Goal: Task Accomplishment & Management: Manage account settings

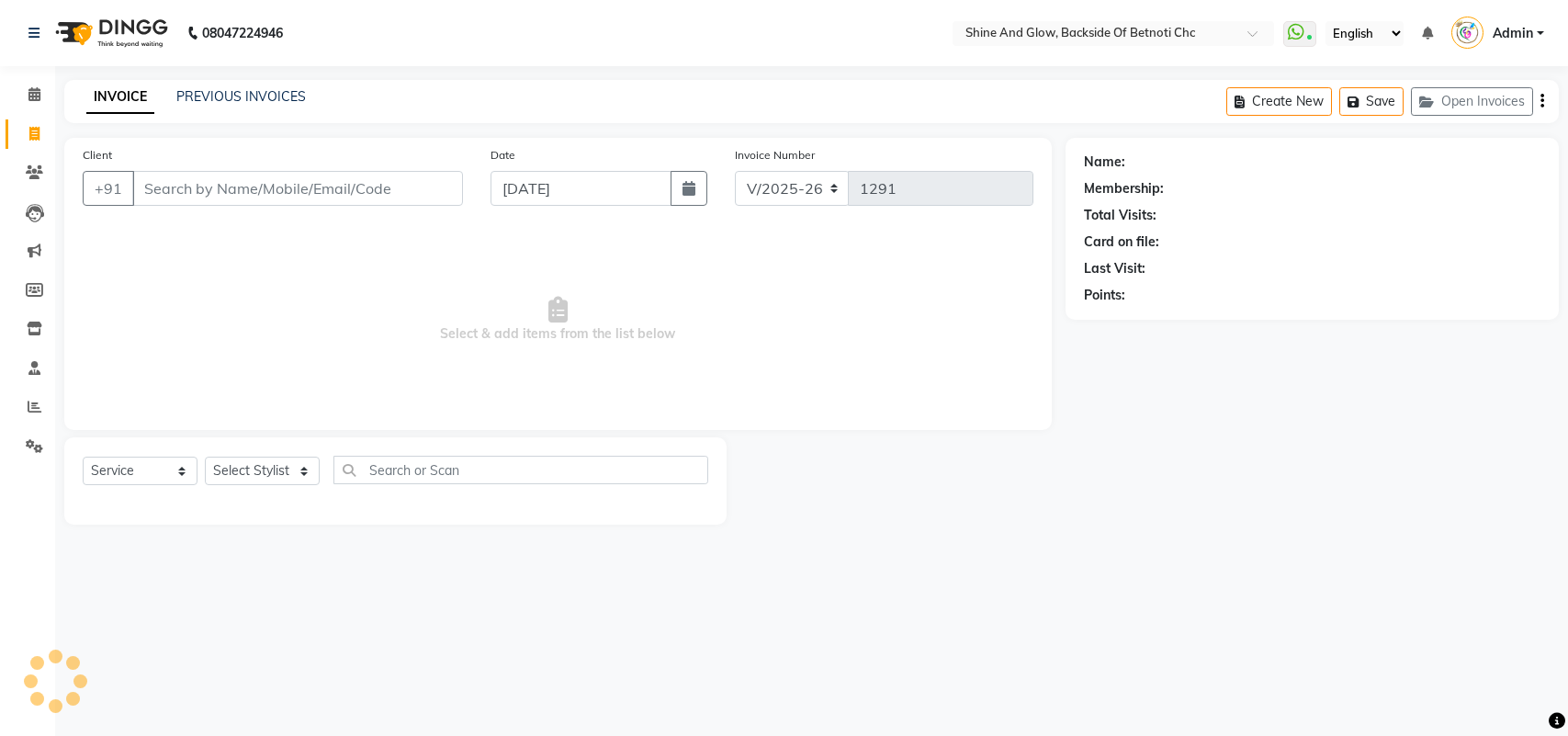
select select "3848"
select select "service"
select select "18717"
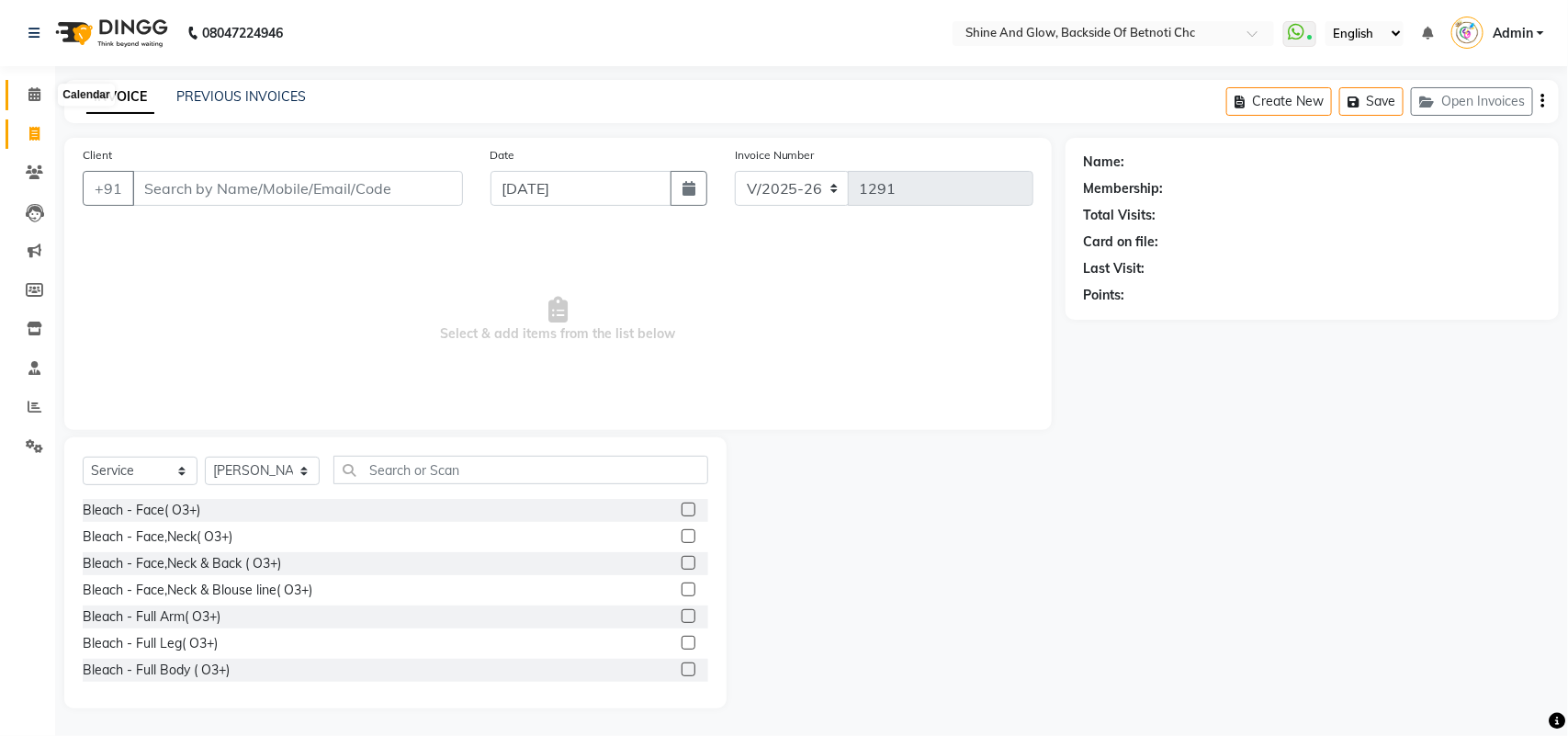
click at [29, 92] on icon at bounding box center [35, 94] width 12 height 14
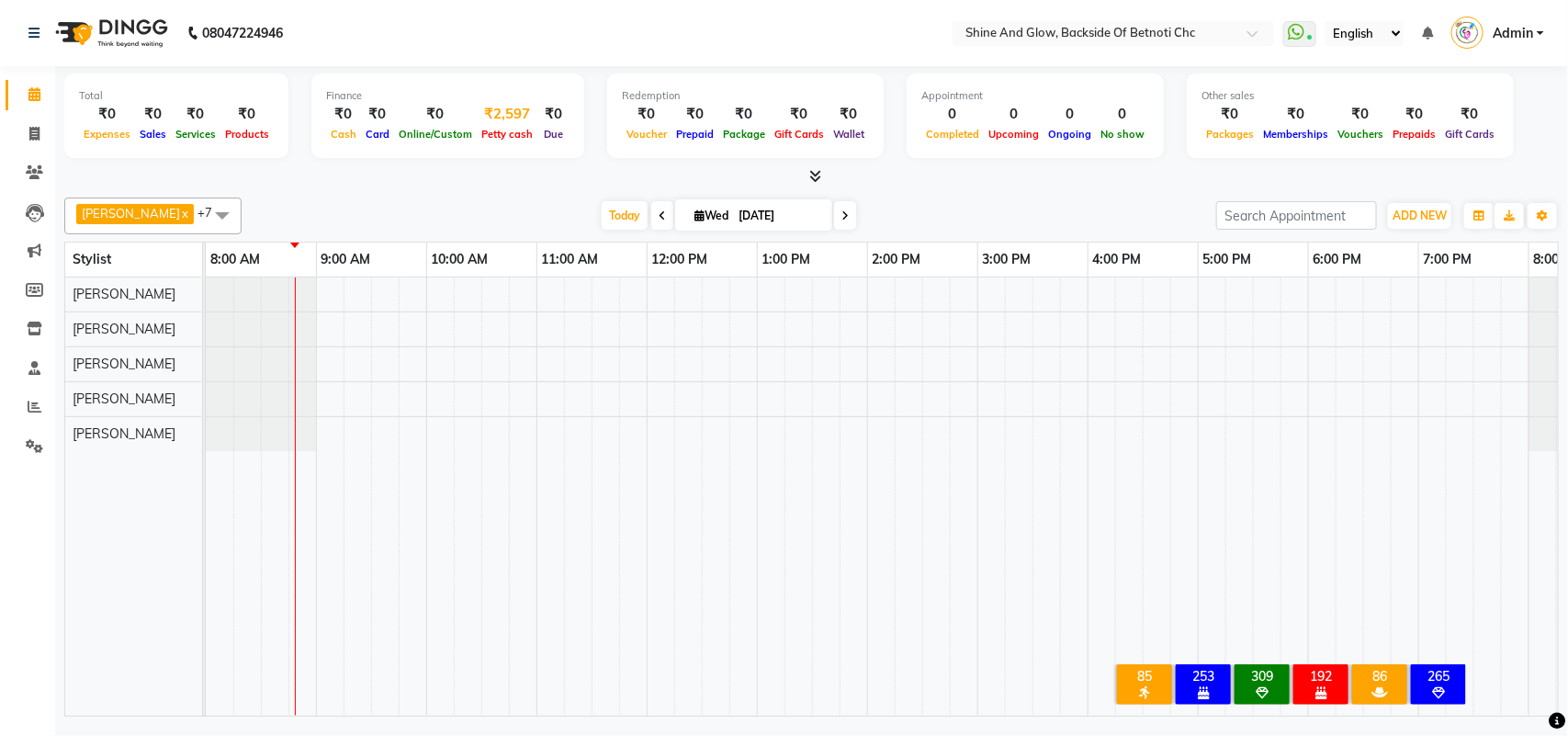
click at [496, 124] on div "Petty cash" at bounding box center [506, 134] width 61 height 19
click at [511, 135] on span "Petty cash" at bounding box center [506, 133] width 61 height 13
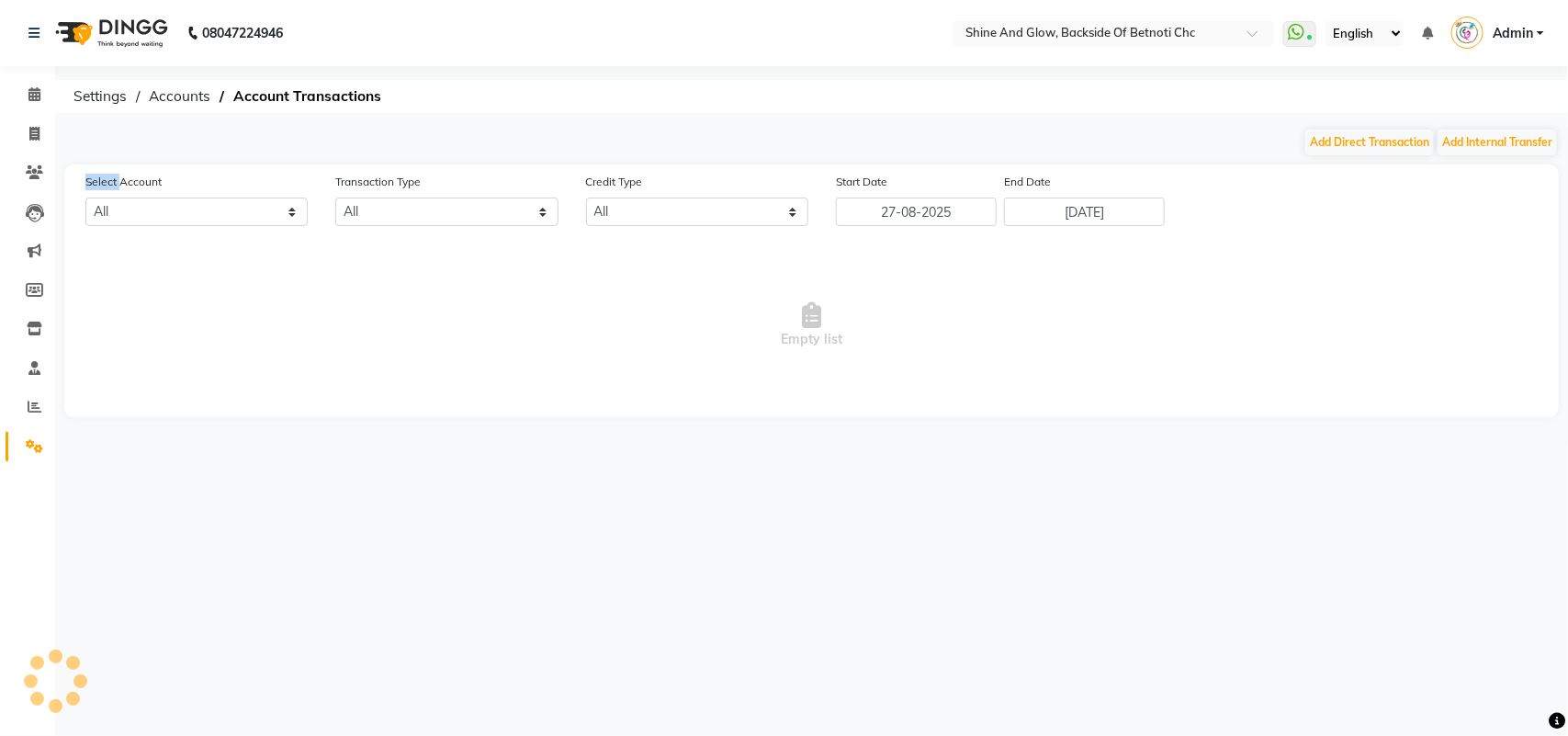
click at [511, 135] on div "Add Direct Transaction Add Internal Transfer" at bounding box center [812, 142] width 1495 height 29
select select "2627"
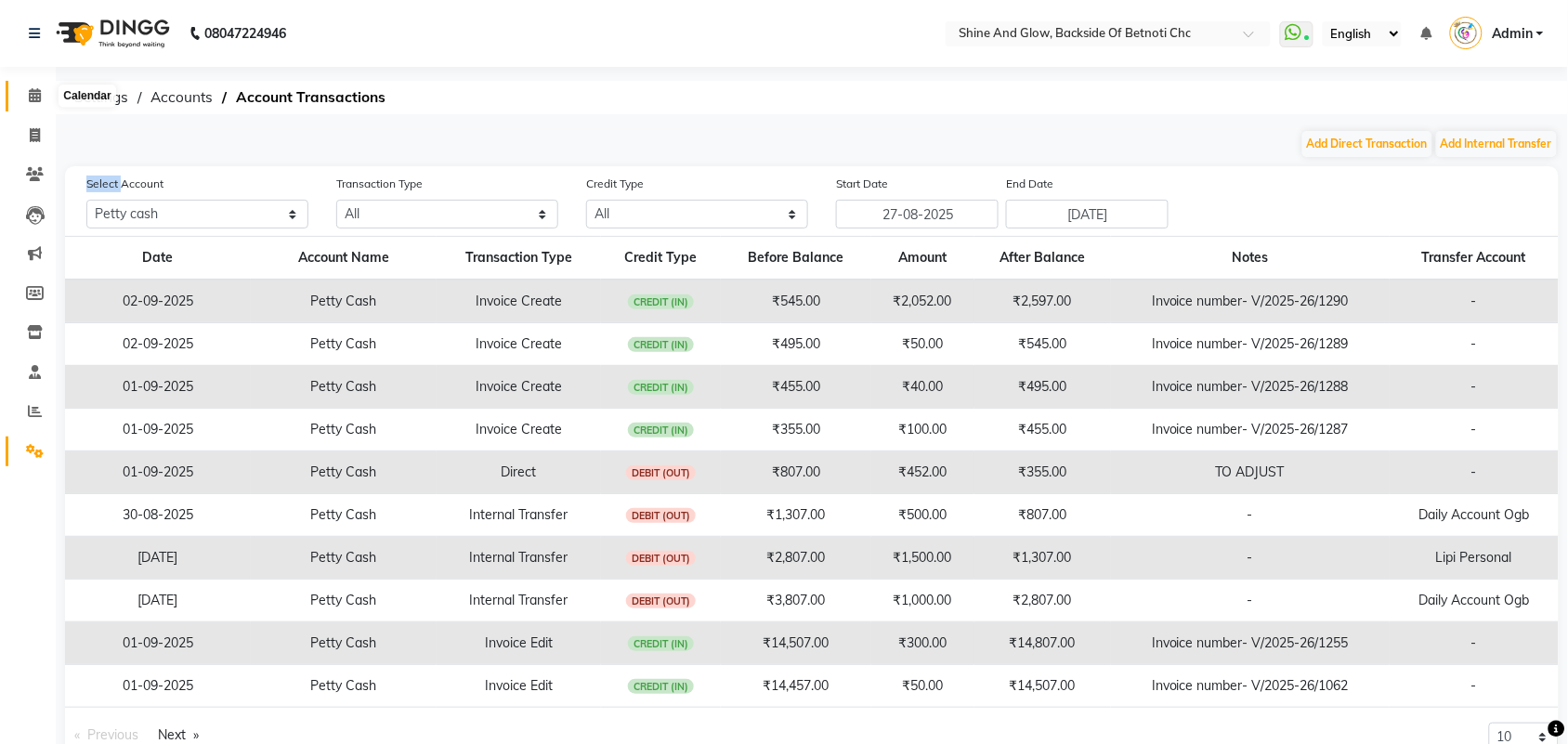
click at [29, 98] on icon at bounding box center [35, 95] width 12 height 14
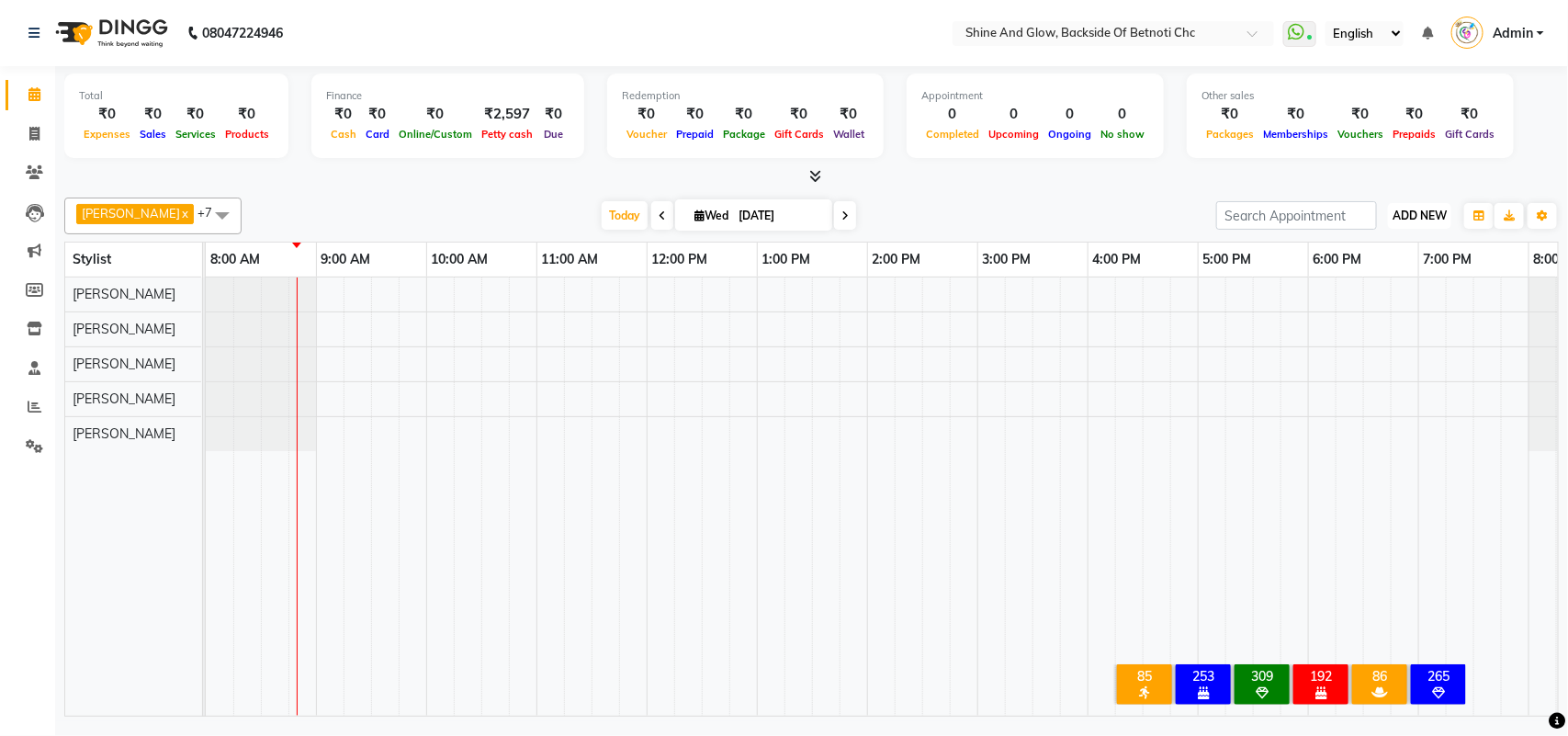
click at [1413, 214] on span "ADD NEW" at bounding box center [1419, 215] width 54 height 14
click at [1388, 299] on link "Add Expense" at bounding box center [1379, 298] width 146 height 24
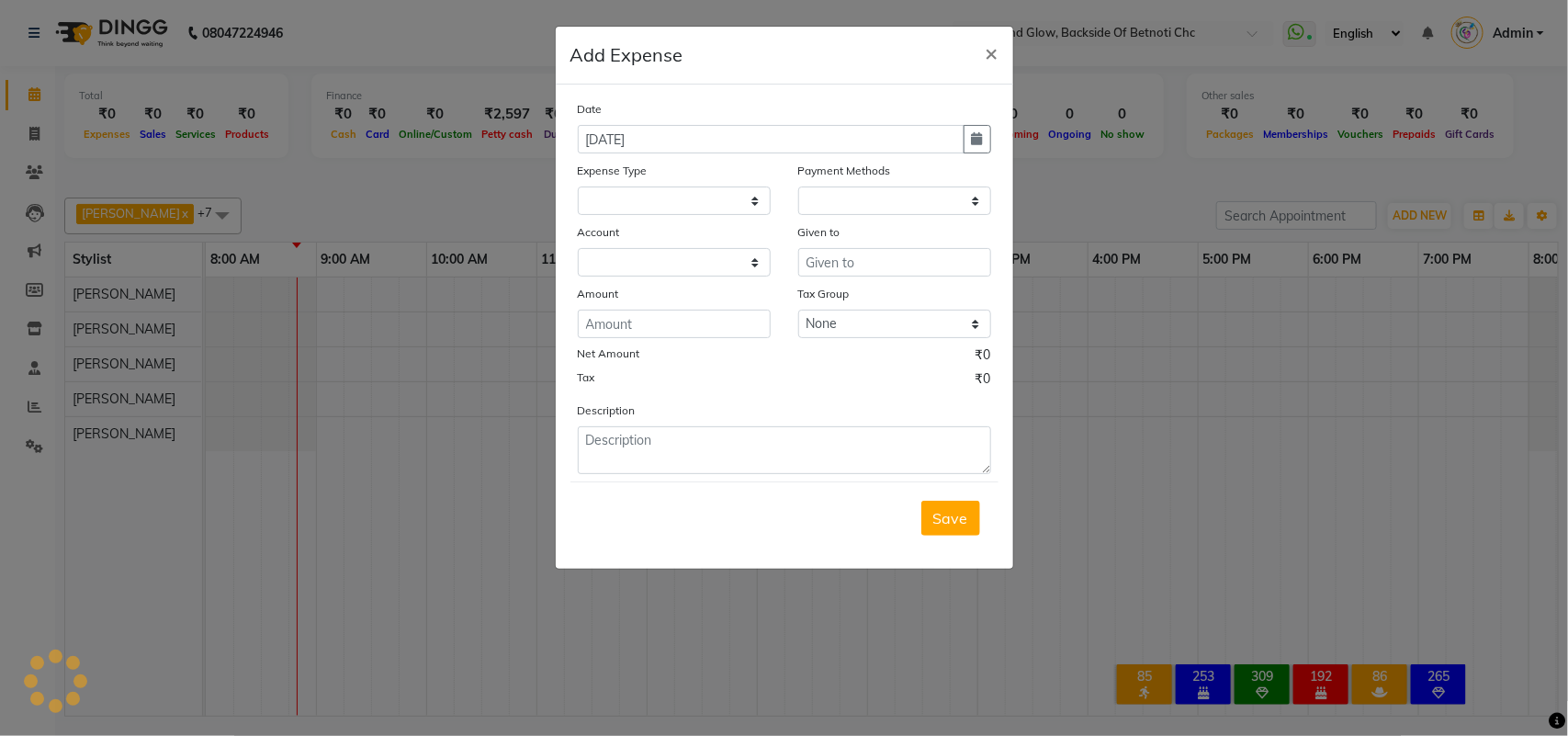
select select
select select "1"
select select "2627"
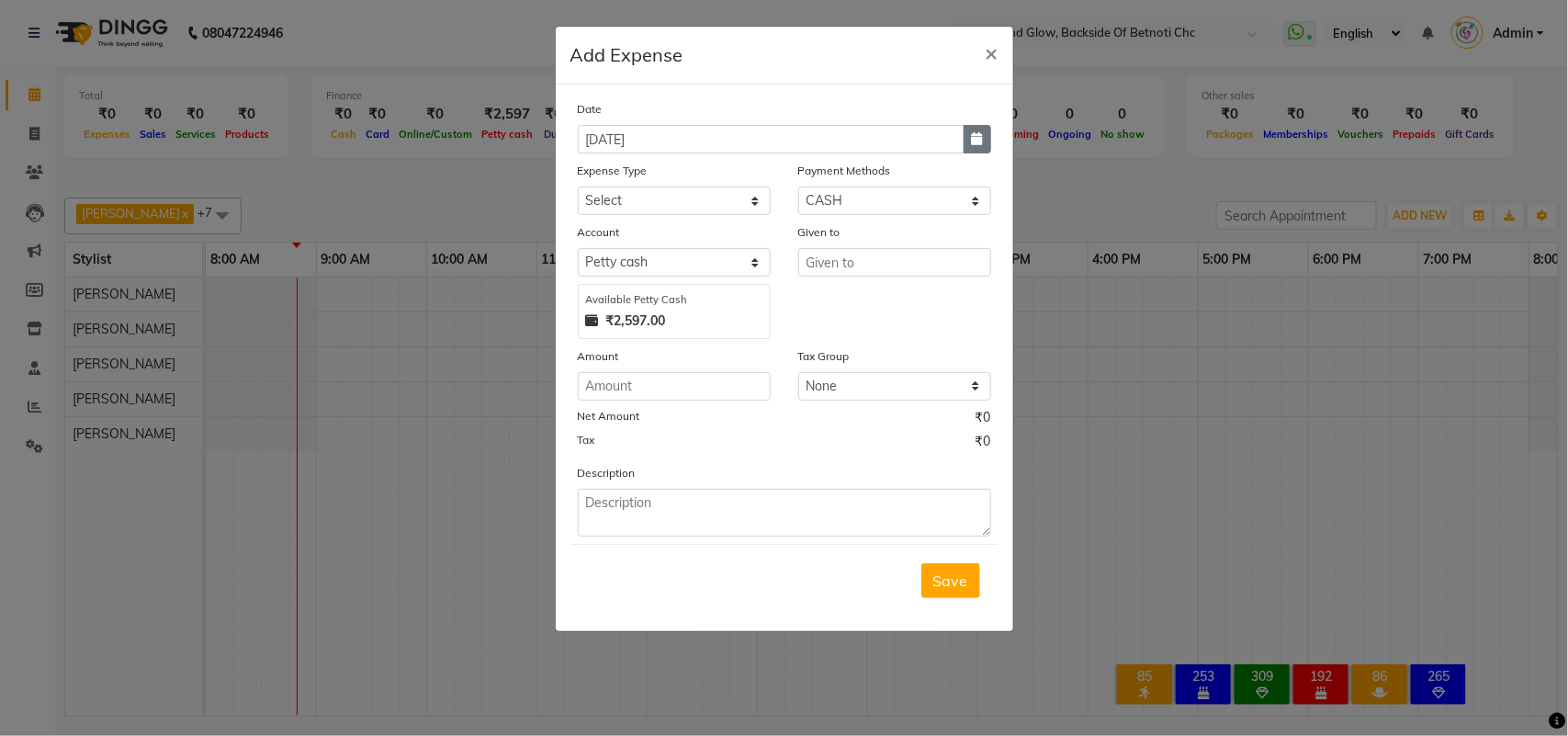
click at [975, 140] on icon "button" at bounding box center [977, 138] width 11 height 13
select select "9"
select select "2025"
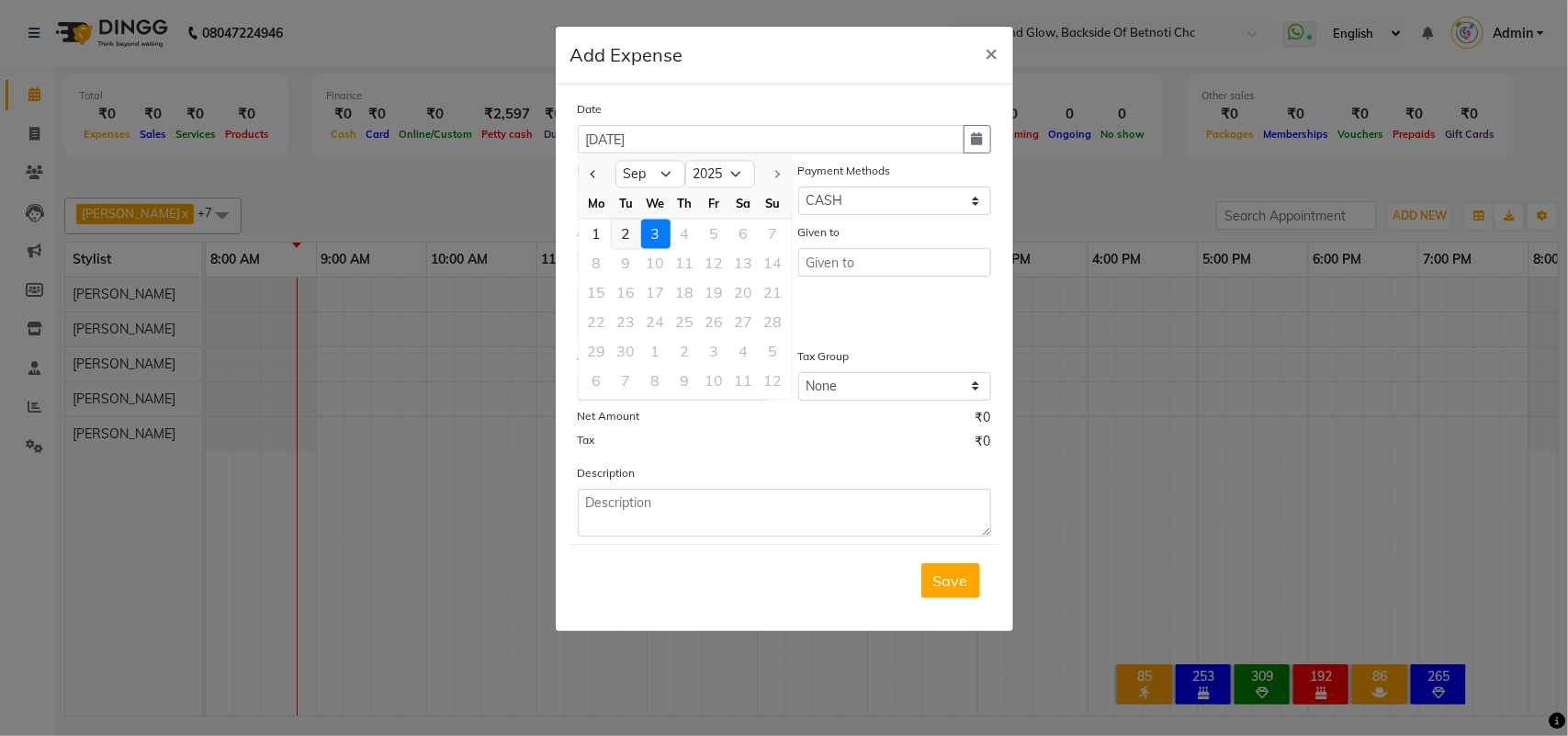
click at [630, 232] on div "2" at bounding box center [626, 234] width 29 height 29
type input "02-09-2025"
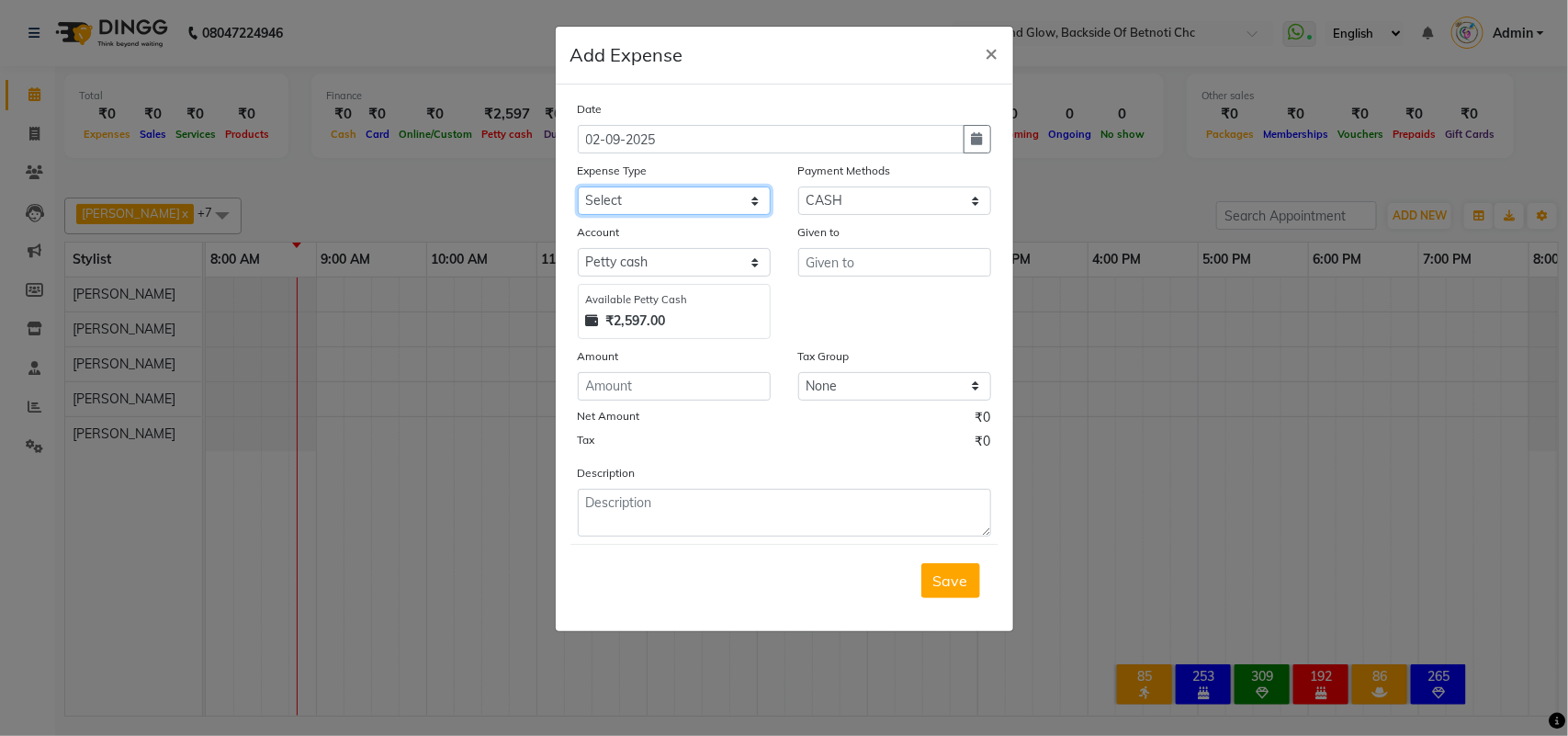
click at [630, 199] on select "Select Advance Salary Betnoti BSNL Fibre bill Betnoti Electricity Bill Car Fuel…" at bounding box center [674, 201] width 193 height 29
select select "3246"
click at [578, 186] on select "Select Advance Salary Betnoti BSNL Fibre bill Betnoti Electricity Bill Car Fuel…" at bounding box center [674, 201] width 193 height 29
click at [837, 262] on input "text" at bounding box center [895, 262] width 193 height 29
type input "corior"
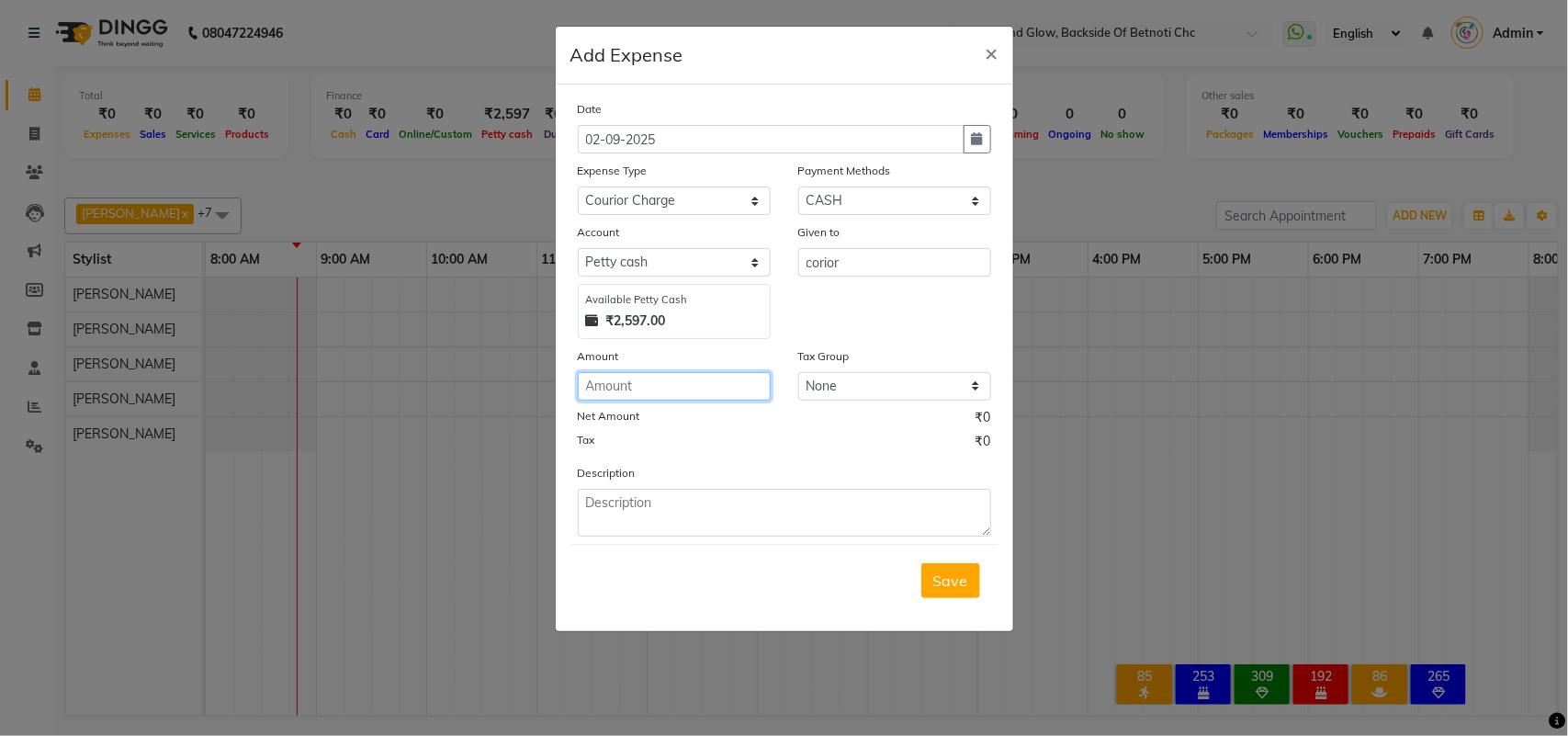
click at [689, 383] on input "number" at bounding box center [674, 387] width 193 height 29
type input "100"
click at [943, 577] on span "Save" at bounding box center [951, 580] width 35 height 18
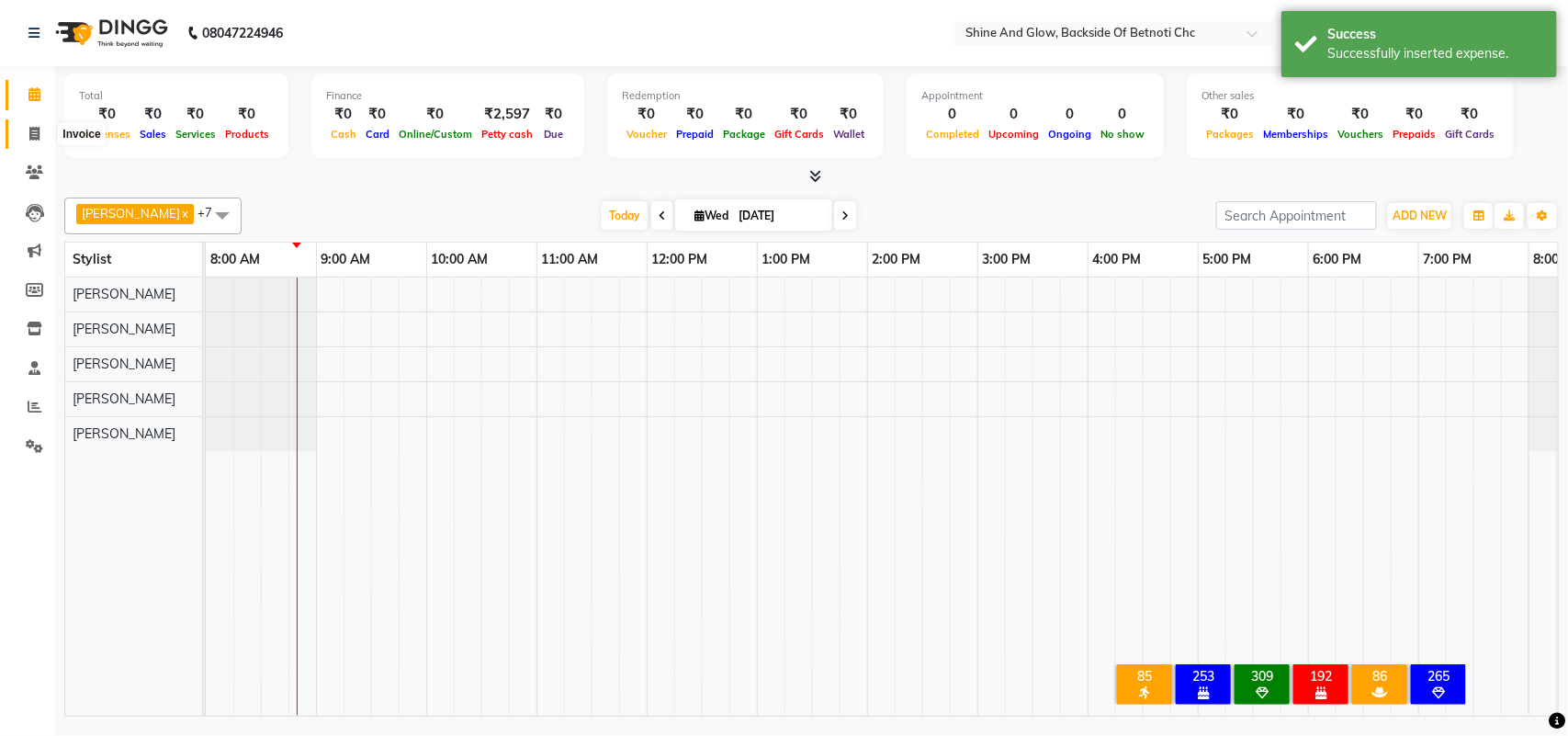
click at [35, 128] on icon at bounding box center [34, 133] width 10 height 14
select select "service"
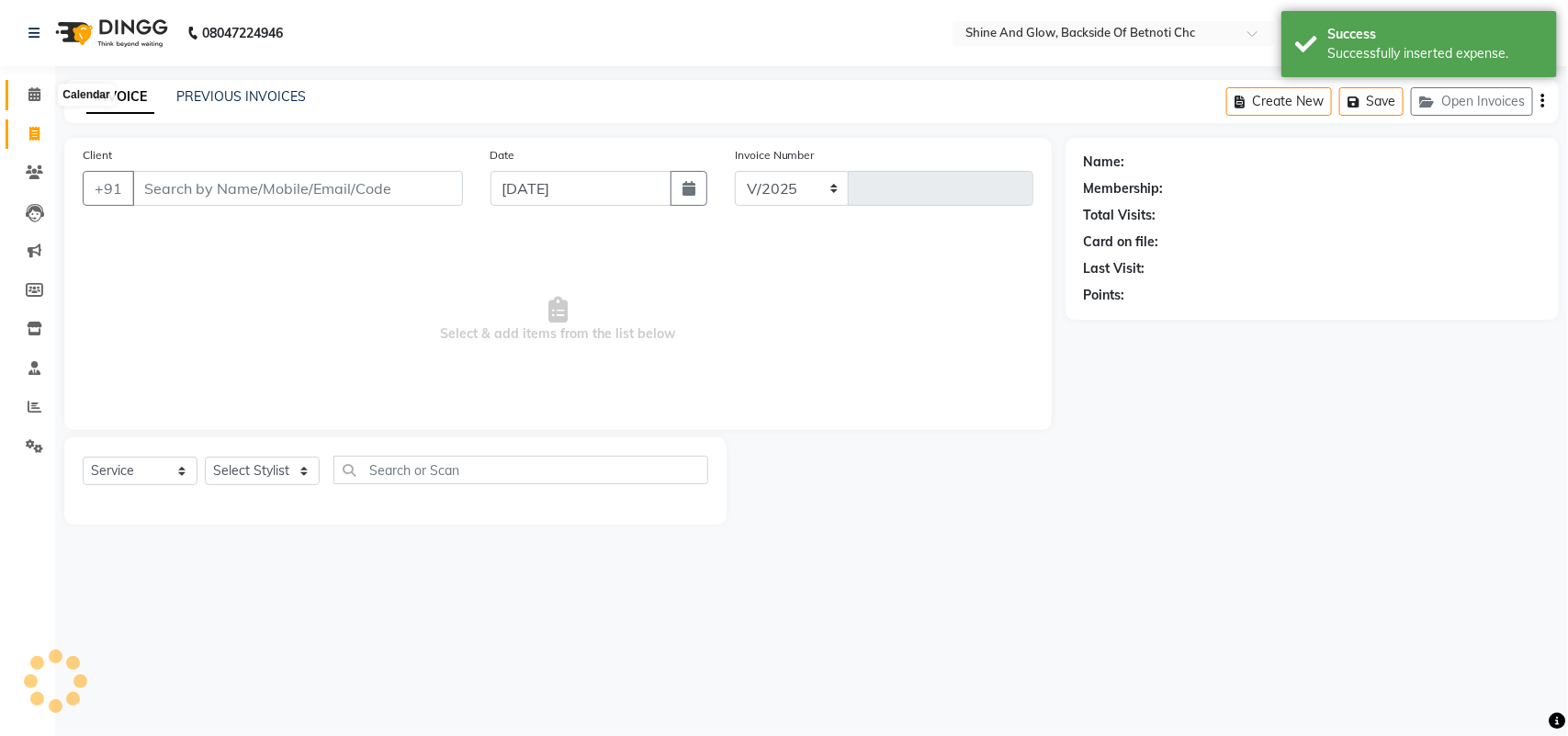
select select "3848"
type input "1291"
click at [34, 93] on icon at bounding box center [35, 94] width 12 height 14
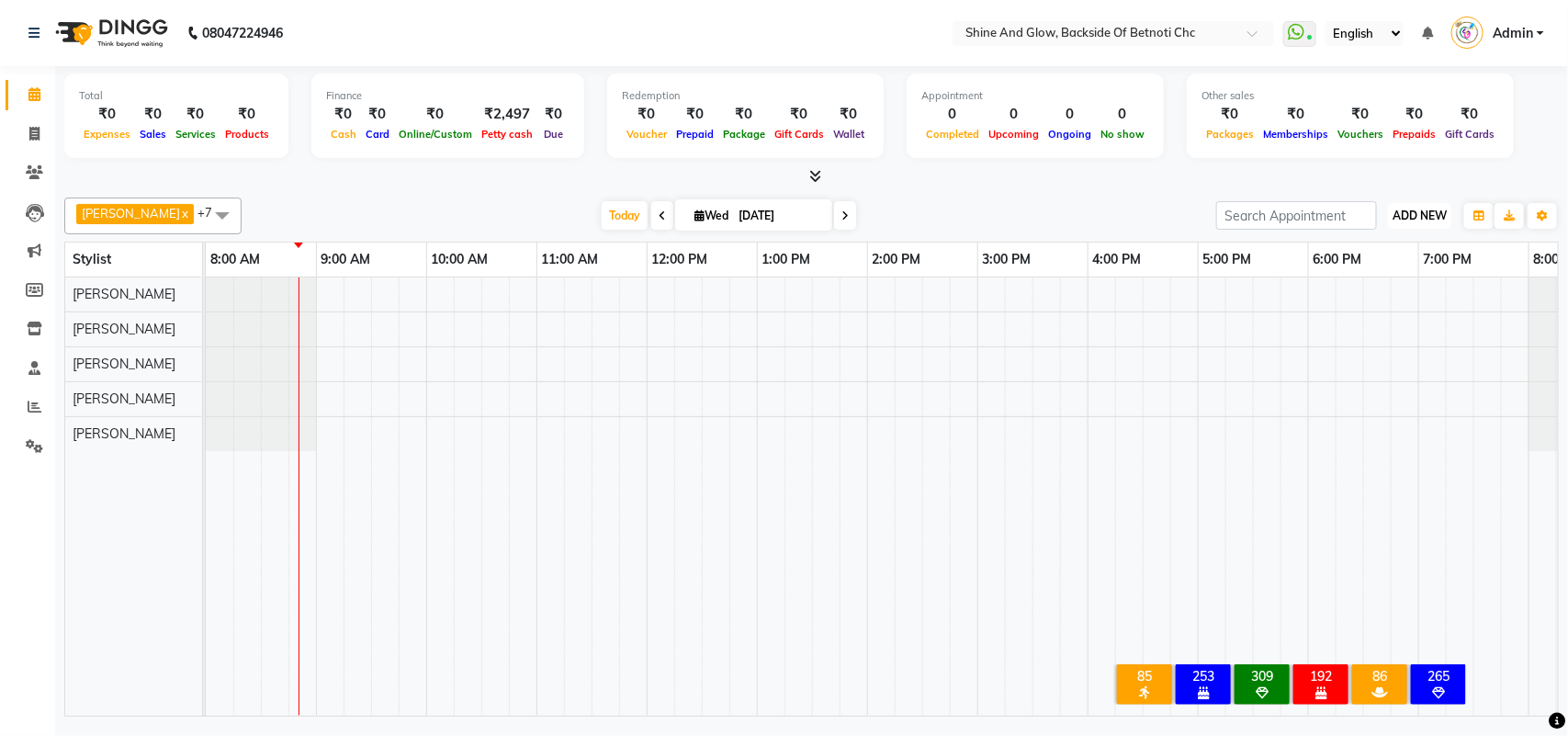
click at [1417, 214] on span "ADD NEW" at bounding box center [1419, 215] width 54 height 14
click at [37, 327] on icon at bounding box center [35, 328] width 15 height 14
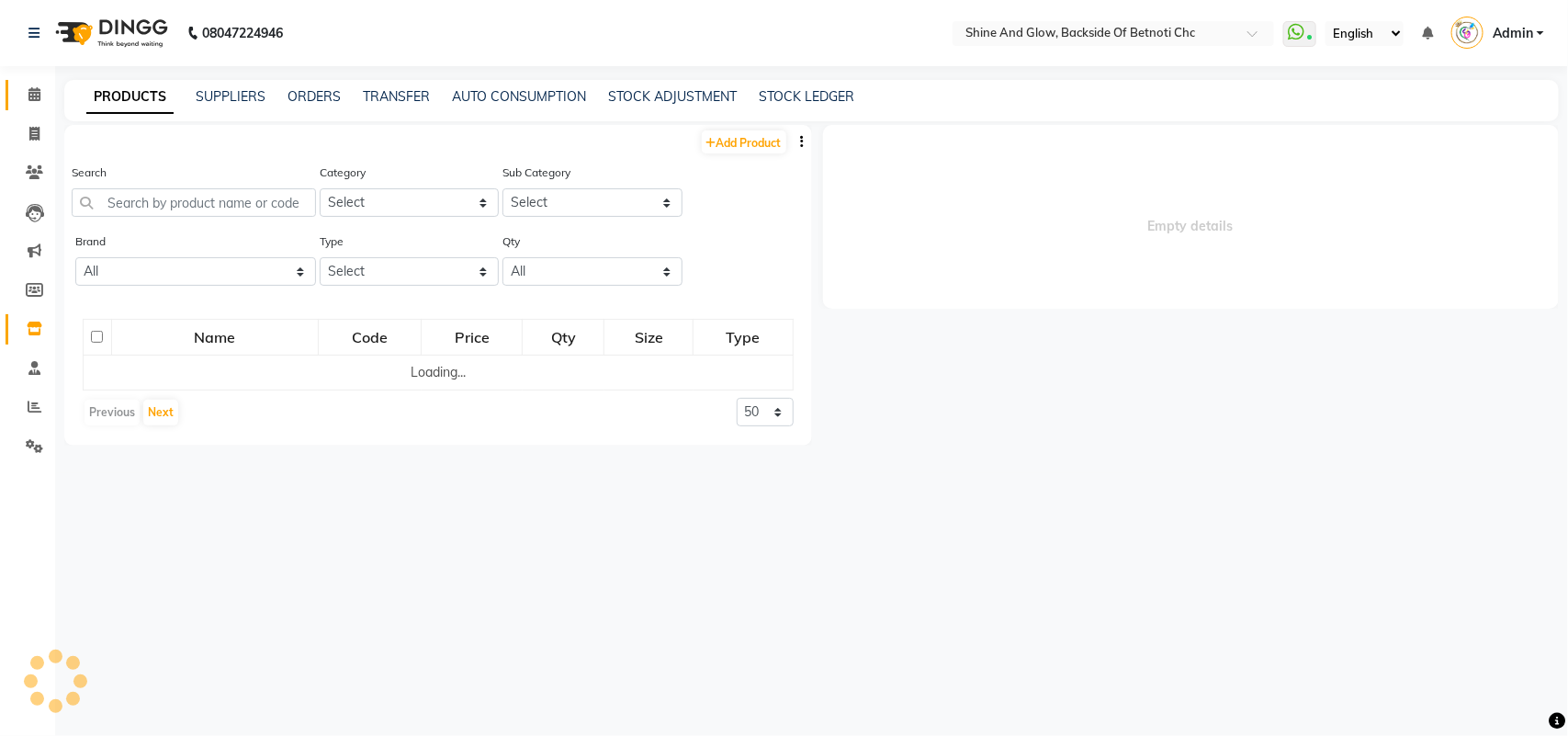
select select
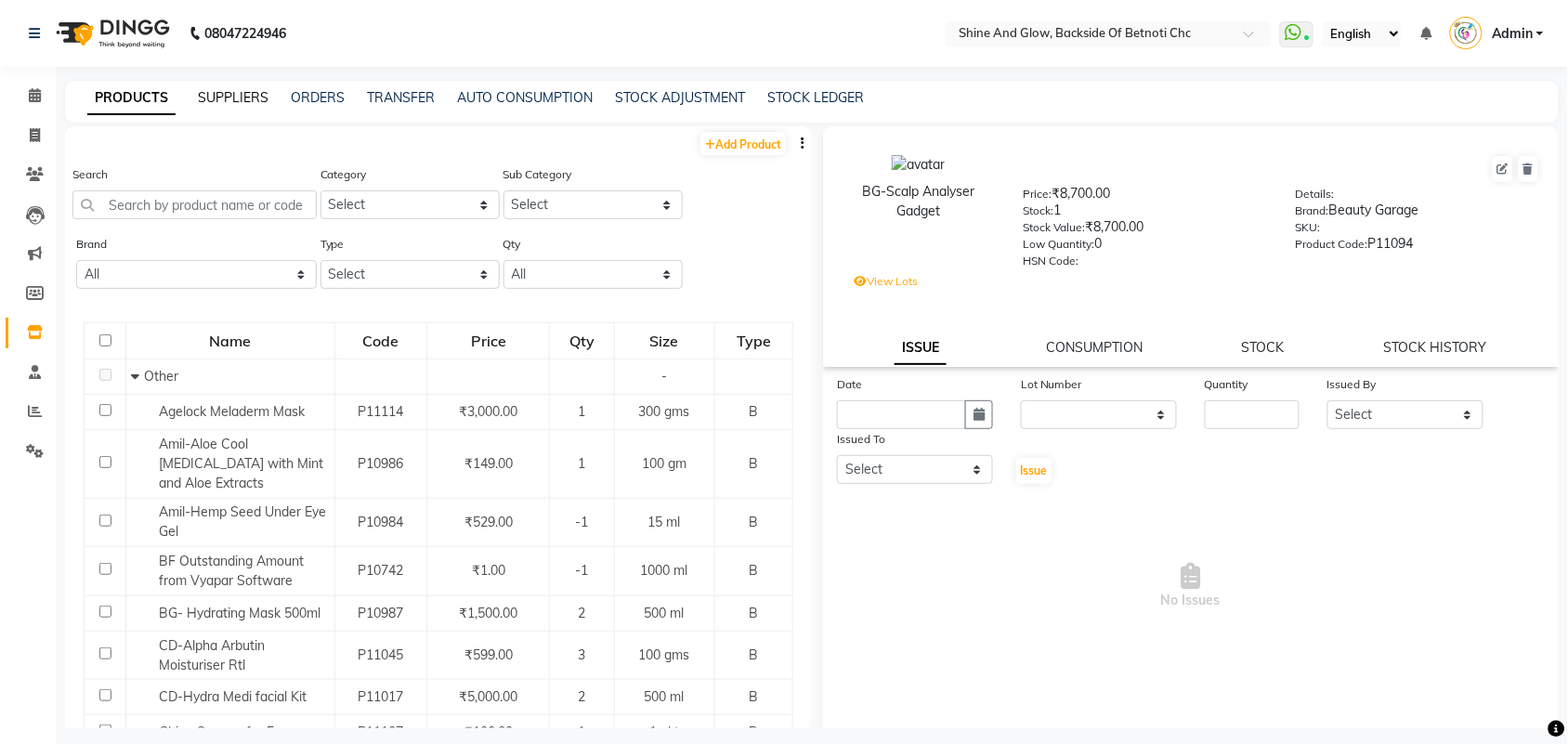
click at [230, 96] on link "SUPPLIERS" at bounding box center [233, 97] width 70 height 17
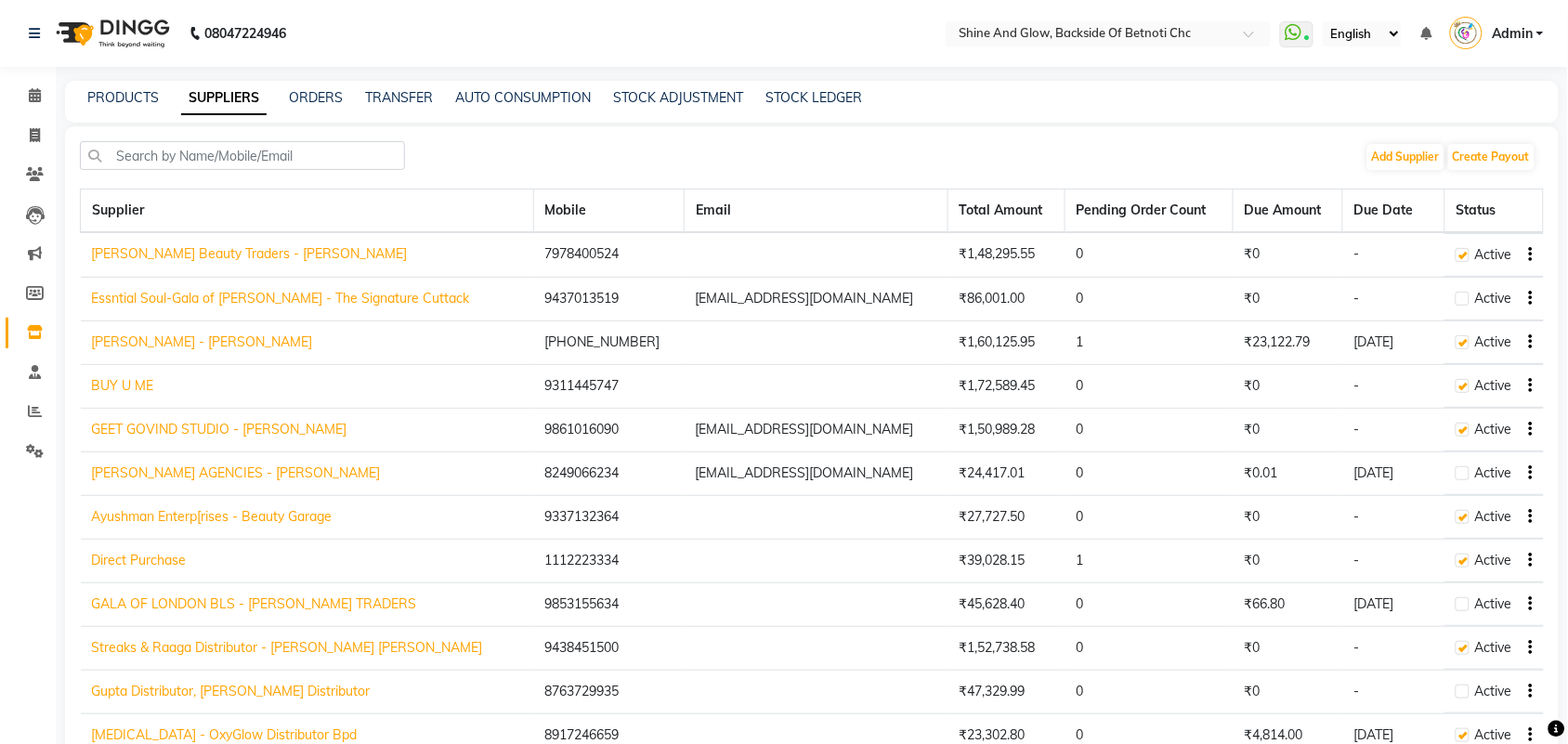
click at [147, 559] on link "Direct Purchase" at bounding box center [138, 560] width 95 height 17
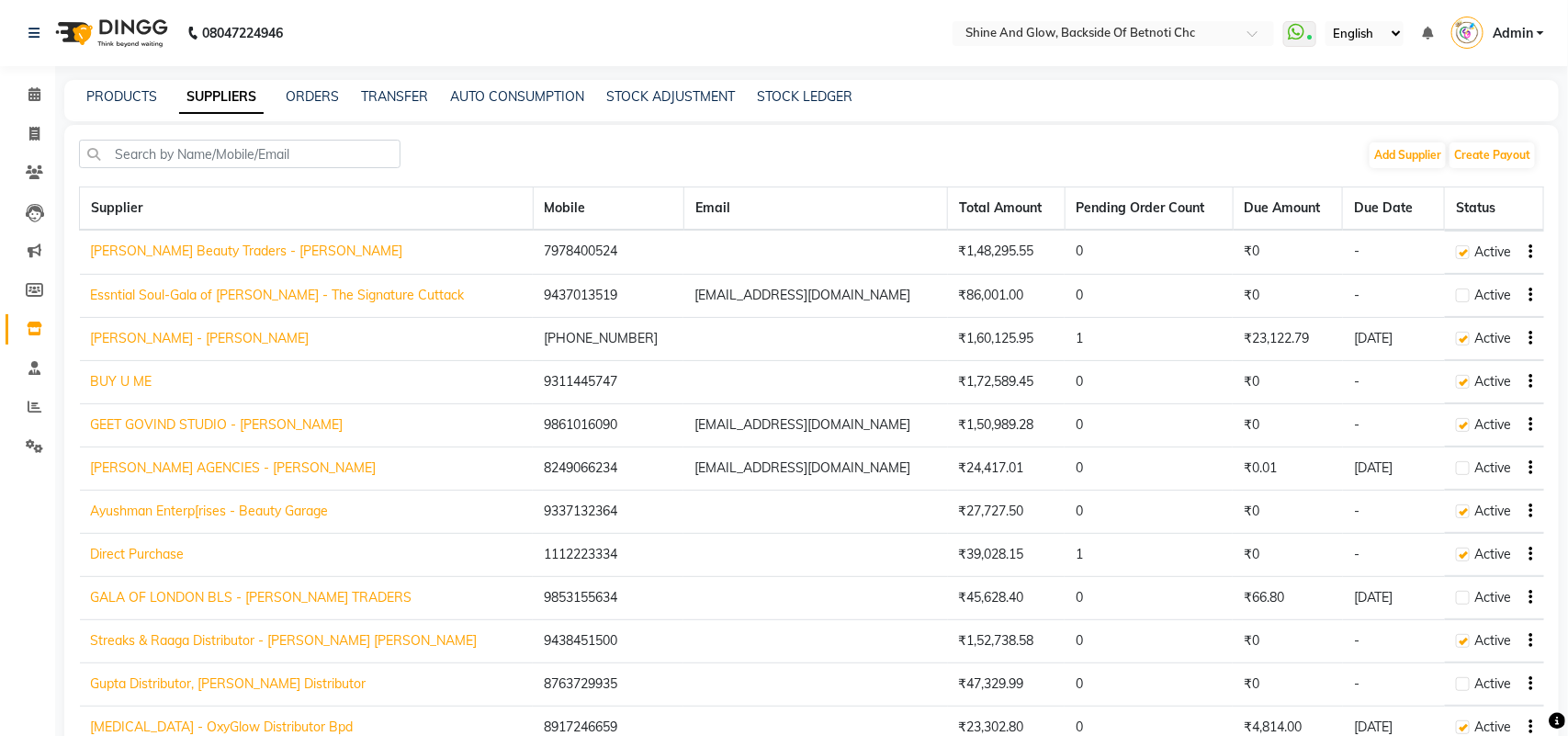
select select "887"
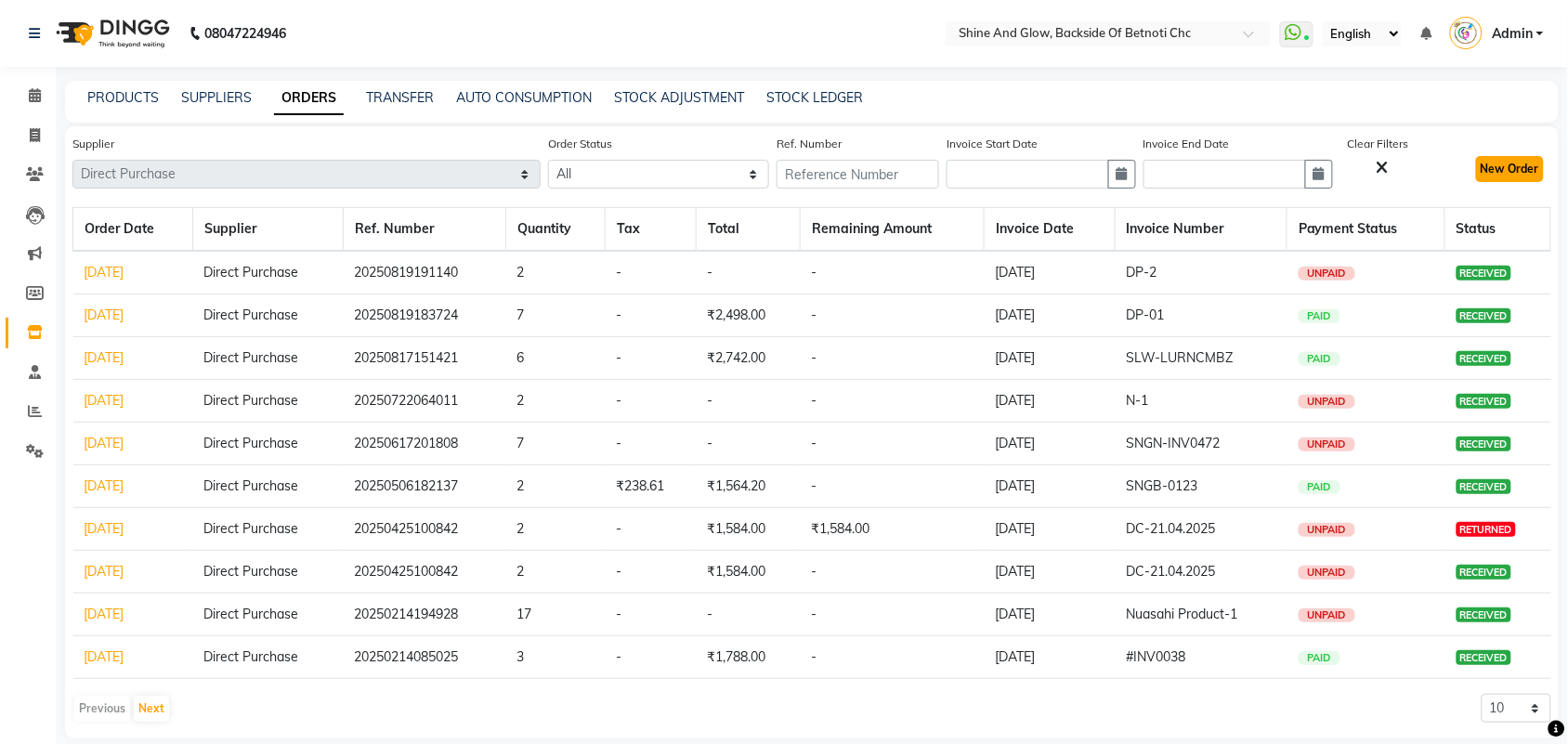
click at [1511, 164] on button "New Order" at bounding box center [1510, 169] width 68 height 26
select select "true"
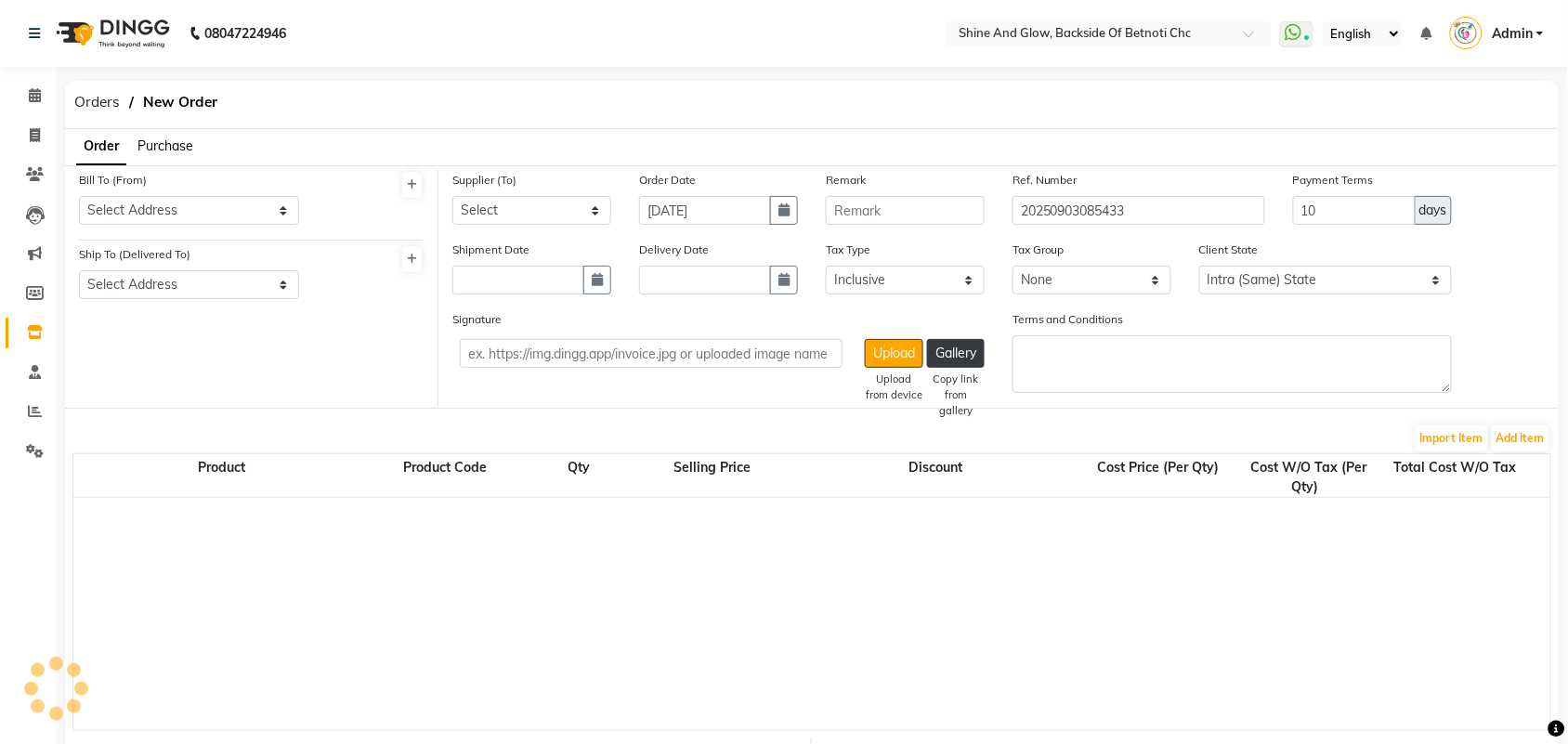
select select "1397"
click at [186, 211] on select "Select Address Shine & Glow" at bounding box center [189, 211] width 220 height 29
select select "239"
click at [79, 196] on select "Select Address Shine & Glow" at bounding box center [189, 211] width 220 height 29
click at [158, 270] on select "Select Address Shine & Glow, Betnoti" at bounding box center [189, 285] width 220 height 29
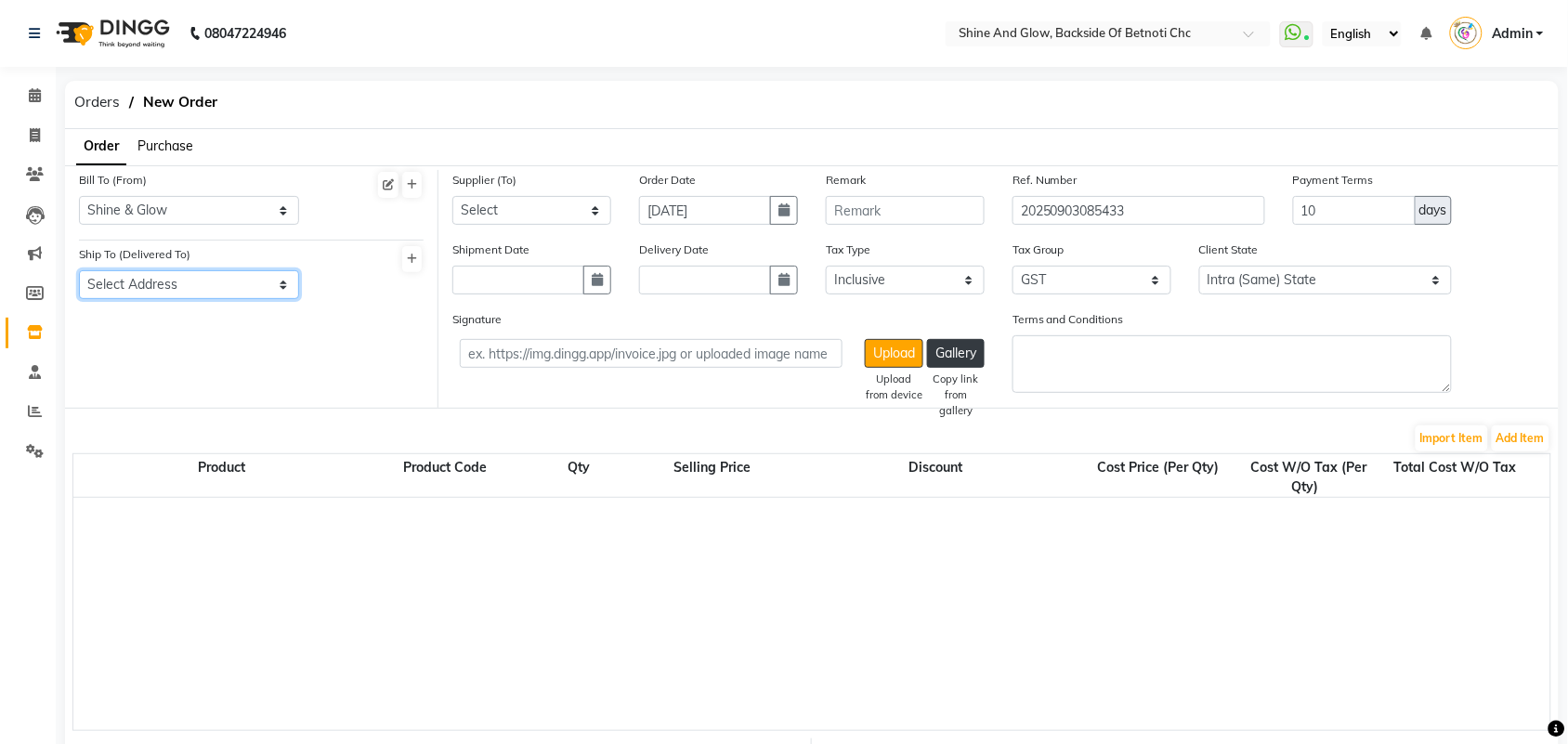
select select "240"
click at [79, 270] on select "Select Address Shine & Glow, Betnoti" at bounding box center [189, 285] width 220 height 29
click at [507, 205] on select "Select [PERSON_NAME] Beauty Traders - [PERSON_NAME] Rout Essntial Soul-Gala of …" at bounding box center [531, 211] width 159 height 29
select select "887"
click at [452, 196] on select "Select [PERSON_NAME] Beauty Traders - [PERSON_NAME] Rout Essntial Soul-Gala of …" at bounding box center [531, 211] width 159 height 29
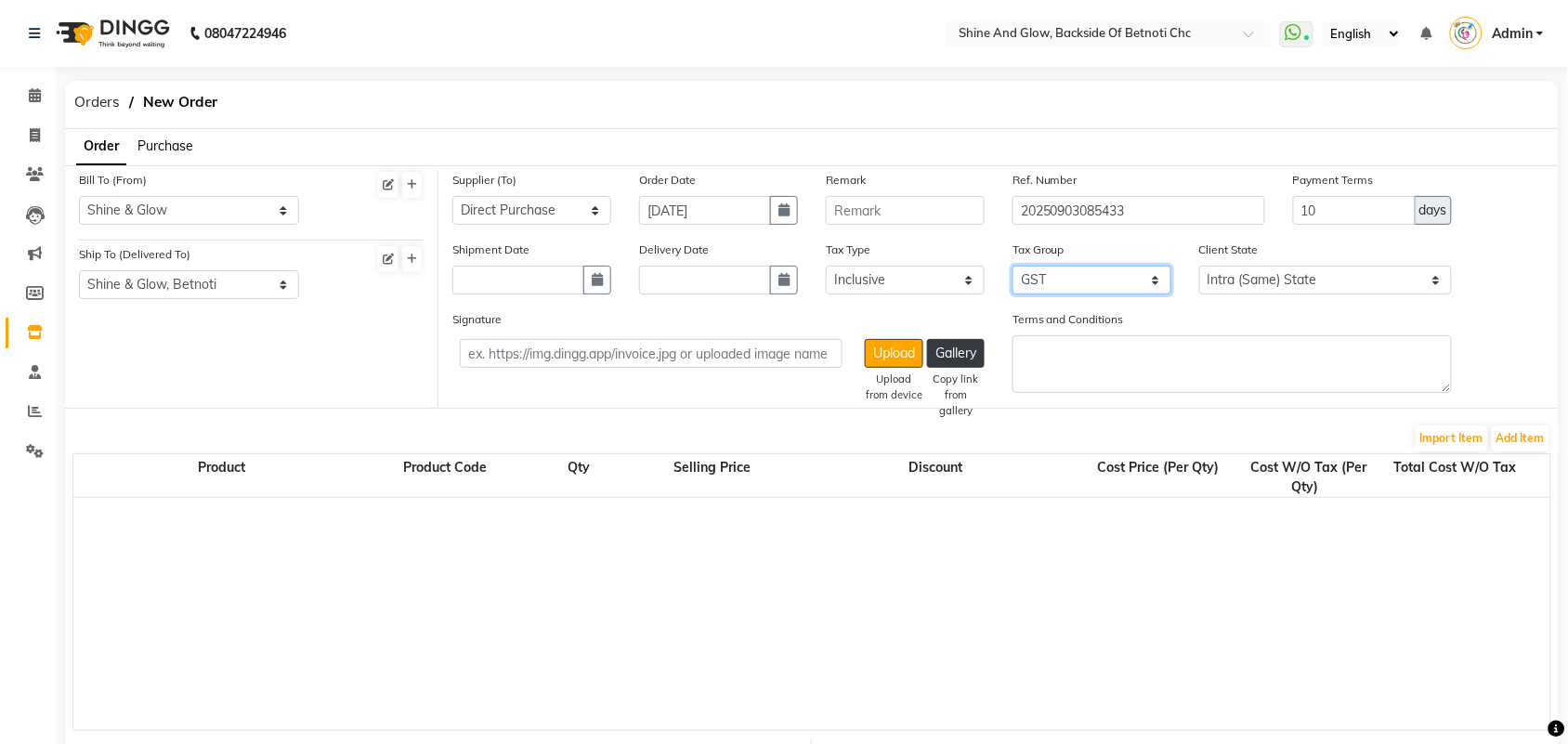
click at [1085, 277] on select "None GST" at bounding box center [1091, 280] width 159 height 29
select select "null"
click at [1012, 265] on select "None GST" at bounding box center [1091, 280] width 159 height 29
click at [1512, 432] on button "Add Item" at bounding box center [1520, 438] width 58 height 26
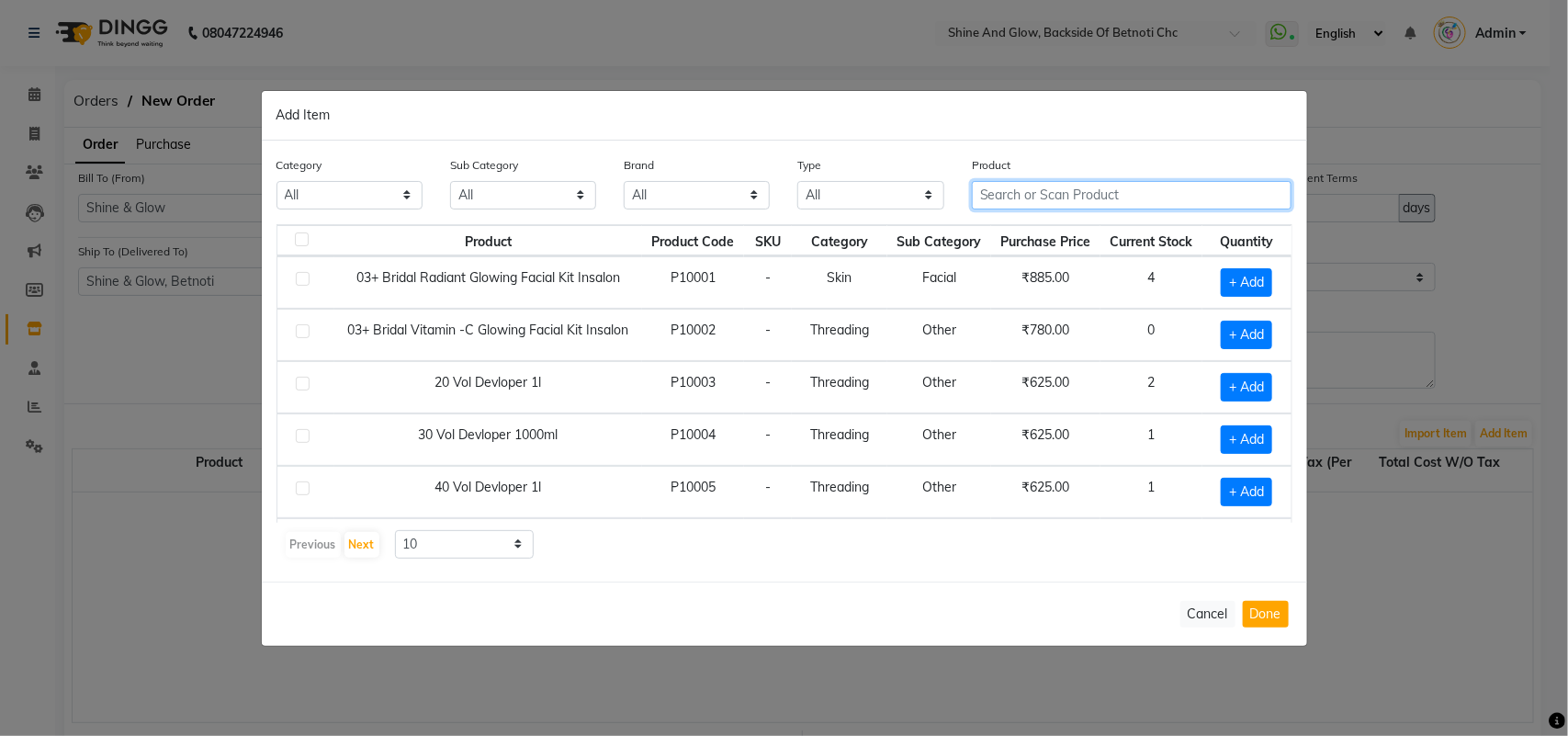
click at [1043, 201] on input "text" at bounding box center [1132, 196] width 320 height 29
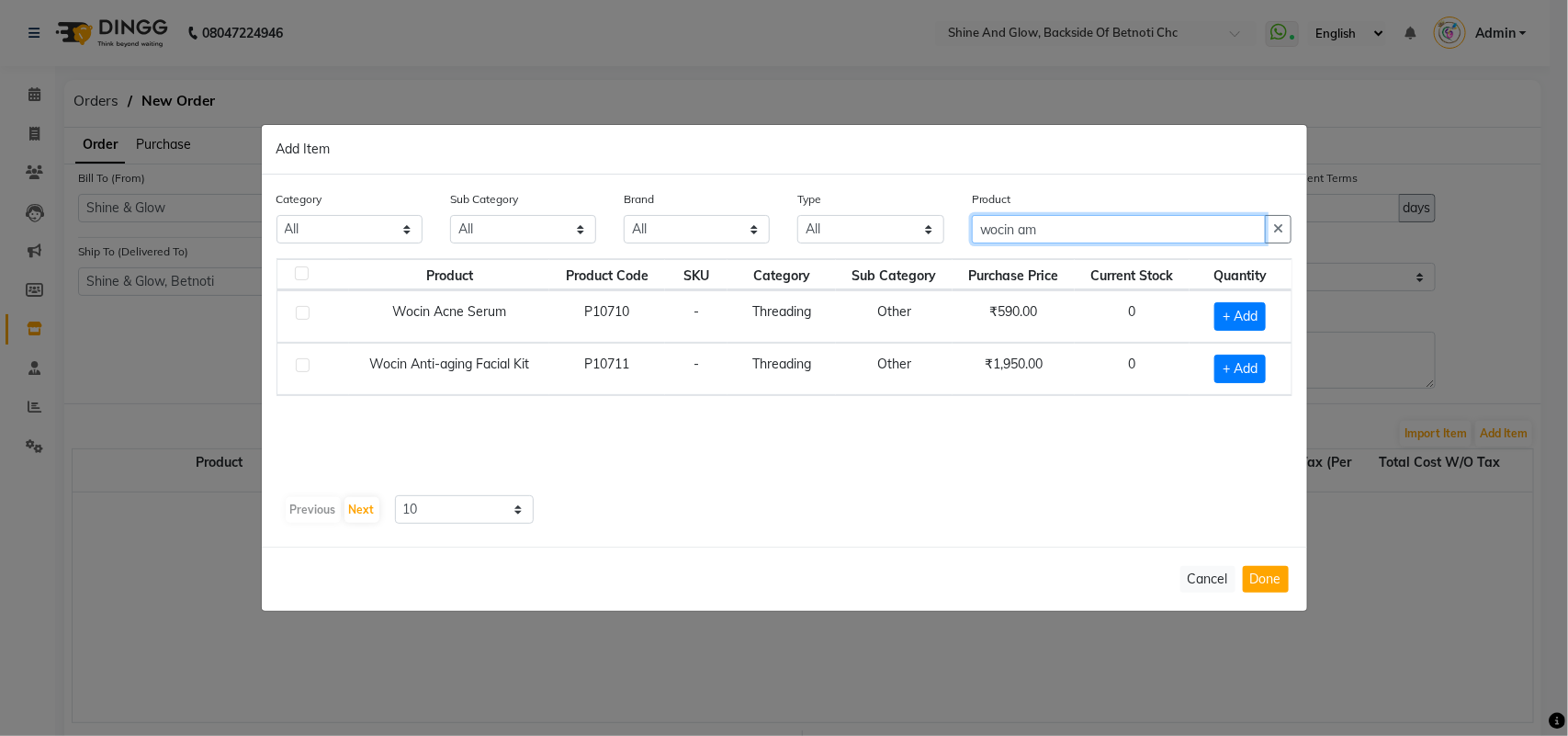
drag, startPoint x: 1038, startPoint y: 237, endPoint x: 1020, endPoint y: 231, distance: 19.0
click at [1020, 231] on input "wocin am" at bounding box center [1120, 230] width 295 height 29
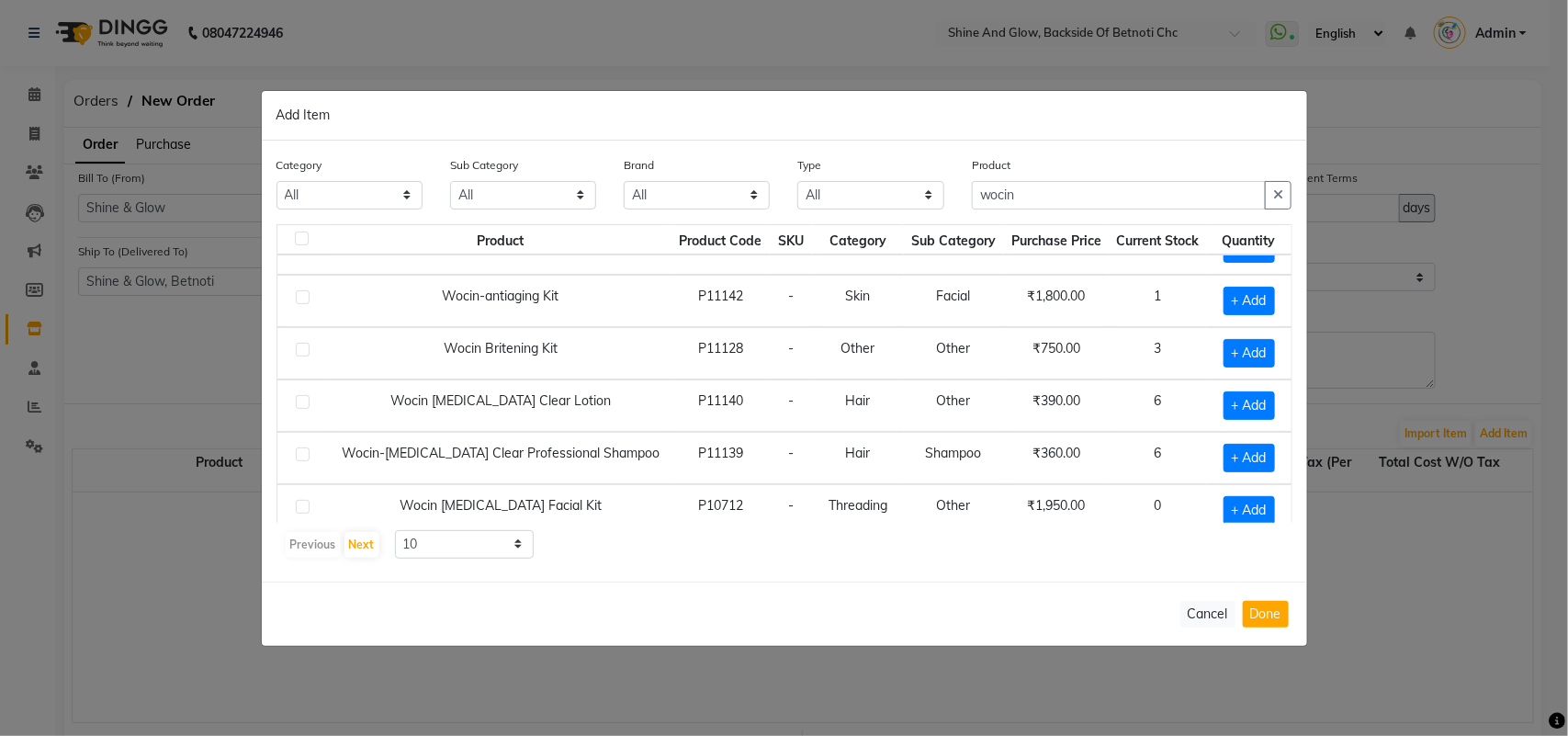
scroll to position [266, 0]
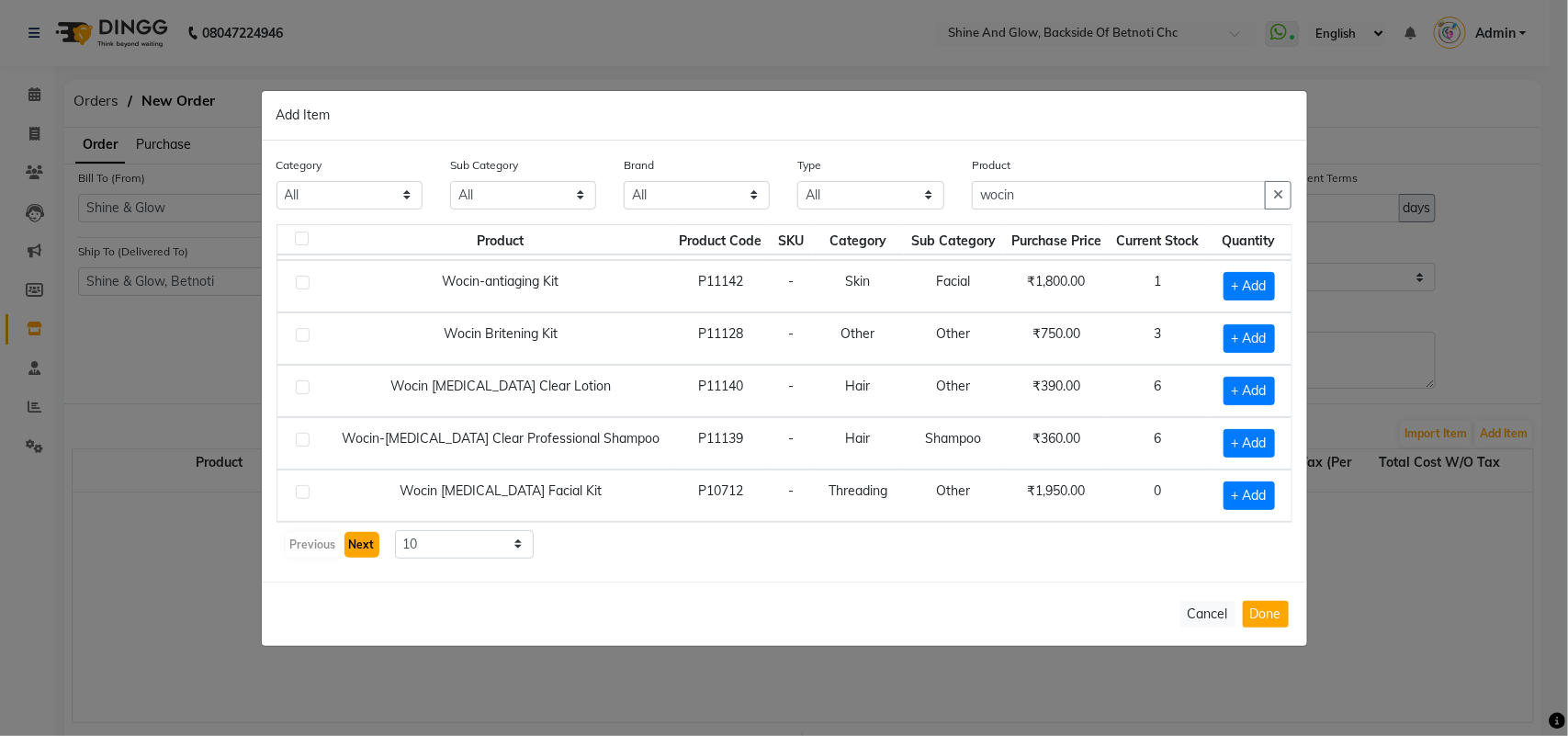
click at [354, 544] on button "Next" at bounding box center [362, 545] width 35 height 26
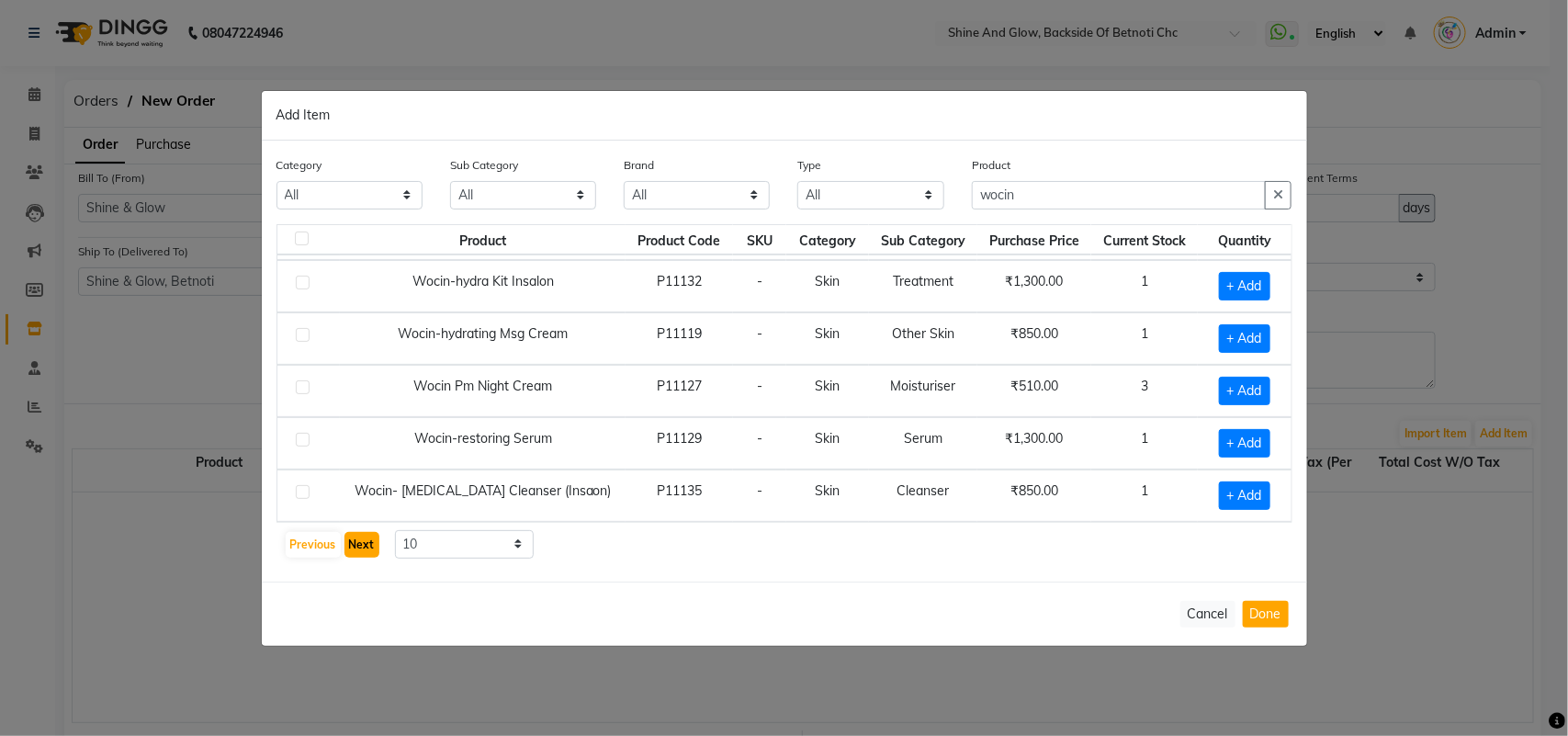
click at [365, 538] on button "Next" at bounding box center [362, 545] width 35 height 26
click at [358, 543] on button "Next" at bounding box center [362, 545] width 35 height 26
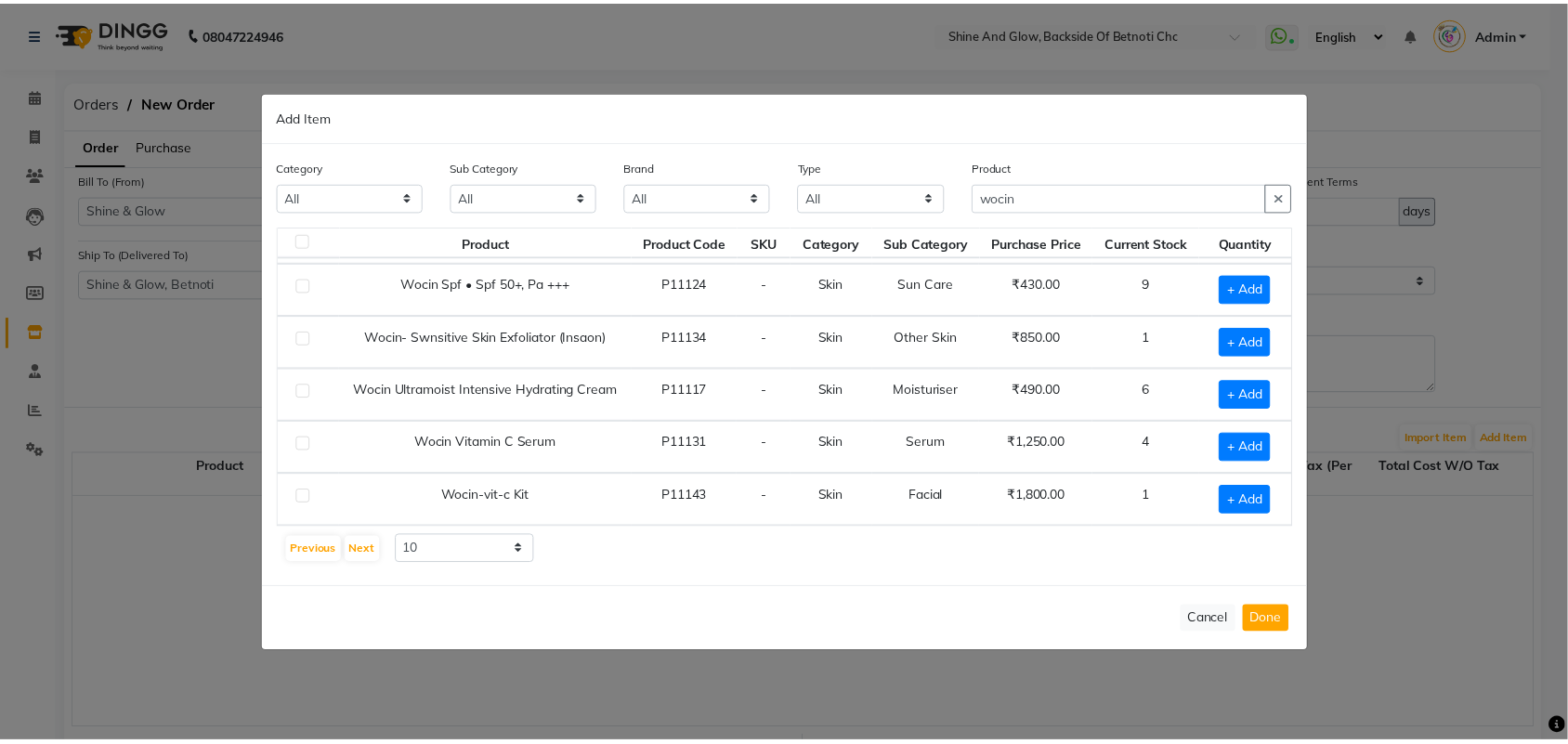
scroll to position [0, 0]
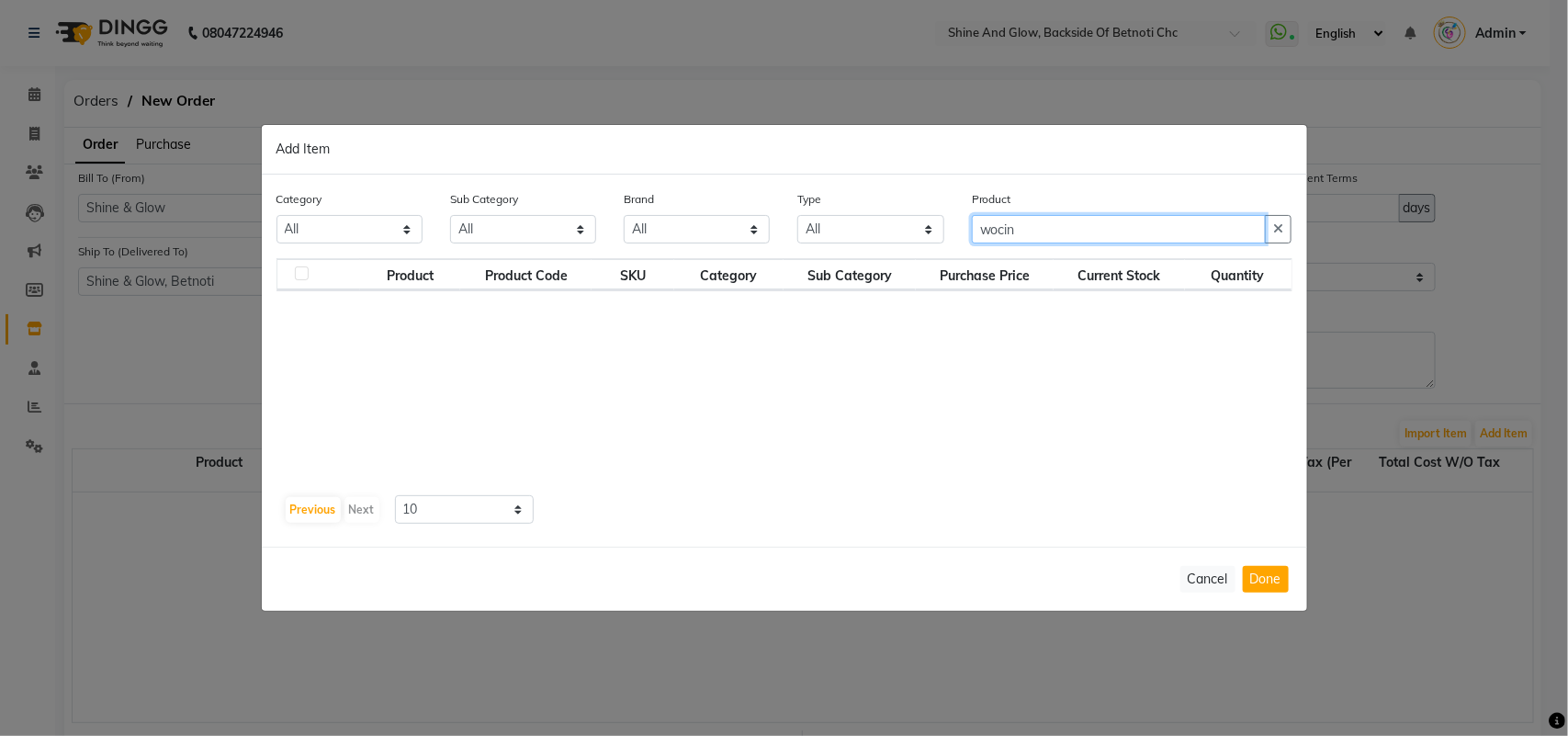
drag, startPoint x: 1040, startPoint y: 222, endPoint x: 883, endPoint y: 219, distance: 157.0
click at [883, 219] on div "Category All Hair Skin Makeup Personal Care Appliances [PERSON_NAME] Waxing Dis…" at bounding box center [784, 223] width 1043 height 68
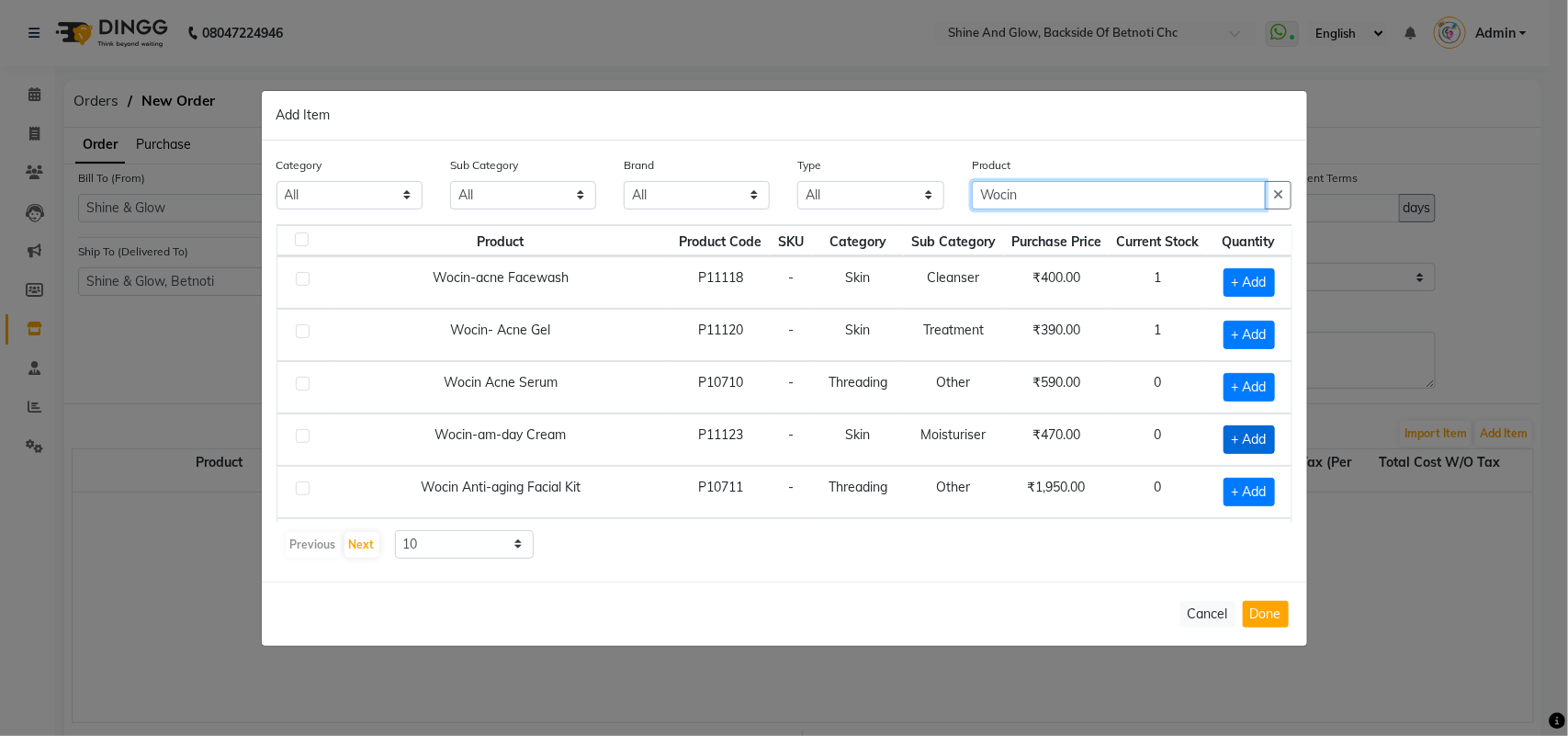
type input "Wocin"
click at [1224, 438] on span "+ Add" at bounding box center [1249, 440] width 51 height 29
checkbox input "true"
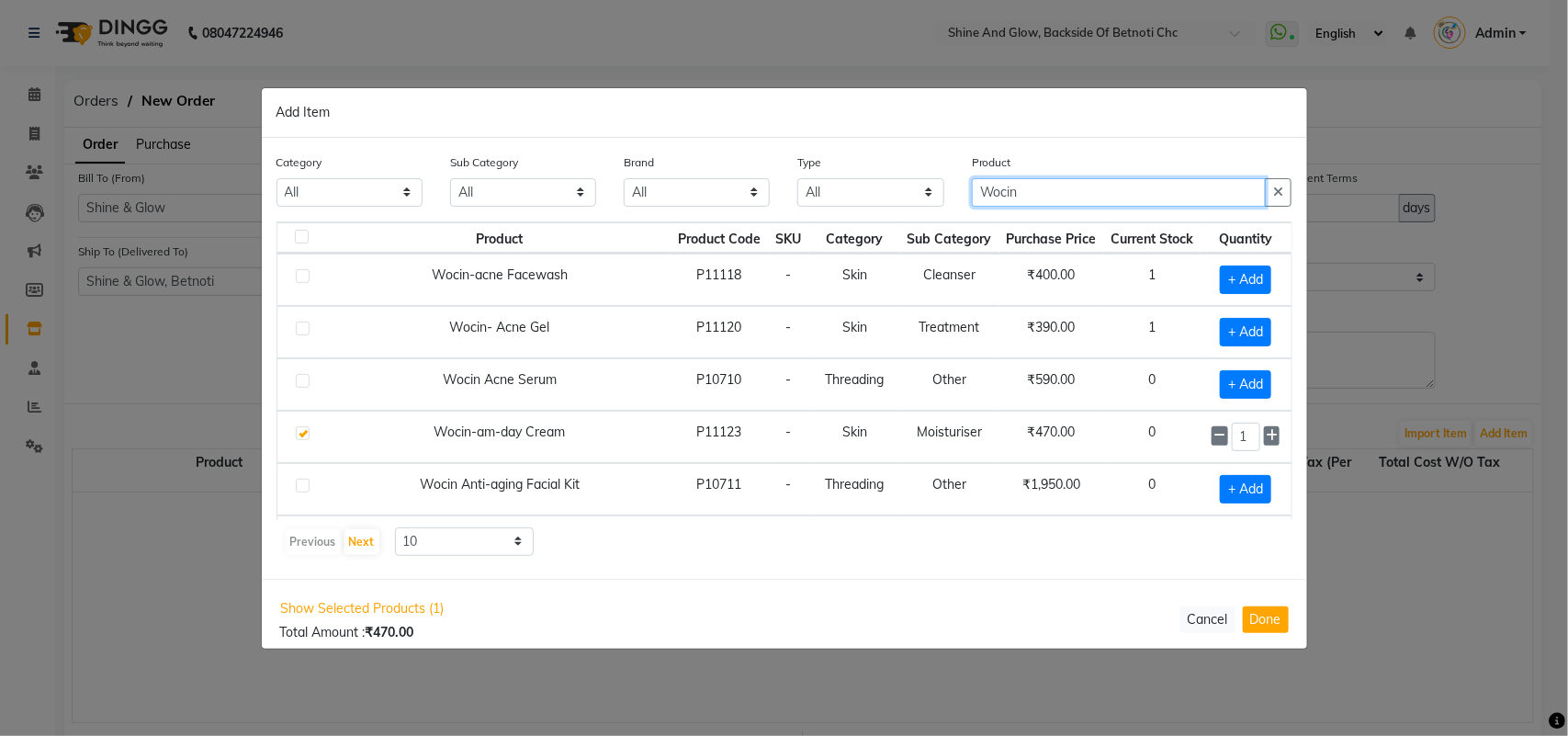
drag, startPoint x: 1025, startPoint y: 186, endPoint x: 924, endPoint y: 191, distance: 101.1
click at [924, 191] on div "Category All Hair Skin Makeup Personal Care Appliances [PERSON_NAME] Waxing Dis…" at bounding box center [784, 186] width 1043 height 68
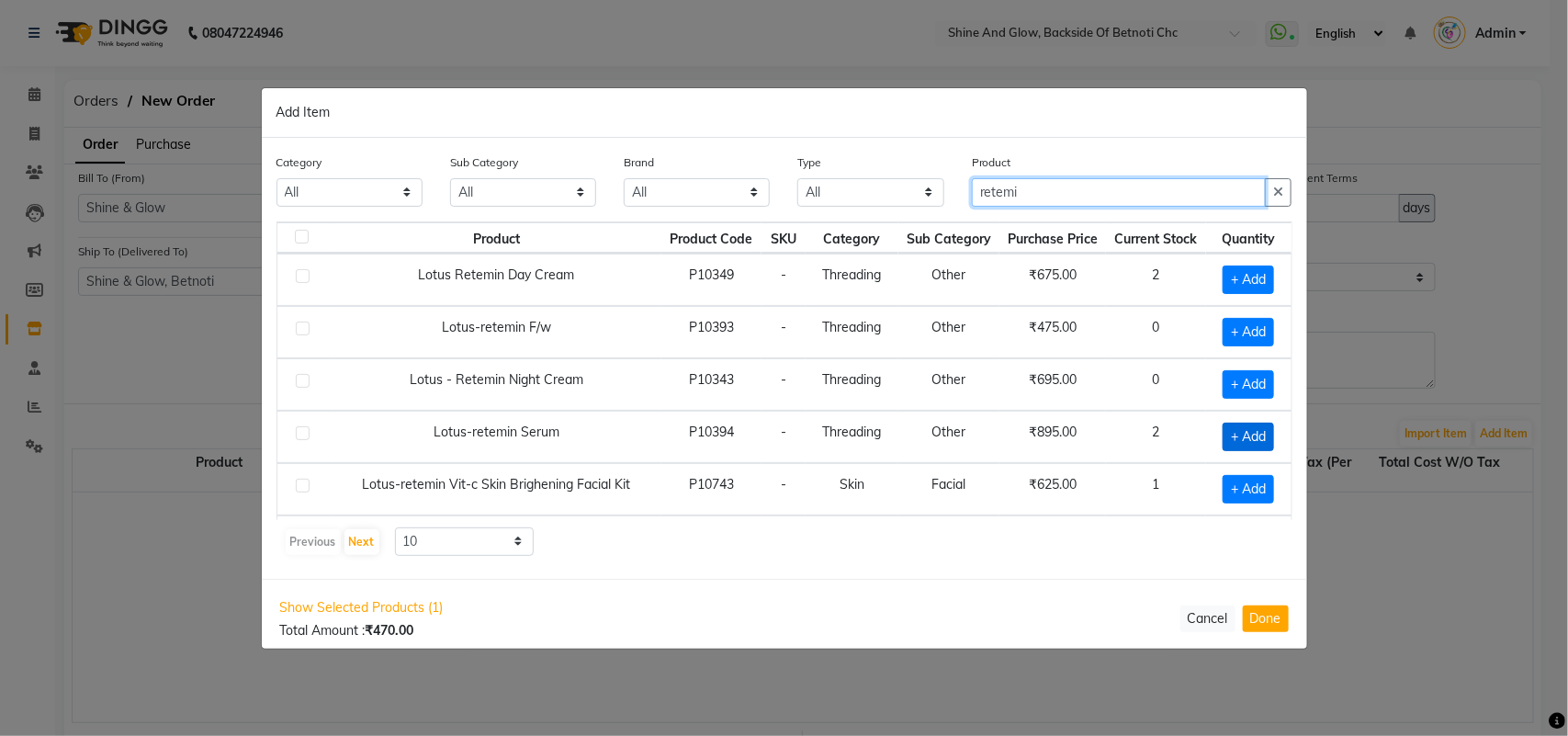
type input "retemi"
click at [1230, 435] on span "+ Add" at bounding box center [1248, 437] width 51 height 29
checkbox input "true"
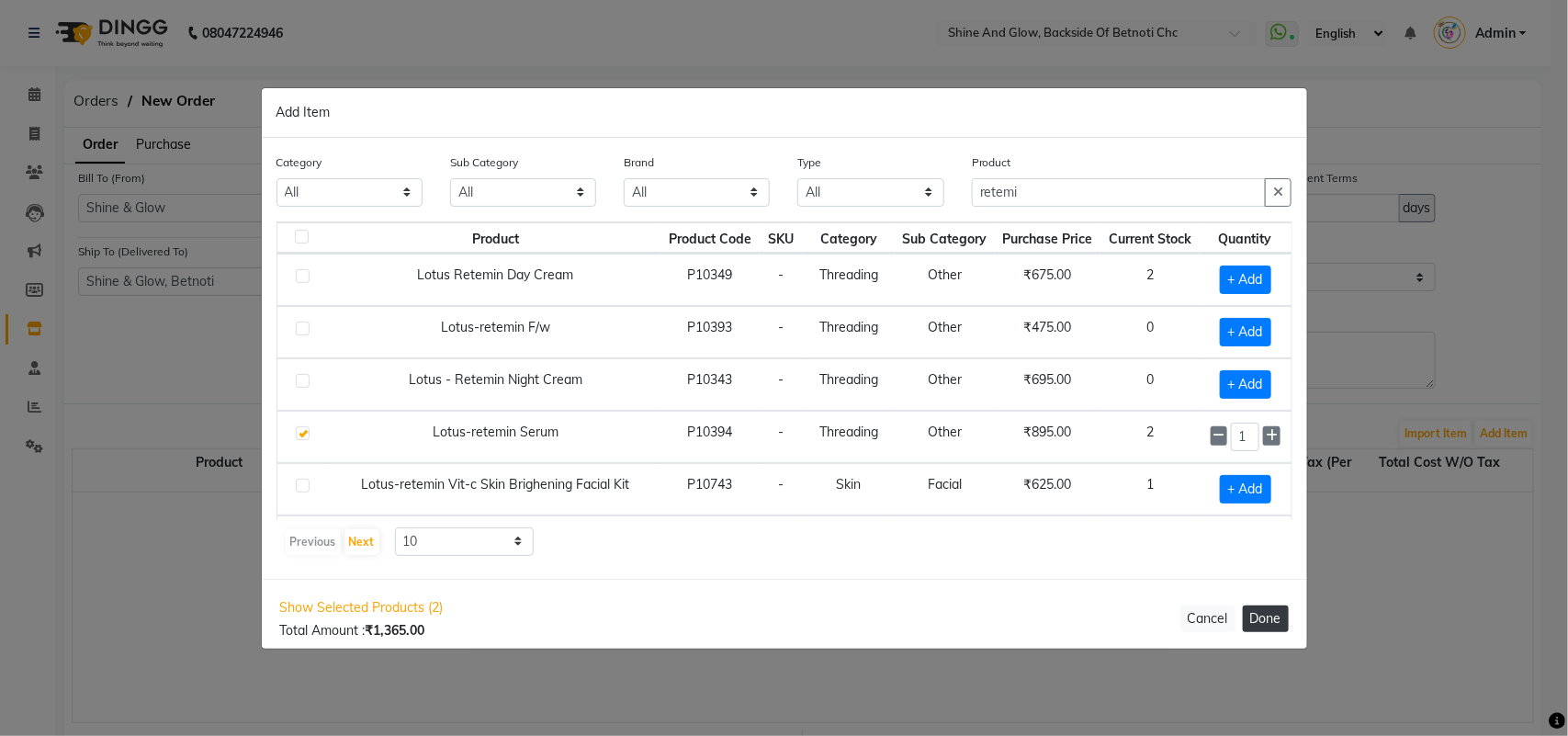
click at [1264, 621] on button "Done" at bounding box center [1266, 619] width 46 height 27
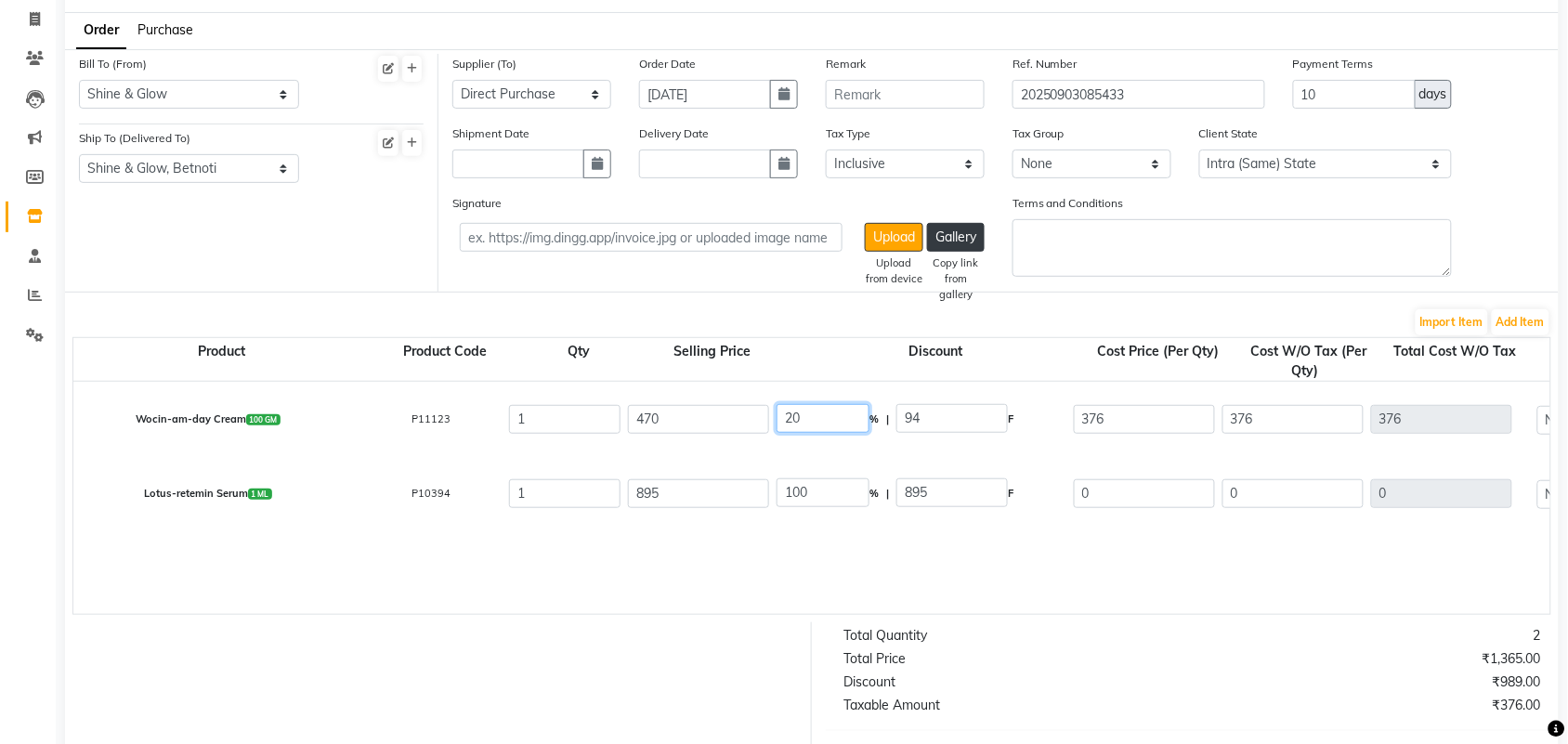
type input "100"
type input "470"
type input "0"
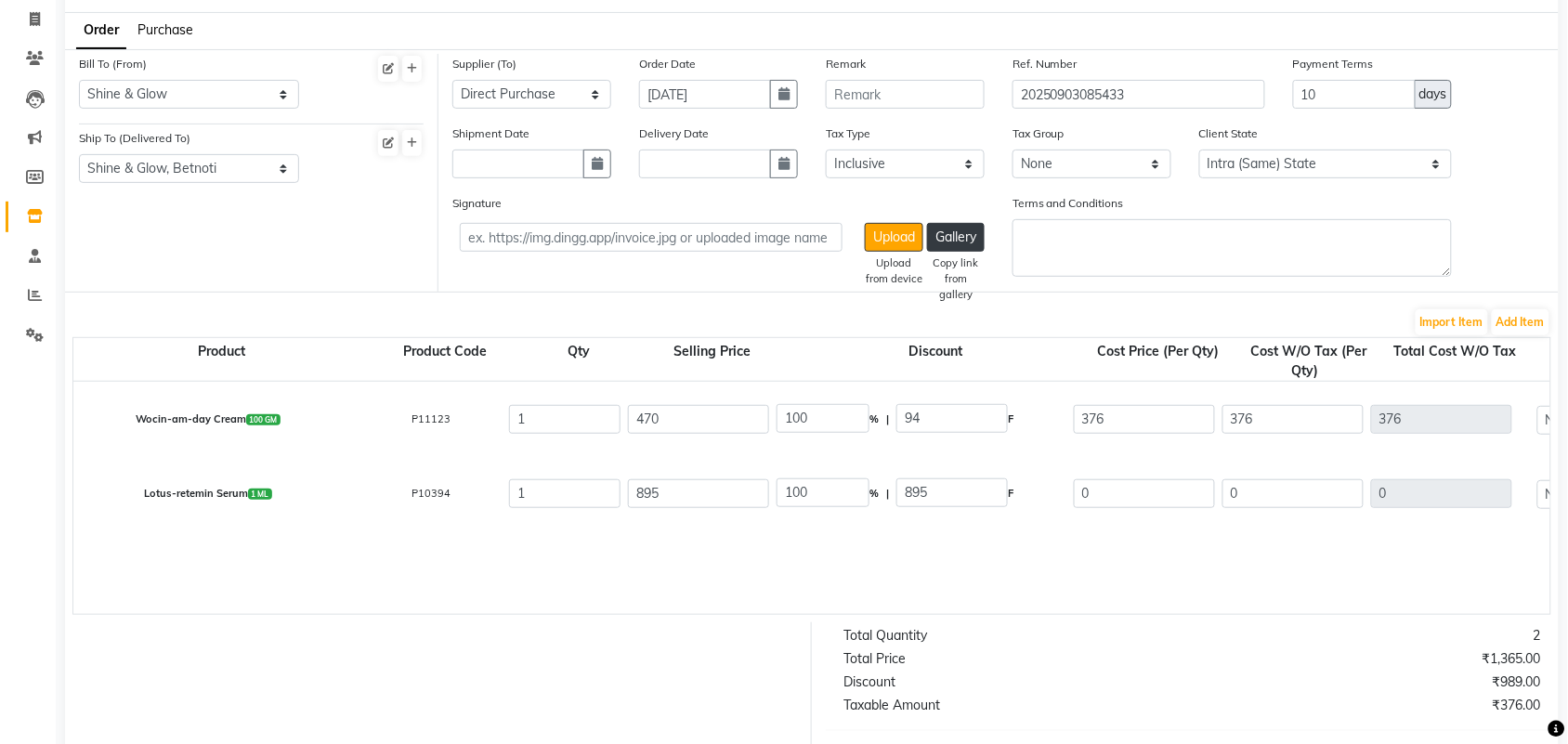
type input "0"
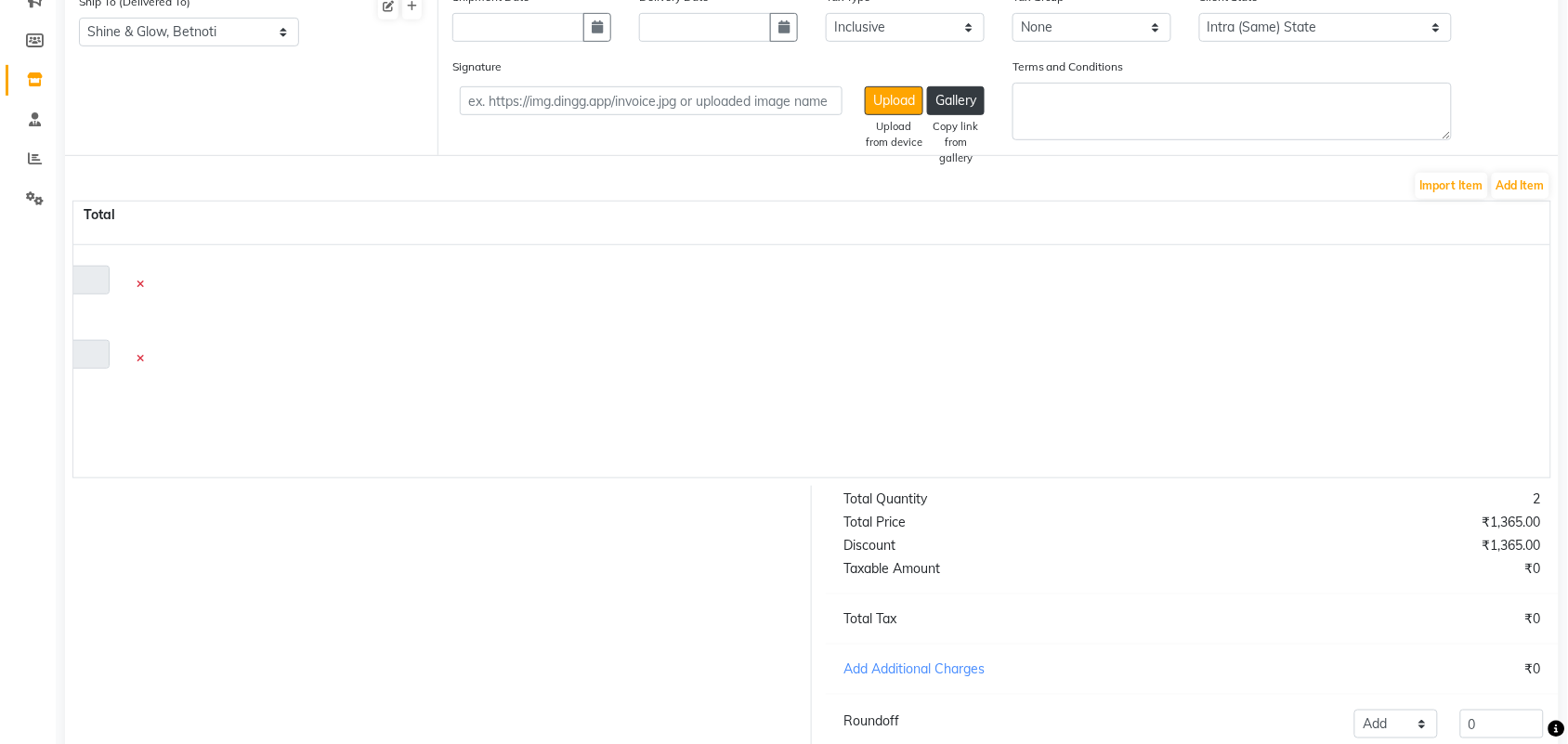
scroll to position [414, 0]
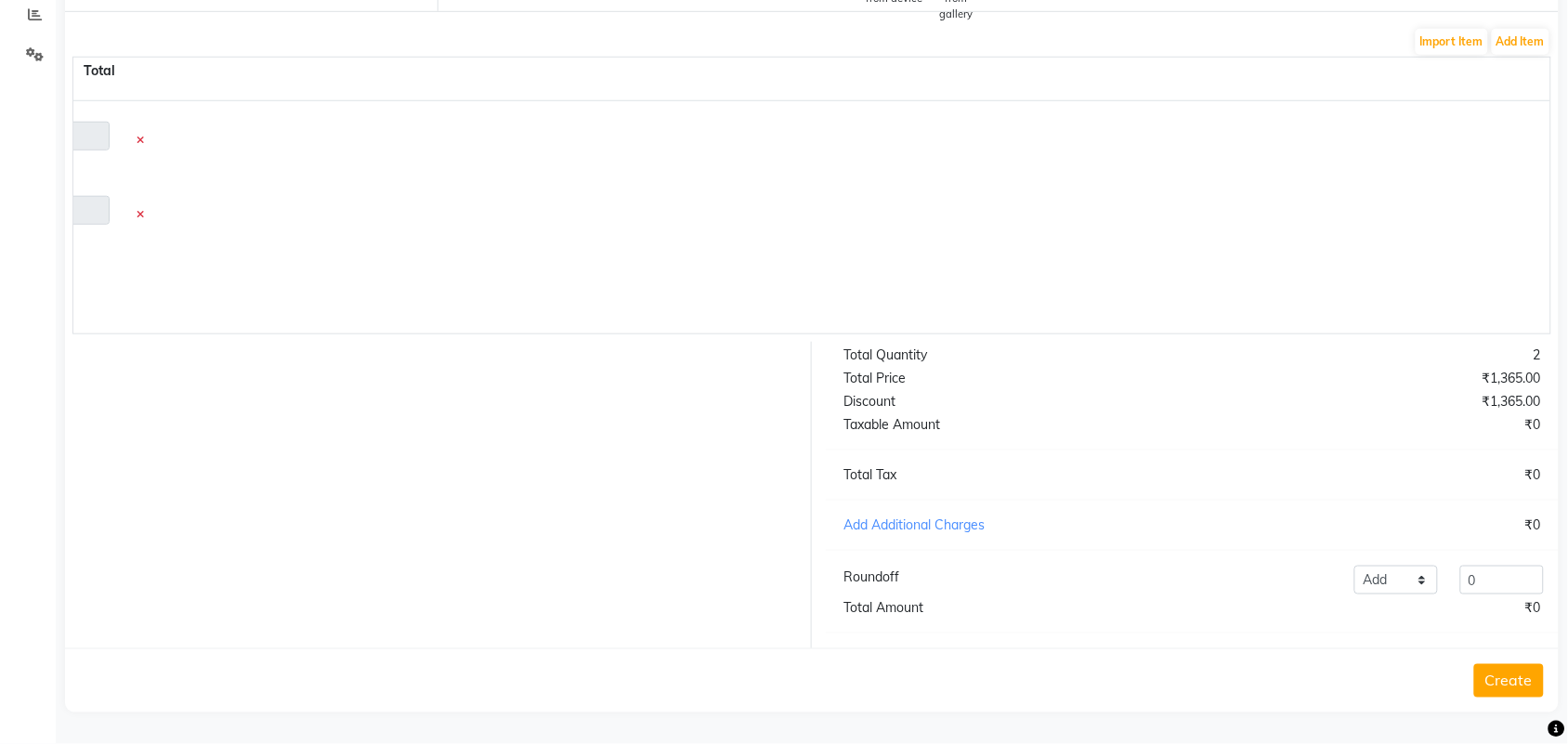
click at [1514, 676] on button "Create" at bounding box center [1509, 681] width 69 height 33
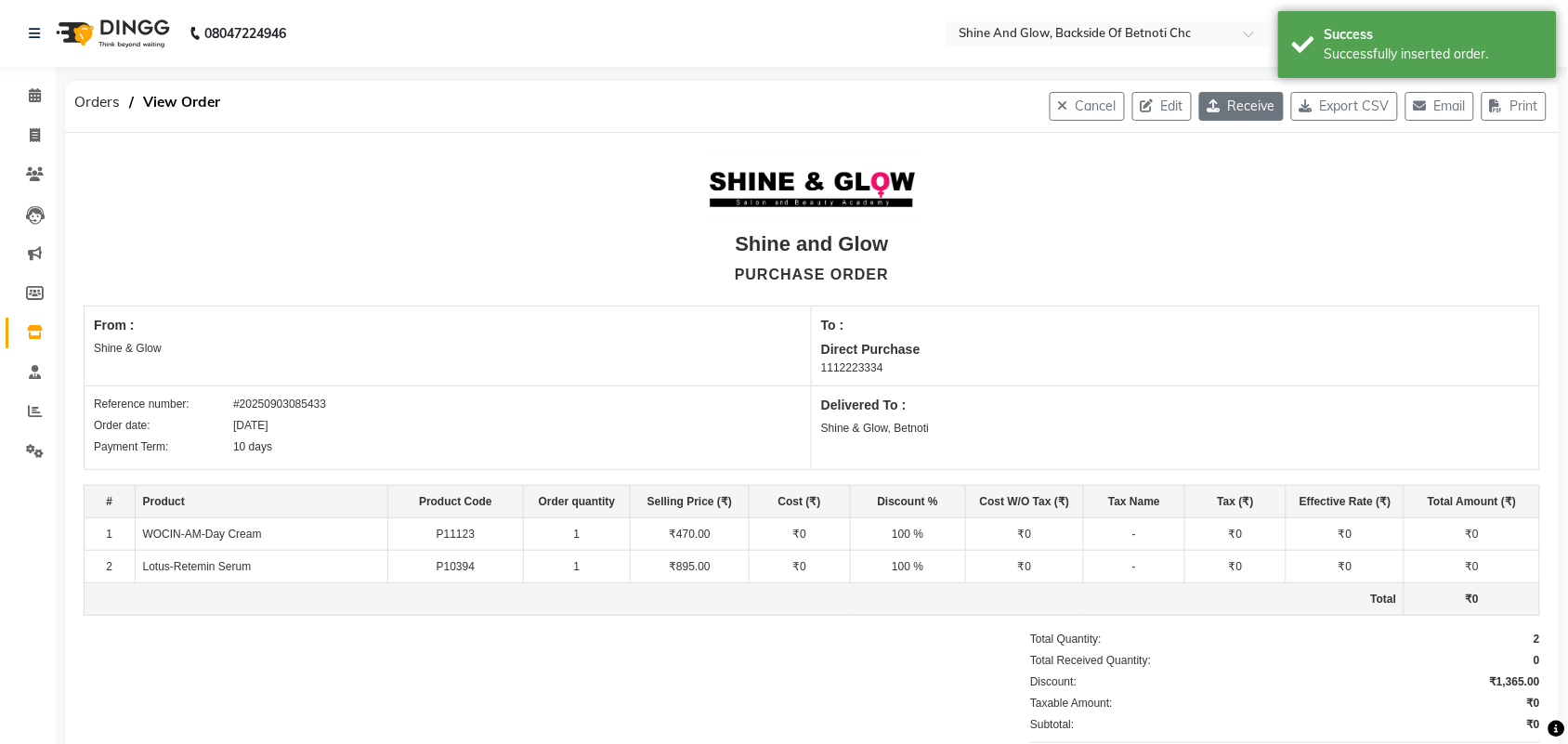
click at [1245, 111] on button "Receive" at bounding box center [1241, 106] width 85 height 29
select select "239"
select select "240"
select select "887"
select select "true"
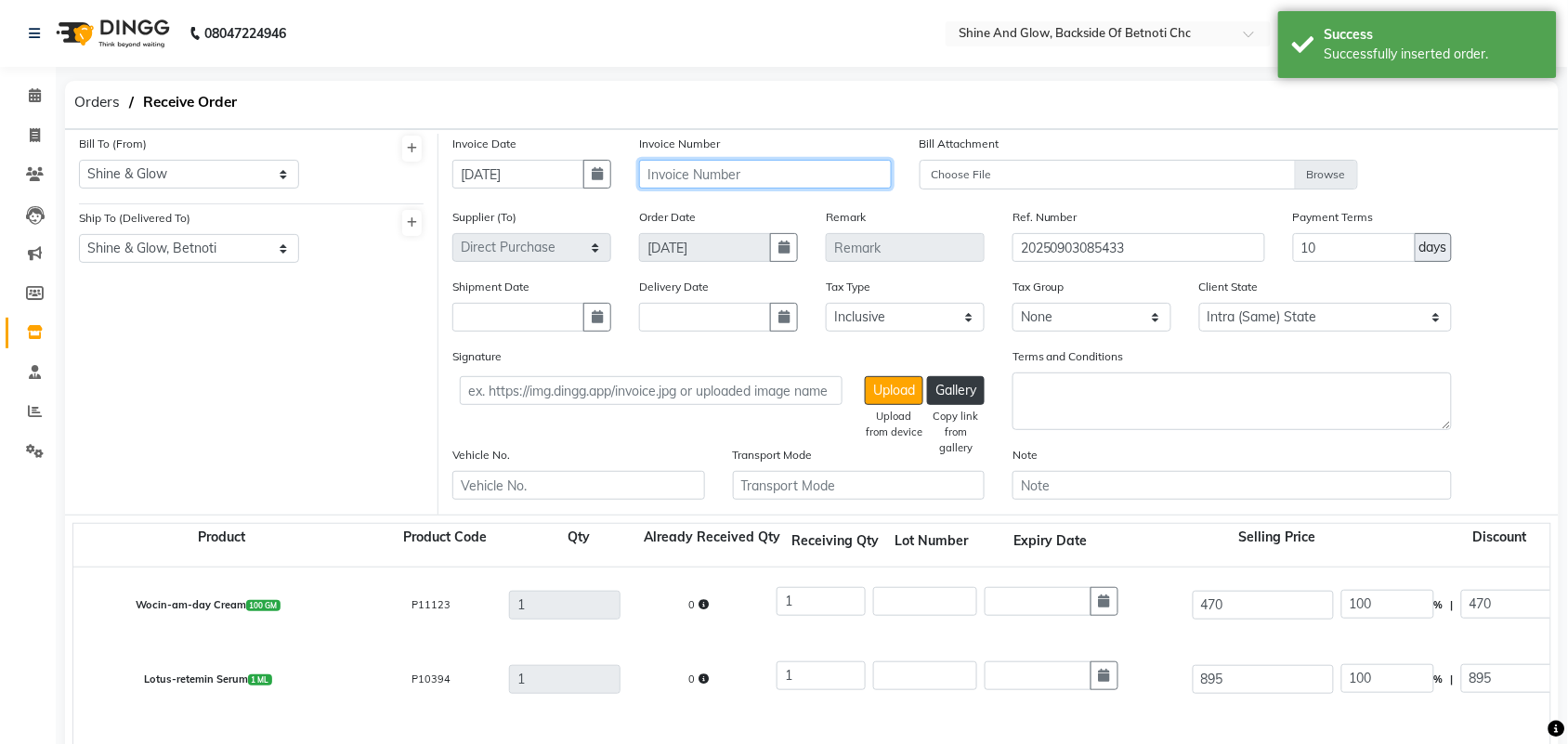
click at [771, 166] on input "text" at bounding box center [764, 175] width 253 height 29
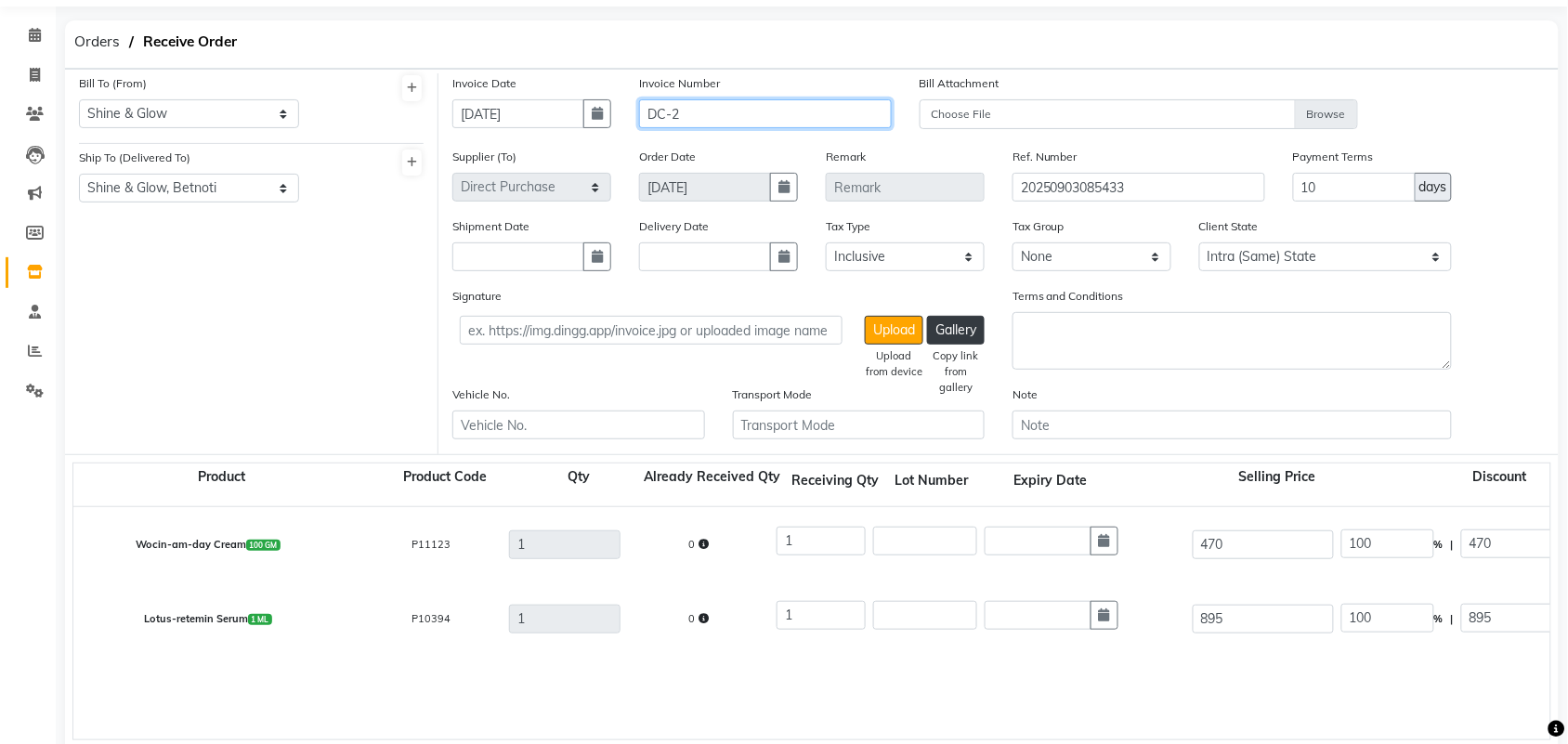
scroll to position [116, 0]
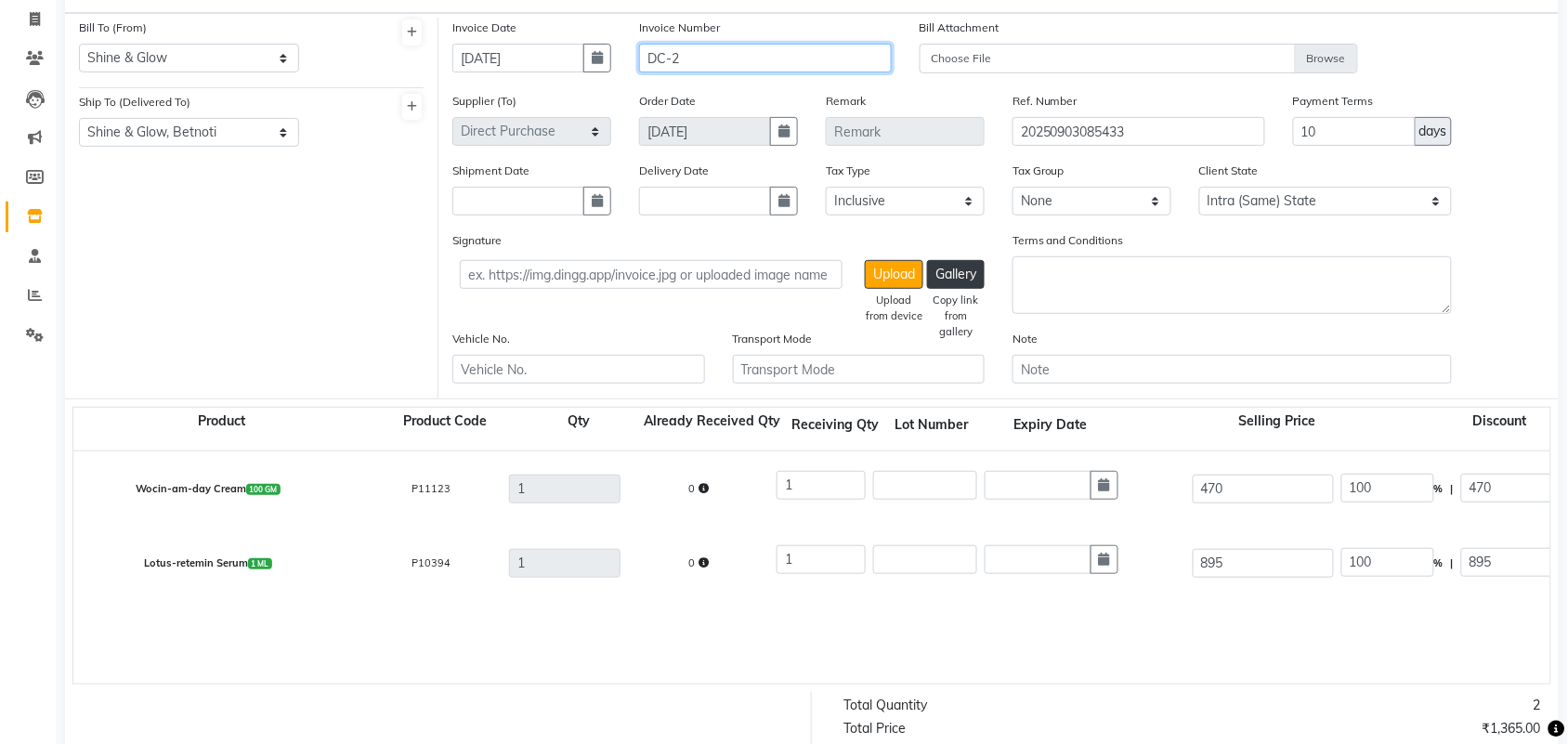
type input "DC-2"
click at [1005, 472] on input "text" at bounding box center [1039, 486] width 107 height 29
select select "9"
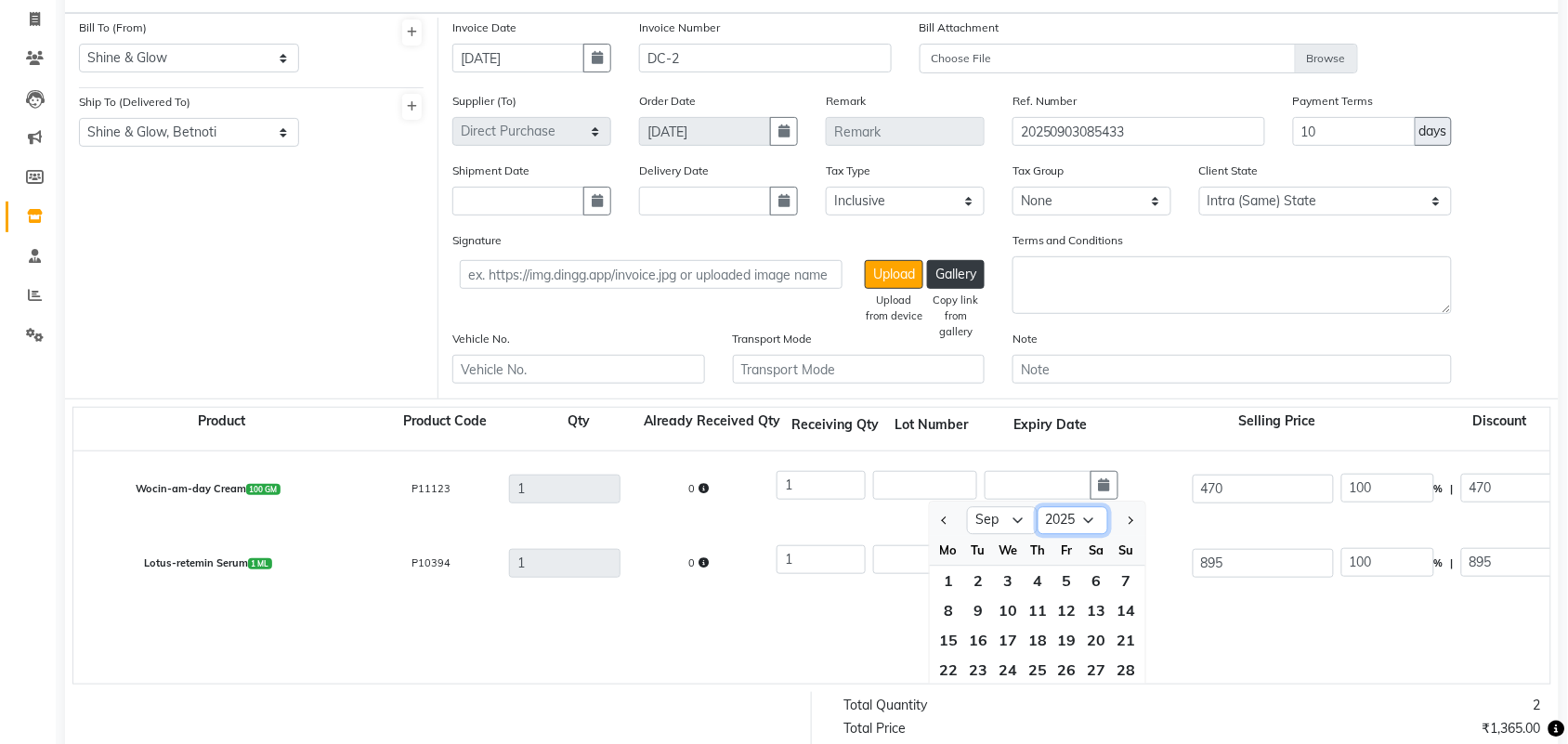
click at [1099, 525] on select "2015 2016 2017 2018 2019 2020 2021 2022 2023 2024 2025 2026 2027 2028 2029 2030…" at bounding box center [1073, 521] width 70 height 28
select select "2027"
click at [1038, 507] on select "2015 2016 2017 2018 2019 2020 2021 2022 2023 2024 2025 2026 2027 2028 2029 2030…" at bounding box center [1073, 521] width 70 height 28
click at [1019, 520] on select "Jan Feb Mar Apr May Jun [DATE] Aug Sep Oct Nov Dec" at bounding box center [1002, 521] width 70 height 28
select select "11"
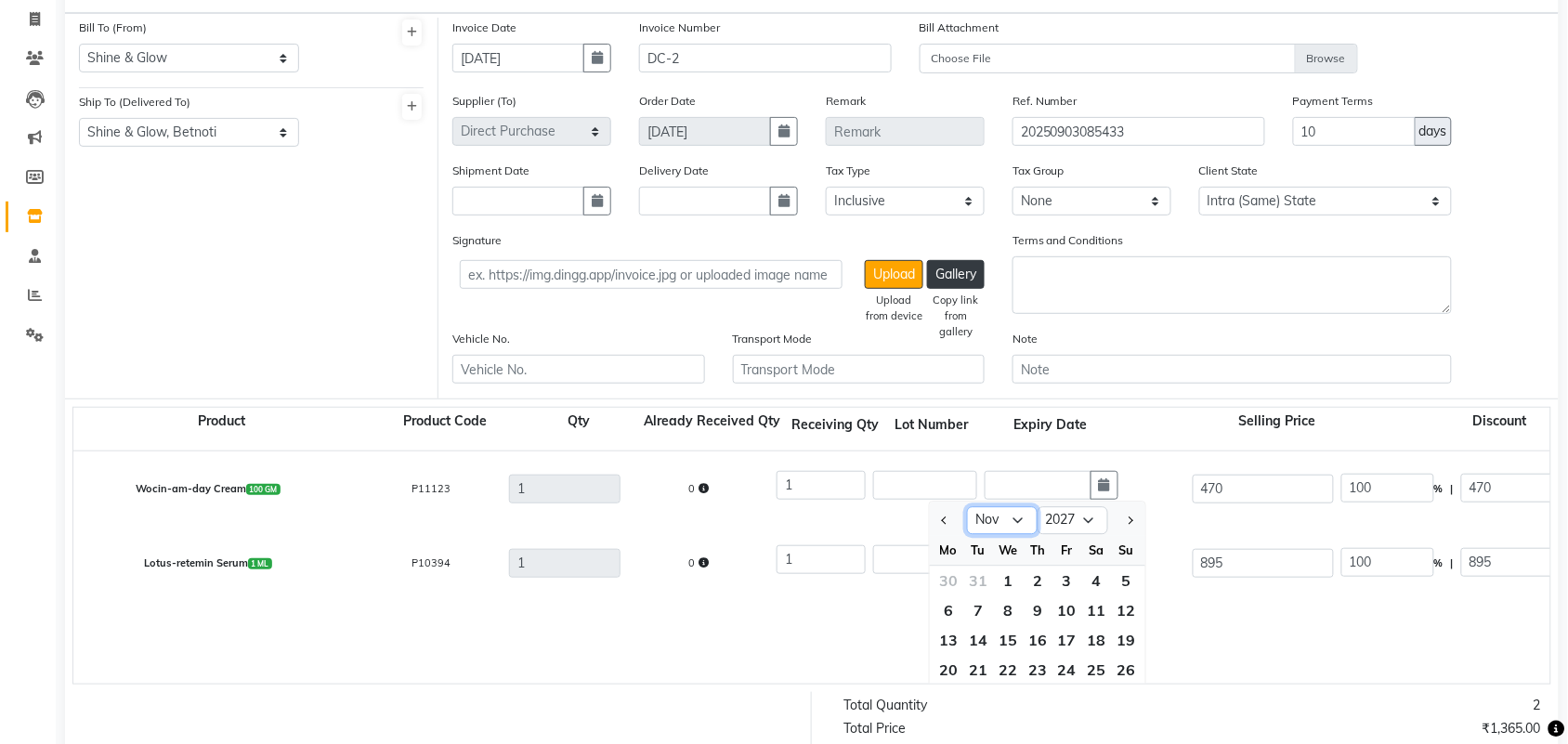
click at [967, 507] on select "Jan Feb Mar Apr May Jun [DATE] Aug Sep Oct Nov Dec" at bounding box center [1002, 521] width 70 height 28
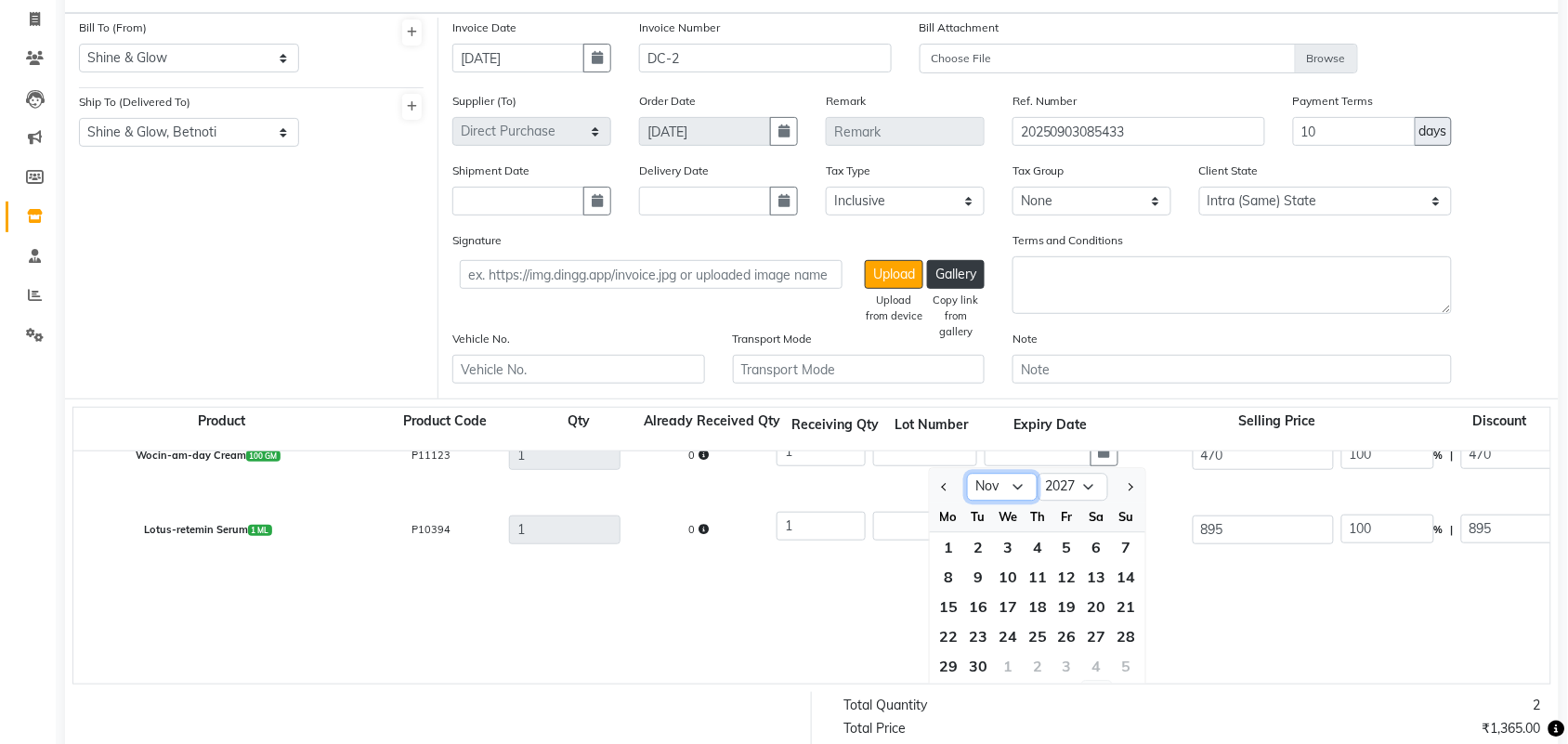
scroll to position [65, 0]
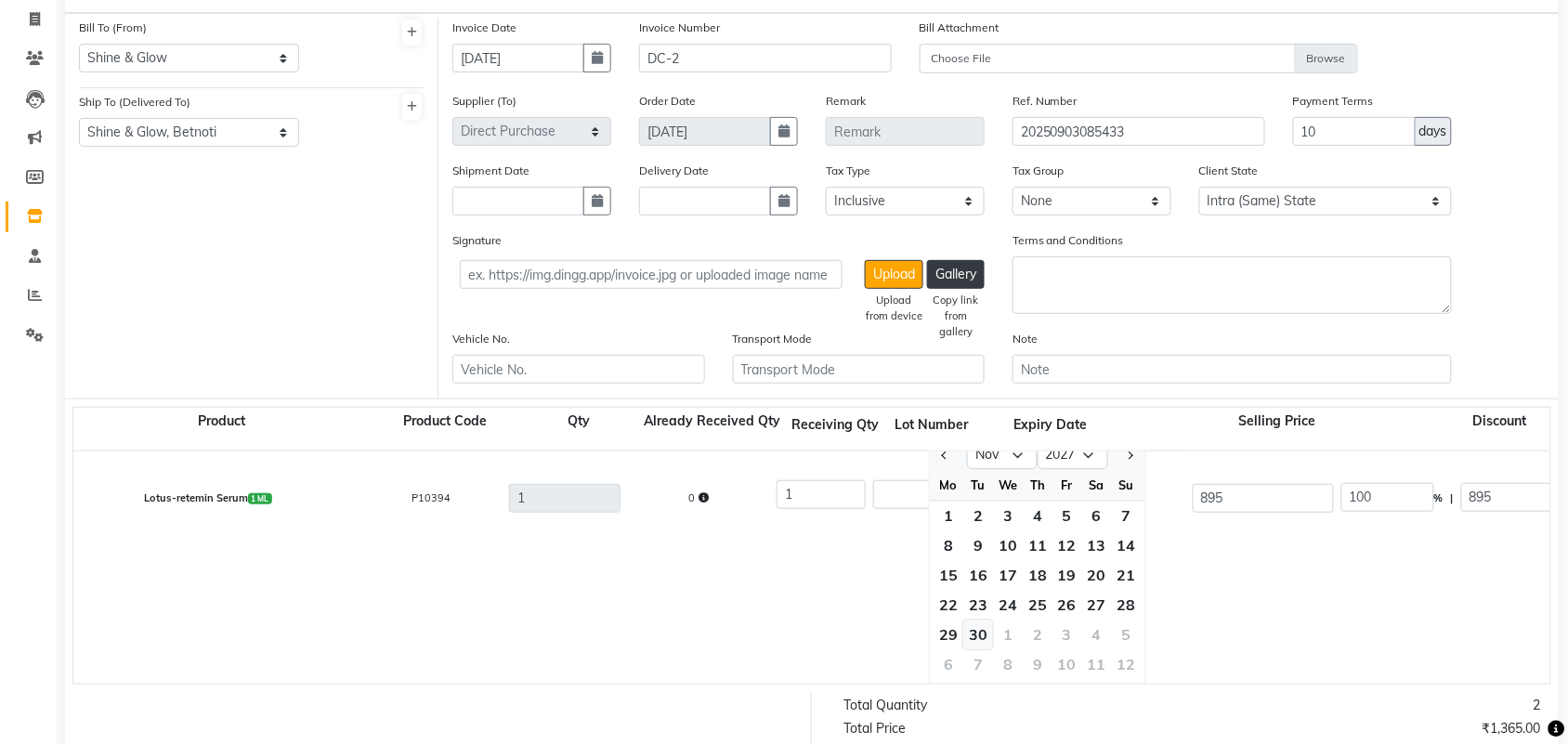
click at [976, 633] on div "30" at bounding box center [978, 634] width 29 height 29
type input "[DATE]"
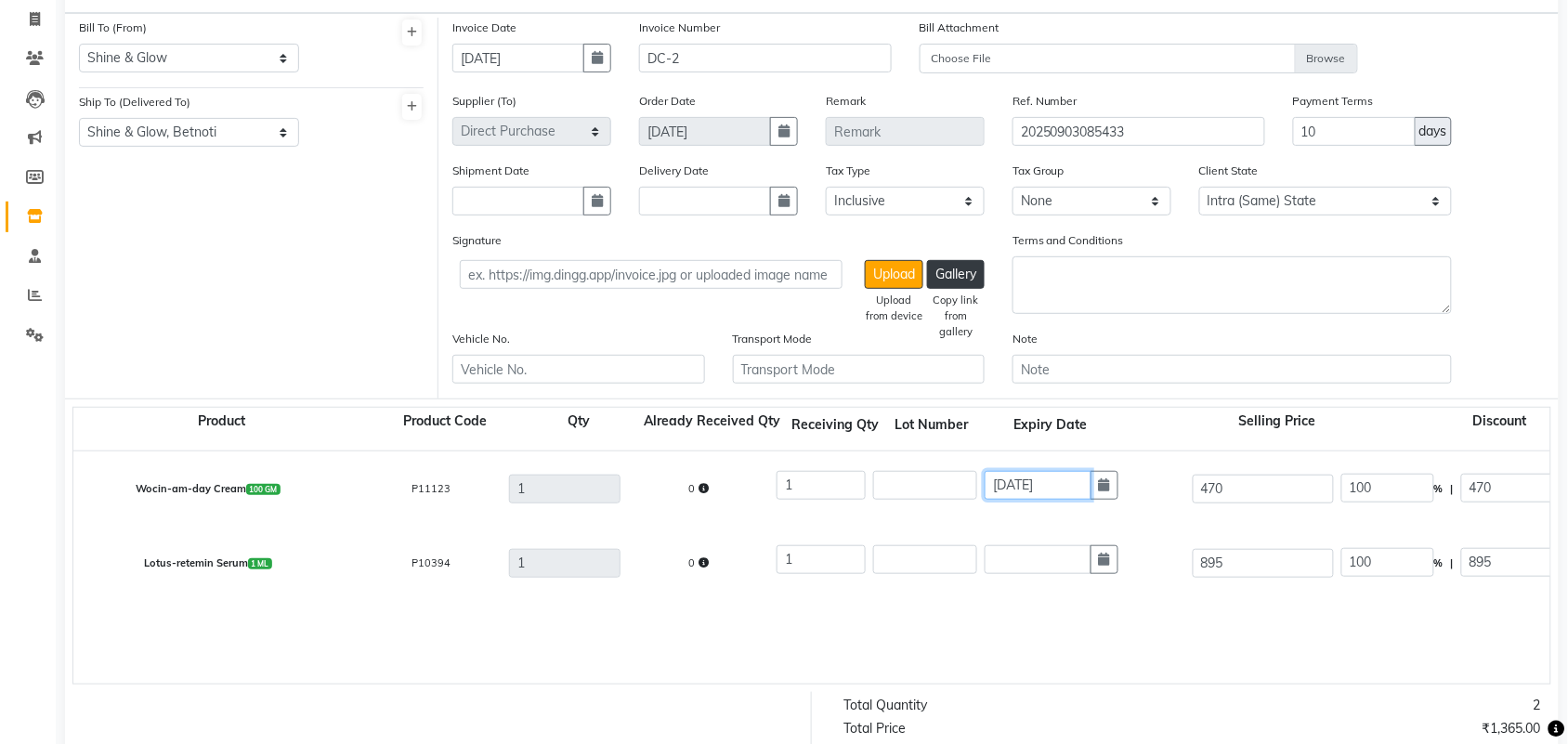
scroll to position [0, 0]
click at [911, 480] on input "text" at bounding box center [924, 486] width 104 height 29
type input "AOC24883"
click at [1047, 551] on input "text" at bounding box center [1039, 560] width 107 height 29
select select "9"
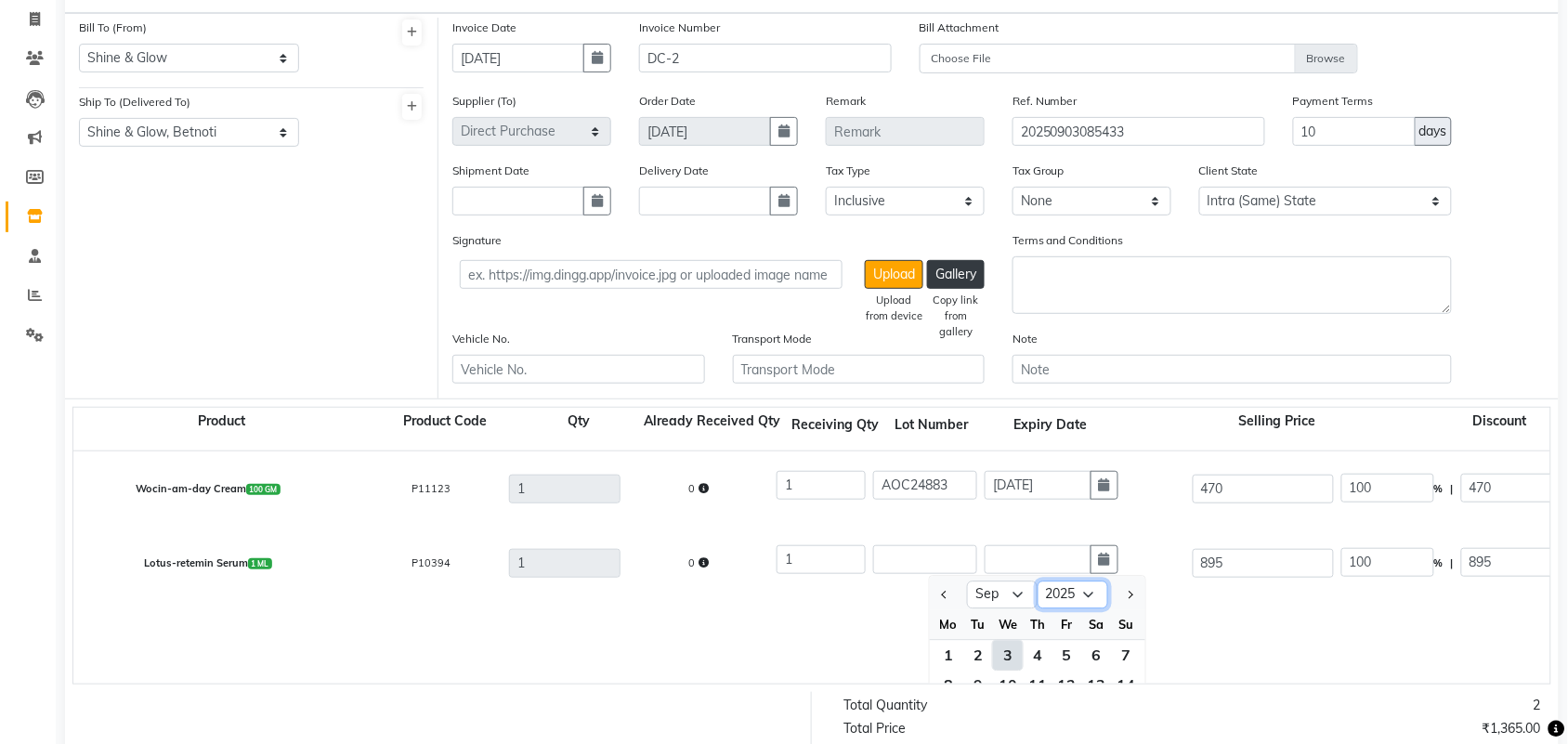
click at [1087, 597] on select "2015 2016 2017 2018 2019 2020 2021 2022 2023 2024 2025 2026 2027 2028 2029 2030…" at bounding box center [1073, 595] width 70 height 28
select select "2027"
click at [1038, 581] on select "2015 2016 2017 2018 2019 2020 2021 2022 2023 2024 2025 2026 2027 2028 2029 2030…" at bounding box center [1073, 595] width 70 height 28
click at [1008, 597] on select "Jan Feb Mar Apr May Jun [DATE] Aug Sep Oct Nov Dec" at bounding box center [1002, 595] width 70 height 28
select select "8"
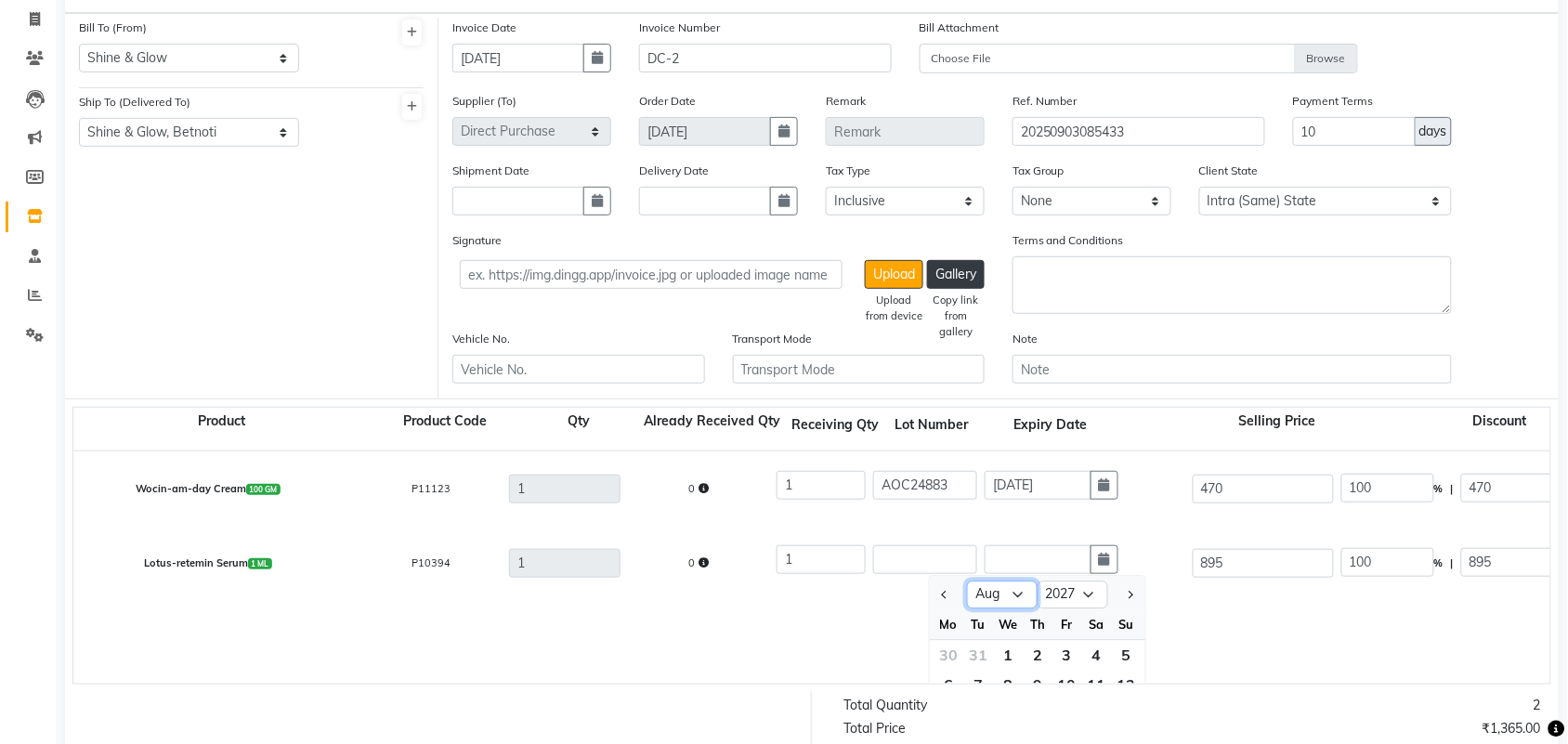
click at [967, 581] on select "Jan Feb Mar Apr May Jun [DATE] Aug Sep Oct Nov Dec" at bounding box center [1002, 595] width 70 height 28
click at [921, 560] on input "text" at bounding box center [924, 560] width 104 height 29
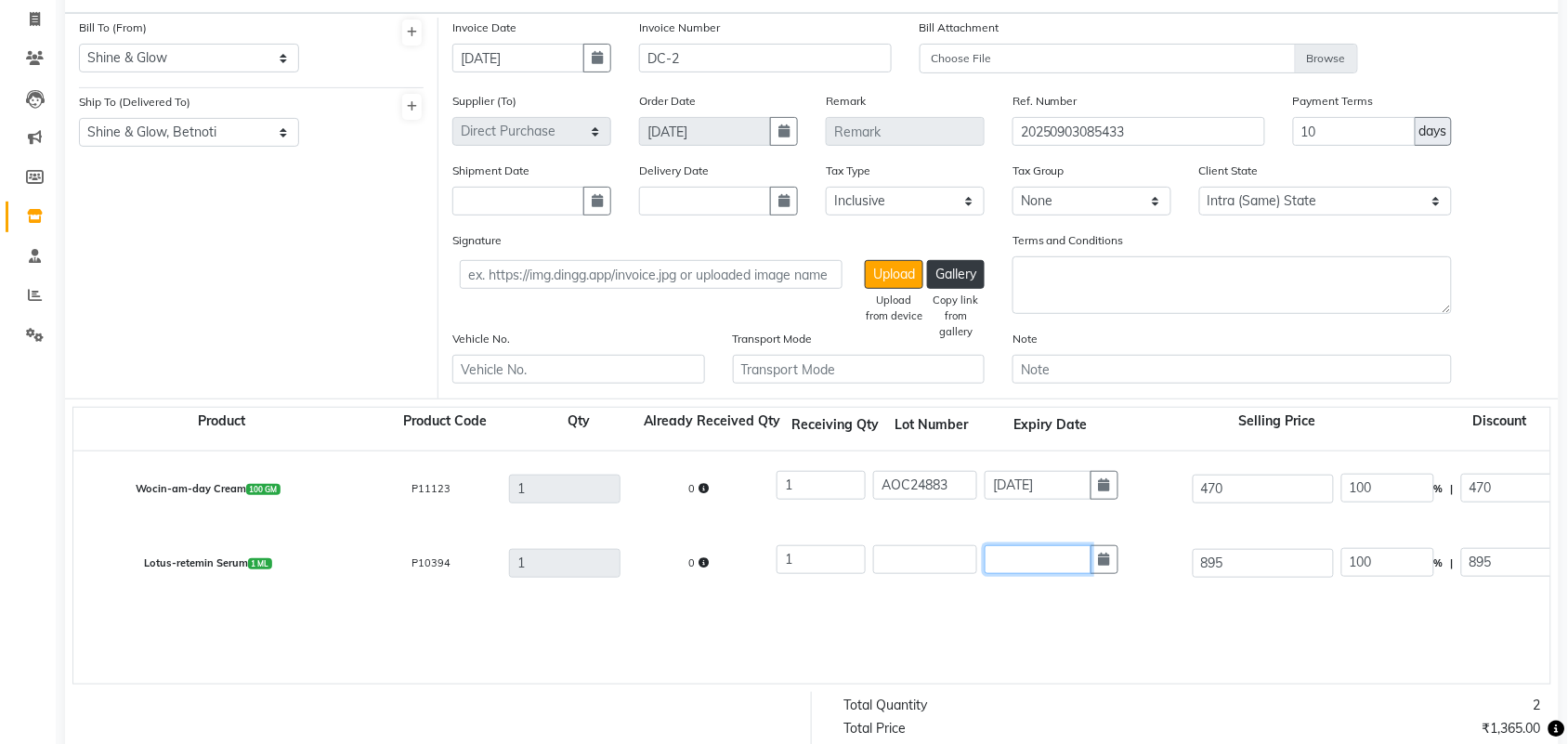
click at [1004, 558] on input "text" at bounding box center [1039, 560] width 107 height 29
select select "9"
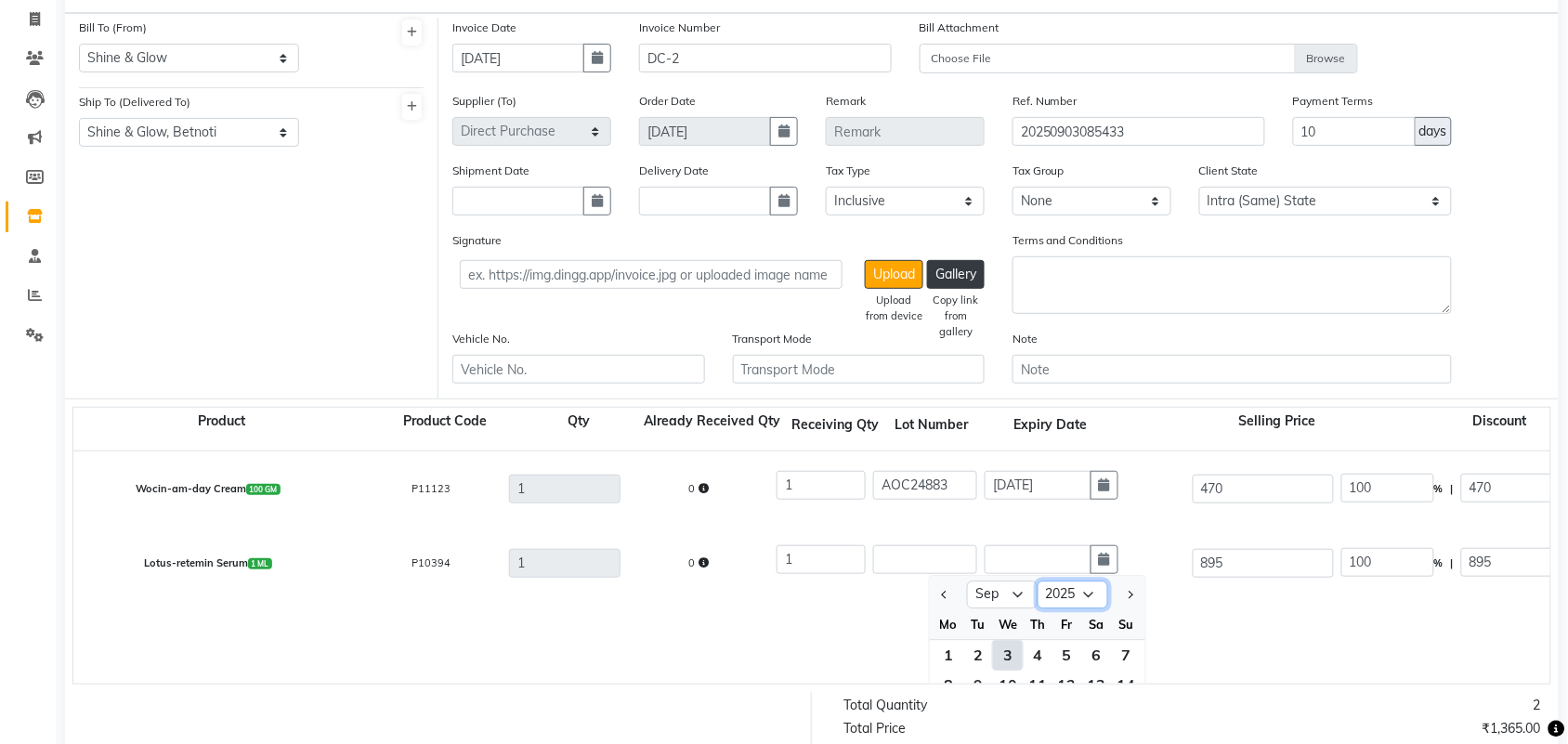
click at [1098, 599] on select "2015 2016 2017 2018 2019 2020 2021 2022 2023 2024 2025 2026 2027 2028 2029 2030…" at bounding box center [1073, 595] width 70 height 28
select select "2027"
click at [1038, 581] on select "2015 2016 2017 2018 2019 2020 2021 2022 2023 2024 2025 2026 2027 2028 2029 2030…" at bounding box center [1073, 595] width 70 height 28
click at [1020, 583] on select "Jan Feb Mar Apr May Jun [DATE] Aug Sep Oct Nov Dec" at bounding box center [1002, 595] width 70 height 28
select select "8"
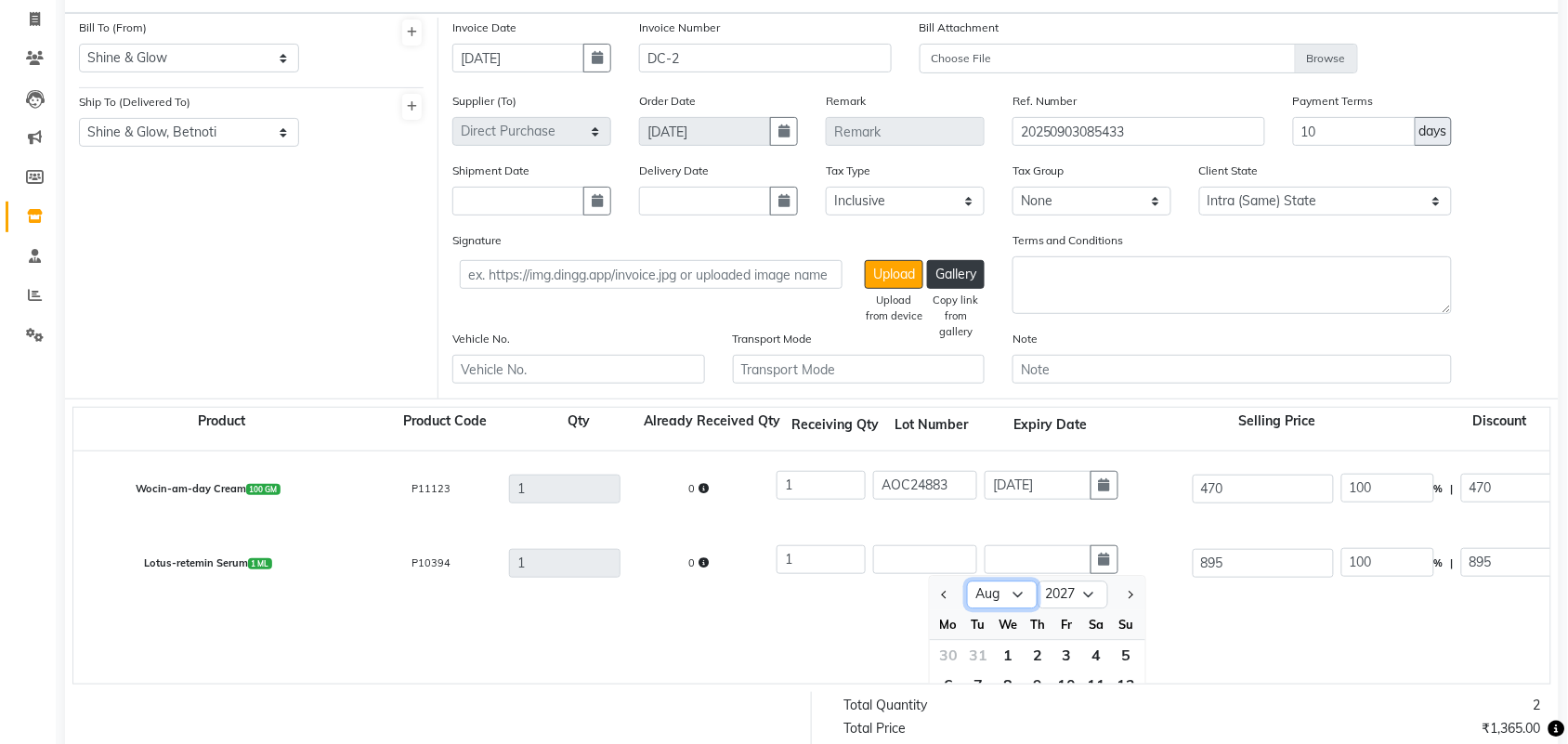
click at [967, 581] on select "Jan Feb Mar Apr May Jun [DATE] Aug Sep Oct Nov Dec" at bounding box center [1002, 595] width 70 height 28
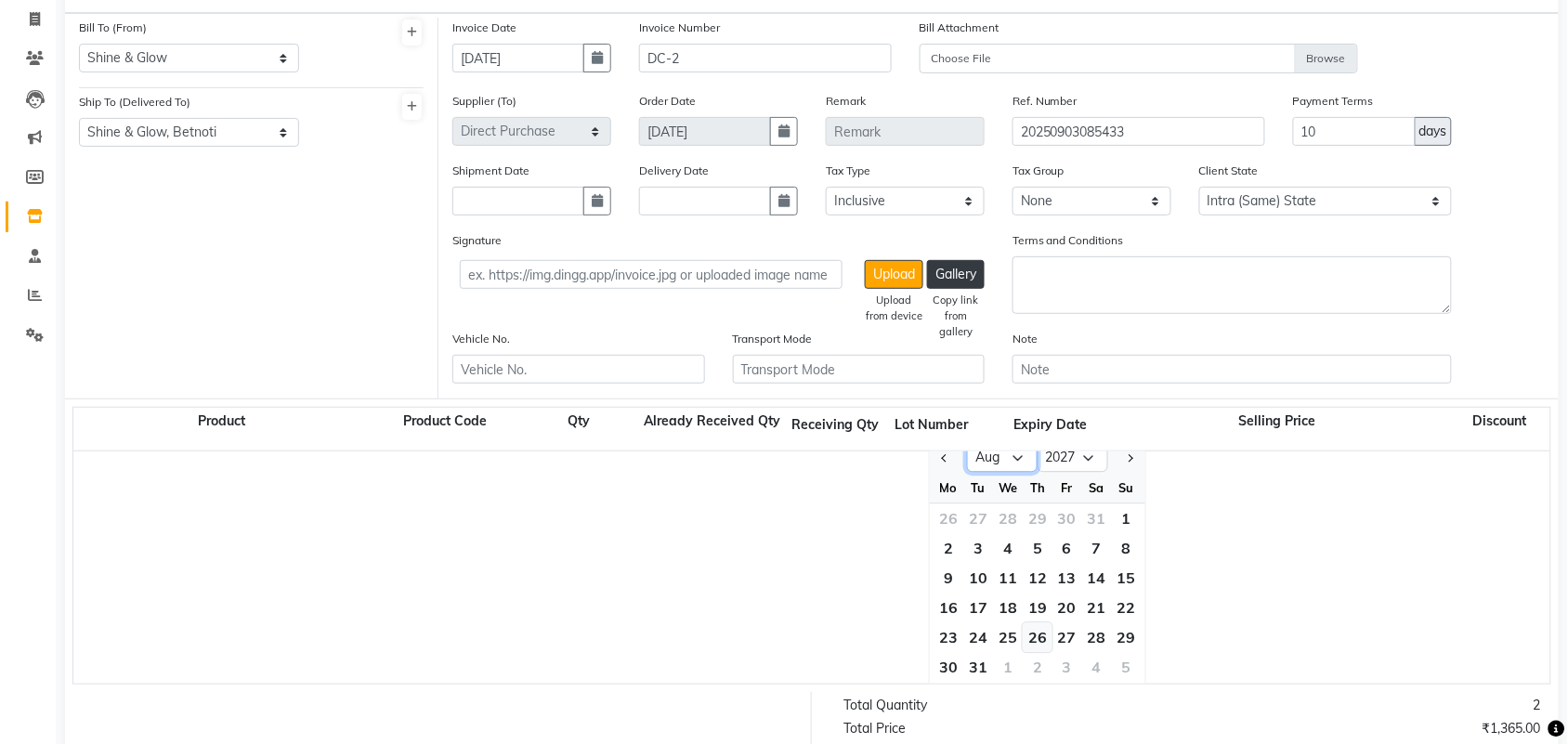
scroll to position [139, 0]
click at [978, 661] on div "31" at bounding box center [978, 664] width 29 height 29
type input "[DATE]"
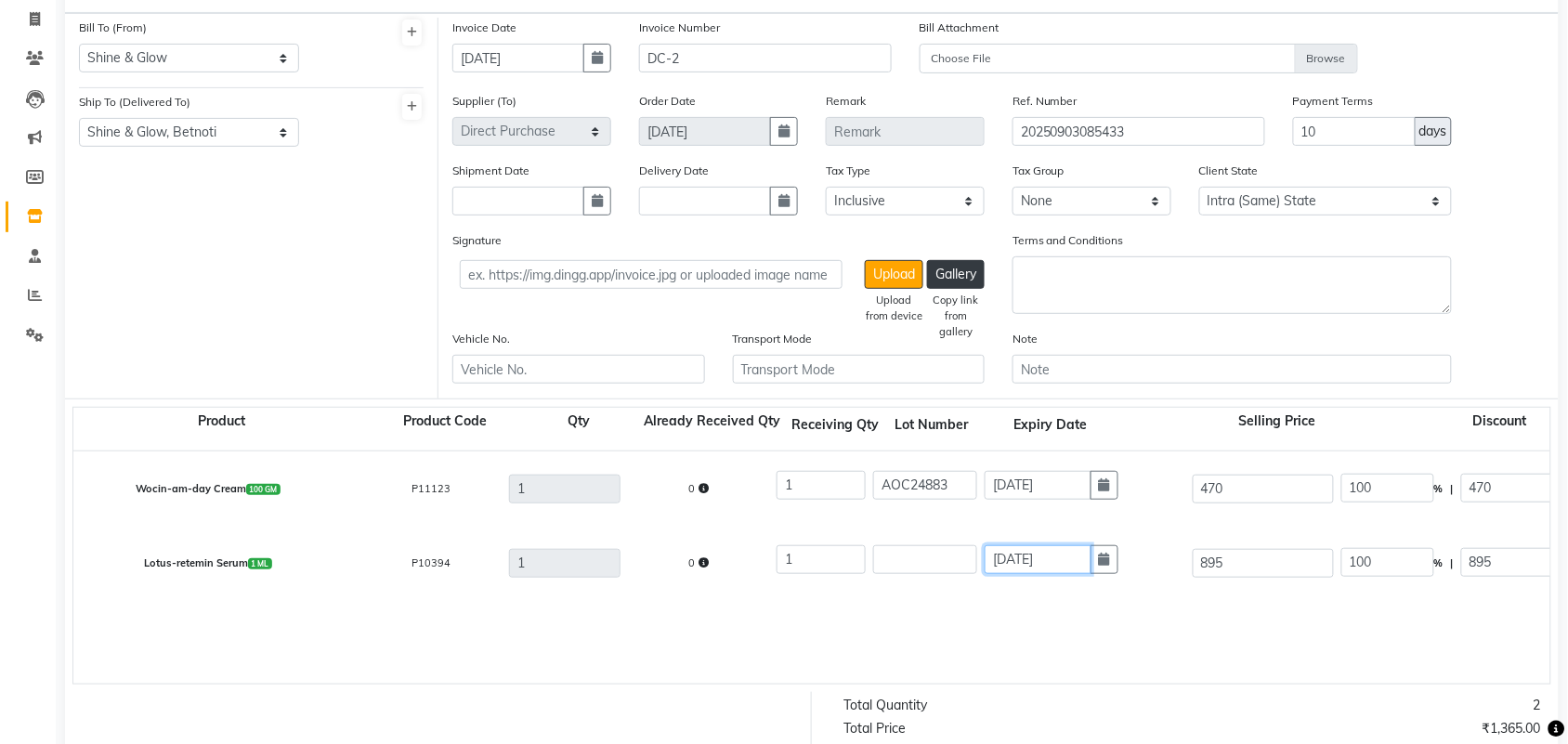
scroll to position [0, 0]
click at [938, 554] on input "text" at bounding box center [924, 560] width 104 height 29
type input "bb24/o38"
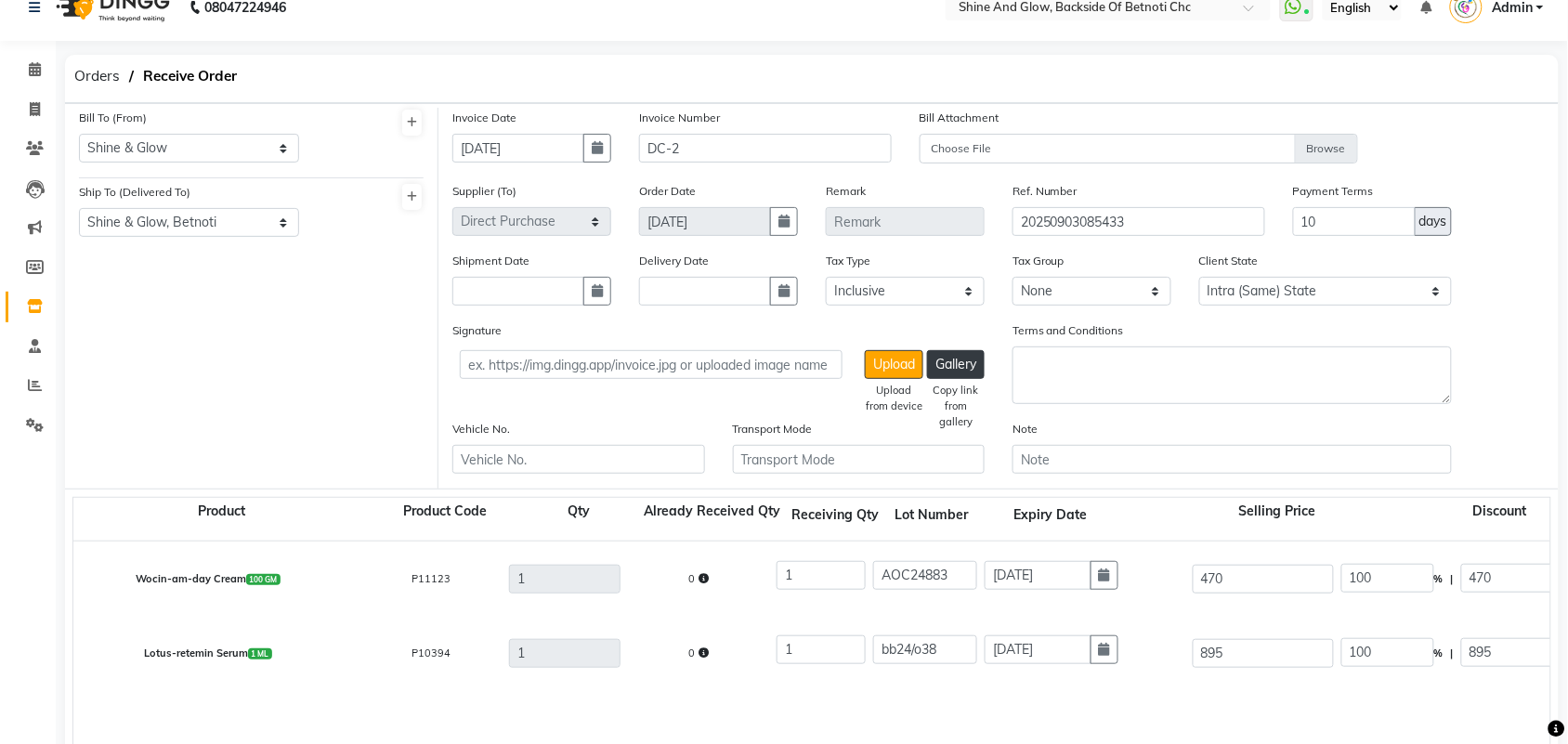
scroll to position [20, 0]
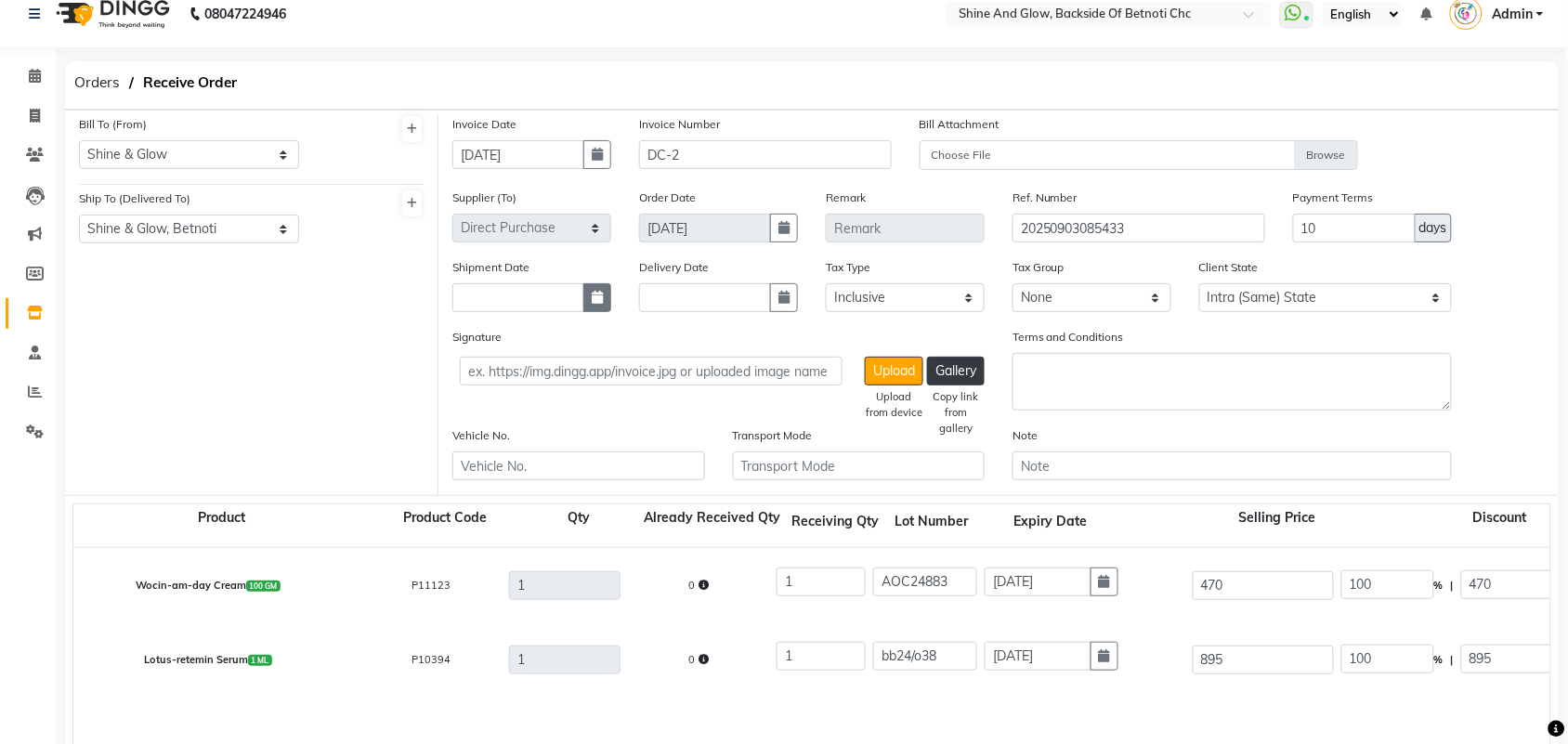
click at [592, 299] on icon "button" at bounding box center [597, 296] width 11 height 13
select select "9"
select select "2025"
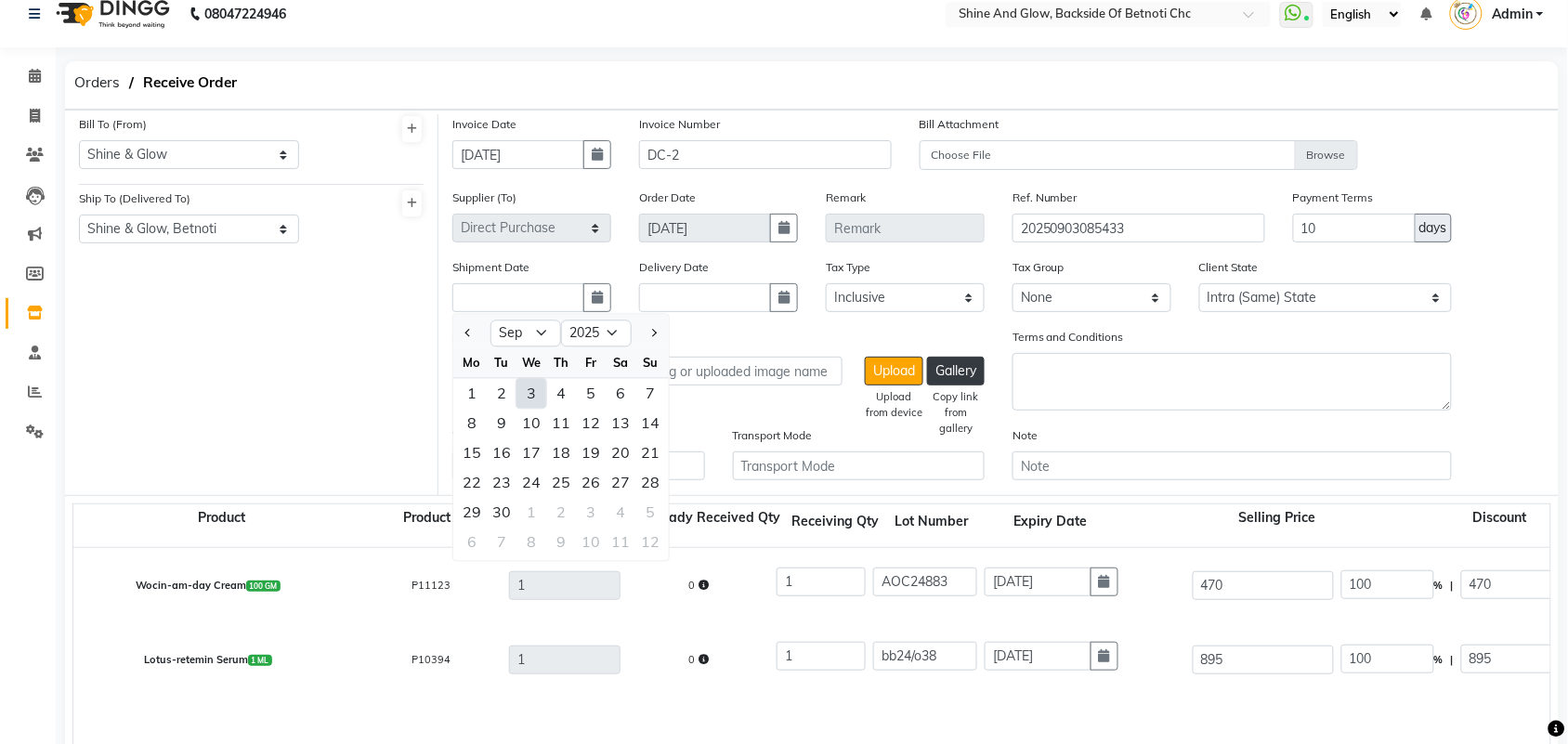
click at [532, 390] on div "3" at bounding box center [531, 394] width 29 height 29
type input "[DATE]"
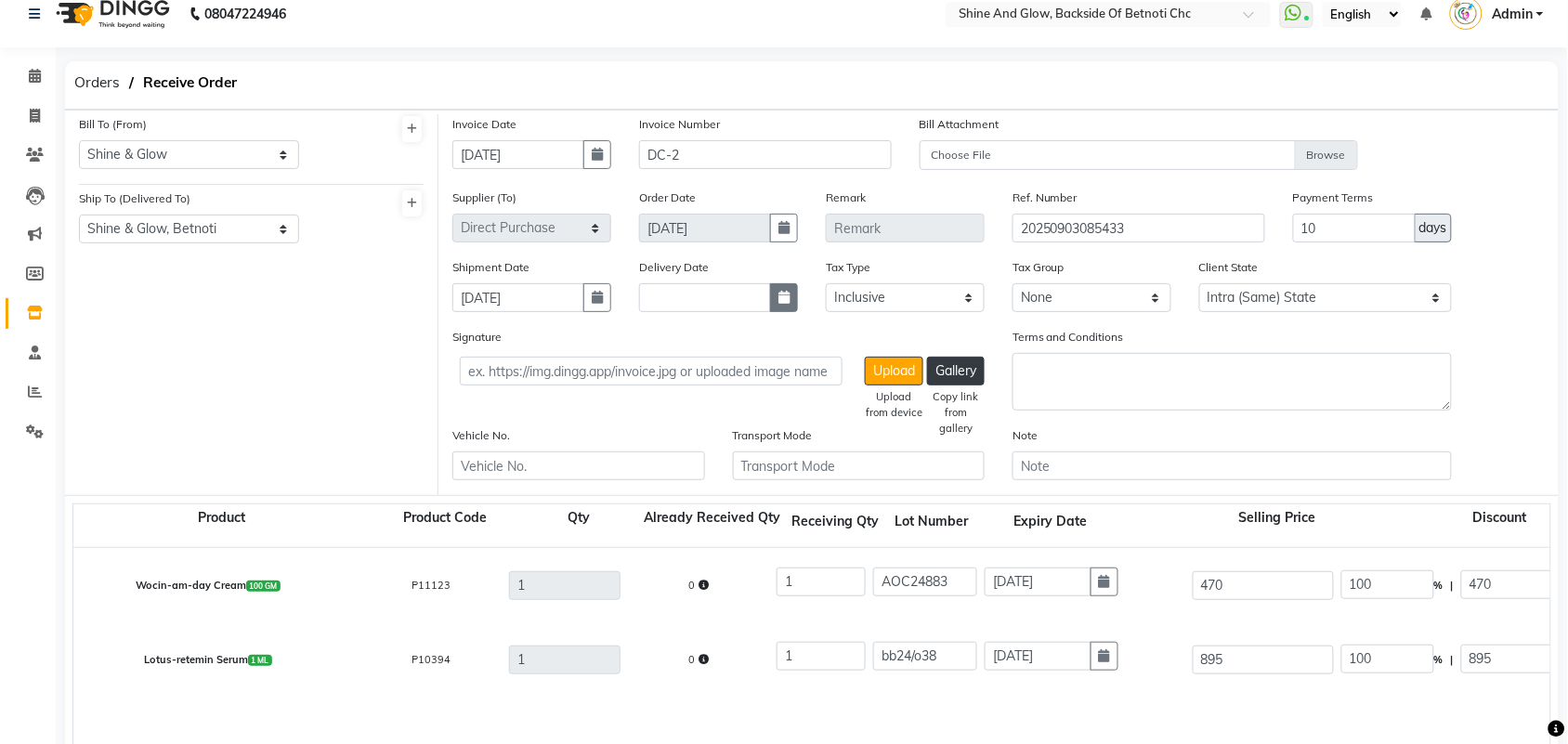
click at [785, 293] on icon "button" at bounding box center [783, 296] width 11 height 13
select select "9"
select select "2025"
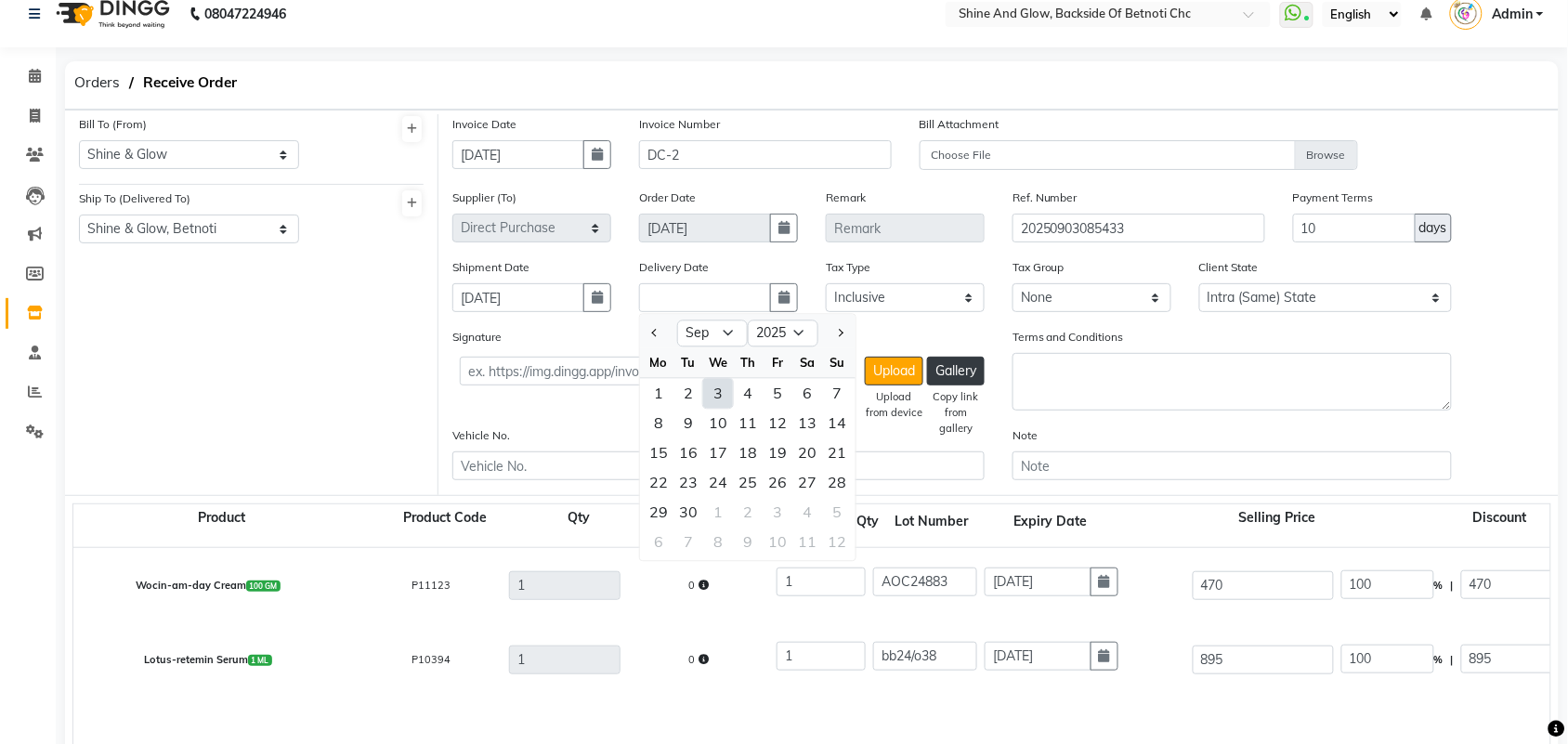
click at [717, 393] on div "3" at bounding box center [718, 394] width 29 height 29
type input "[DATE]"
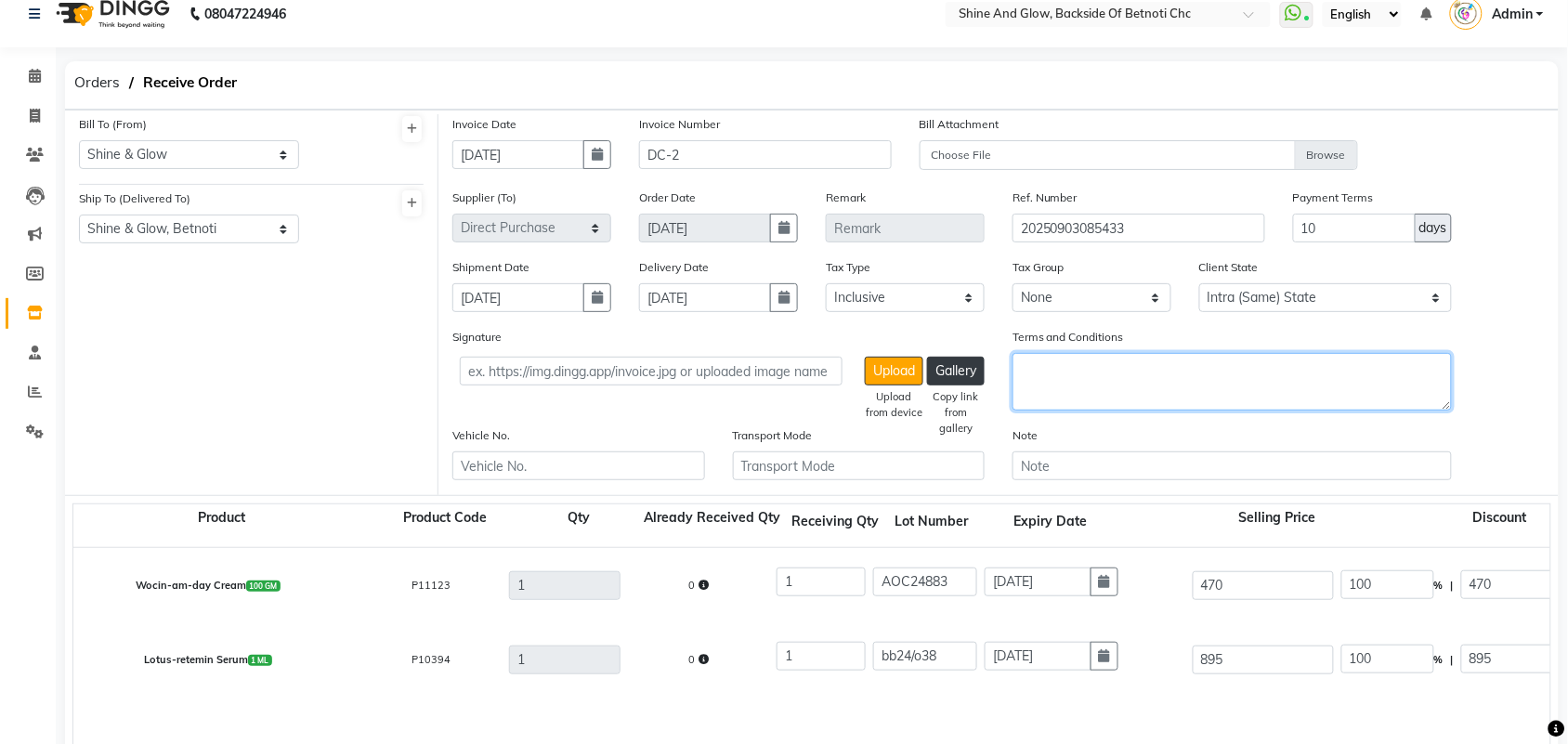
click at [1162, 377] on textarea "Terms and Conditions" at bounding box center [1232, 381] width 440 height 58
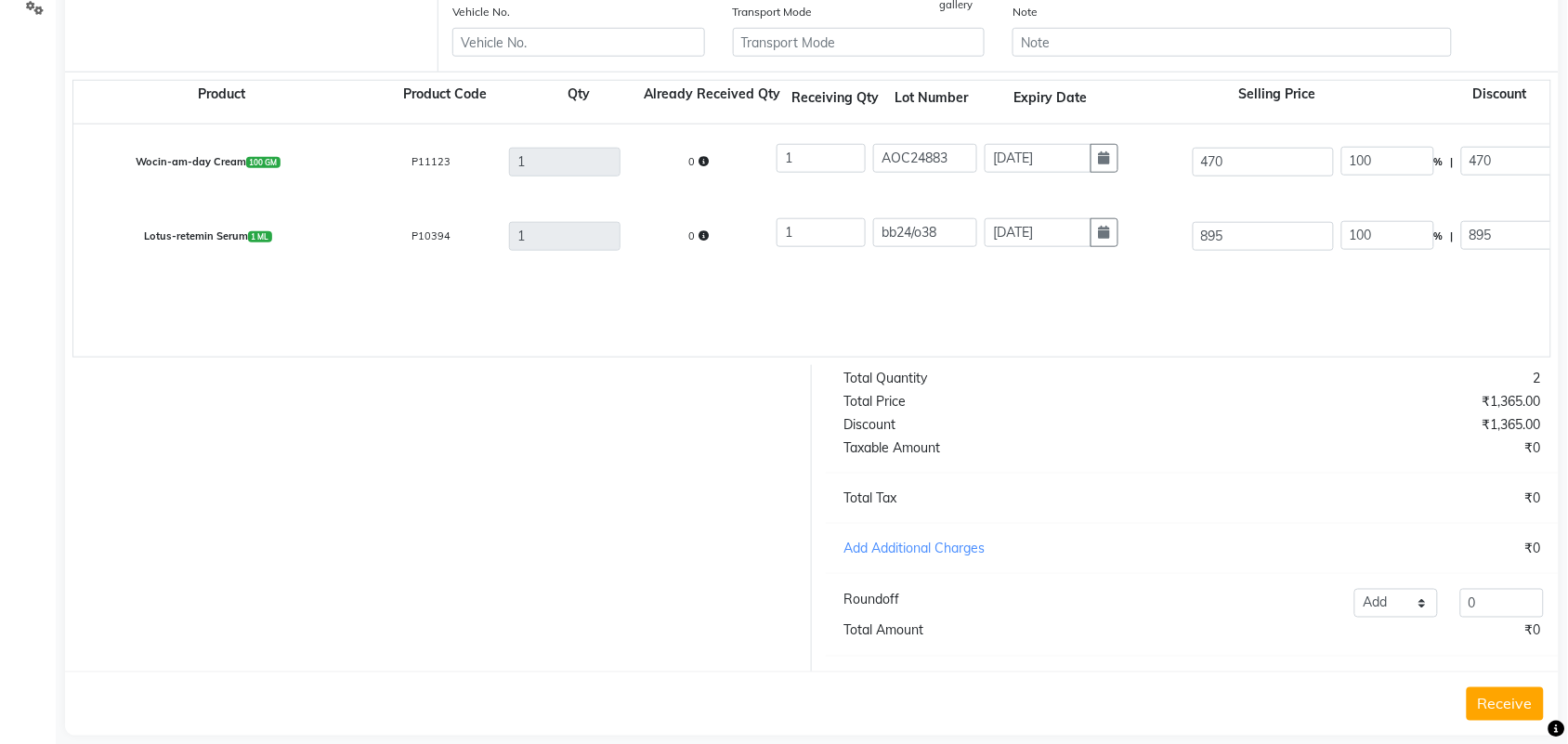
scroll to position [484, 0]
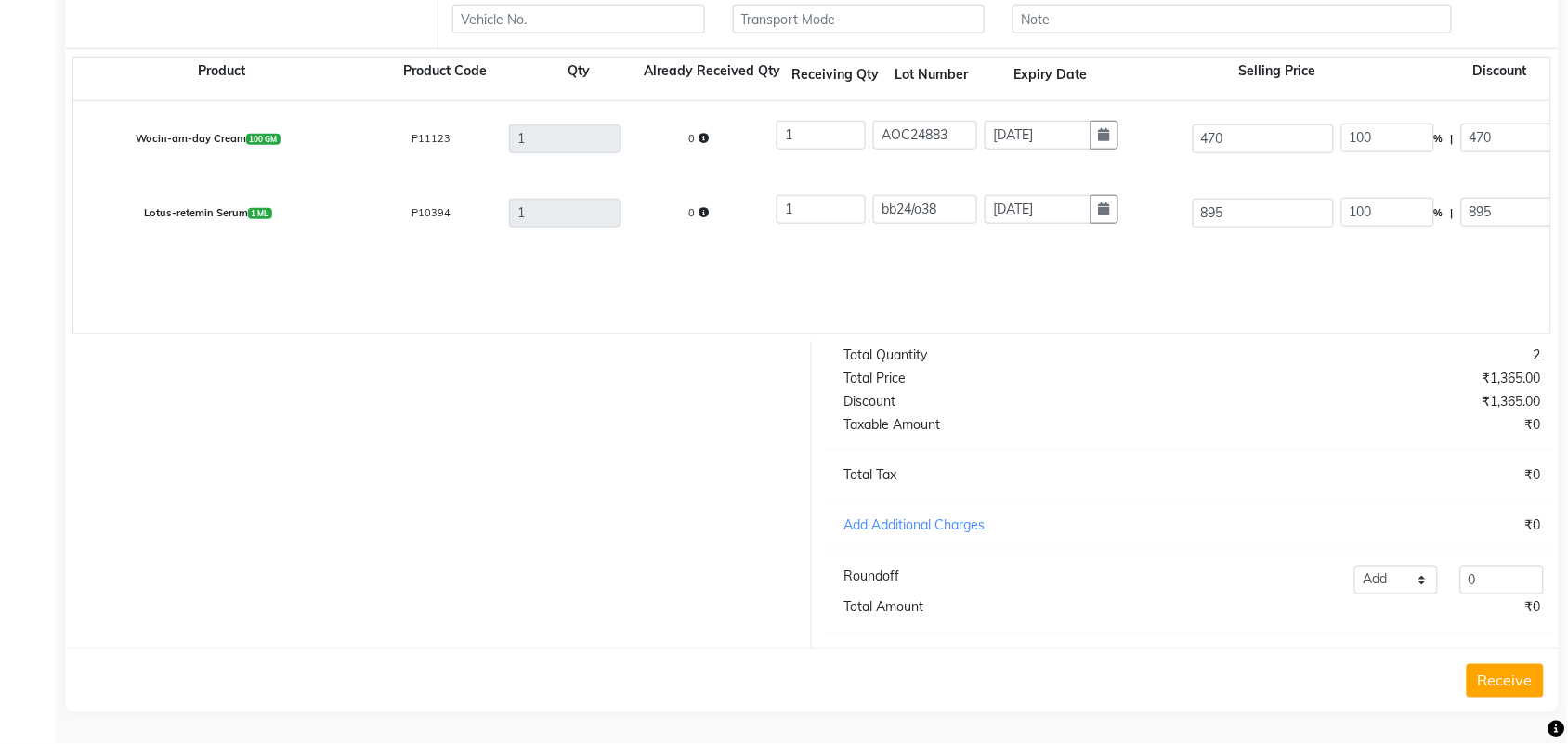
type textarea "transfer from [GEOGRAPHIC_DATA]"
click at [1494, 676] on button "Receive" at bounding box center [1505, 681] width 77 height 33
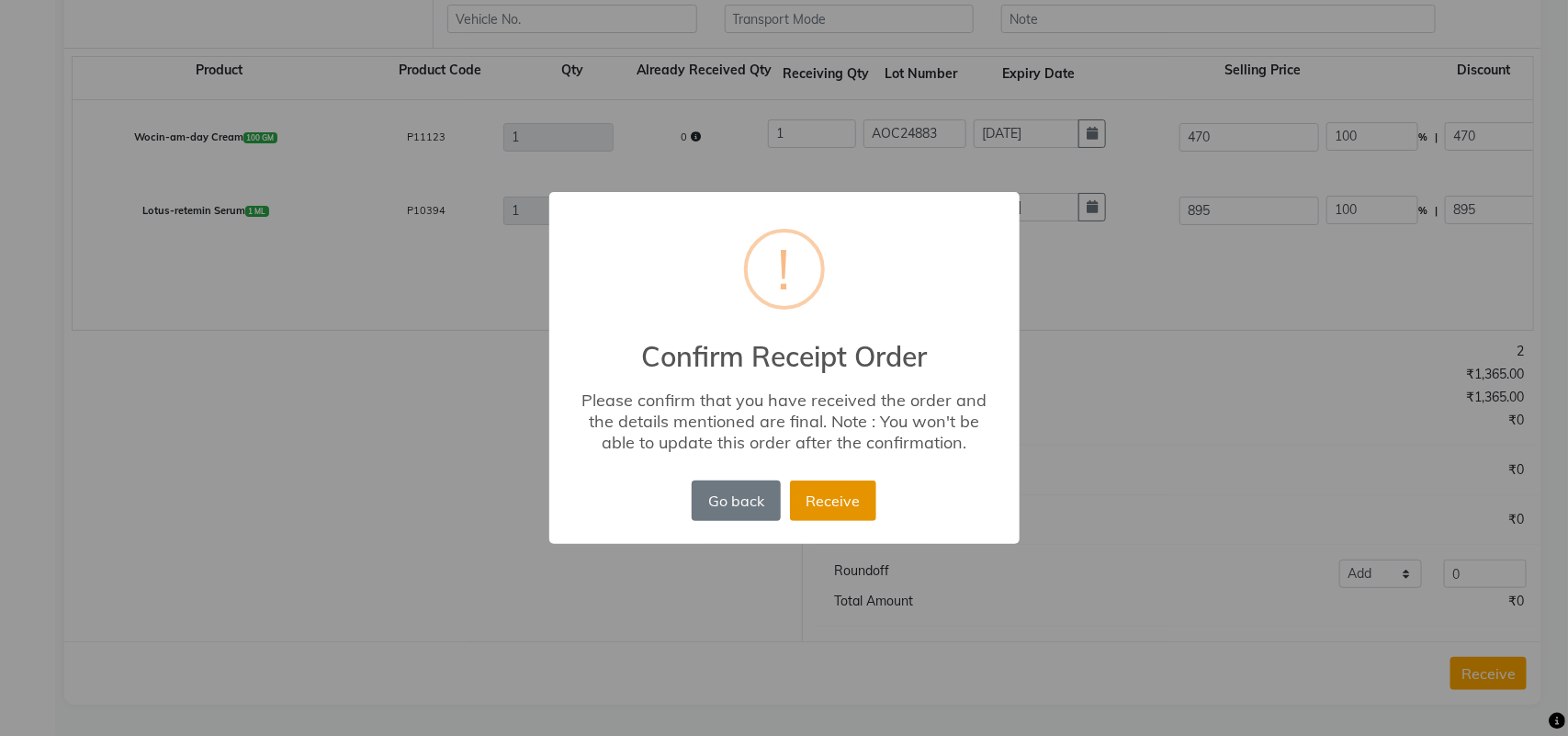
click at [834, 497] on button "Receive" at bounding box center [833, 501] width 87 height 41
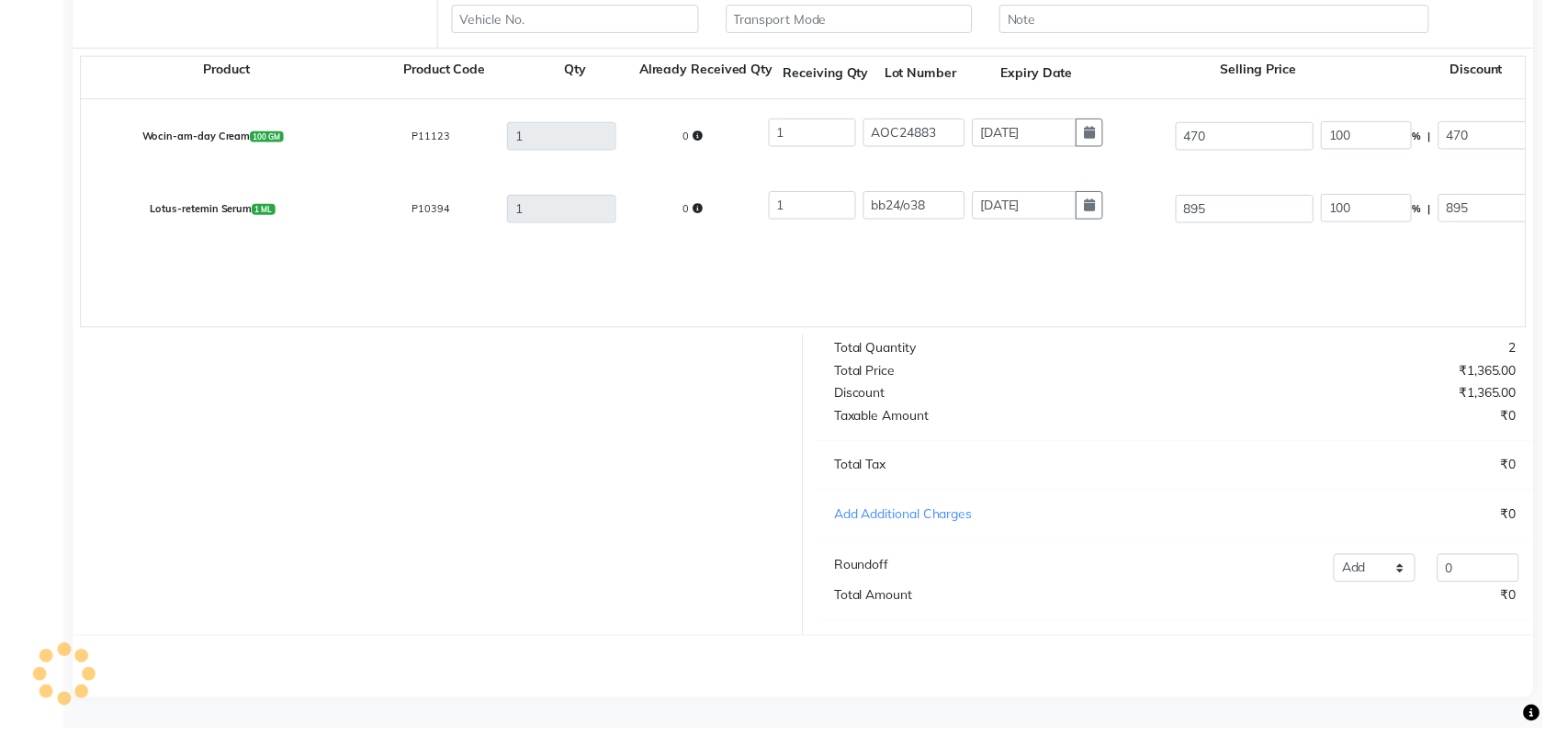
scroll to position [0, 0]
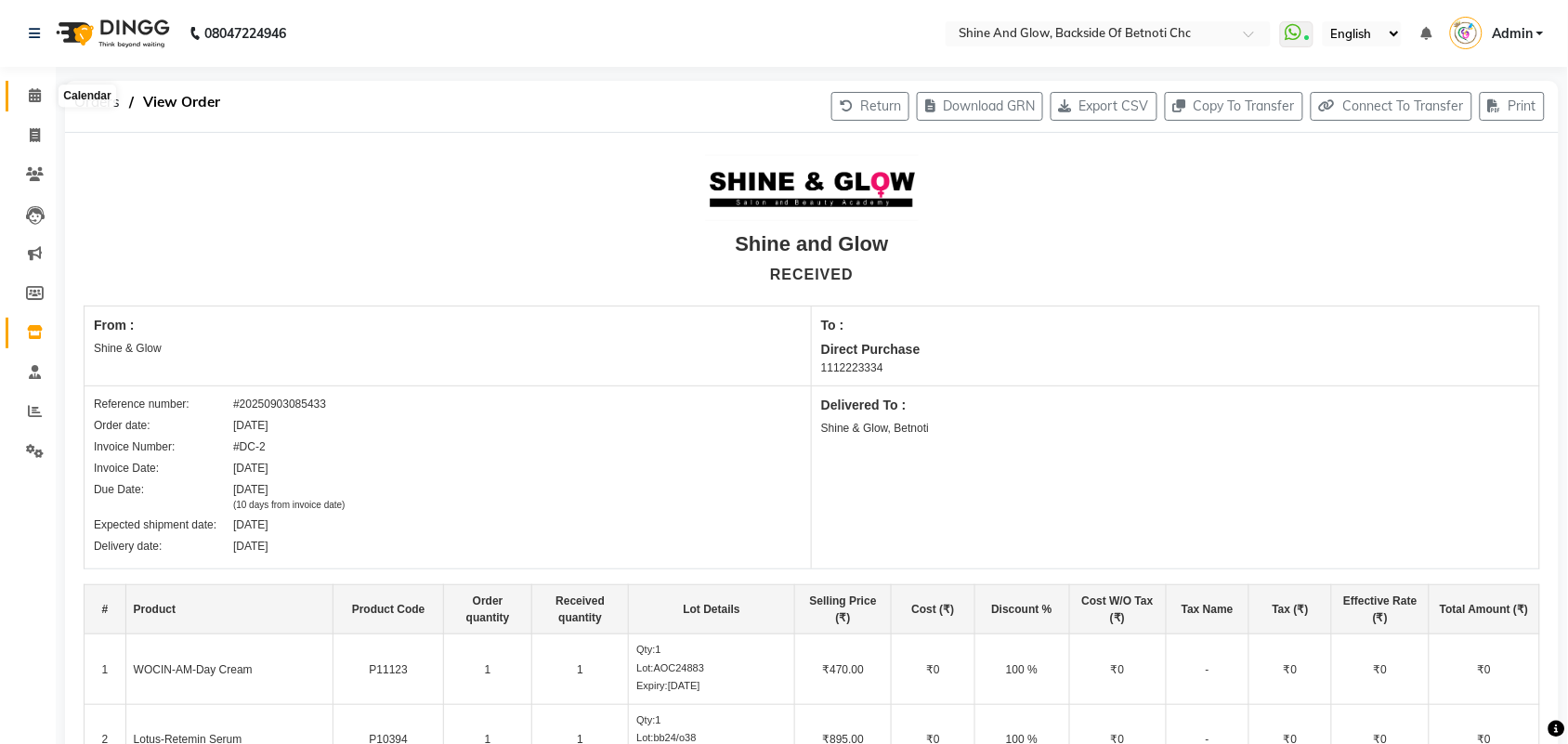
click at [42, 87] on span at bounding box center [34, 97] width 32 height 21
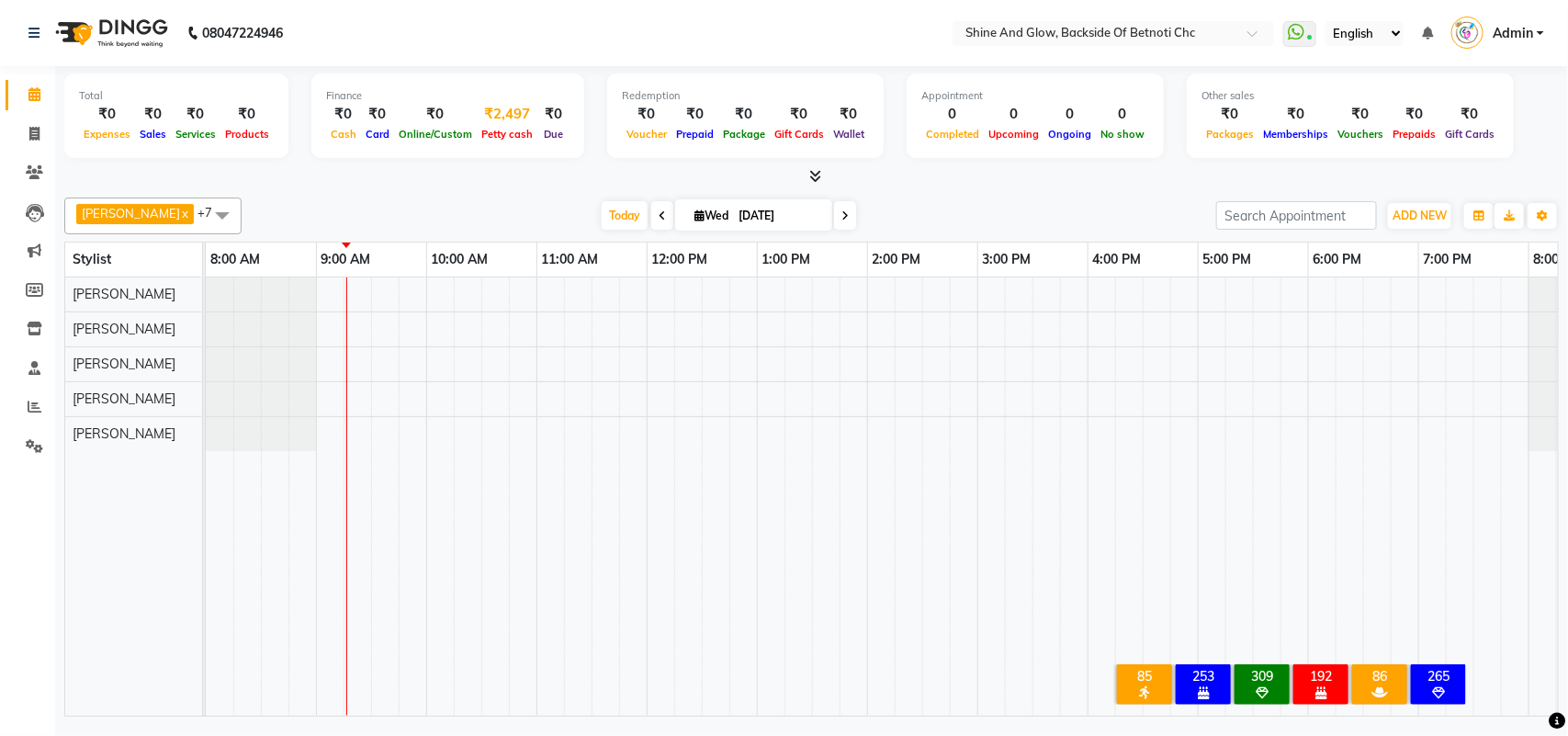
click at [499, 106] on div "₹2,497" at bounding box center [506, 115] width 61 height 21
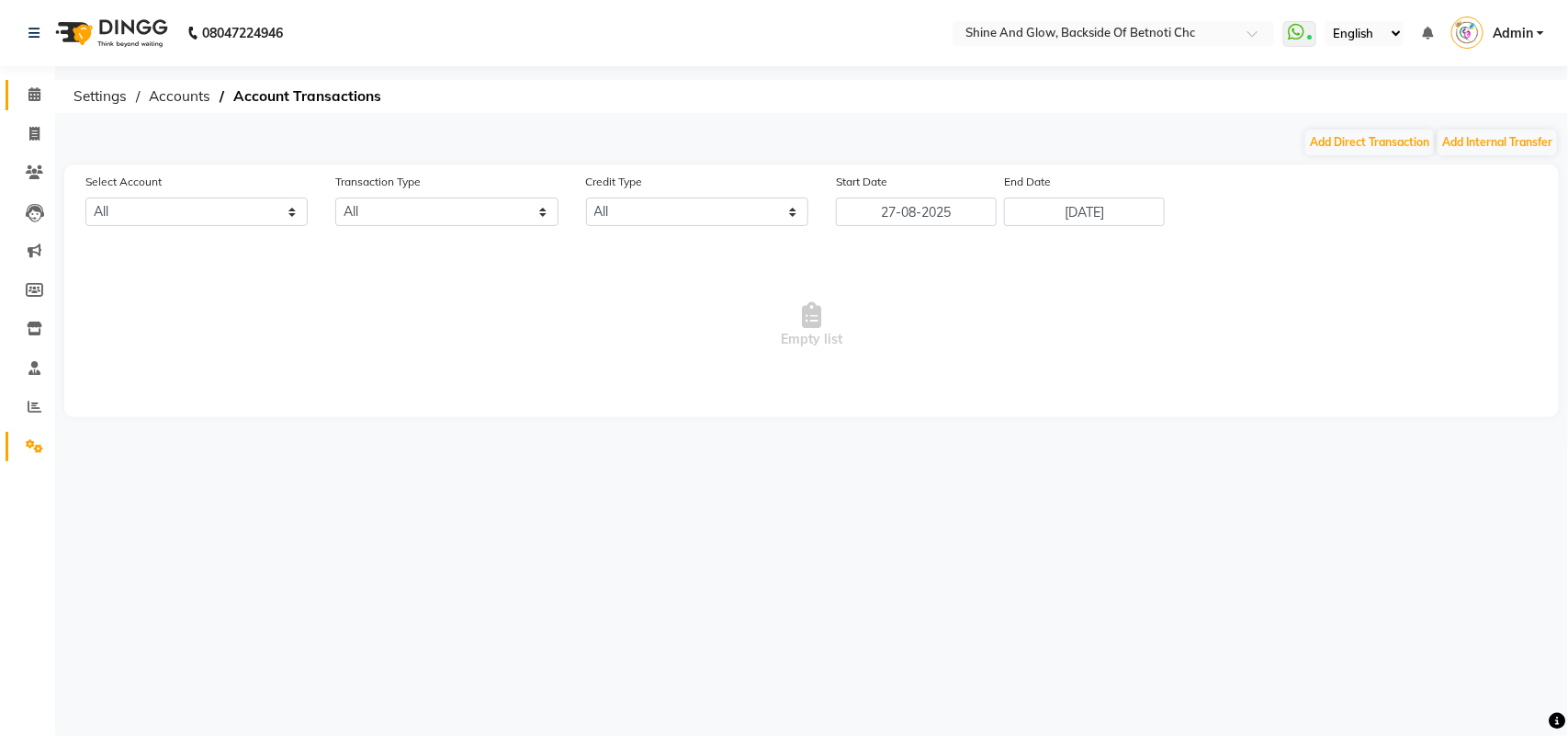
select select "2627"
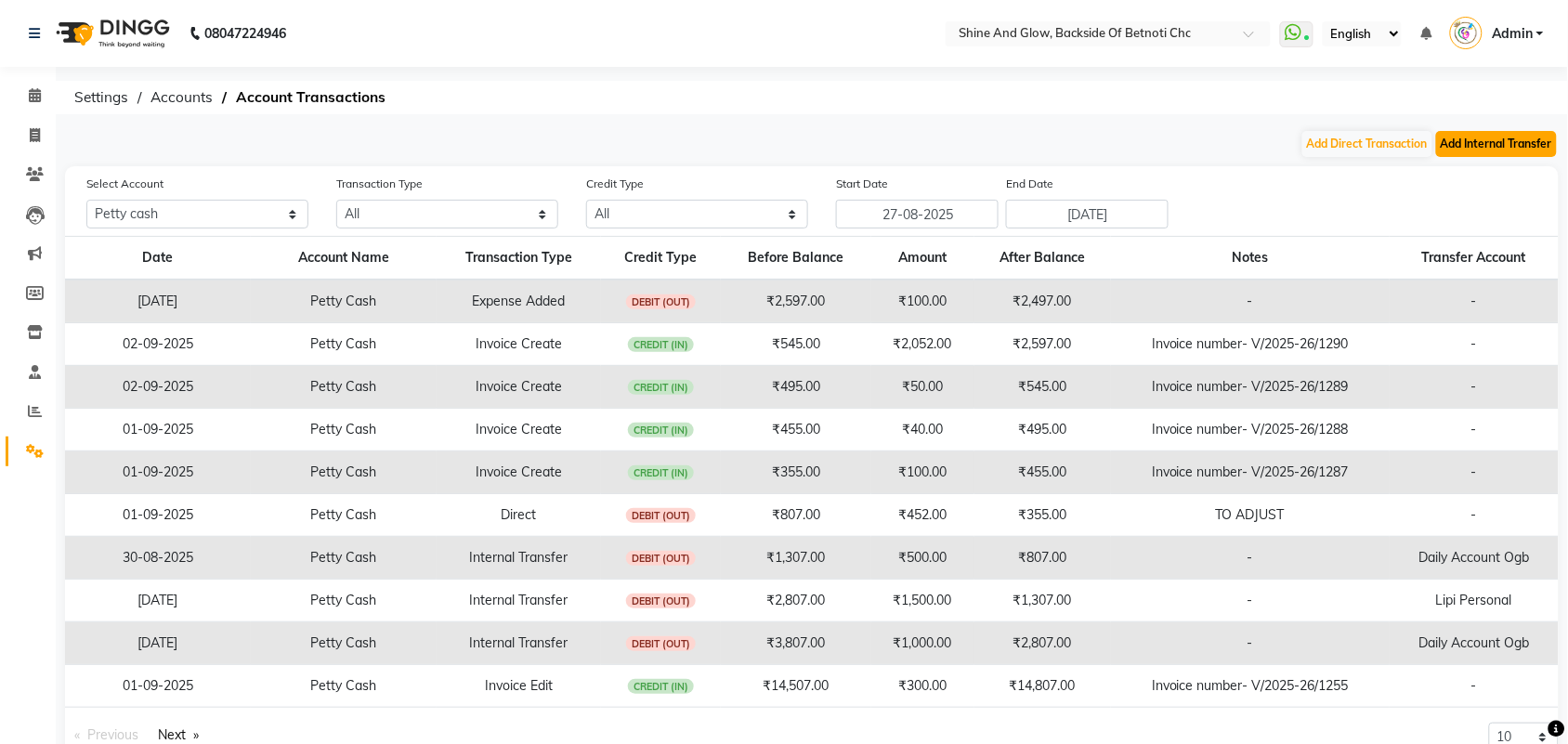
click at [1468, 141] on button "Add Internal Transfer" at bounding box center [1497, 143] width 121 height 26
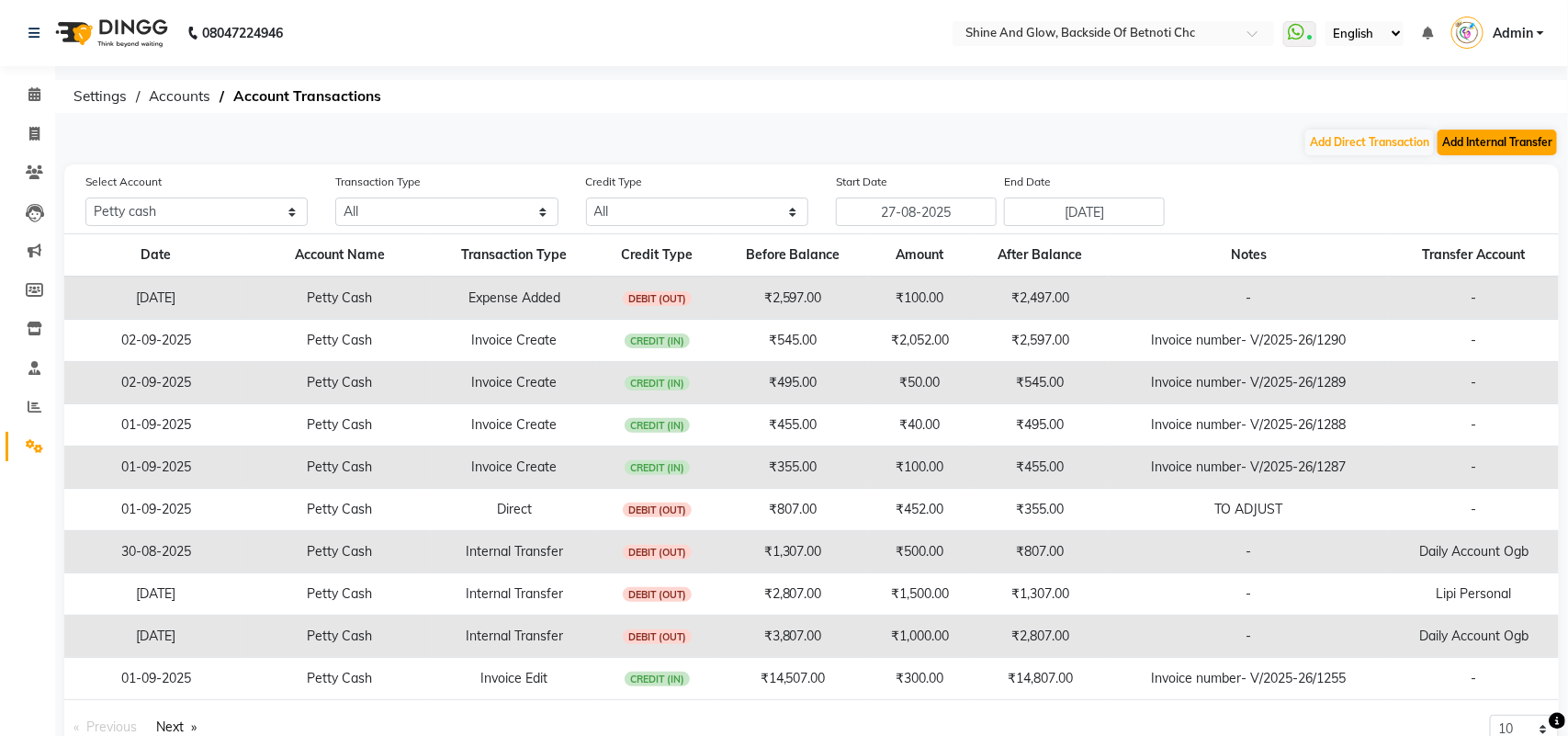
select select "internal transfer"
select select "2627"
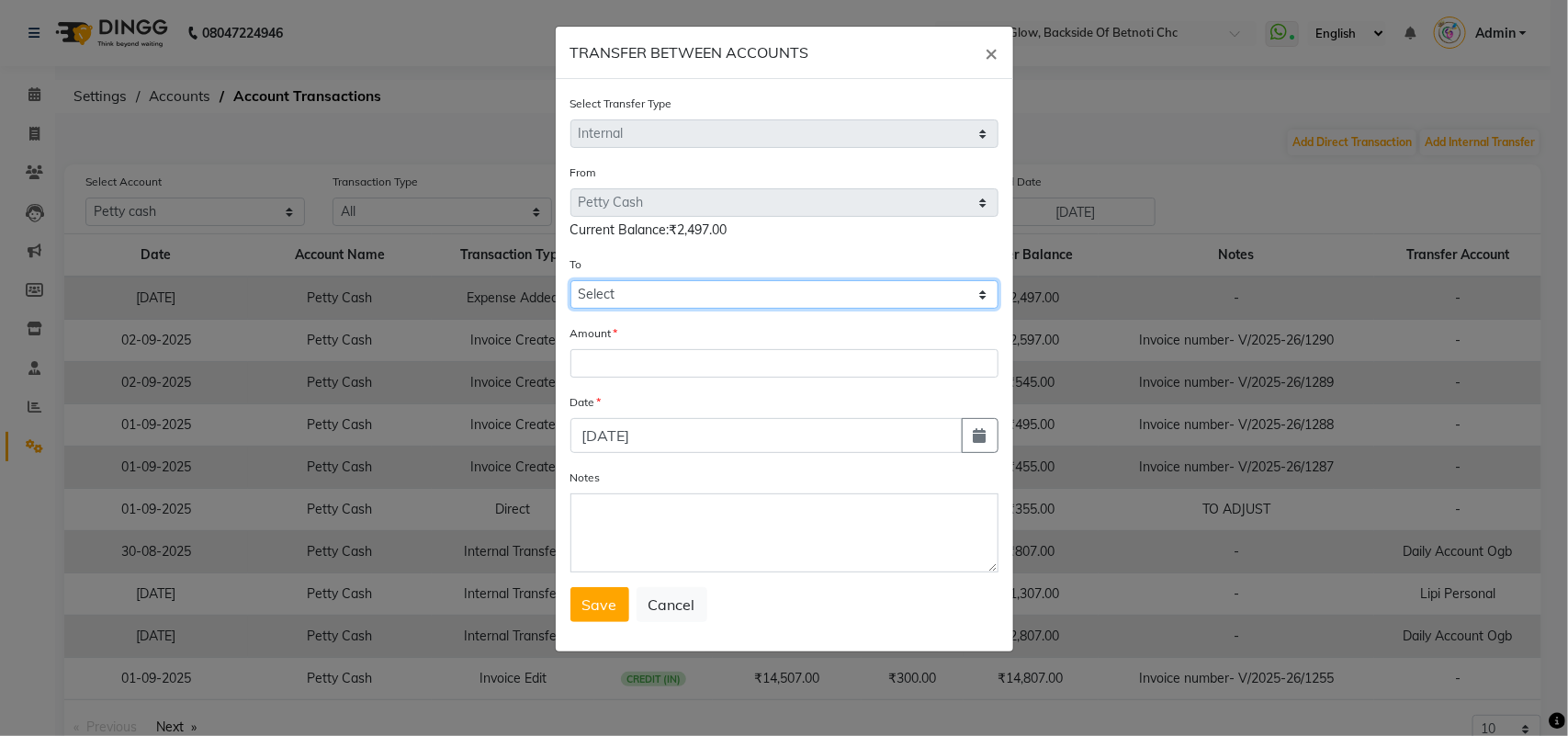
click at [659, 296] on select "Select [PERSON_NAME] Cash Lipi Personal Daily Account Ogb Piggy Account" at bounding box center [785, 295] width 428 height 29
select select "2679"
click at [571, 281] on select "Select [PERSON_NAME] Cash Lipi Personal Daily Account Ogb Piggy Account" at bounding box center [785, 295] width 428 height 29
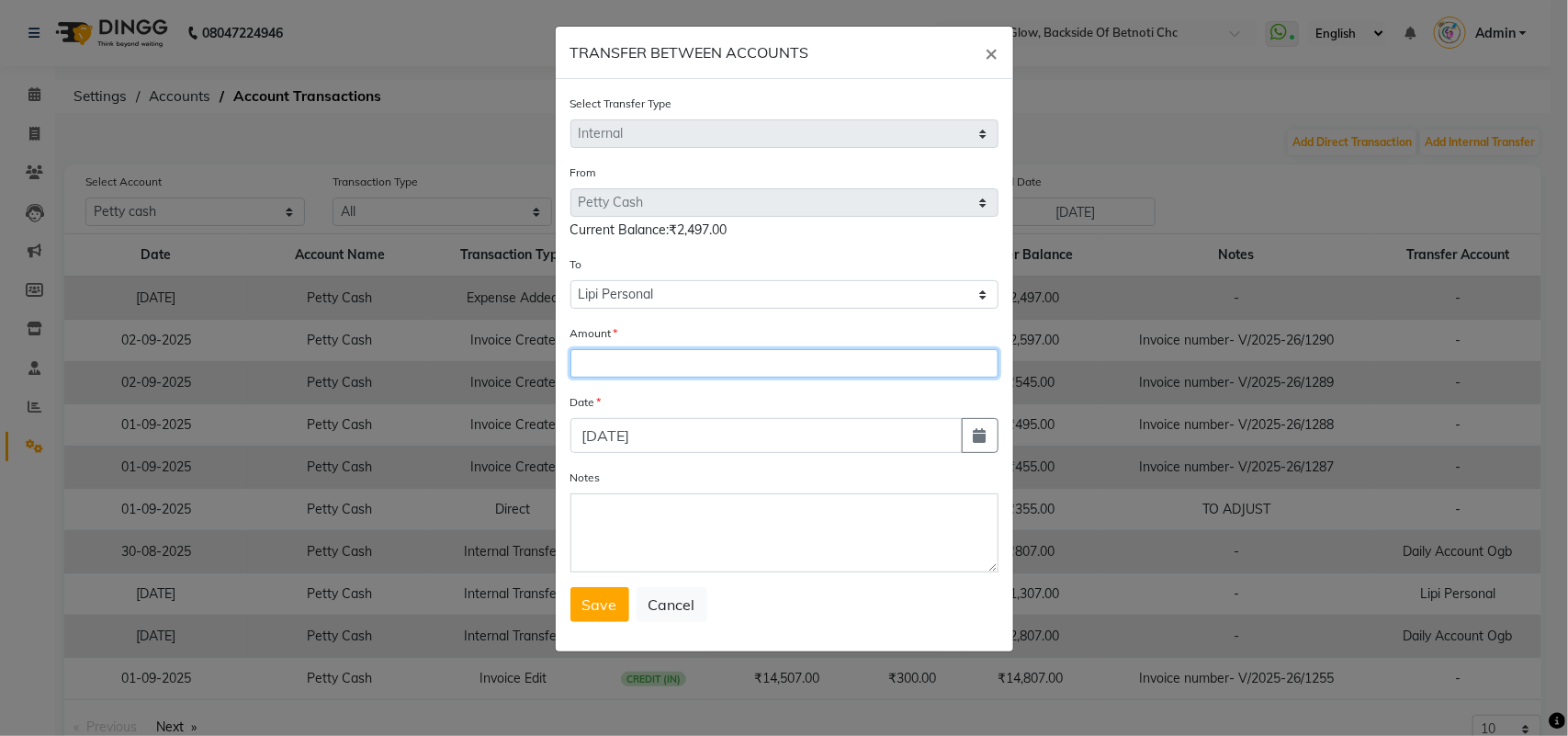
click at [649, 355] on input "number" at bounding box center [785, 364] width 428 height 29
type input "2000"
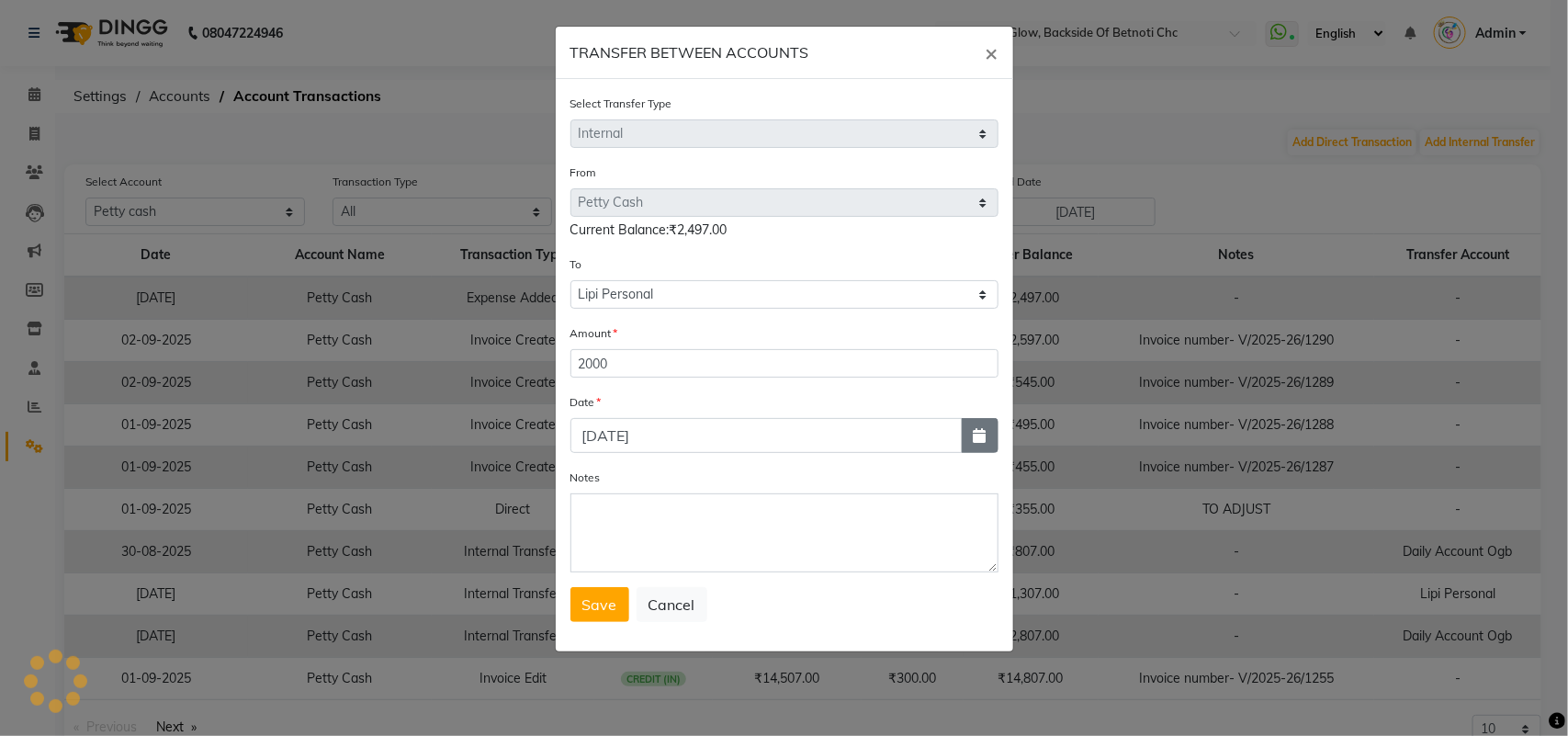
drag, startPoint x: 983, startPoint y: 430, endPoint x: 971, endPoint y: 433, distance: 12.4
click at [979, 430] on icon "button" at bounding box center [980, 435] width 13 height 14
select select "9"
select select "2025"
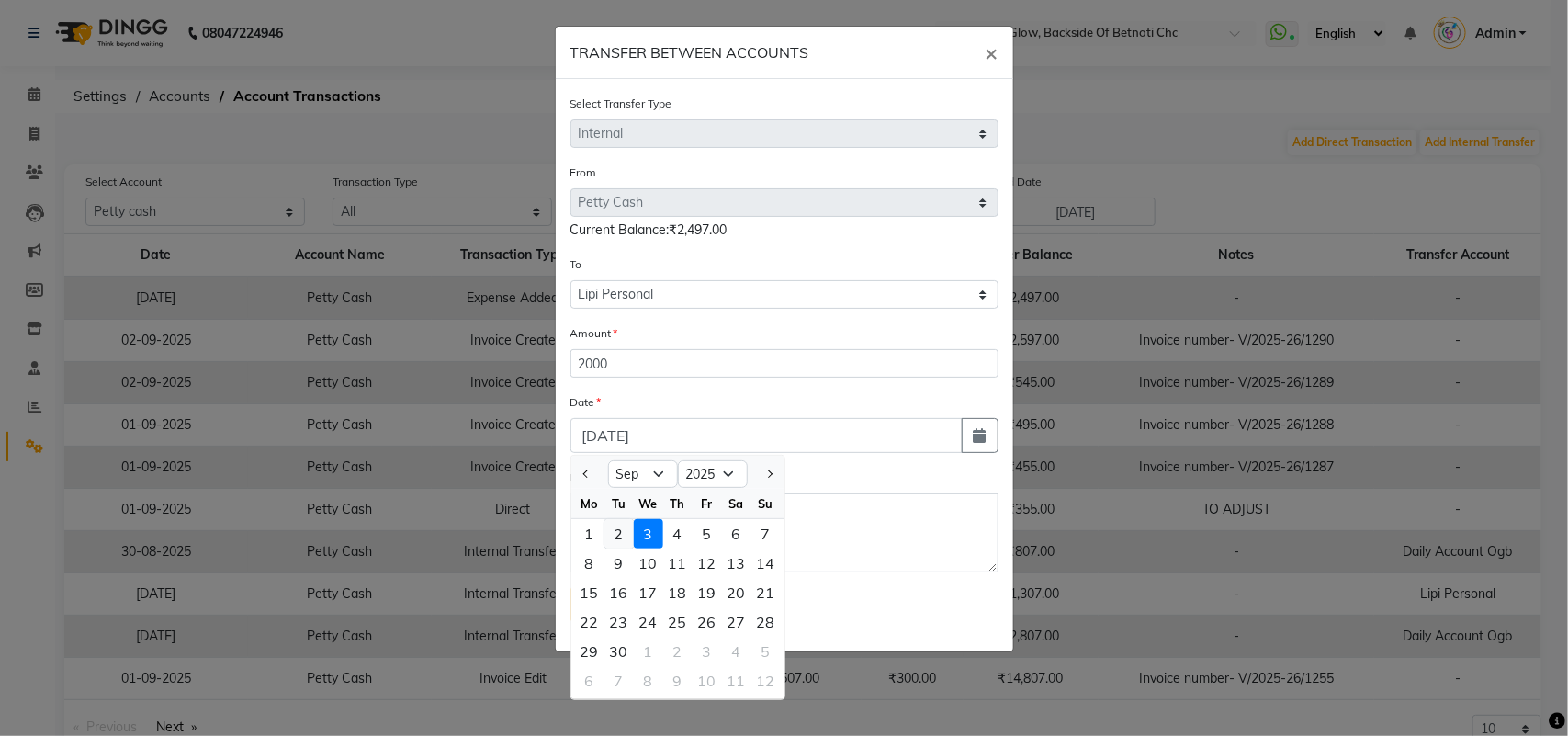
click at [625, 520] on div "2" at bounding box center [619, 533] width 29 height 29
type input "02-09-2025"
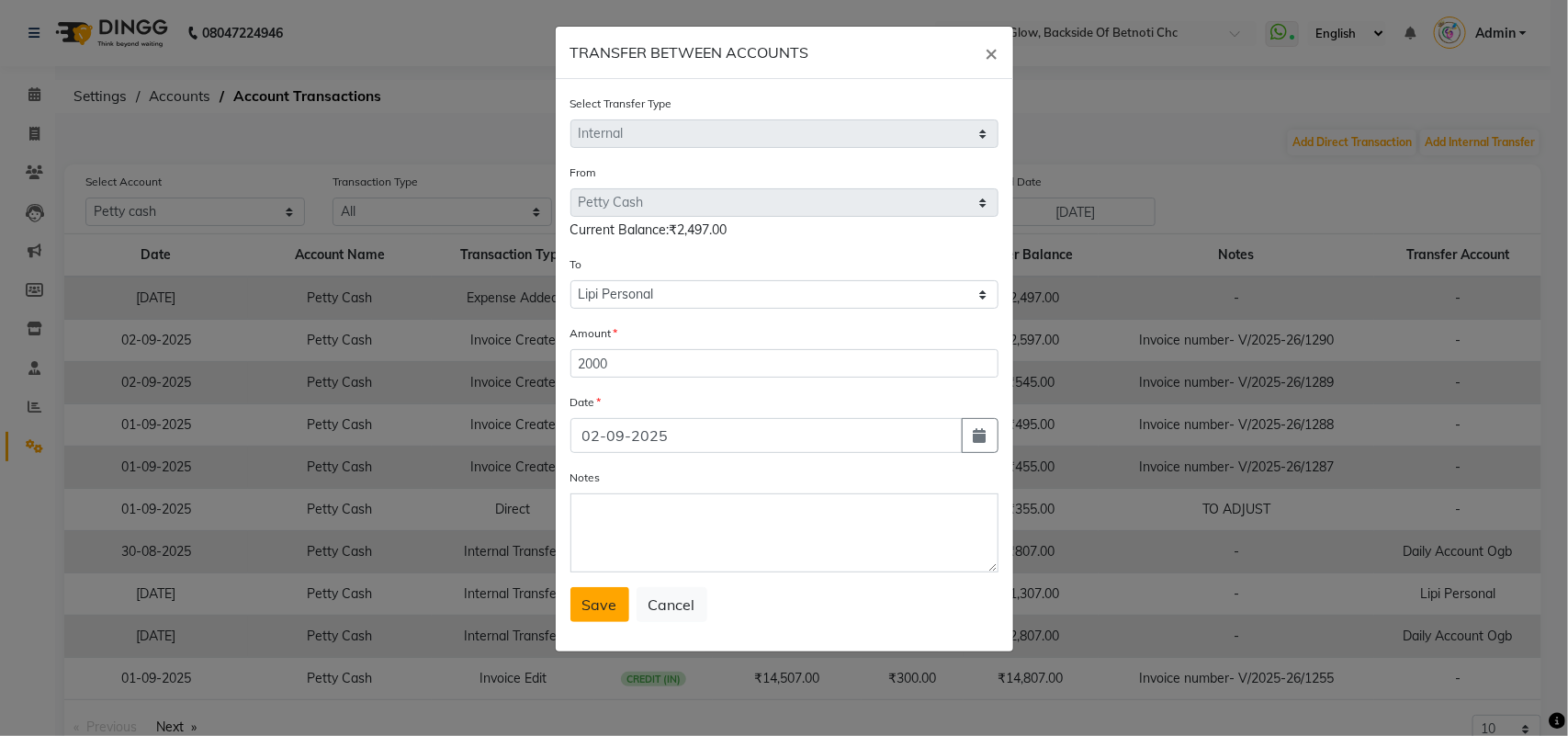
click at [600, 598] on span "Save" at bounding box center [600, 604] width 35 height 18
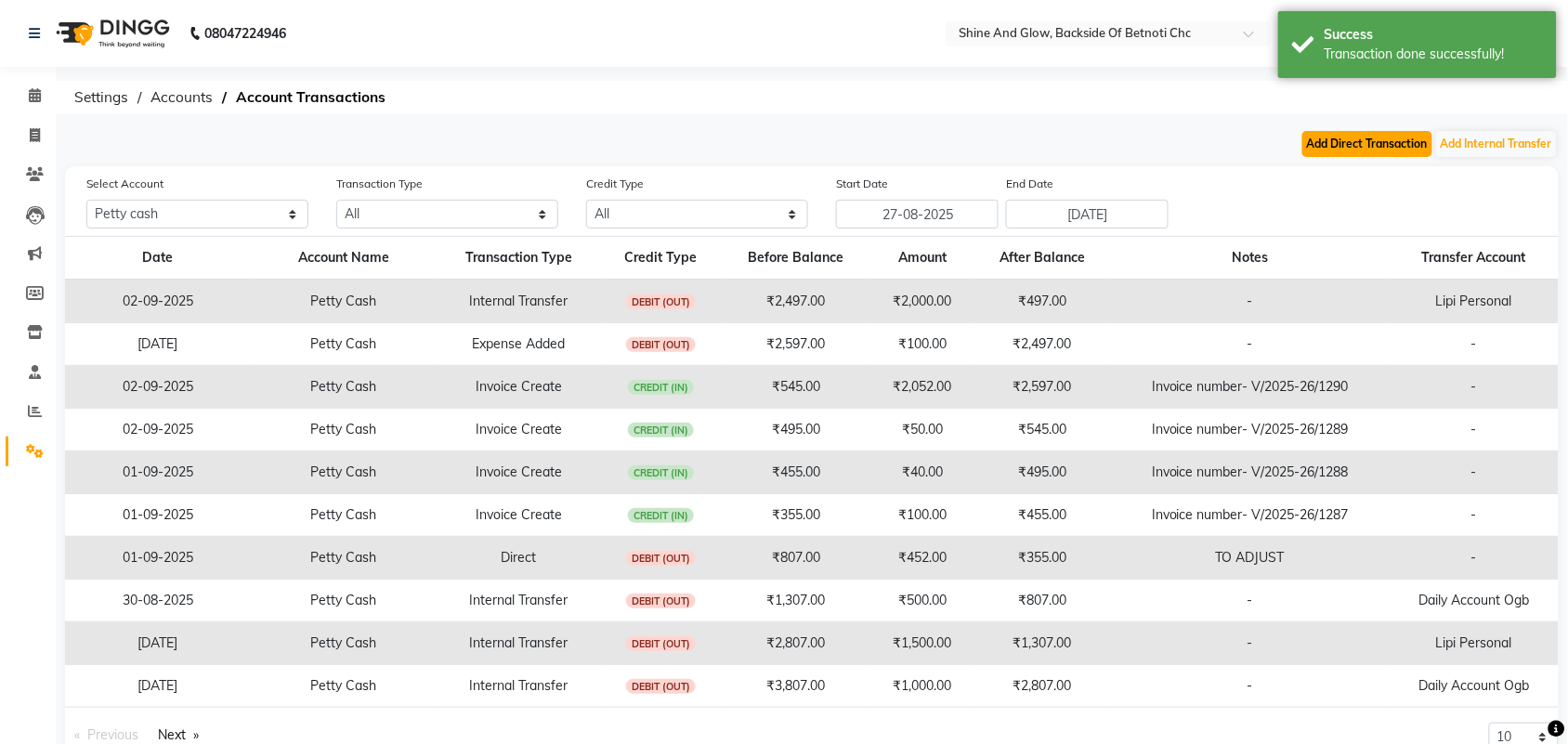
click at [1342, 139] on button "Add Direct Transaction" at bounding box center [1366, 143] width 130 height 26
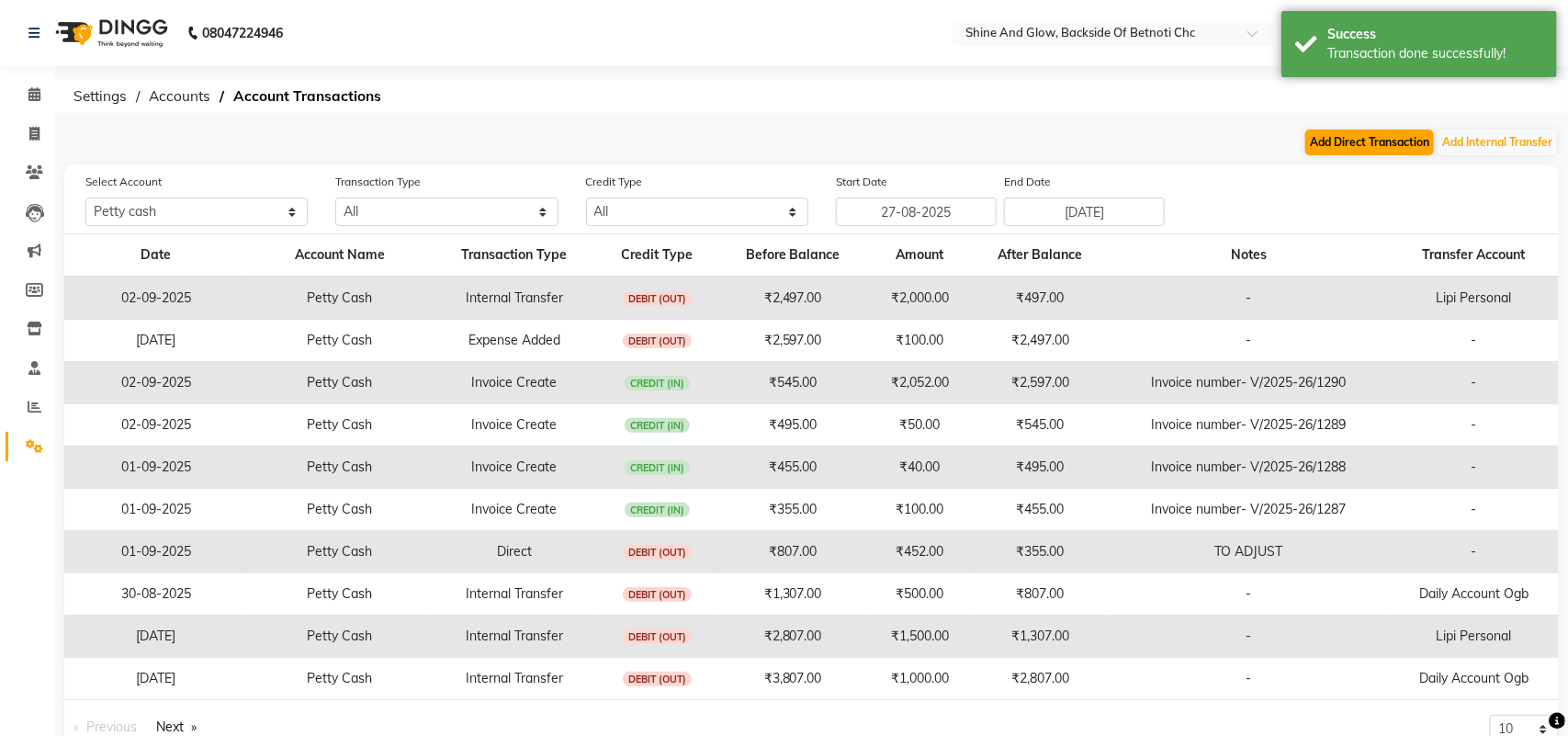
select select "direct"
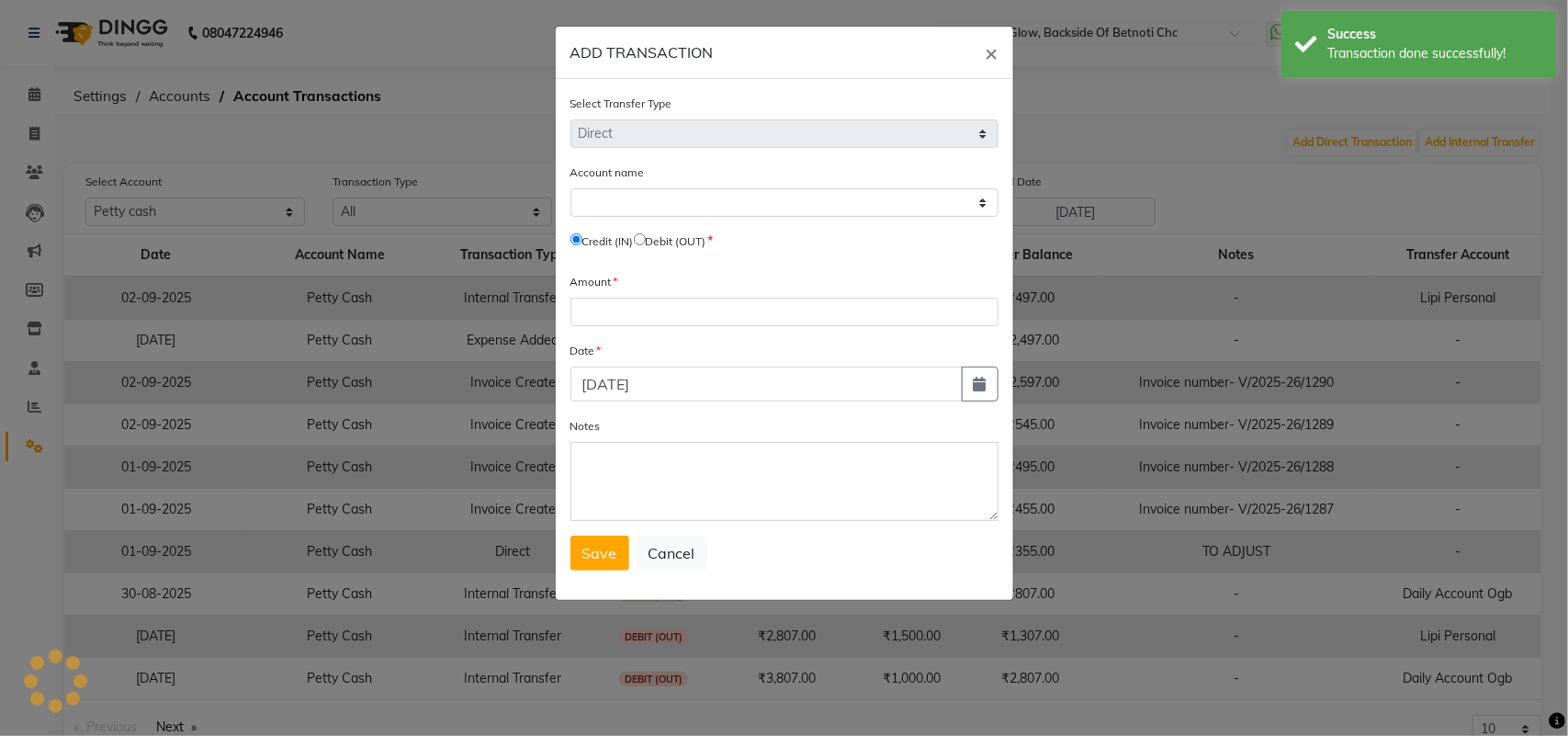
select select "2627"
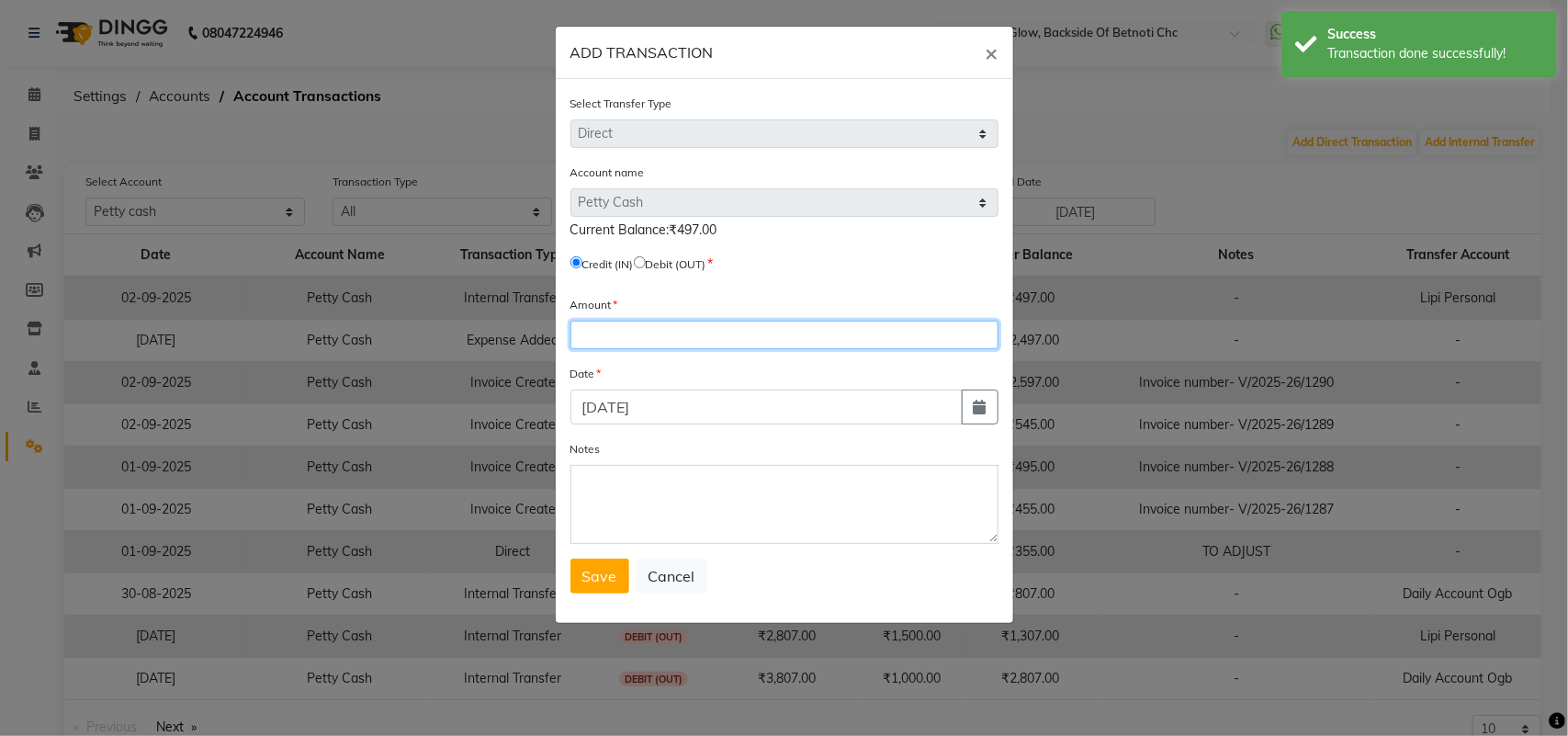
click at [626, 322] on input "number" at bounding box center [785, 335] width 428 height 29
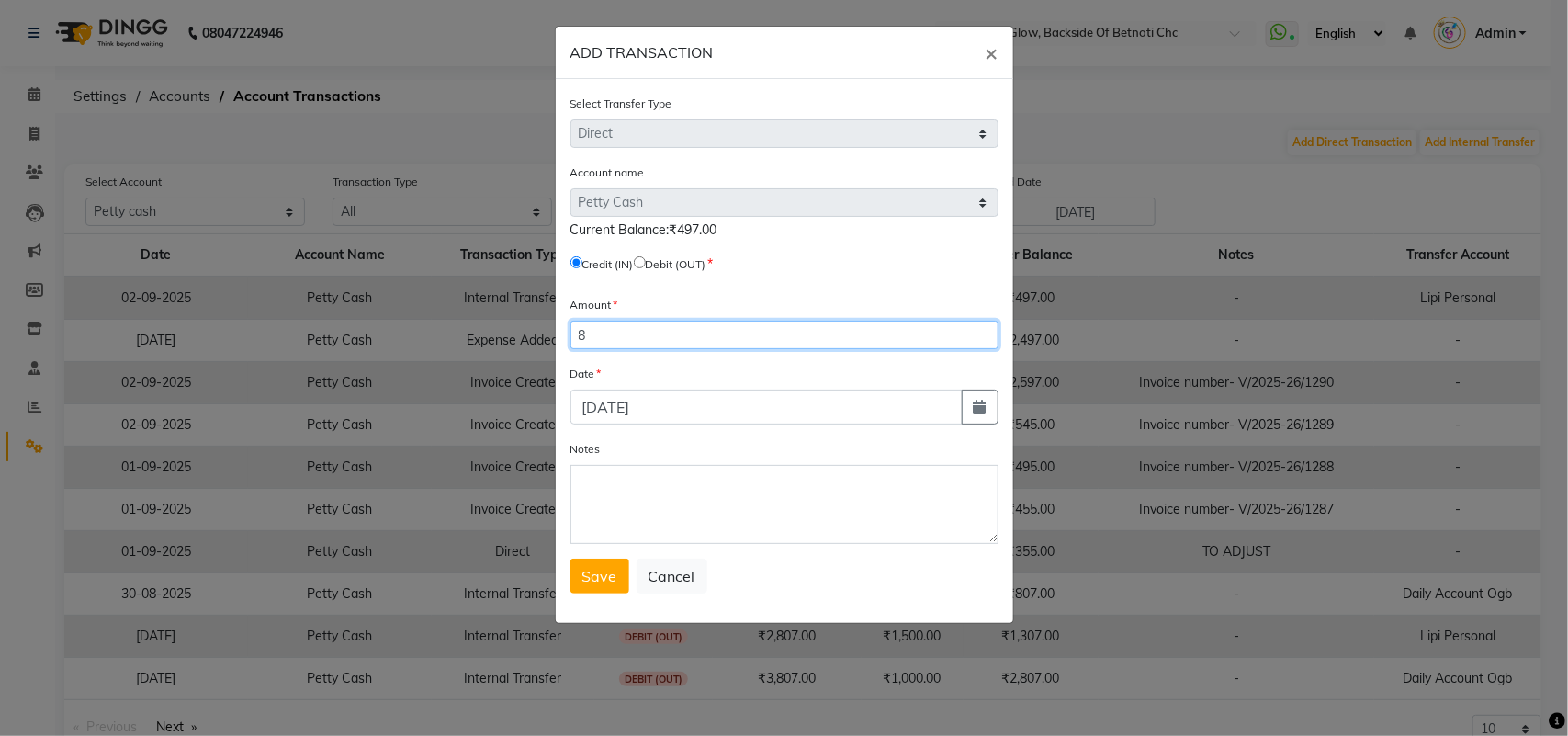
type input "8"
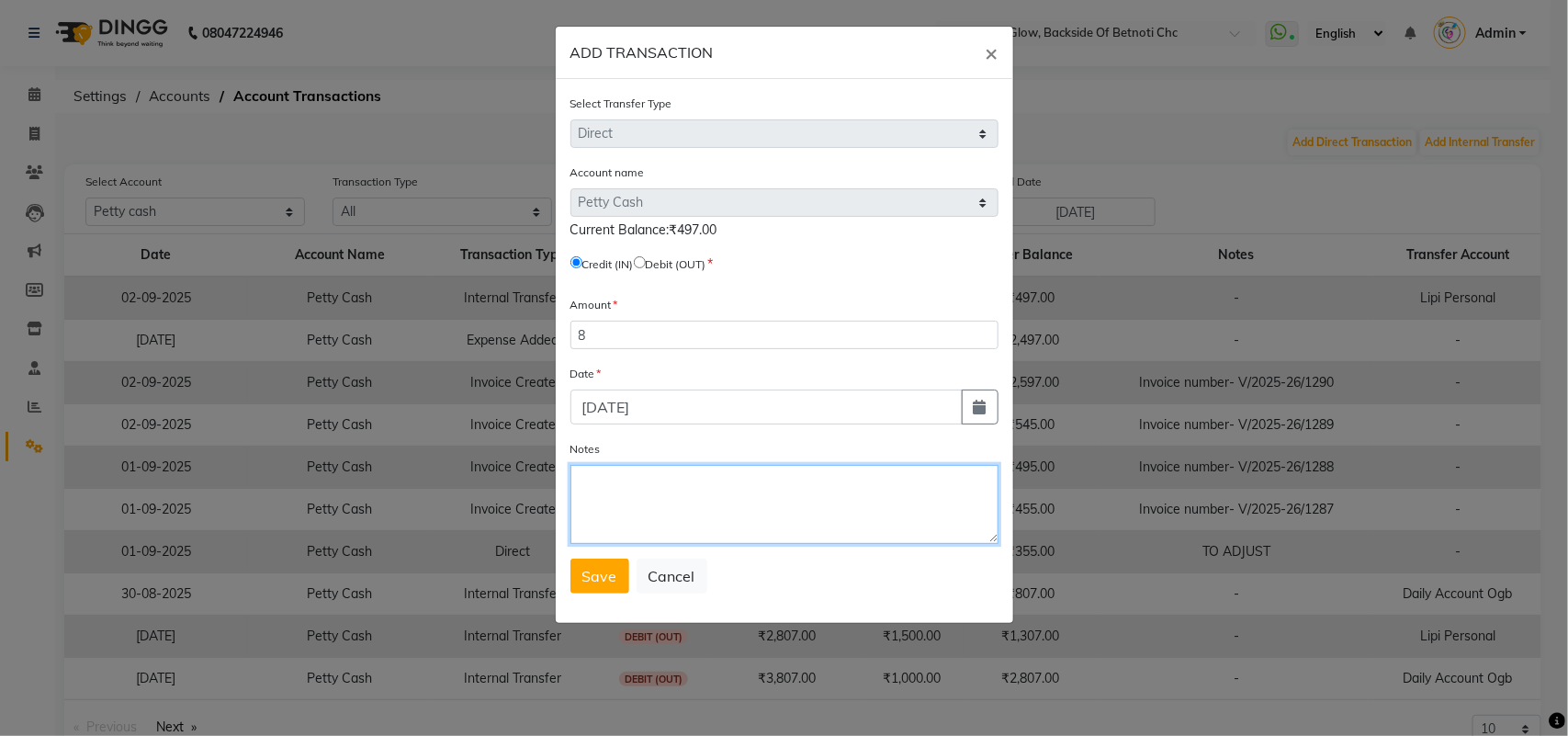
click at [655, 487] on textarea "Notes" at bounding box center [785, 504] width 428 height 79
type textarea "to adjust"
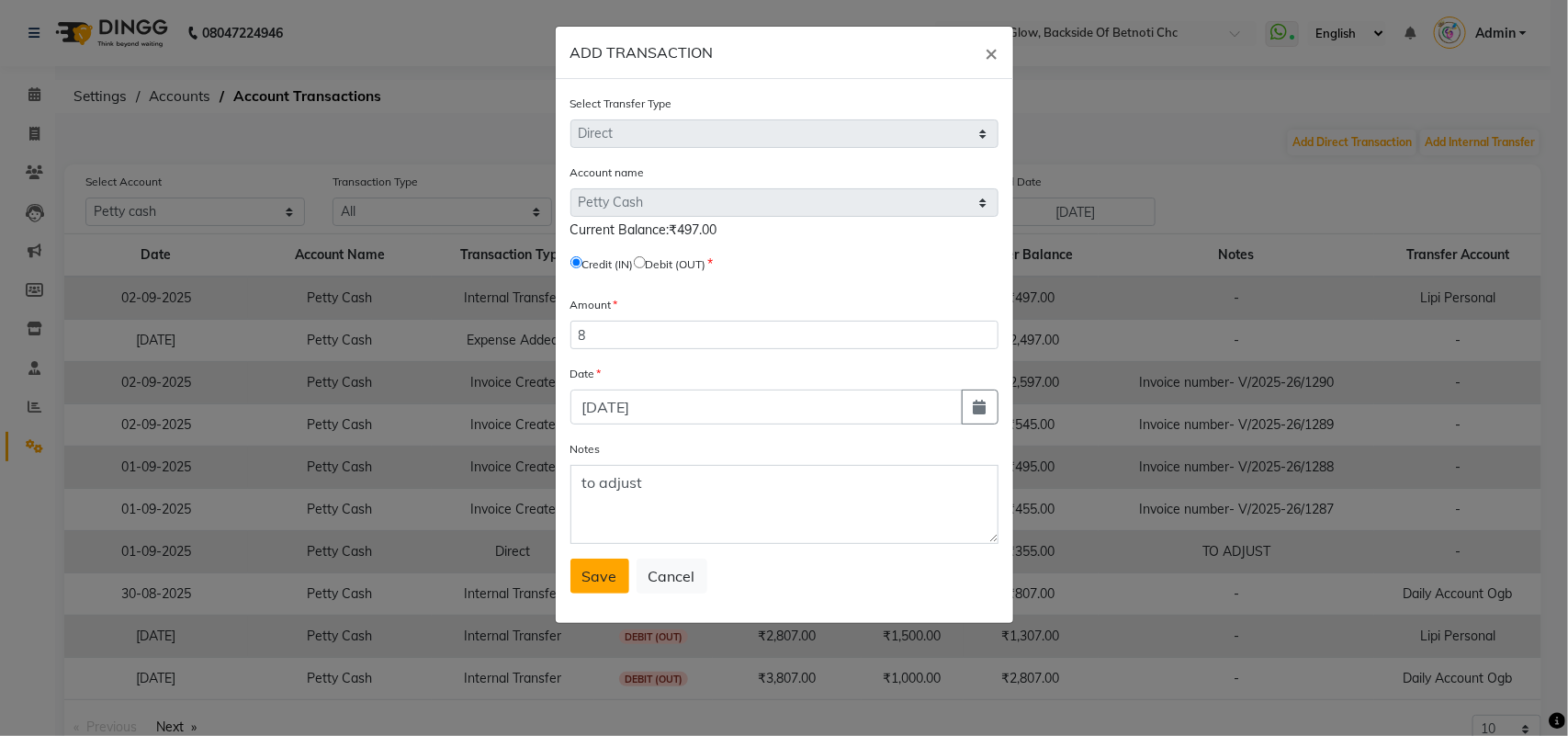
click at [598, 568] on span "Save" at bounding box center [600, 576] width 35 height 18
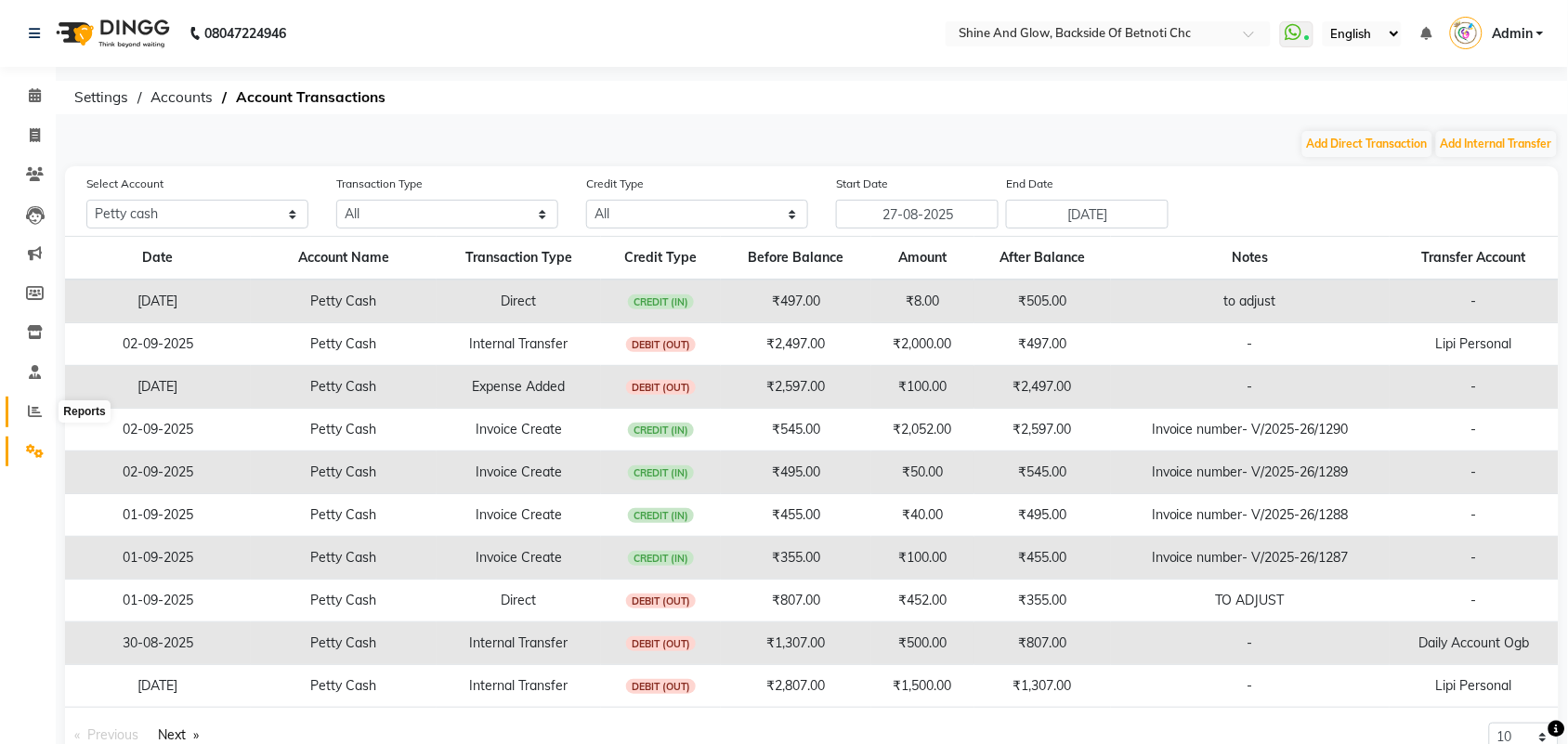
click at [34, 411] on icon at bounding box center [35, 411] width 14 height 14
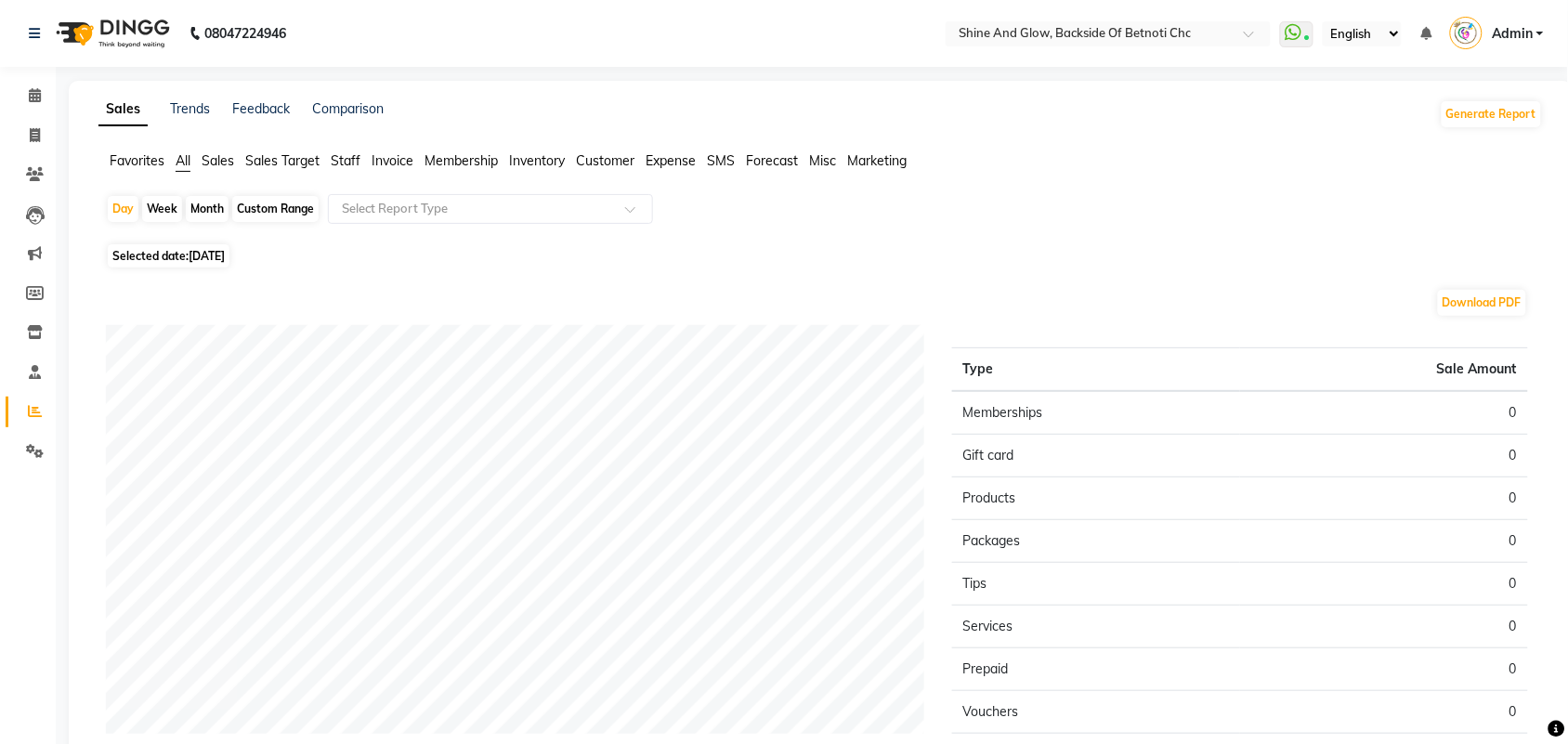
click at [215, 165] on span "Sales" at bounding box center [217, 160] width 32 height 17
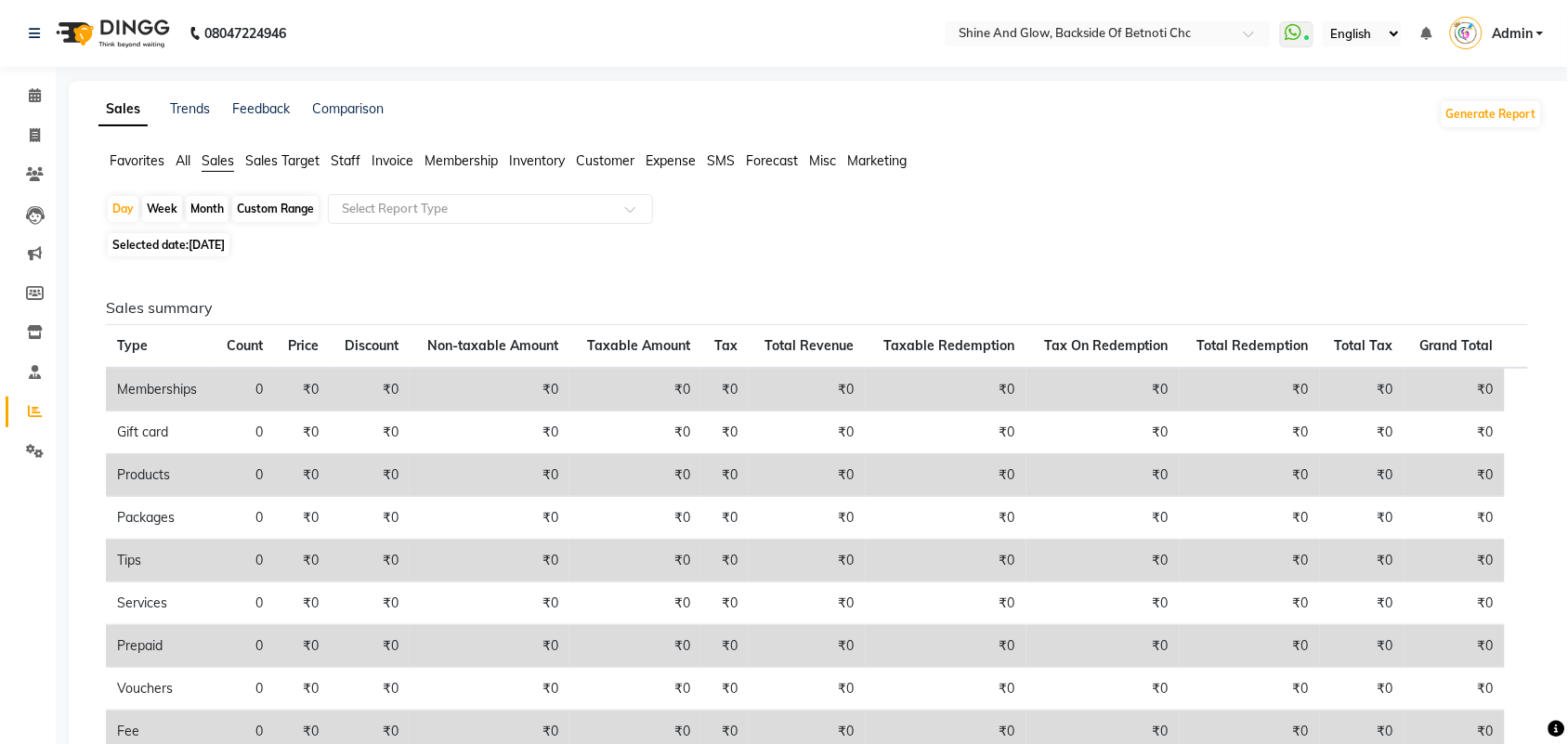
click at [145, 163] on span "Favorites" at bounding box center [137, 160] width 55 height 17
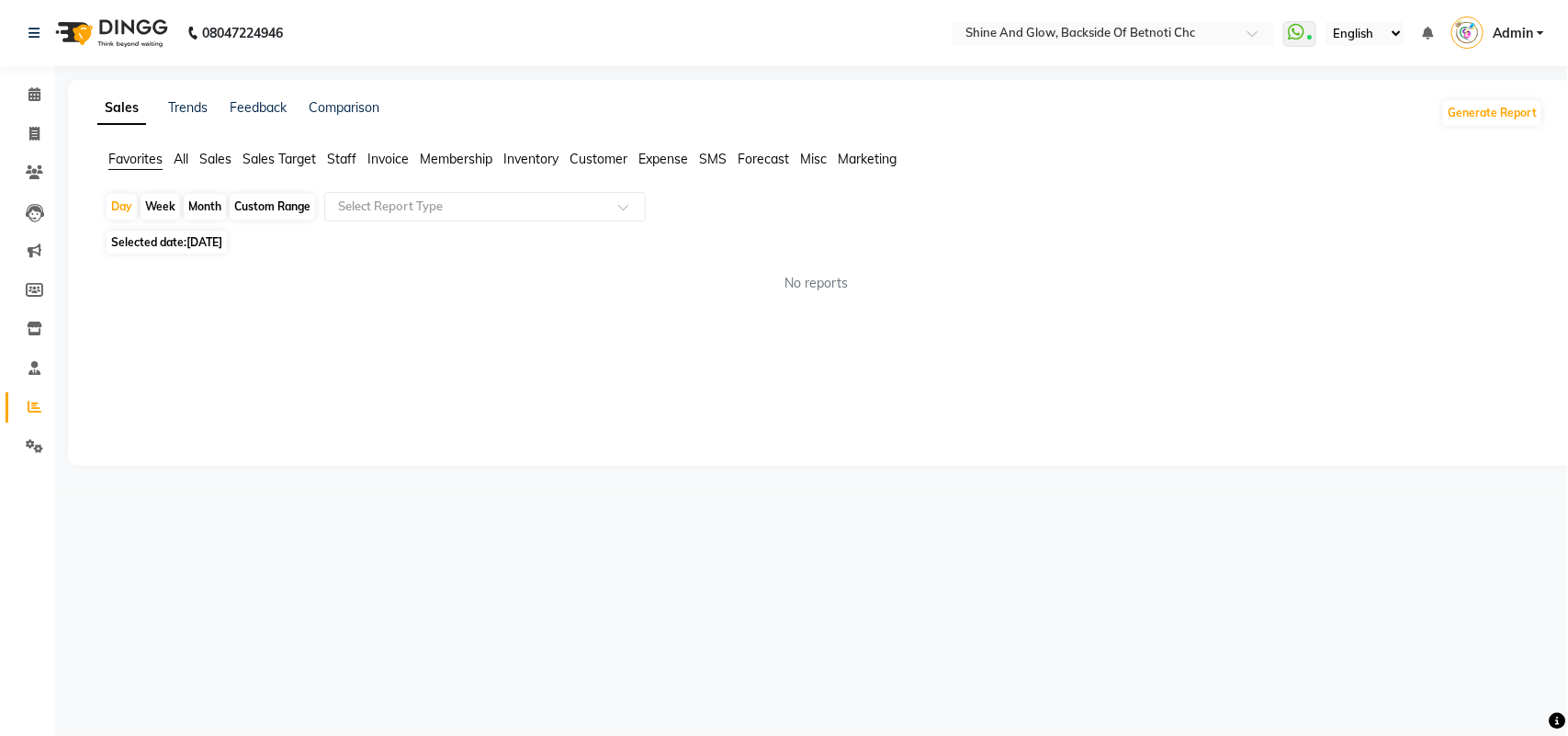
click at [180, 161] on span "All" at bounding box center [180, 158] width 14 height 16
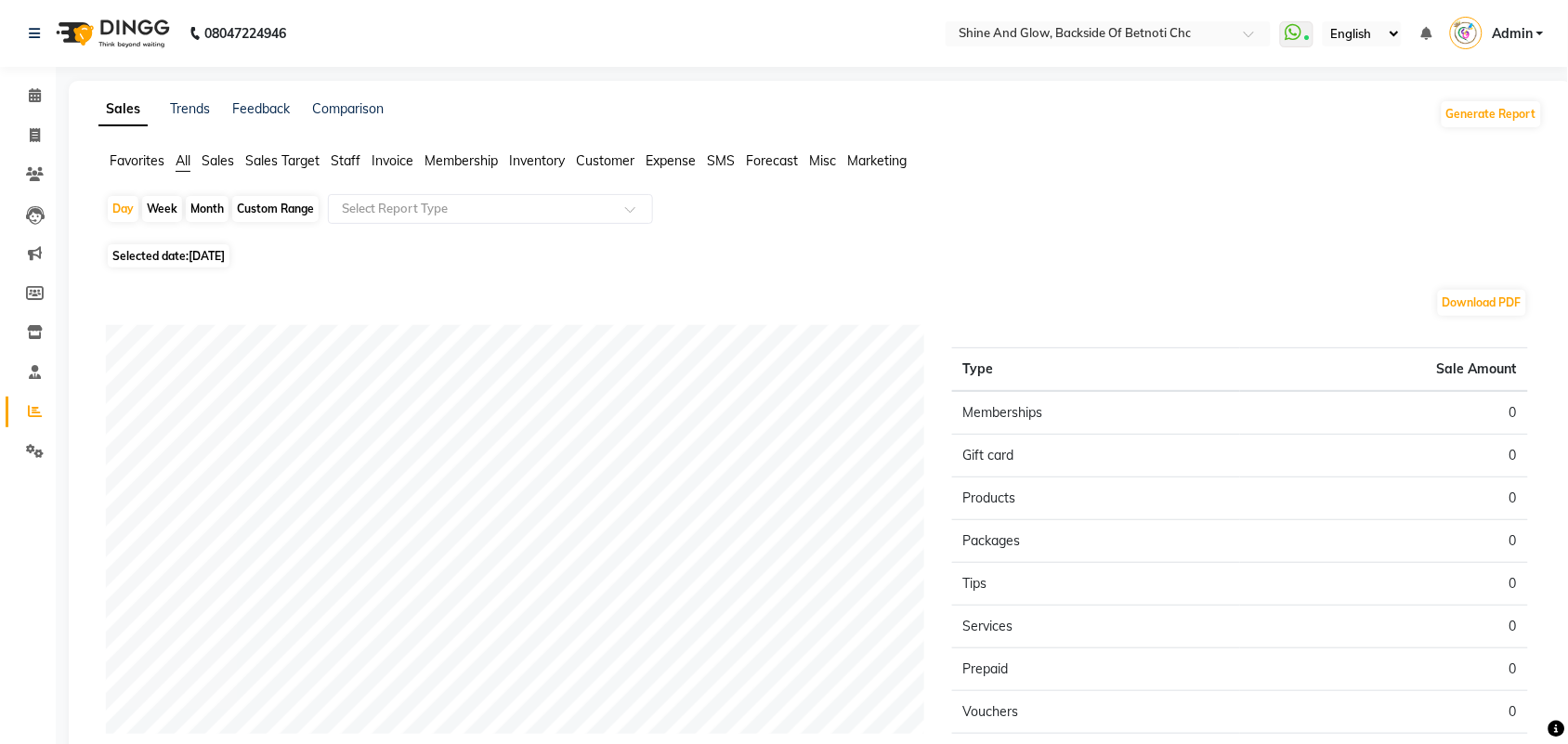
click at [210, 163] on span "Sales" at bounding box center [217, 160] width 32 height 17
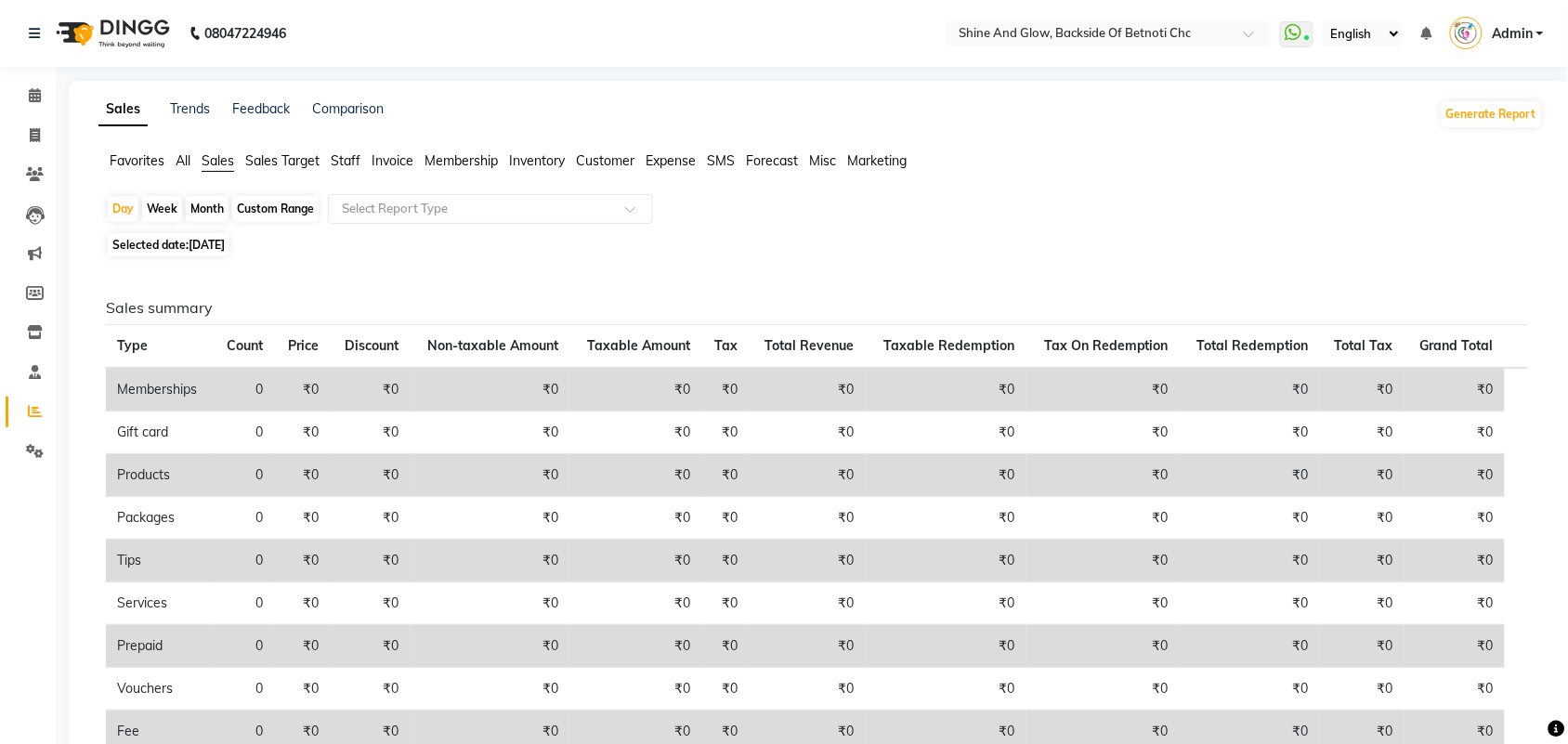
click at [141, 161] on span "Favorites" at bounding box center [137, 160] width 55 height 17
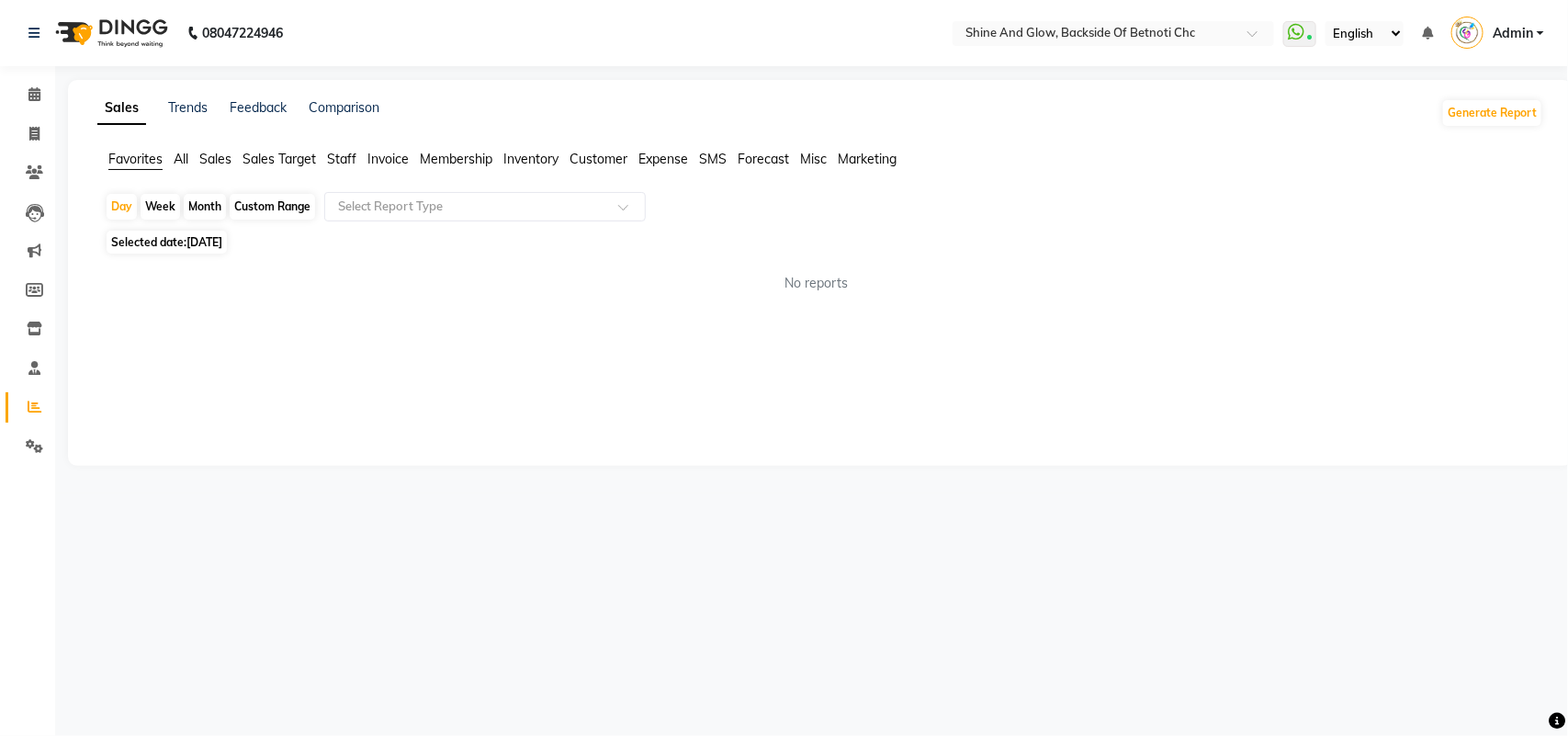
click at [176, 159] on span "All" at bounding box center [180, 158] width 14 height 16
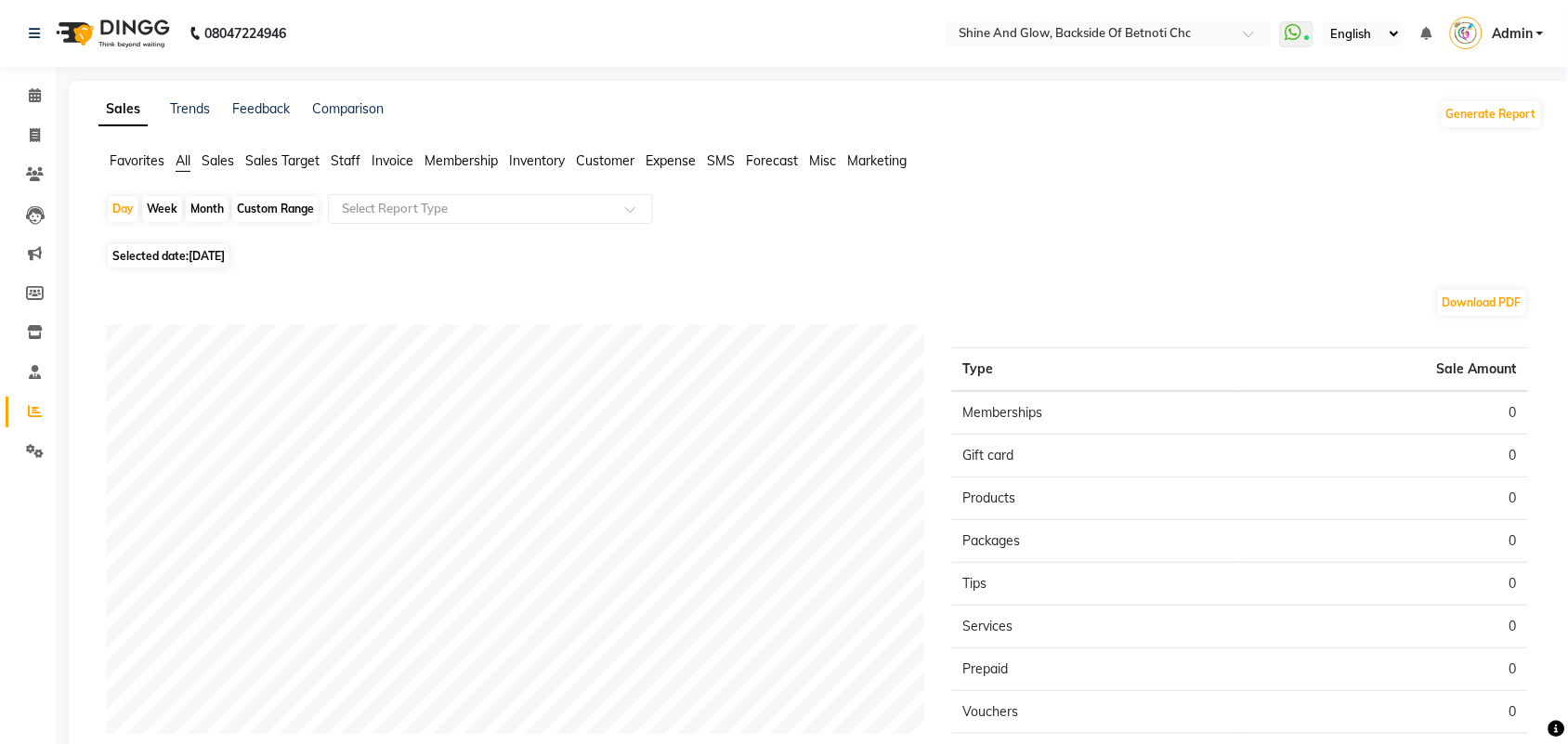
click at [210, 165] on span "Sales" at bounding box center [217, 160] width 32 height 17
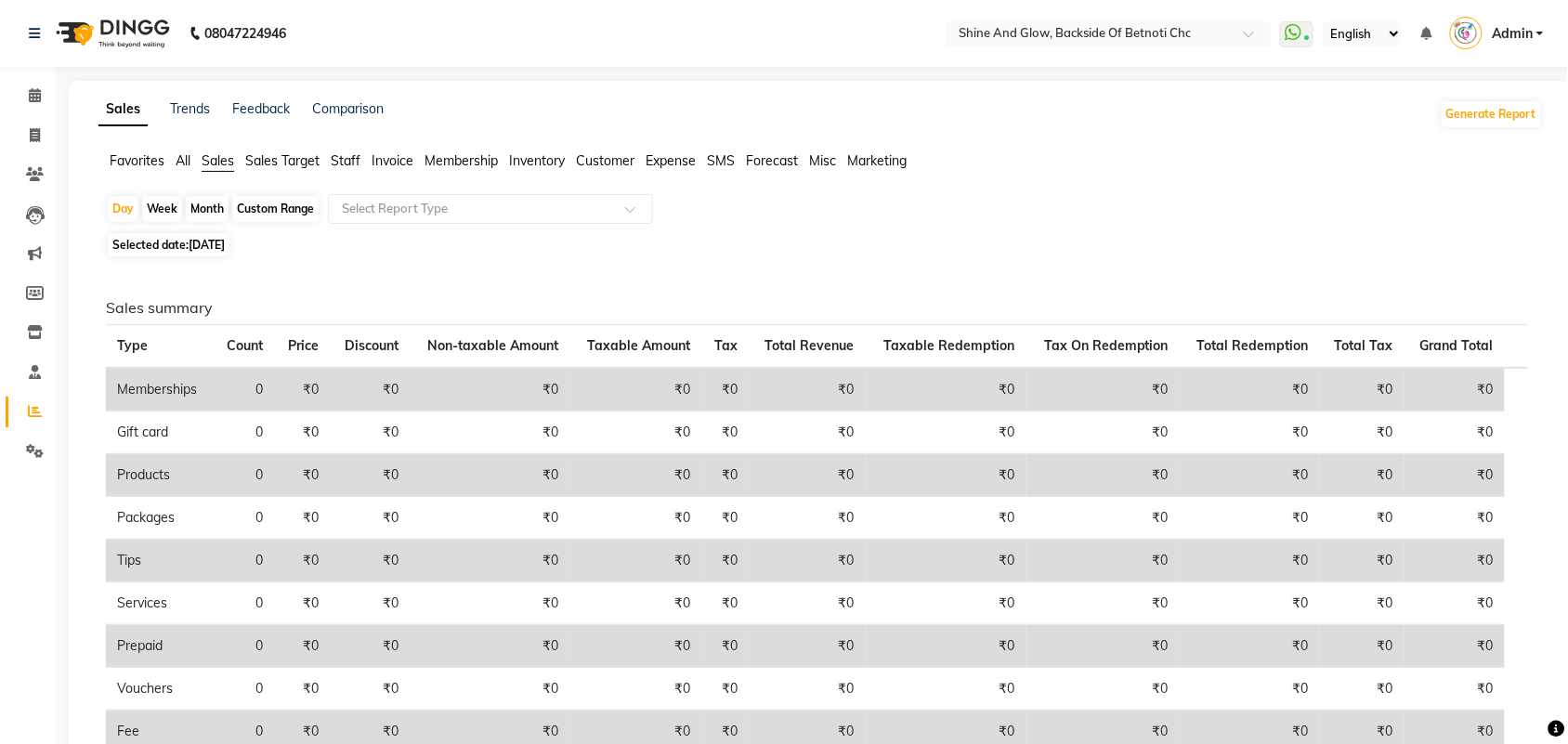
click at [128, 161] on span "Favorites" at bounding box center [137, 160] width 55 height 17
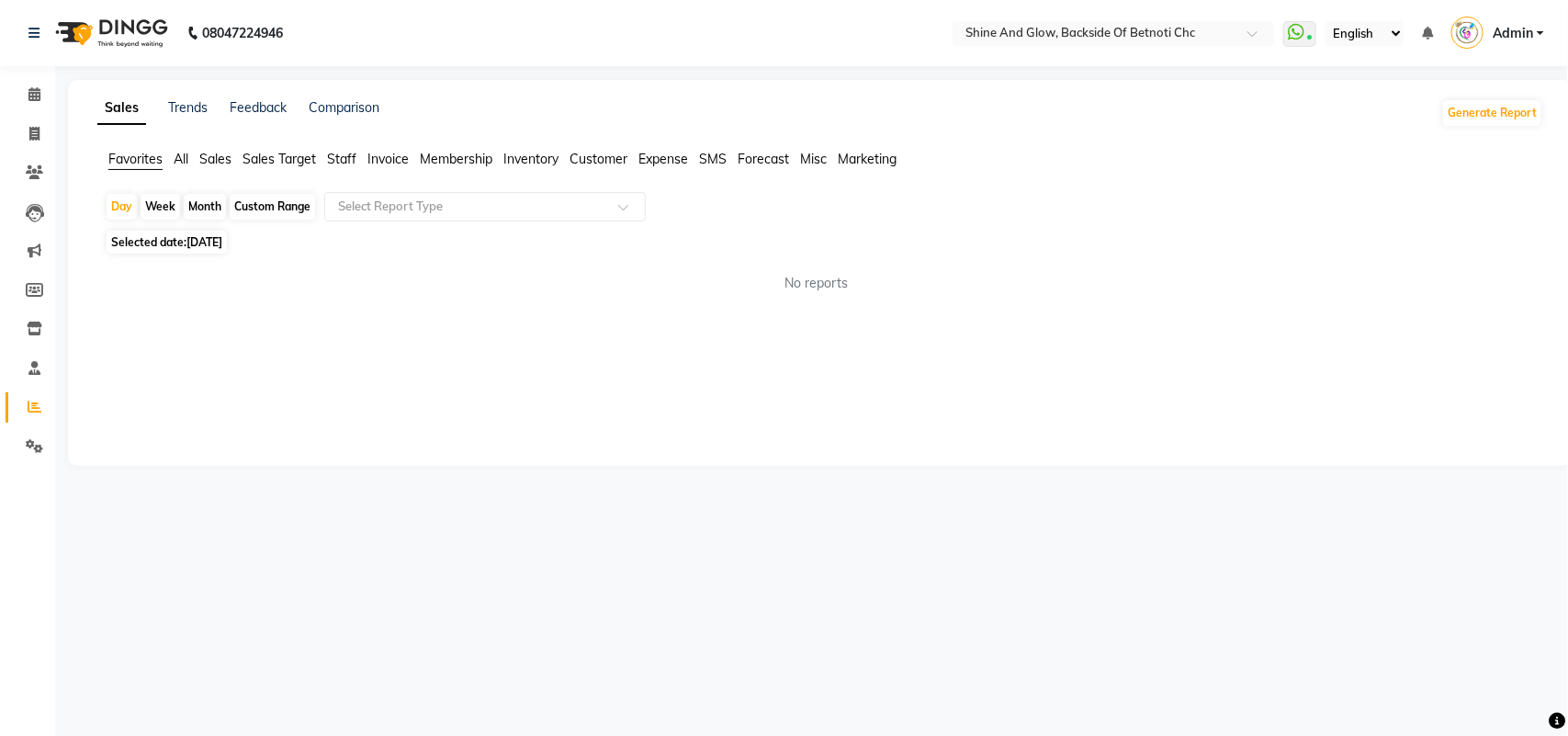
click at [184, 161] on span "All" at bounding box center [180, 158] width 14 height 16
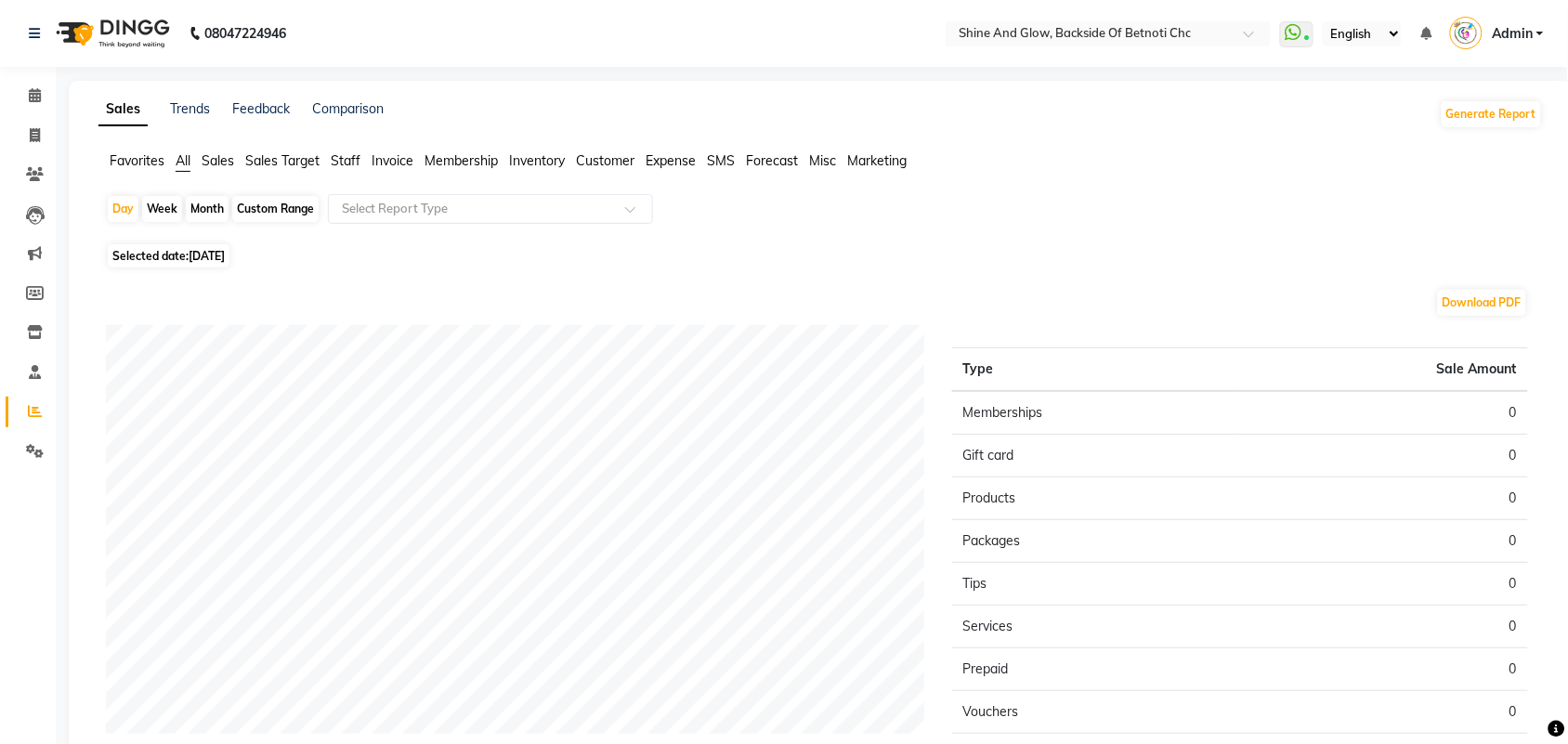
click at [214, 165] on span "Sales" at bounding box center [217, 160] width 32 height 17
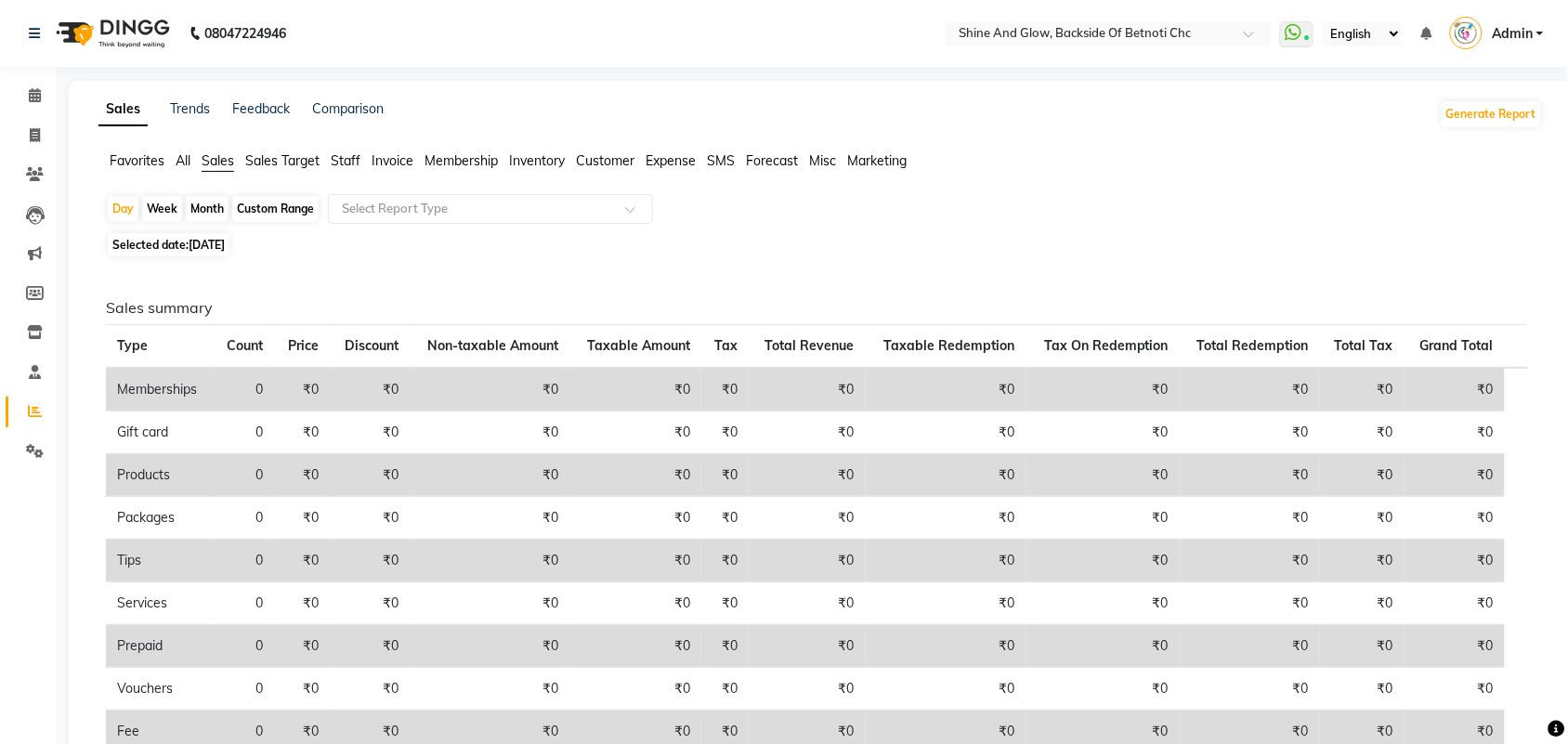
click at [260, 163] on span "Sales Target" at bounding box center [282, 160] width 74 height 17
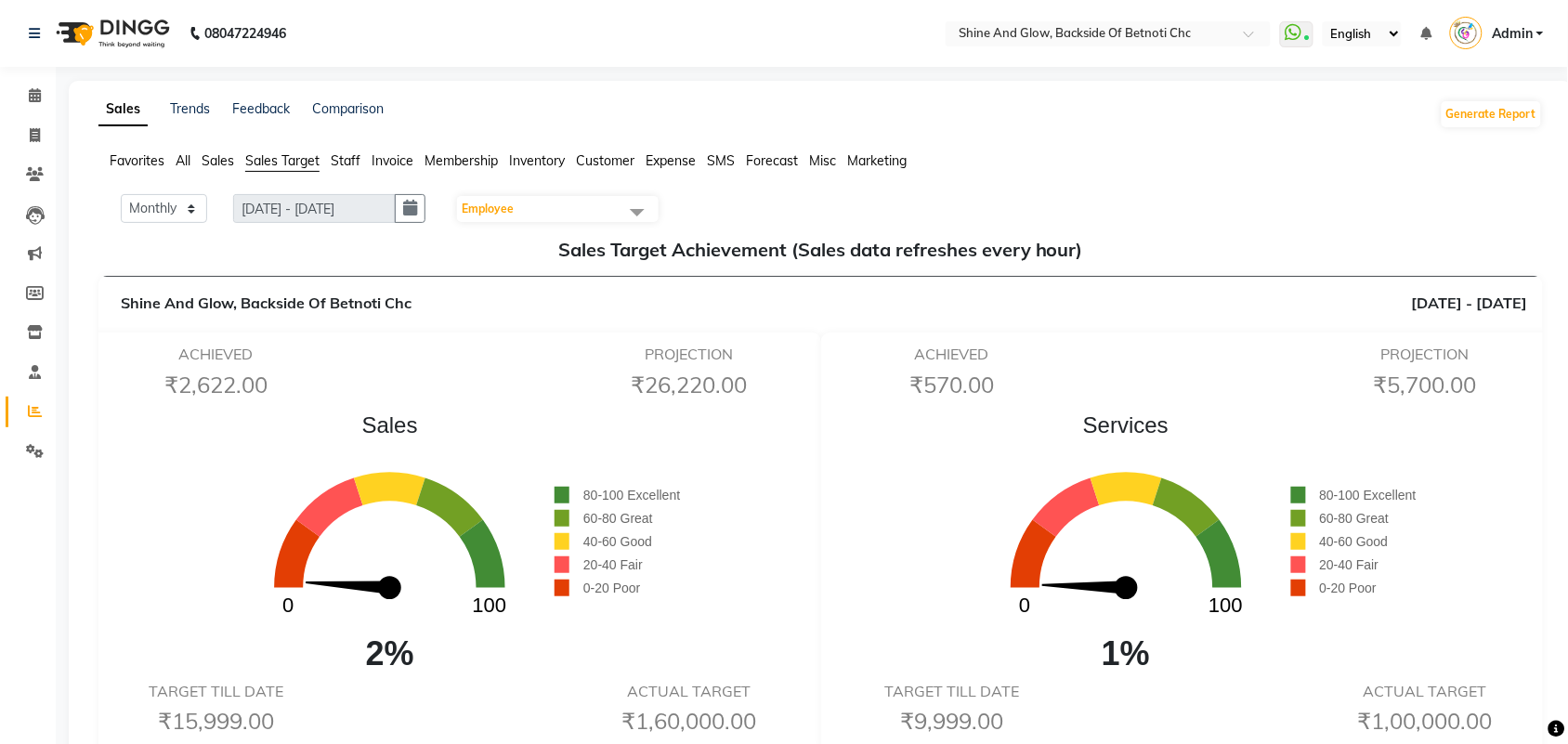
click at [225, 165] on span "Sales" at bounding box center [217, 160] width 32 height 17
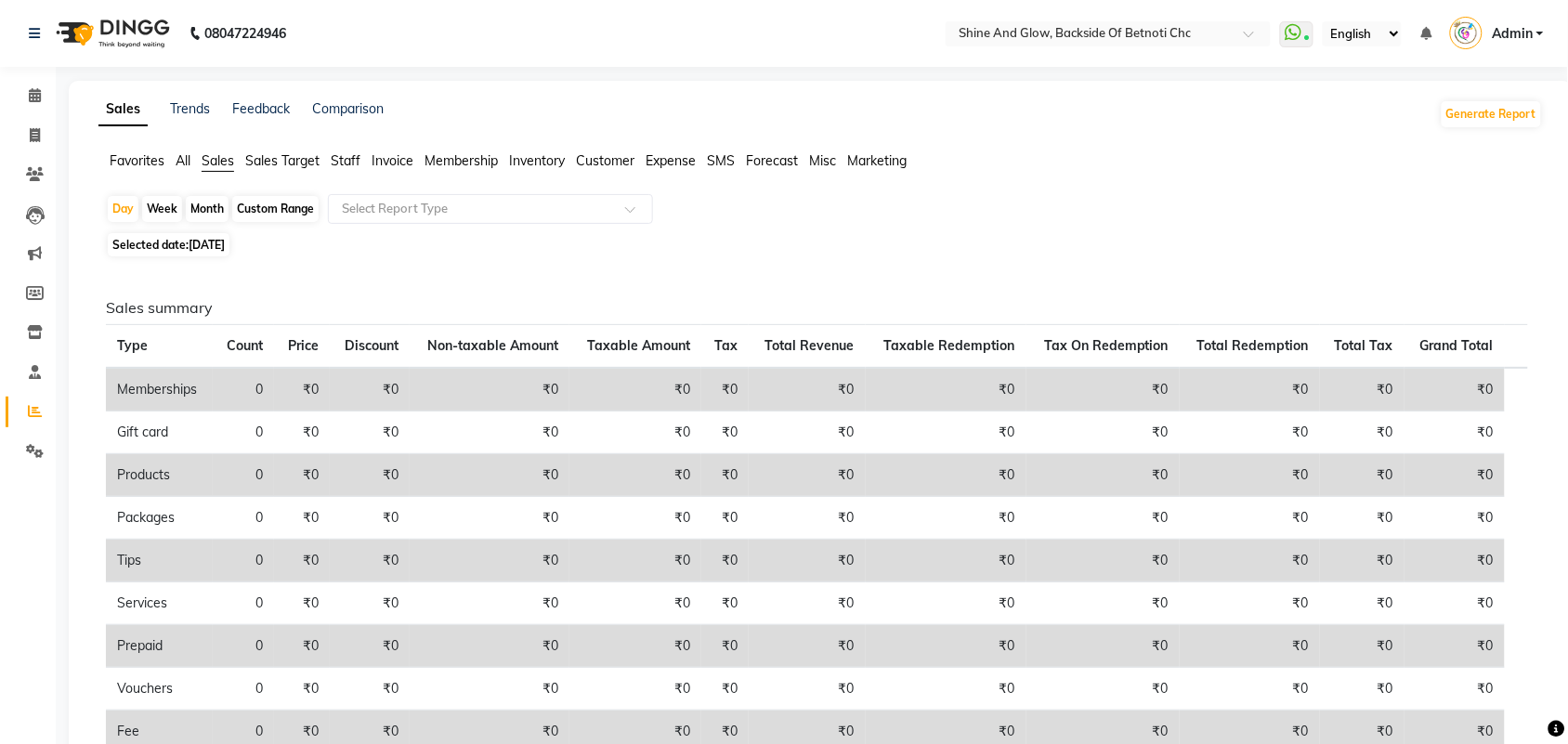
click at [186, 167] on span "All" at bounding box center [182, 160] width 15 height 17
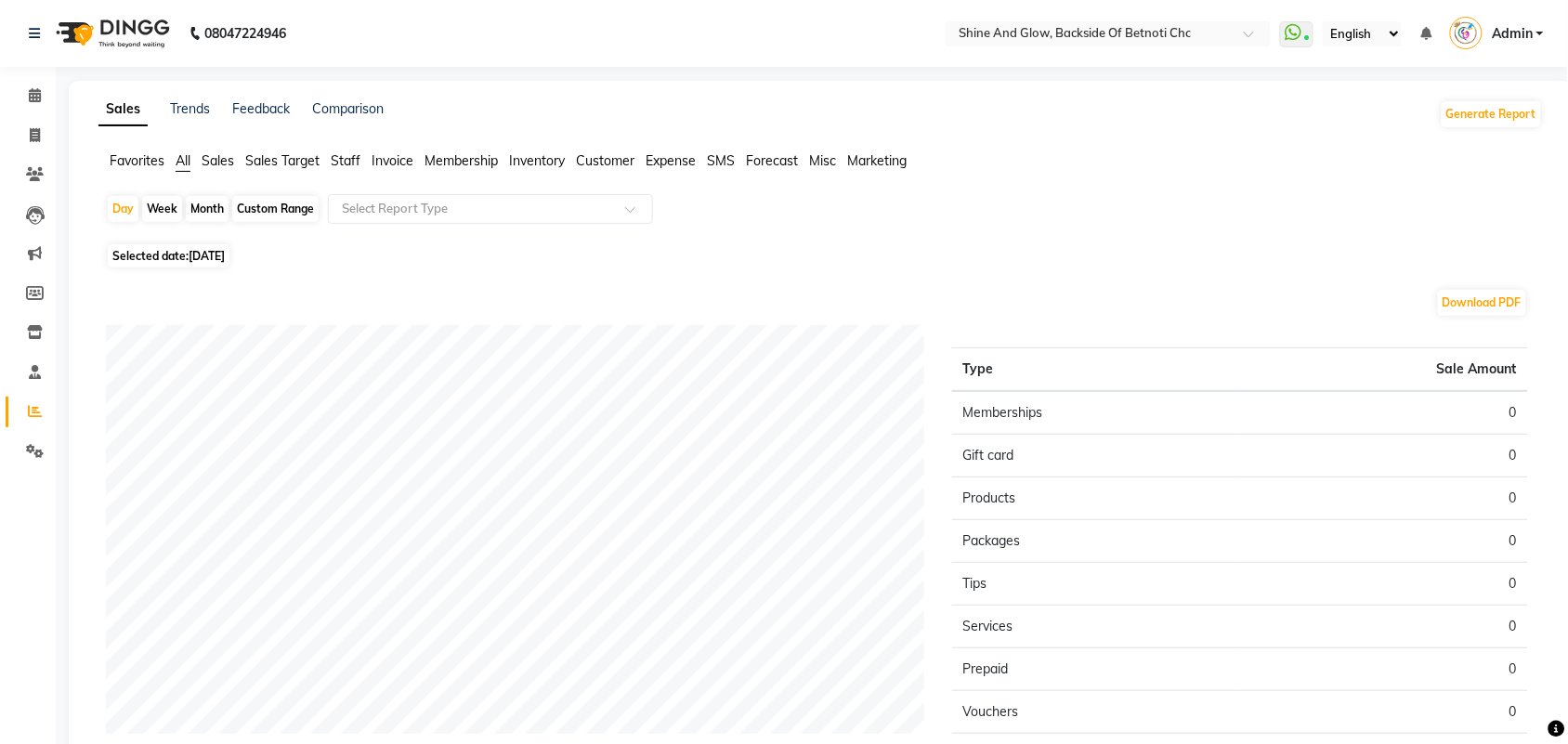
click at [212, 210] on div "Month" at bounding box center [208, 209] width 43 height 26
select select "9"
select select "2025"
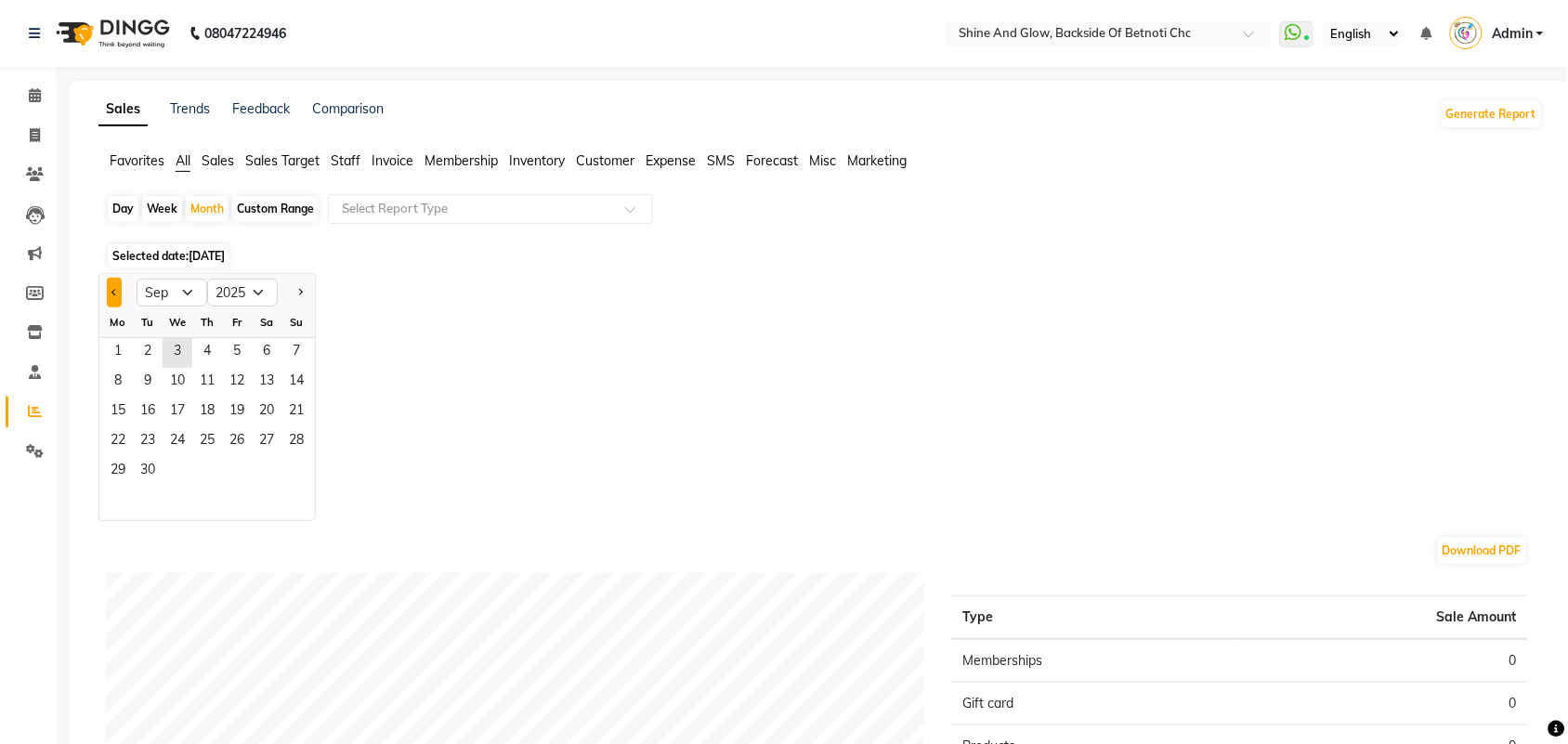
click at [107, 293] on button "Previous month" at bounding box center [114, 293] width 15 height 29
select select "8"
click at [234, 355] on span "1" at bounding box center [237, 353] width 29 height 29
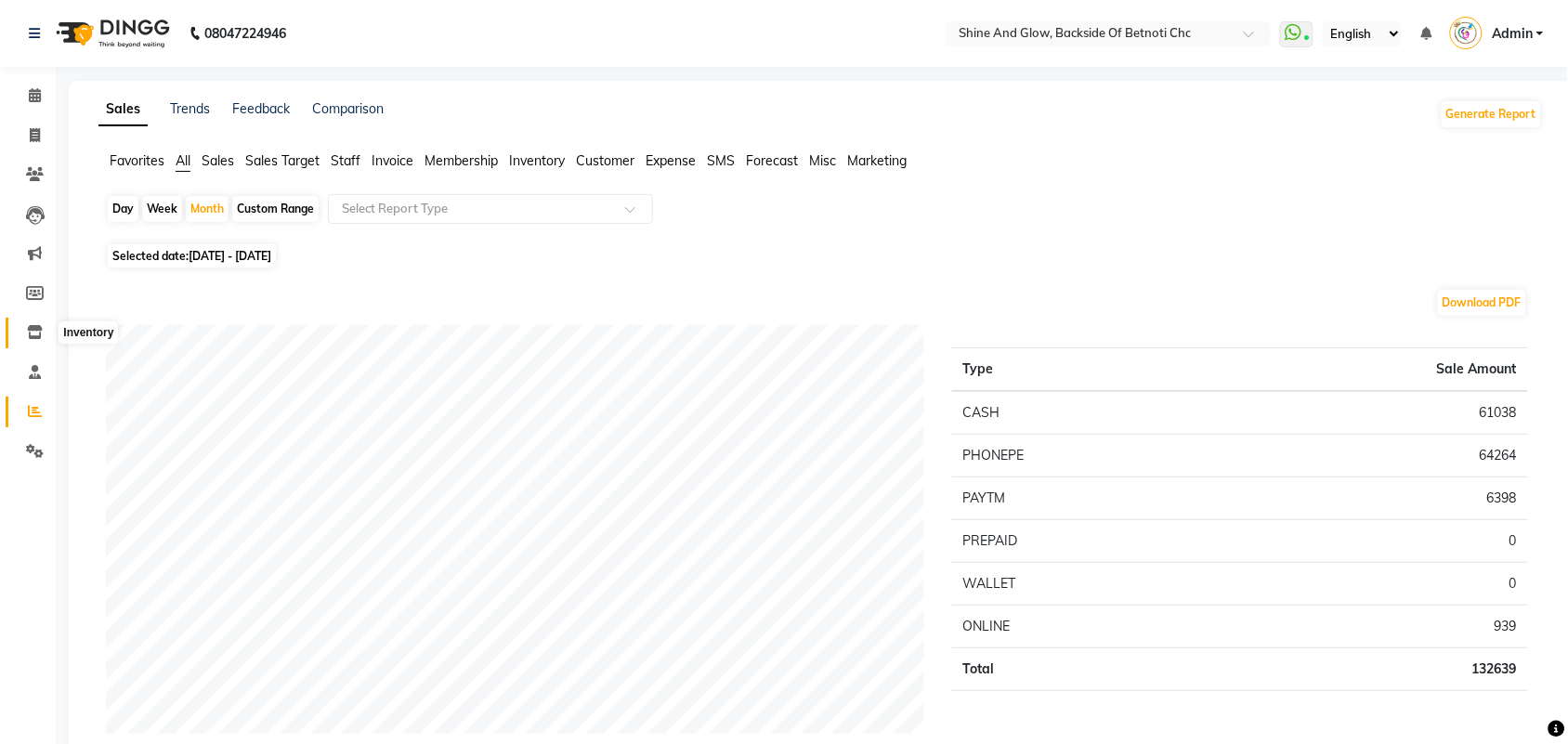
click at [29, 333] on icon at bounding box center [35, 332] width 16 height 14
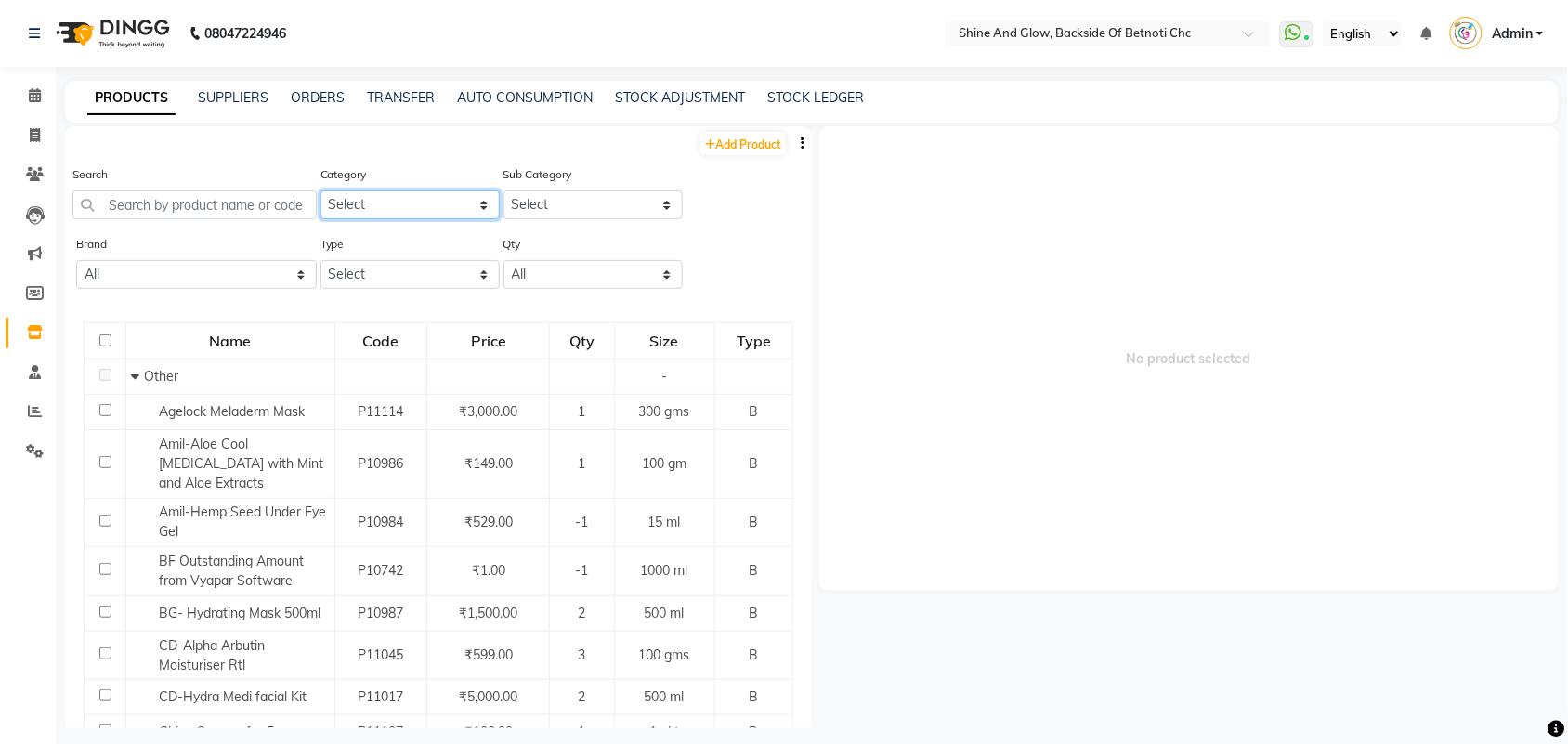
click at [406, 206] on select "Select Hair Skin Makeup Personal Care Appliances [PERSON_NAME] Waxing Disposabl…" at bounding box center [411, 205] width 179 height 29
select select "444201000"
click at [321, 190] on select "Select Hair Skin Makeup Personal Care Appliances [PERSON_NAME] Waxing Disposabl…" at bounding box center [411, 205] width 179 height 29
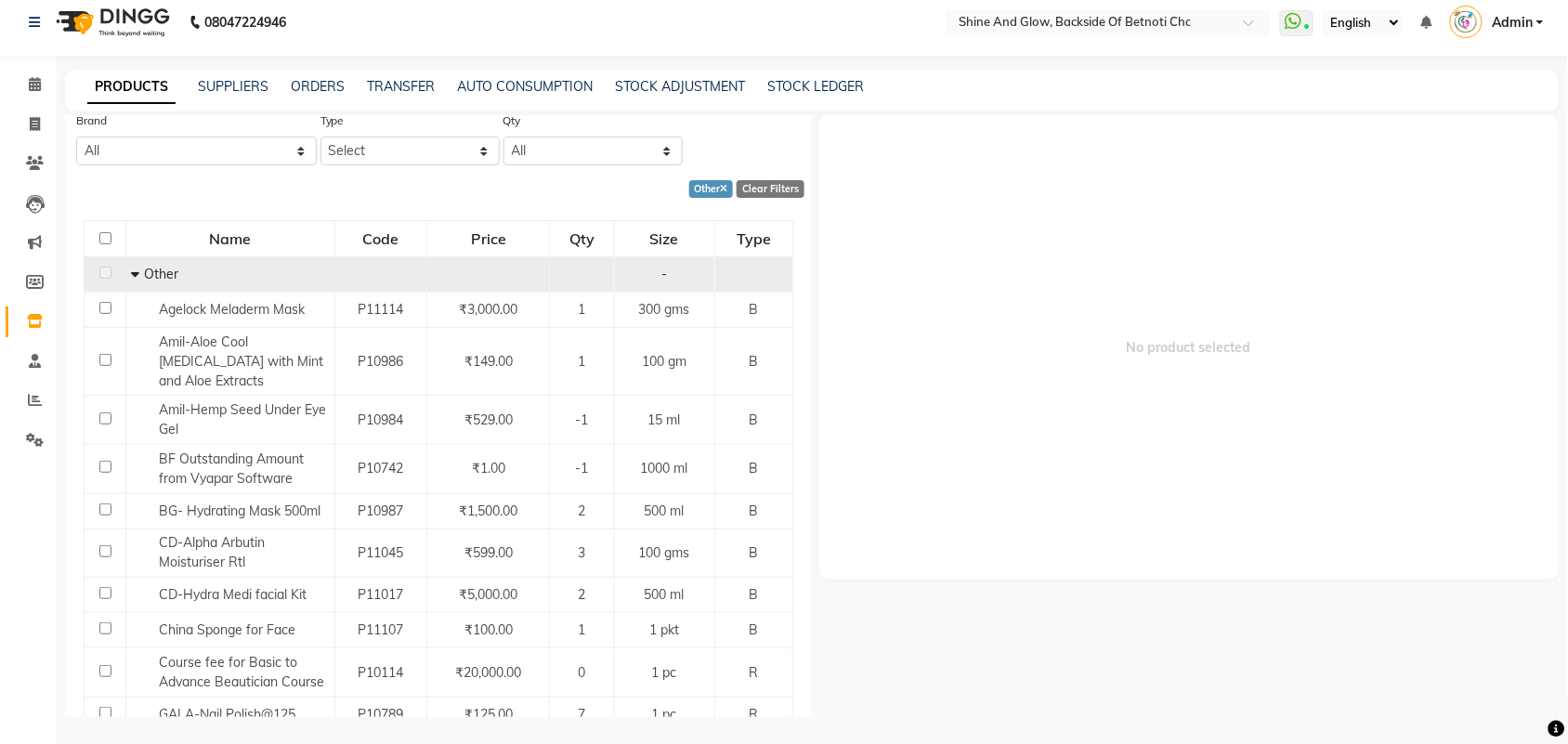
scroll to position [67, 0]
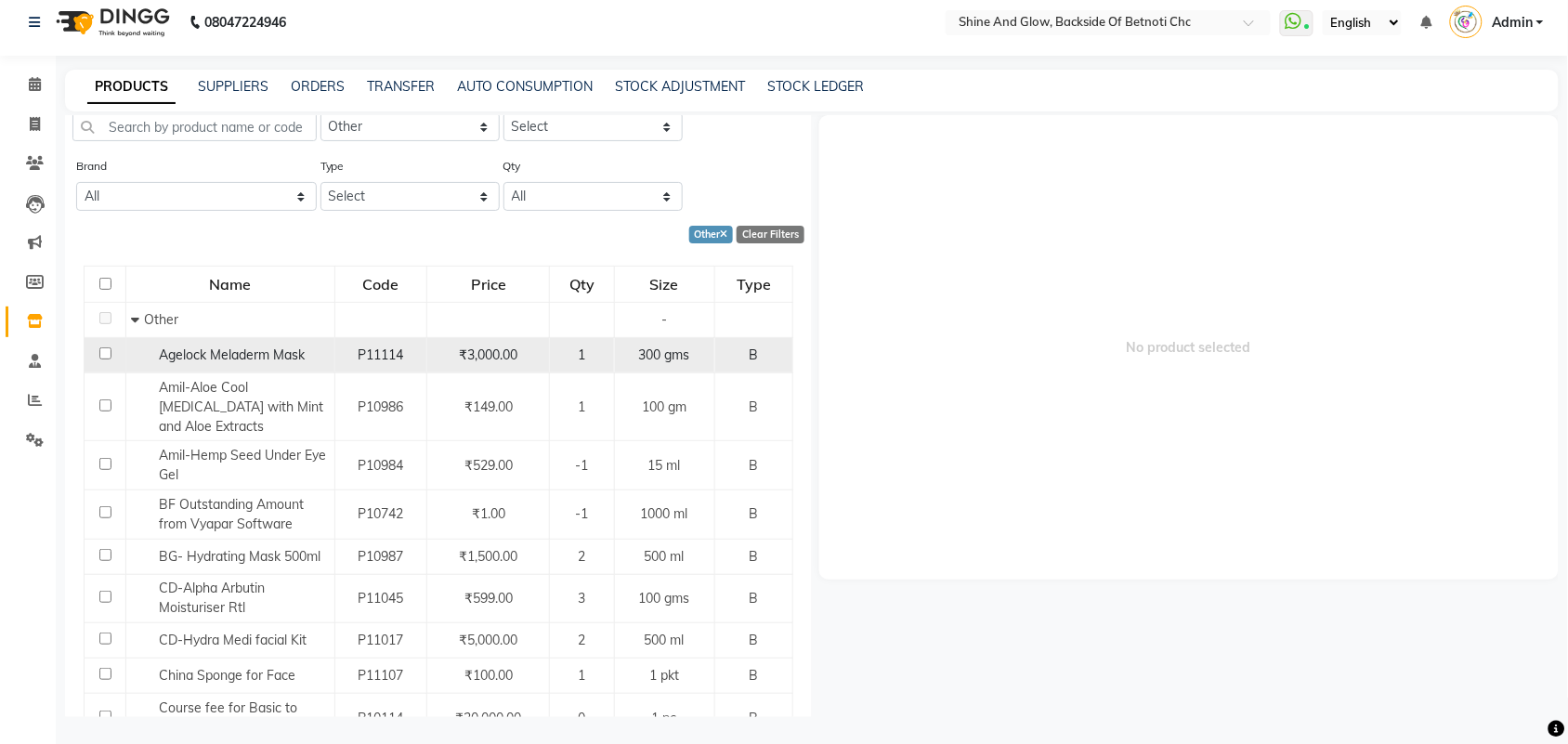
click at [103, 351] on input "checkbox" at bounding box center [105, 353] width 12 height 12
checkbox input "true"
select select
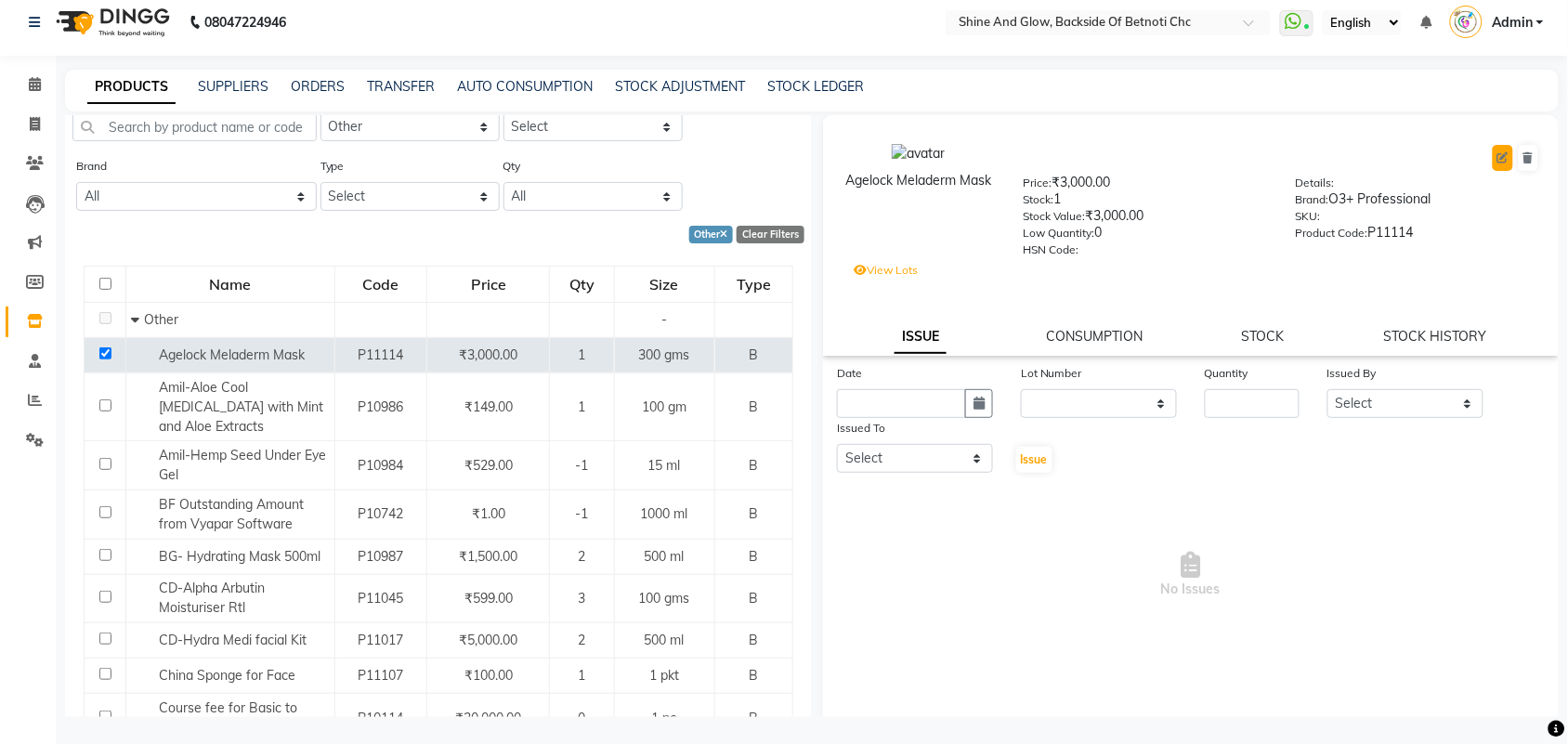
click at [1498, 159] on icon at bounding box center [1503, 157] width 11 height 11
select select "B"
select select "true"
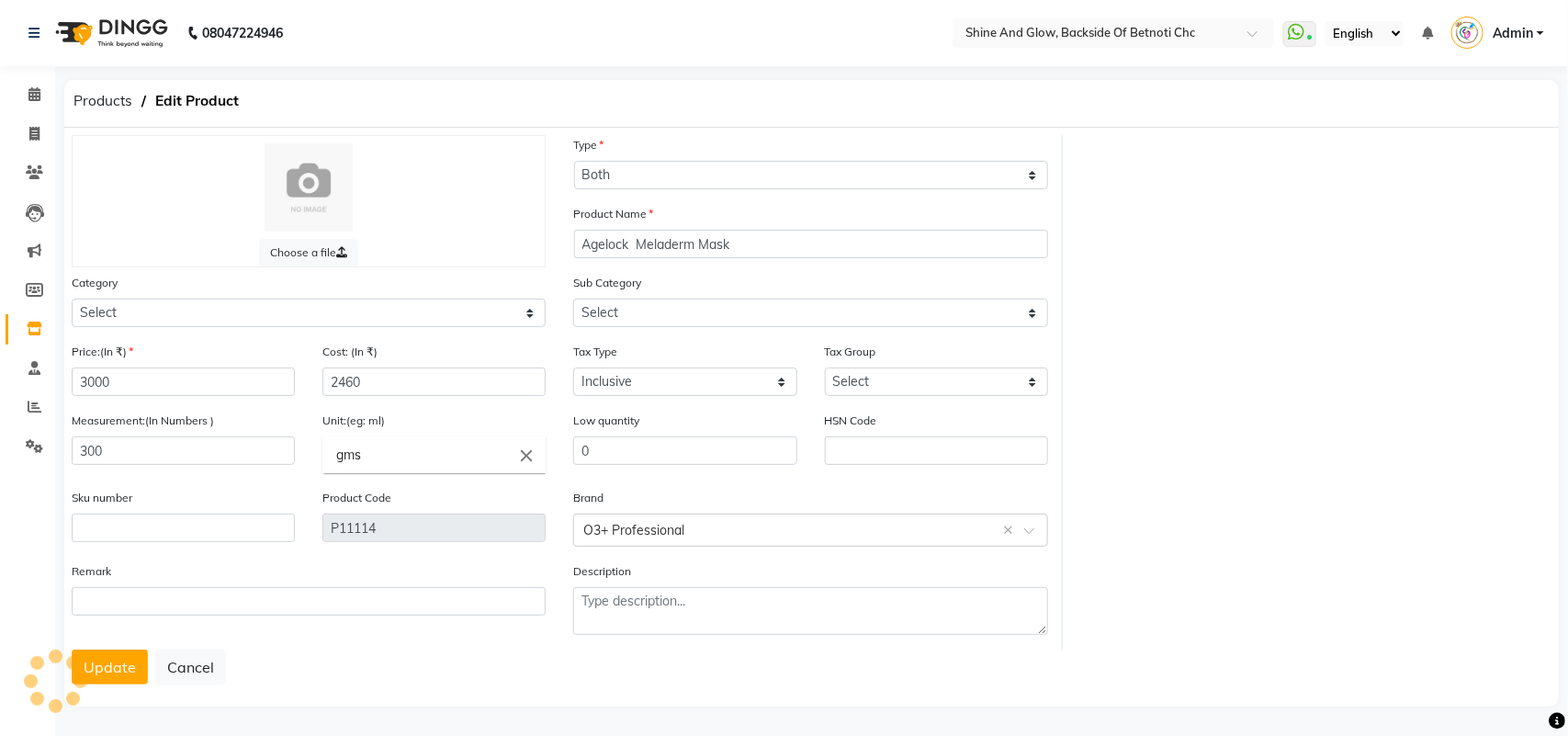
select select "444201000"
select select "444201002"
click at [529, 304] on select "Select Hair Skin Makeup Personal Care Appliances [PERSON_NAME] Waxing Disposabl…" at bounding box center [309, 313] width 474 height 29
select select "444201150"
click at [71, 299] on select "Select Hair Skin Makeup Personal Care Appliances [PERSON_NAME] Waxing Disposabl…" at bounding box center [309, 313] width 474 height 29
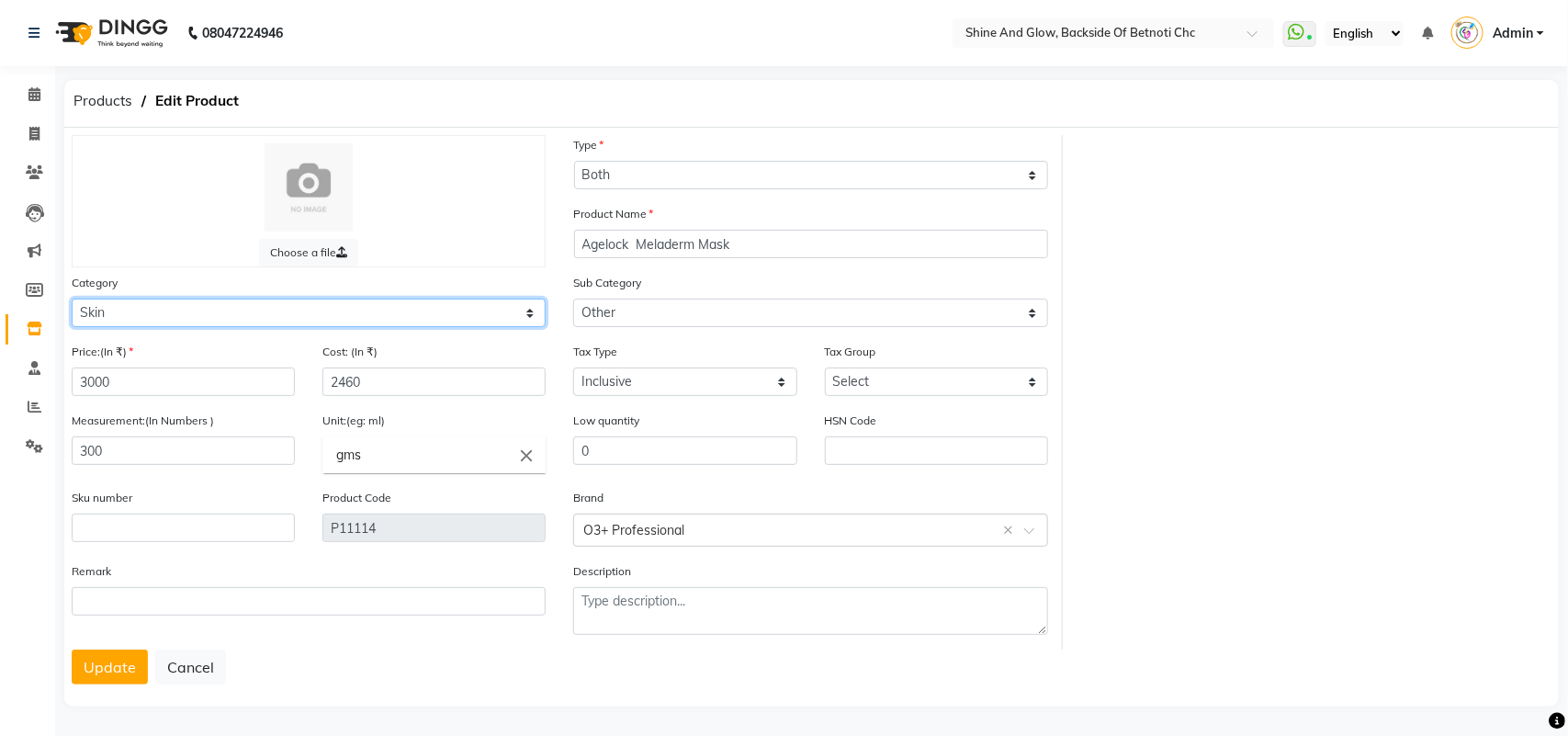
select select
click at [94, 659] on button "Update" at bounding box center [109, 667] width 76 height 35
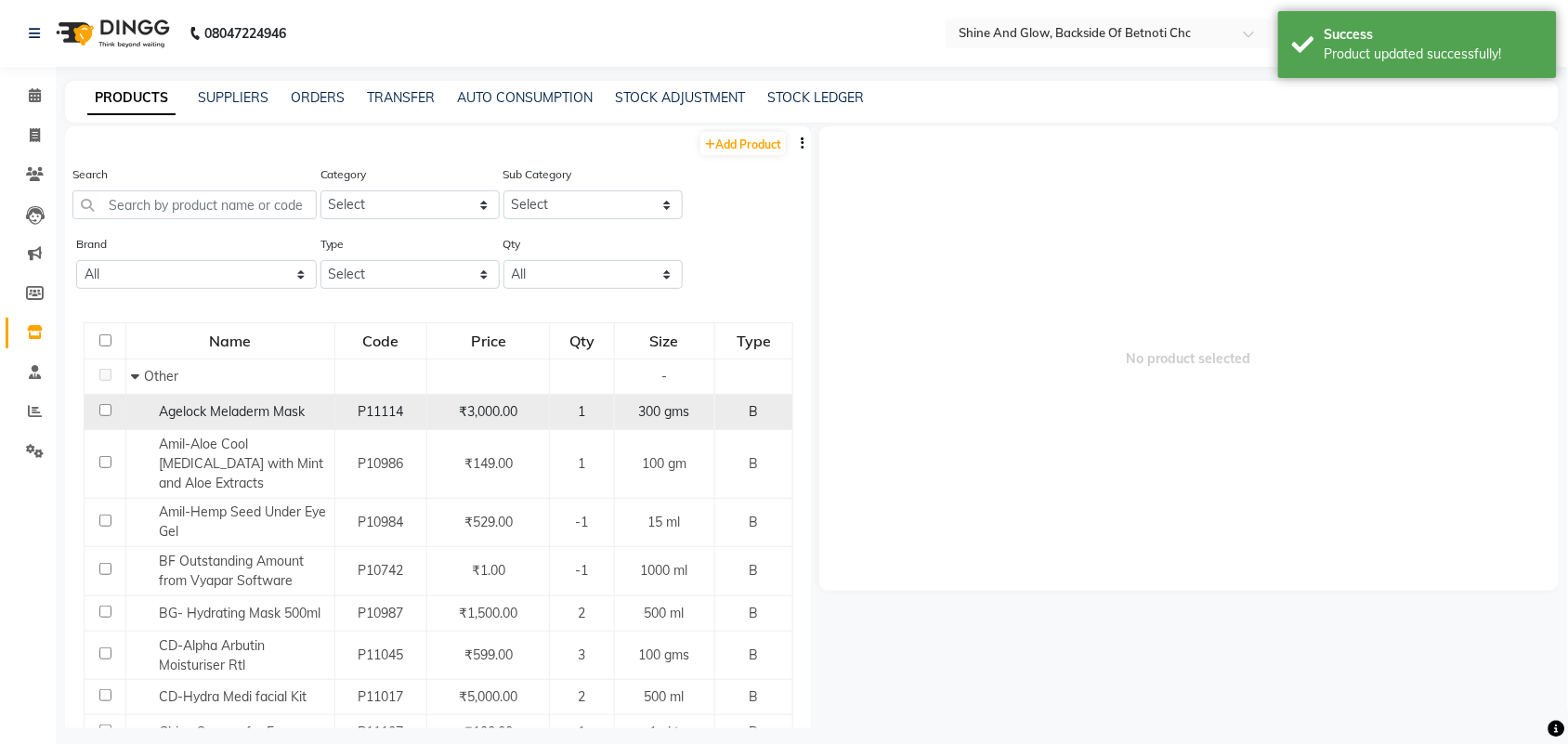
click at [102, 409] on input "checkbox" at bounding box center [105, 410] width 12 height 12
checkbox input "true"
select select
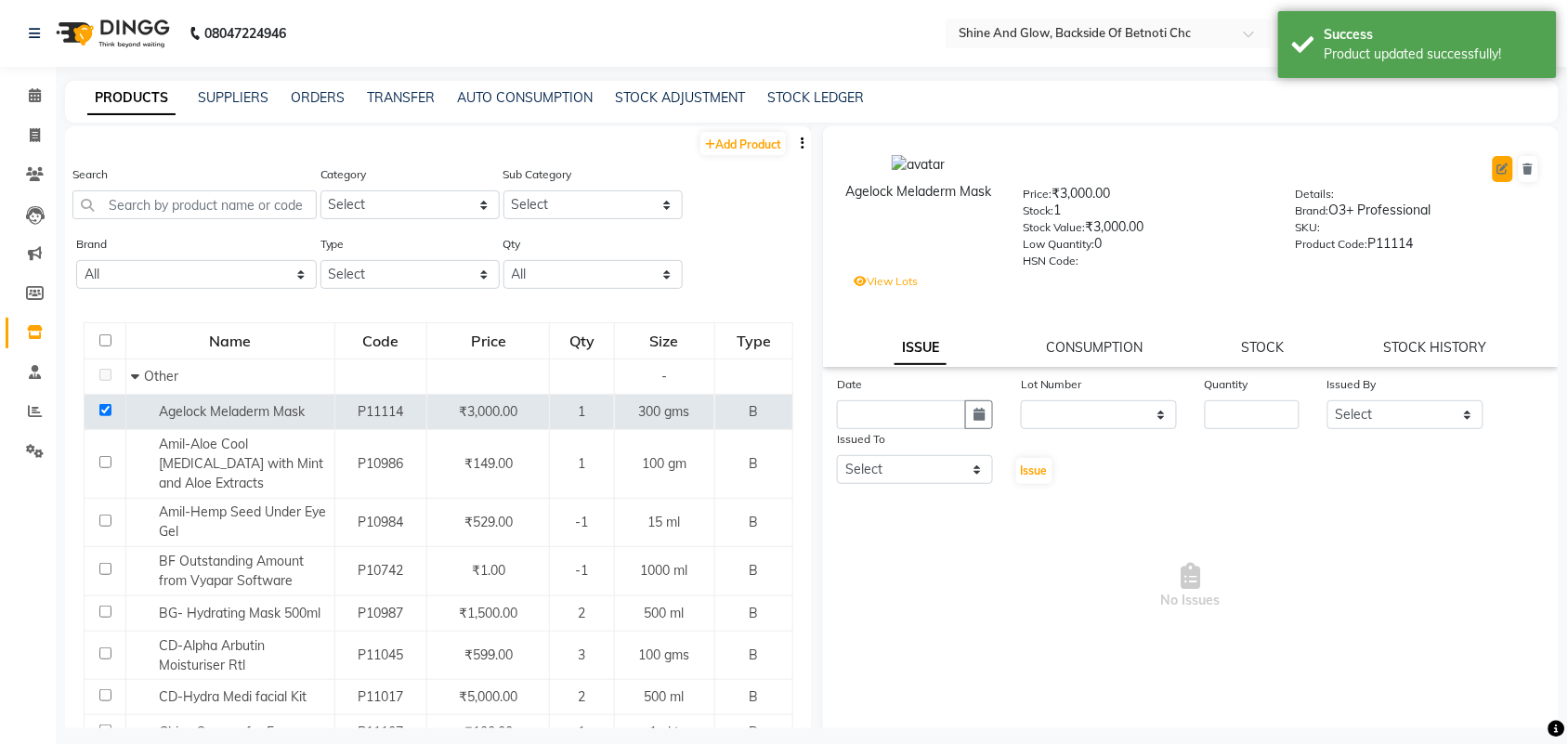
click at [1498, 170] on icon at bounding box center [1503, 169] width 11 height 11
select select "B"
select select "true"
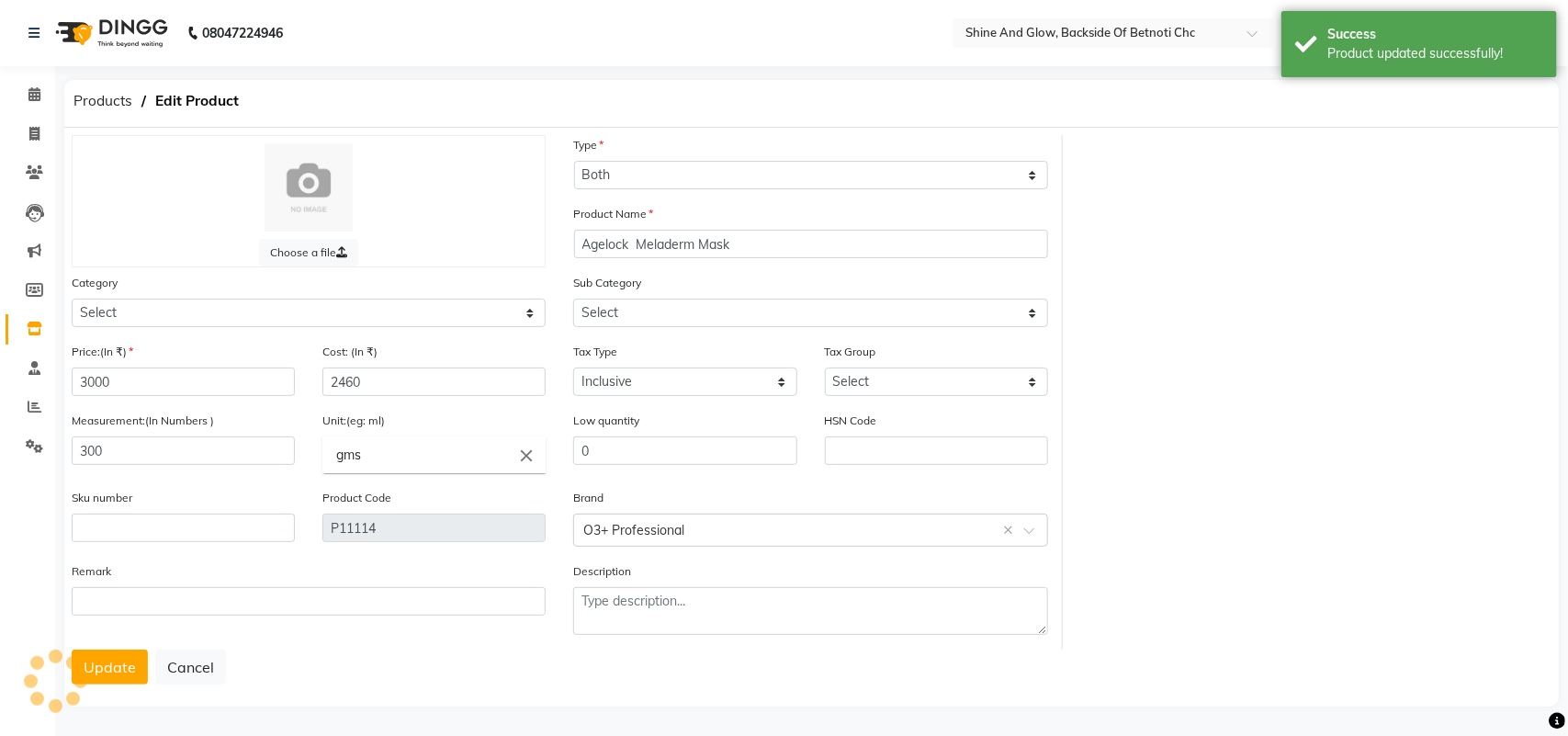
select select "444201000"
select select "444201002"
click at [248, 309] on select "Select Hair Skin Makeup Personal Care Appliances [PERSON_NAME] Waxing Disposabl…" at bounding box center [309, 313] width 474 height 29
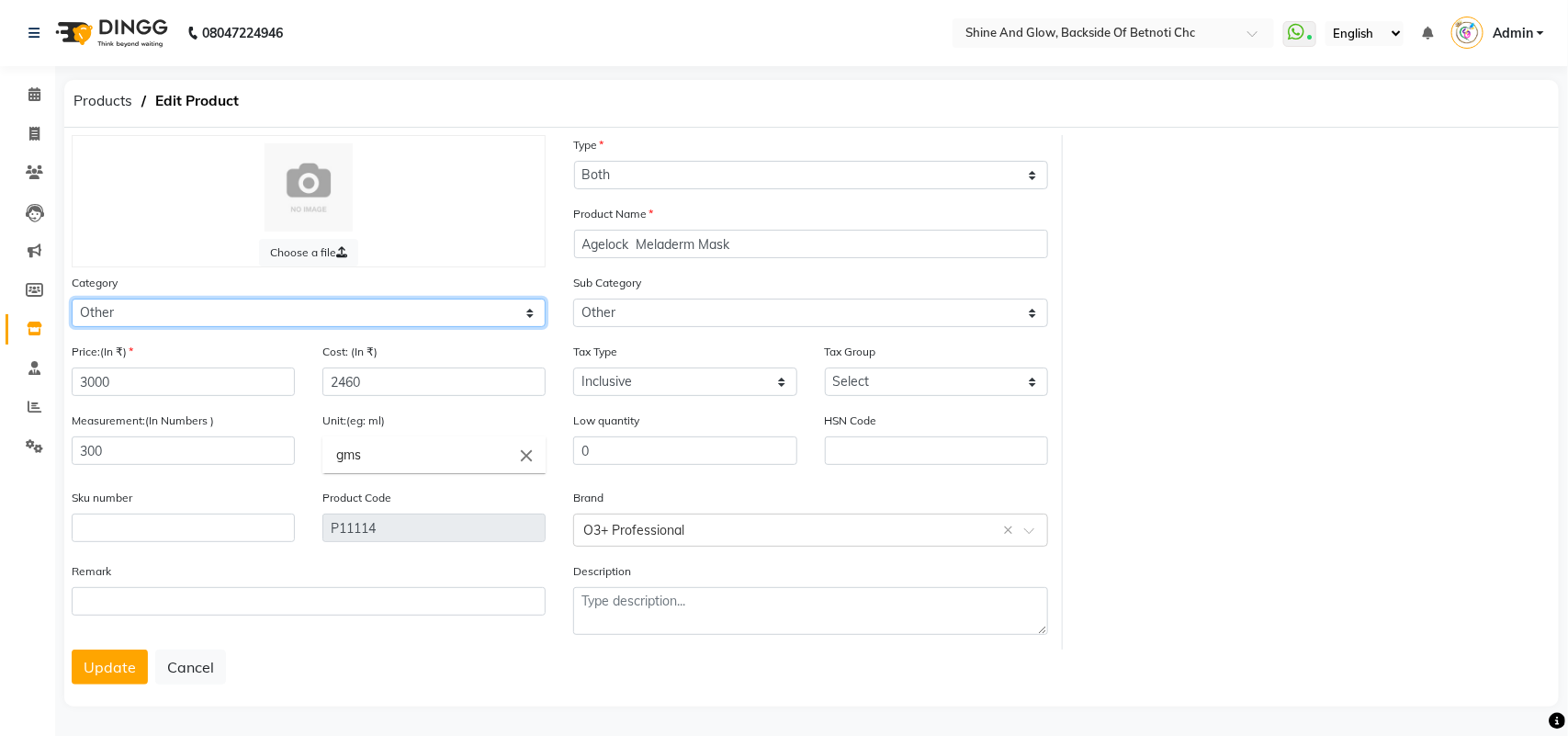
select select "444201150"
click at [71, 299] on select "Select Hair Skin Makeup Personal Care Appliances [PERSON_NAME] Waxing Disposabl…" at bounding box center [309, 313] width 474 height 29
select select
click at [112, 667] on button "Update" at bounding box center [109, 667] width 76 height 35
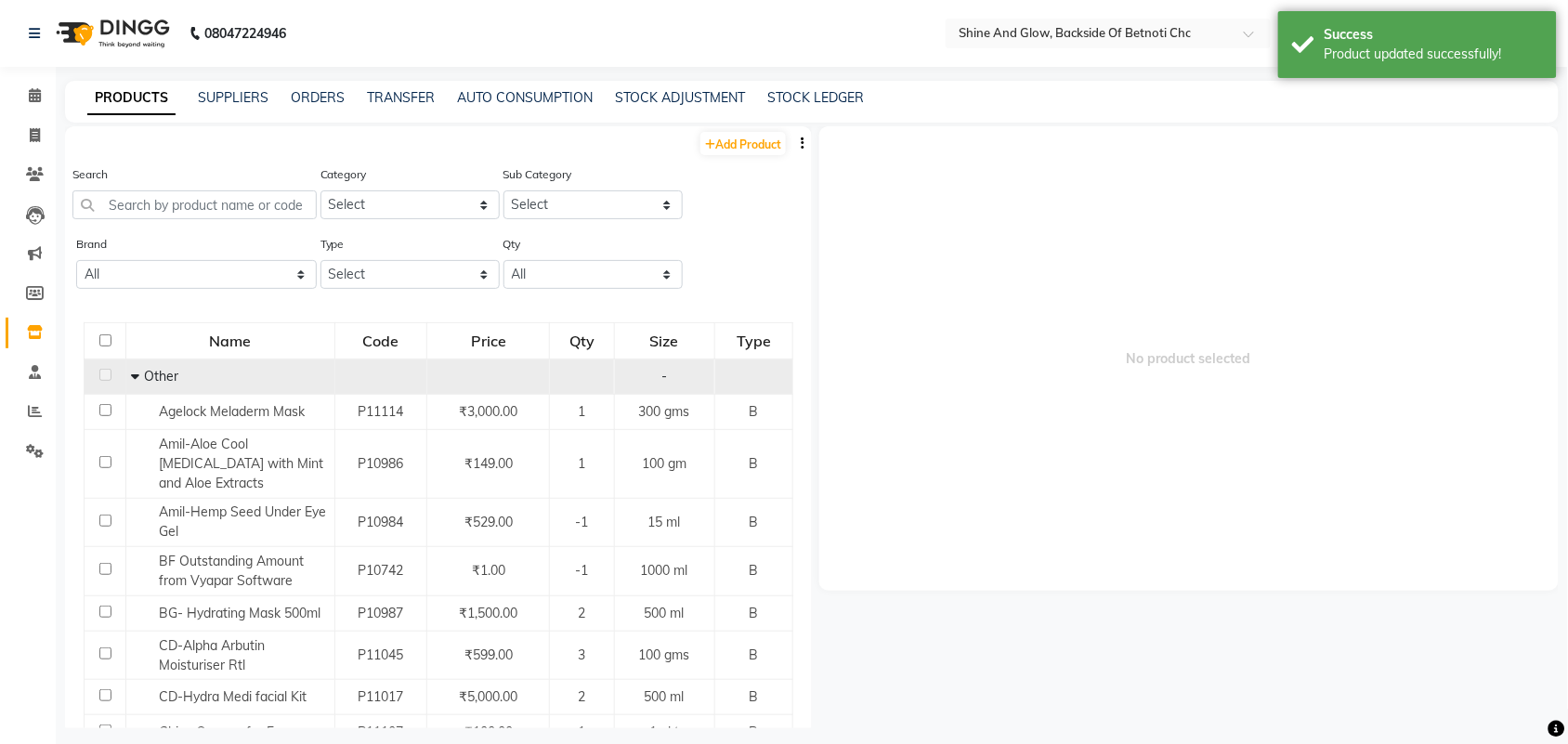
click at [131, 373] on icon at bounding box center [135, 375] width 9 height 13
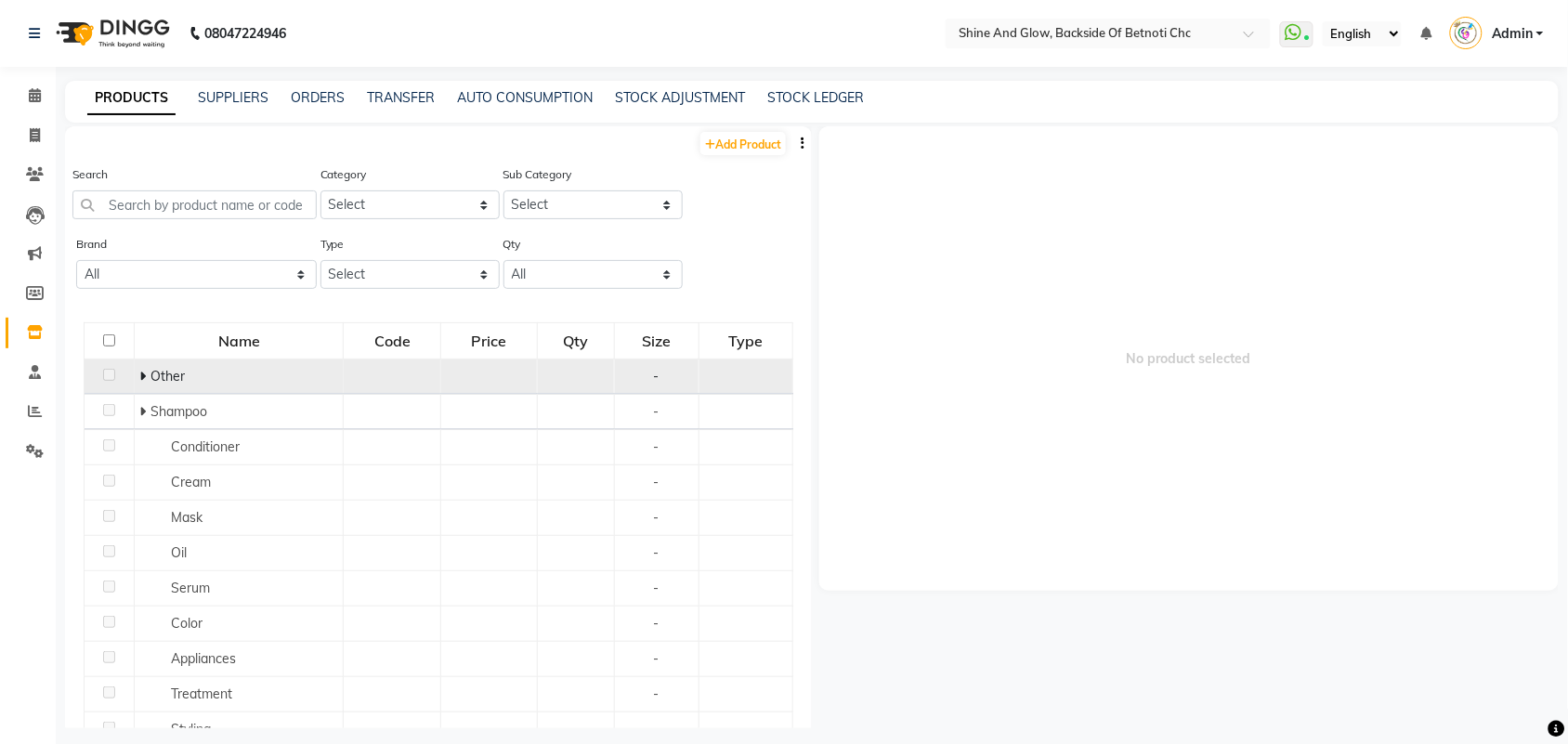
click at [130, 373] on td at bounding box center [109, 377] width 50 height 35
click at [139, 372] on icon at bounding box center [142, 375] width 7 height 13
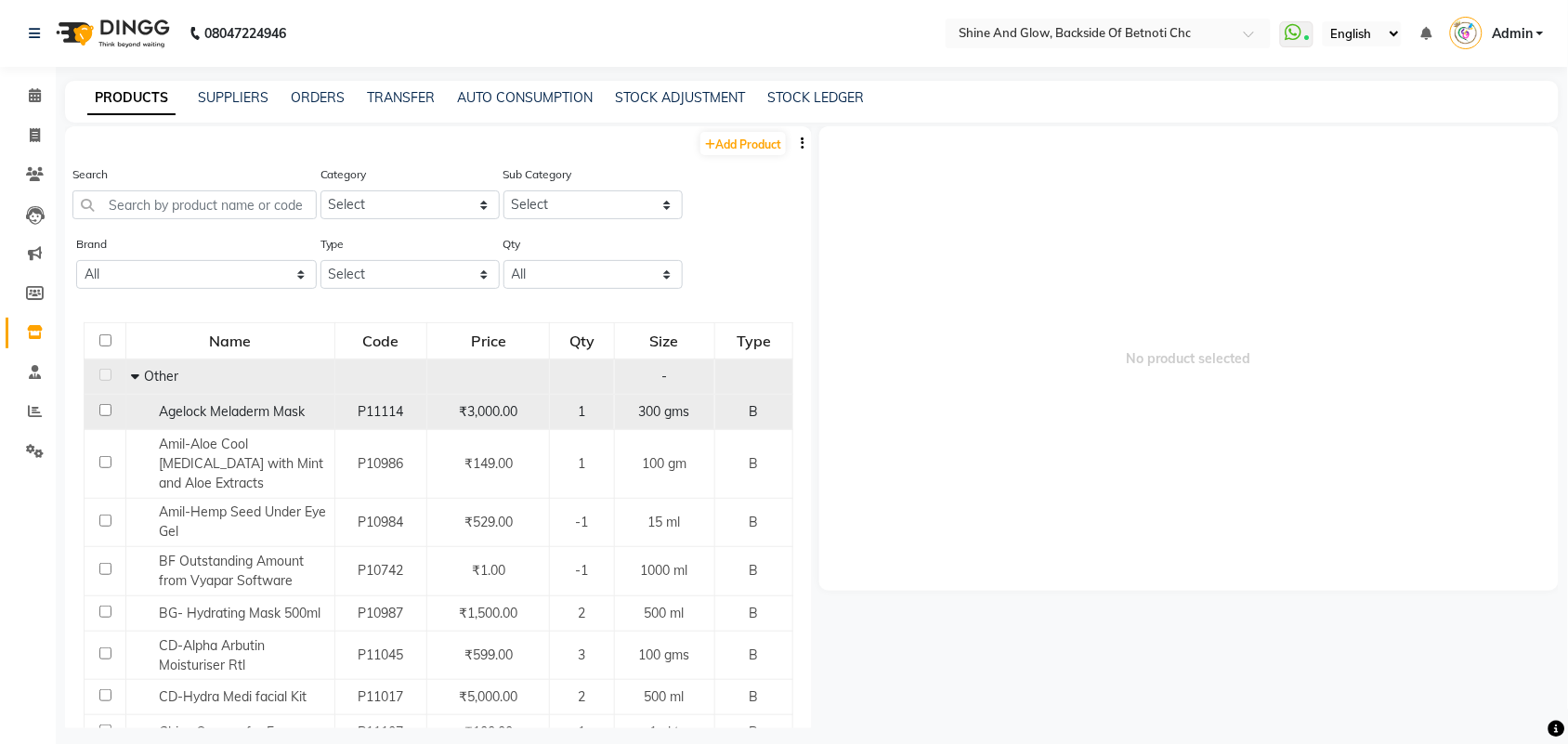
click at [99, 410] on input "checkbox" at bounding box center [105, 410] width 12 height 12
checkbox input "true"
select select
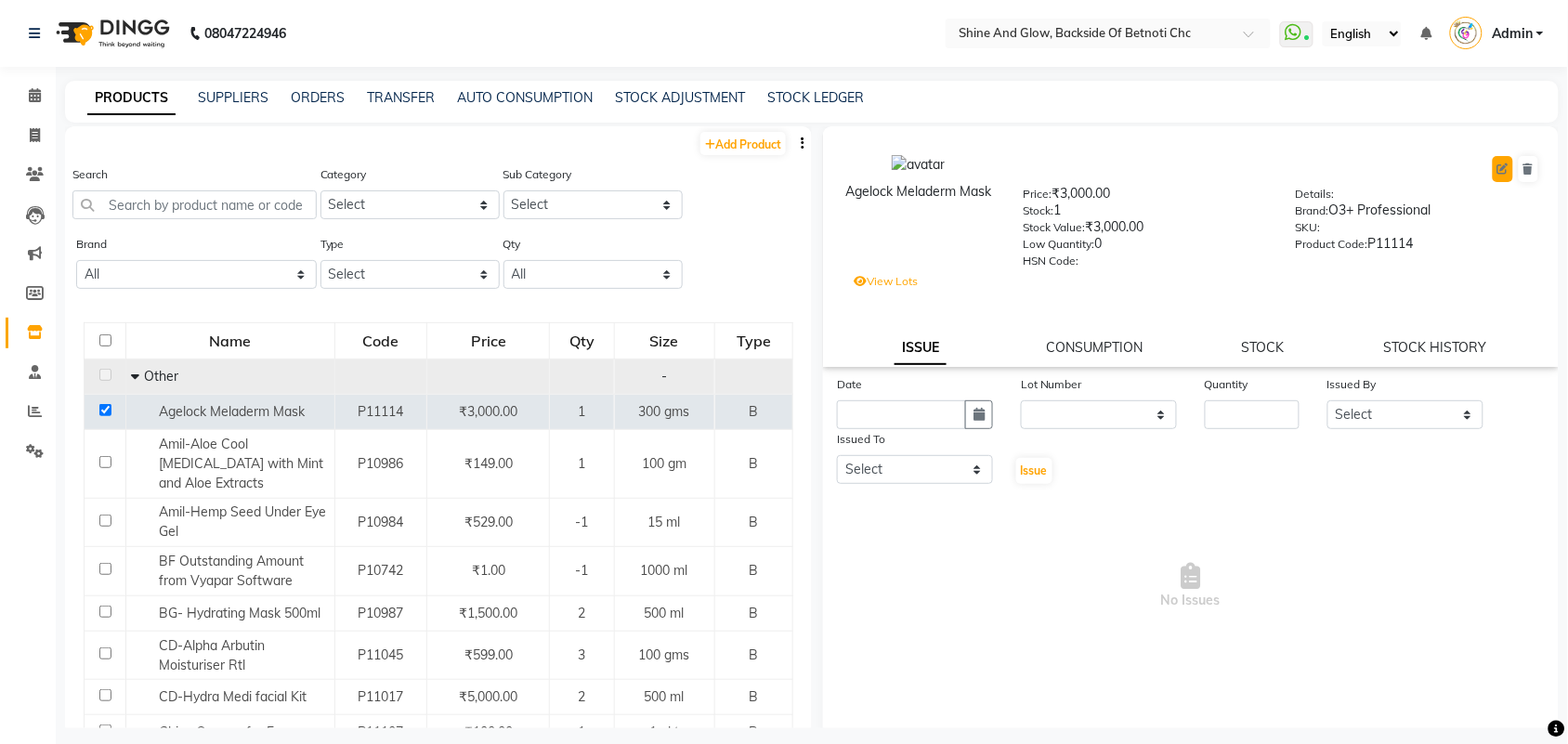
click at [1498, 170] on icon at bounding box center [1503, 169] width 11 height 11
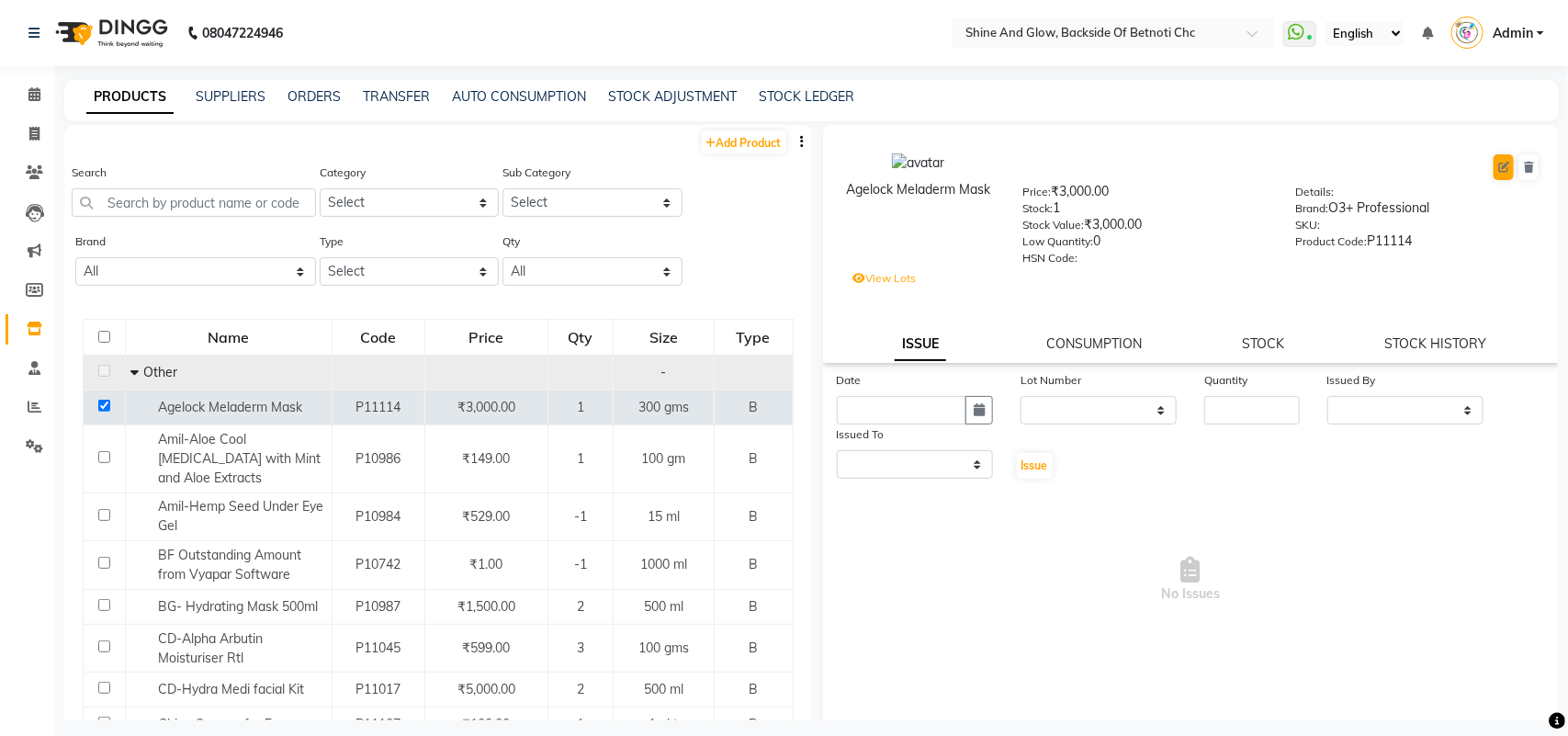
select select "B"
select select "true"
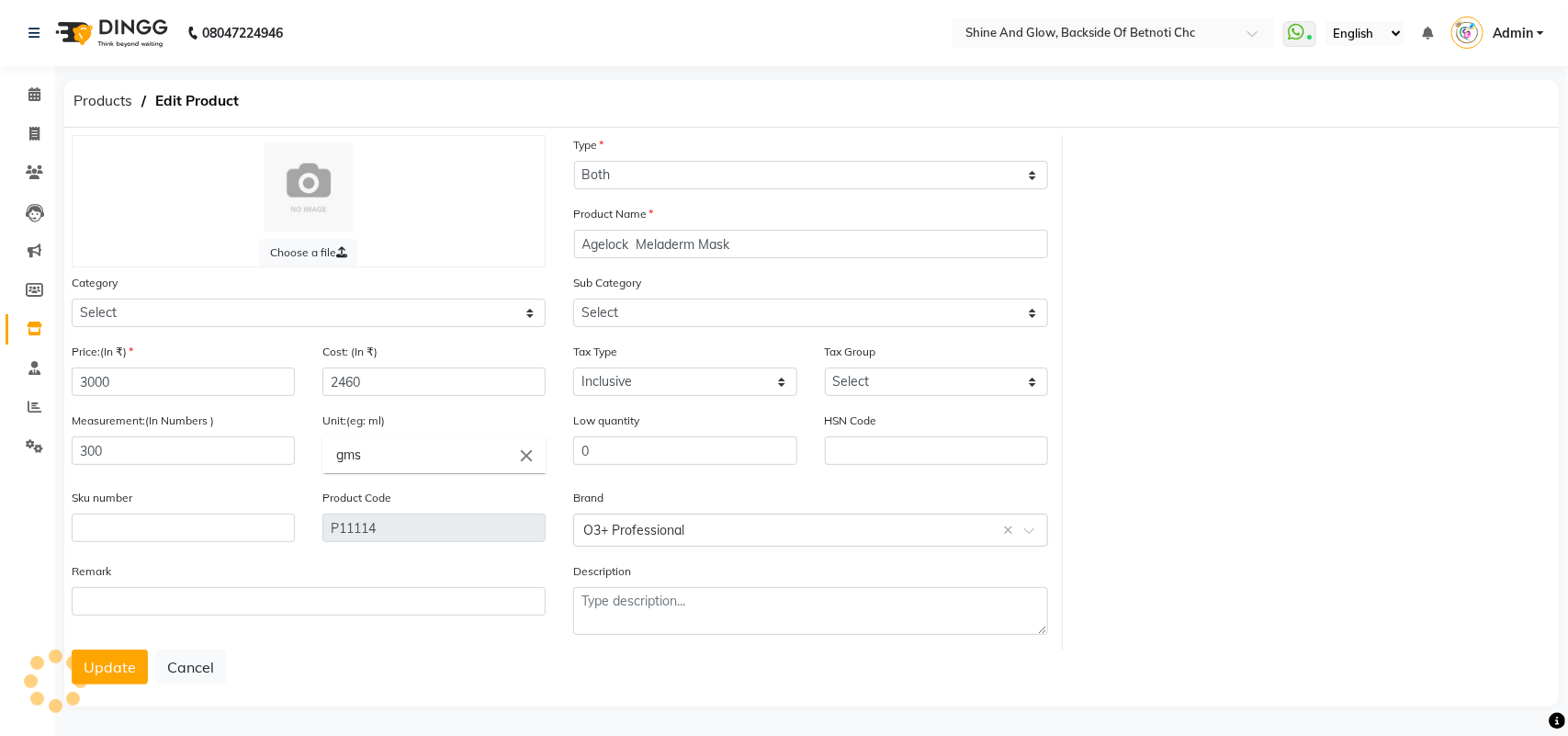
select select "444201000"
select select "444201002"
click at [342, 309] on select "Select Hair Skin Makeup Personal Care Appliances [PERSON_NAME] Waxing Disposabl…" at bounding box center [309, 313] width 474 height 29
select select "444201150"
click at [71, 299] on select "Select Hair Skin Makeup Personal Care Appliances [PERSON_NAME] Waxing Disposabl…" at bounding box center [309, 313] width 474 height 29
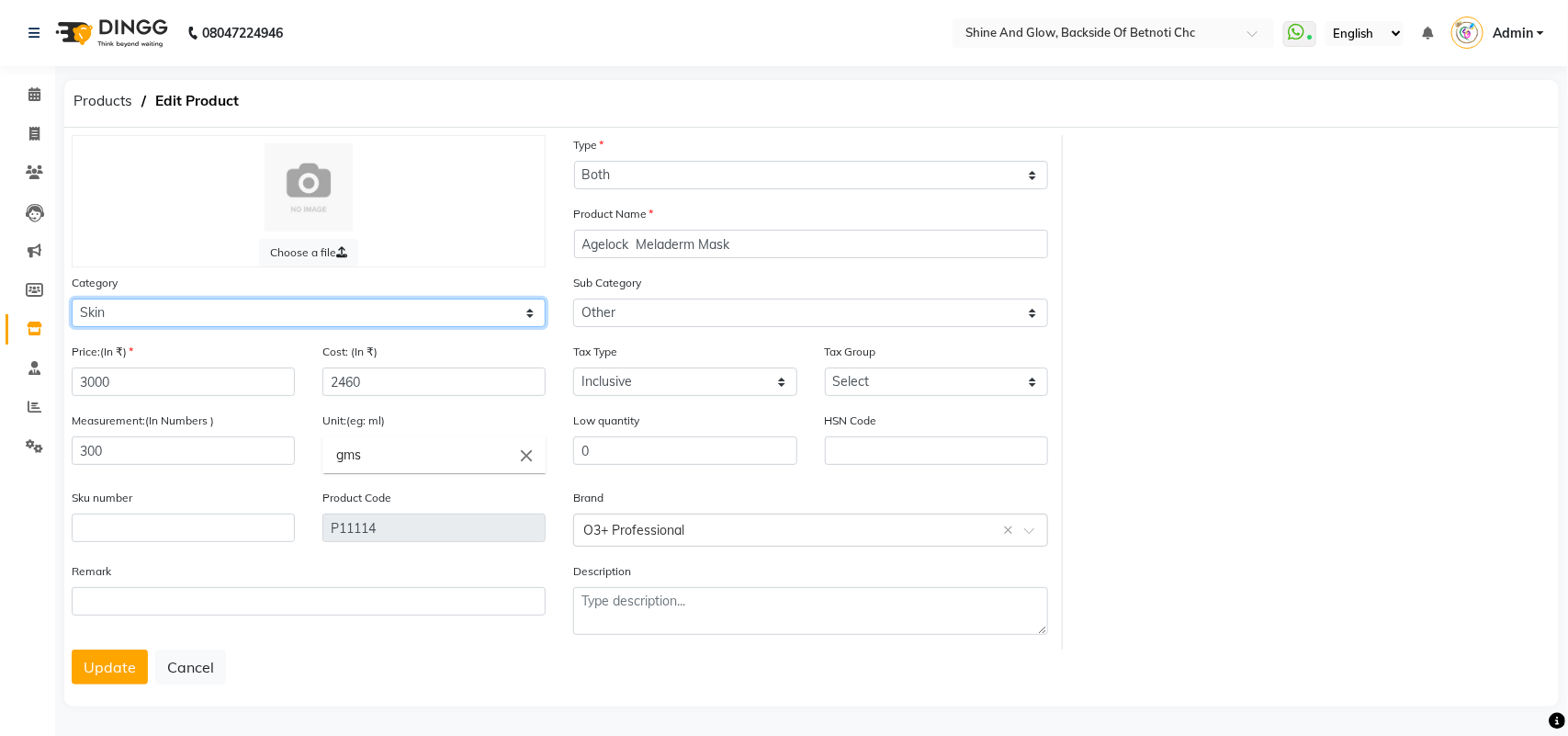
select select
drag, startPoint x: 118, startPoint y: 658, endPoint x: 134, endPoint y: 660, distance: 16.1
click at [126, 660] on button "Update" at bounding box center [109, 667] width 76 height 35
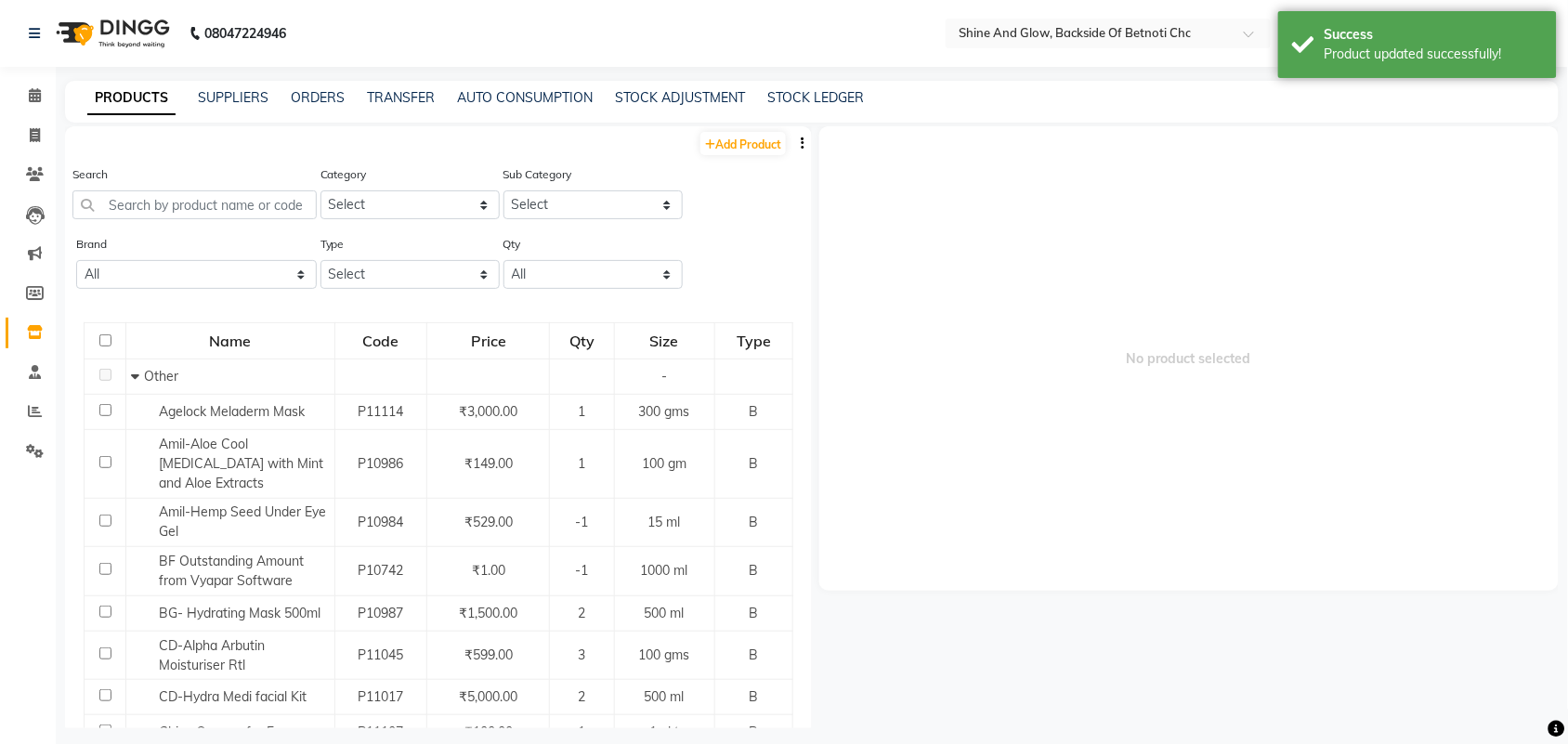
click at [142, 98] on link "PRODUCTS" at bounding box center [132, 98] width 88 height 33
click at [225, 95] on link "SUPPLIERS" at bounding box center [233, 97] width 70 height 17
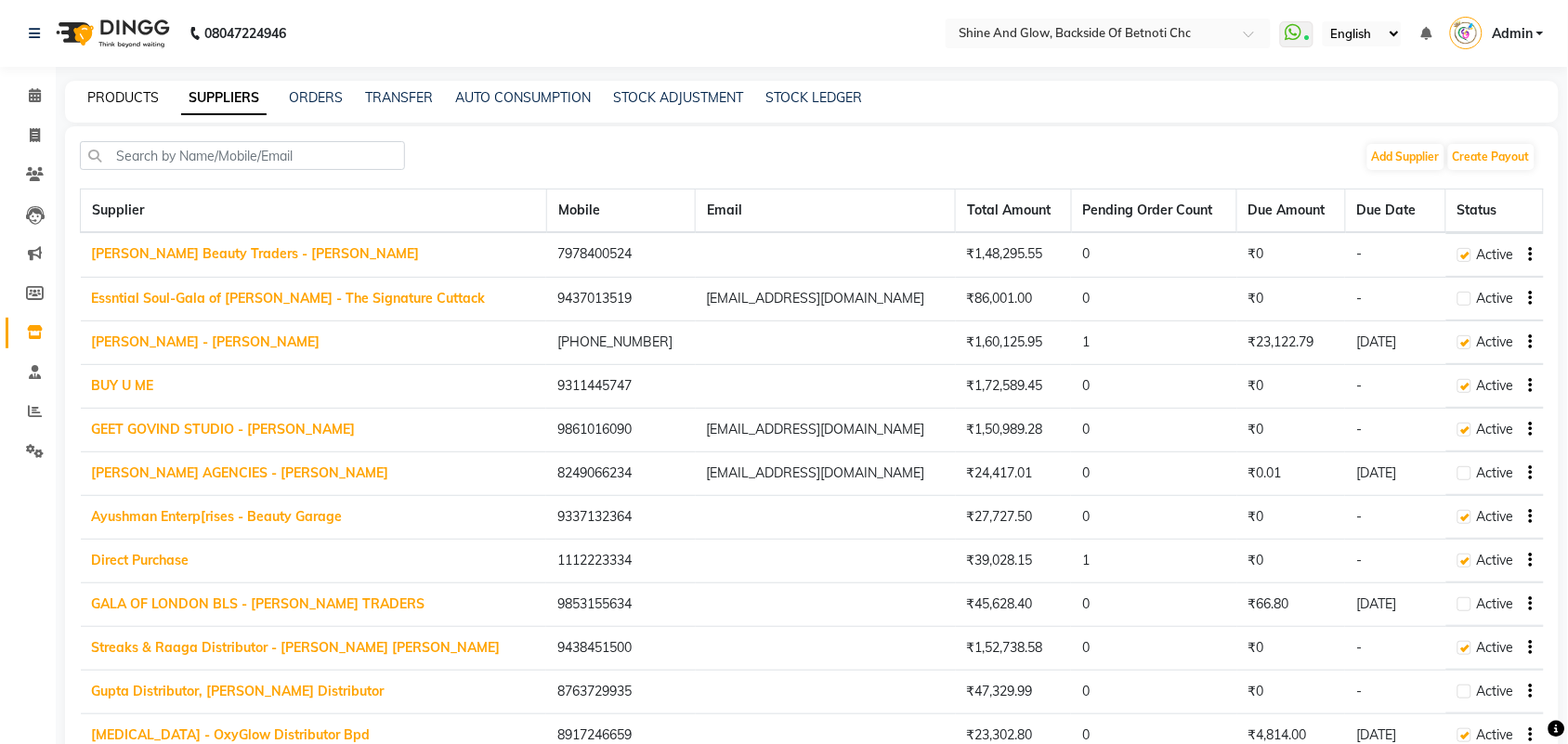
click at [140, 98] on link "PRODUCTS" at bounding box center [123, 97] width 71 height 17
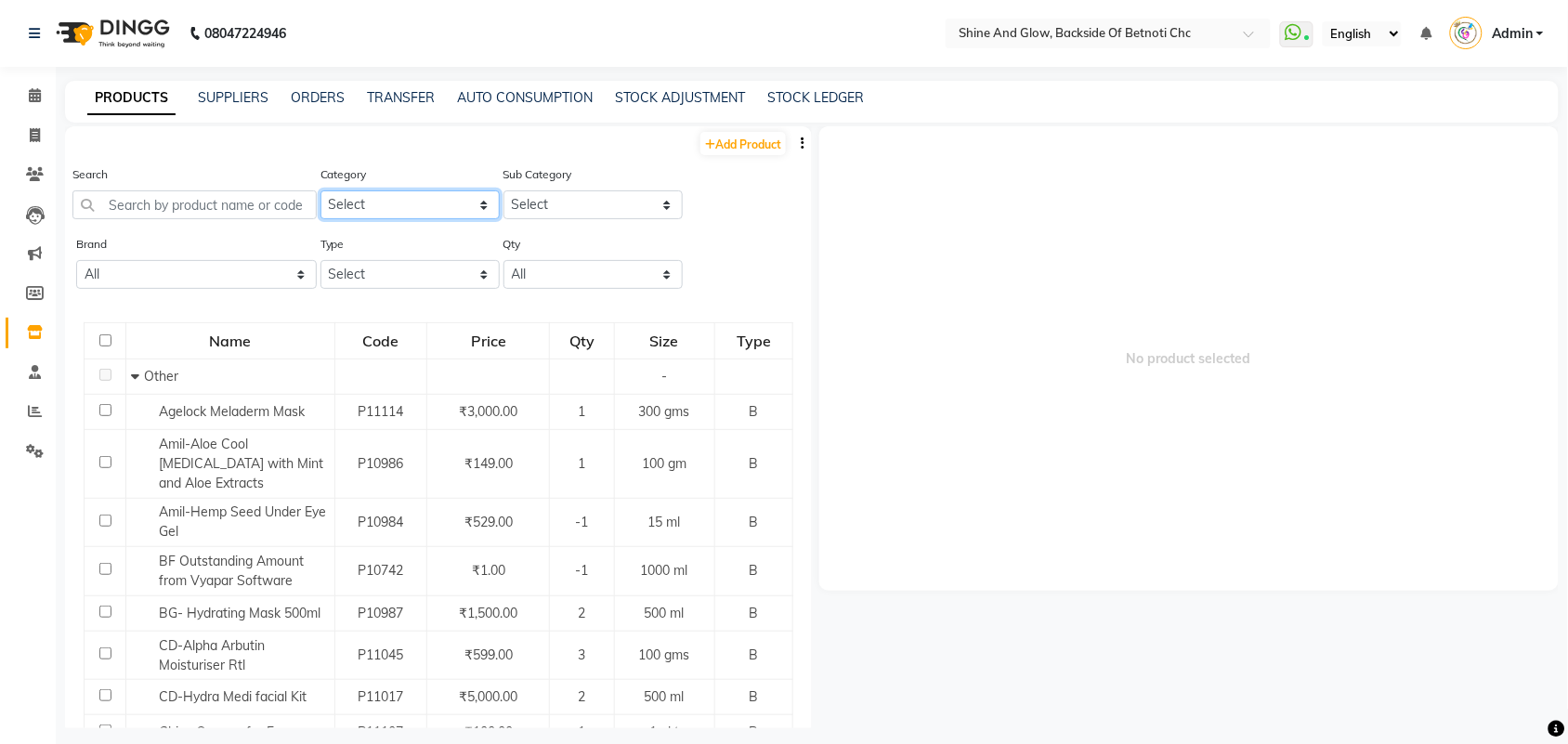
click at [346, 202] on select "Select Hair Skin Makeup Personal Care Appliances [PERSON_NAME] Waxing Disposabl…" at bounding box center [411, 205] width 179 height 29
select select "444201000"
click at [321, 190] on select "Select Hair Skin Makeup Personal Care Appliances [PERSON_NAME] Waxing Disposabl…" at bounding box center [411, 205] width 179 height 29
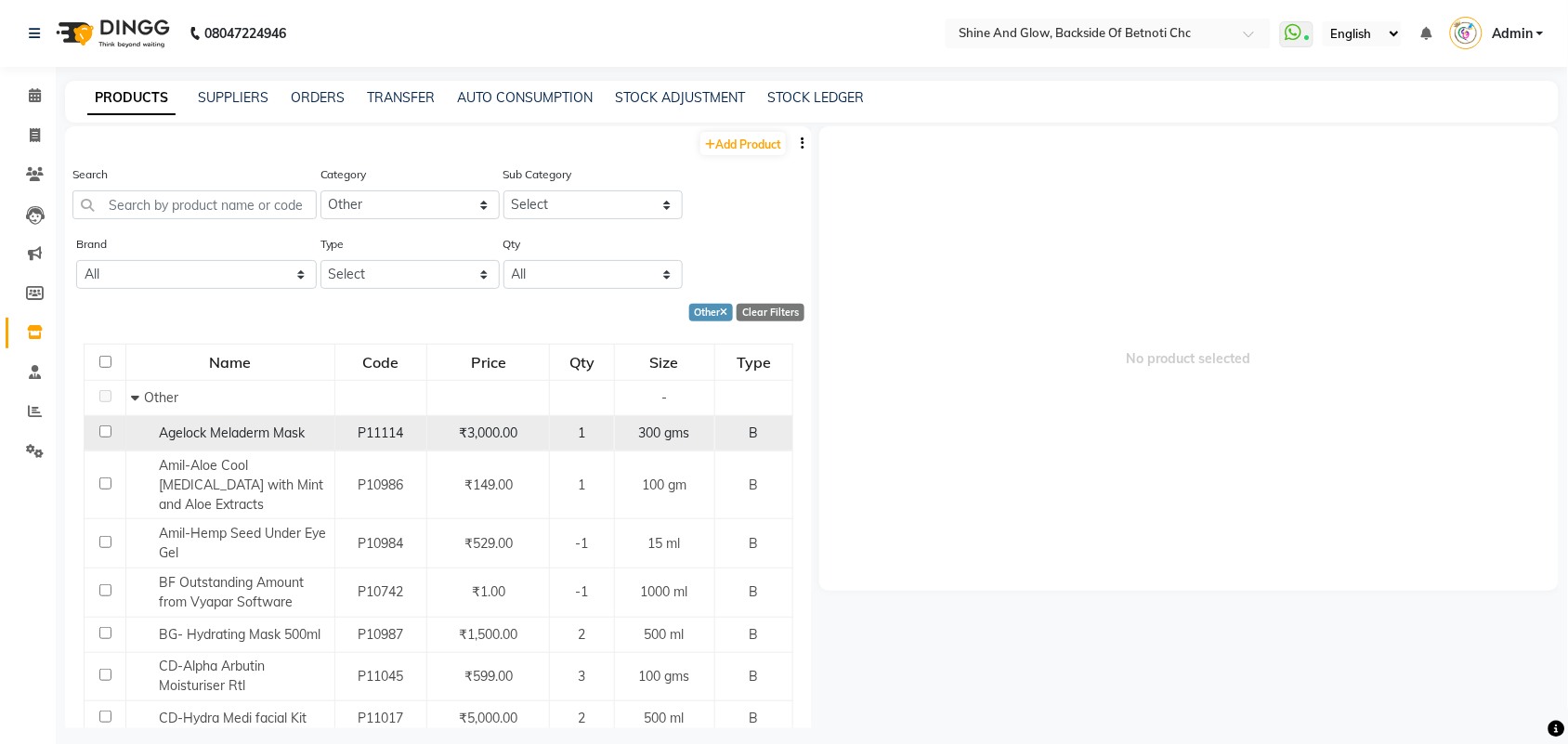
click at [113, 432] on td at bounding box center [105, 433] width 42 height 35
click at [103, 433] on input "checkbox" at bounding box center [105, 431] width 12 height 12
checkbox input "true"
select select
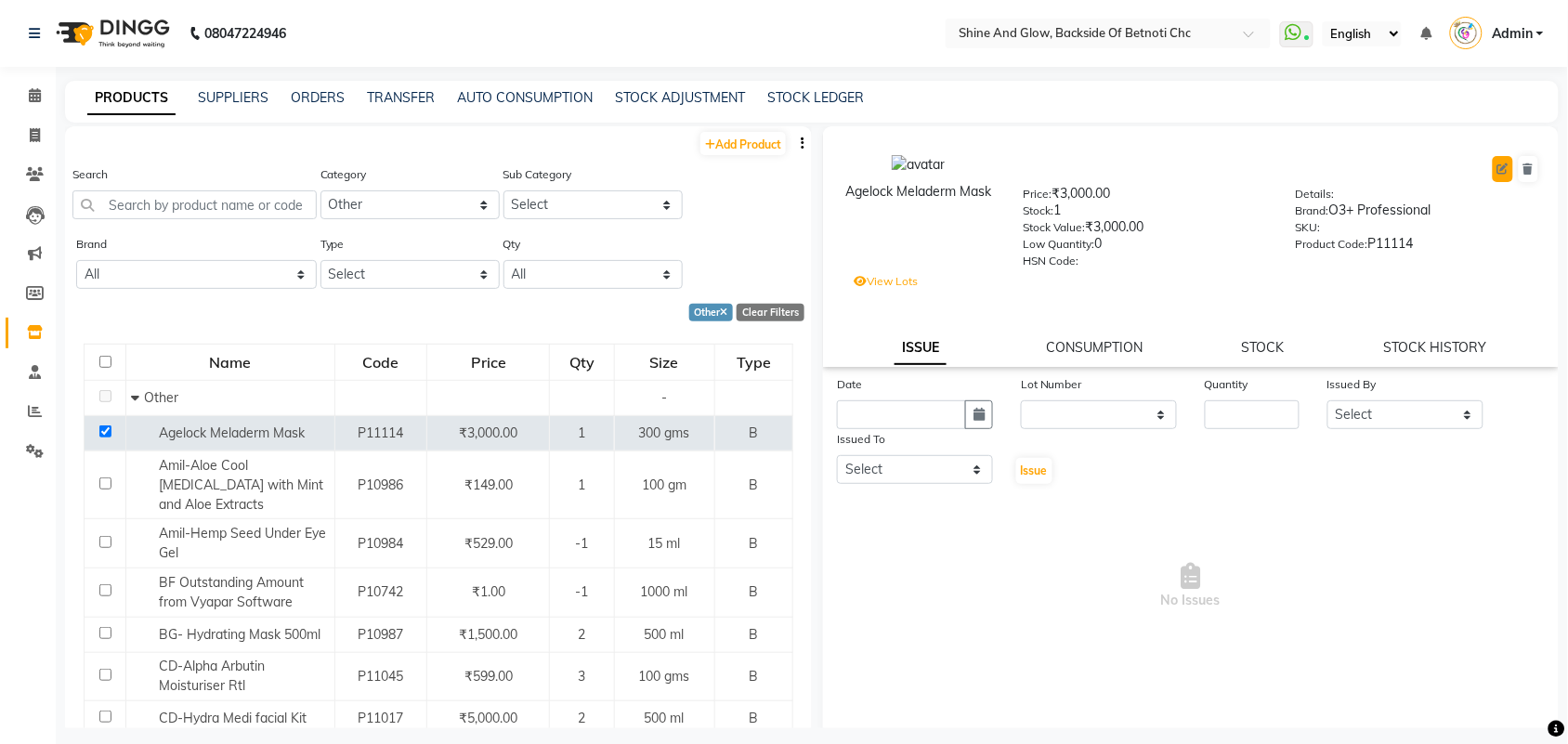
click at [1493, 167] on button at bounding box center [1503, 169] width 20 height 26
select select "true"
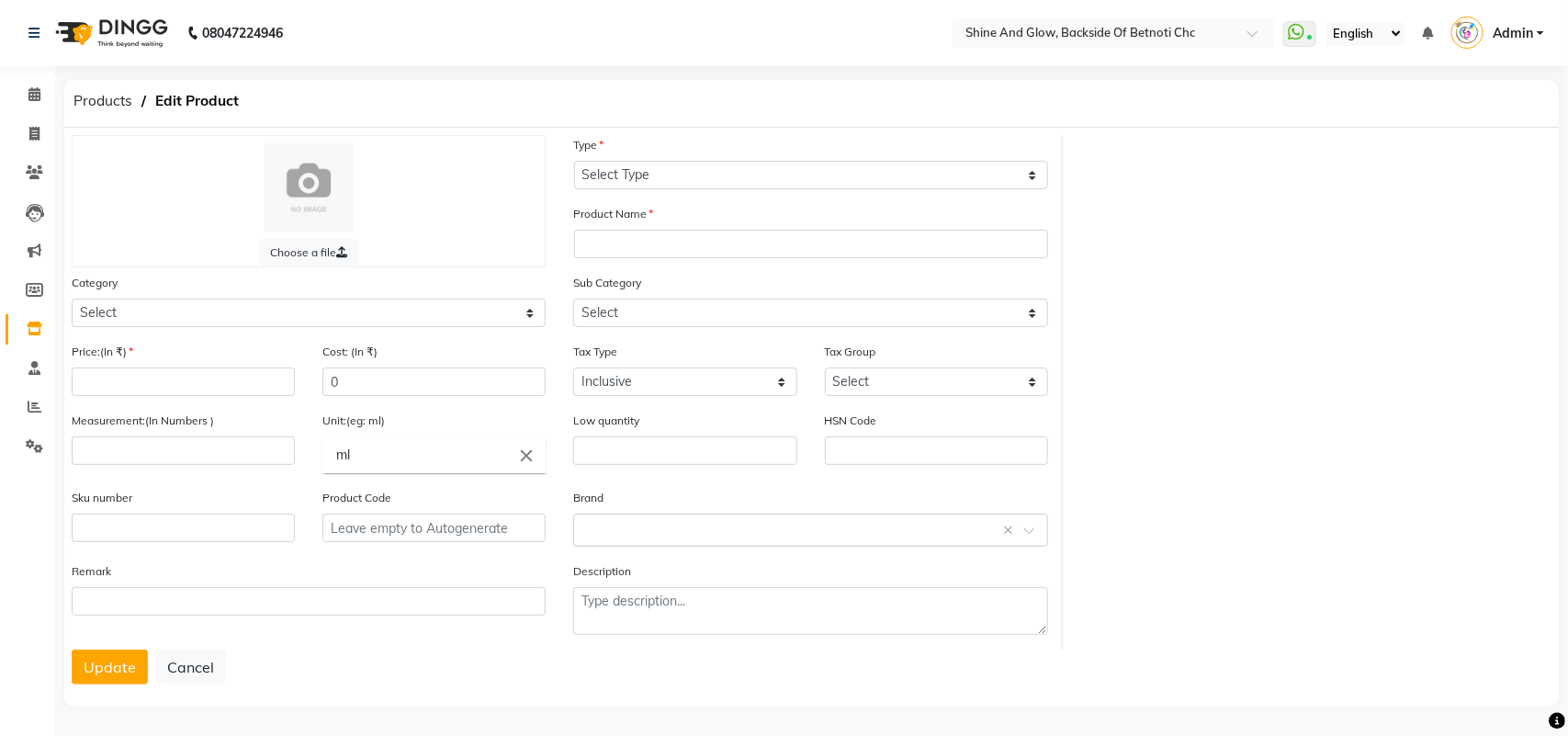
select select "B"
type input "Agelock Meladerm Mask"
select select
type input "3000"
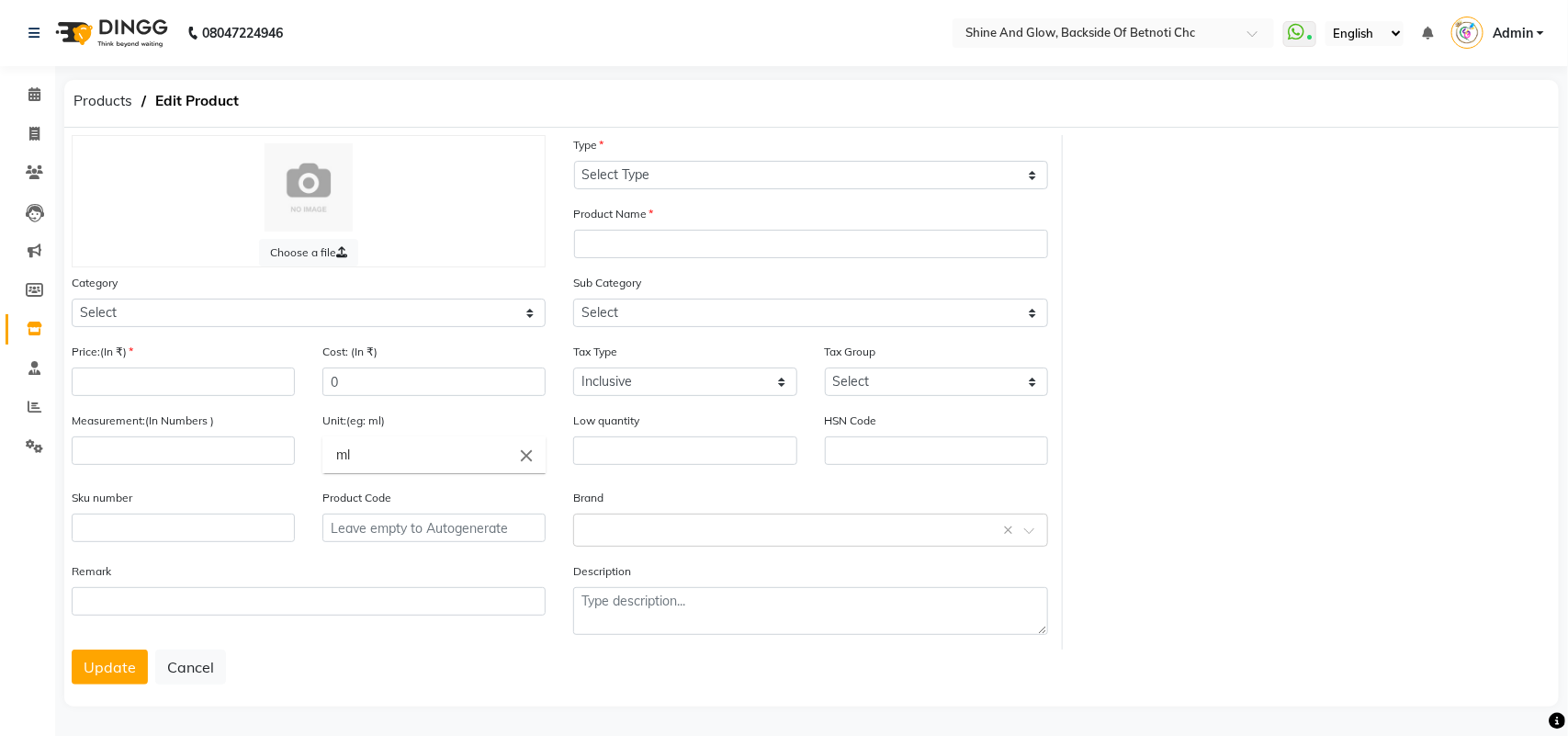
type input "2460"
type input "300"
type input "gms"
type input "0"
type input "P11114"
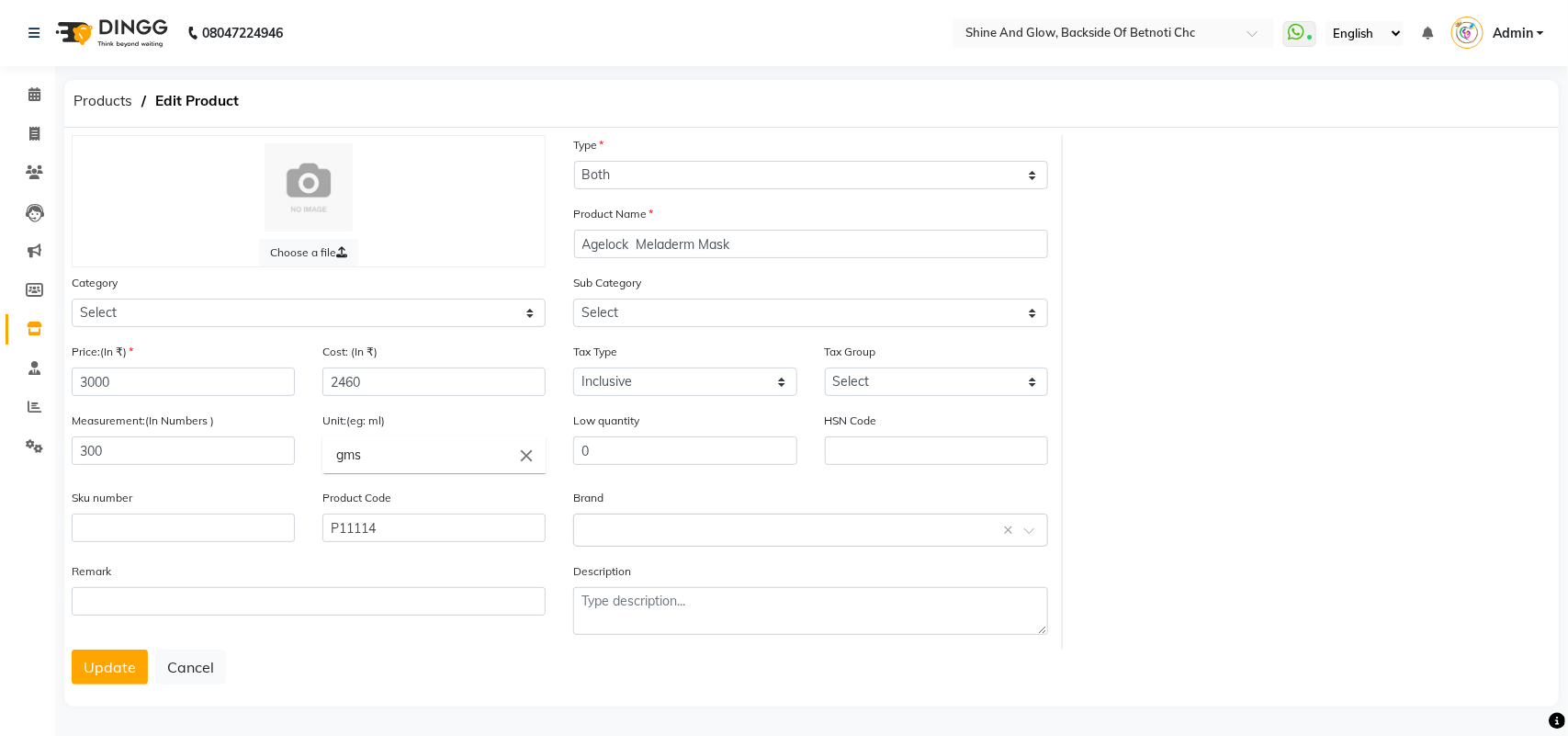
select select "444201000"
select select "444201002"
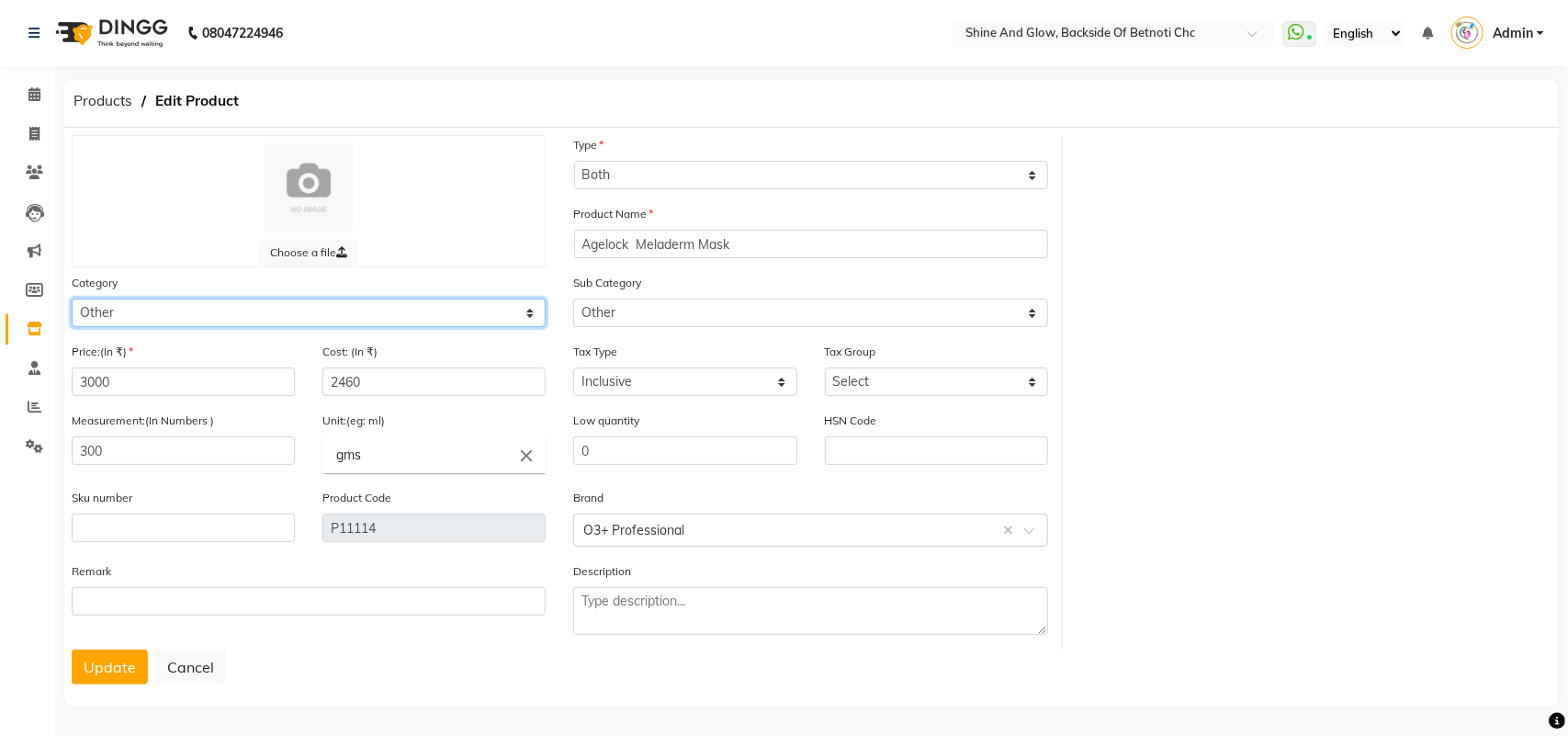
click at [378, 306] on select "Select Hair Skin Makeup Personal Care Appliances [PERSON_NAME] Waxing Disposabl…" at bounding box center [309, 313] width 474 height 29
select select "444201150"
click at [71, 299] on select "Select Hair Skin Makeup Personal Care Appliances [PERSON_NAME] Waxing Disposabl…" at bounding box center [309, 313] width 474 height 29
select select
click at [112, 654] on button "Update" at bounding box center [109, 667] width 76 height 35
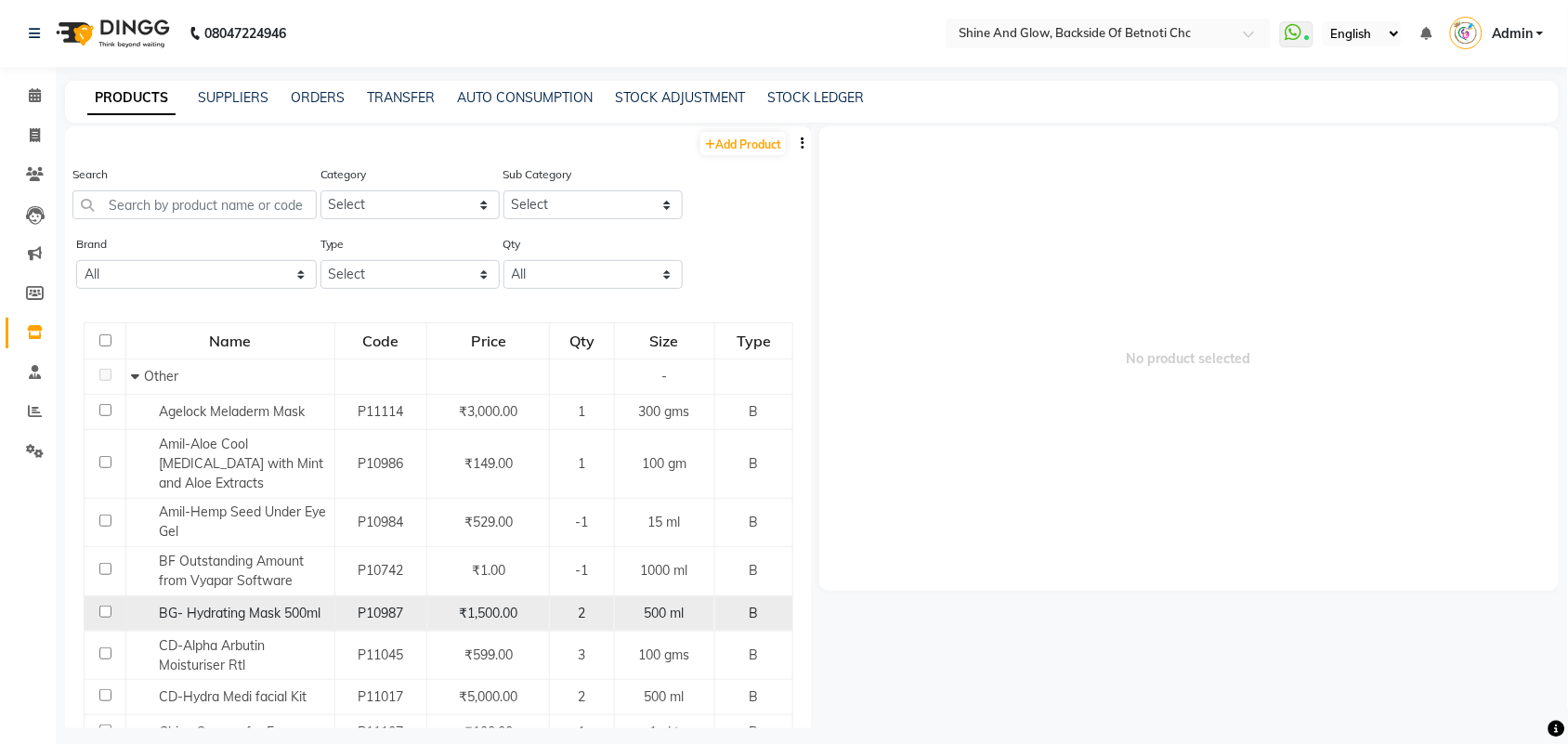
click at [103, 609] on input "checkbox" at bounding box center [105, 611] width 12 height 12
checkbox input "true"
select select
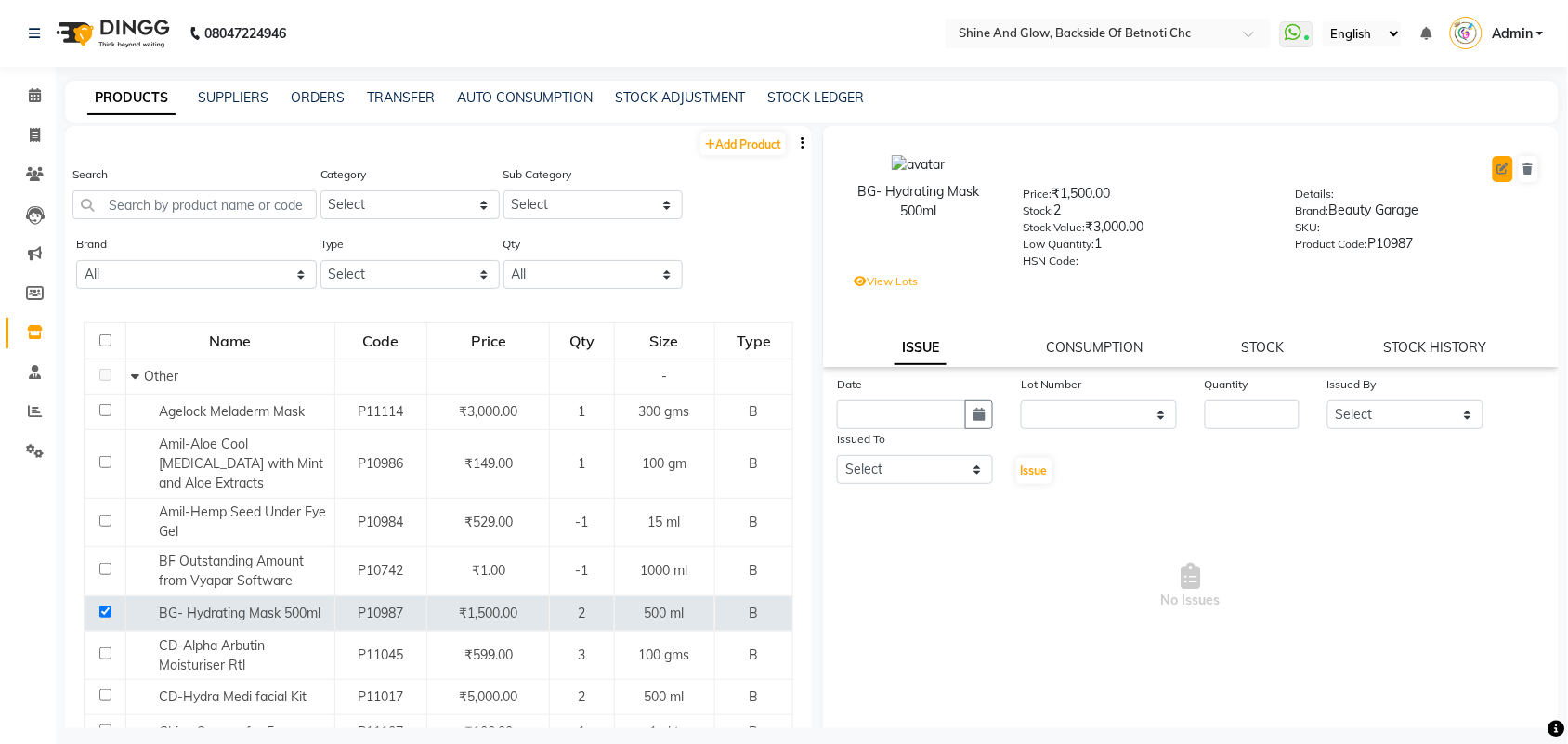
click at [1493, 167] on button at bounding box center [1503, 169] width 20 height 26
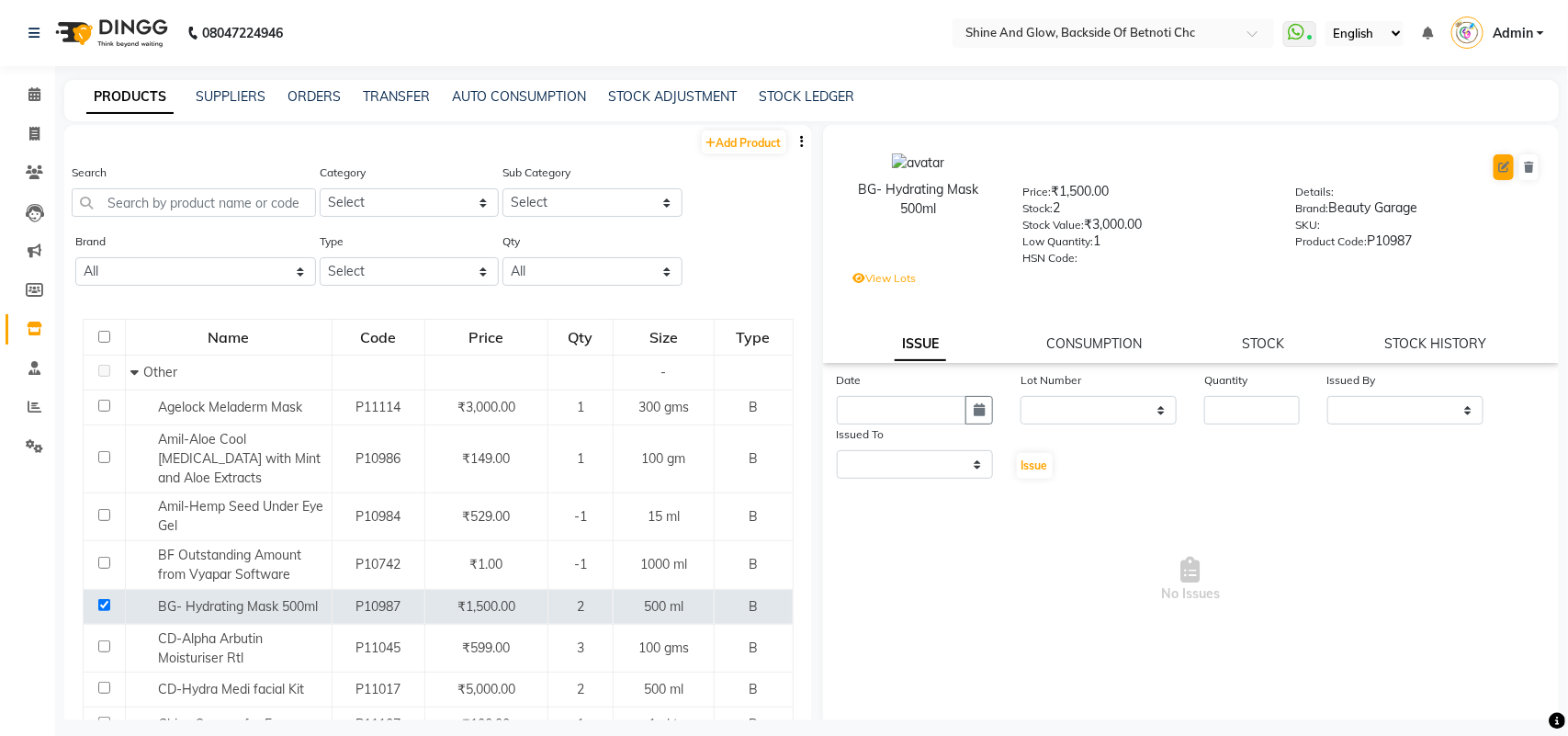
select select "B"
select select "444201000"
select select "true"
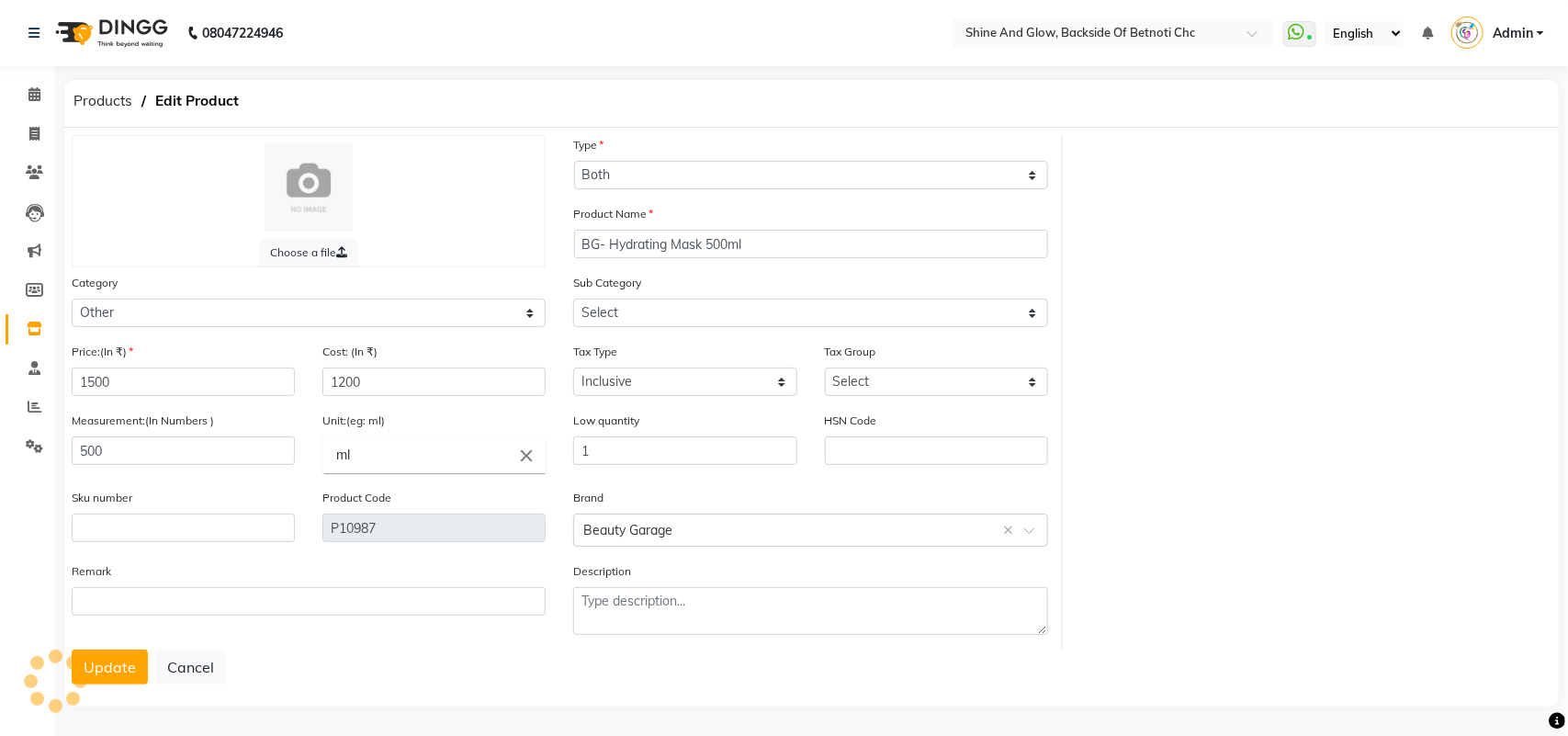
select select "444201002"
click at [223, 314] on select "Select Hair Skin Makeup Personal Care Appliances [PERSON_NAME] Waxing Disposabl…" at bounding box center [309, 313] width 474 height 29
select select "444201100"
click at [71, 299] on select "Select Hair Skin Makeup Personal Care Appliances [PERSON_NAME] Waxing Disposabl…" at bounding box center [309, 313] width 474 height 29
select select
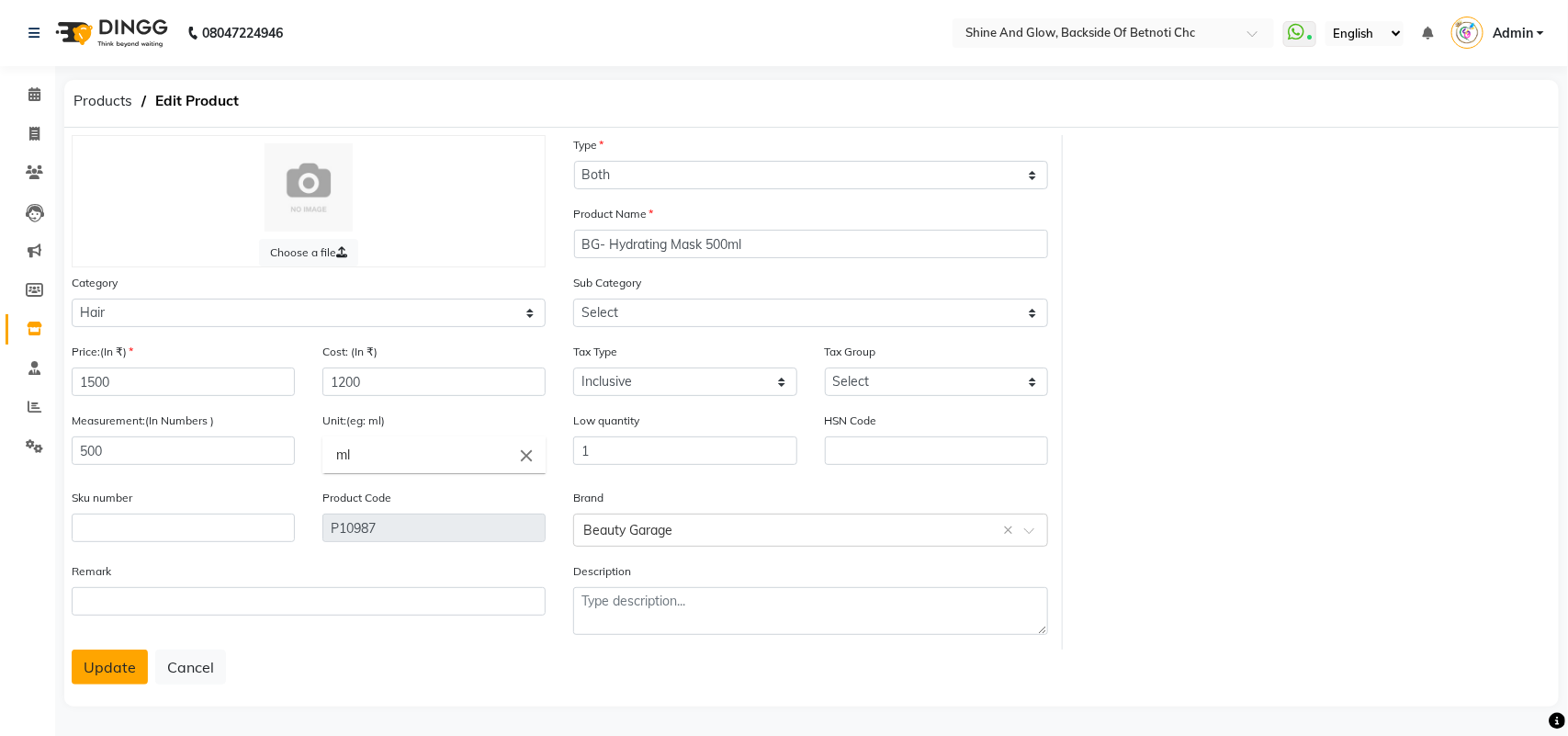
click at [116, 655] on button "Update" at bounding box center [109, 667] width 76 height 35
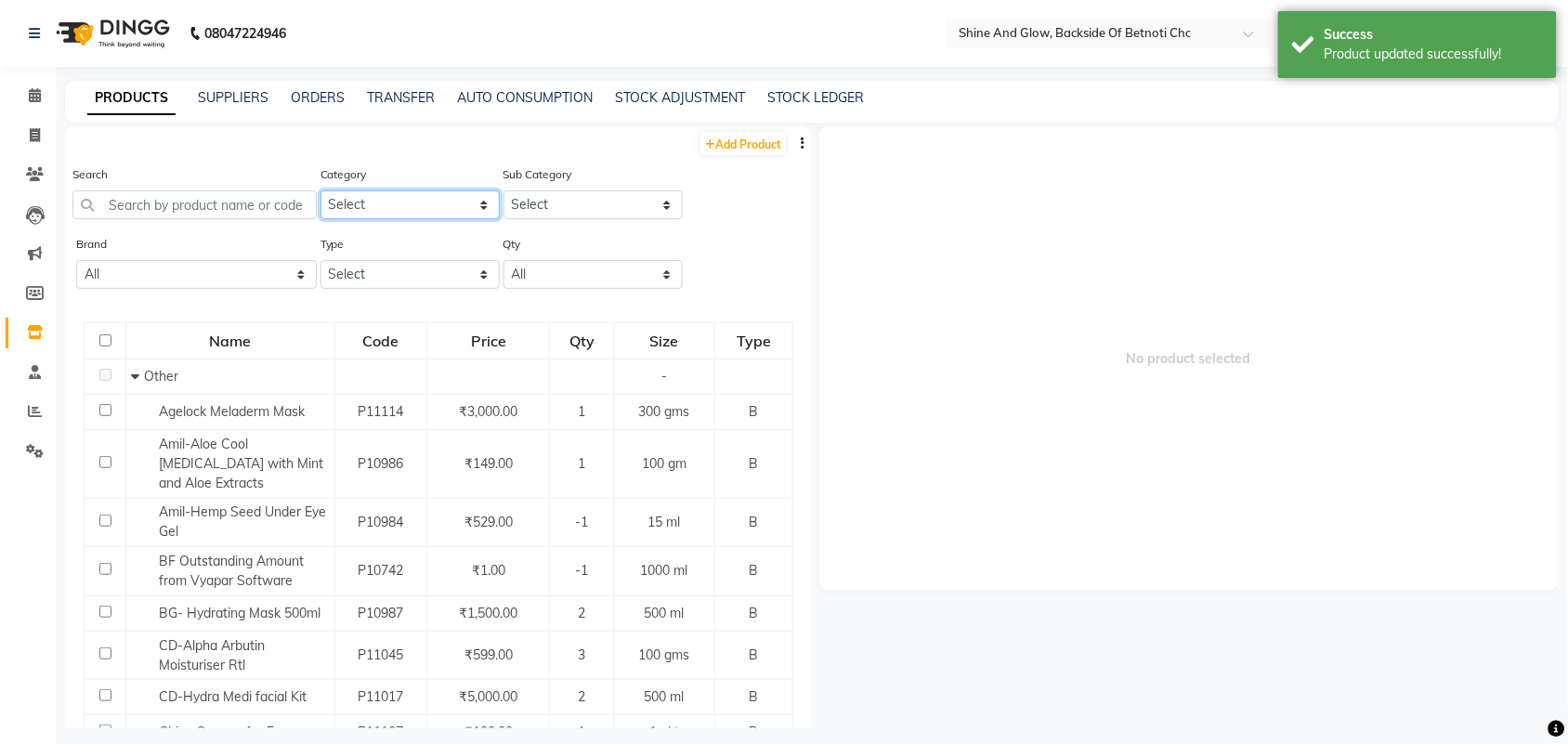
click at [372, 198] on select "Select Hair Skin Makeup Personal Care Appliances [PERSON_NAME] Waxing Disposabl…" at bounding box center [411, 205] width 179 height 29
click at [224, 94] on link "SUPPLIERS" at bounding box center [233, 97] width 70 height 17
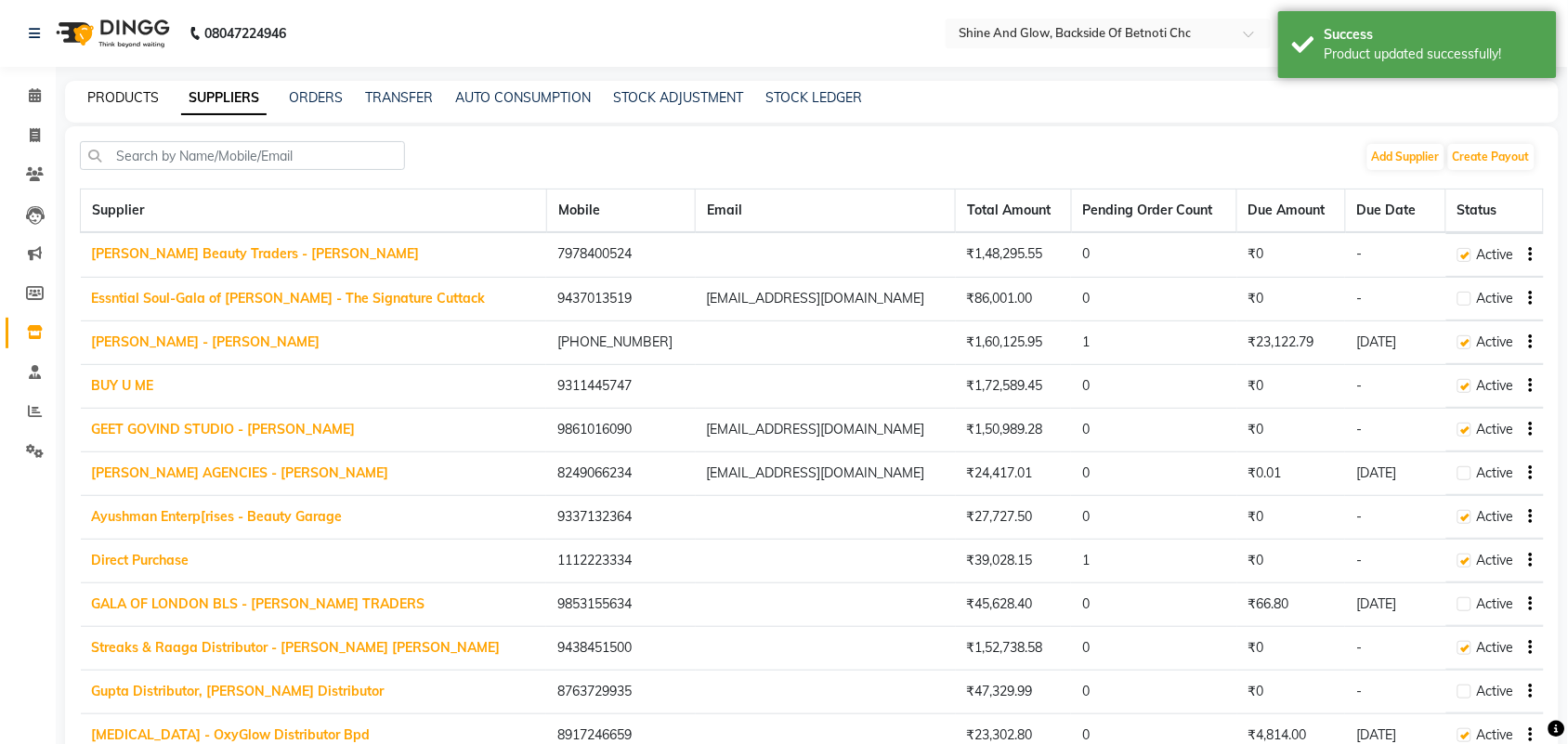
click at [147, 100] on link "PRODUCTS" at bounding box center [123, 97] width 71 height 17
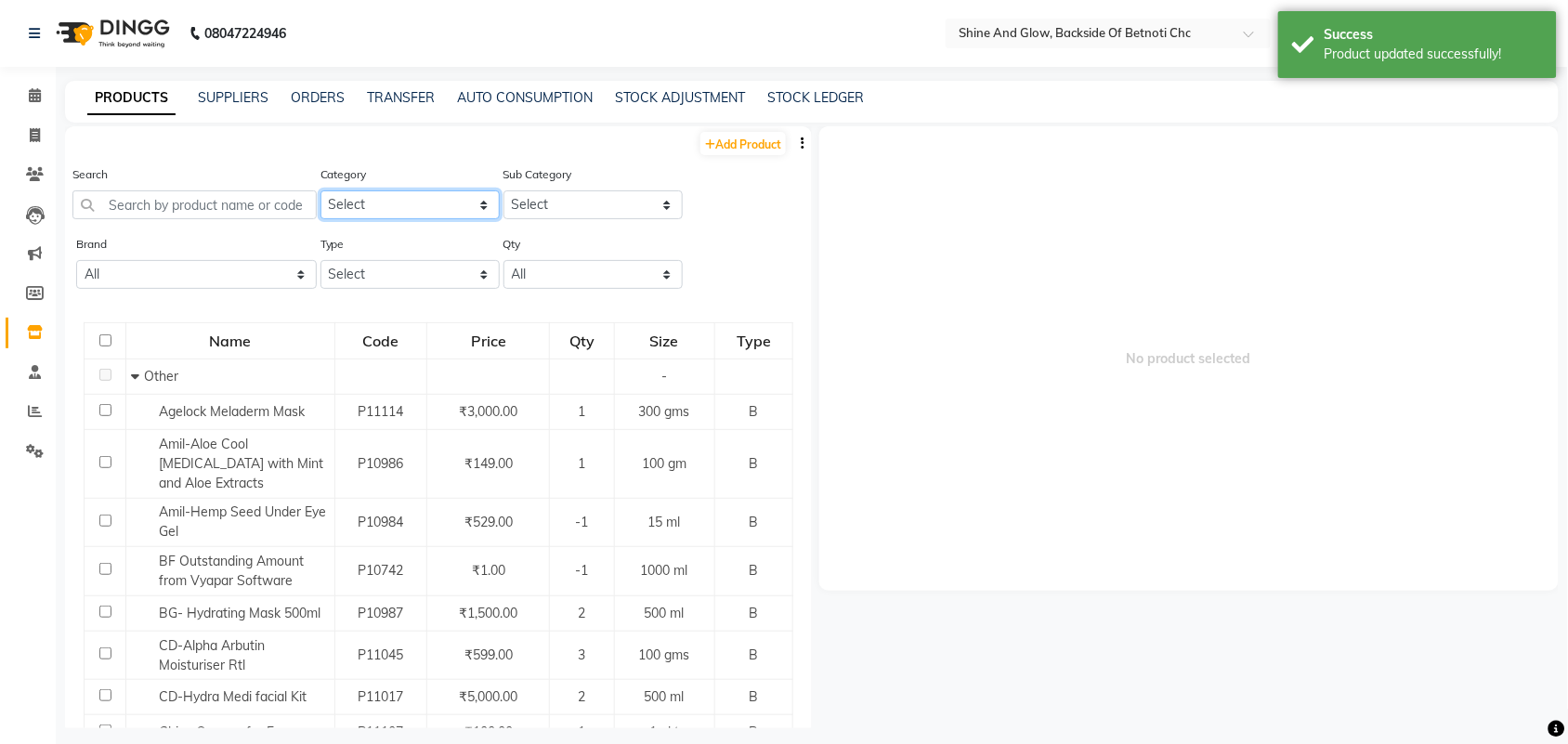
click at [360, 206] on select "Select Hair Skin Makeup Personal Care Appliances [PERSON_NAME] Waxing Disposabl…" at bounding box center [411, 205] width 179 height 29
select select "444201000"
click at [321, 190] on select "Select Hair Skin Makeup Personal Care Appliances [PERSON_NAME] Waxing Disposabl…" at bounding box center [411, 205] width 179 height 29
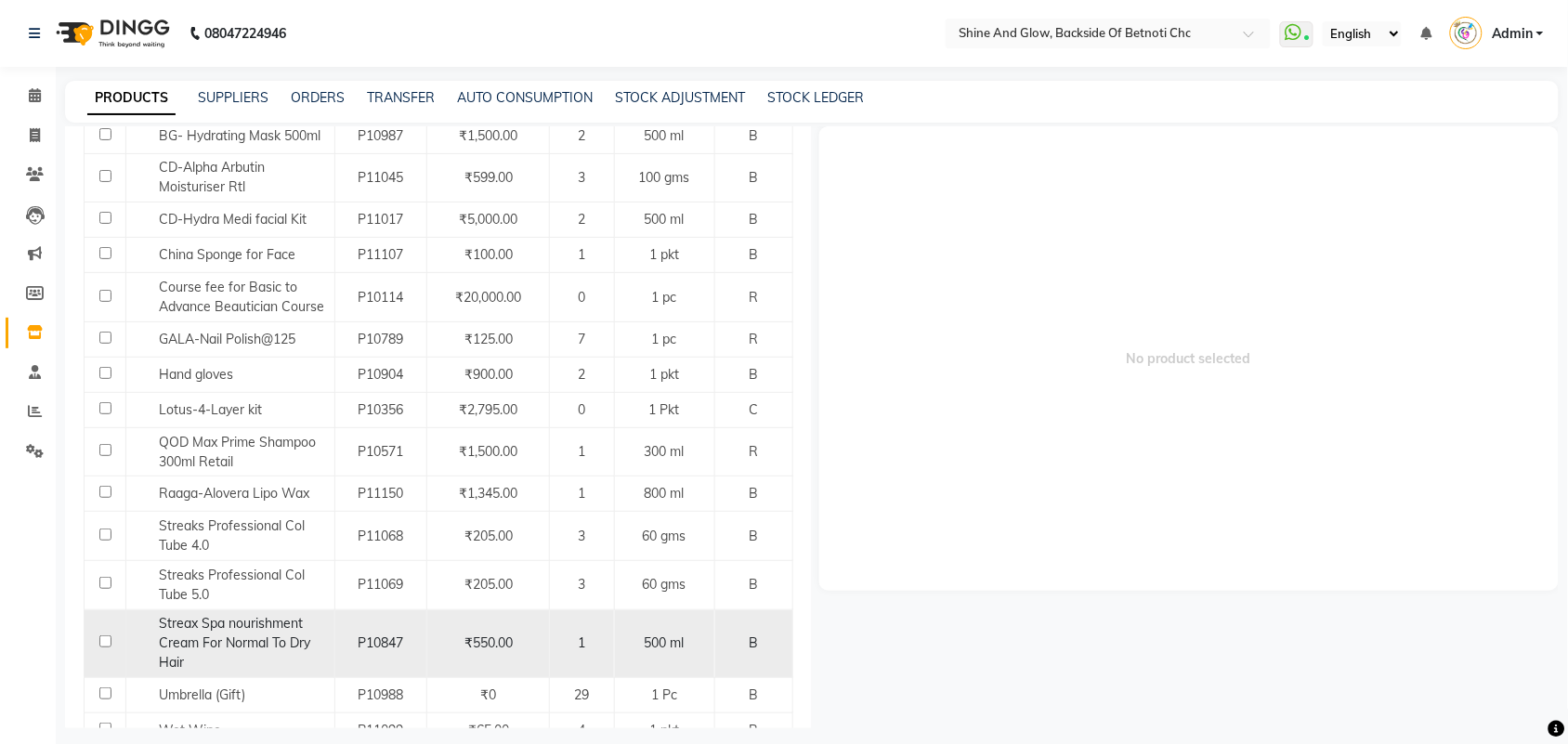
scroll to position [647, 0]
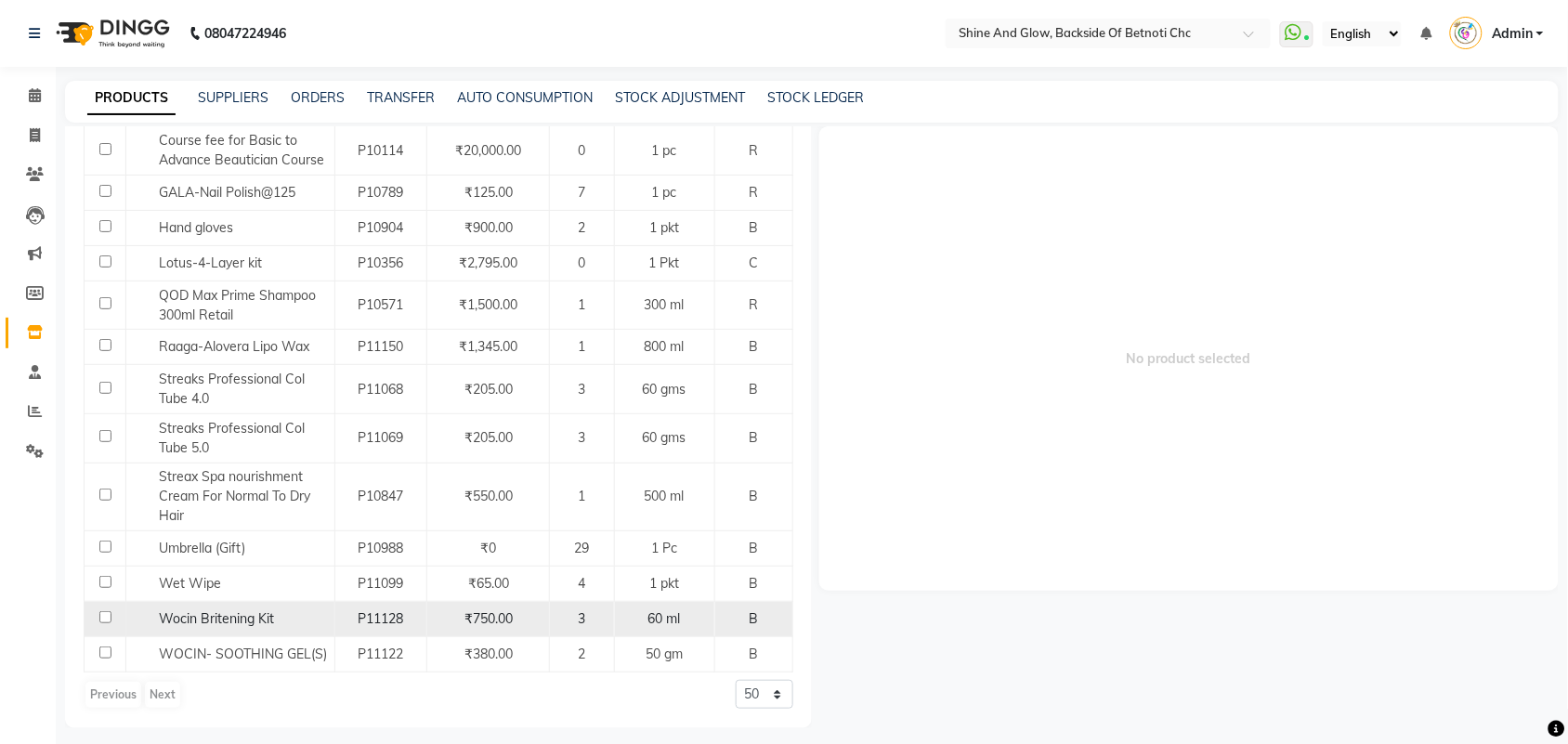
click at [107, 614] on input "checkbox" at bounding box center [105, 617] width 12 height 12
checkbox input "true"
select select
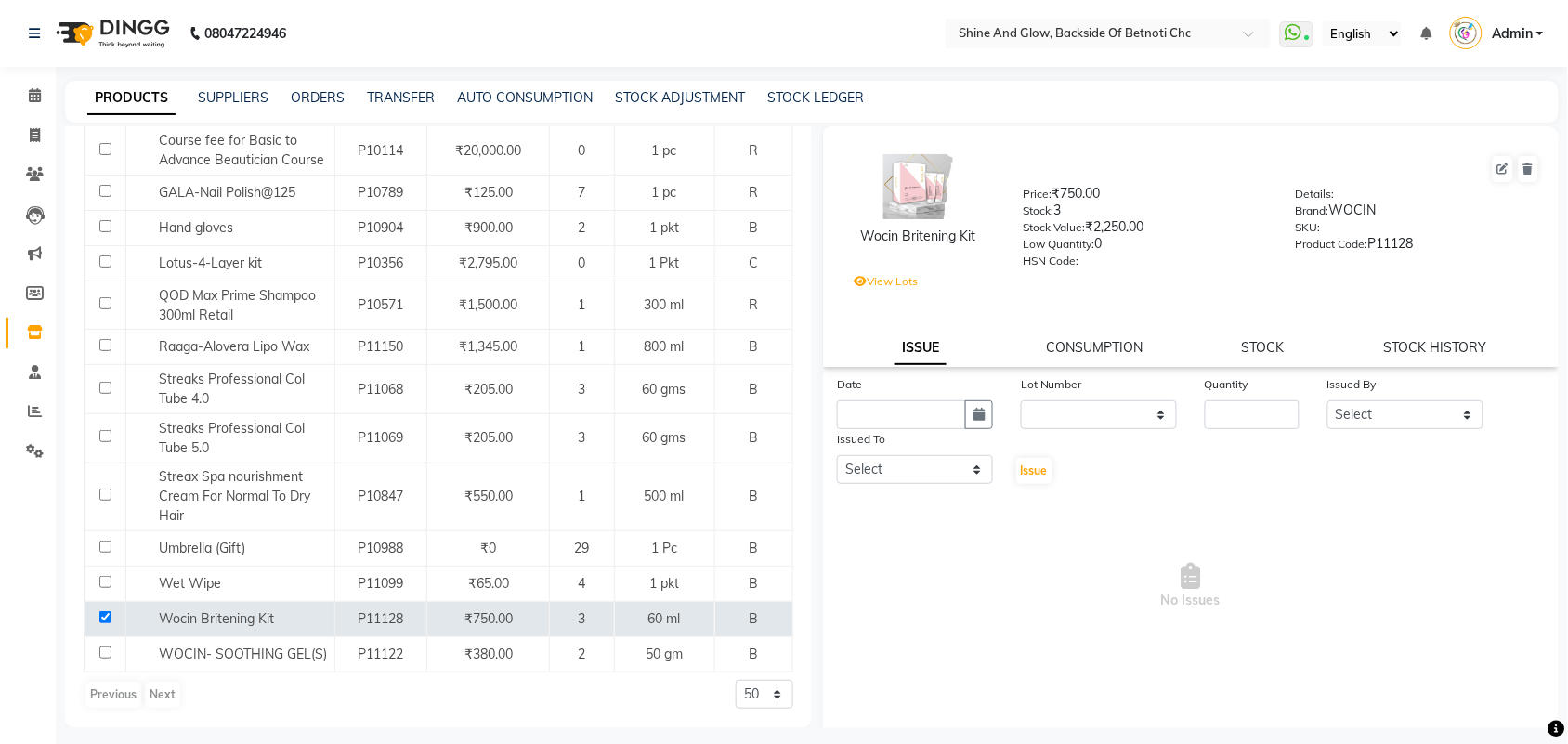
click at [1491, 168] on span at bounding box center [1503, 169] width 24 height 29
click at [1498, 166] on icon at bounding box center [1503, 169] width 11 height 11
select select "true"
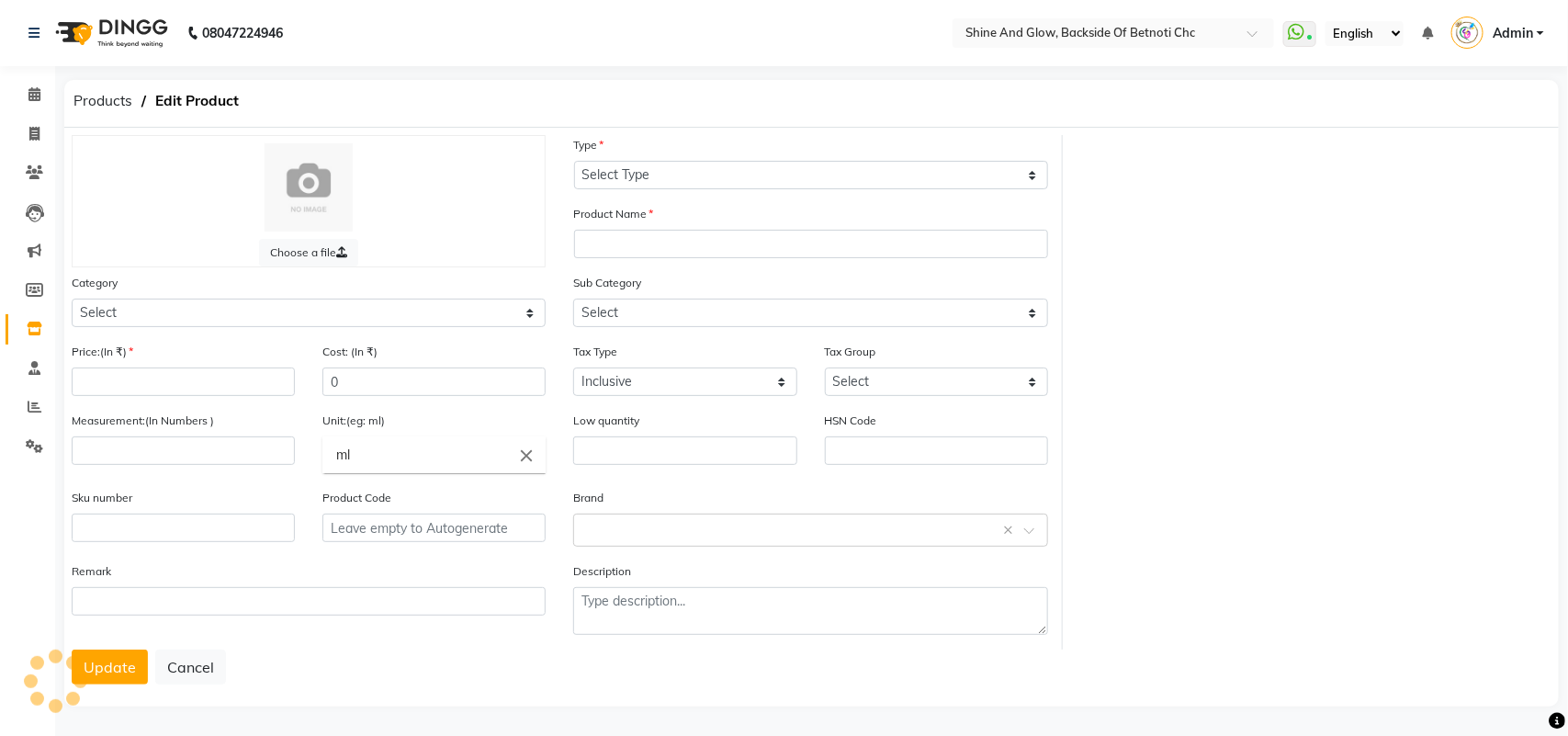
select select "B"
type input "Wocin Britening Kit"
select select
type input "750"
type input "600"
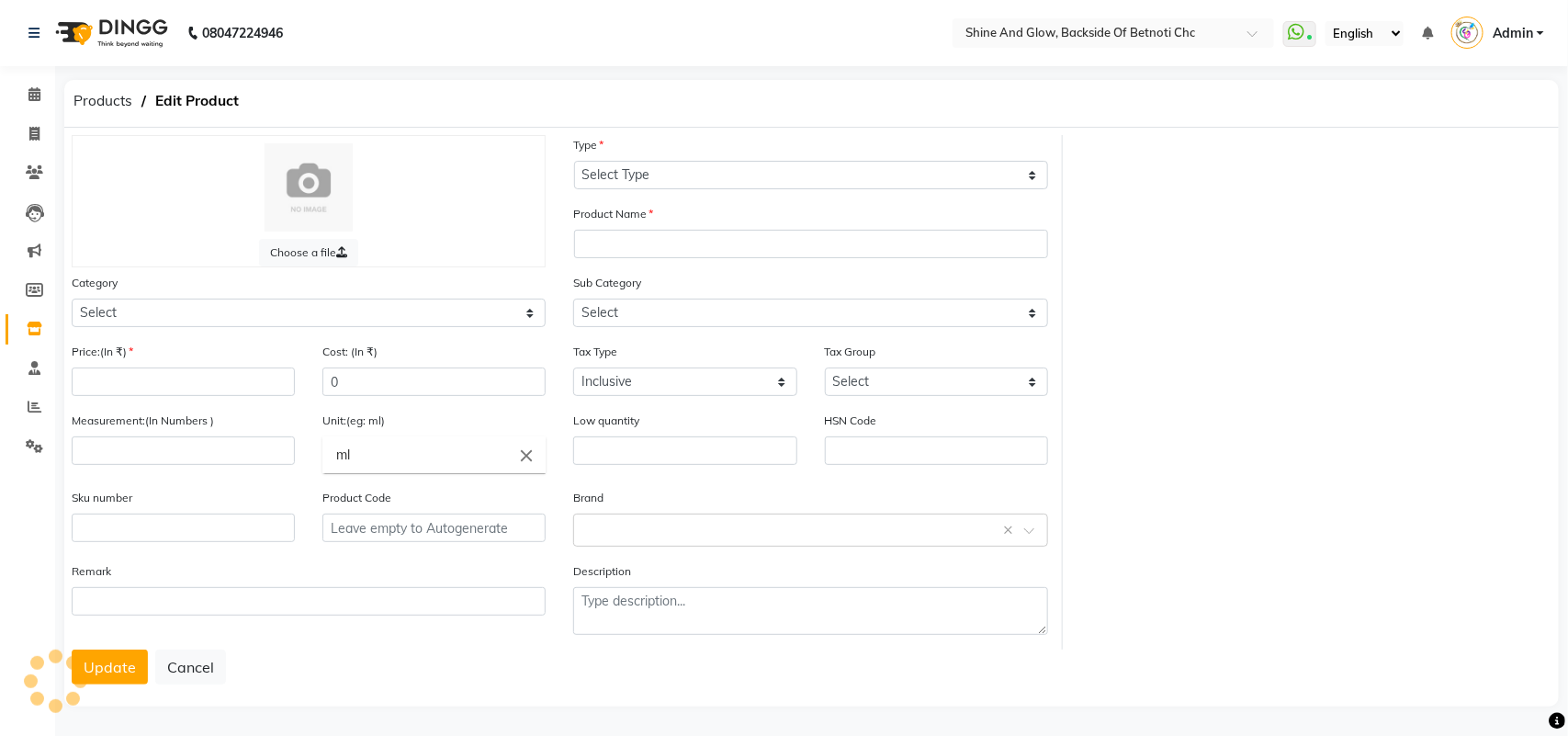
type input "60"
type input "0"
type input "P11128"
select select "444201000"
select select "444201002"
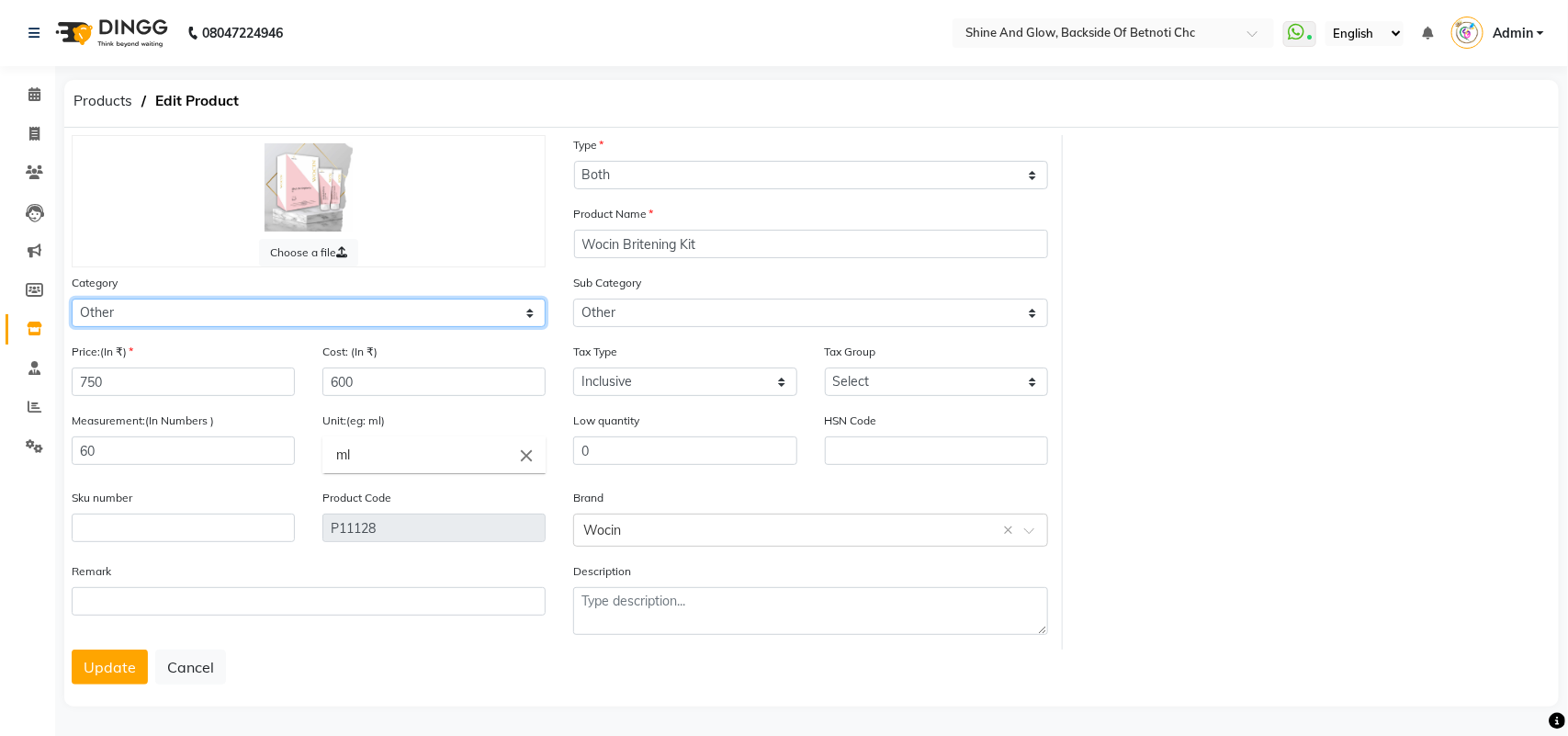
click at [292, 310] on select "Select Hair Skin Makeup Personal Care Appliances [PERSON_NAME] Waxing Disposabl…" at bounding box center [309, 313] width 474 height 29
select select "444201150"
click at [71, 299] on select "Select Hair Skin Makeup Personal Care Appliances [PERSON_NAME] Waxing Disposabl…" at bounding box center [309, 313] width 474 height 29
select select
click at [115, 659] on button "Update" at bounding box center [109, 667] width 76 height 35
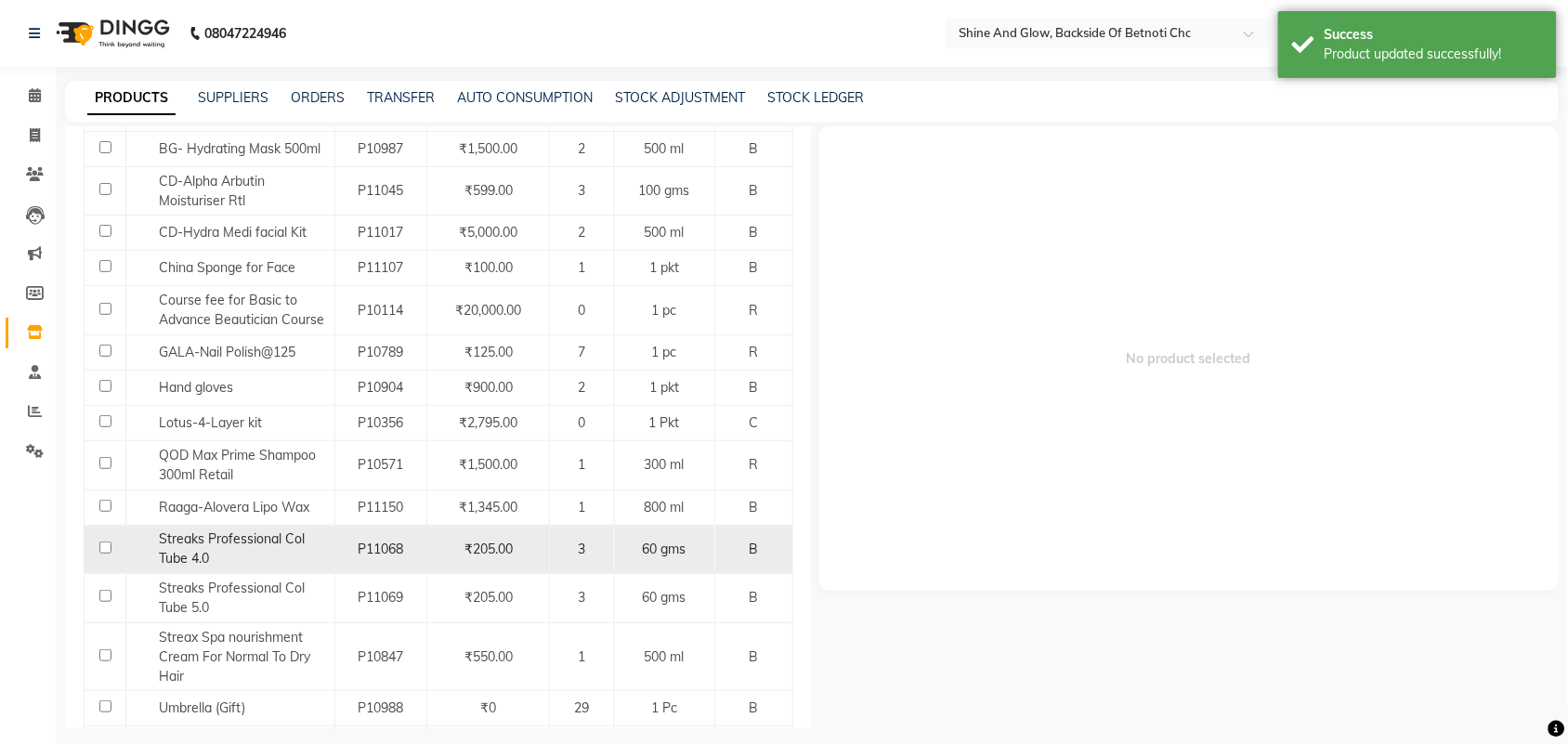
scroll to position [929, 0]
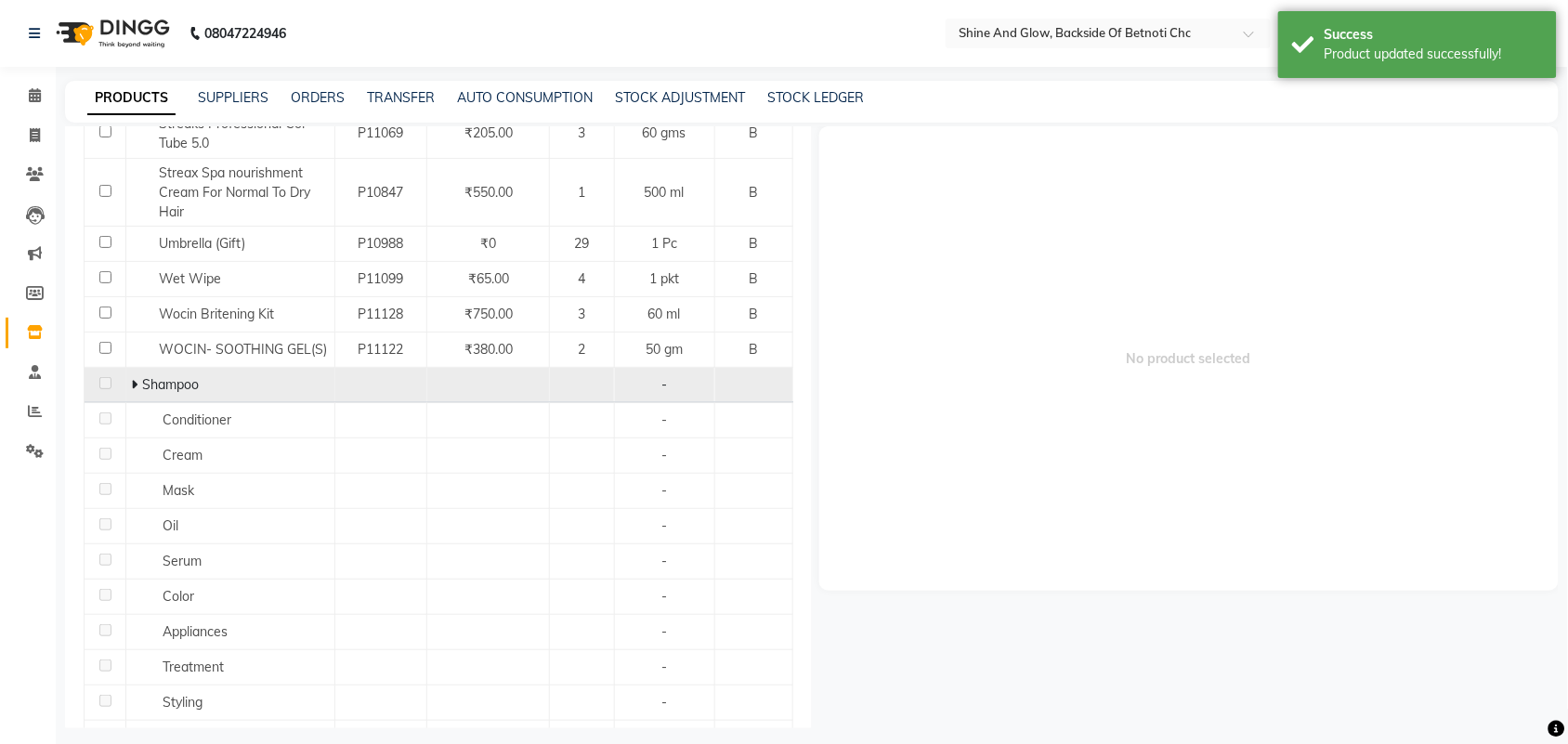
click at [133, 386] on icon at bounding box center [134, 384] width 7 height 13
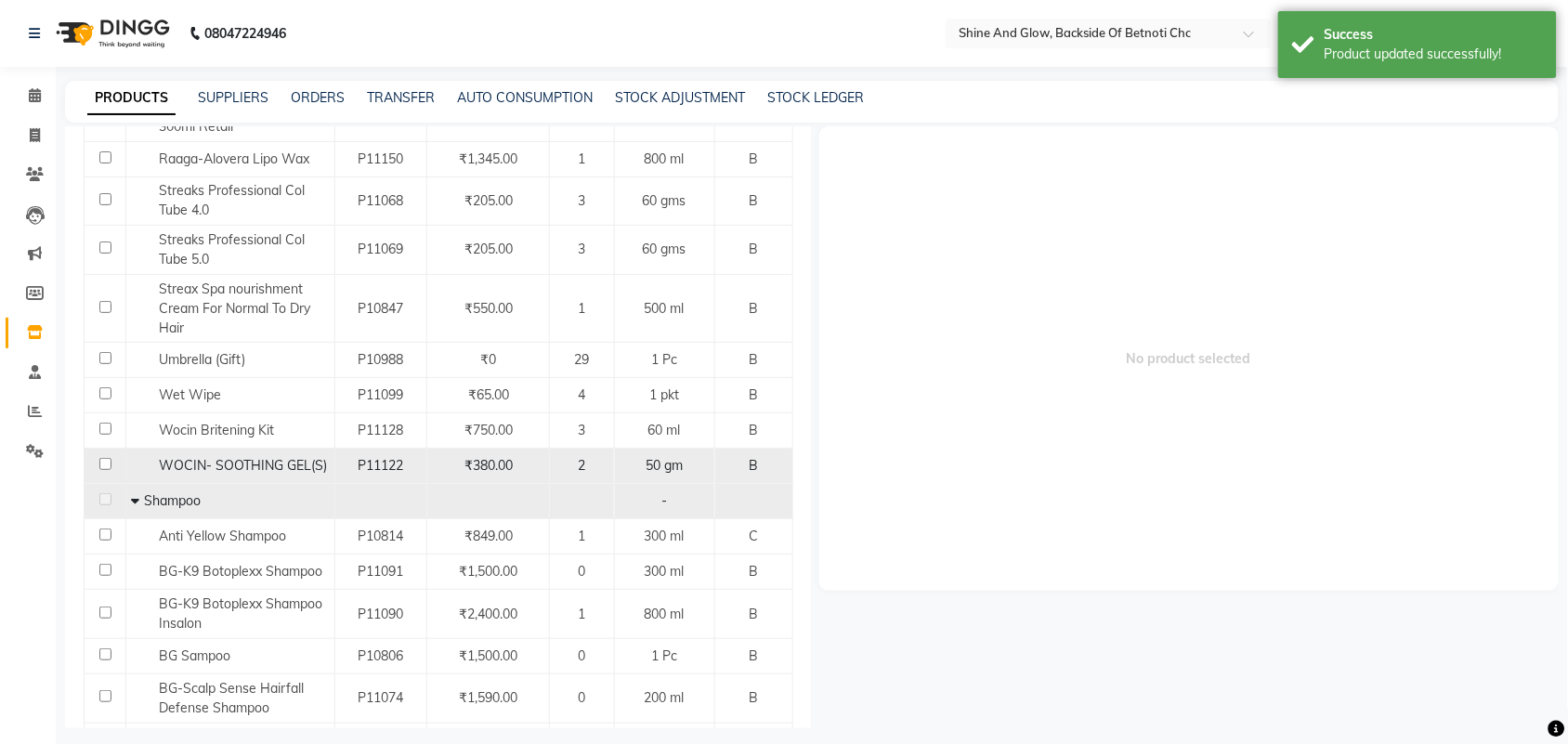
scroll to position [696, 0]
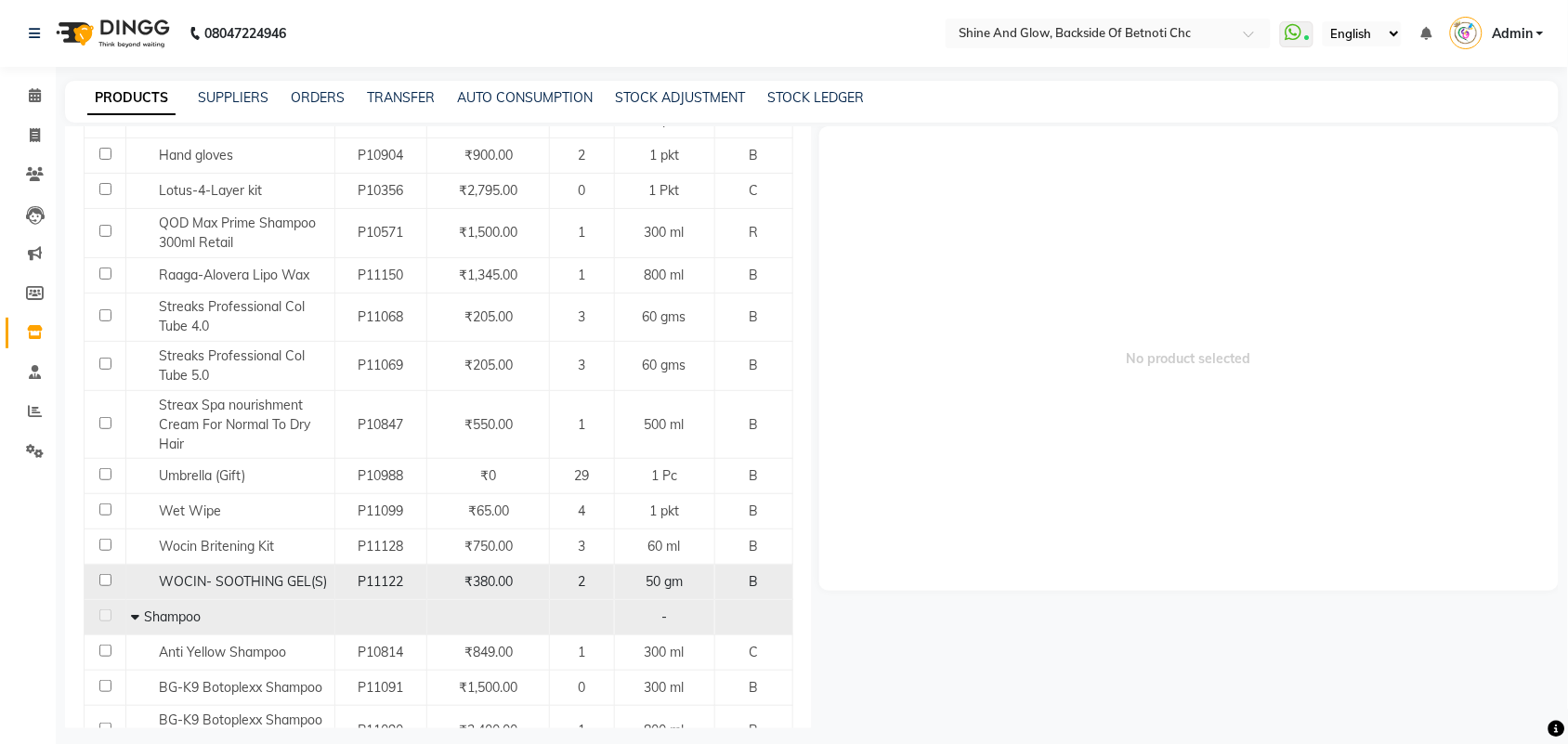
click at [201, 585] on span "WOCIN- SOOTHING GEL(S)" at bounding box center [243, 581] width 168 height 17
select select
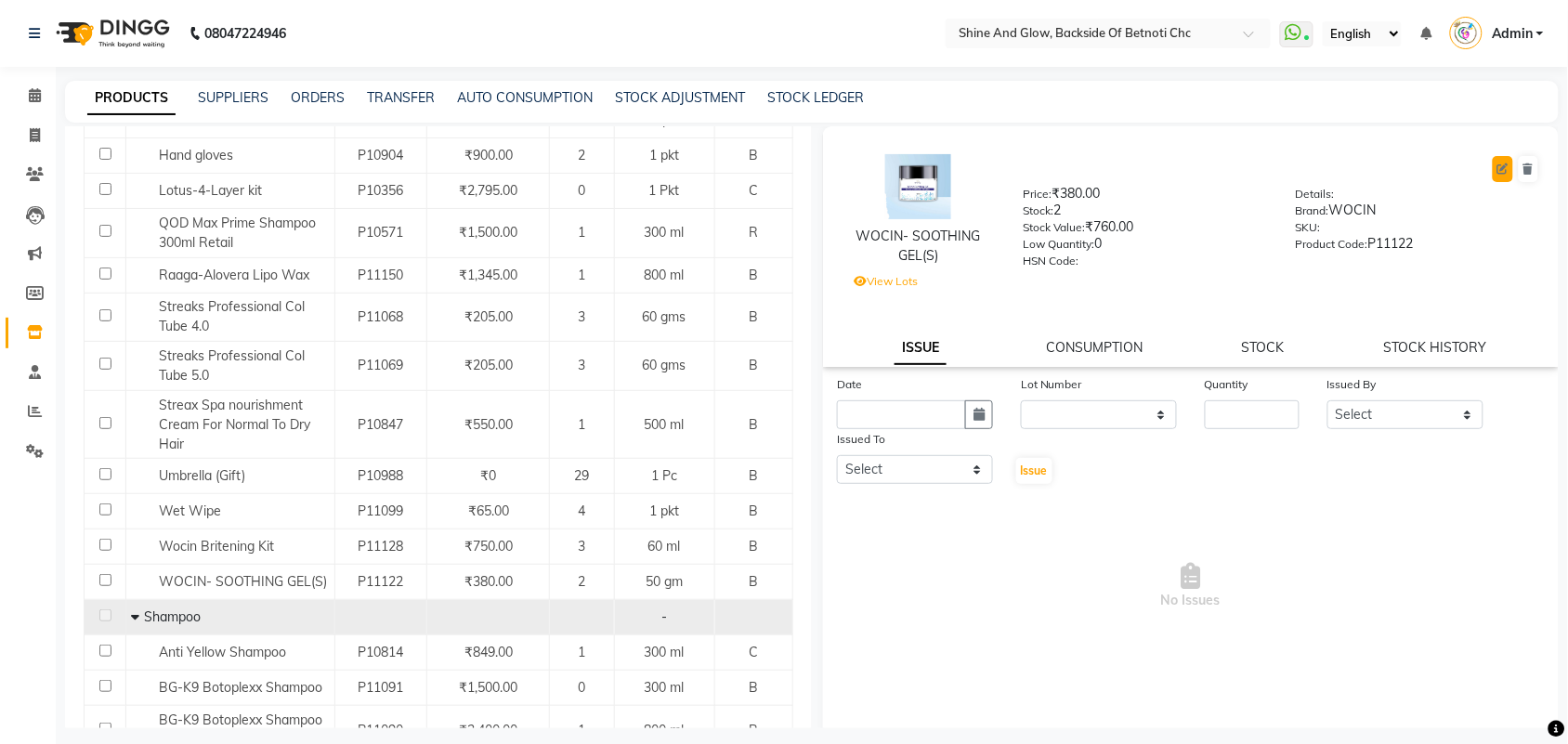
click at [1498, 165] on icon at bounding box center [1503, 169] width 11 height 11
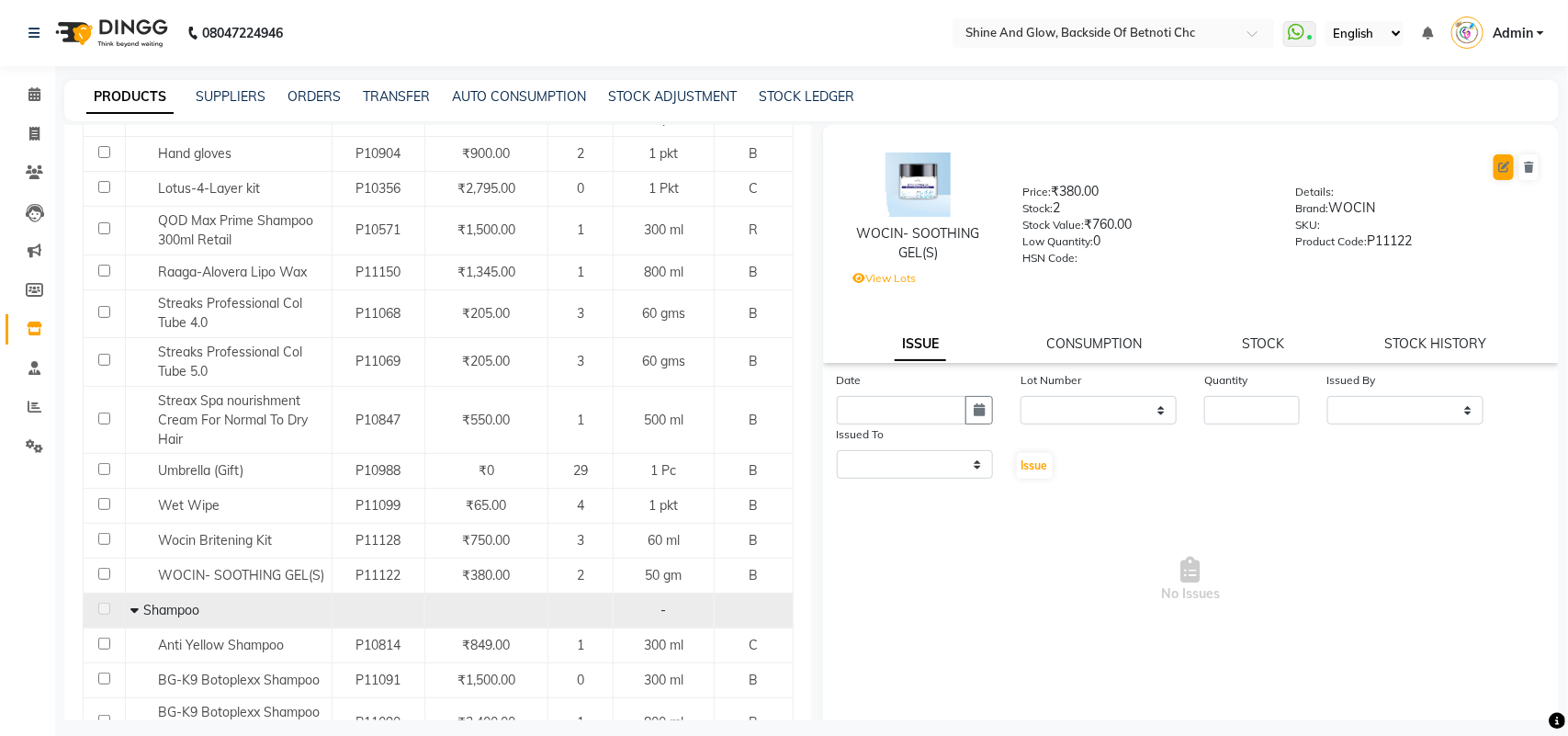
select select "B"
select select "444201000"
select select "true"
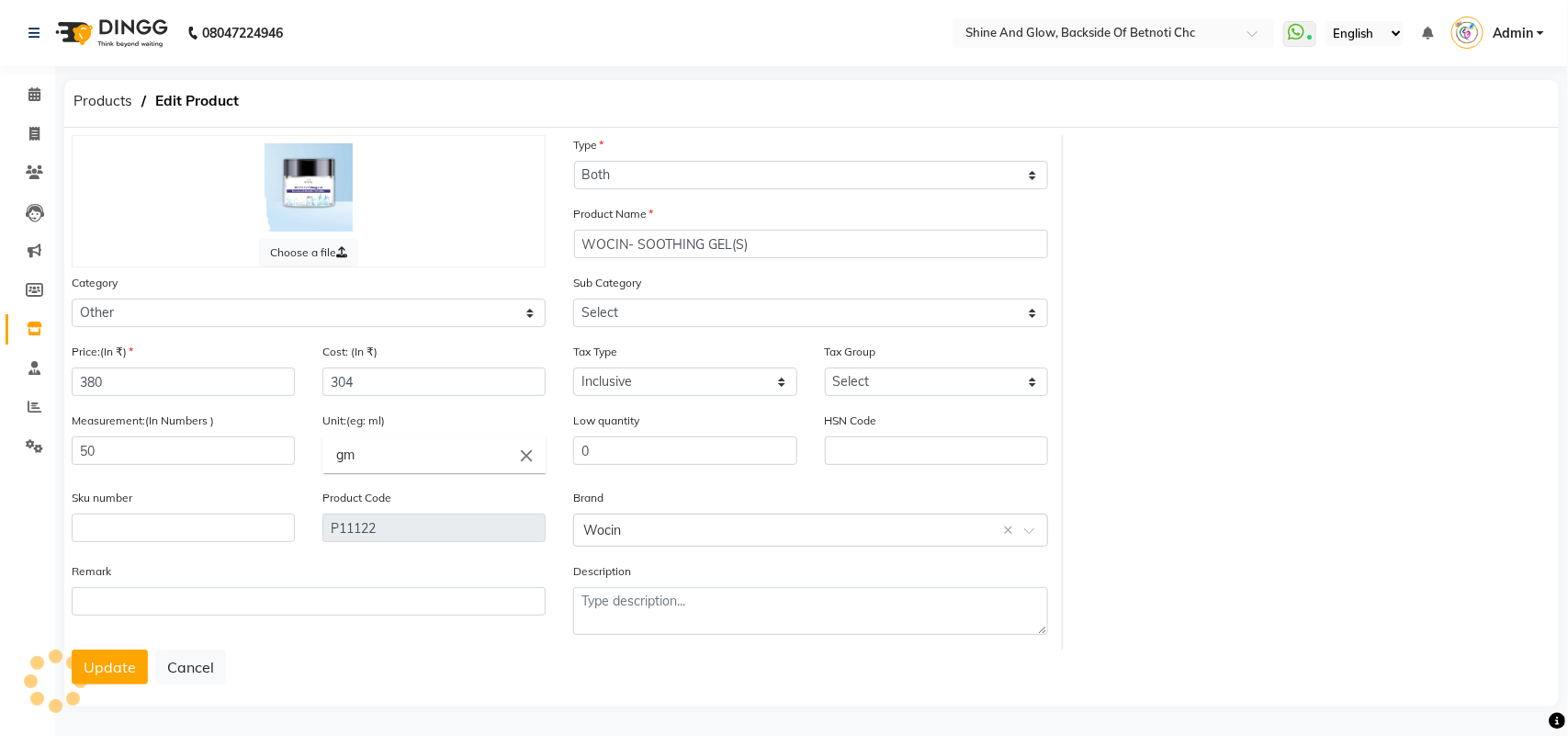
select select "444201002"
click at [344, 310] on select "Select Hair Skin Makeup Personal Care Appliances [PERSON_NAME] Waxing Disposabl…" at bounding box center [309, 313] width 474 height 29
select select "444201150"
click at [71, 299] on select "Select Hair Skin Makeup Personal Care Appliances [PERSON_NAME] Waxing Disposabl…" at bounding box center [309, 313] width 474 height 29
select select
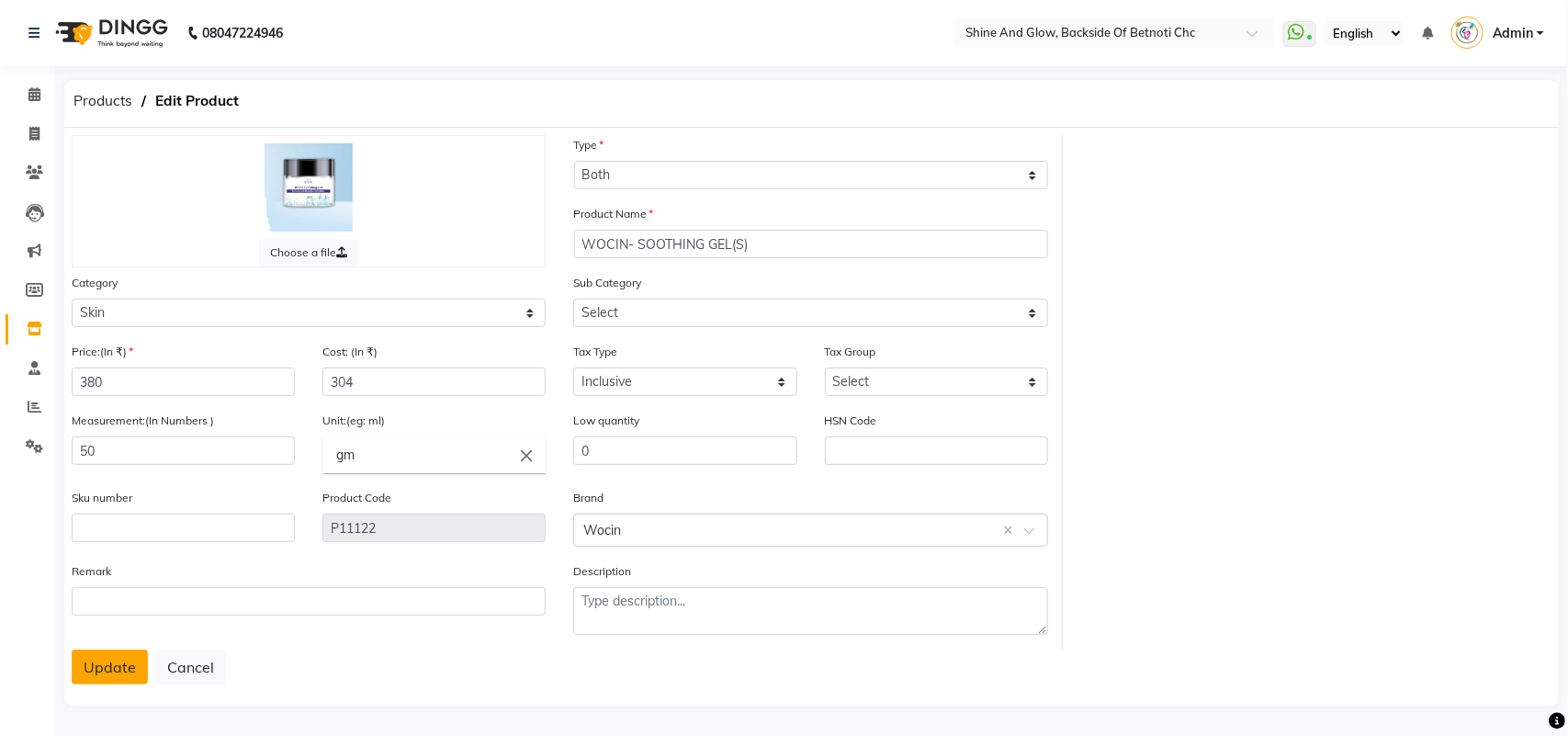
click at [116, 654] on button "Update" at bounding box center [109, 667] width 76 height 35
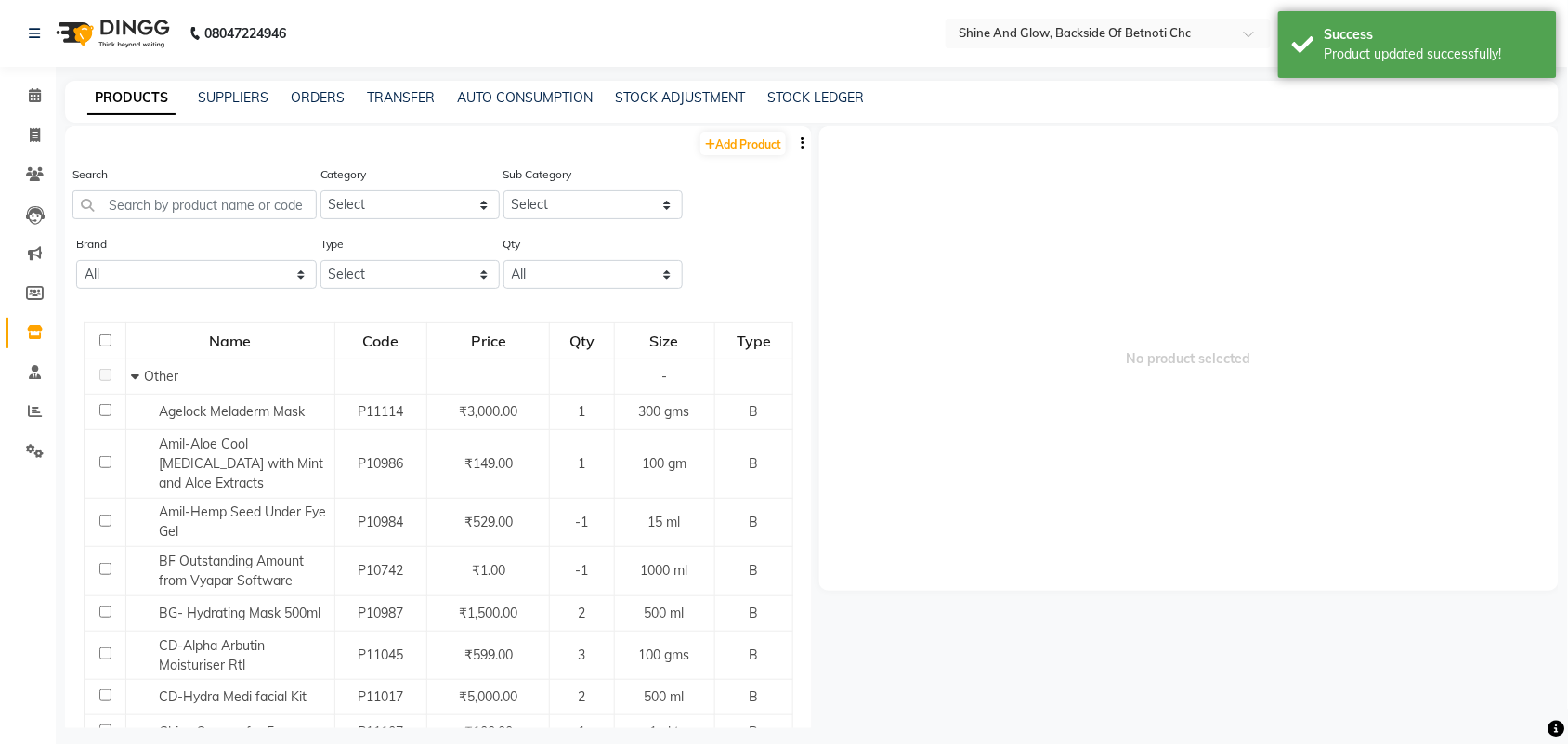
click at [118, 98] on link "PRODUCTS" at bounding box center [132, 98] width 88 height 33
click at [139, 94] on link "PRODUCTS" at bounding box center [132, 98] width 88 height 33
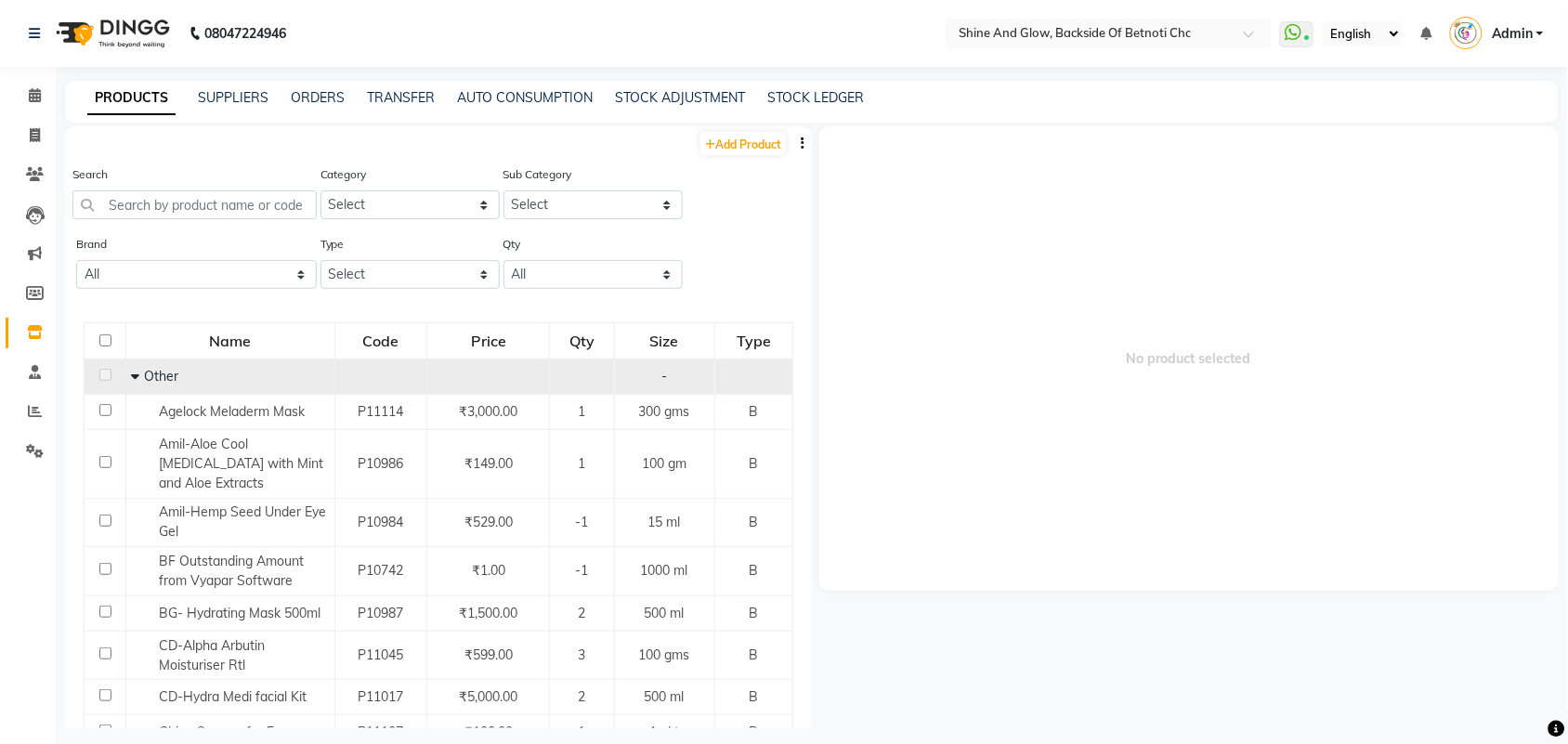
click at [144, 372] on span "Other" at bounding box center [161, 375] width 34 height 17
click at [137, 370] on icon at bounding box center [135, 375] width 9 height 13
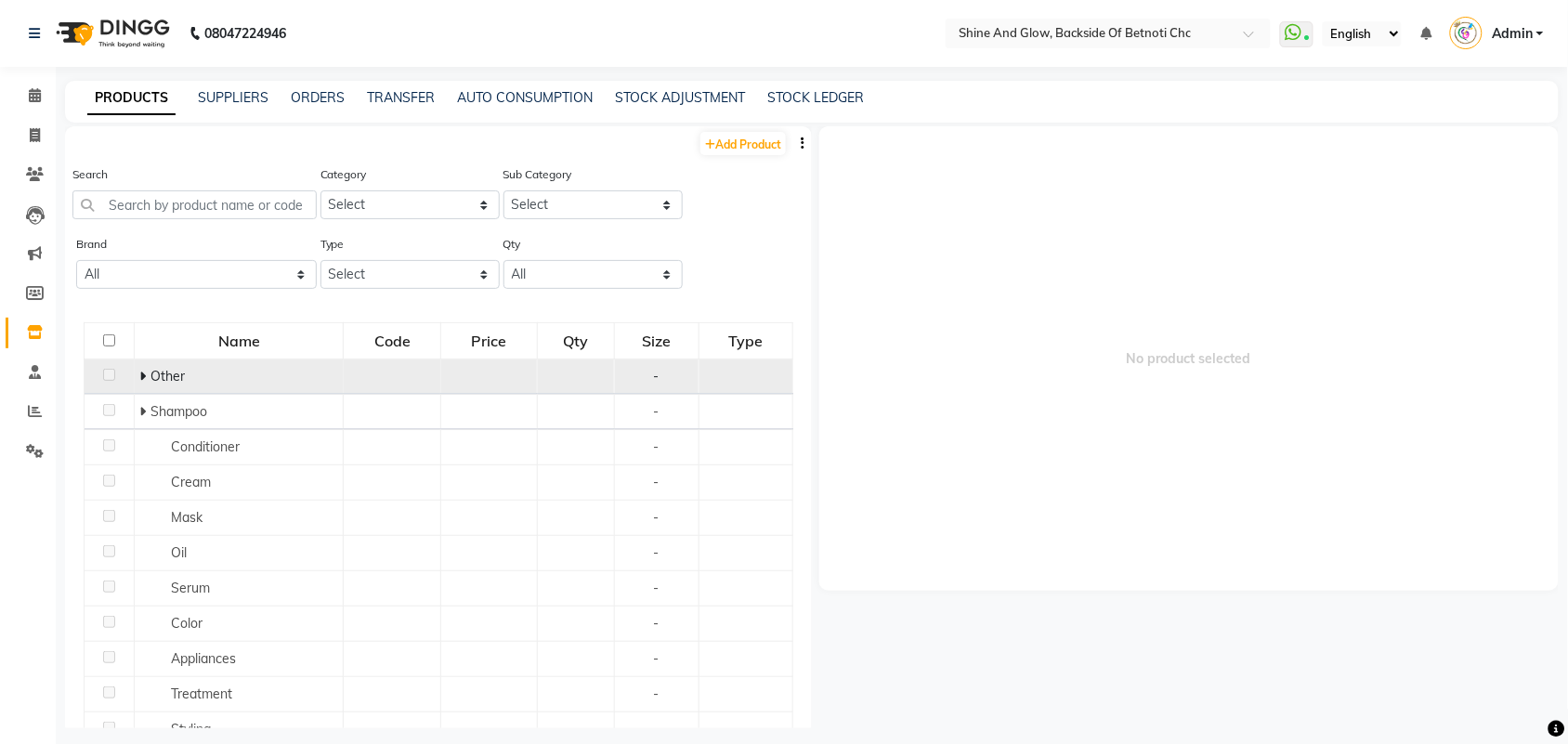
click at [137, 370] on td "Other" at bounding box center [239, 377] width 209 height 35
click at [142, 374] on icon at bounding box center [142, 375] width 7 height 13
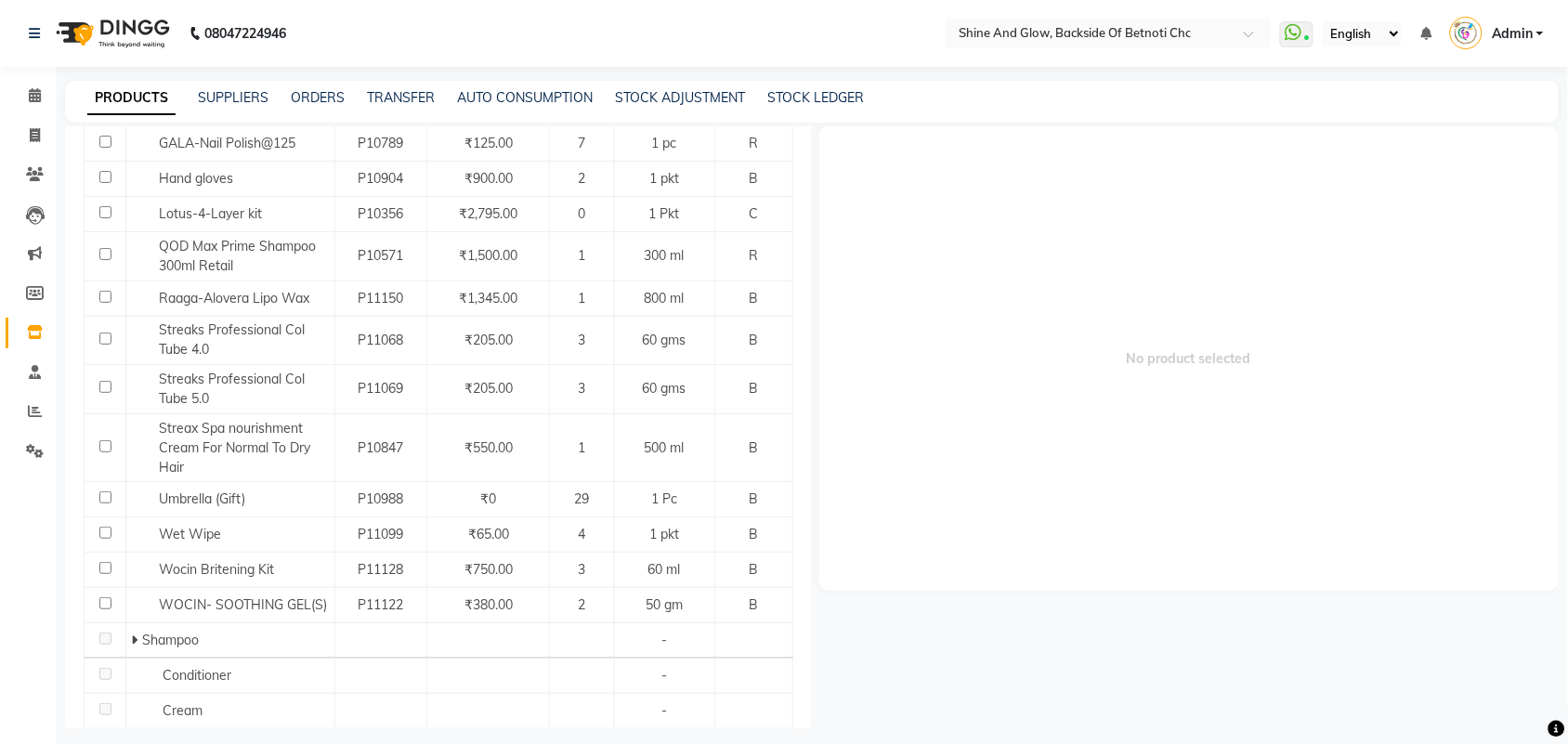
scroll to position [812, 0]
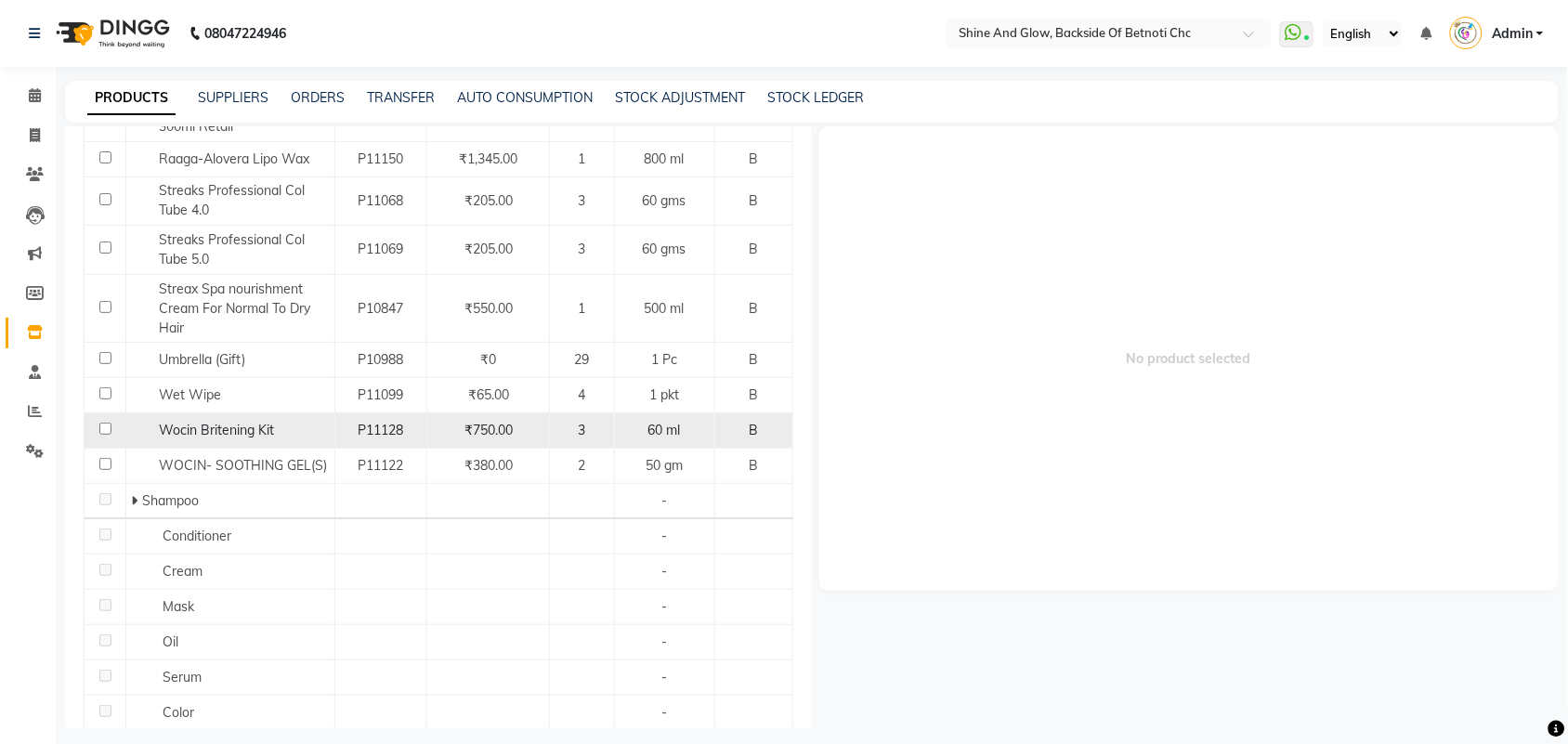
click at [203, 432] on span "Wocin Britening Kit" at bounding box center [216, 429] width 115 height 17
select select
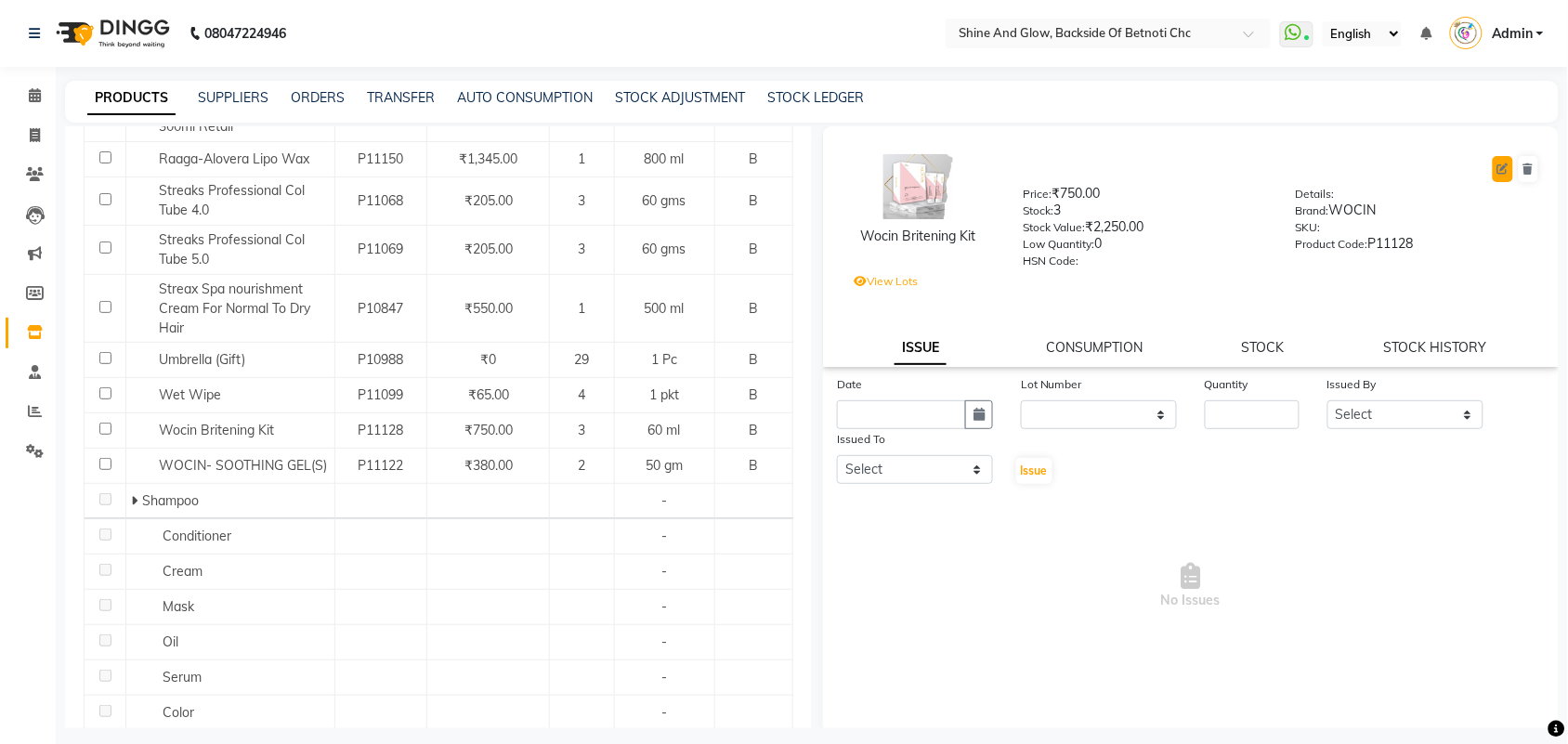
click at [1498, 164] on icon at bounding box center [1503, 169] width 11 height 11
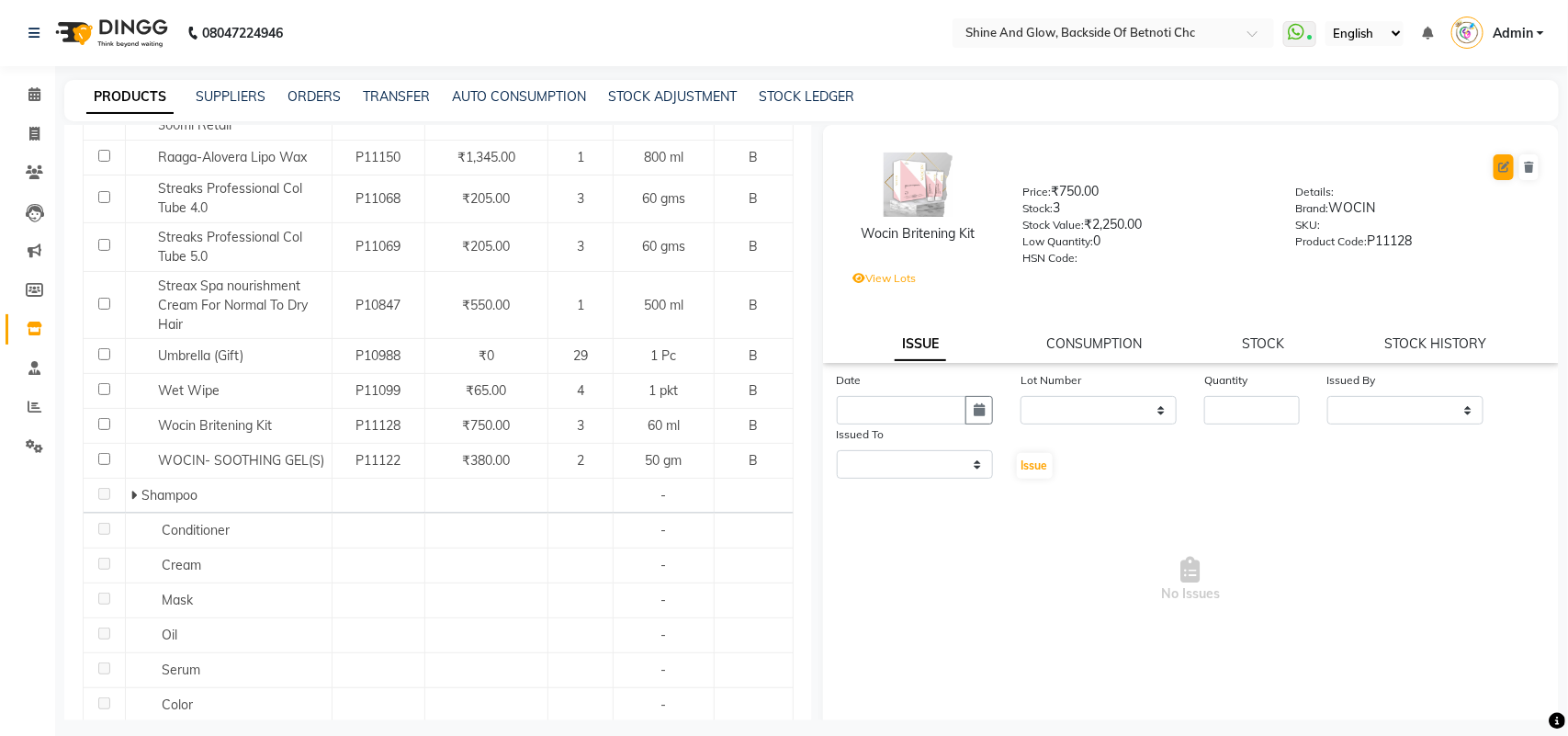
select select "B"
select select "true"
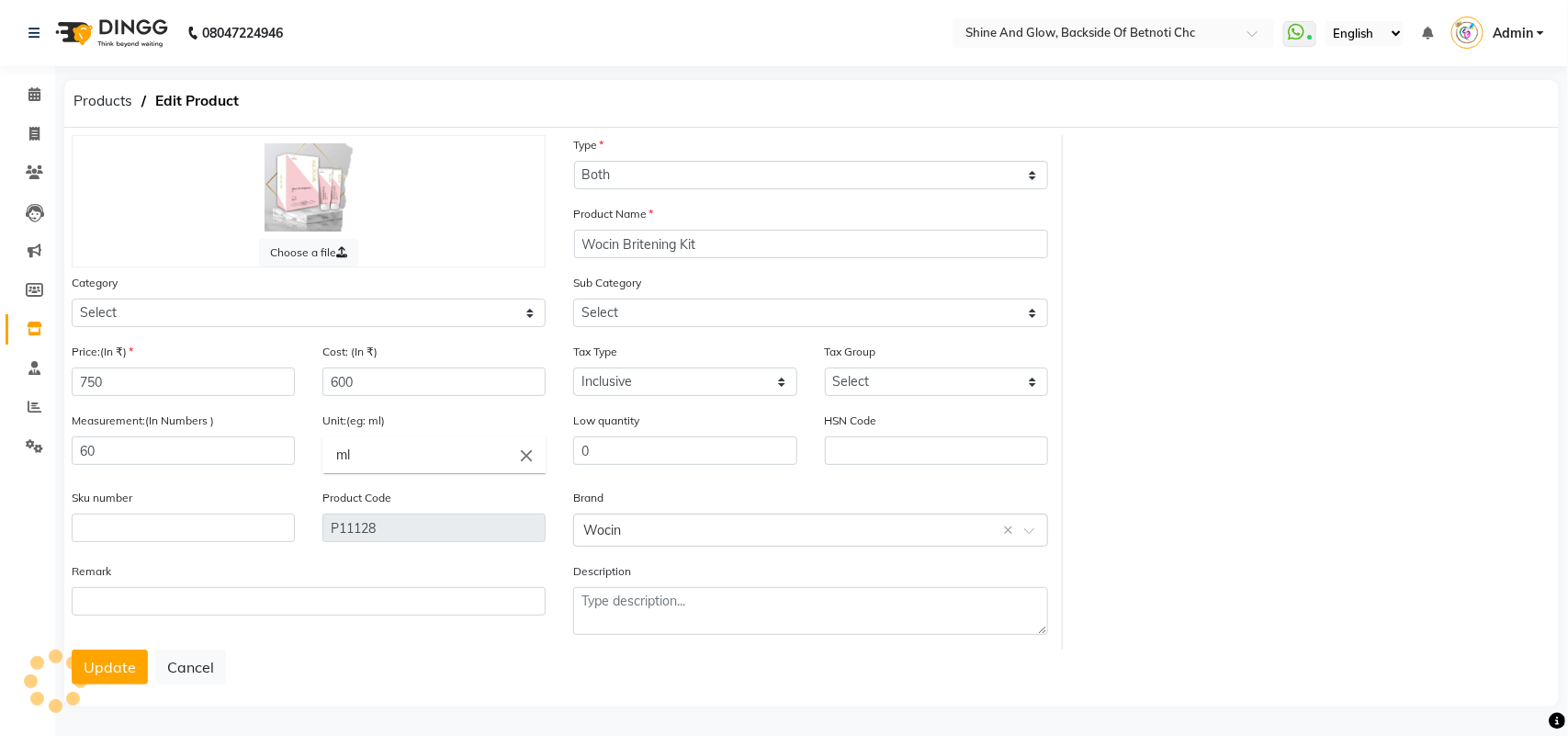
select select "444201000"
select select "444201002"
click at [521, 306] on select "Select Hair Skin Makeup Personal Care Appliances [PERSON_NAME] Waxing Disposabl…" at bounding box center [309, 313] width 474 height 29
select select "444201150"
click at [71, 299] on select "Select Hair Skin Makeup Personal Care Appliances [PERSON_NAME] Waxing Disposabl…" at bounding box center [309, 313] width 474 height 29
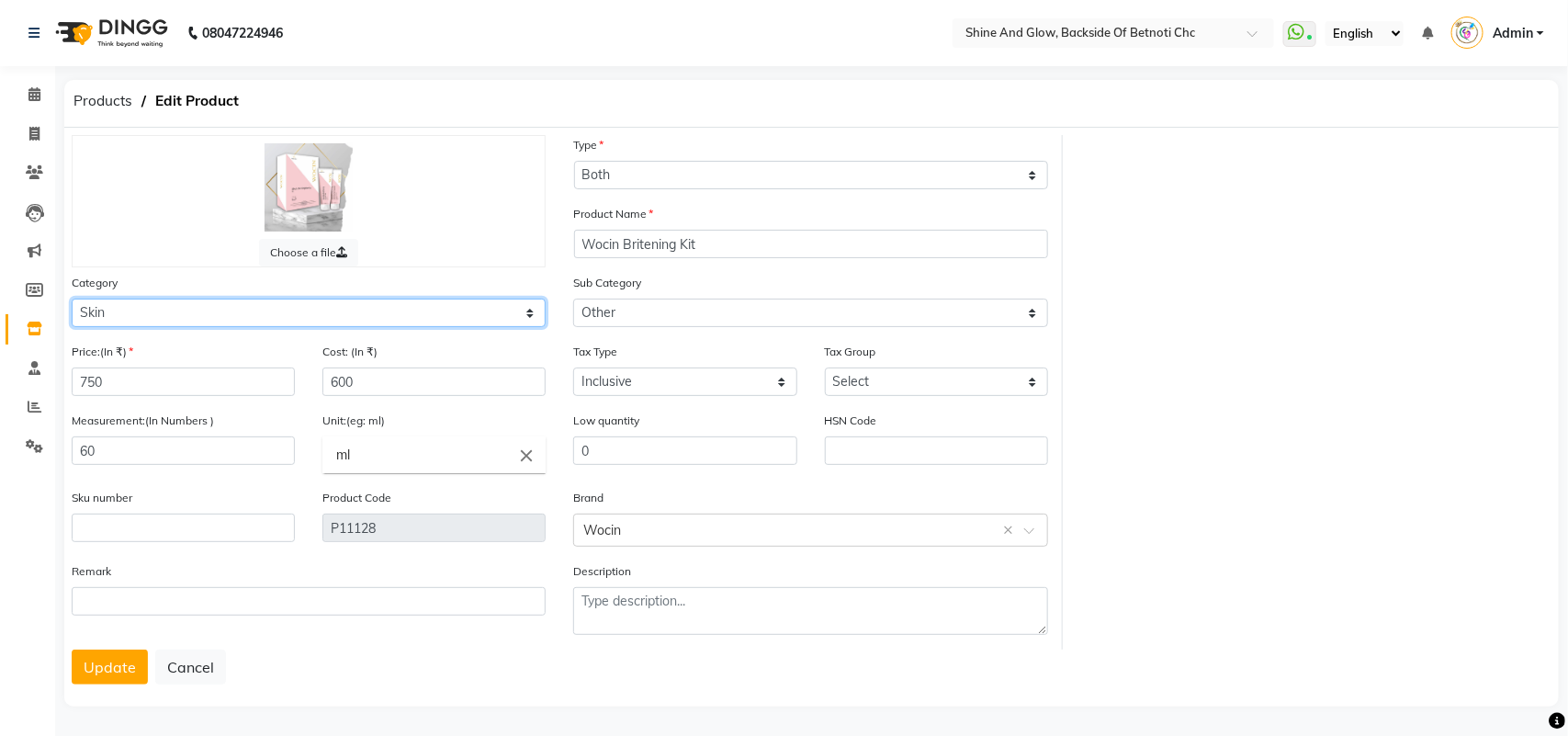
select select
click at [113, 663] on button "Update" at bounding box center [109, 667] width 76 height 35
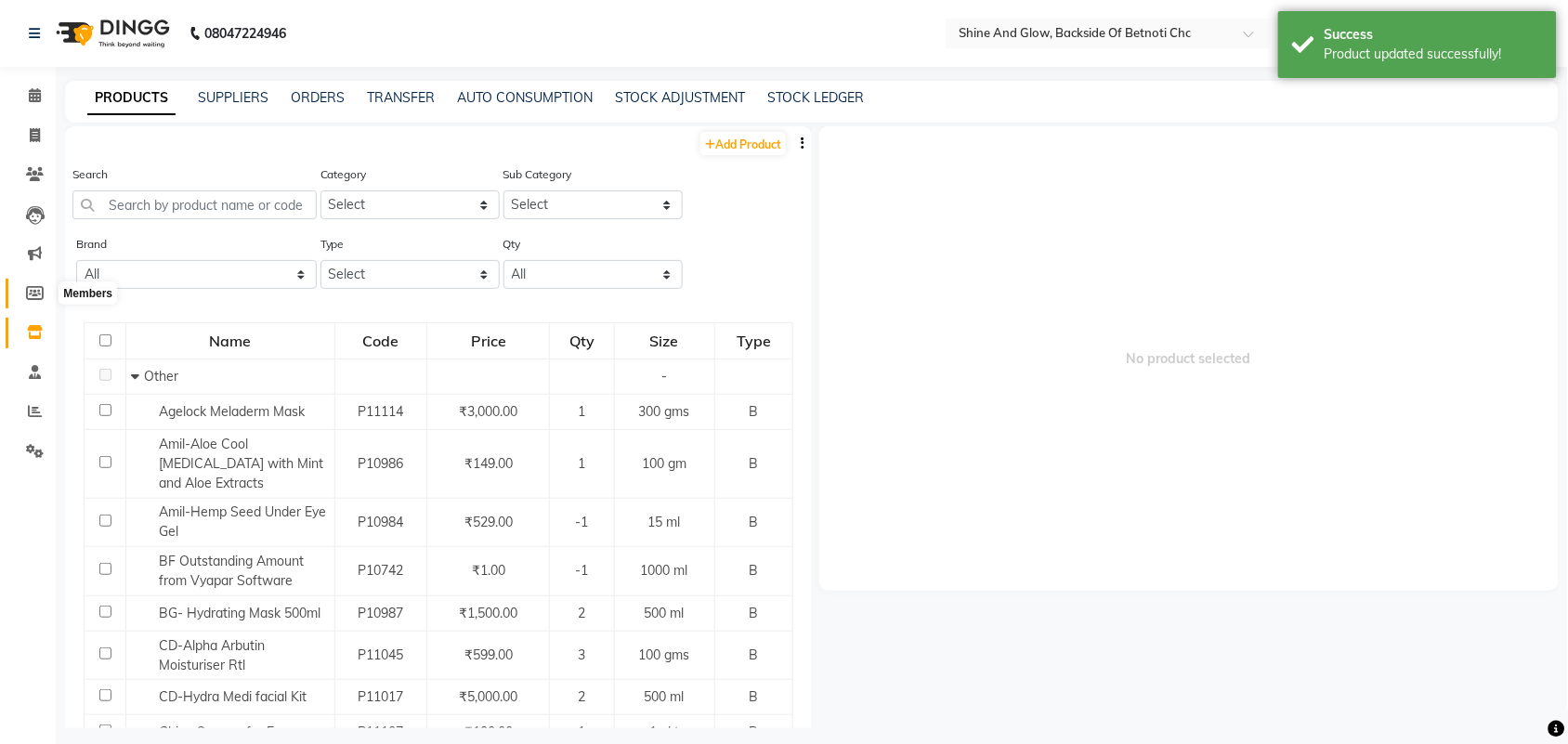
click at [37, 298] on icon at bounding box center [35, 293] width 18 height 14
select select
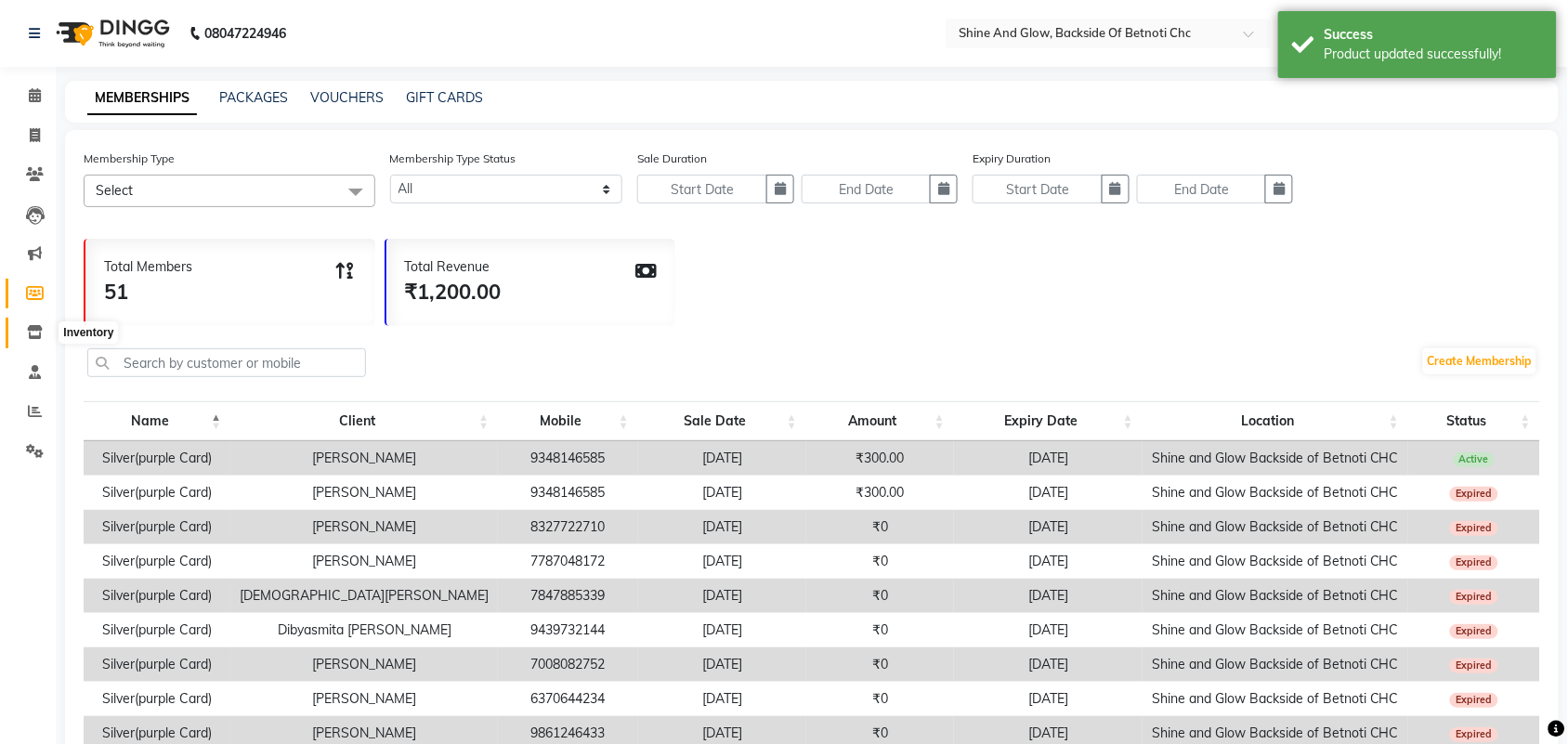
click at [32, 335] on icon at bounding box center [35, 332] width 16 height 14
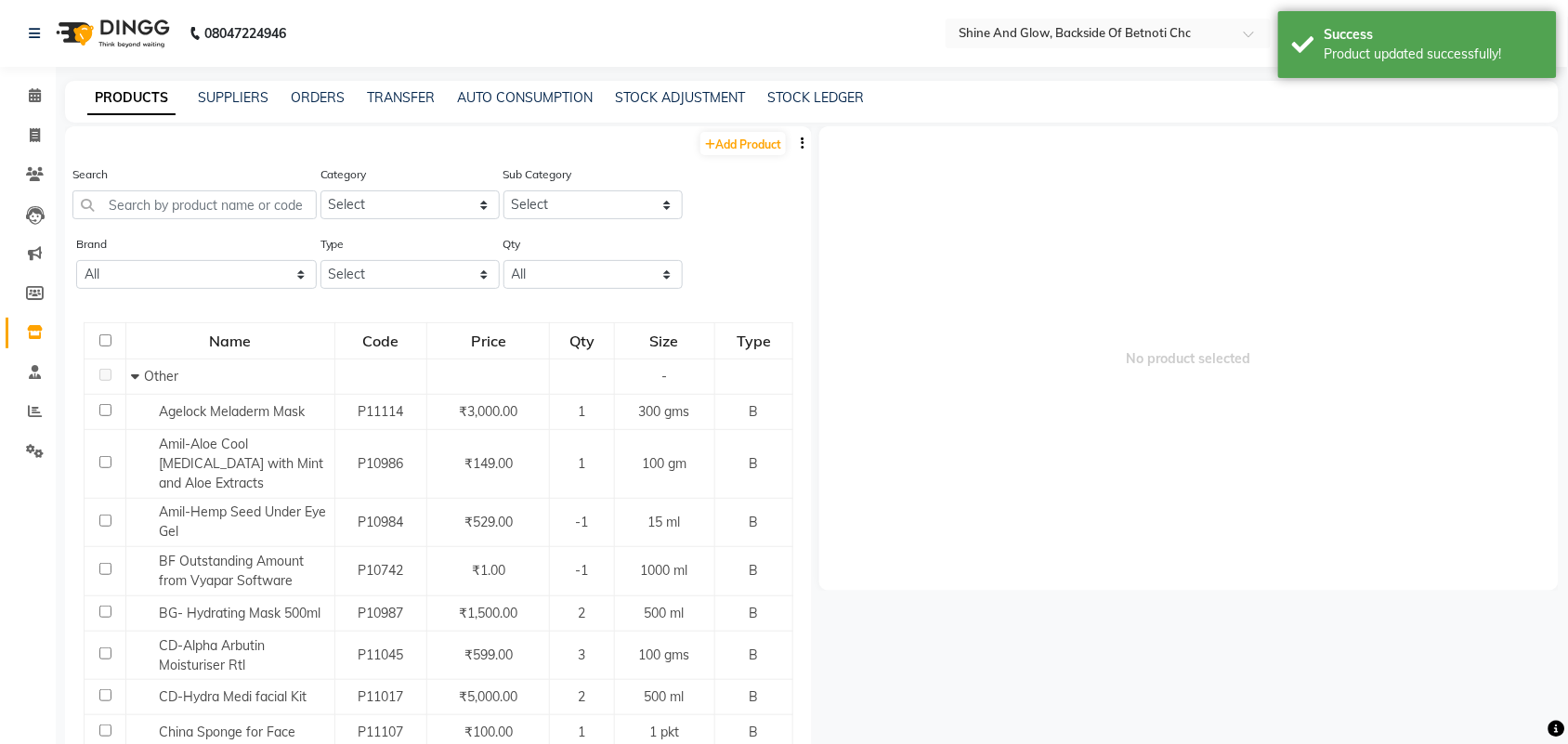
click at [114, 94] on link "PRODUCTS" at bounding box center [132, 98] width 88 height 33
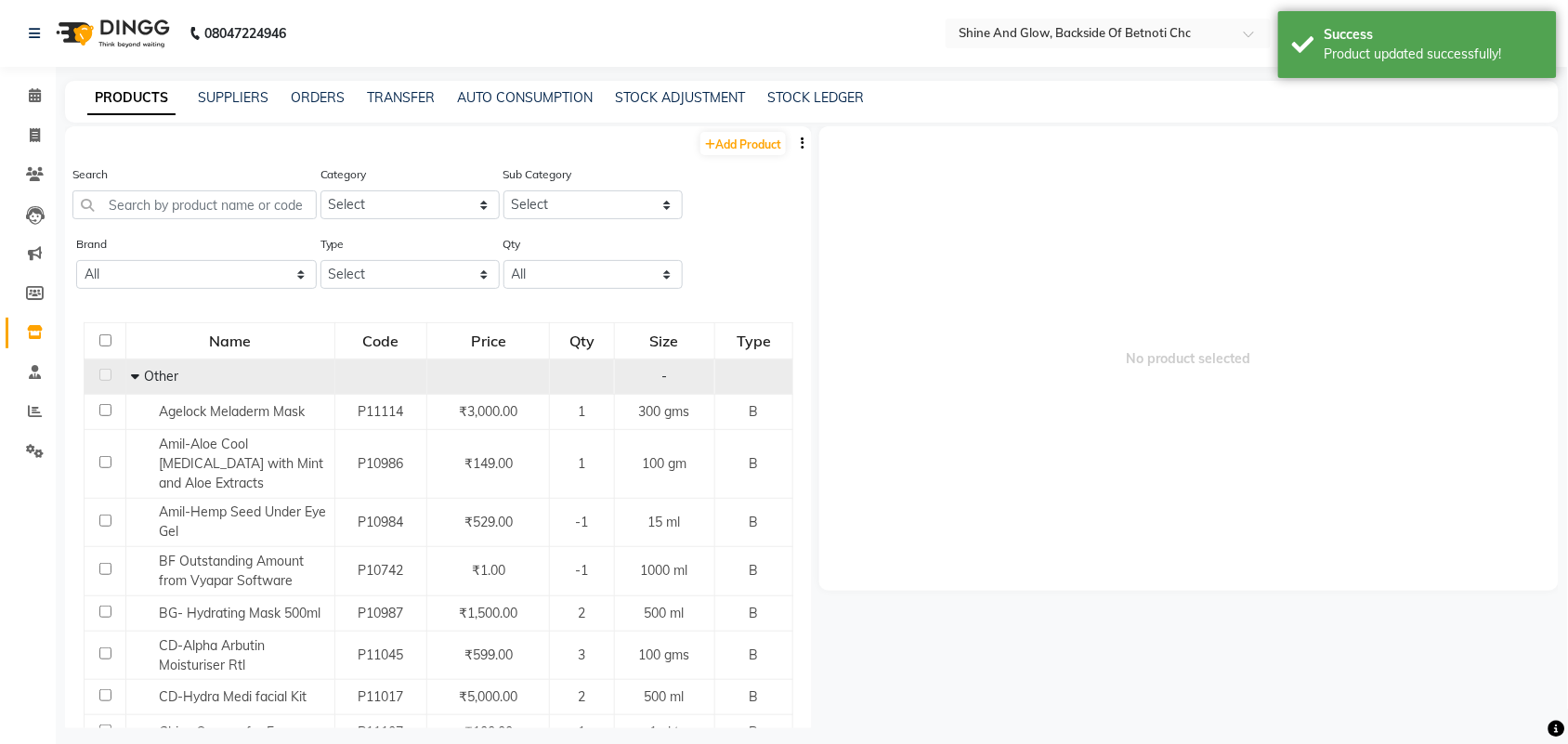
click at [131, 374] on icon at bounding box center [135, 375] width 9 height 13
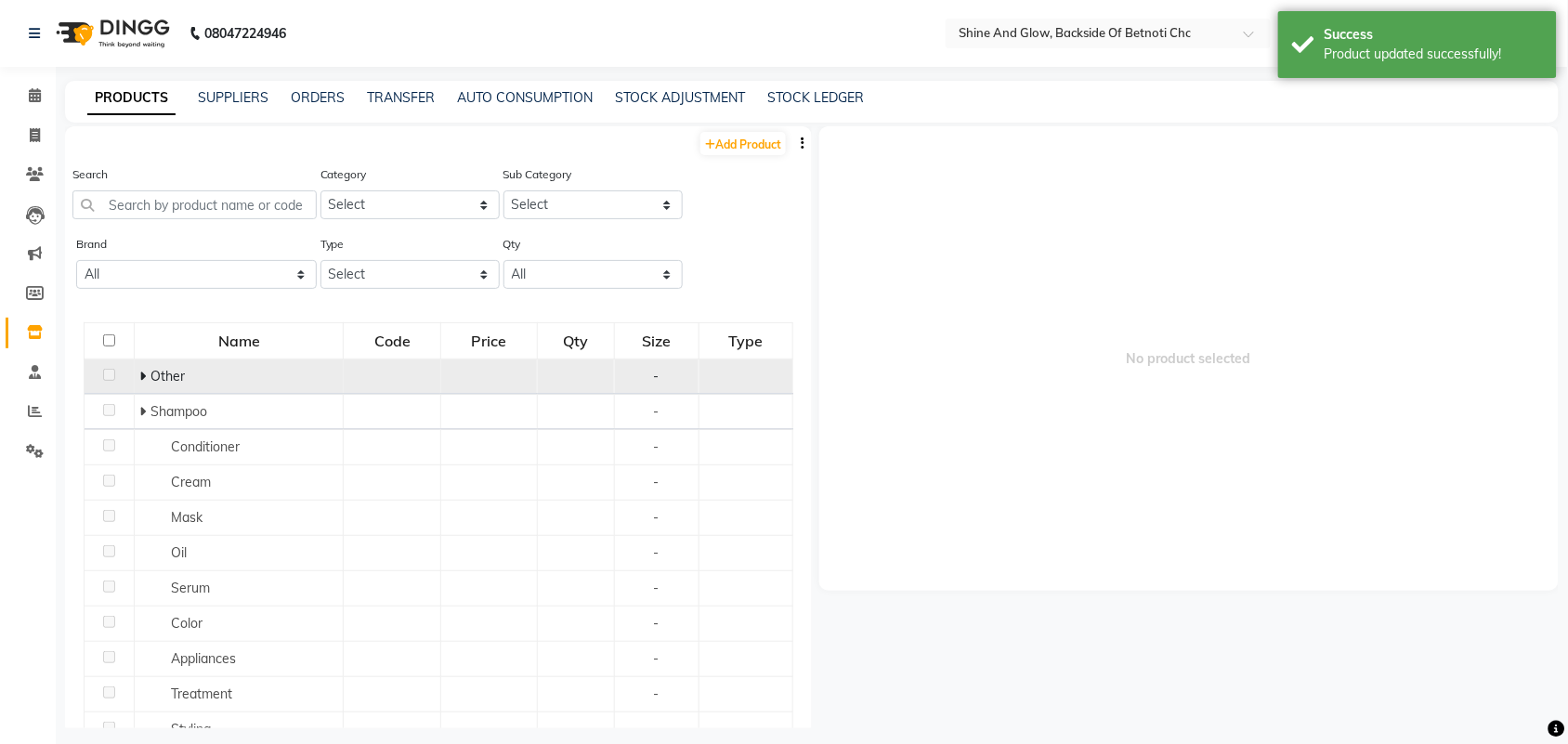
click at [141, 374] on icon at bounding box center [142, 375] width 7 height 13
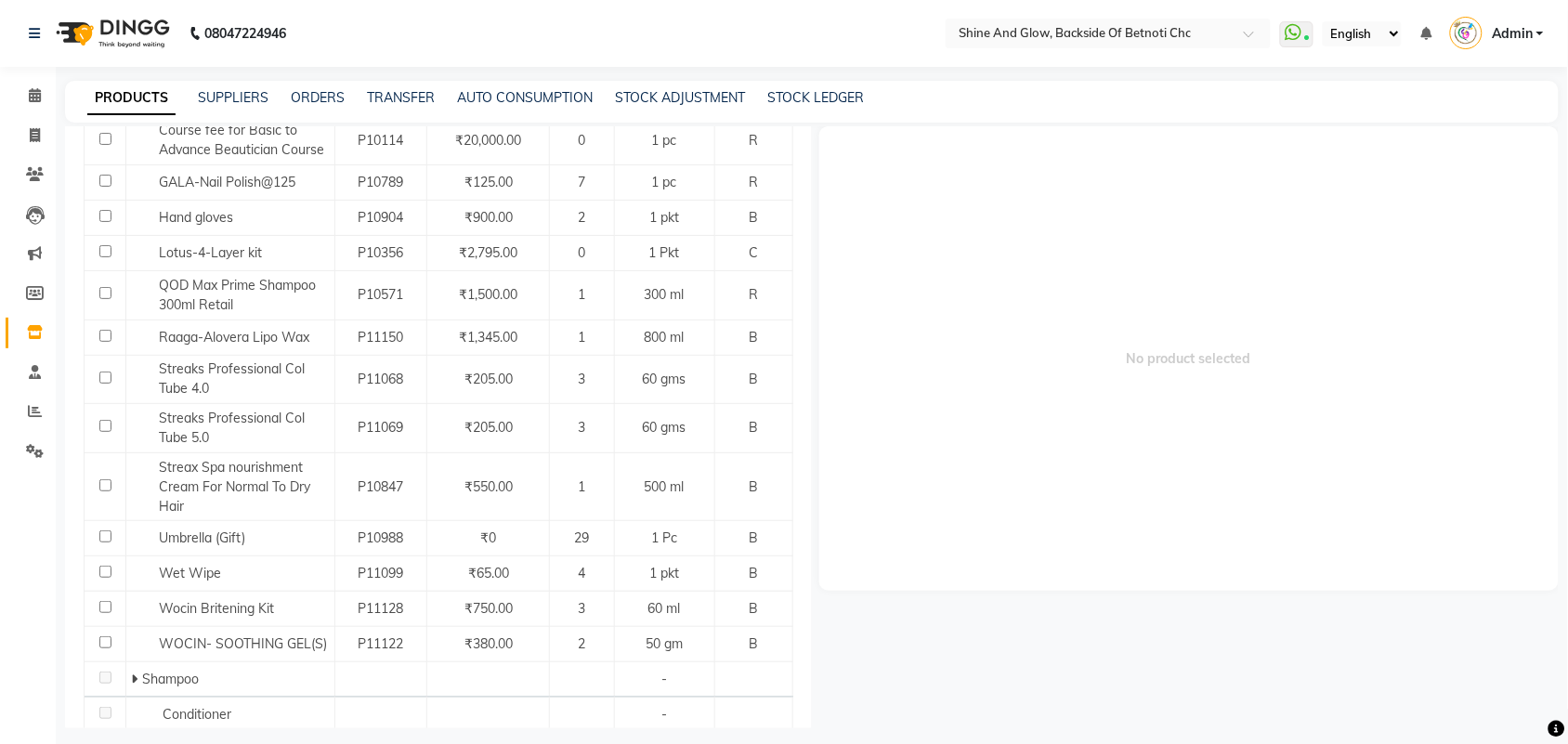
scroll to position [1018, 0]
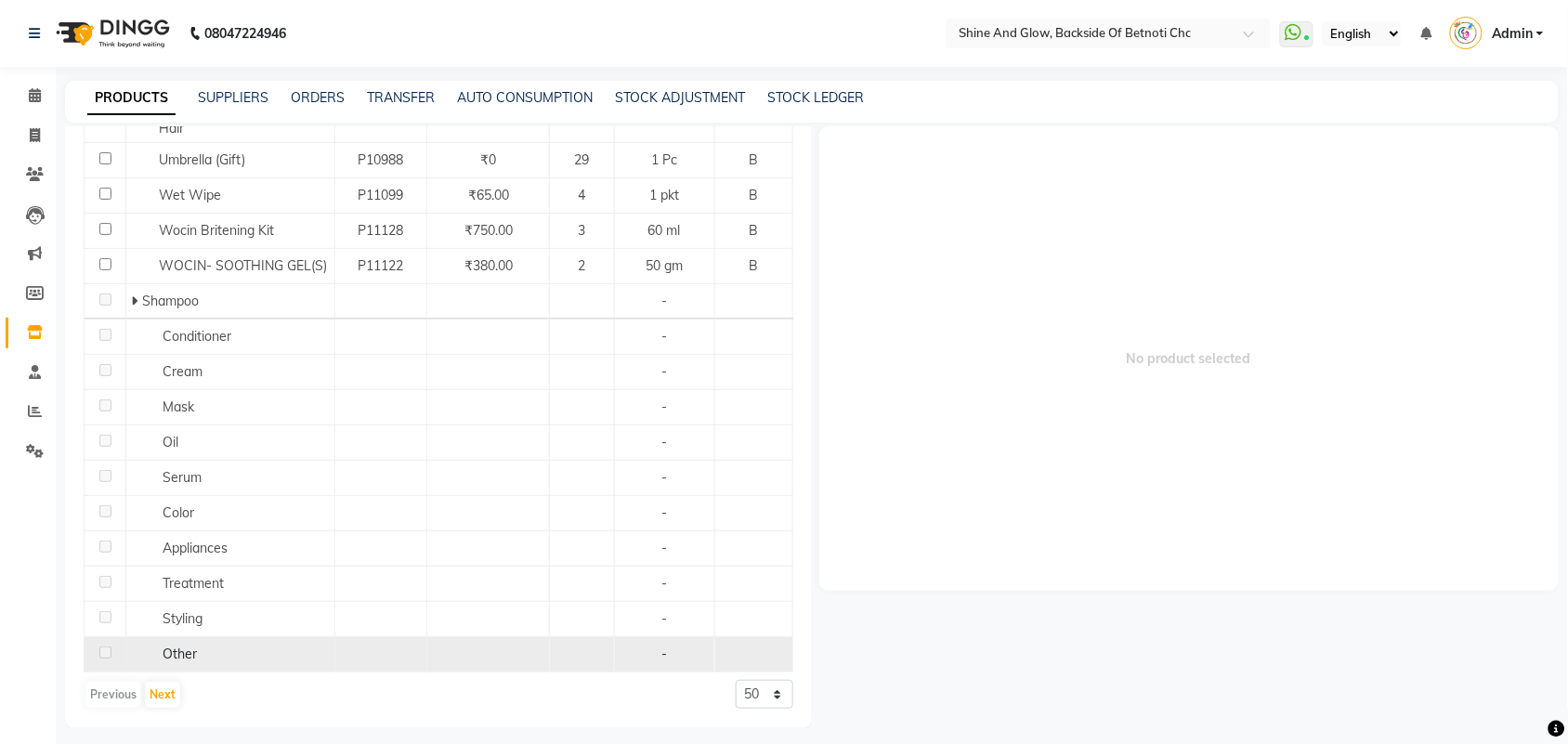
click at [181, 653] on span "Other" at bounding box center [179, 653] width 34 height 17
click at [165, 651] on span "Other" at bounding box center [179, 653] width 34 height 17
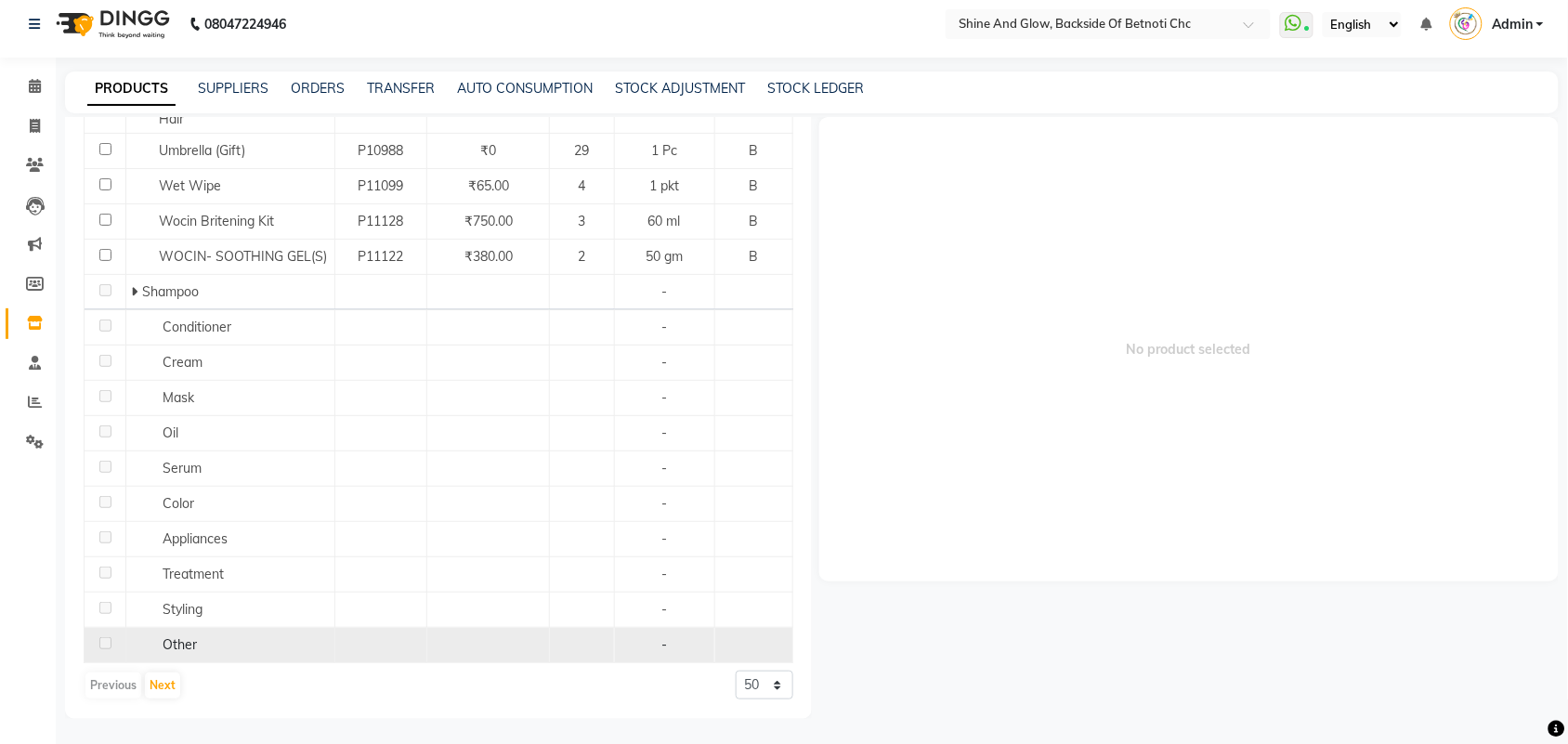
scroll to position [11, 0]
click at [212, 632] on td "Other" at bounding box center [231, 644] width 209 height 35
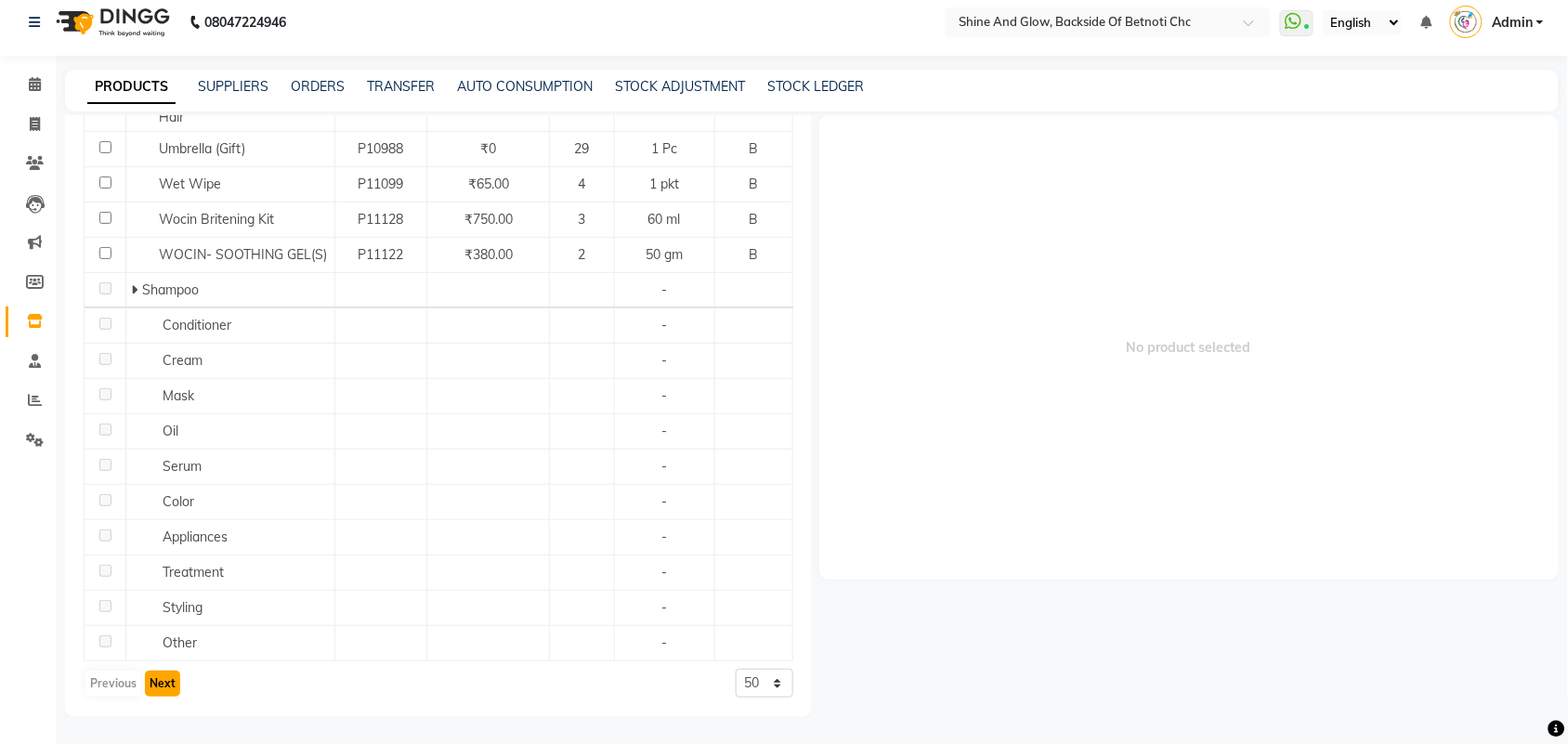
click at [169, 683] on button "Next" at bounding box center [163, 684] width 35 height 26
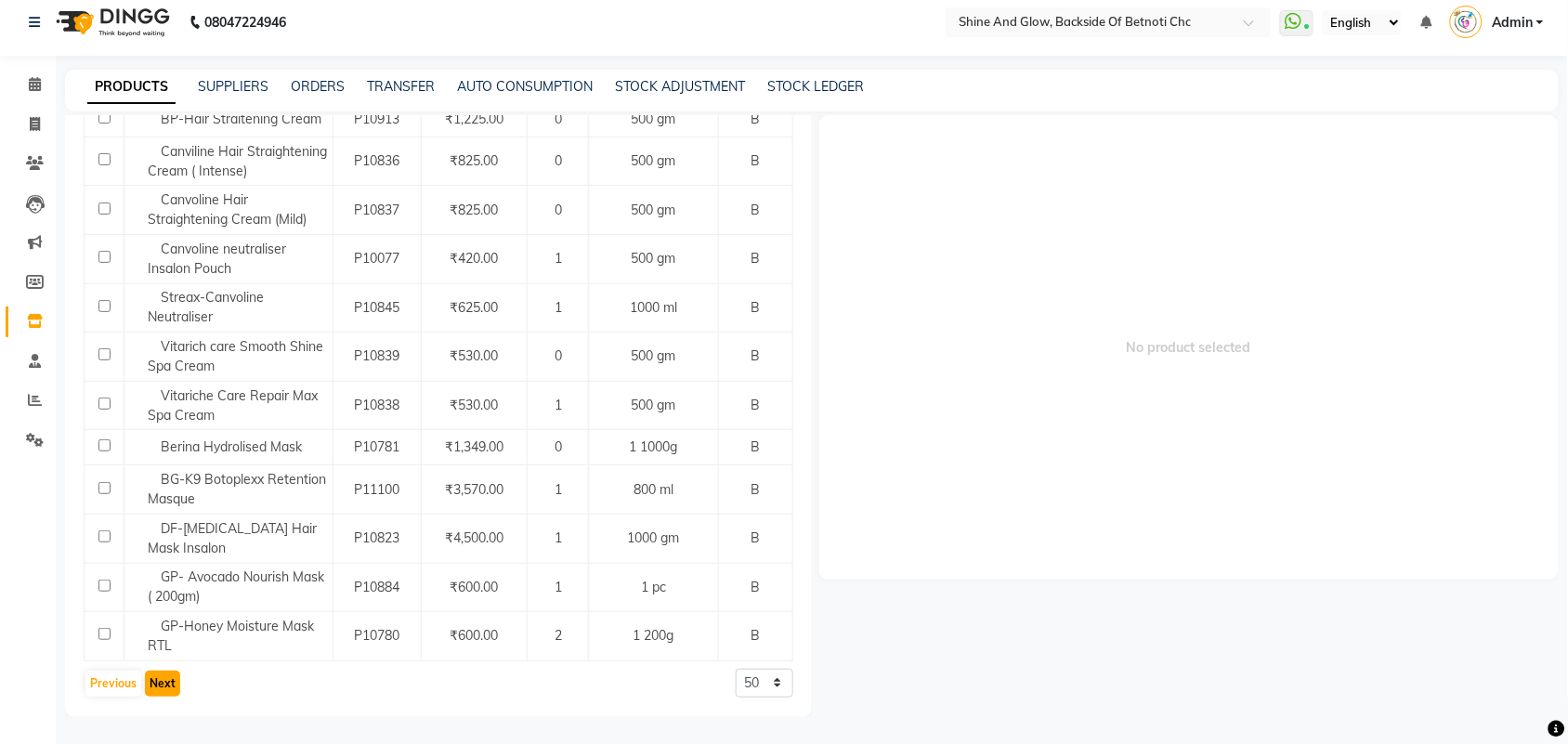
scroll to position [75, 0]
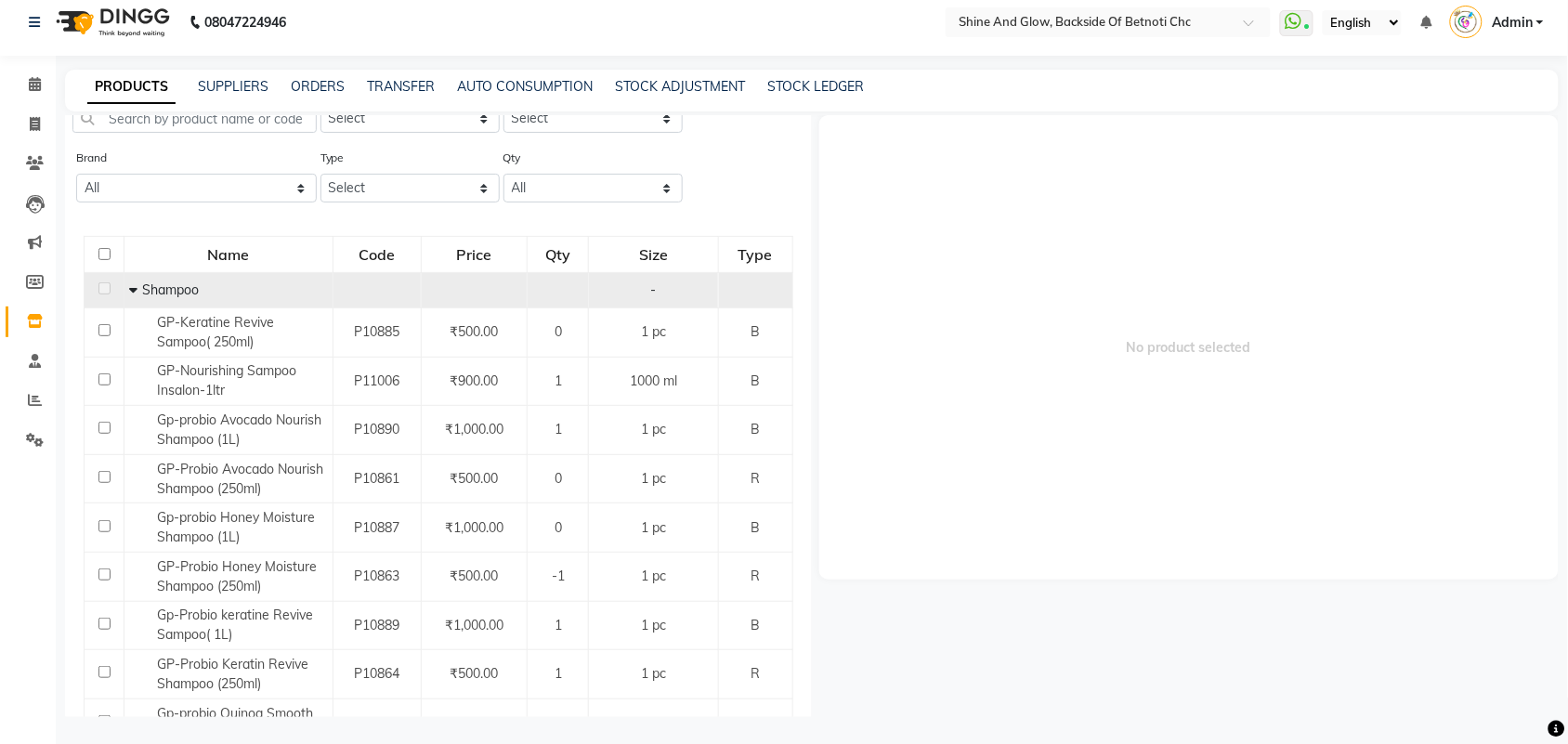
click at [129, 290] on icon at bounding box center [133, 290] width 9 height 13
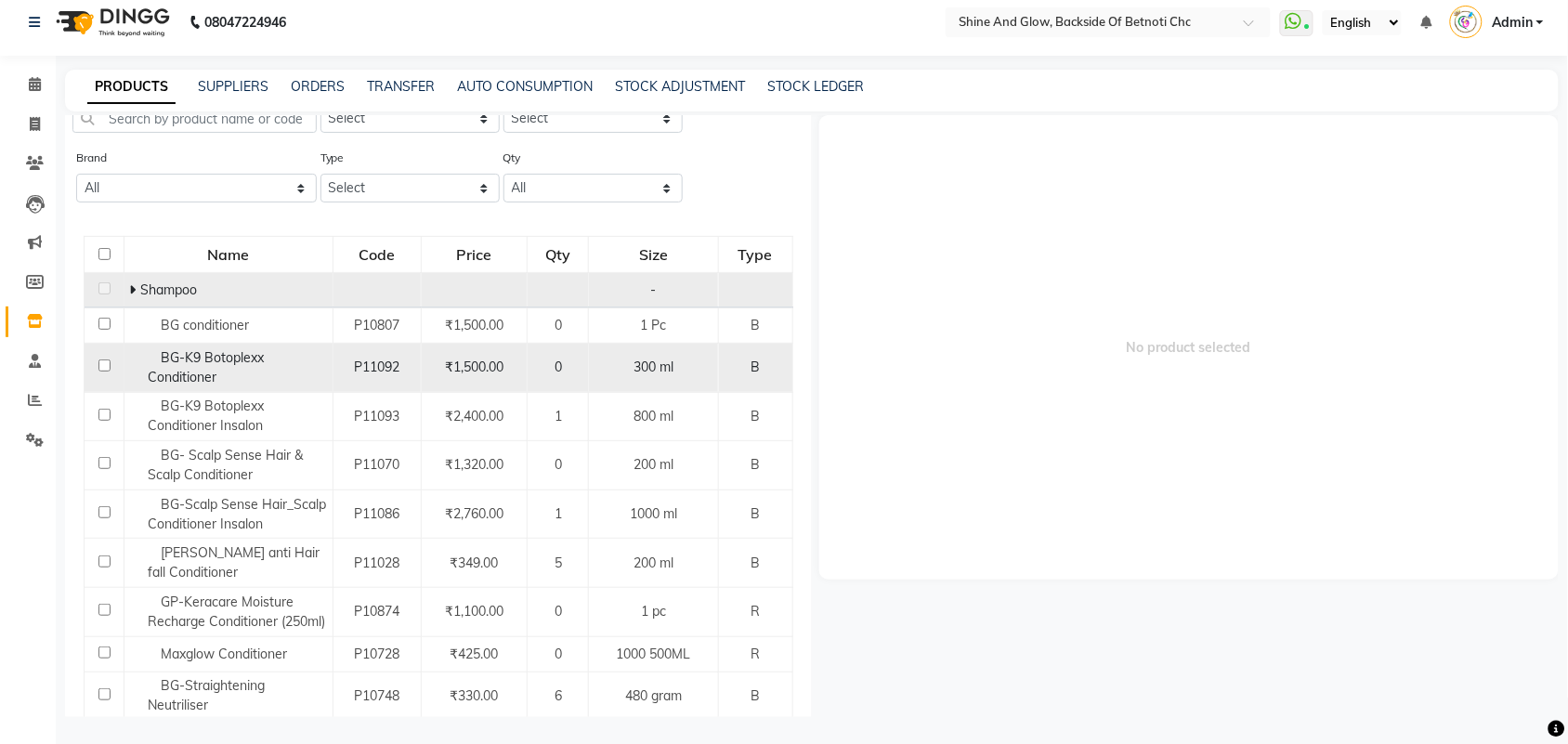
scroll to position [0, 0]
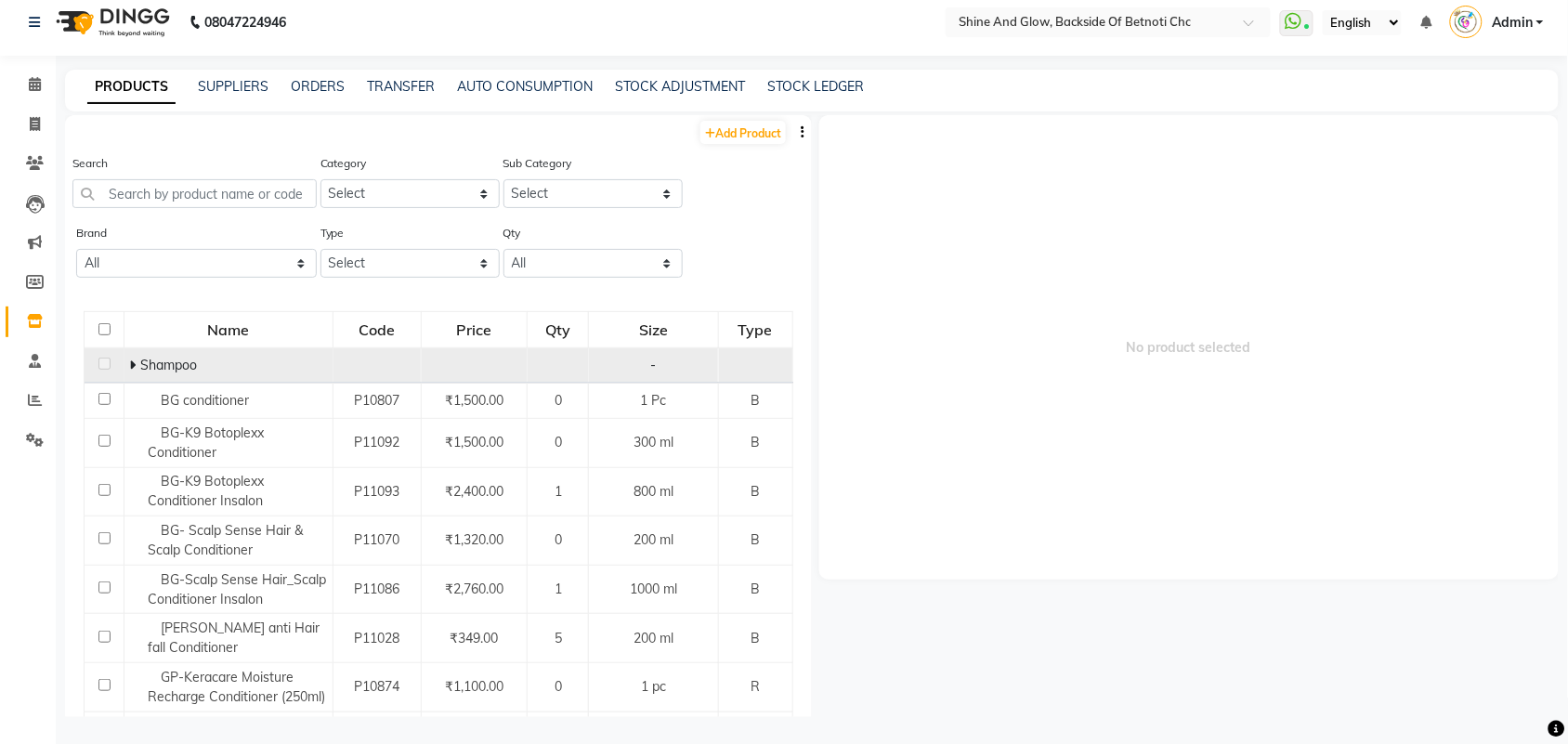
click at [132, 362] on icon at bounding box center [132, 365] width 7 height 13
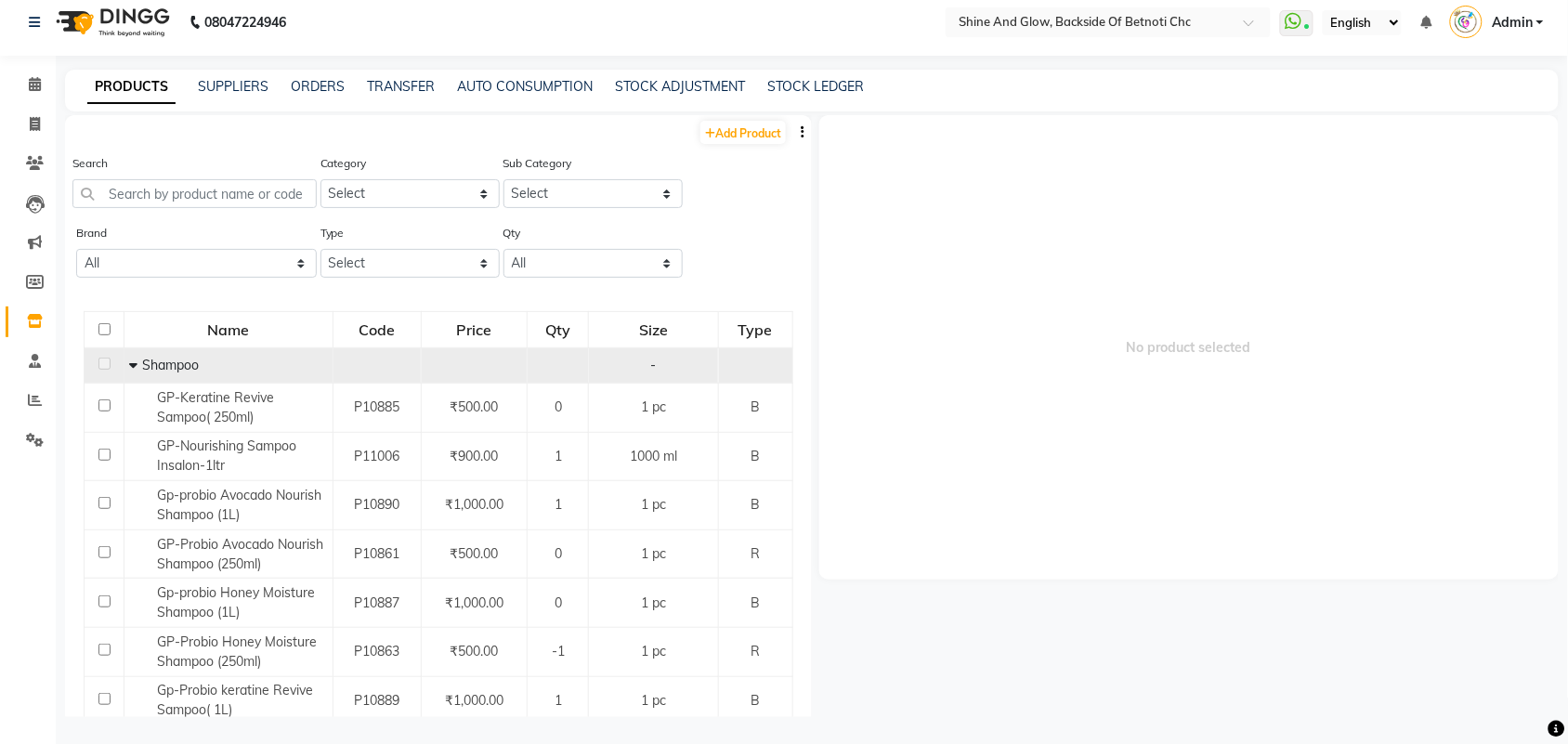
click at [133, 365] on icon at bounding box center [133, 365] width 9 height 13
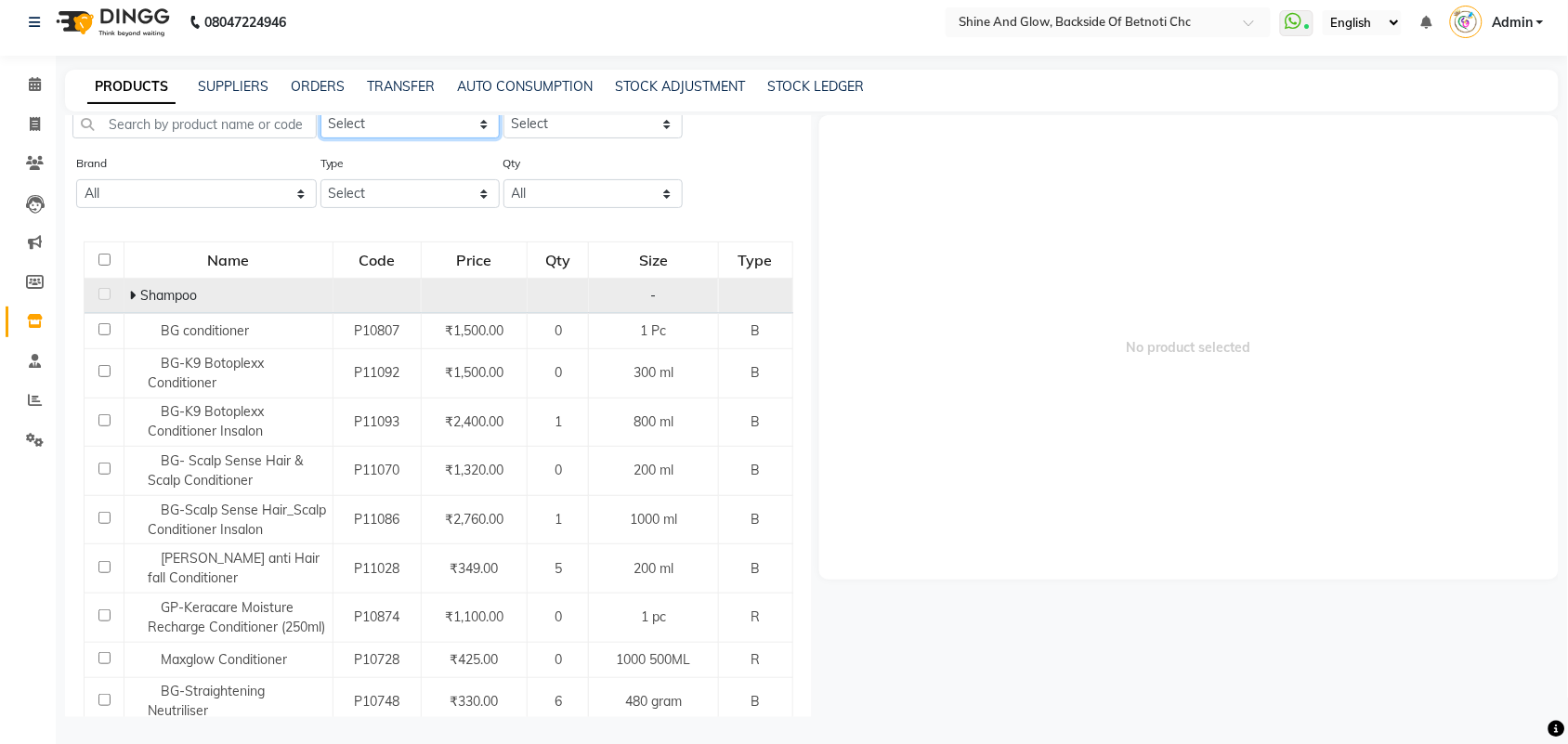
scroll to position [63, 0]
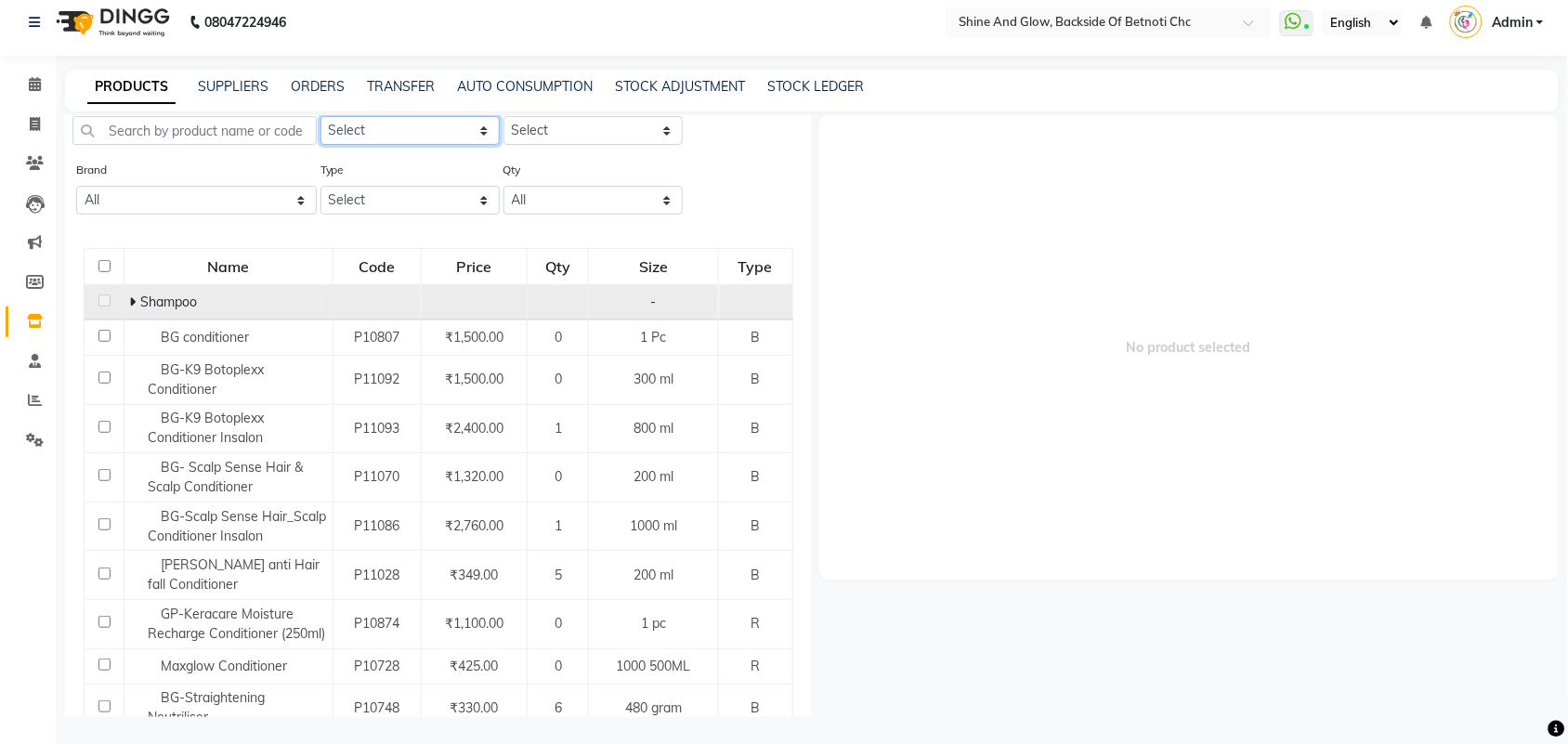
click at [470, 121] on select "Select Hair Skin Makeup Personal Care Appliances [PERSON_NAME] Waxing Disposabl…" at bounding box center [411, 131] width 179 height 29
select select "444201000"
click at [321, 116] on select "Select Hair Skin Makeup Personal Care Appliances [PERSON_NAME] Waxing Disposabl…" at bounding box center [411, 131] width 179 height 29
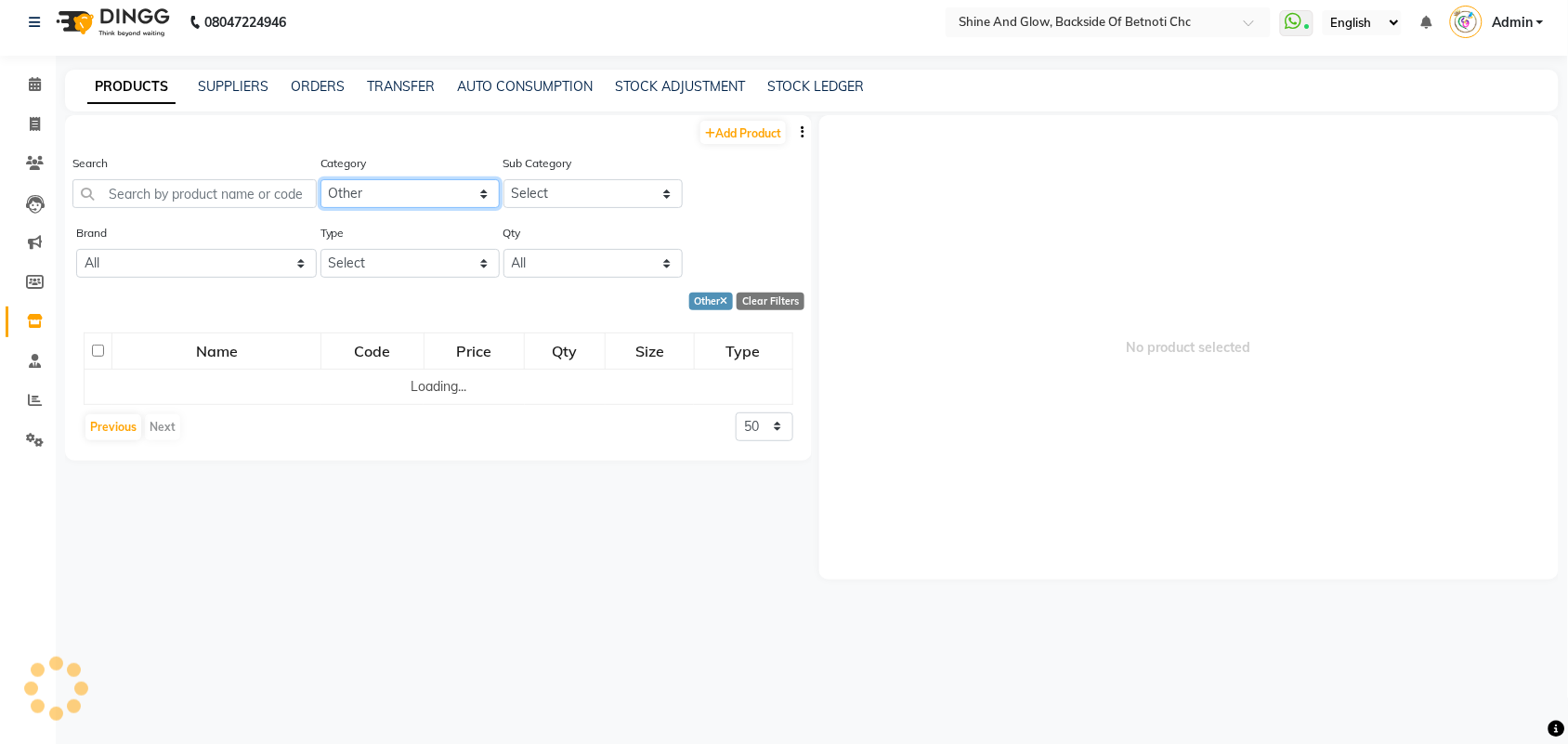
scroll to position [0, 0]
click at [568, 196] on select "Select Houskeeping Other" at bounding box center [593, 194] width 179 height 29
select select "444201002"
click at [503, 179] on select "Select Houskeeping Other" at bounding box center [593, 194] width 179 height 29
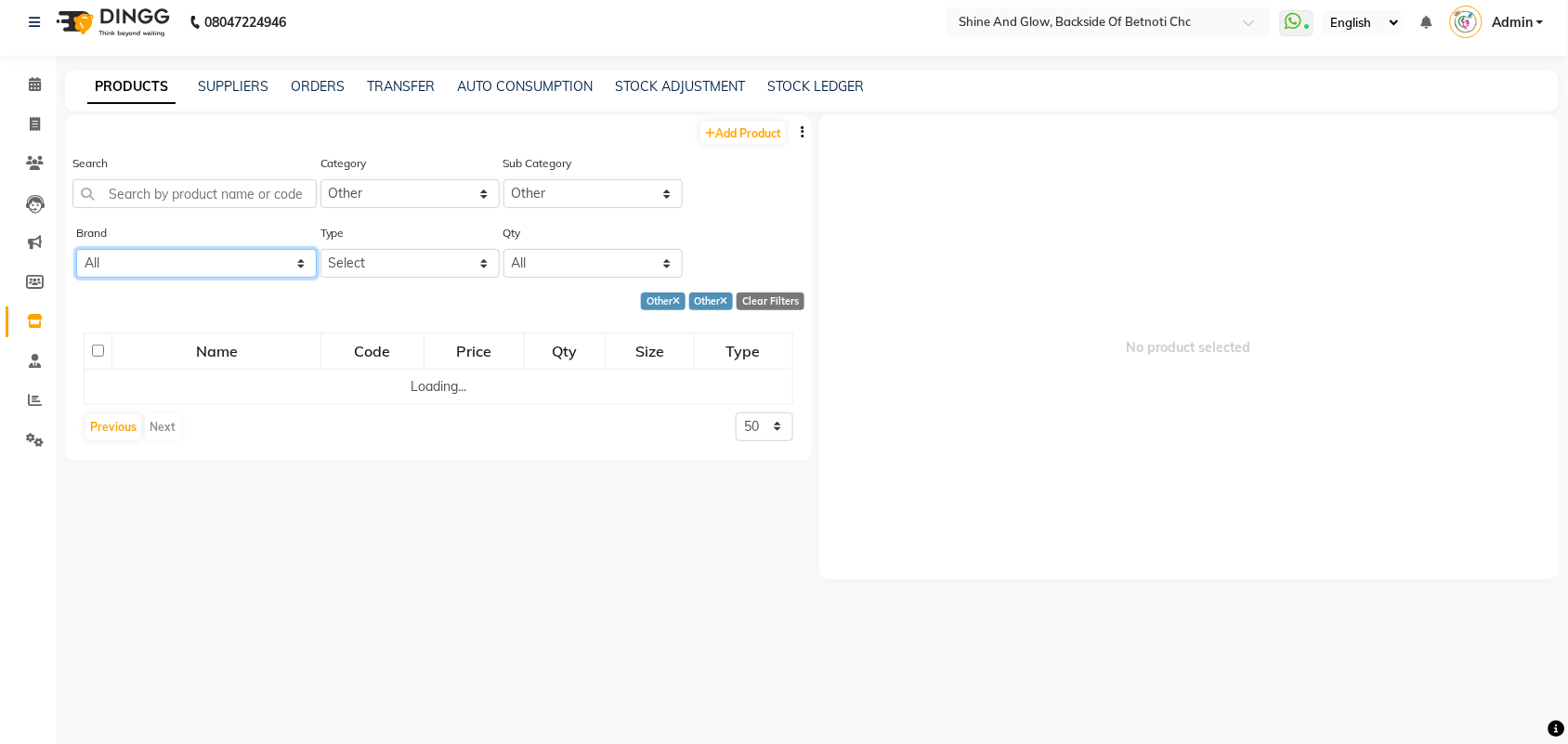
click at [302, 255] on select "All 2.oh [PERSON_NAME] Phamaceutical Amil Pharamaceutical Aroma Magic Aryees As…" at bounding box center [196, 263] width 241 height 29
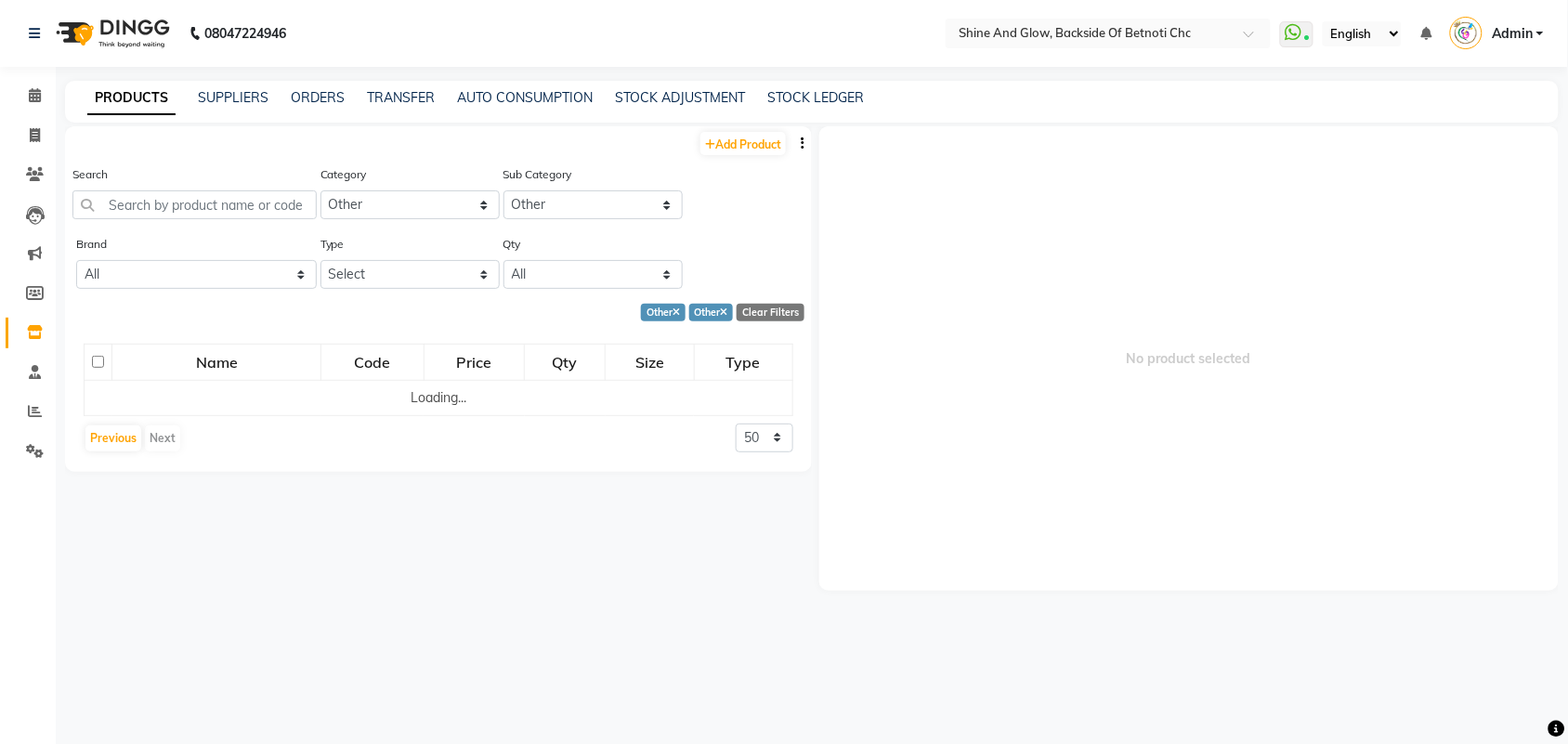
click at [145, 95] on link "PRODUCTS" at bounding box center [132, 98] width 88 height 33
click at [225, 99] on link "SUPPLIERS" at bounding box center [233, 97] width 70 height 17
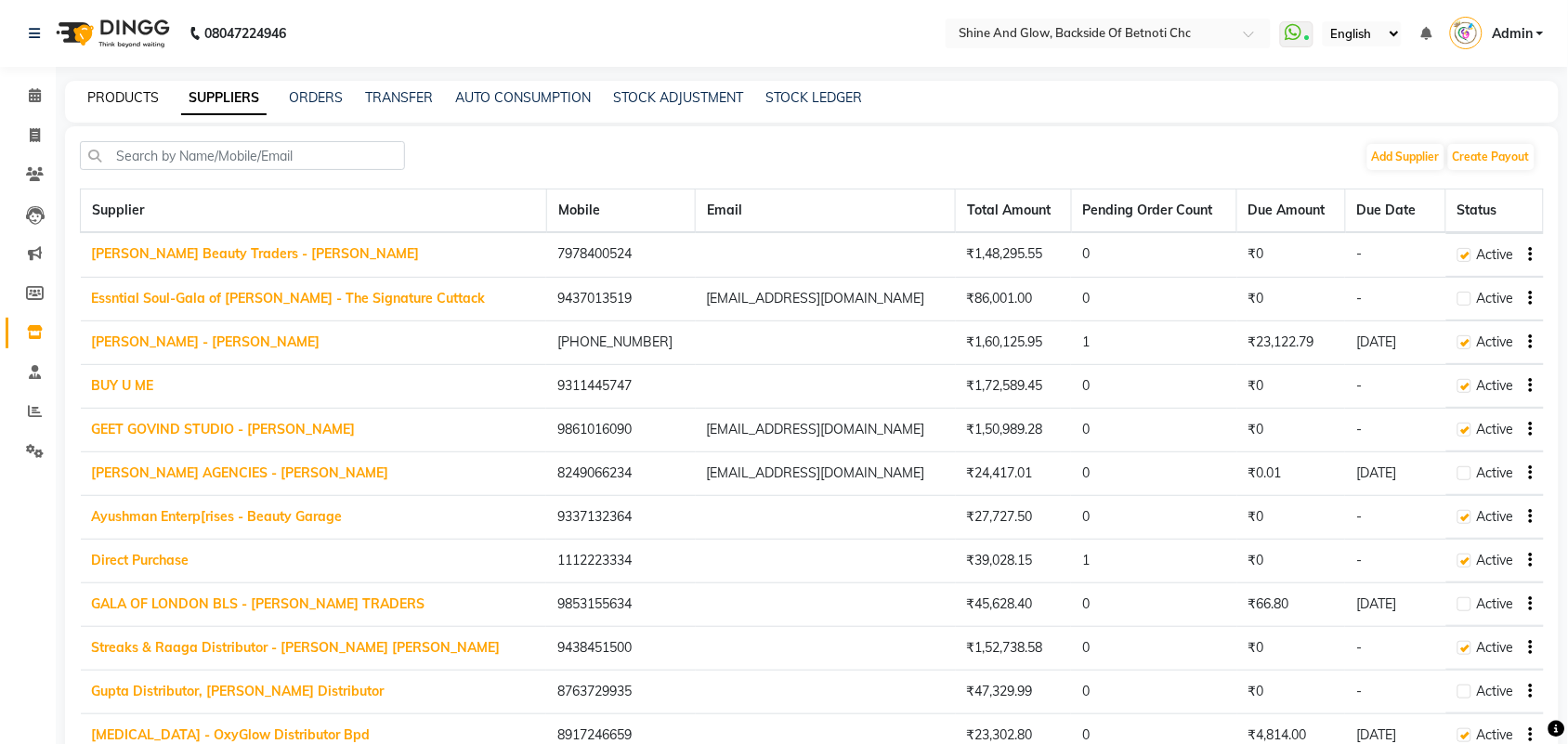
click at [118, 98] on link "PRODUCTS" at bounding box center [123, 97] width 71 height 17
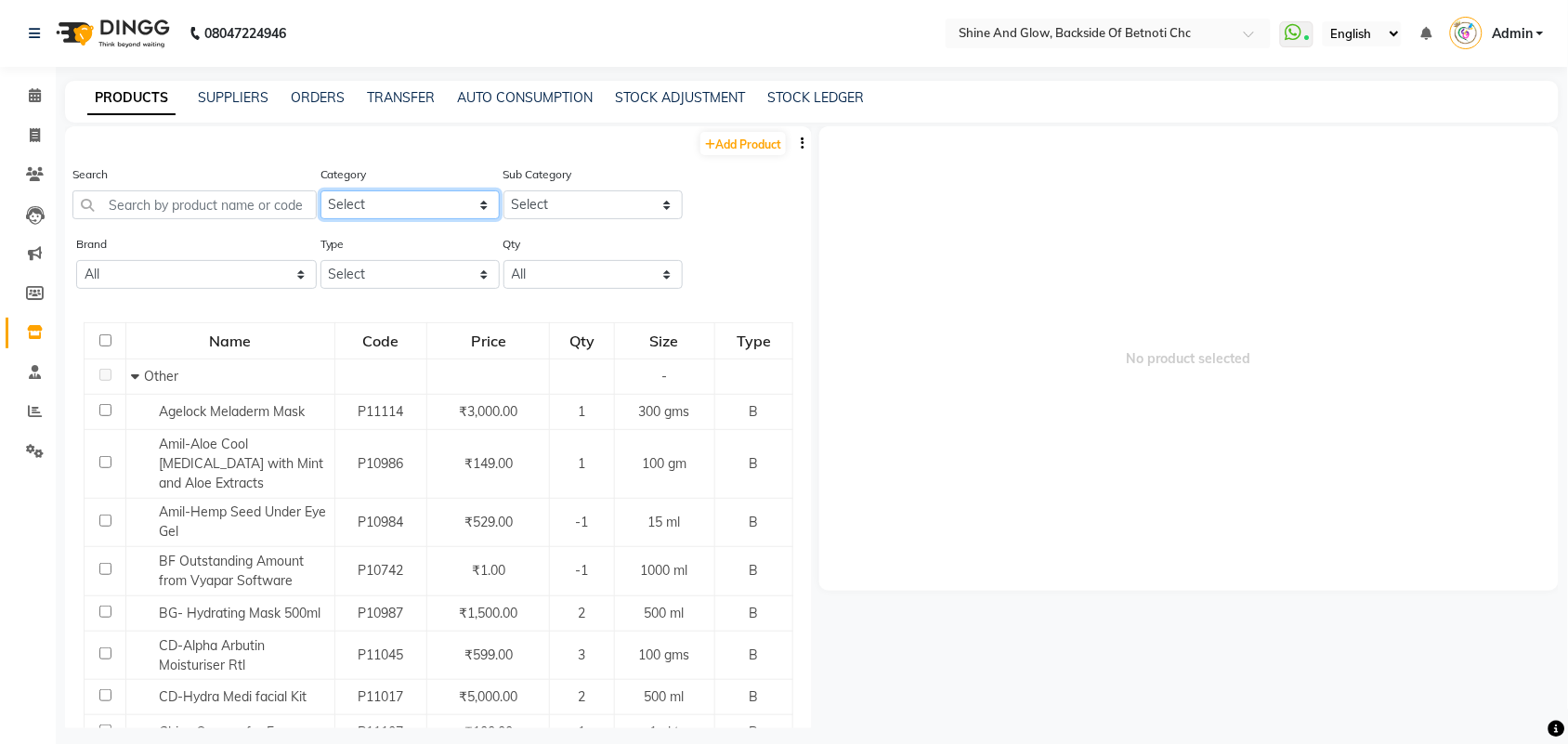
click at [379, 206] on select "Select Hair Skin Makeup Personal Care Appliances [PERSON_NAME] Waxing Disposabl…" at bounding box center [411, 205] width 179 height 29
select select "444201000"
click at [321, 190] on select "Select Hair Skin Makeup Personal Care Appliances [PERSON_NAME] Waxing Disposabl…" at bounding box center [411, 205] width 179 height 29
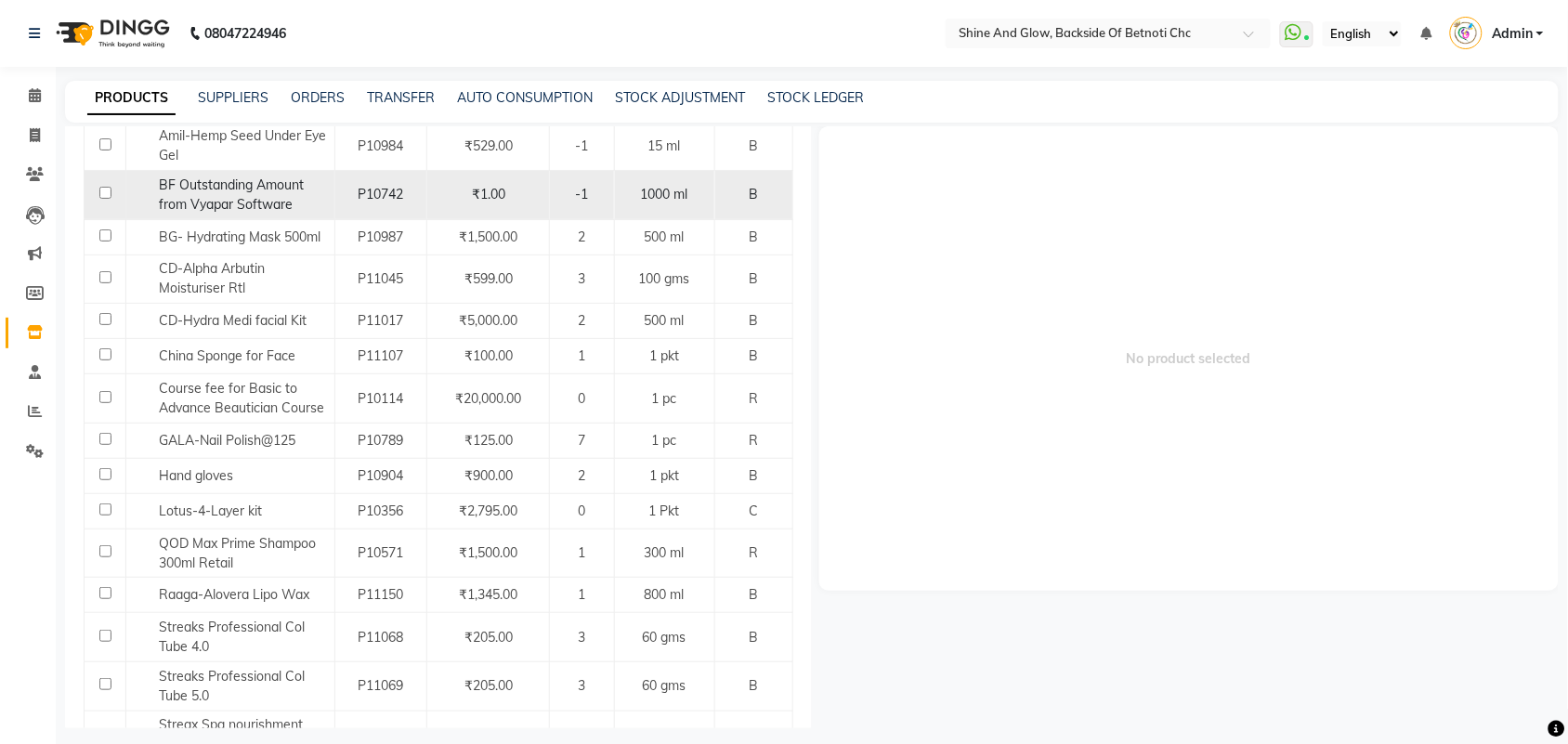
scroll to position [67, 0]
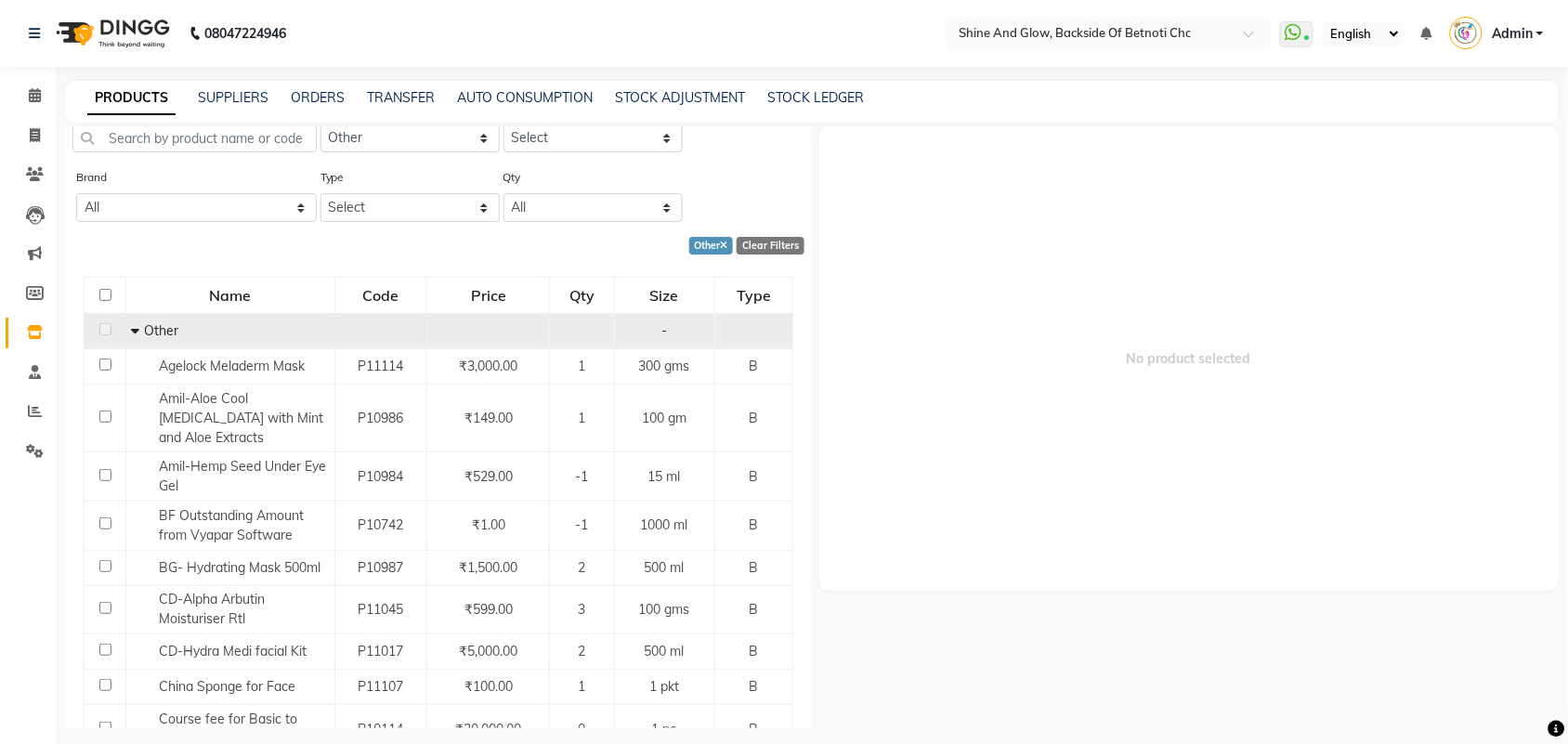
click at [135, 324] on icon at bounding box center [135, 330] width 9 height 13
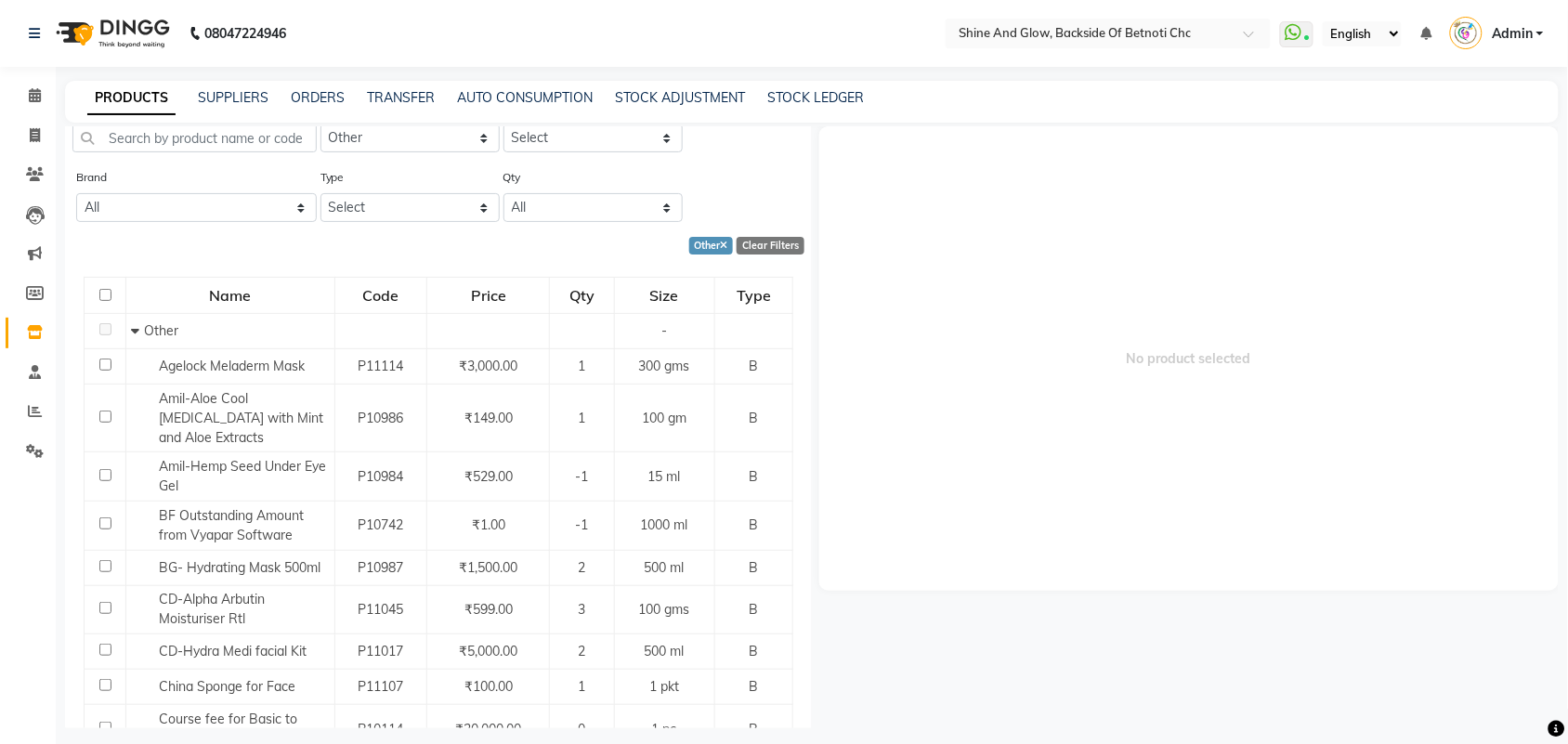
scroll to position [0, 0]
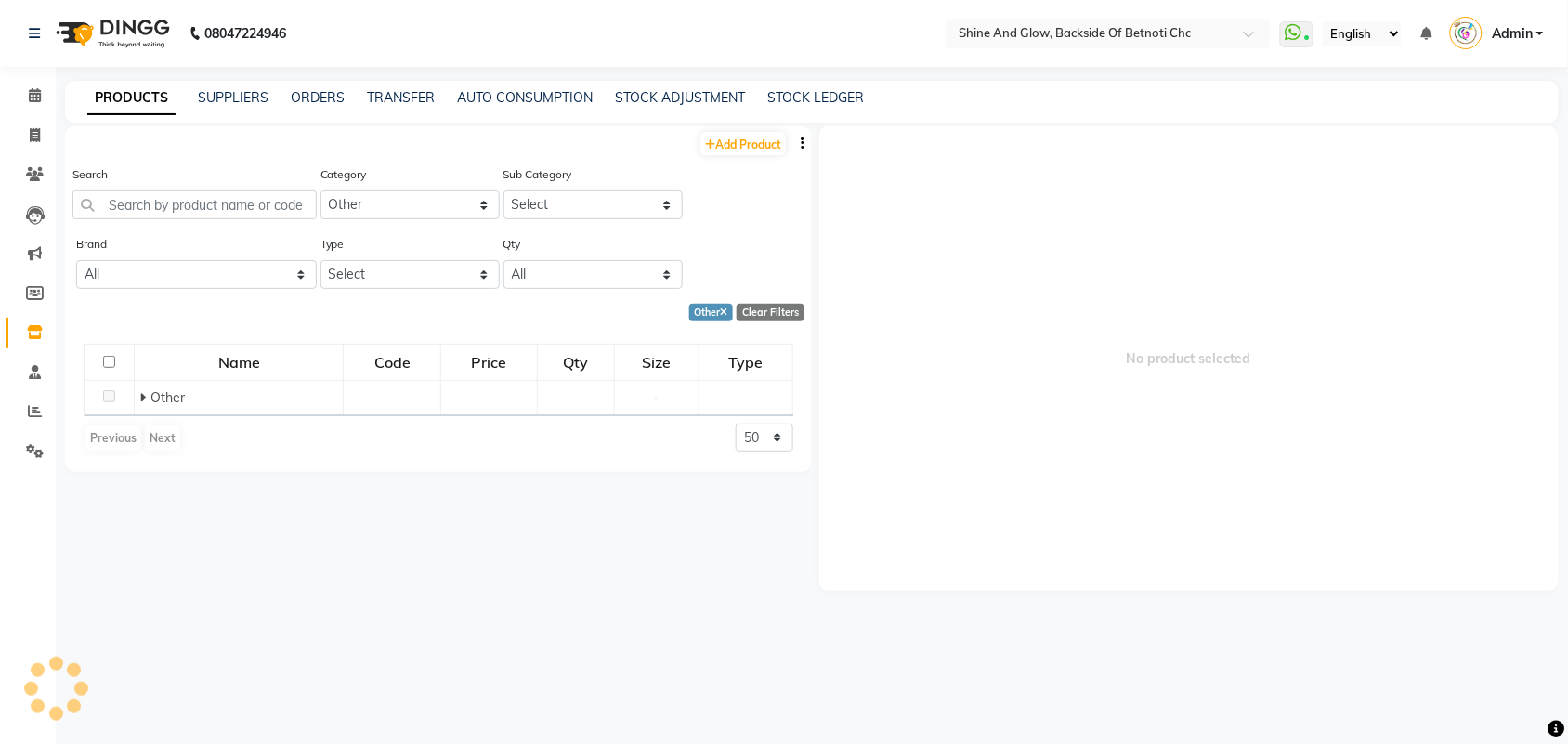
click at [730, 304] on div "Other" at bounding box center [712, 312] width 45 height 18
click at [725, 314] on icon at bounding box center [725, 313] width 8 height 10
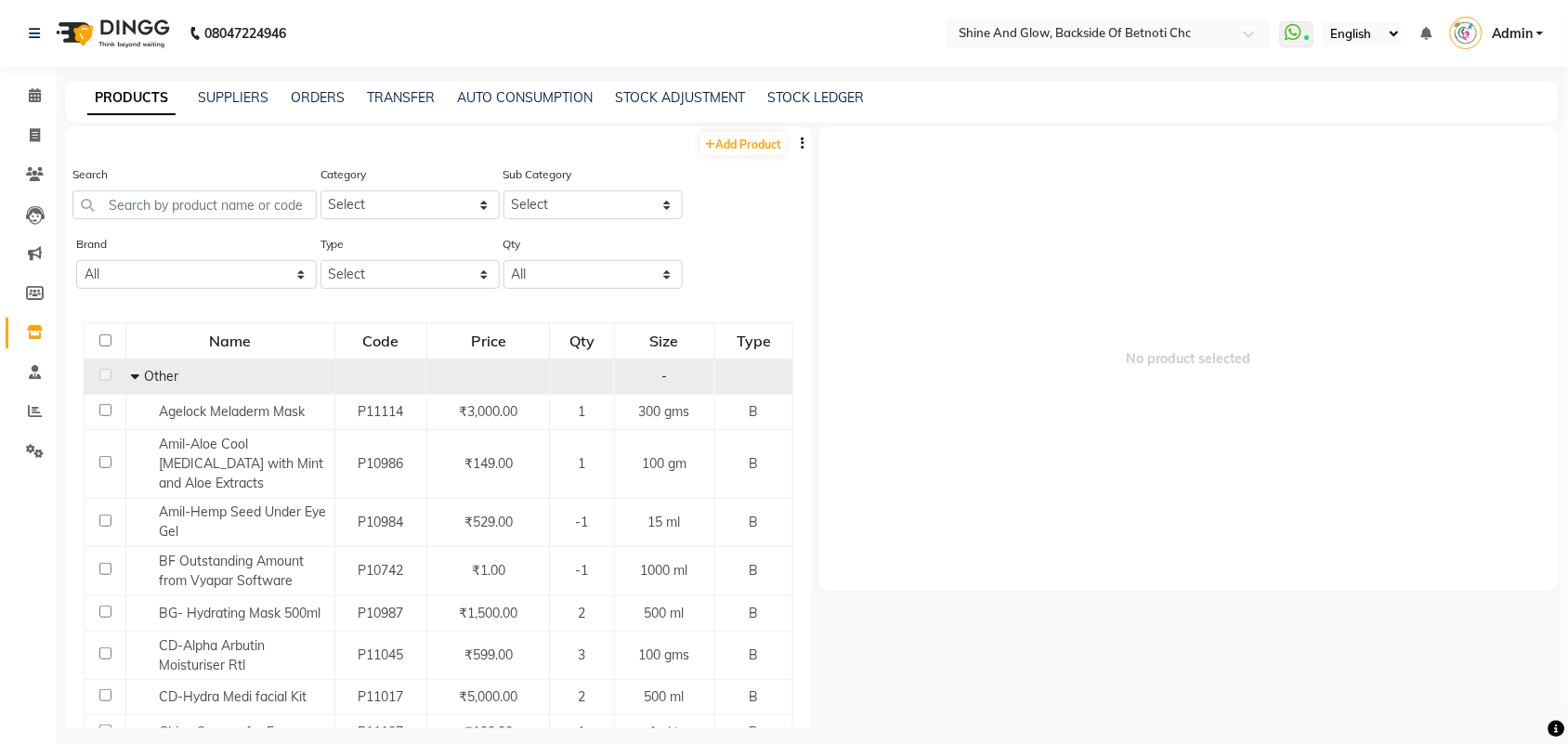
click at [132, 378] on icon at bounding box center [135, 375] width 9 height 13
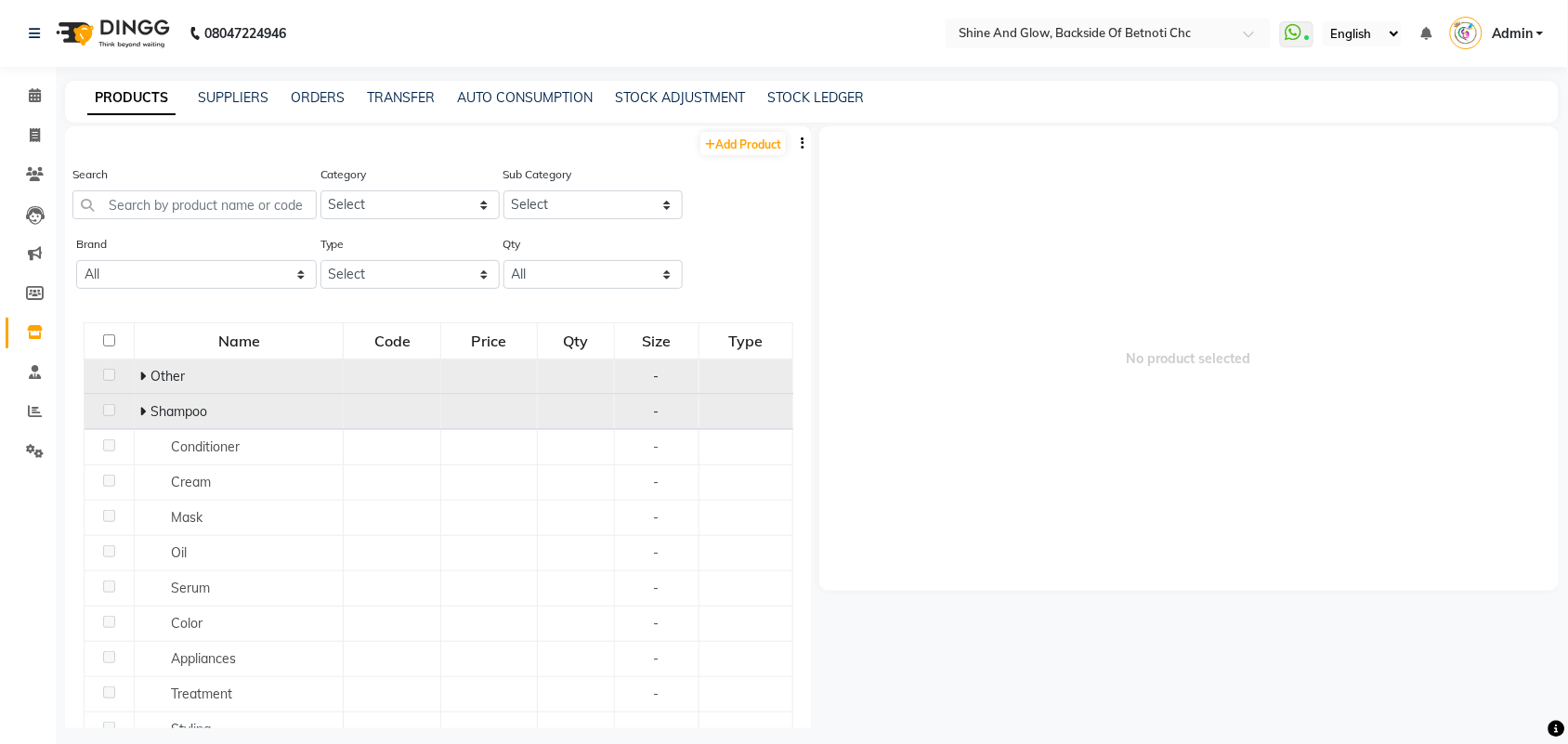
click at [144, 411] on icon at bounding box center [142, 411] width 7 height 13
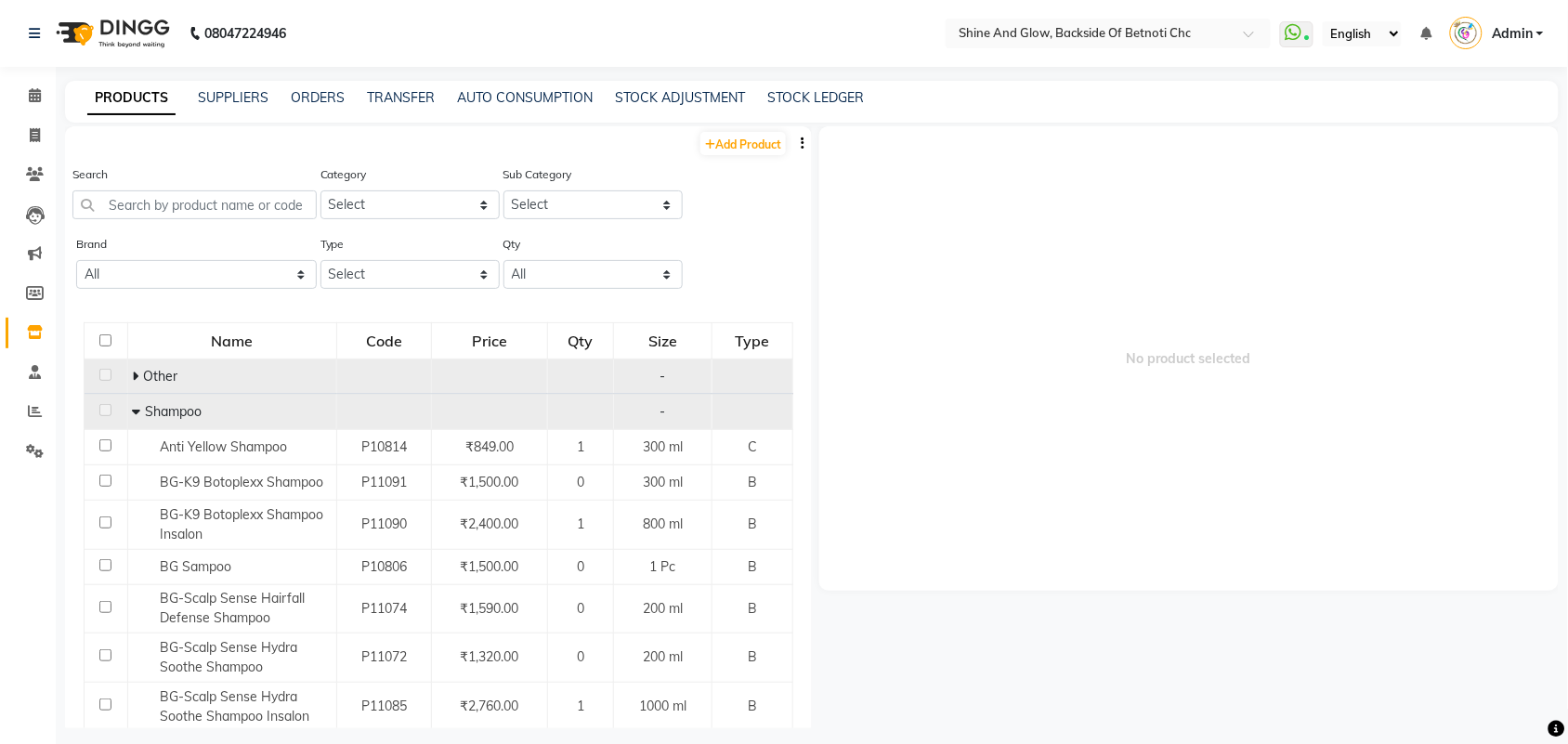
click at [135, 409] on icon at bounding box center [136, 411] width 9 height 13
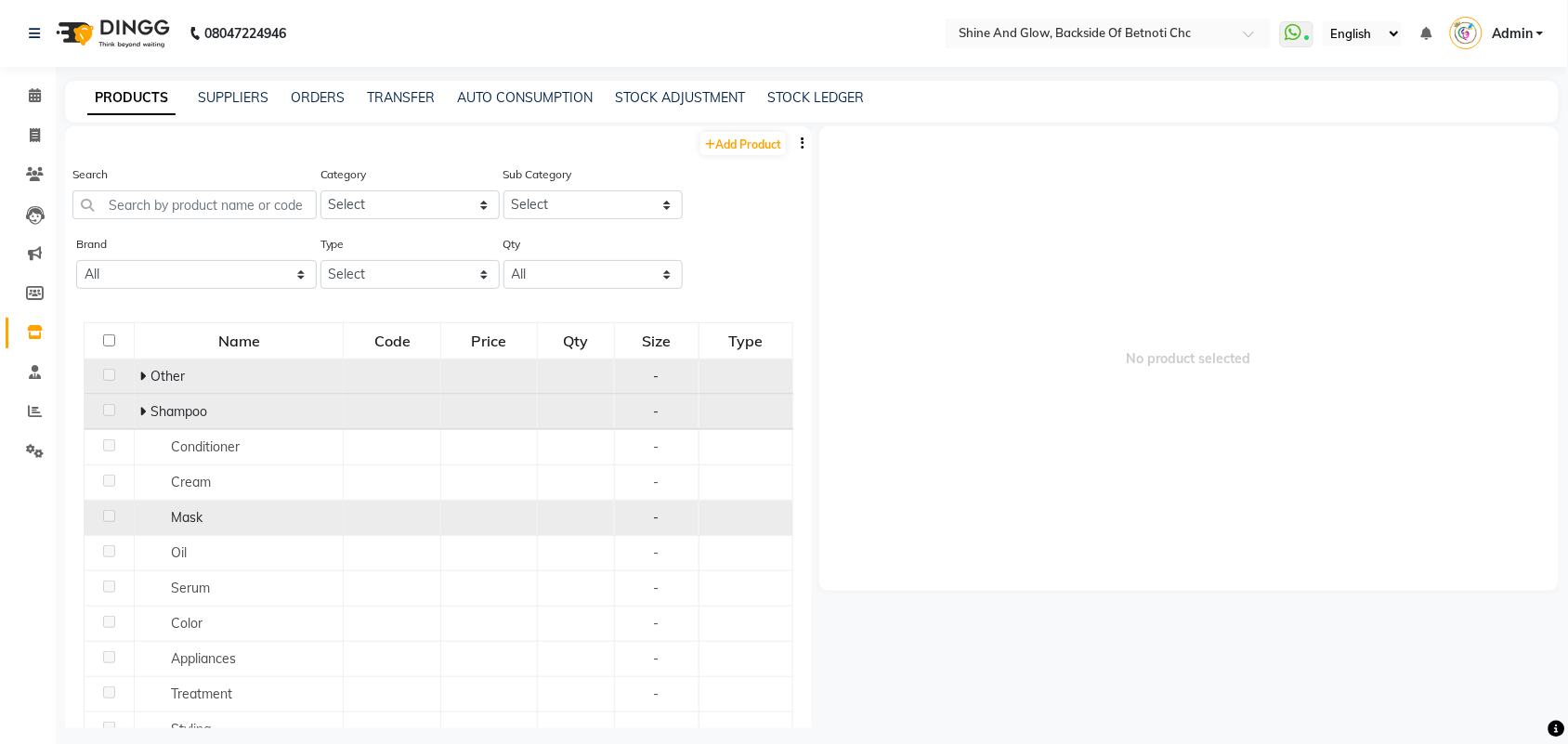
scroll to position [112, 0]
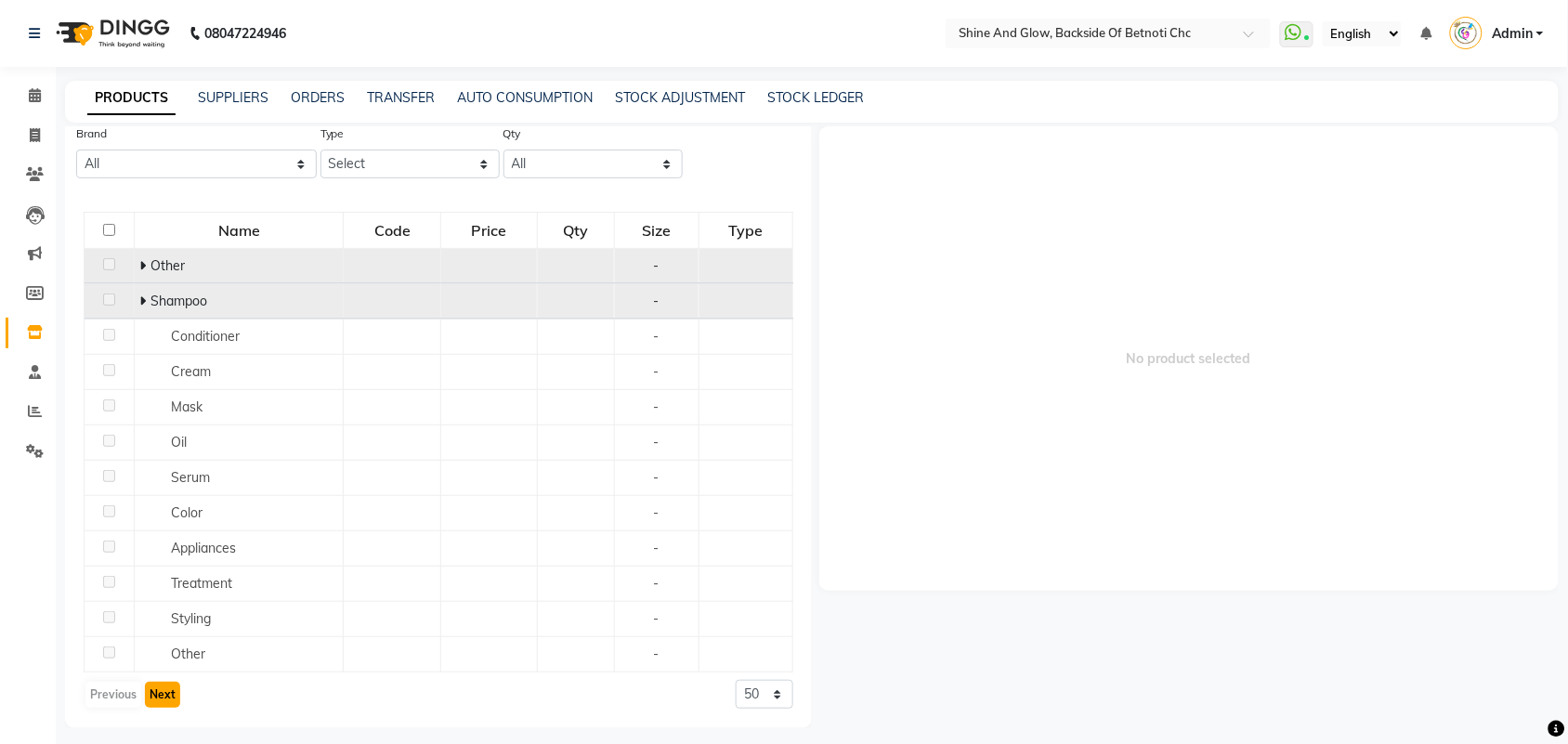
click at [158, 692] on button "Next" at bounding box center [163, 694] width 35 height 26
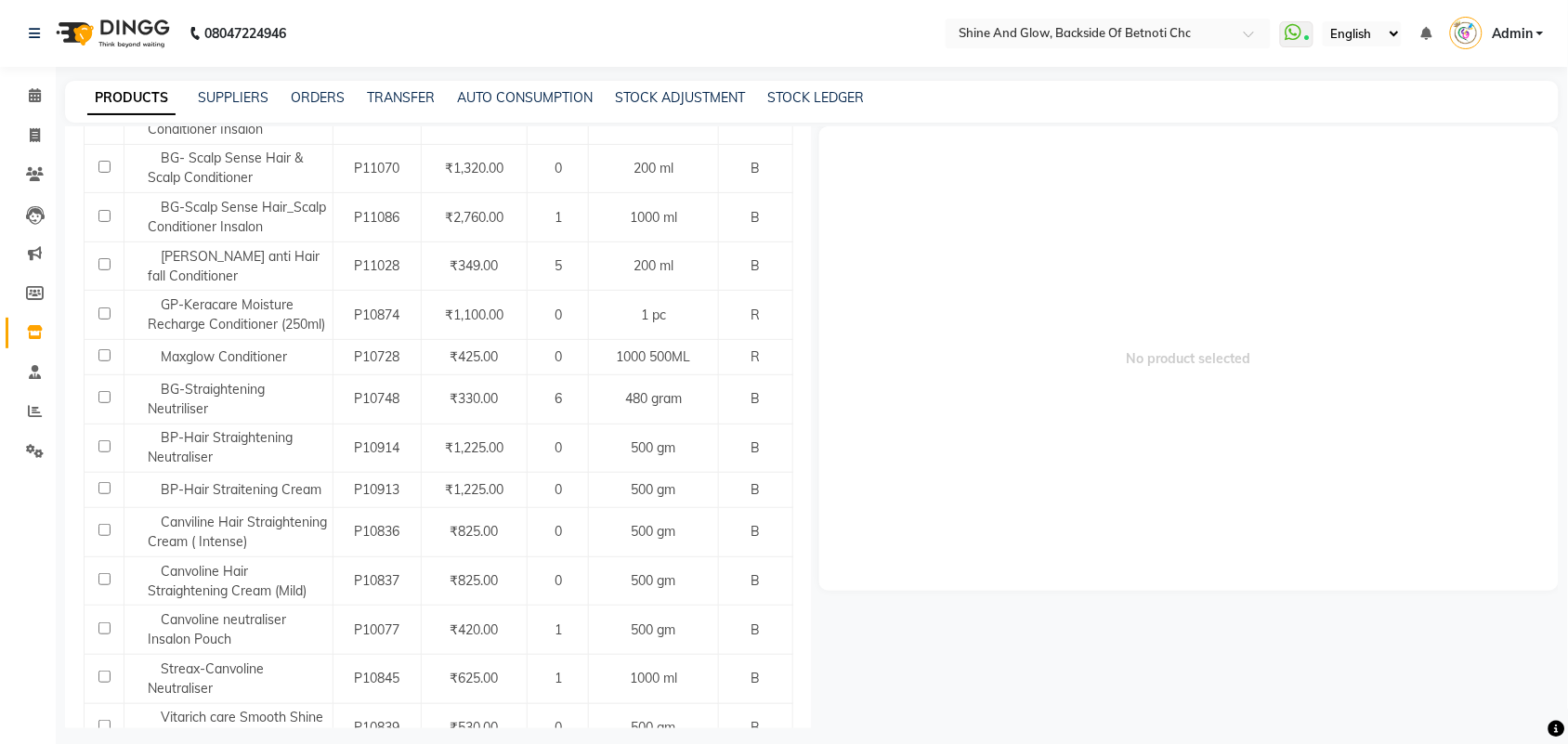
scroll to position [2137, 0]
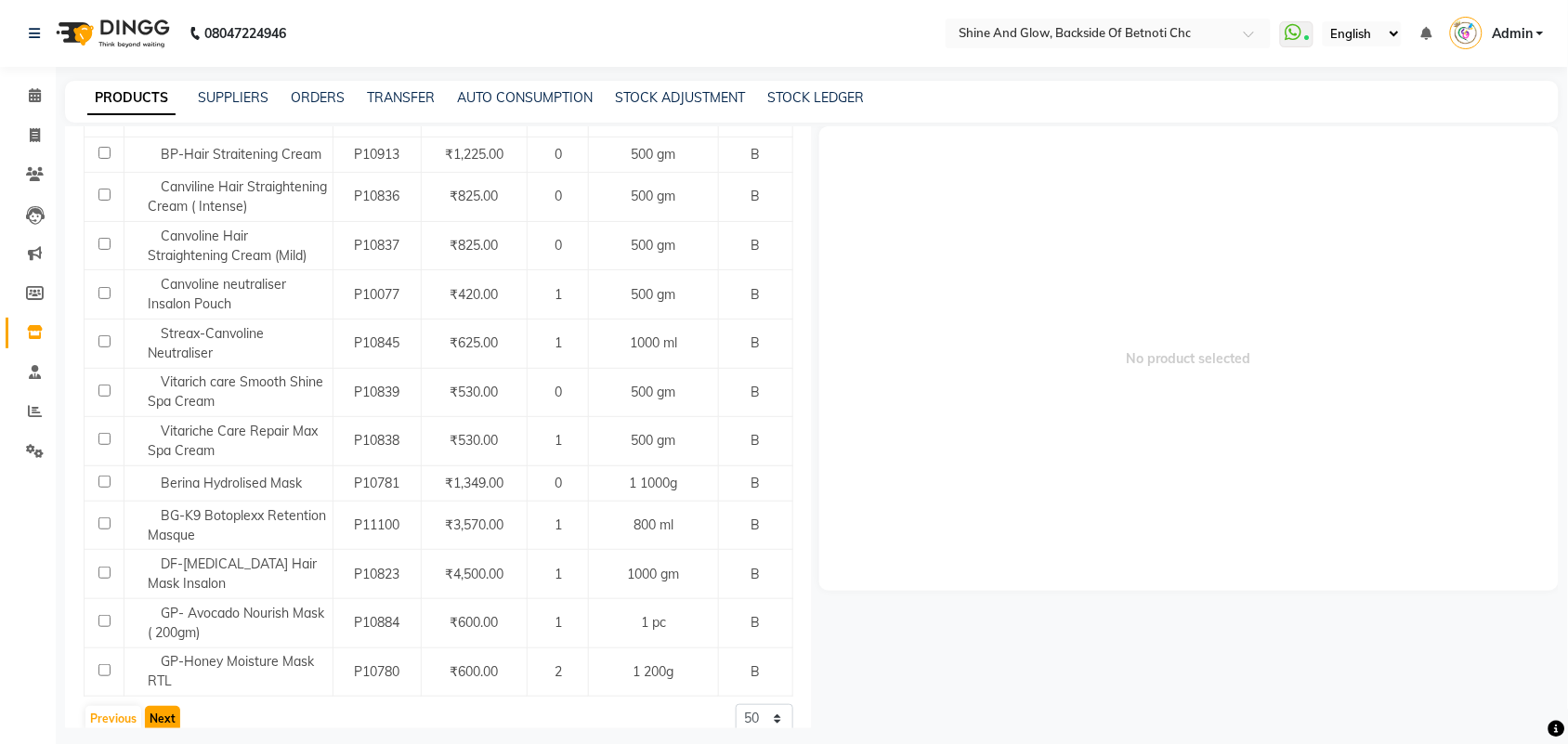
click at [159, 706] on button "Next" at bounding box center [163, 719] width 35 height 26
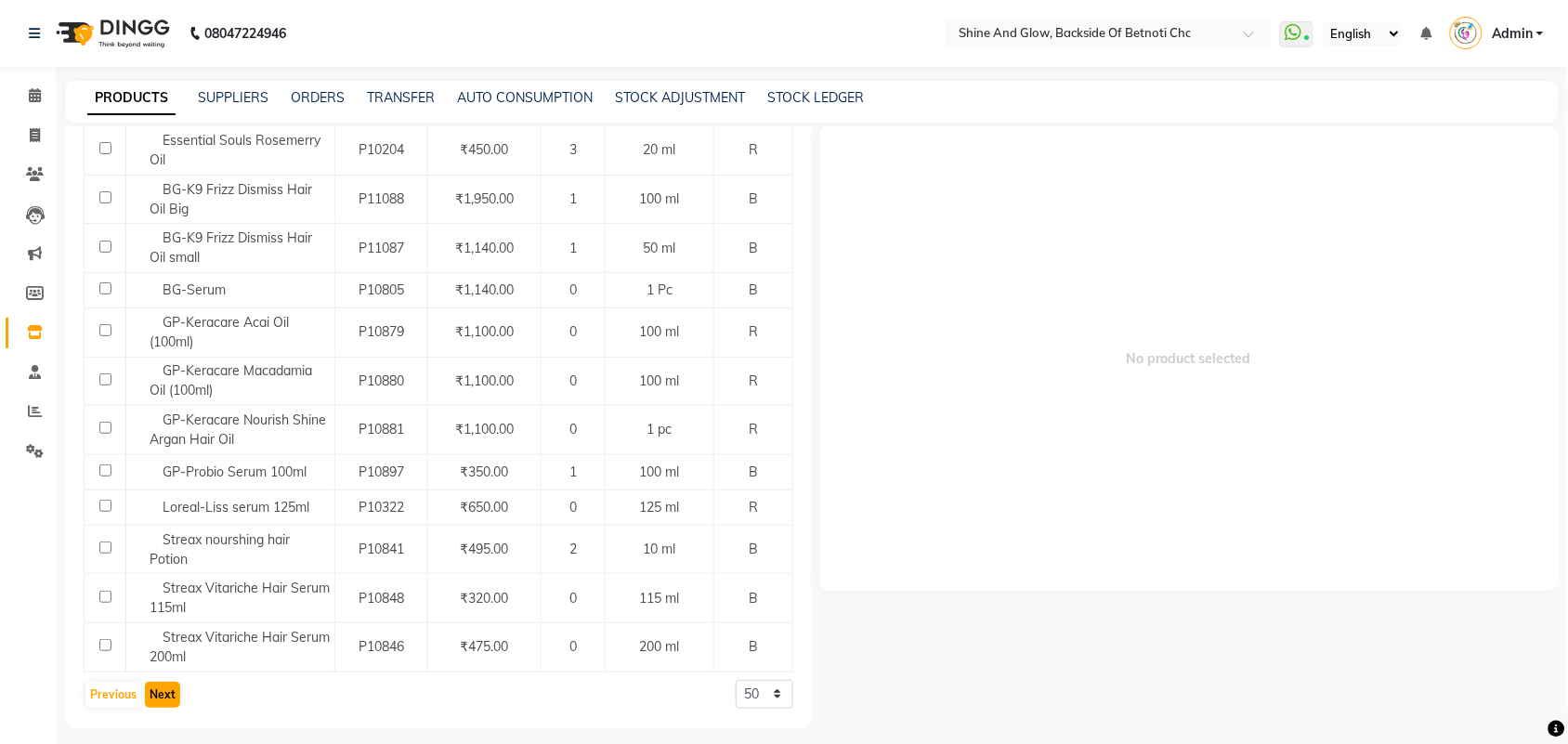
click at [164, 694] on button "Next" at bounding box center [163, 694] width 35 height 26
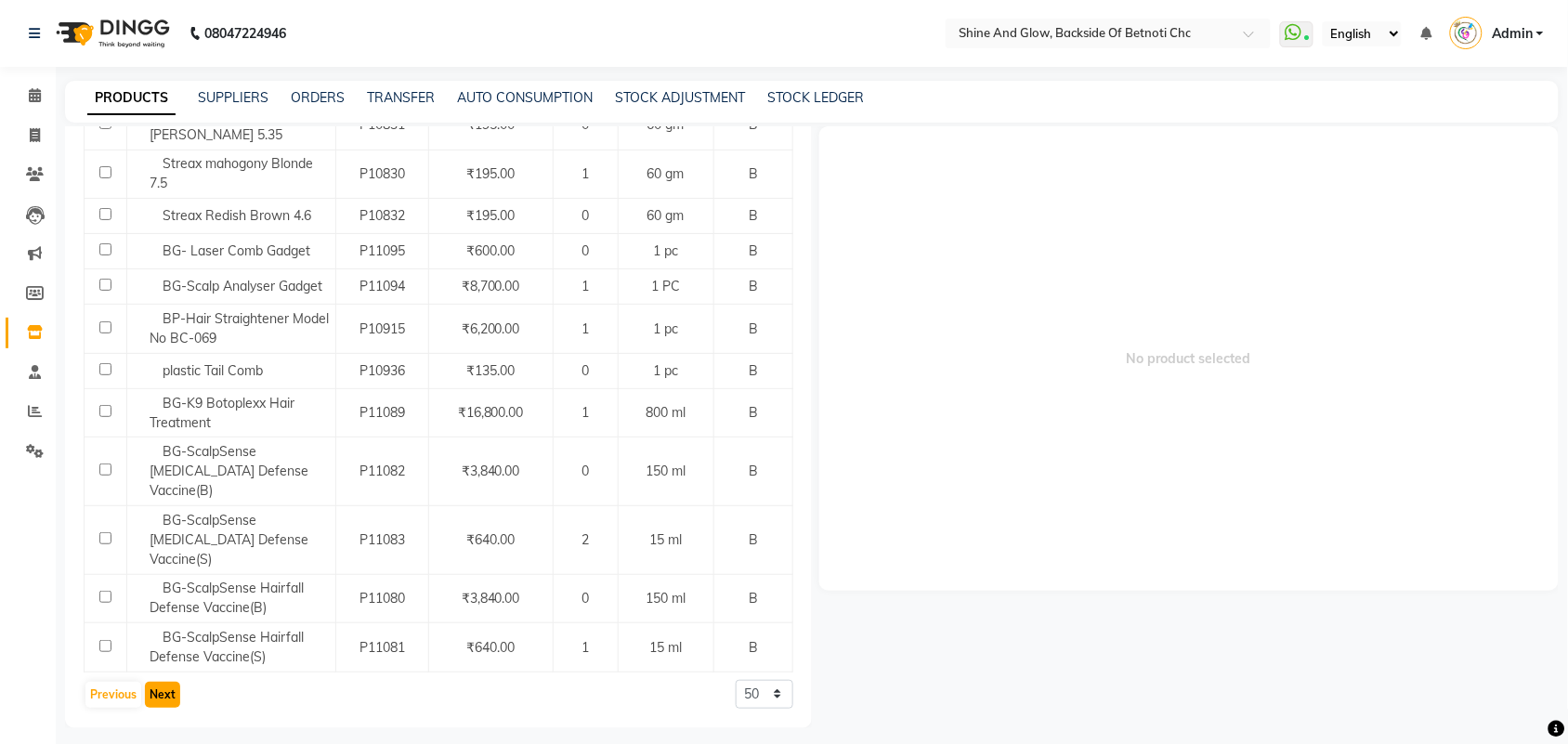
scroll to position [1835, 0]
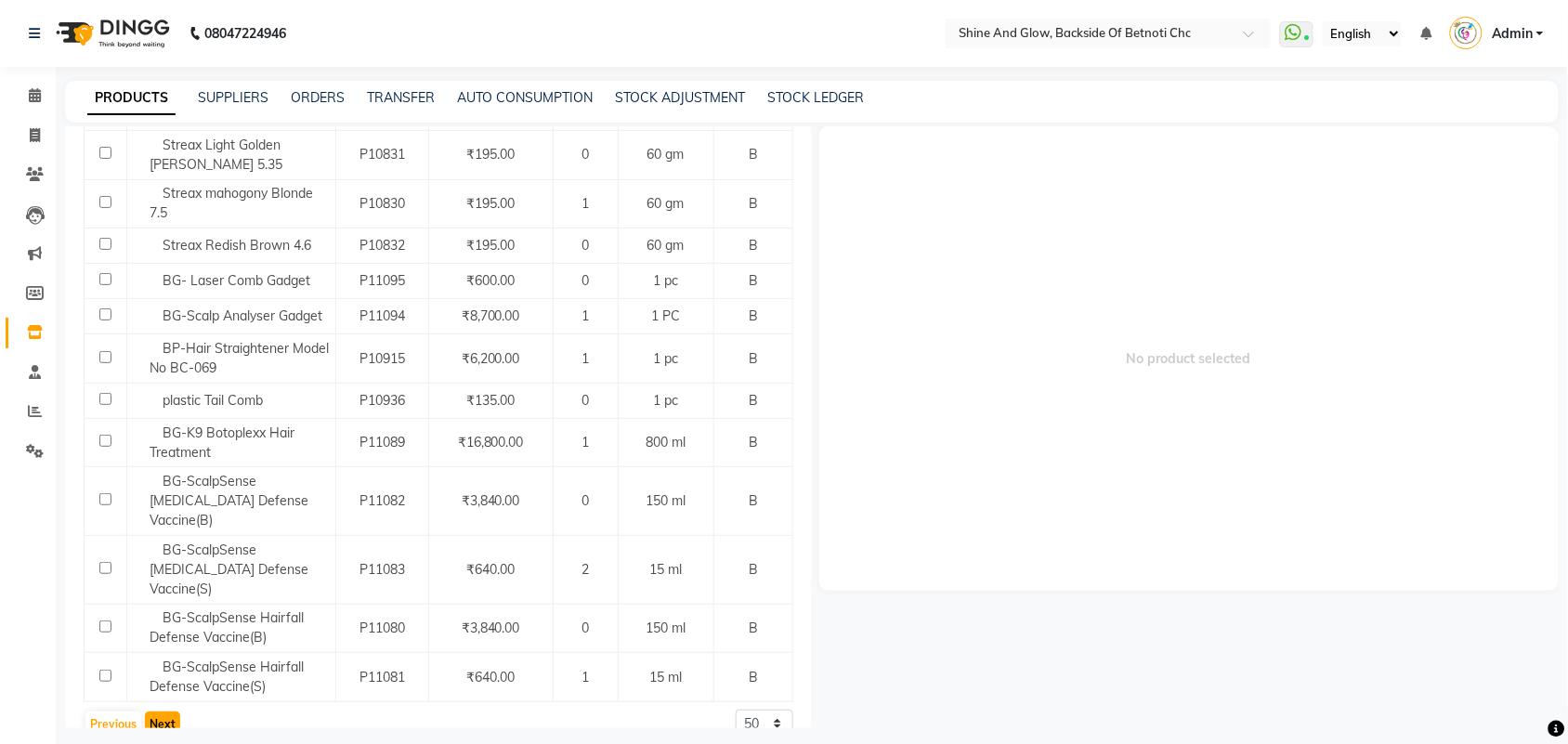
click at [164, 712] on button "Next" at bounding box center [163, 724] width 35 height 26
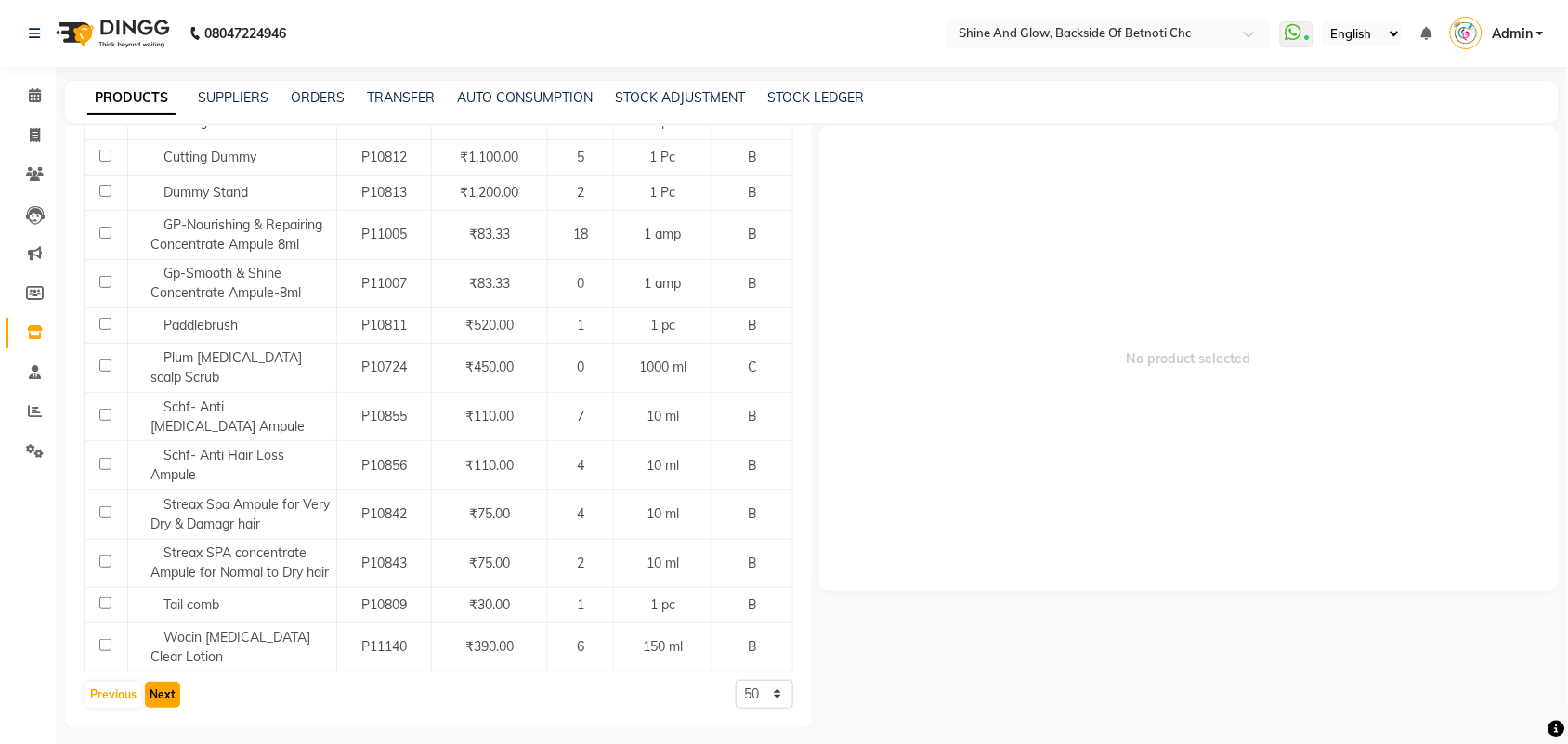
scroll to position [1847, 0]
click at [164, 694] on button "Next" at bounding box center [163, 694] width 35 height 26
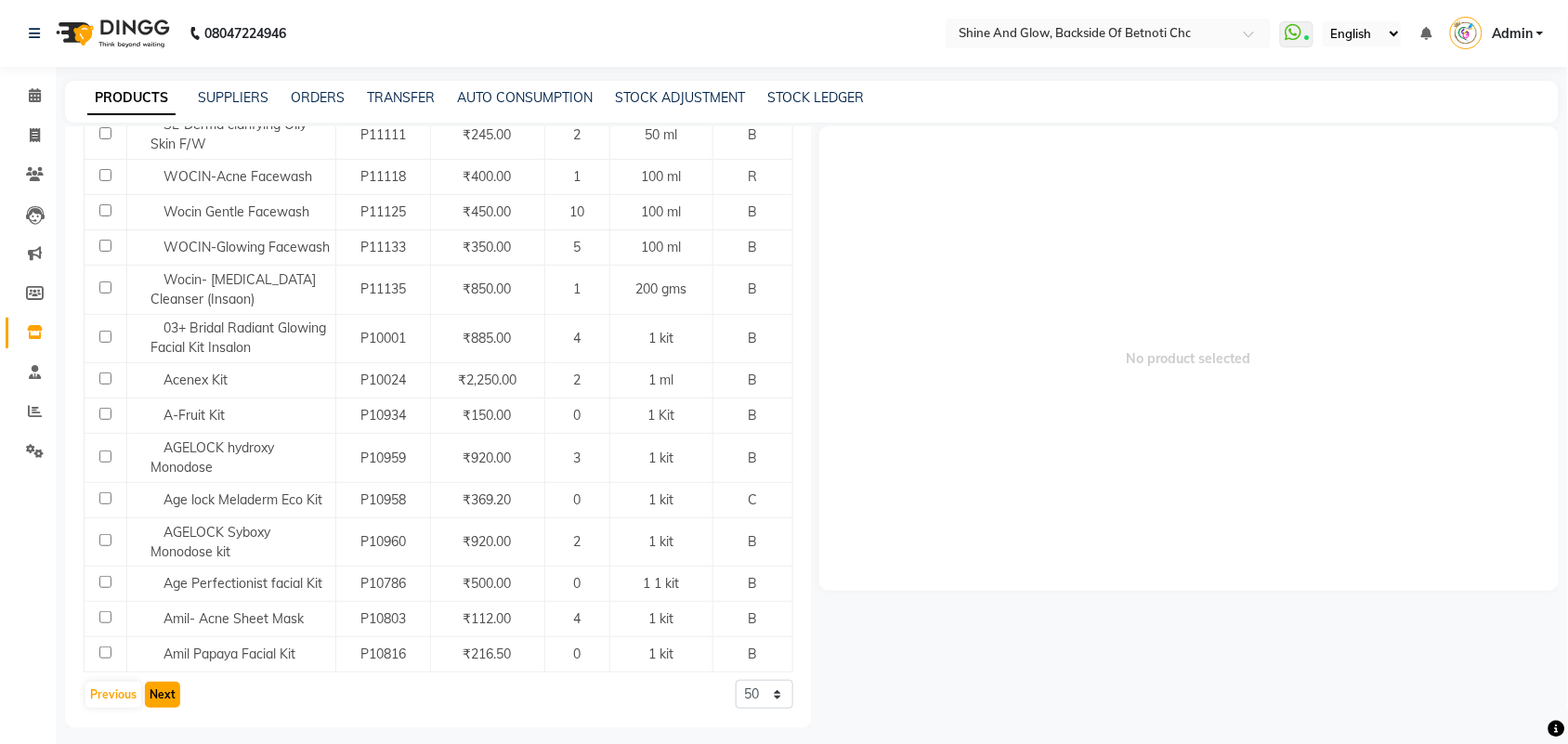
scroll to position [1746, 0]
click at [164, 694] on button "Next" at bounding box center [163, 694] width 35 height 26
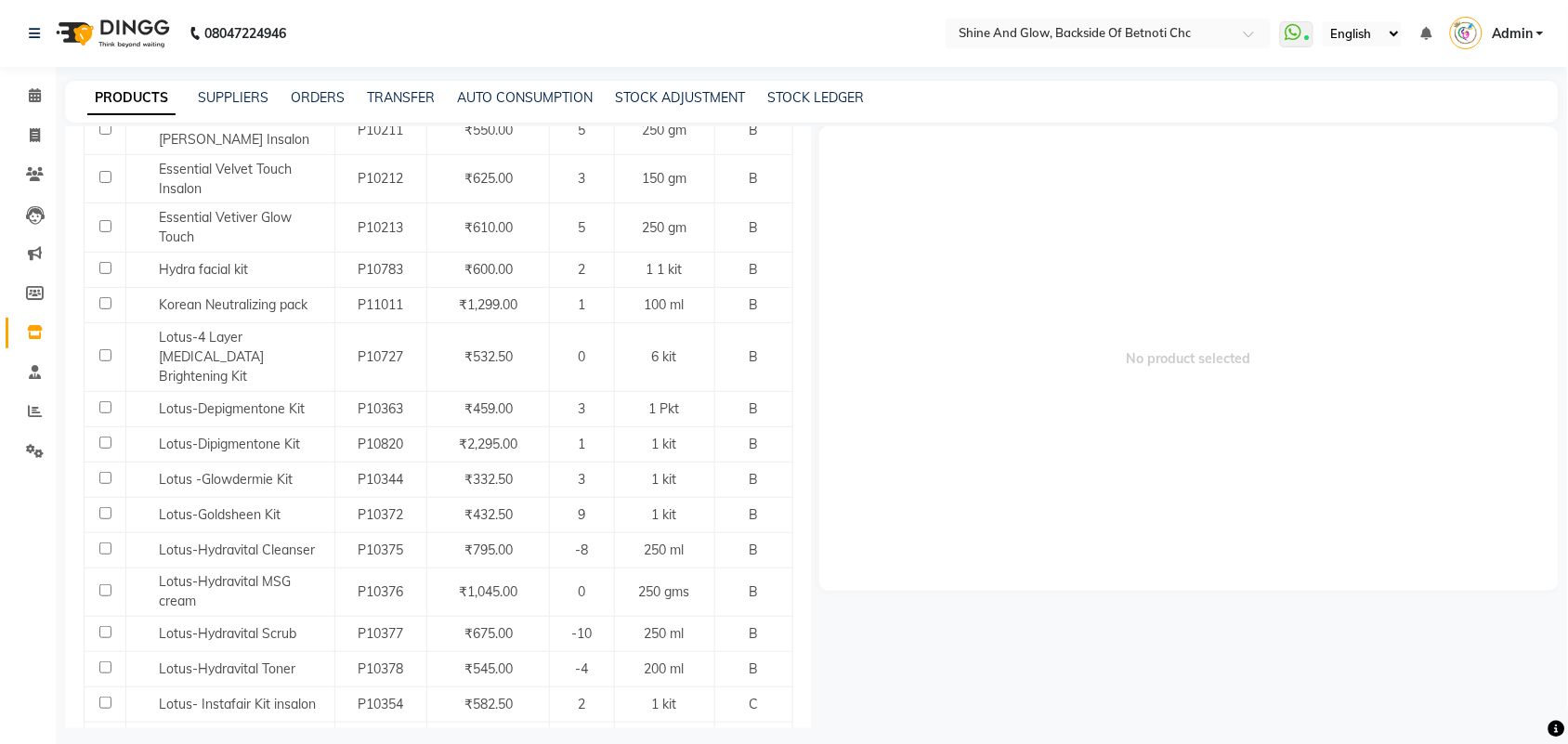
scroll to position [0, 0]
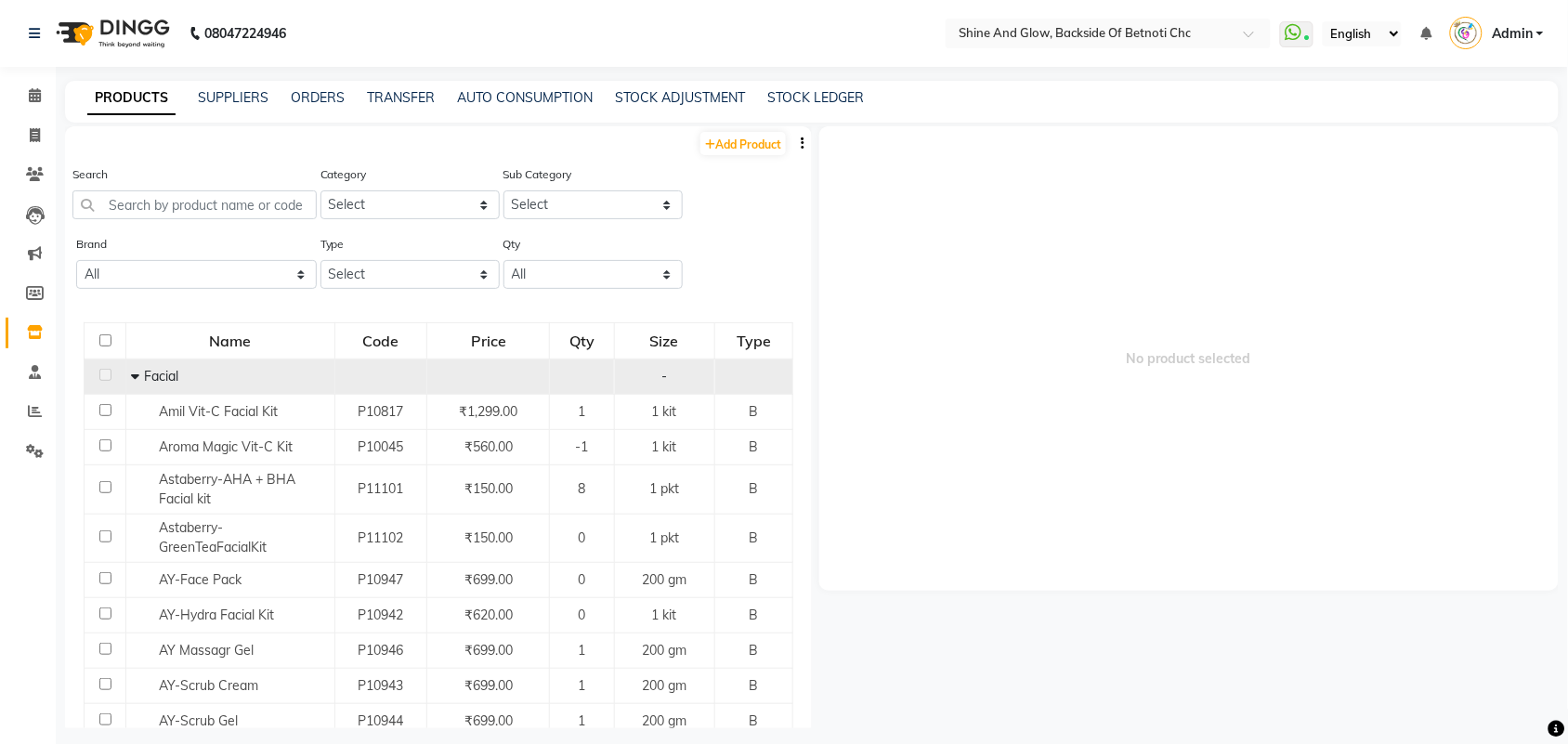
click at [135, 377] on icon at bounding box center [135, 375] width 9 height 13
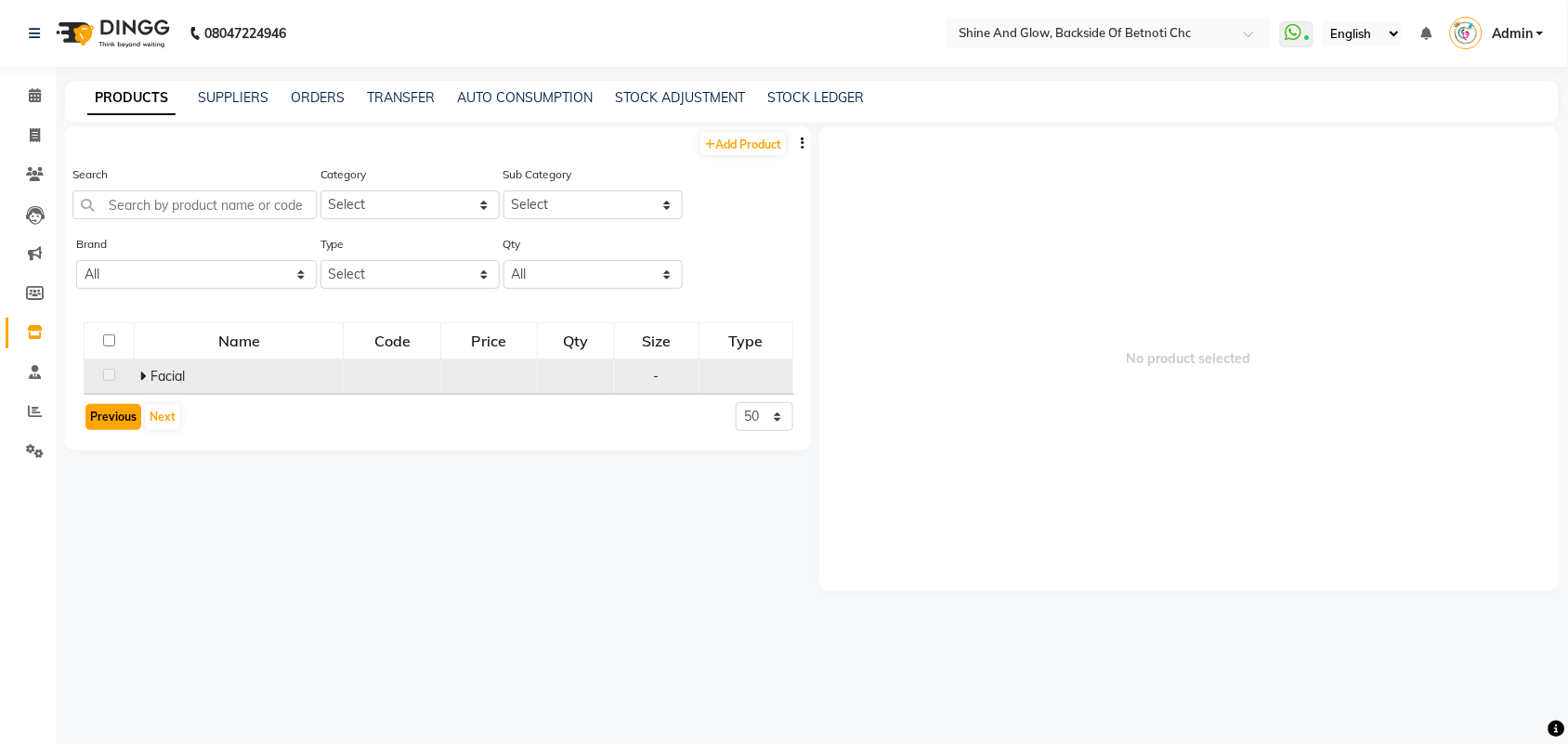
click at [113, 419] on button "Previous" at bounding box center [113, 416] width 56 height 26
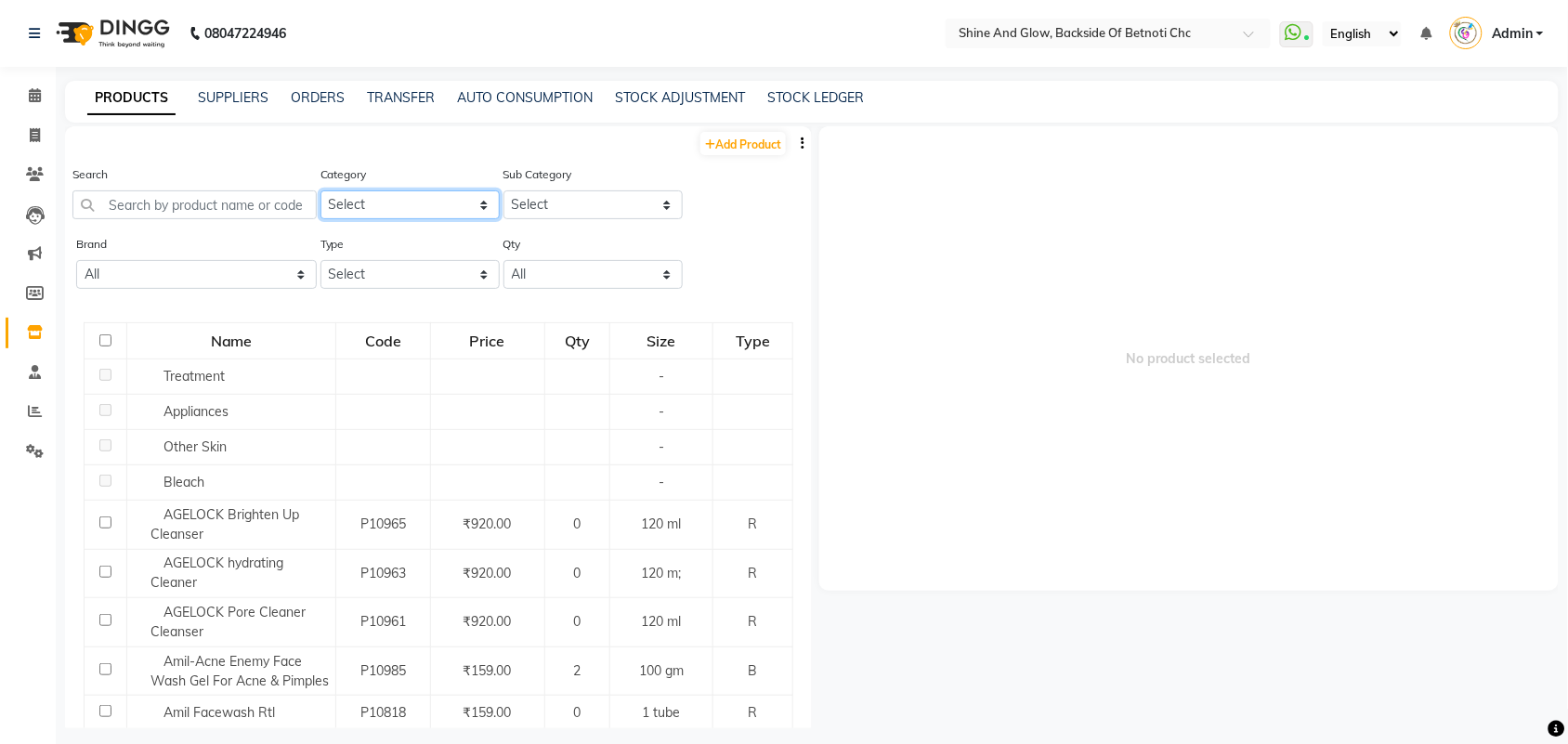
click at [461, 205] on select "Select Hair Skin Makeup Personal Care Appliances [PERSON_NAME] Waxing Disposabl…" at bounding box center [411, 205] width 179 height 29
drag, startPoint x: 381, startPoint y: 202, endPoint x: 376, endPoint y: 216, distance: 14.9
click at [381, 202] on select "Select Hair Skin Makeup Personal Care Appliances [PERSON_NAME] Waxing Disposabl…" at bounding box center [411, 205] width 179 height 29
select select "444201000"
click at [321, 190] on select "Select Hair Skin Makeup Personal Care Appliances [PERSON_NAME] Waxing Disposabl…" at bounding box center [411, 205] width 179 height 29
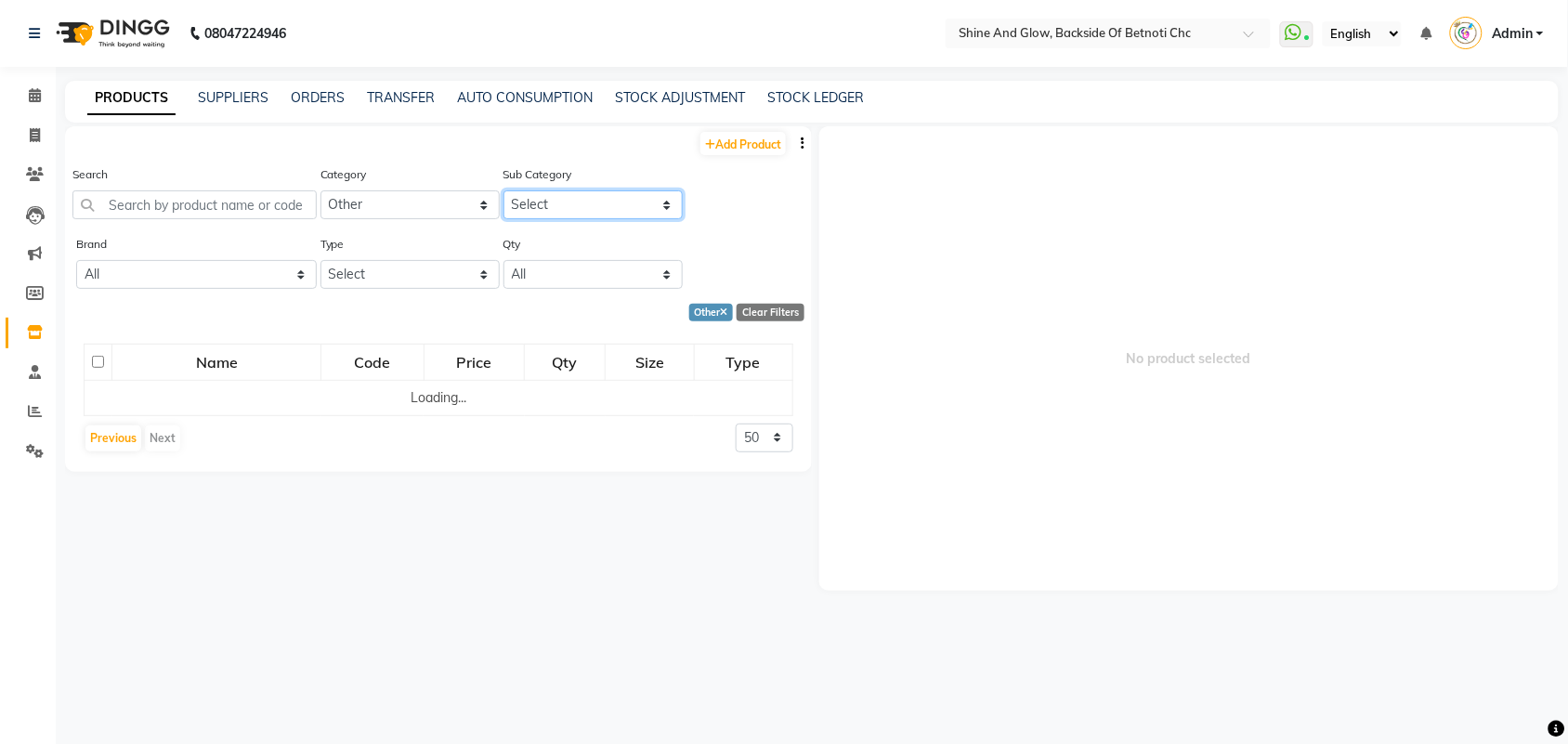
click at [554, 201] on select "Select Houskeeping Other" at bounding box center [593, 205] width 179 height 29
select select "444201002"
click at [503, 190] on select "Select Houskeeping Other" at bounding box center [593, 205] width 179 height 29
drag, startPoint x: 727, startPoint y: 303, endPoint x: 706, endPoint y: 321, distance: 27.7
click at [726, 303] on div "Other" at bounding box center [712, 312] width 45 height 18
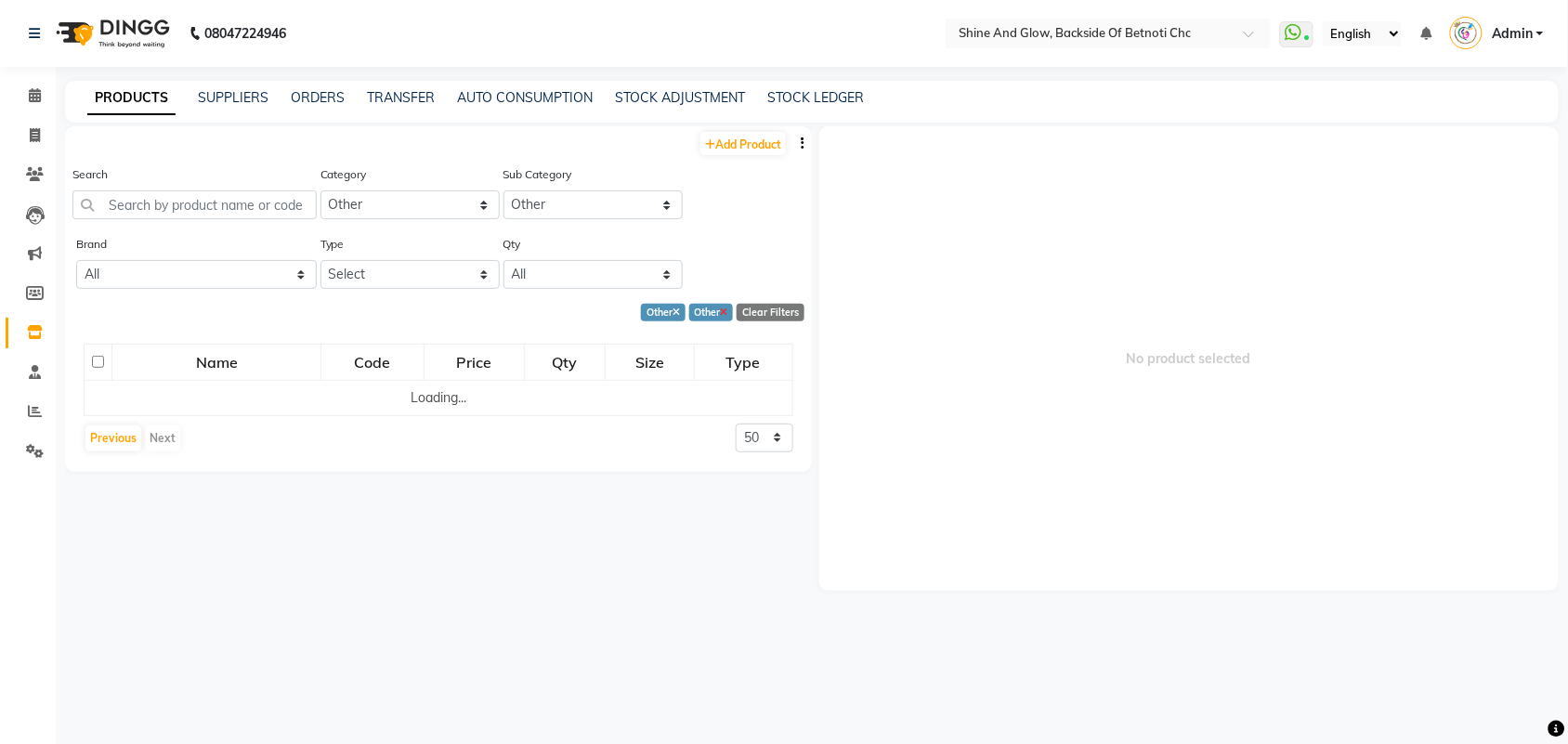
click at [723, 308] on icon at bounding box center [725, 313] width 8 height 10
select select
click at [722, 308] on icon at bounding box center [725, 313] width 8 height 10
select select
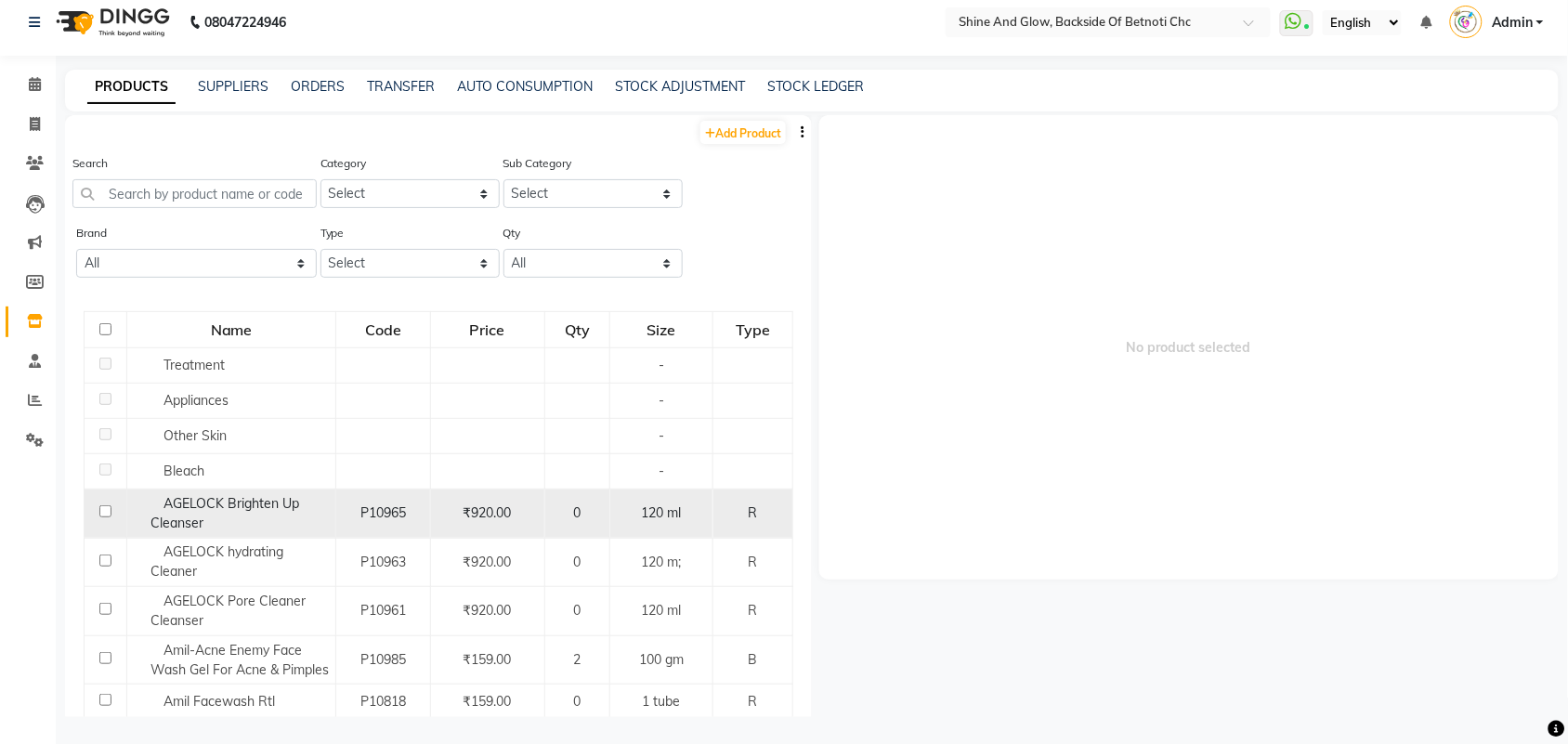
click at [155, 501] on div "AGELOCK Brighten Up Cleanser" at bounding box center [231, 514] width 199 height 39
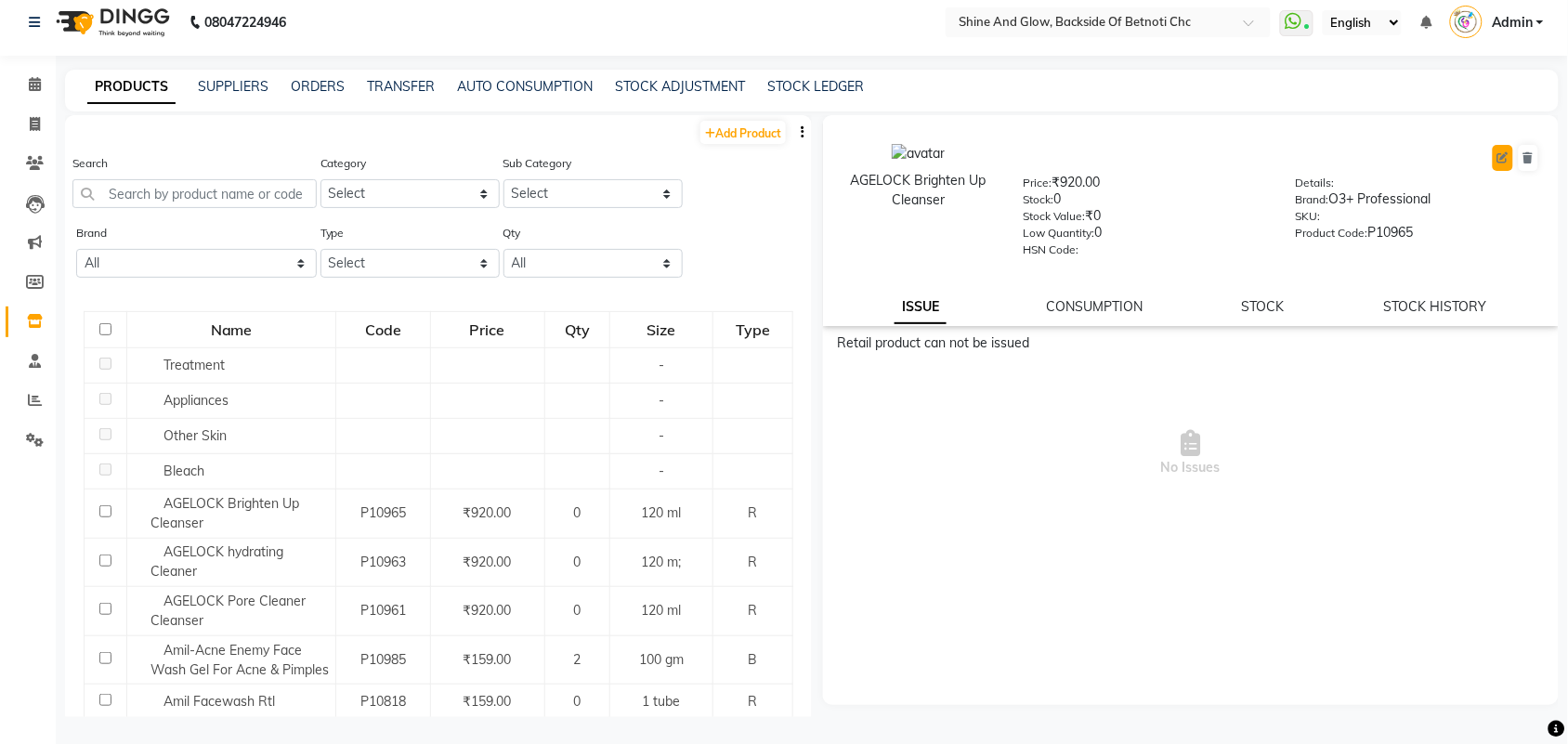
click at [1507, 156] on icon at bounding box center [1503, 157] width 11 height 11
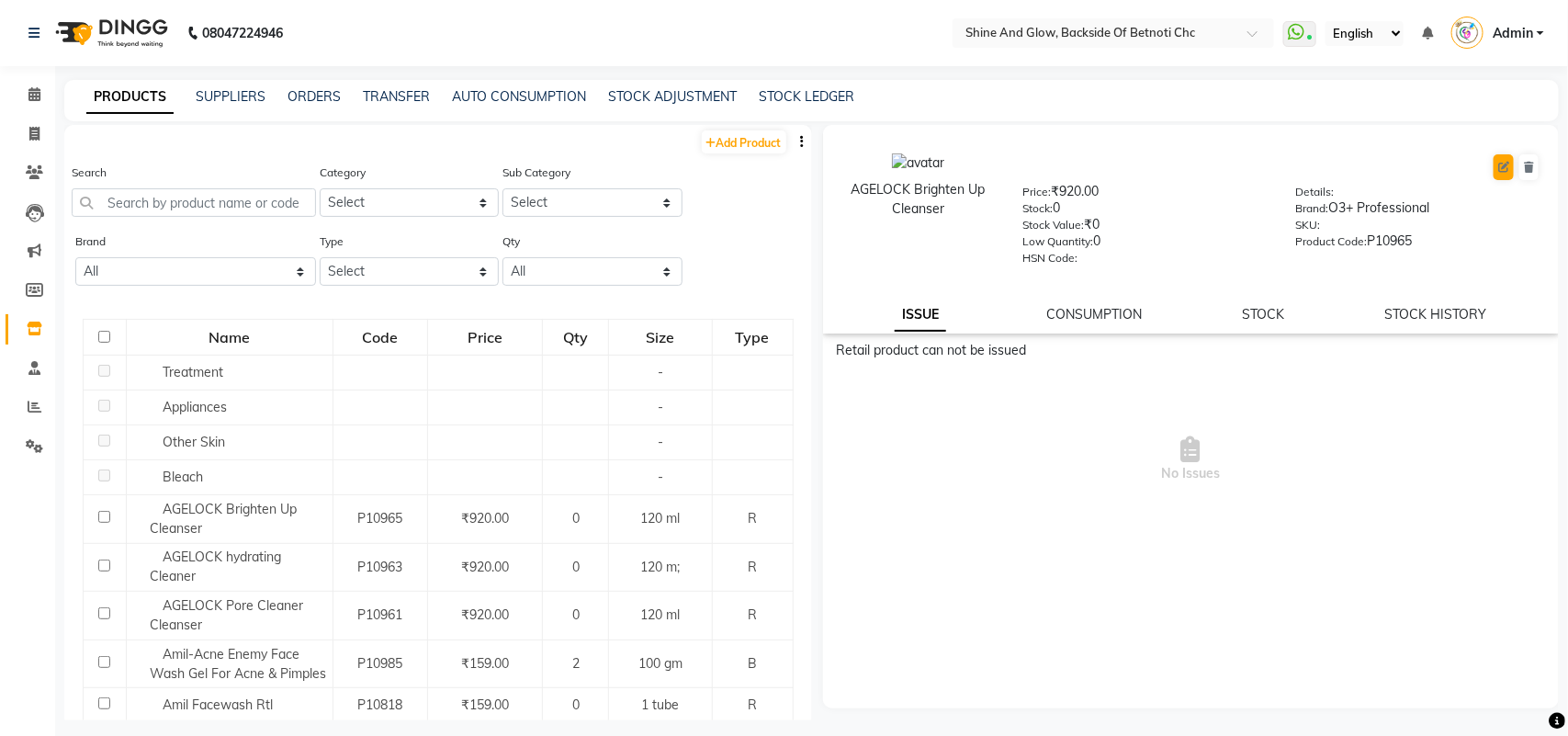
select select "R"
select select "true"
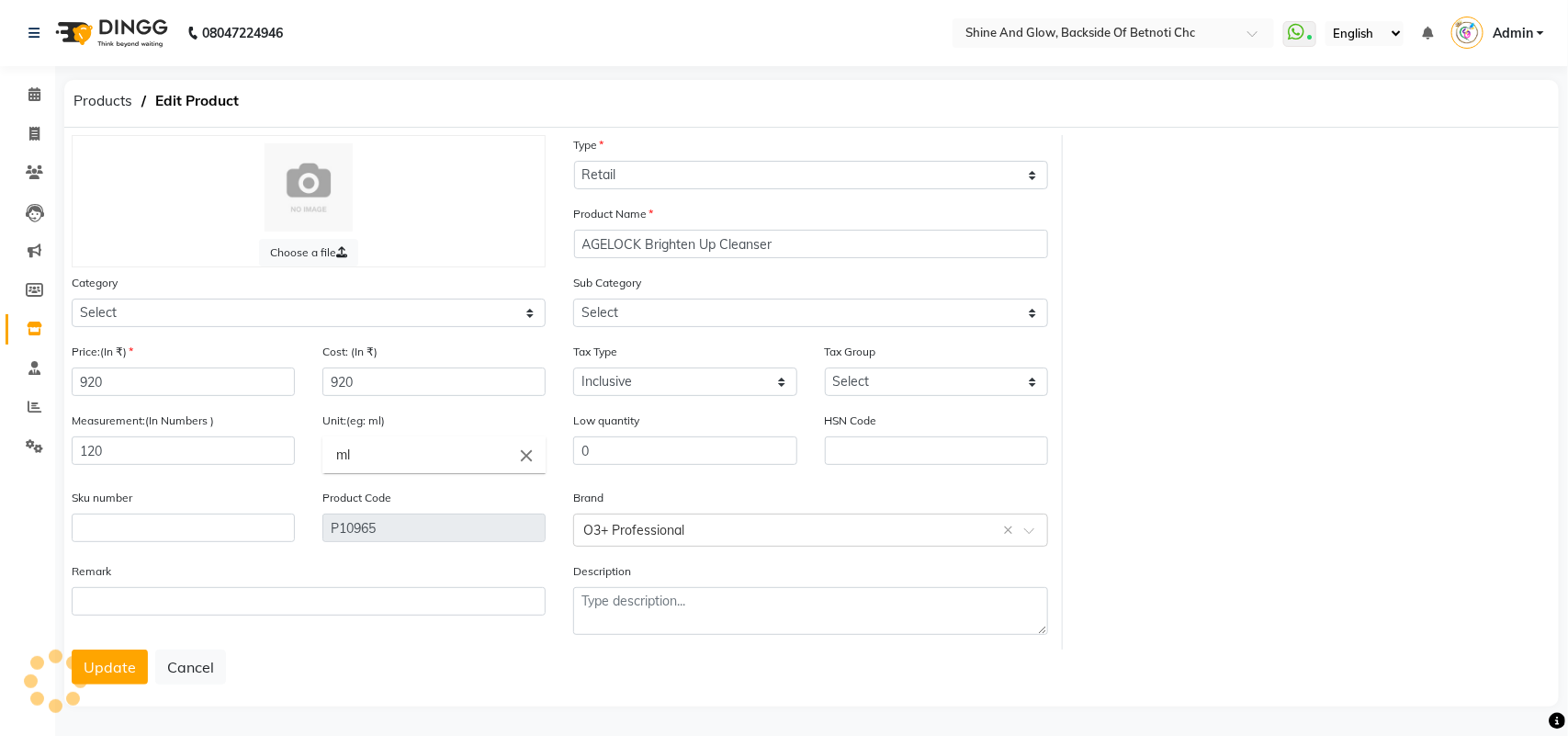
select select "444201150"
select select "444201151"
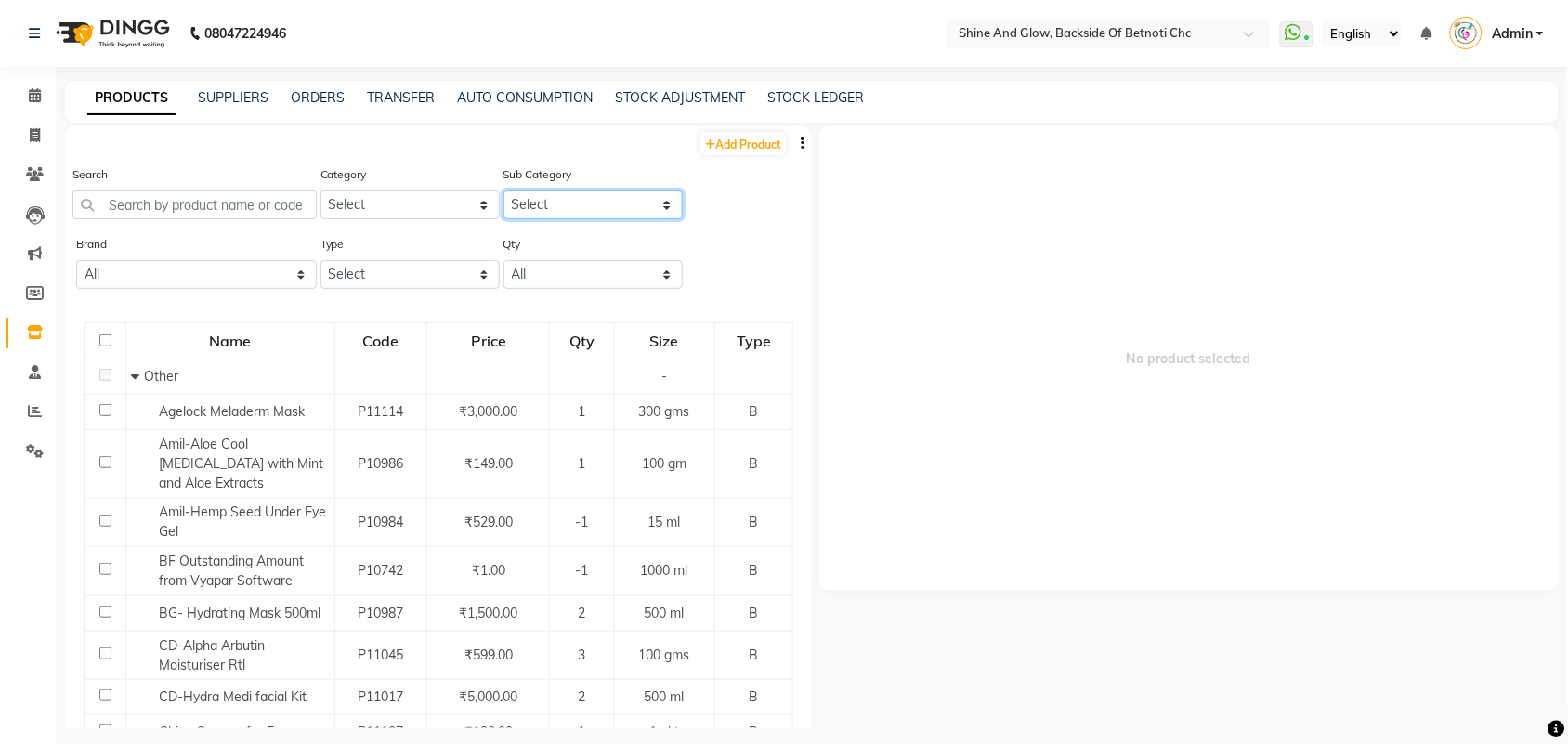
click at [571, 197] on select "Select" at bounding box center [593, 205] width 179 height 29
click at [564, 205] on select "Select" at bounding box center [593, 205] width 179 height 29
click at [480, 206] on select "Select Hair Skin Makeup Personal Care Appliances [PERSON_NAME] Waxing Disposabl…" at bounding box center [411, 205] width 179 height 29
click at [321, 190] on select "Select Hair Skin Makeup Personal Care Appliances [PERSON_NAME] Waxing Disposabl…" at bounding box center [411, 205] width 179 height 29
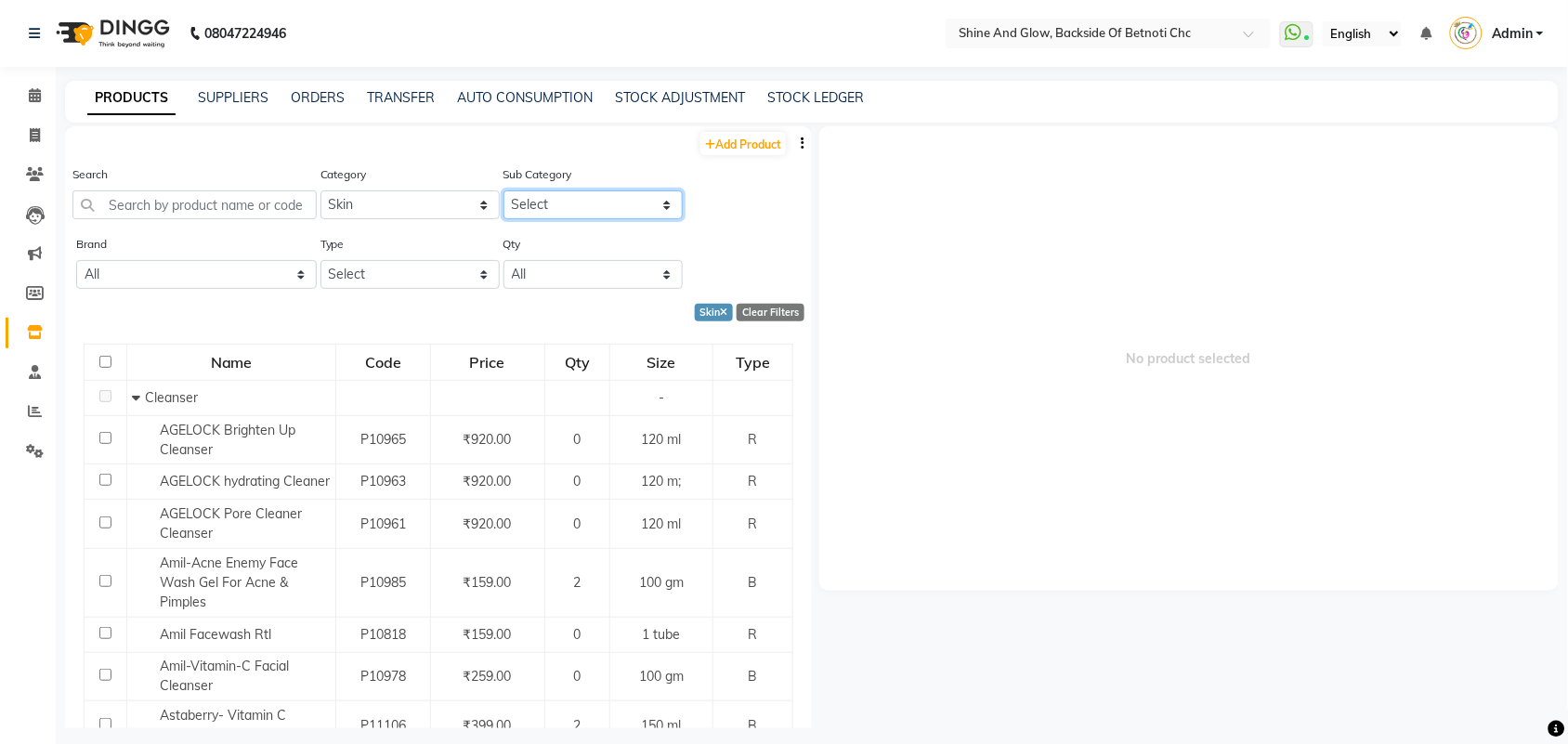
click at [648, 206] on select "Select Cleanser Facial Moisturiser Serum Toner Sun Care Masks Lip Care Eye Care…" at bounding box center [593, 205] width 179 height 29
click at [656, 205] on select "Select Cleanser Facial Moisturiser Serum Toner Sun Care Masks Lip Care Eye Care…" at bounding box center [593, 205] width 179 height 29
click at [1059, 173] on span "No product selected" at bounding box center [1189, 359] width 739 height 464
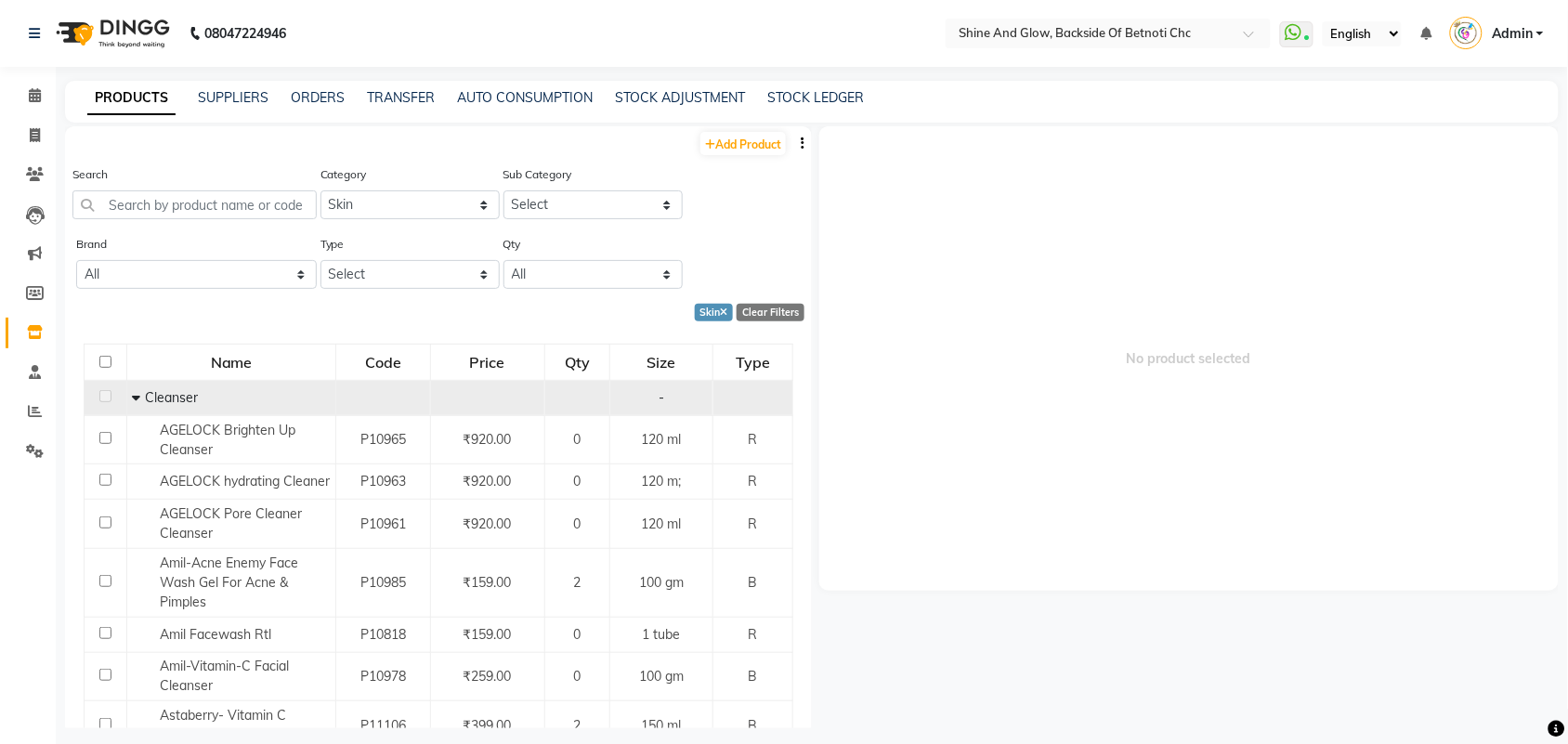
click at [133, 391] on icon at bounding box center [136, 397] width 9 height 13
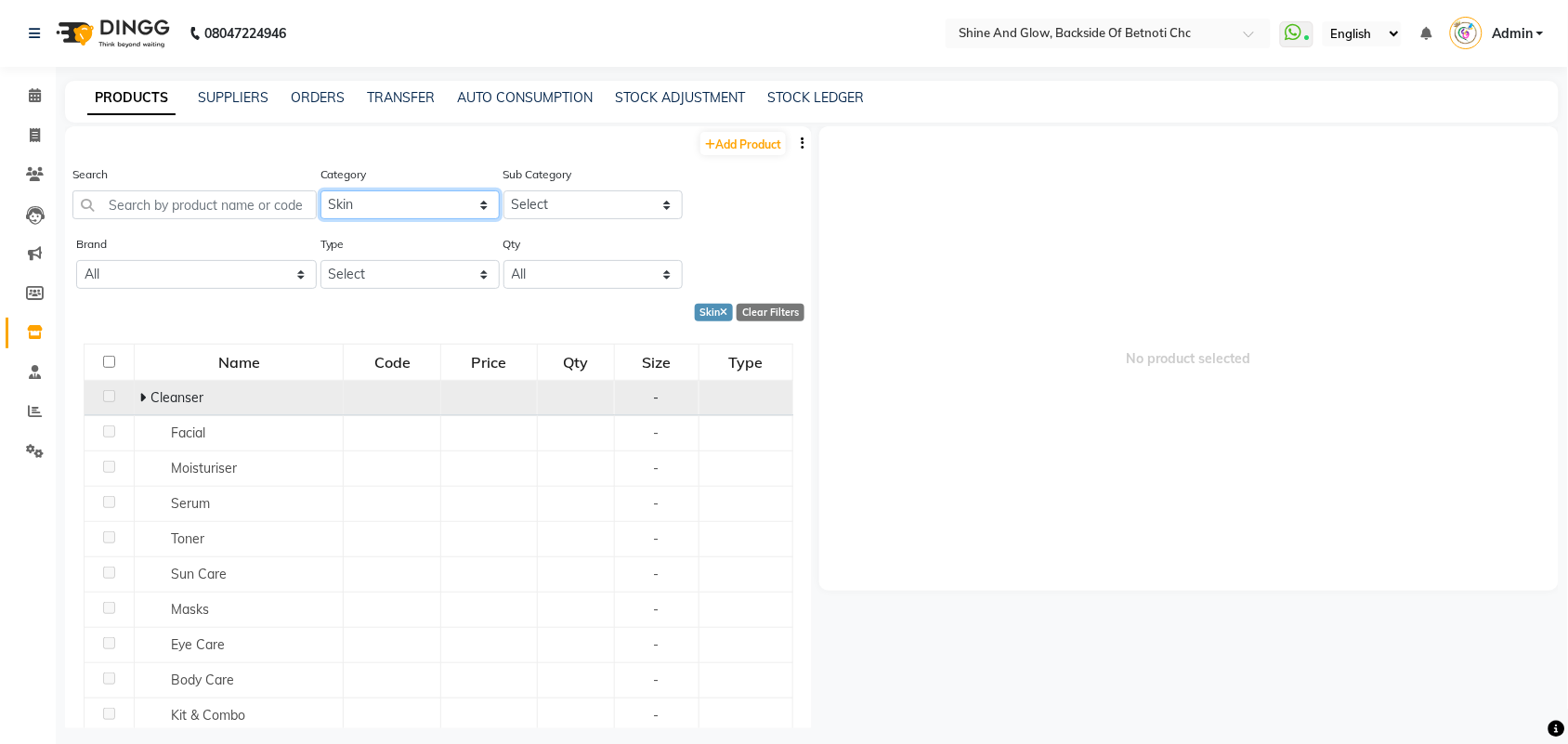
click at [460, 201] on select "Select Hair Skin Makeup Personal Care Appliances [PERSON_NAME] Waxing Disposabl…" at bounding box center [411, 205] width 179 height 29
select select "444201000"
click at [321, 190] on select "Select Hair Skin Makeup Personal Care Appliances [PERSON_NAME] Waxing Disposabl…" at bounding box center [411, 205] width 179 height 29
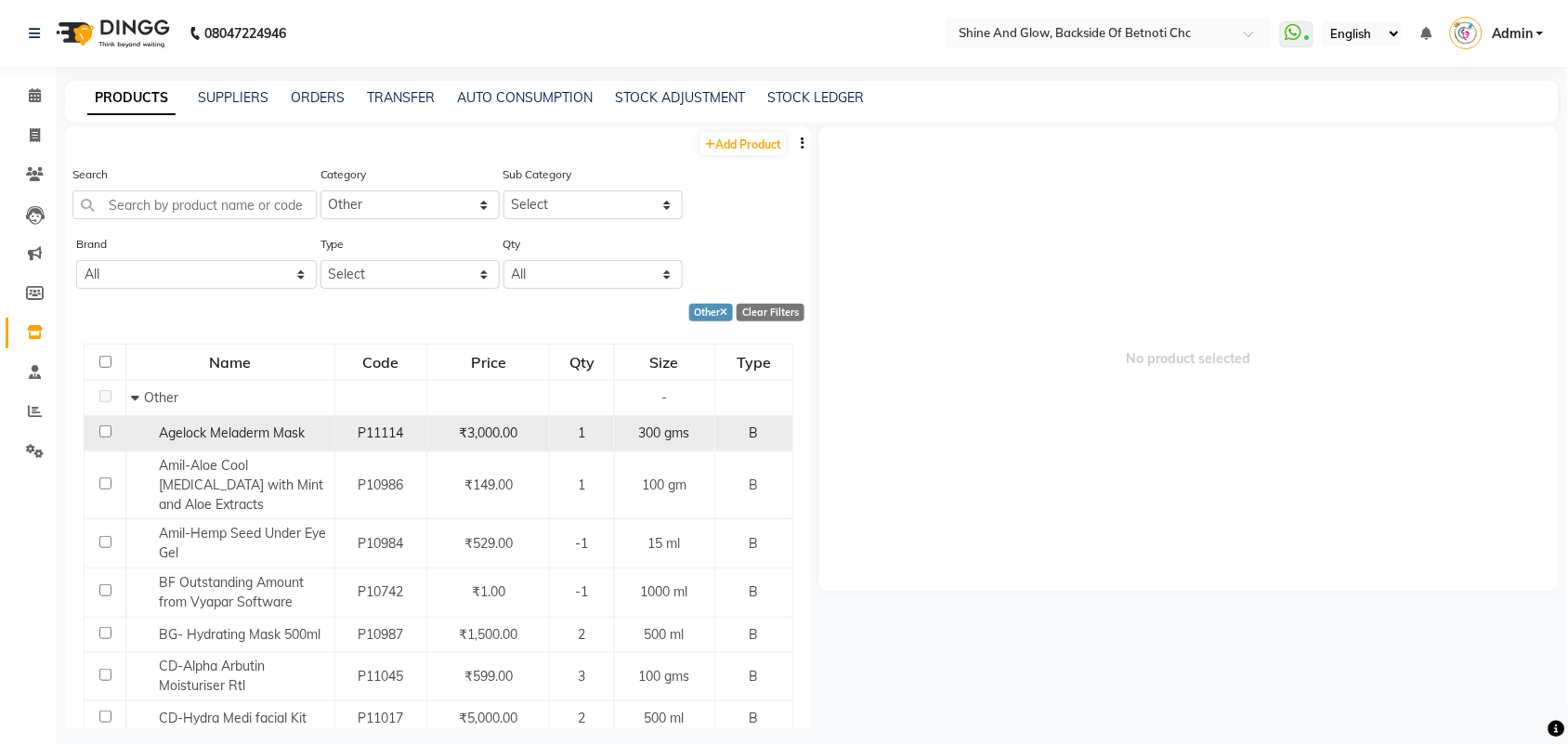
click at [105, 428] on input "checkbox" at bounding box center [105, 431] width 12 height 12
checkbox input "true"
select select
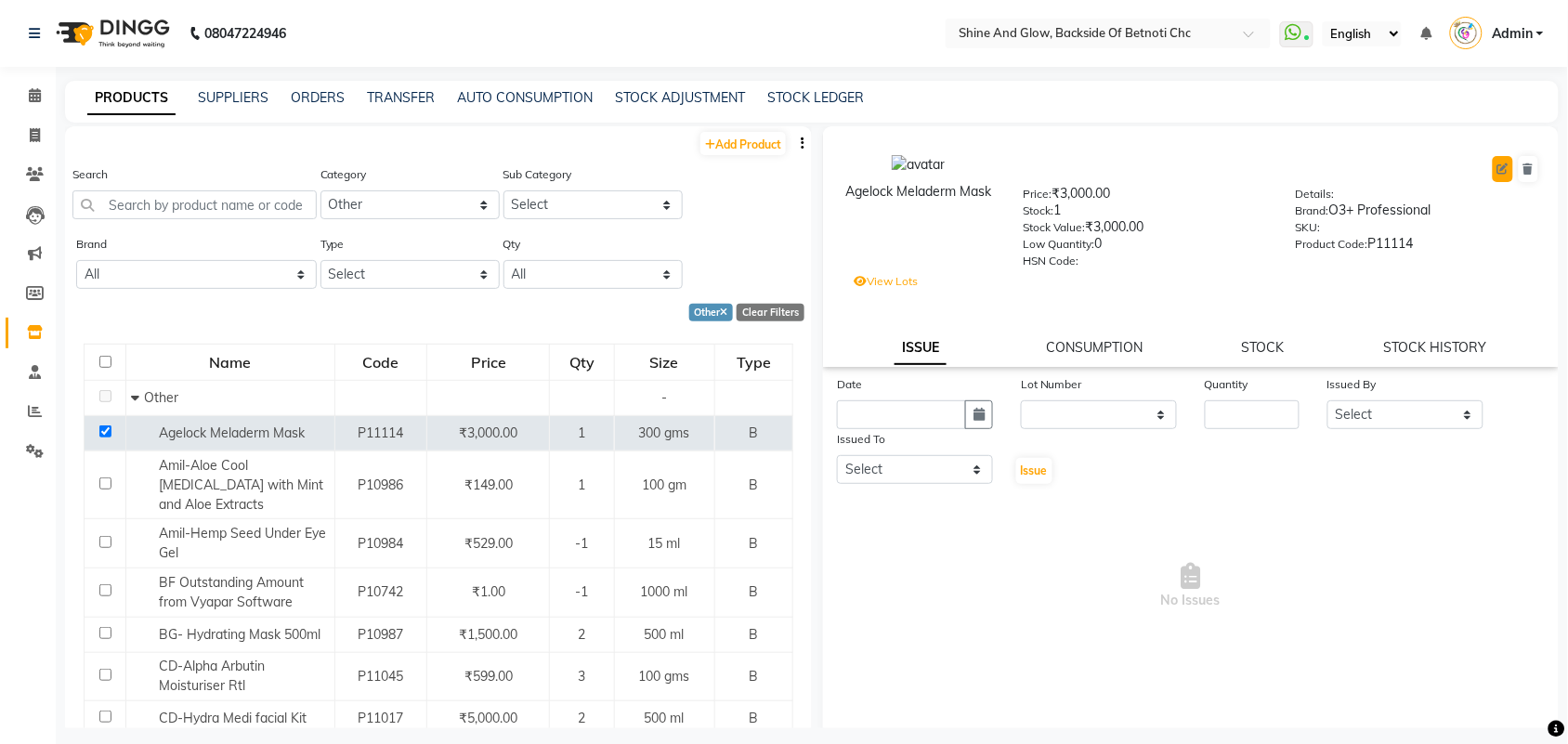
click at [1498, 166] on icon at bounding box center [1503, 169] width 11 height 11
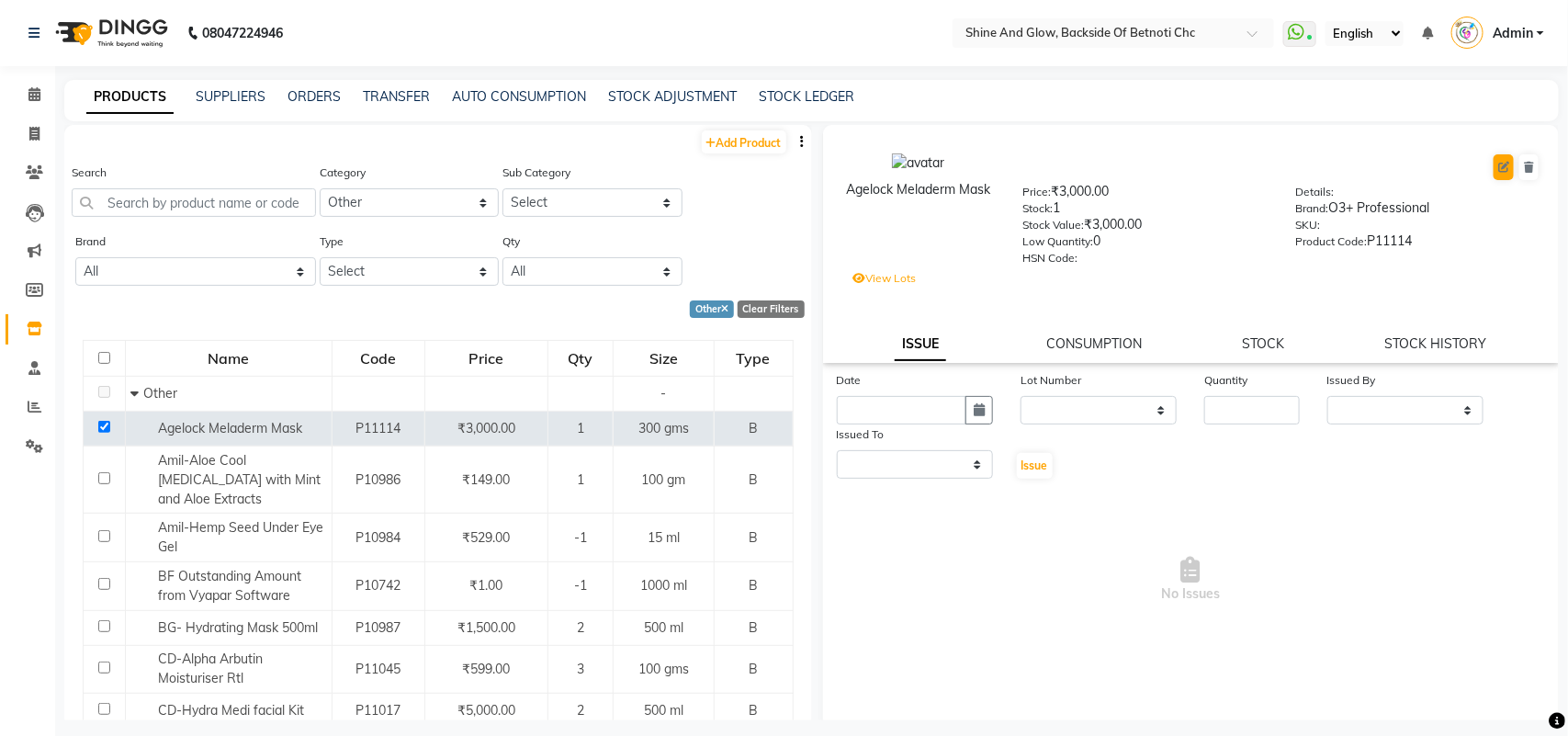
select select "B"
select select "444201000"
select select "true"
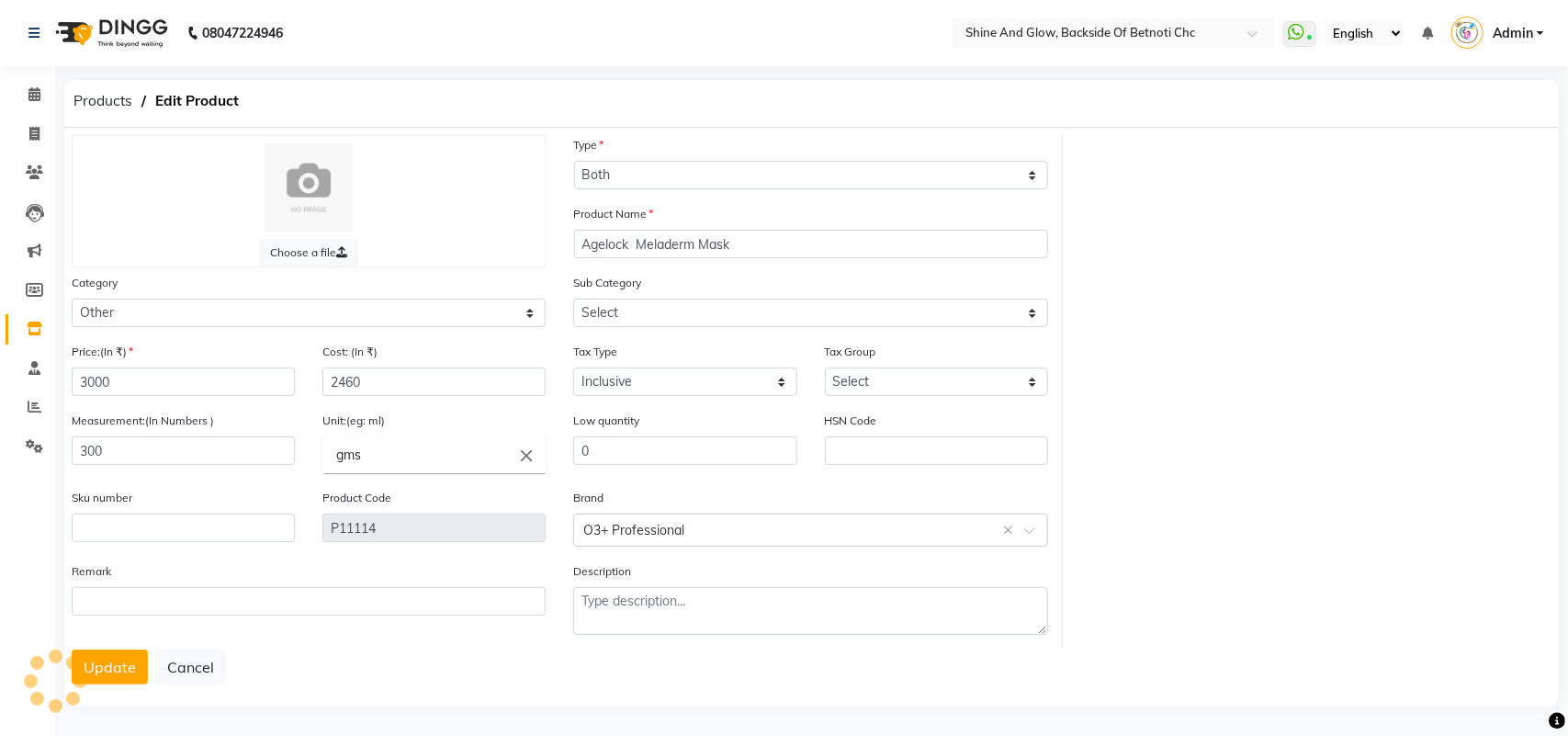
select select "444201002"
click at [625, 311] on select "Select Houskeeping Other" at bounding box center [810, 313] width 474 height 29
click at [521, 309] on select "Select Hair Skin Makeup Personal Care Appliances [PERSON_NAME] Waxing Disposabl…" at bounding box center [309, 313] width 474 height 29
select select "444201150"
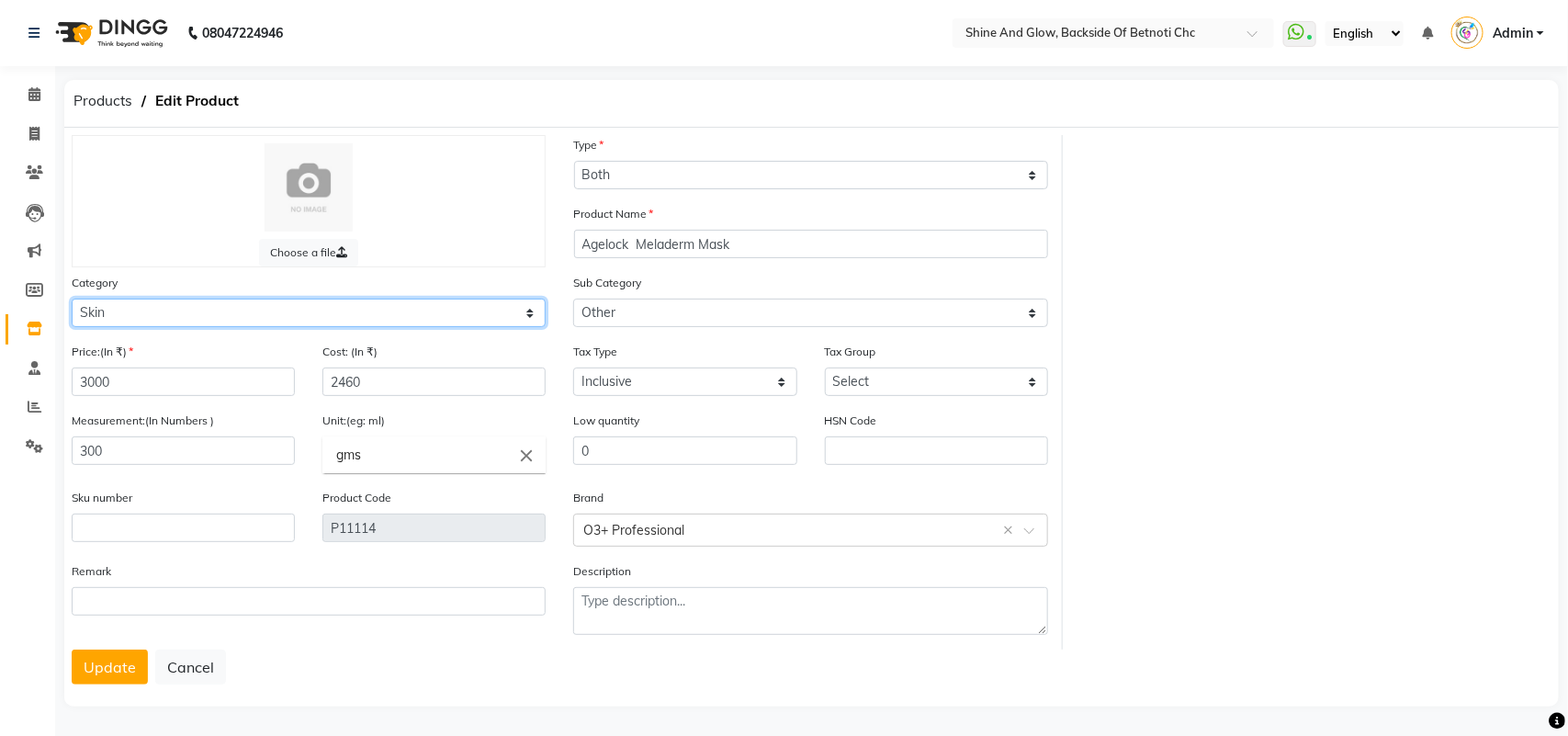
click at [71, 299] on select "Select Hair Skin Makeup Personal Care Appliances [PERSON_NAME] Waxing Disposabl…" at bounding box center [309, 313] width 474 height 29
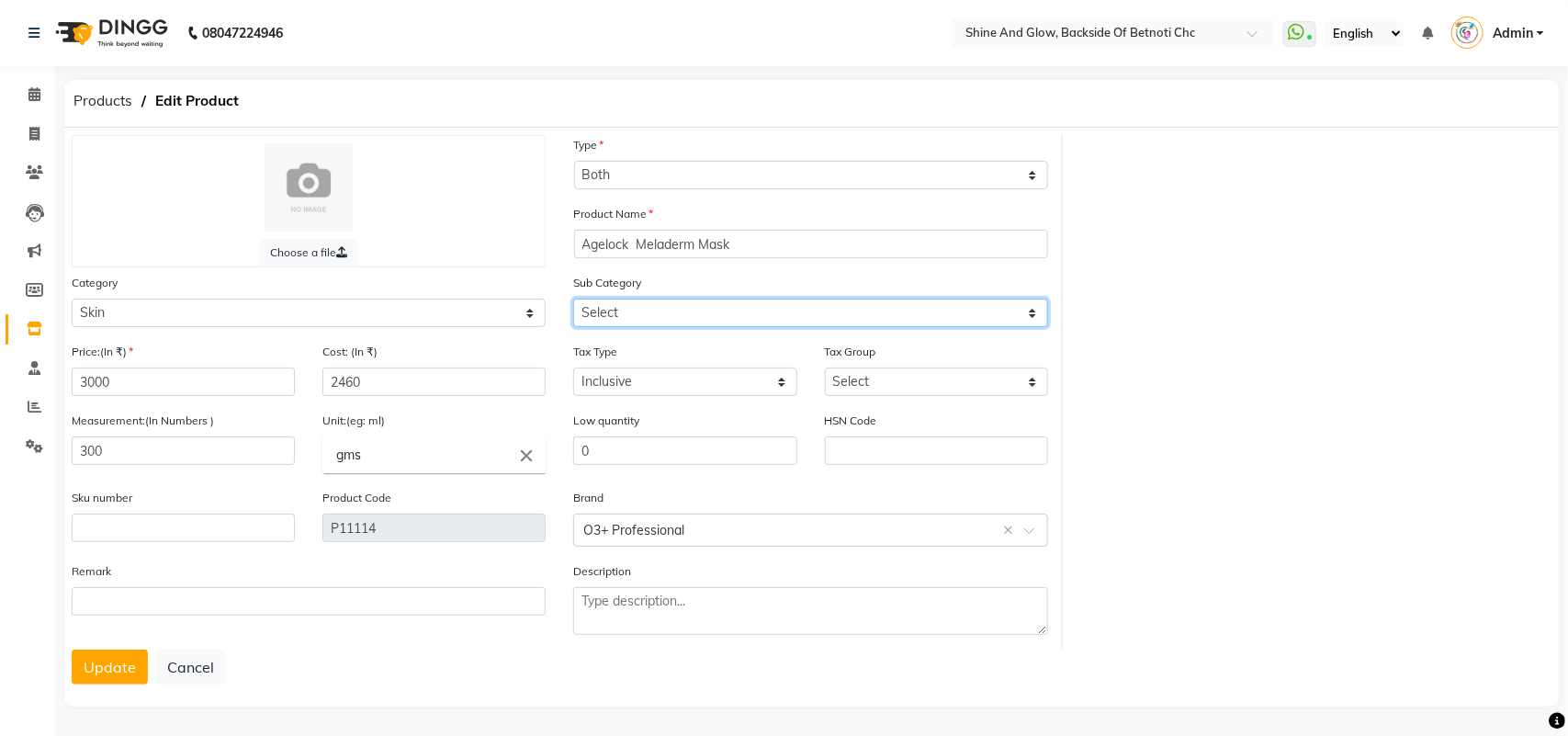
click at [625, 303] on select "Select Cleanser Facial Moisturiser Serum Toner Sun Care Masks Lip Care Eye Care…" at bounding box center [810, 313] width 474 height 29
select select "444201152"
click at [573, 299] on select "Select Cleanser Facial Moisturiser Serum Toner Sun Care Masks Lip Care Eye Care…" at bounding box center [810, 313] width 474 height 29
click at [116, 659] on button "Update" at bounding box center [109, 667] width 76 height 35
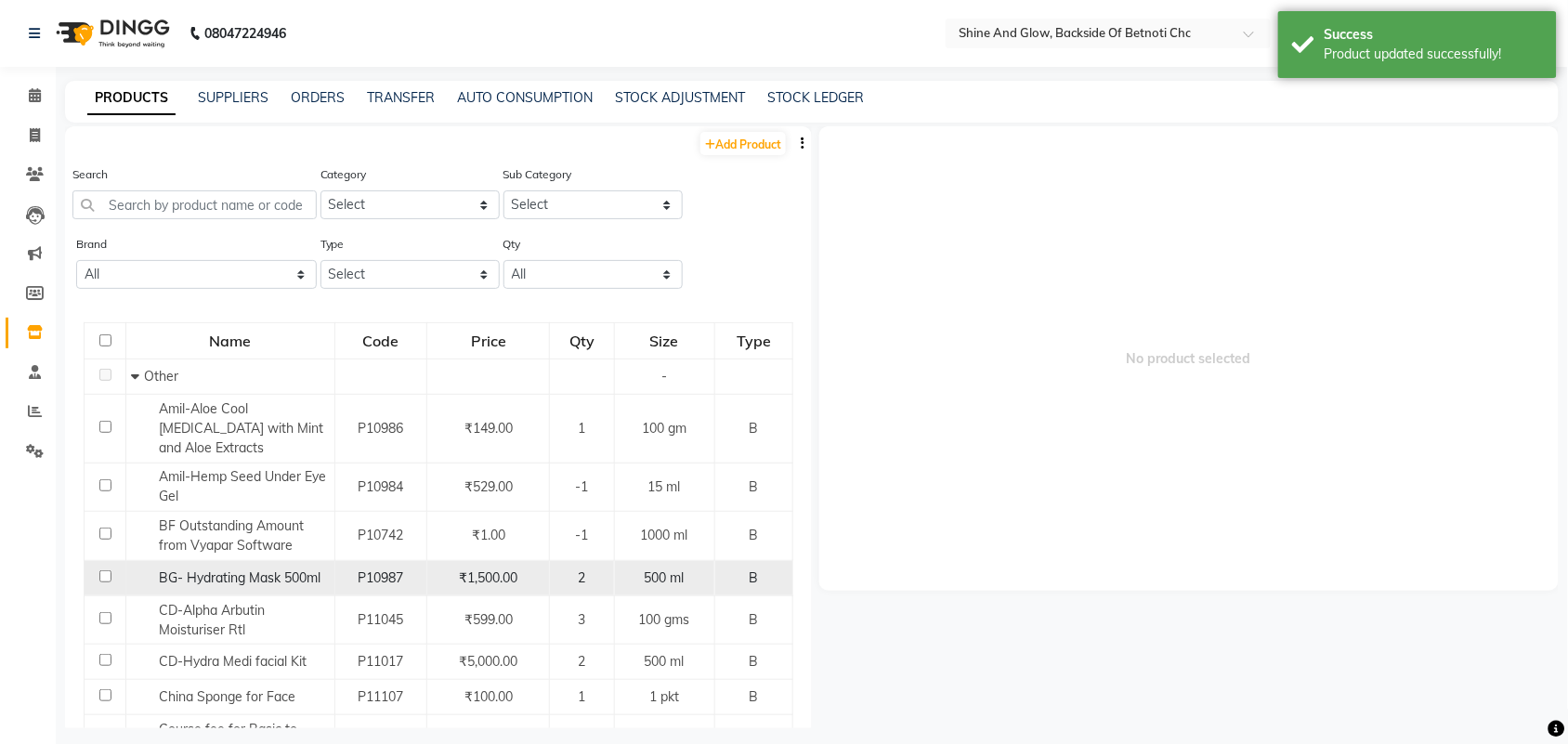
click at [104, 573] on input "checkbox" at bounding box center [105, 576] width 12 height 12
checkbox input "true"
select select
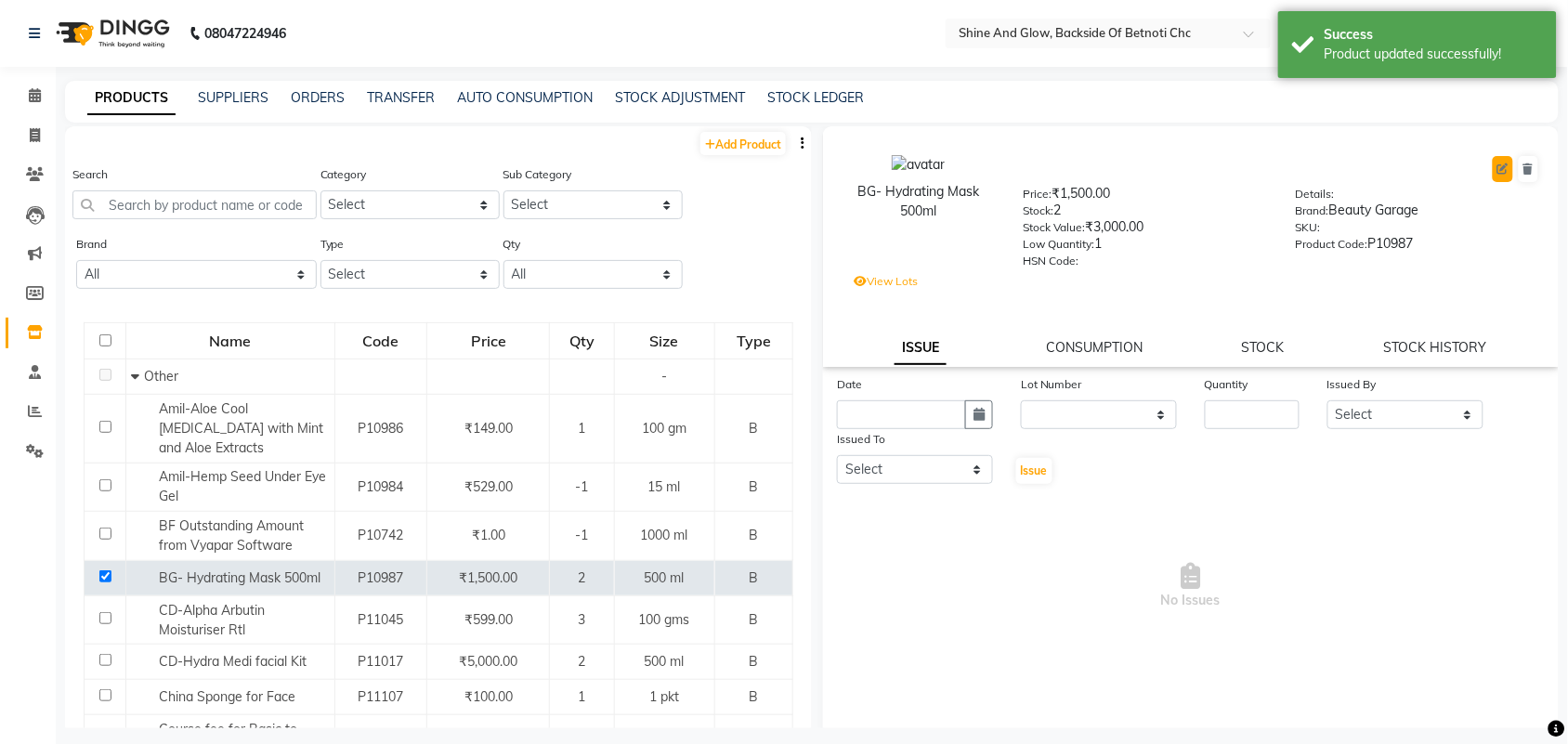
click at [1498, 173] on icon at bounding box center [1503, 169] width 11 height 11
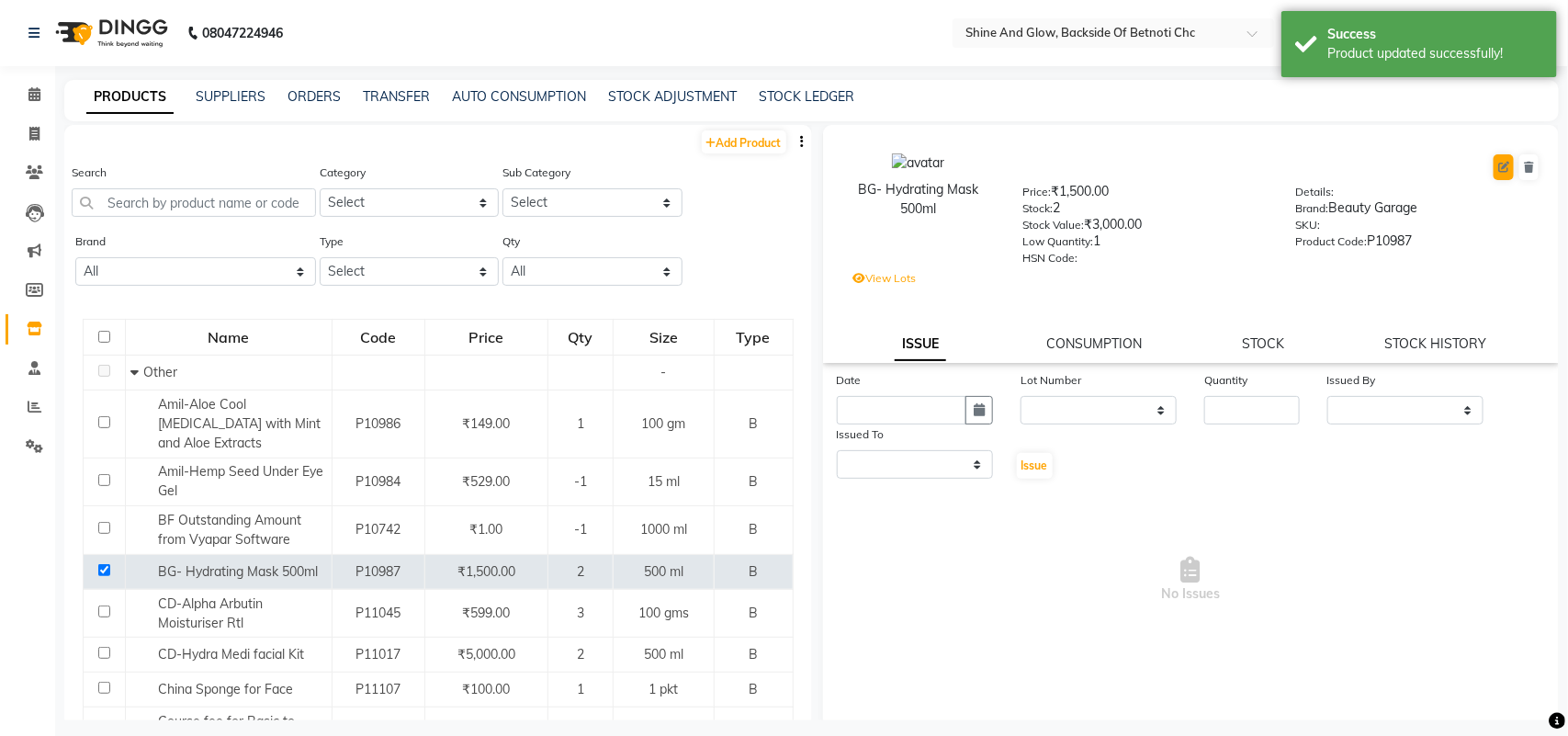
select select "B"
select select "444201000"
select select "444201002"
select select "true"
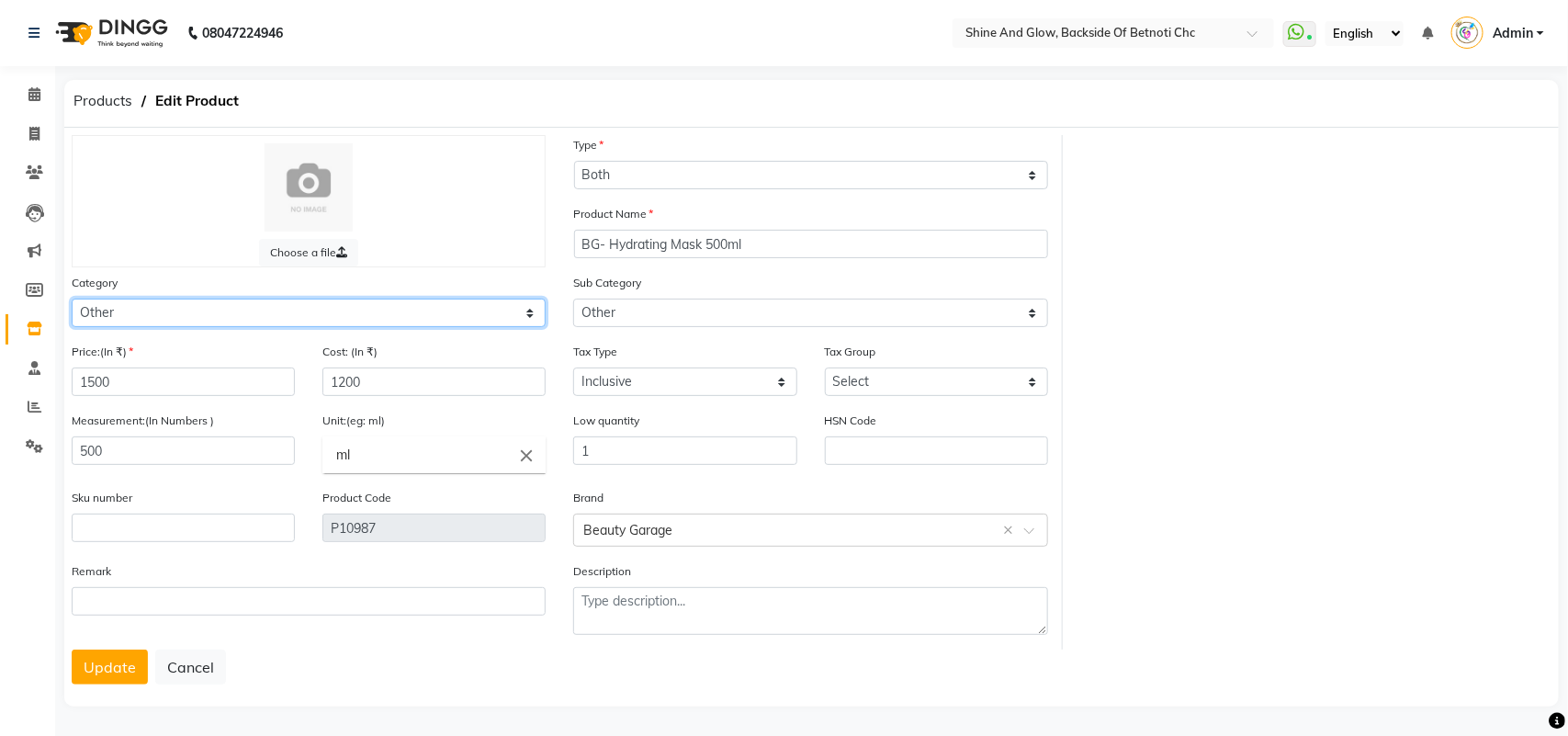
click at [218, 311] on select "Select Hair Skin Makeup Personal Care Appliances [PERSON_NAME] Waxing Disposabl…" at bounding box center [309, 313] width 474 height 29
select select "444201150"
click at [71, 299] on select "Select Hair Skin Makeup Personal Care Appliances [PERSON_NAME] Waxing Disposabl…" at bounding box center [309, 313] width 474 height 29
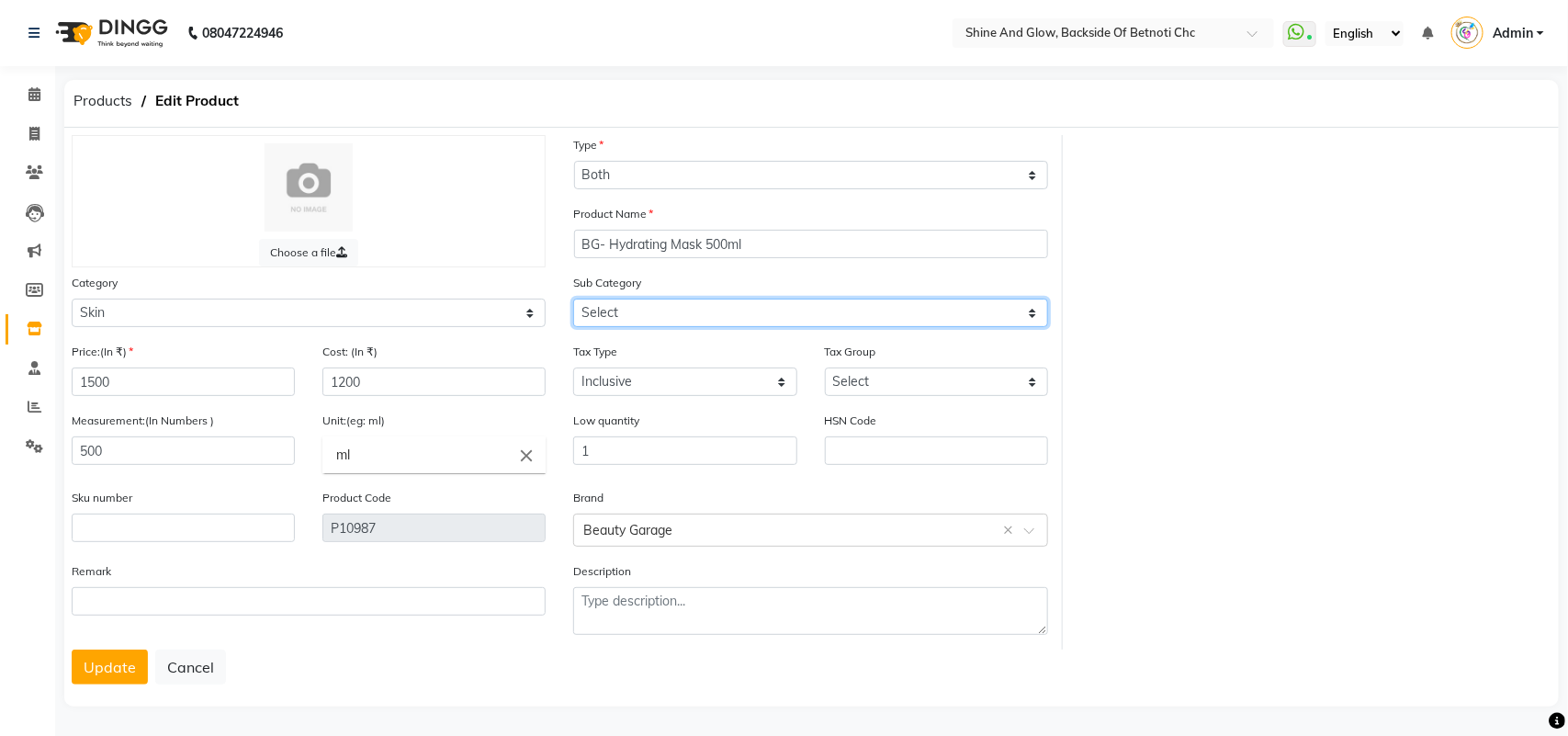
click at [603, 306] on select "Select Cleanser Facial Moisturiser Serum Toner Sun Care Masks Lip Care Eye Care…" at bounding box center [810, 313] width 474 height 29
select select "444201157"
click at [573, 299] on select "Select Cleanser Facial Moisturiser Serum Toner Sun Care Masks Lip Care Eye Care…" at bounding box center [810, 313] width 474 height 29
click at [122, 663] on button "Update" at bounding box center [109, 667] width 76 height 35
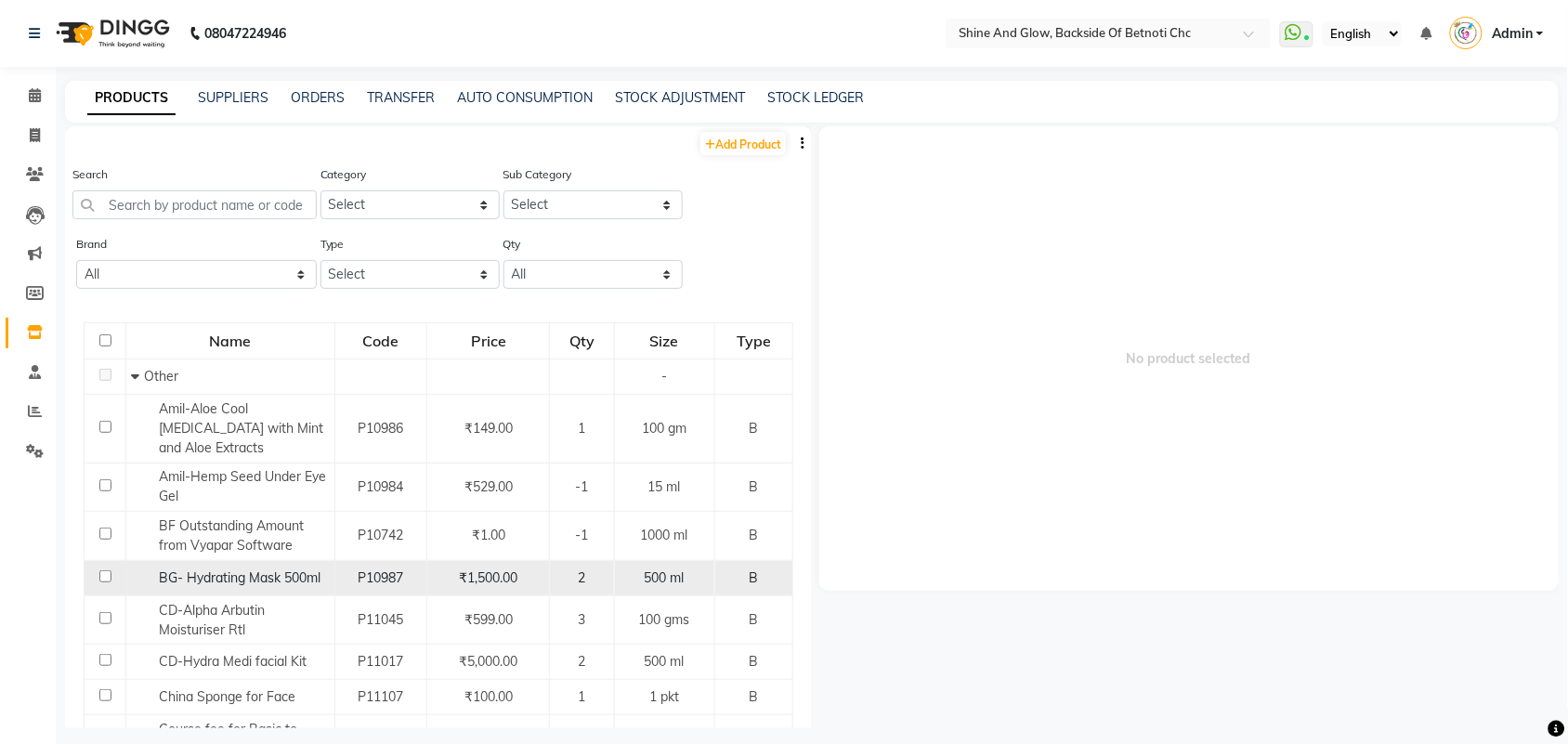
click at [100, 571] on input "checkbox" at bounding box center [105, 576] width 12 height 12
checkbox input "true"
select select
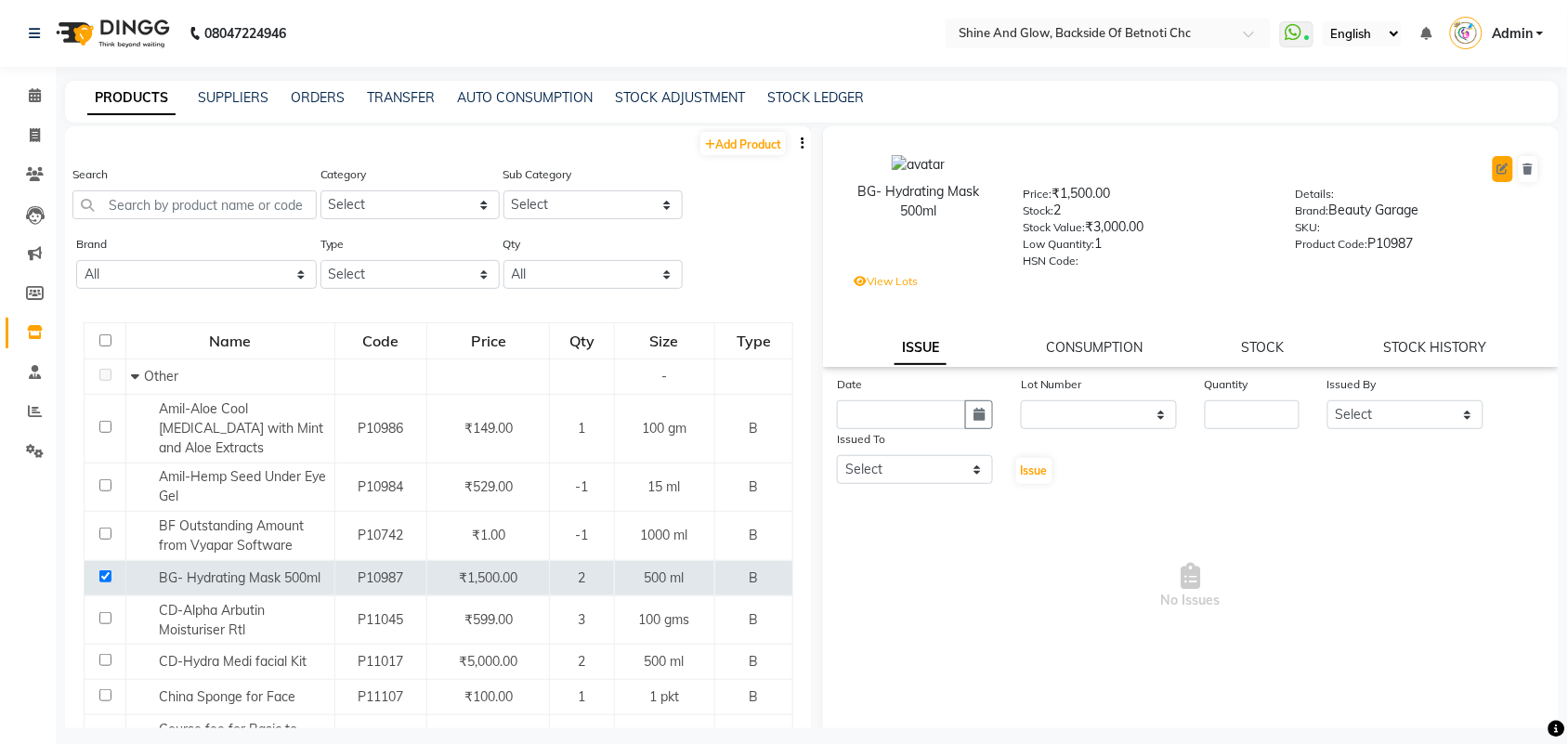
click at [1498, 168] on icon at bounding box center [1503, 169] width 11 height 11
select select "true"
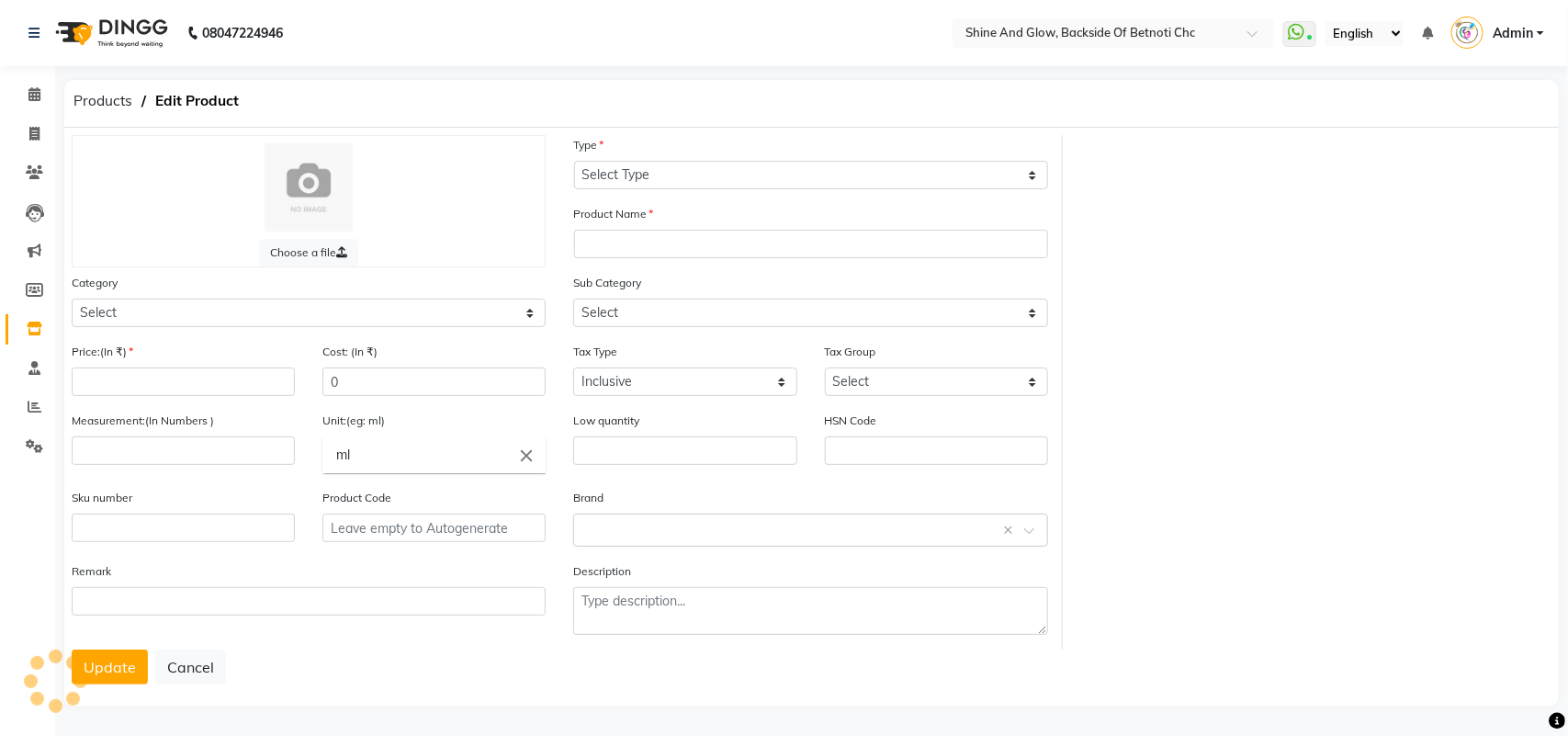
select select "B"
type input "BG- Hydrating Mask 500ml"
select select
type input "1500"
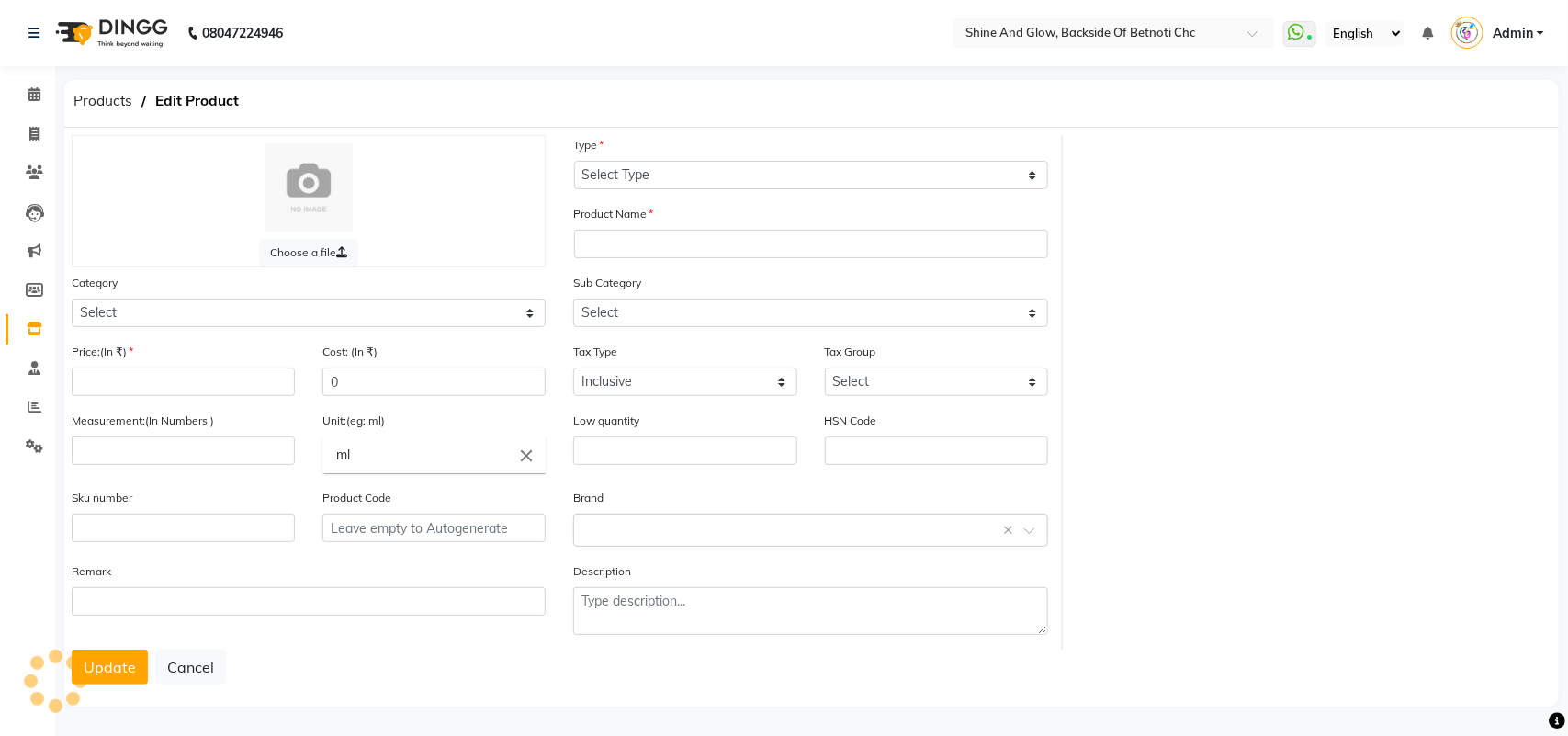
type input "1200"
type input "500"
type input "1"
type input "P10987"
select select "444201150"
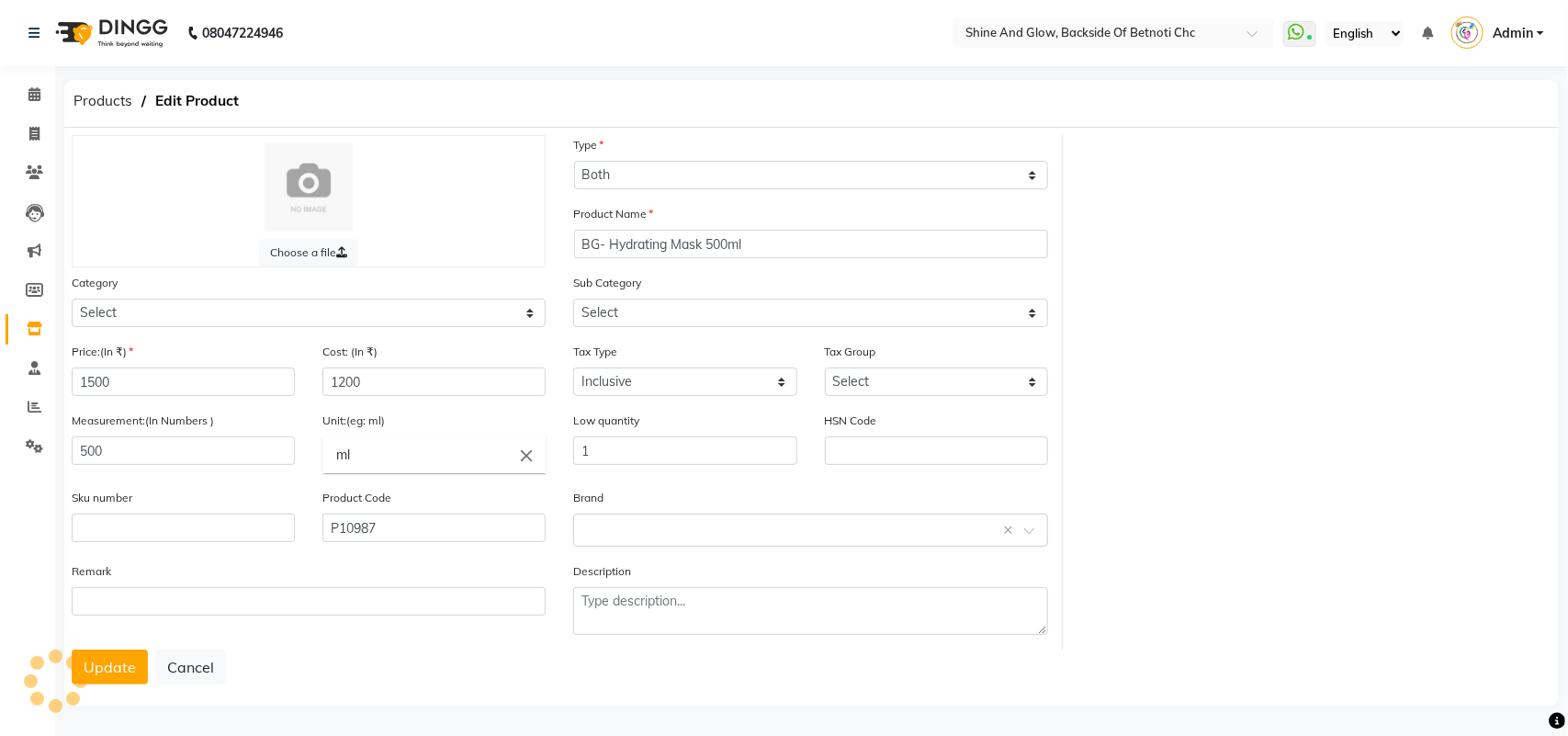
select select "444201157"
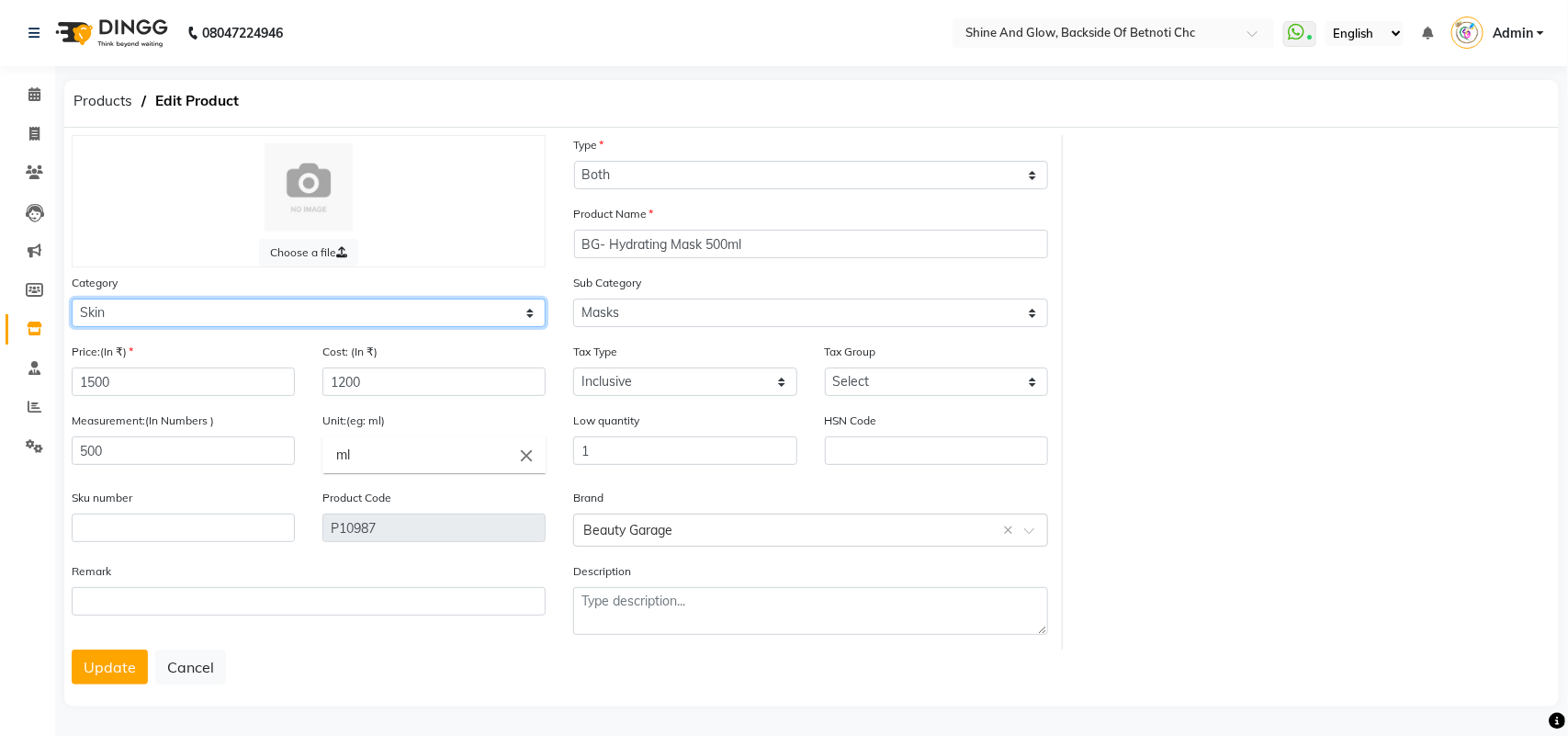
click at [517, 313] on select "Select Hair Skin Makeup Personal Care Appliances [PERSON_NAME] Waxing Disposabl…" at bounding box center [309, 313] width 474 height 29
select select "444201100"
click at [71, 299] on select "Select Hair Skin Makeup Personal Care Appliances [PERSON_NAME] Waxing Disposabl…" at bounding box center [309, 313] width 474 height 29
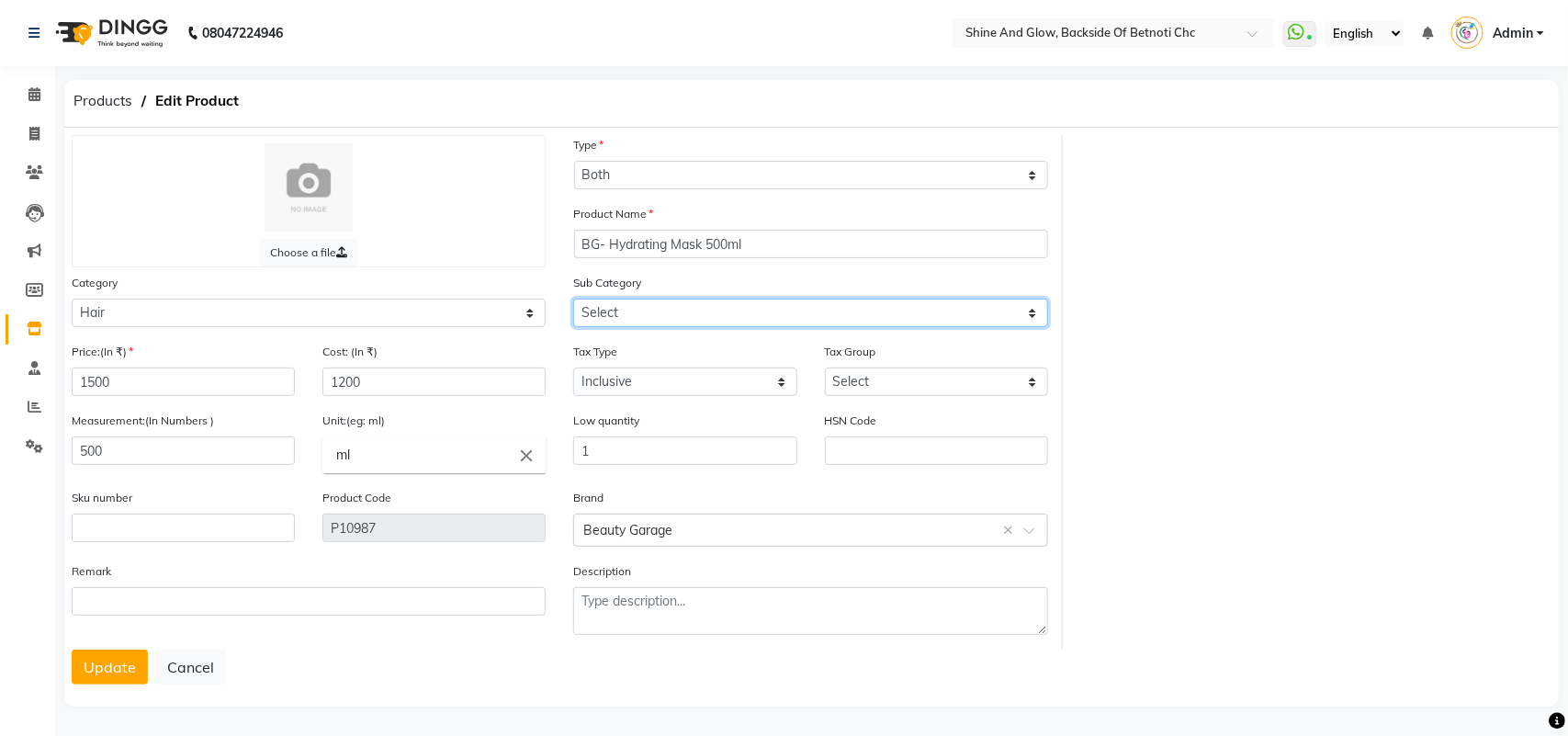
click at [694, 309] on select "Select Shampoo Conditioner Cream Mask Oil Serum Color Appliances Treatment Styl…" at bounding box center [810, 313] width 474 height 29
select select "444201104"
click at [573, 299] on select "Select Shampoo Conditioner Cream Mask Oil Serum Color Appliances Treatment Styl…" at bounding box center [810, 313] width 474 height 29
click at [98, 649] on button "Update" at bounding box center [109, 667] width 76 height 35
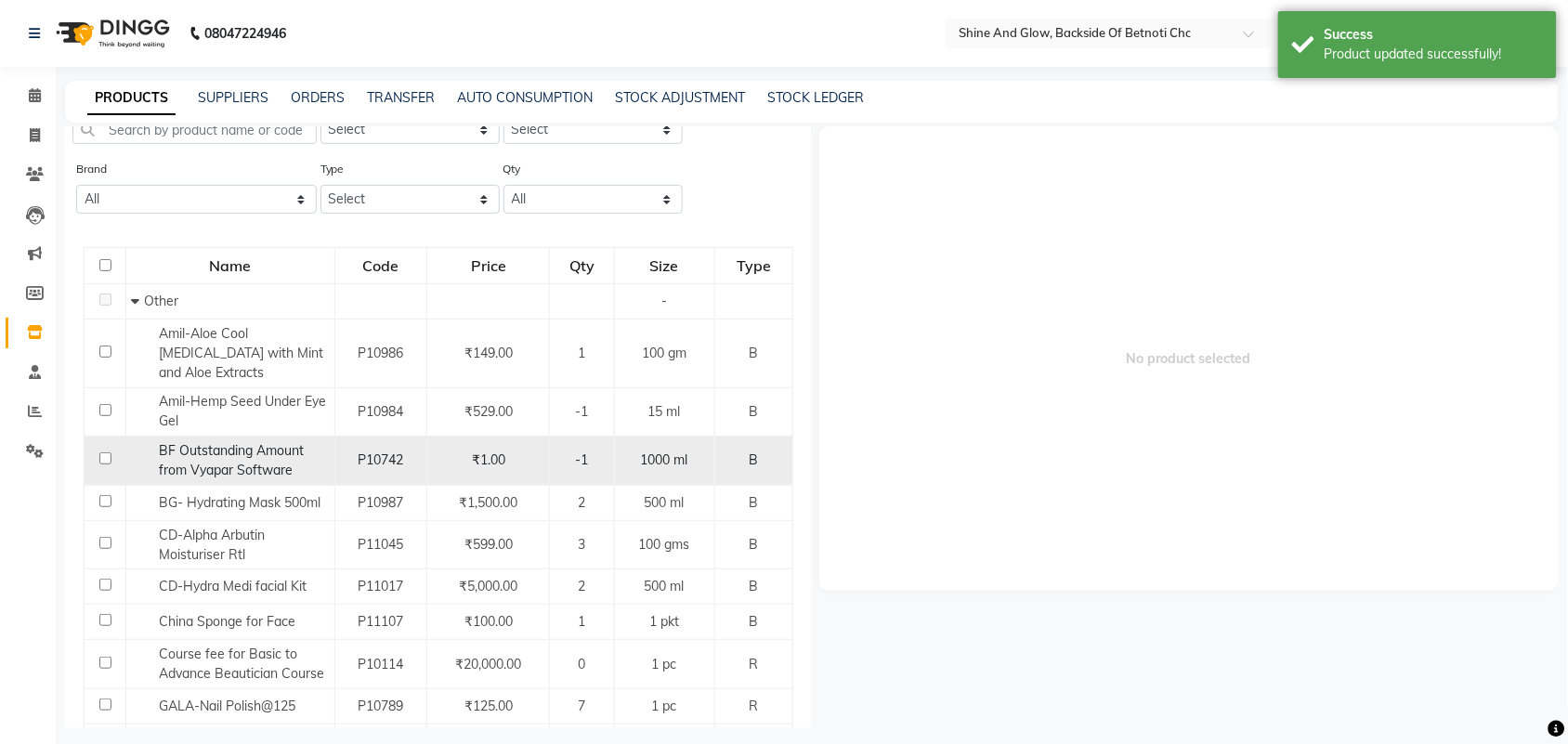
scroll to position [116, 0]
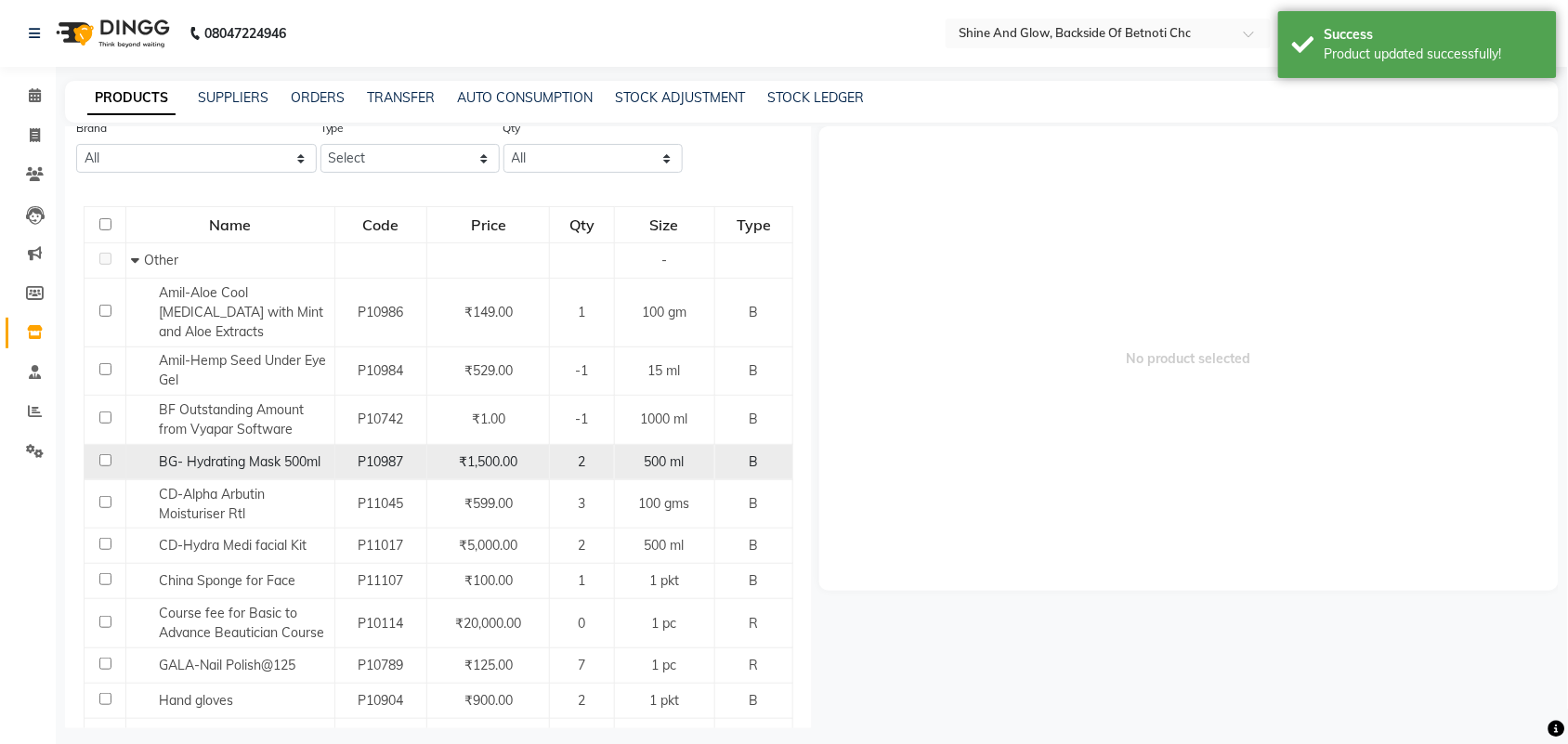
click at [103, 456] on input "checkbox" at bounding box center [105, 460] width 12 height 12
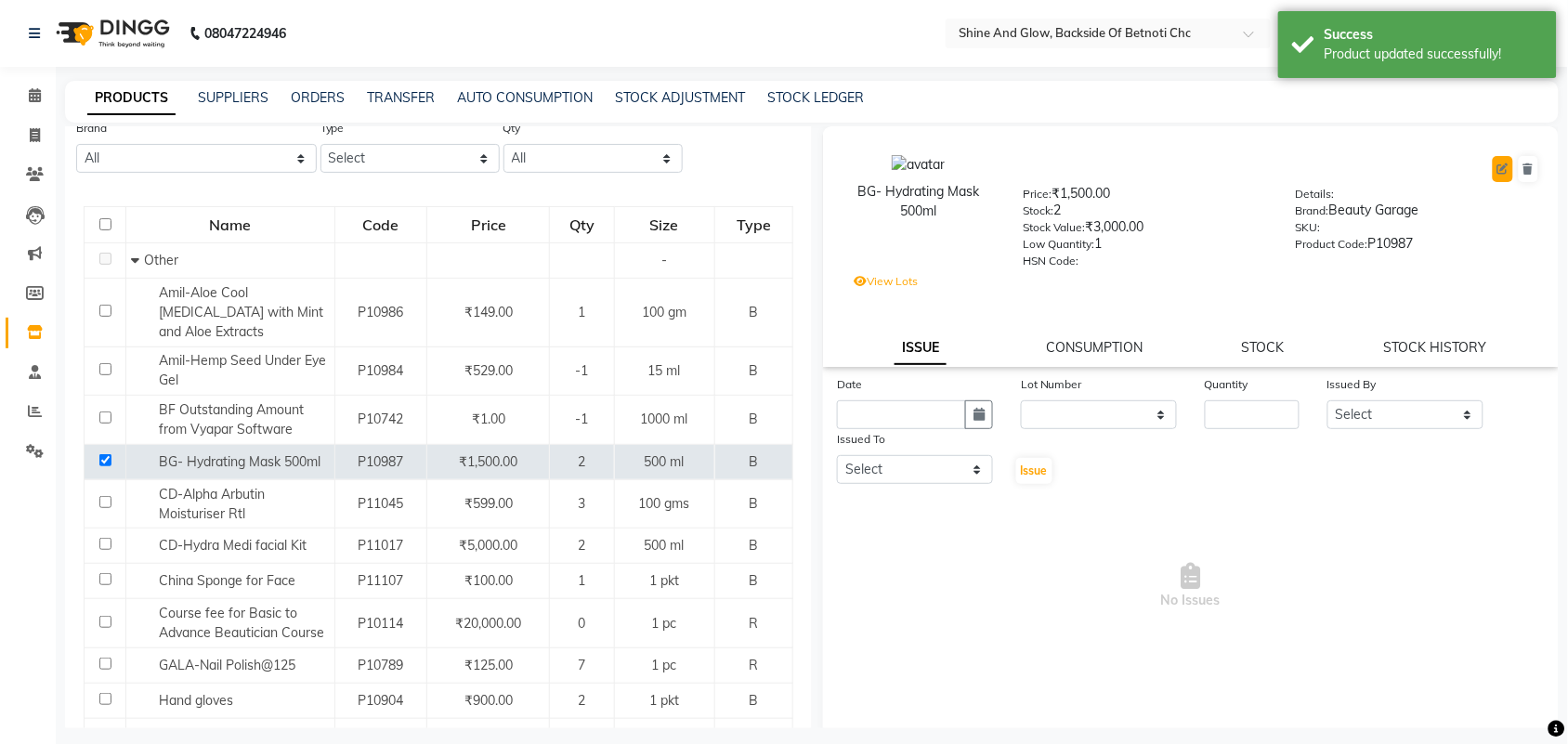
click at [1498, 168] on icon at bounding box center [1503, 169] width 11 height 11
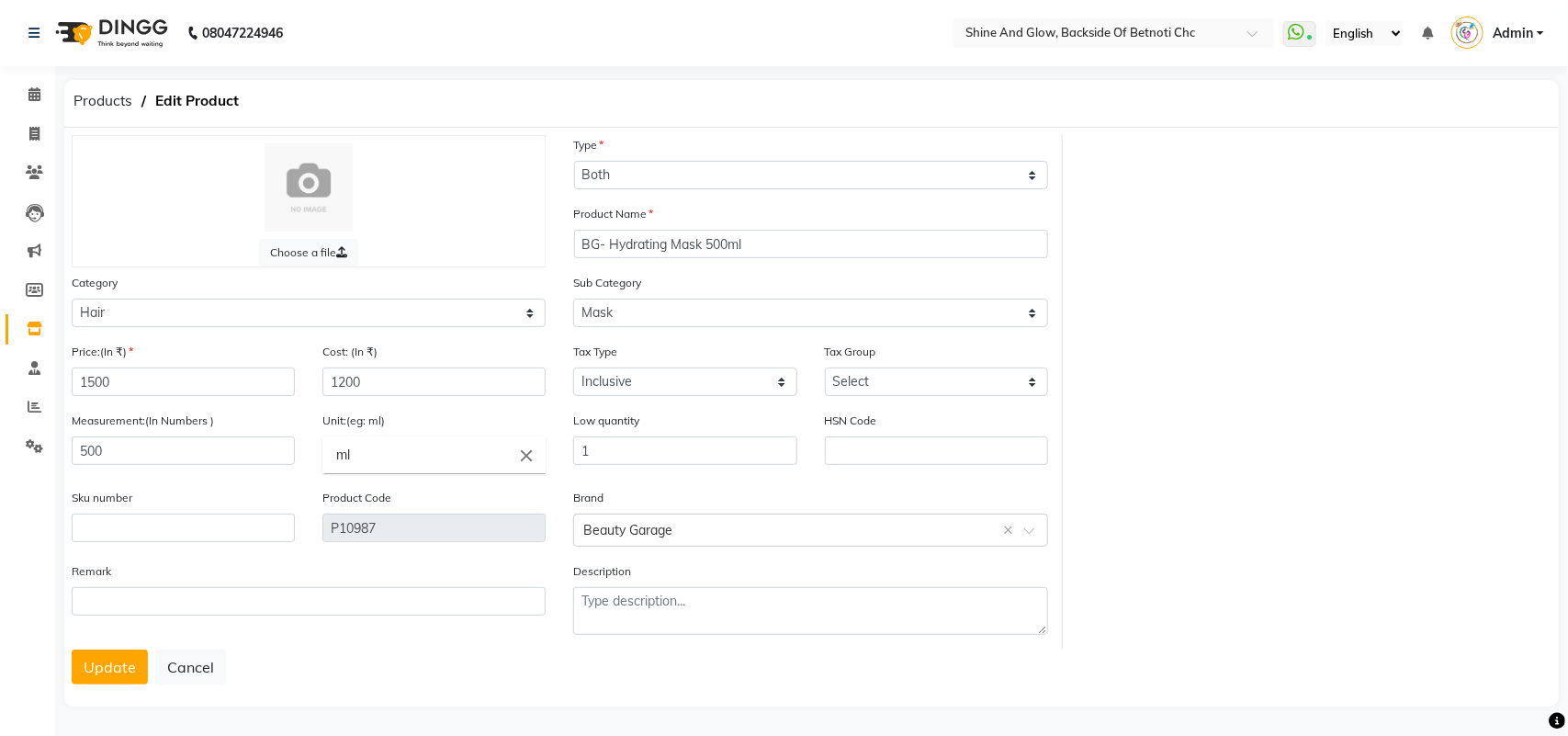
click at [115, 655] on button "Update" at bounding box center [109, 667] width 76 height 35
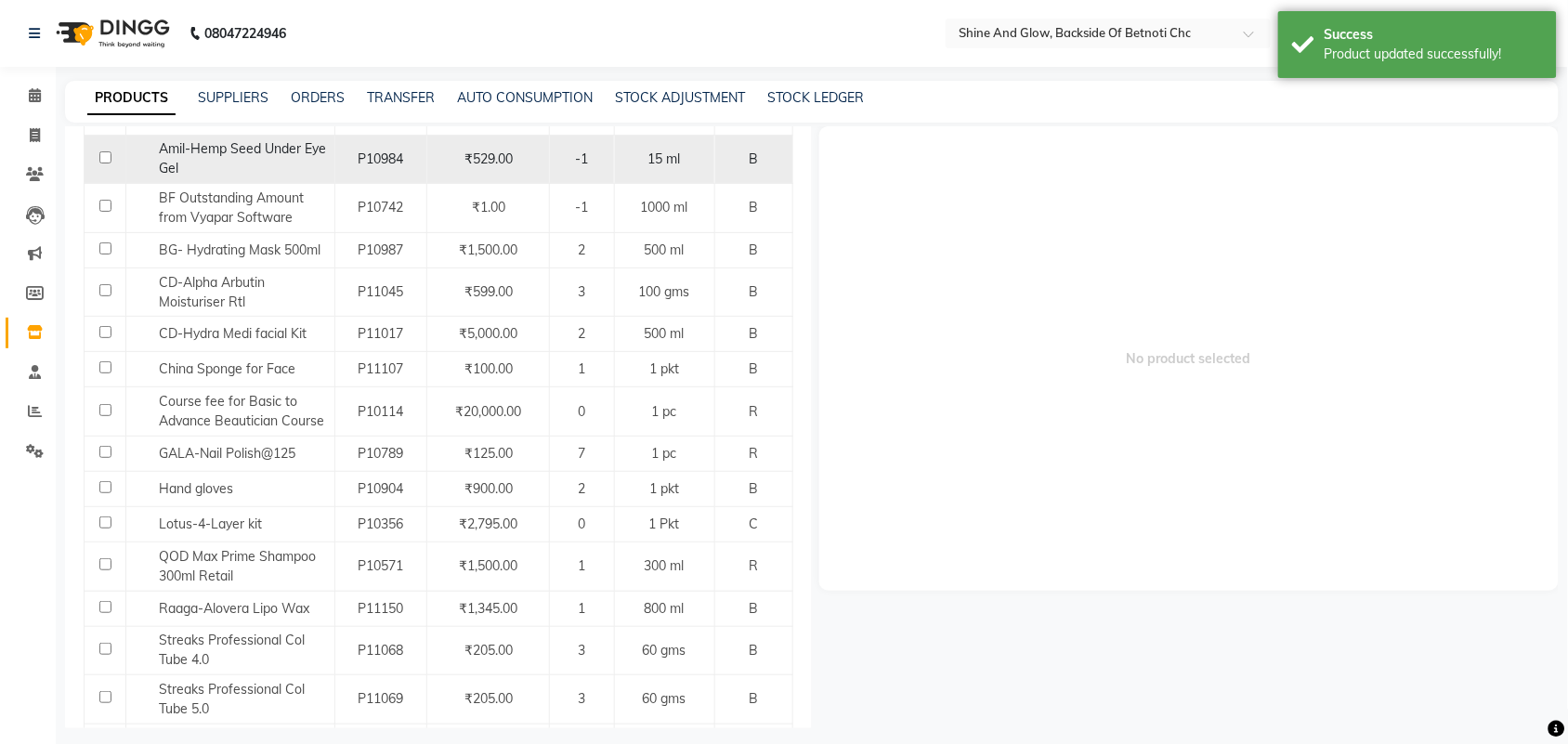
scroll to position [348, 0]
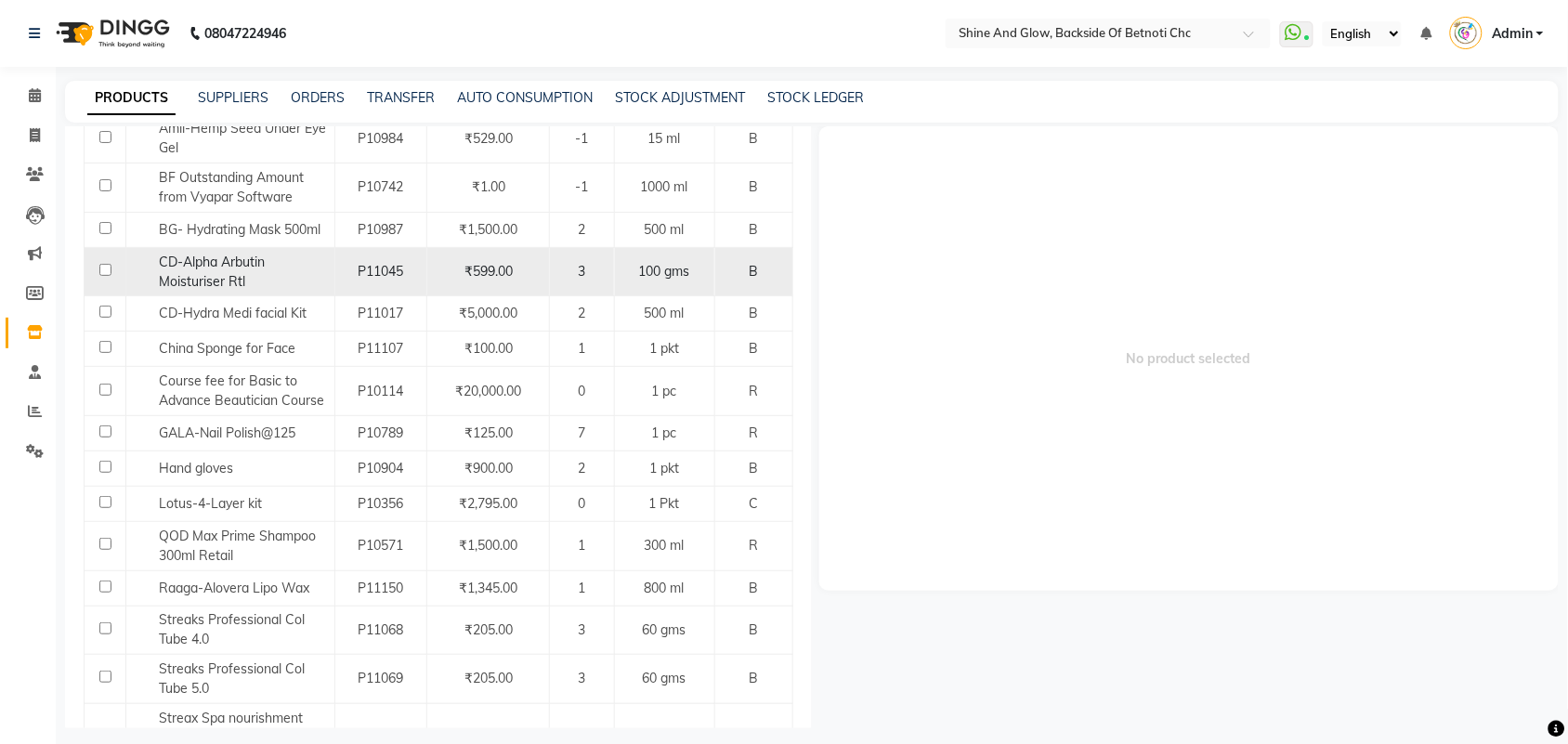
click at [99, 275] on input "checkbox" at bounding box center [105, 270] width 12 height 12
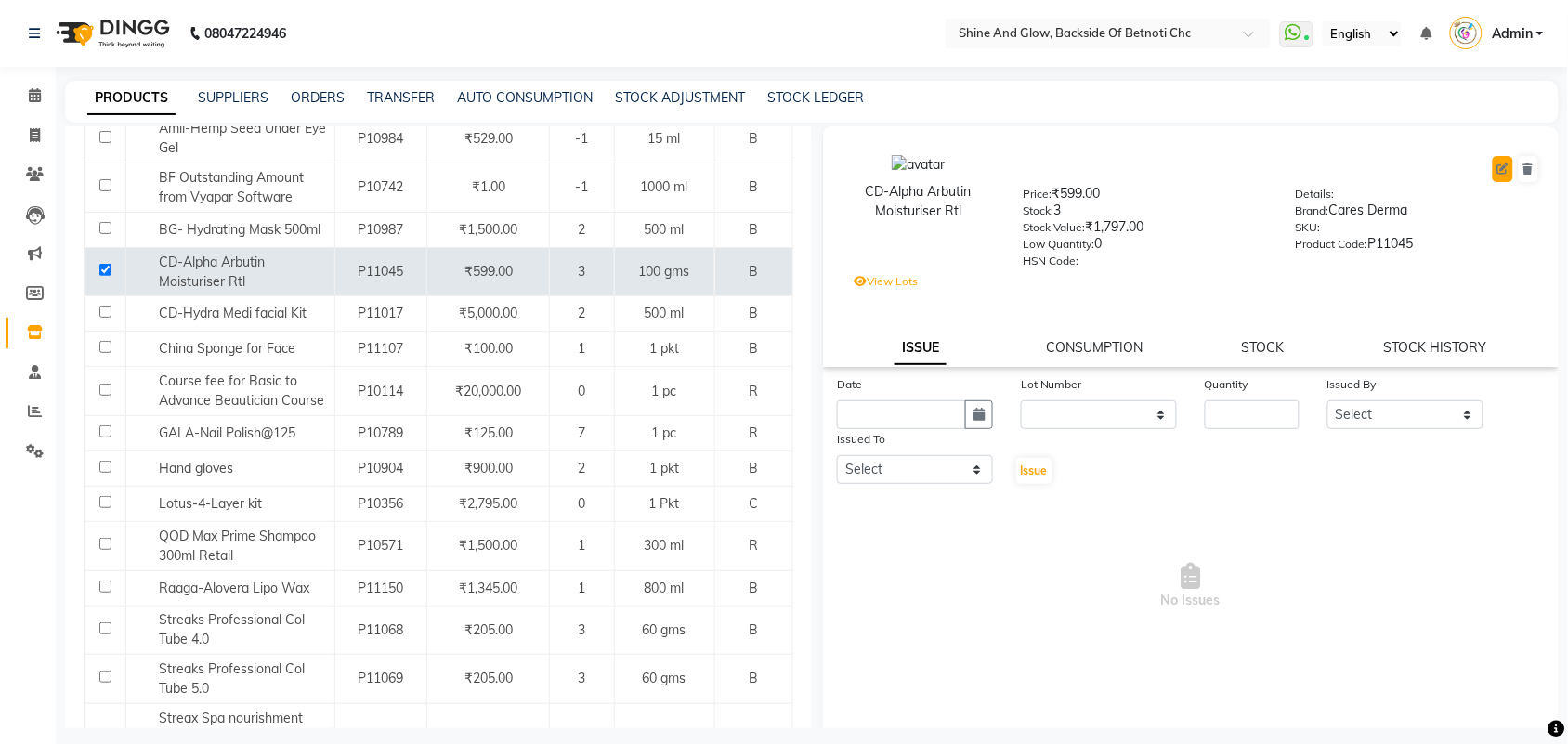
click at [1498, 168] on icon at bounding box center [1503, 169] width 11 height 11
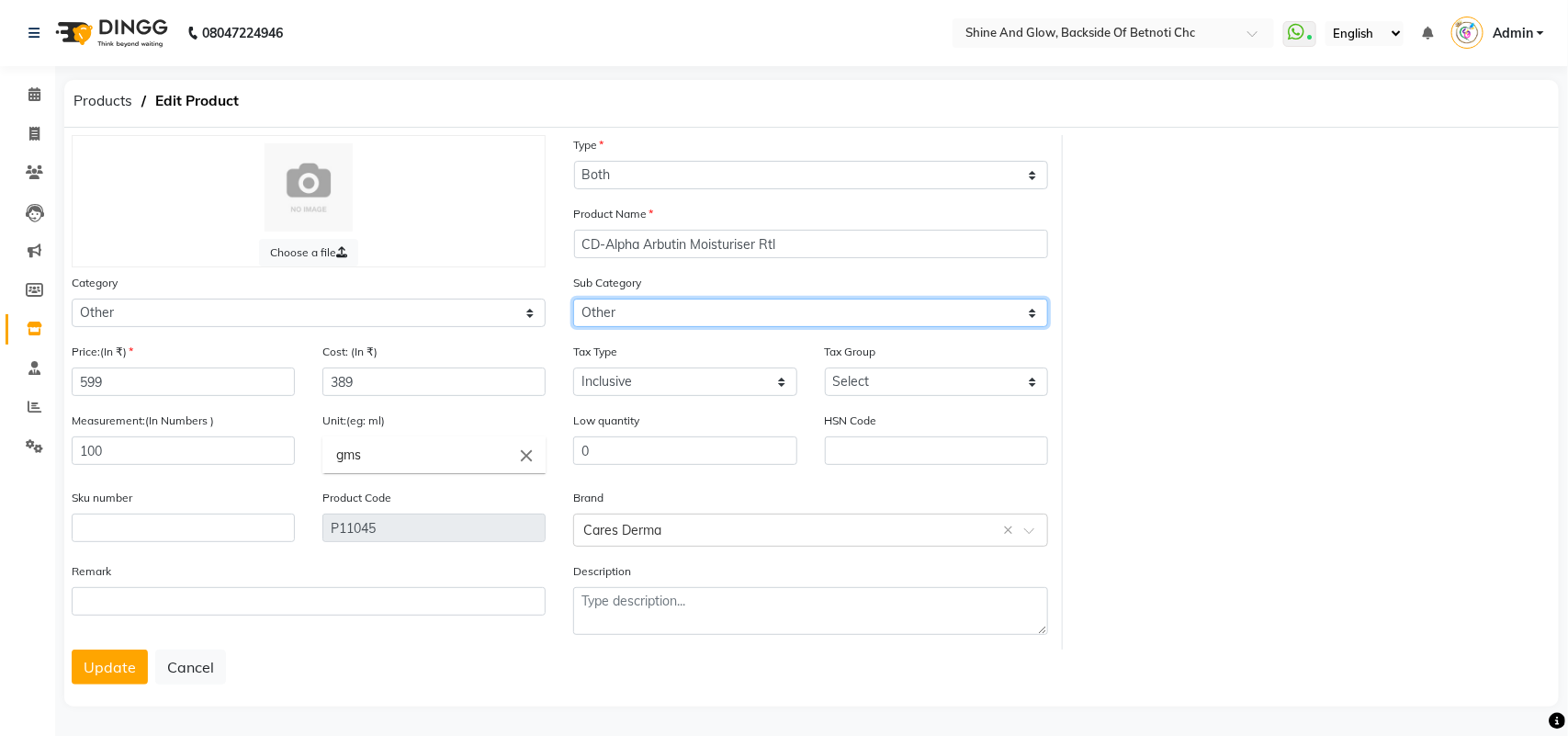
click at [617, 309] on select "Select Houskeeping Other" at bounding box center [810, 313] width 474 height 29
drag, startPoint x: 617, startPoint y: 309, endPoint x: 588, endPoint y: 314, distance: 29.4
click at [616, 309] on select "Select Houskeeping Other" at bounding box center [810, 313] width 474 height 29
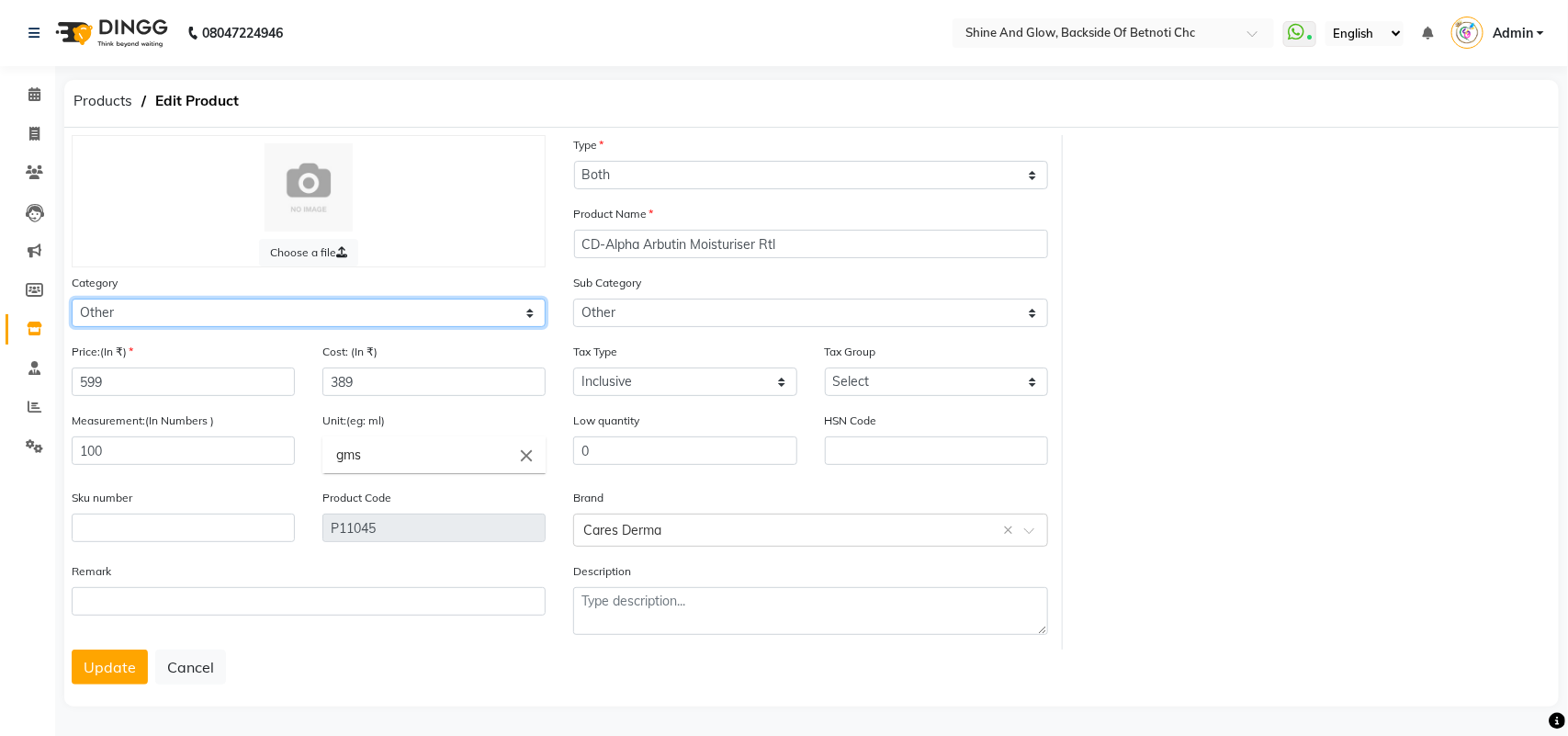
click at [516, 311] on select "Select Hair Skin Makeup Personal Care Appliances [PERSON_NAME] Waxing Disposabl…" at bounding box center [309, 313] width 474 height 29
click at [71, 299] on select "Select Hair Skin Makeup Personal Care Appliances [PERSON_NAME] Waxing Disposabl…" at bounding box center [309, 313] width 474 height 29
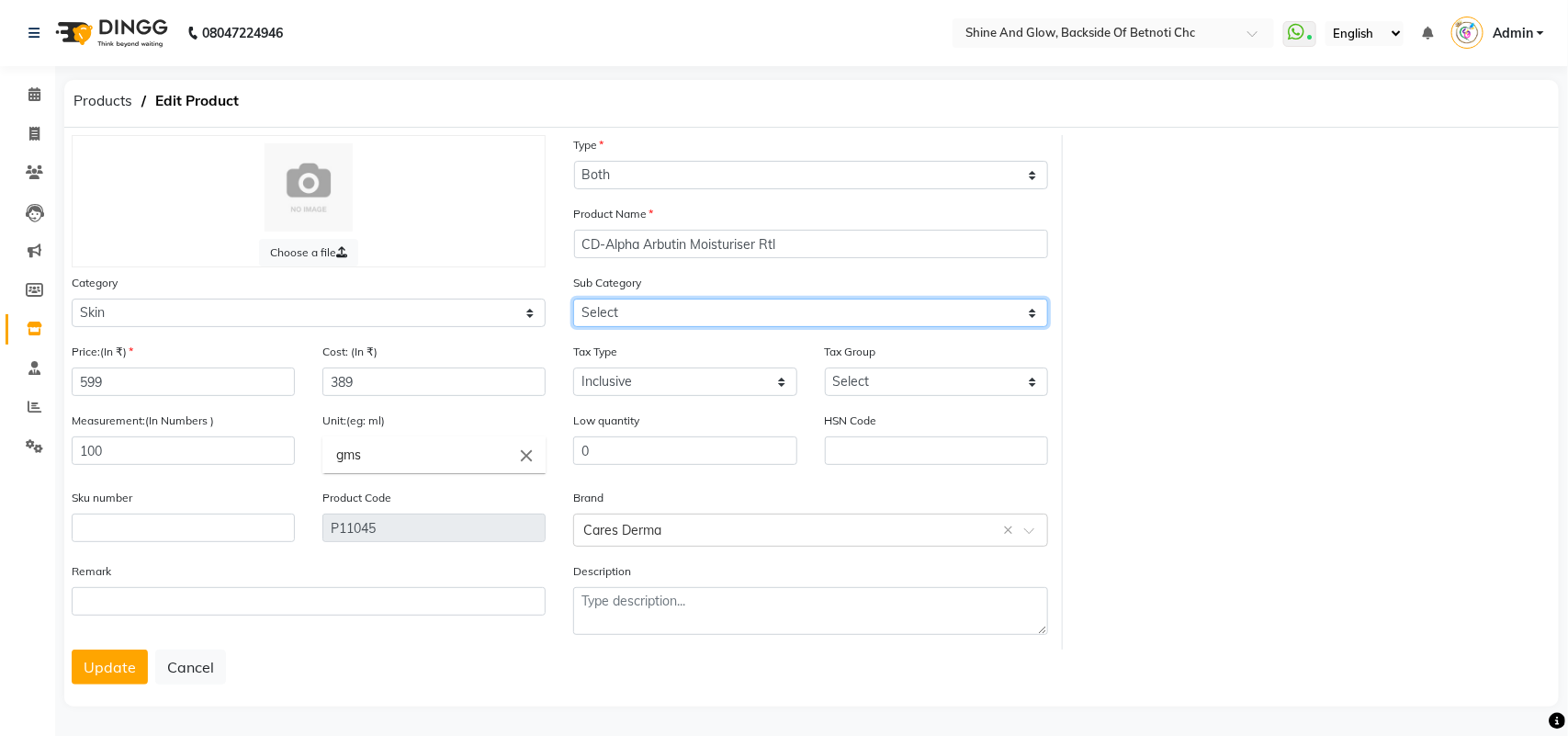
click at [676, 309] on select "Select Cleanser Facial Moisturiser Serum Toner Sun Care Masks Lip Care Eye Care…" at bounding box center [810, 313] width 474 height 29
click at [573, 299] on select "Select Cleanser Facial Moisturiser Serum Toner Sun Care Masks Lip Care Eye Care…" at bounding box center [810, 313] width 474 height 29
click at [93, 662] on button "Update" at bounding box center [109, 667] width 76 height 35
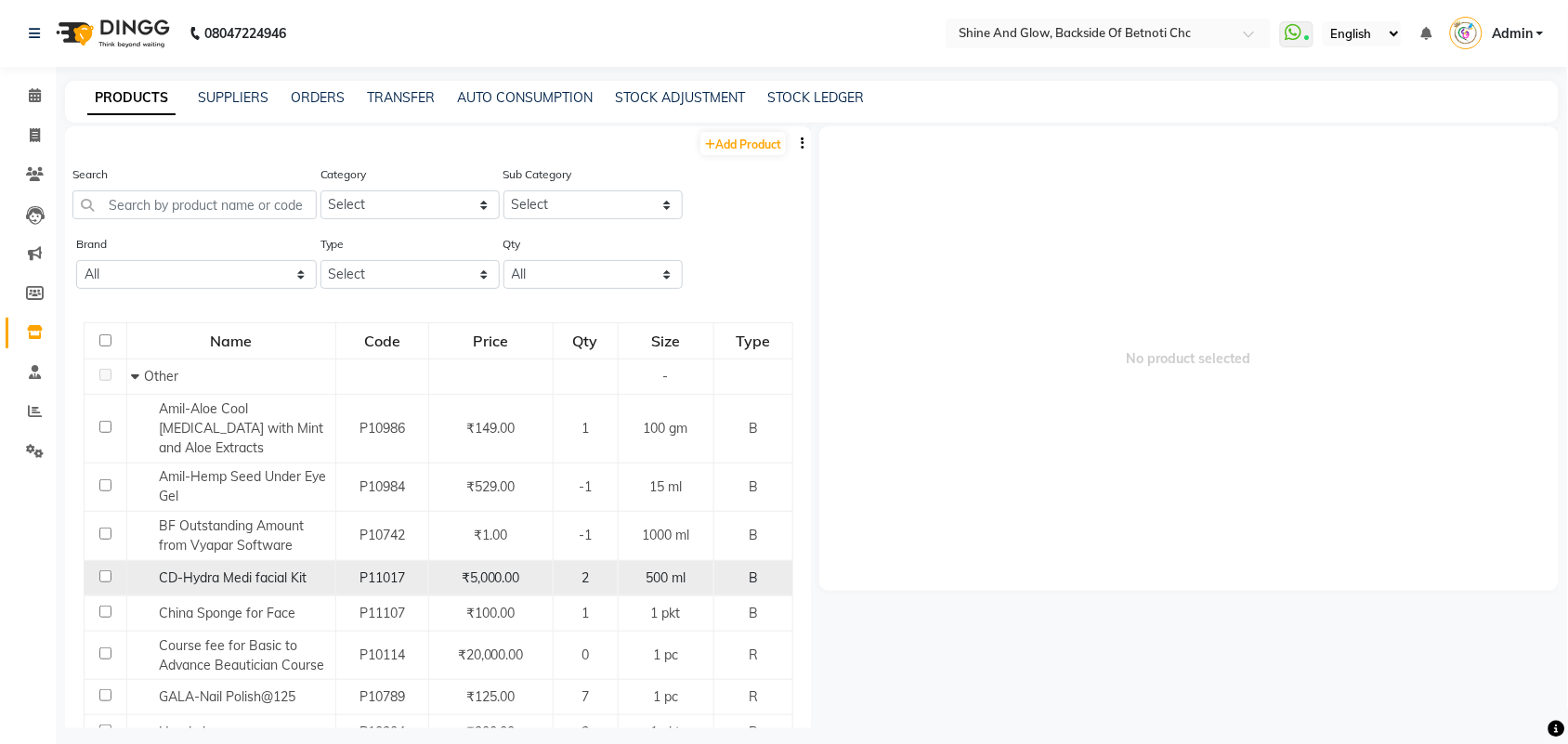
click at [96, 581] on td at bounding box center [106, 577] width 43 height 35
click at [109, 577] on input "checkbox" at bounding box center [105, 576] width 12 height 12
click at [290, 577] on span "CD-Hydra Medi facial Kit" at bounding box center [232, 577] width 147 height 17
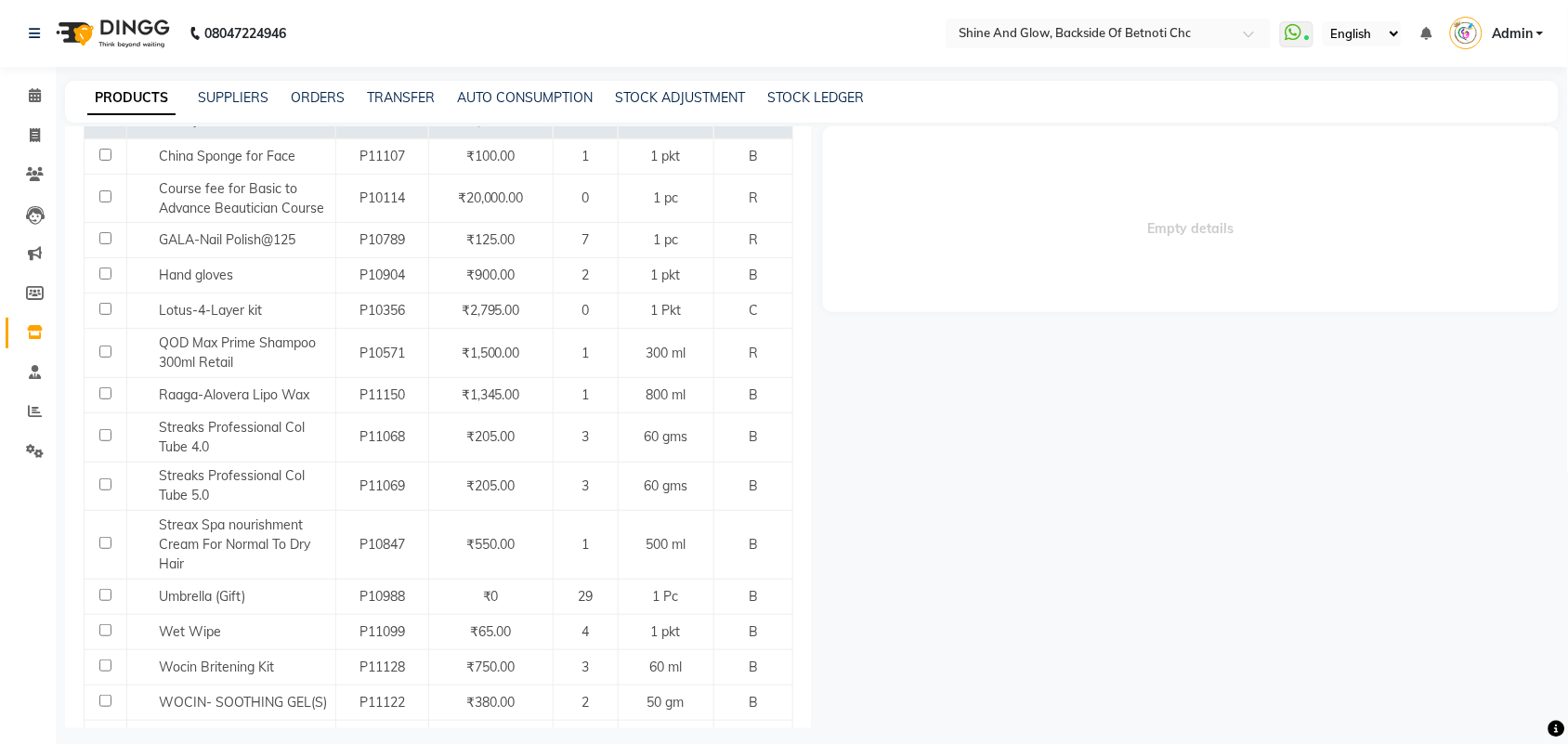
click at [140, 90] on link "PRODUCTS" at bounding box center [132, 98] width 88 height 33
click at [233, 90] on link "SUPPLIERS" at bounding box center [233, 97] width 70 height 17
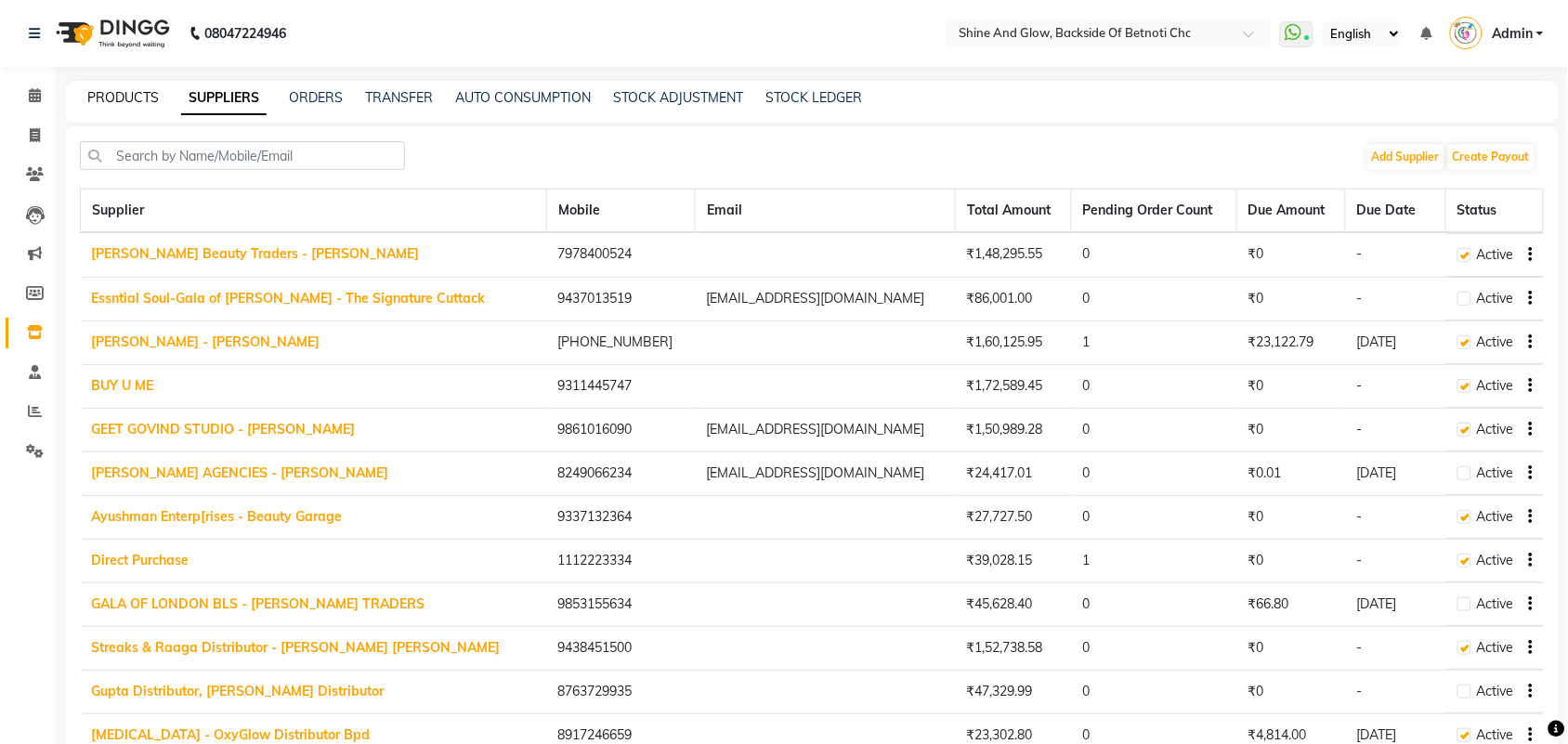
click at [144, 98] on link "PRODUCTS" at bounding box center [123, 97] width 71 height 17
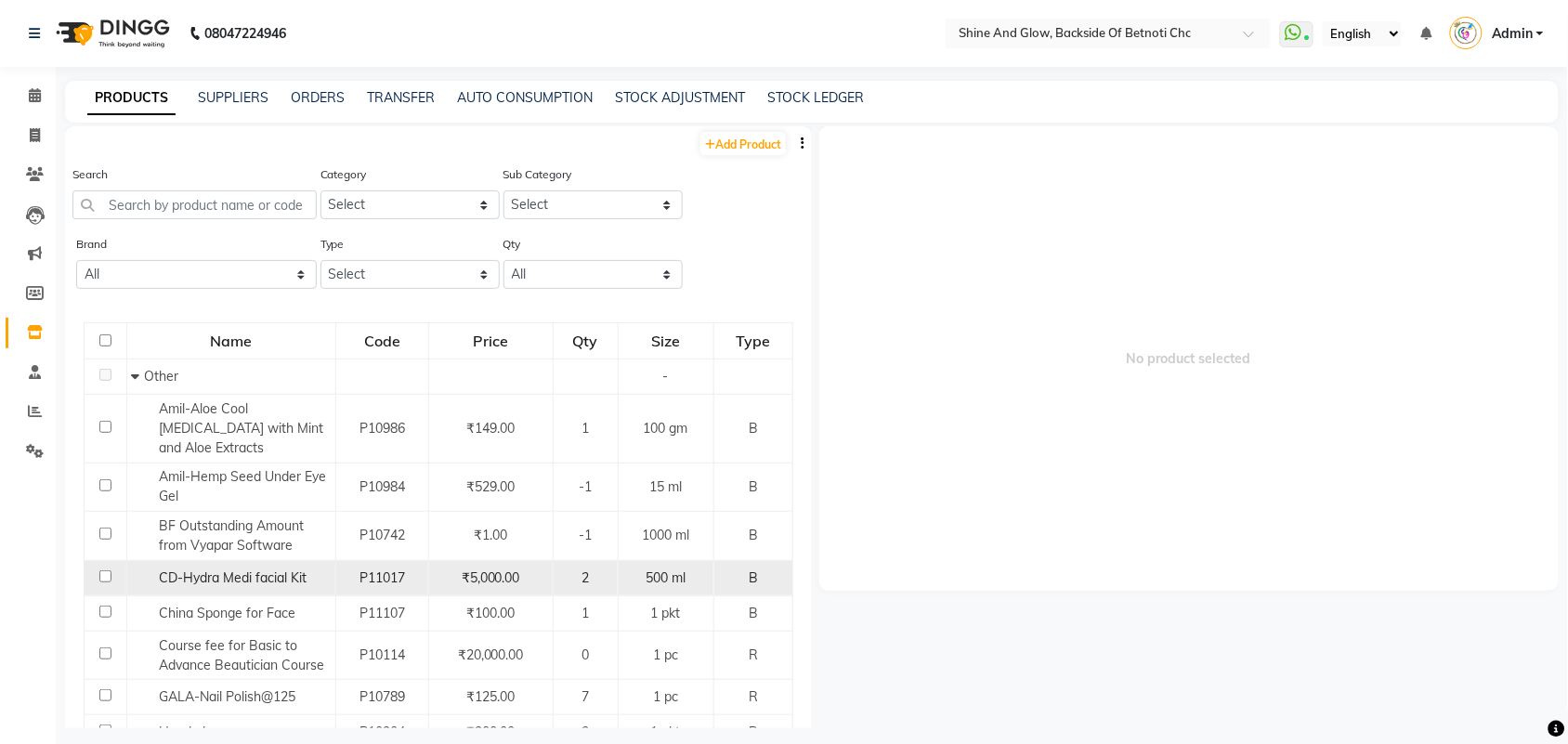
click at [107, 571] on input "checkbox" at bounding box center [105, 576] width 12 height 12
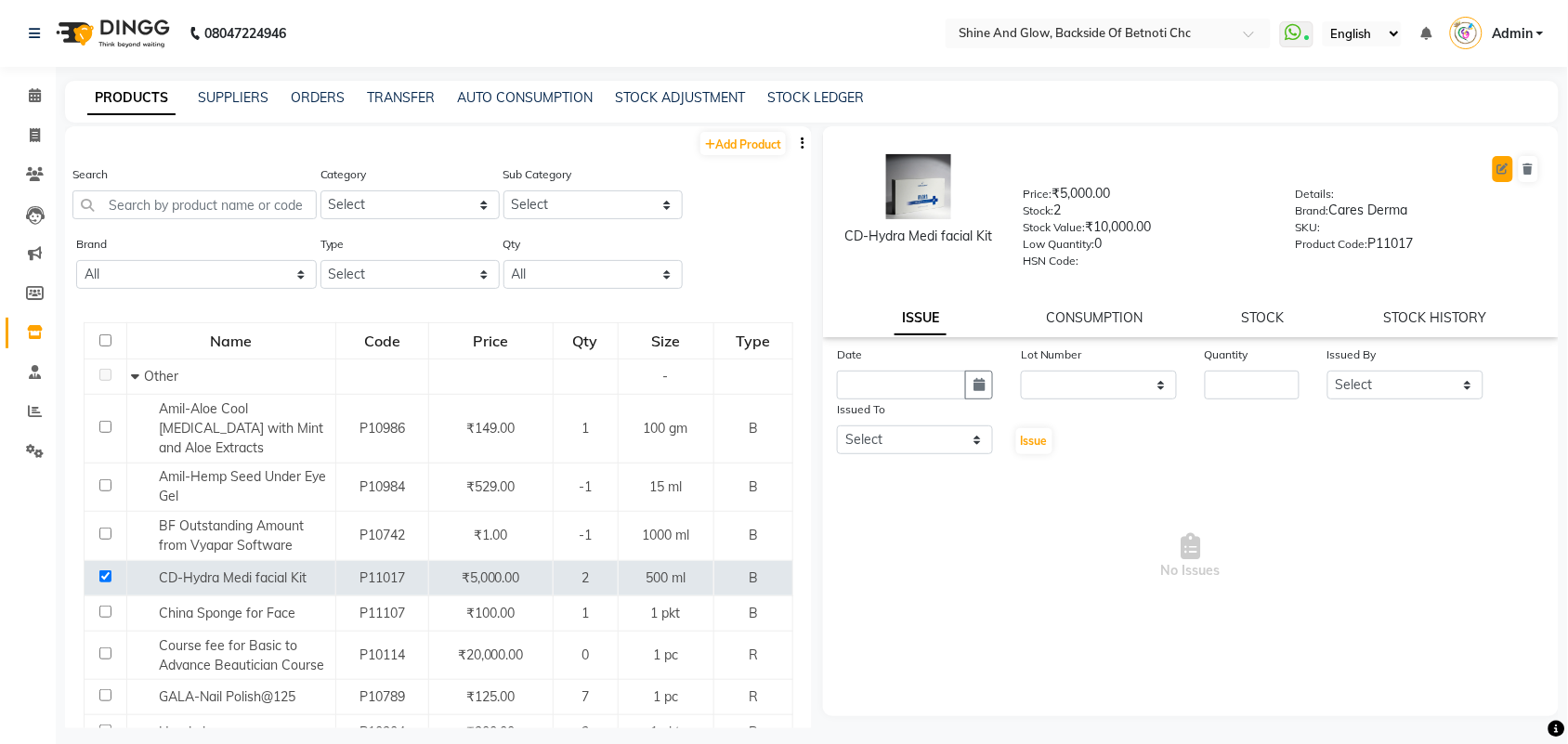
click at [1500, 172] on icon at bounding box center [1503, 169] width 11 height 11
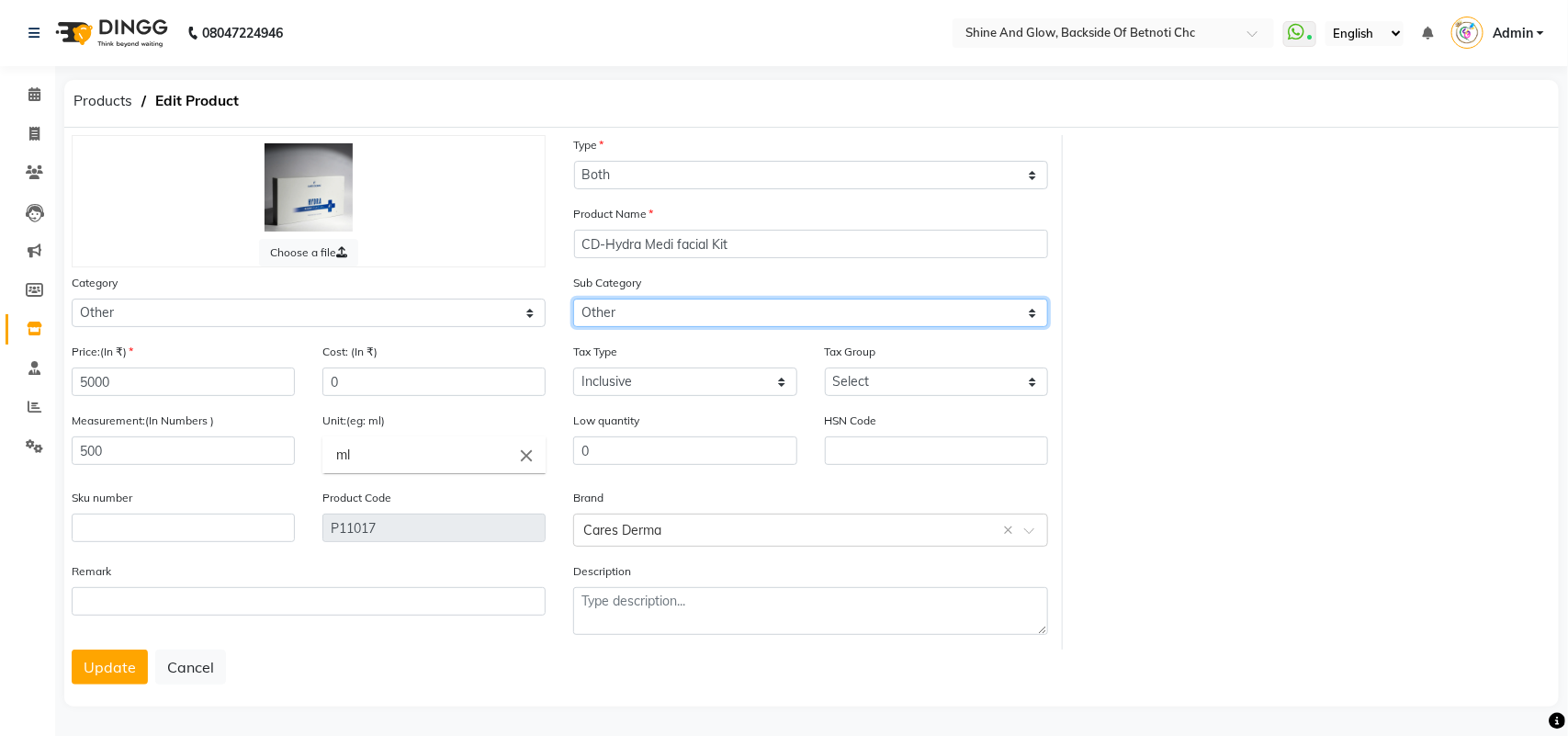
click at [709, 313] on select "Select Houskeeping Other" at bounding box center [810, 313] width 474 height 29
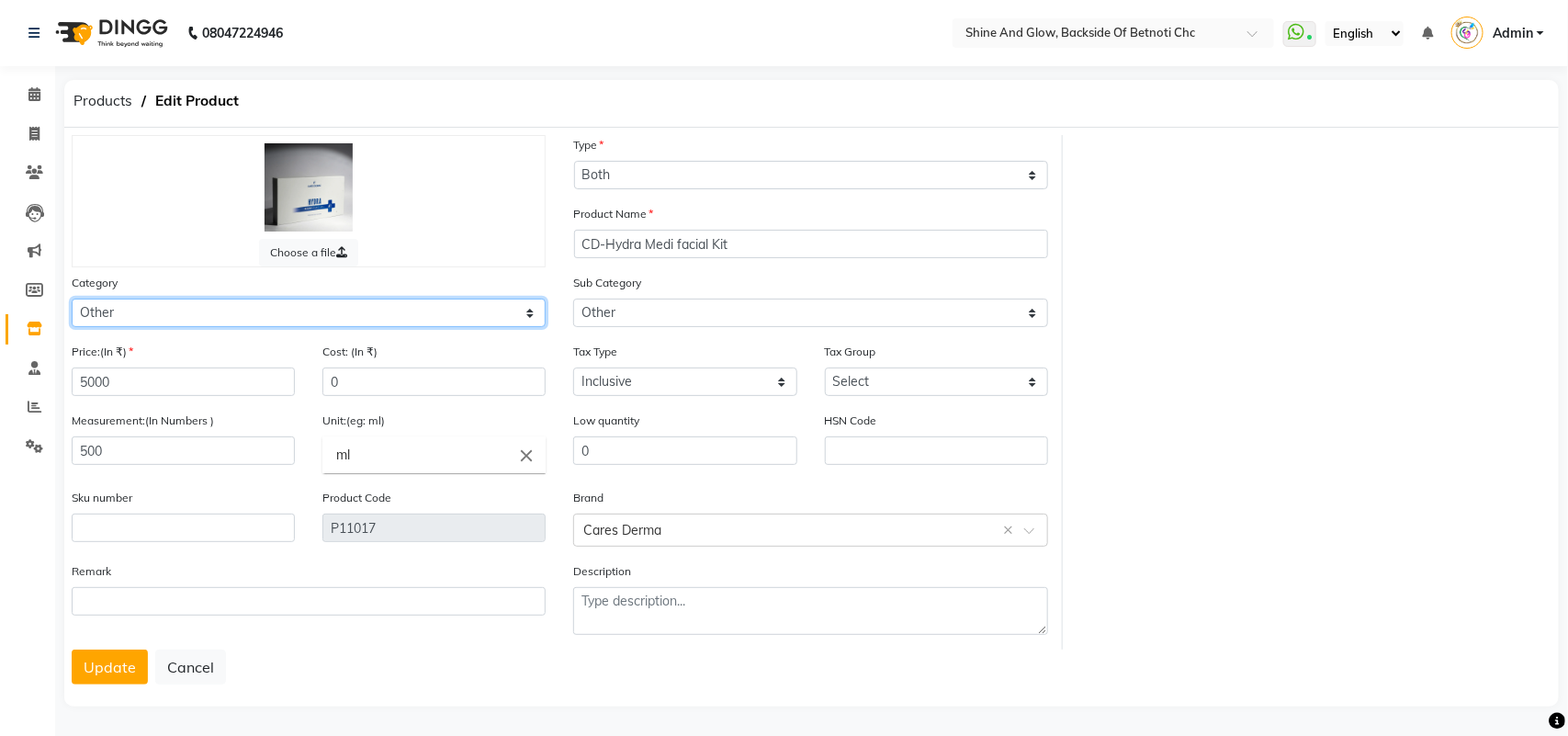
click at [333, 309] on select "Select Hair Skin Makeup Personal Care Appliances [PERSON_NAME] Waxing Disposabl…" at bounding box center [309, 313] width 474 height 29
click at [71, 299] on select "Select Hair Skin Makeup Personal Care Appliances [PERSON_NAME] Waxing Disposabl…" at bounding box center [309, 313] width 474 height 29
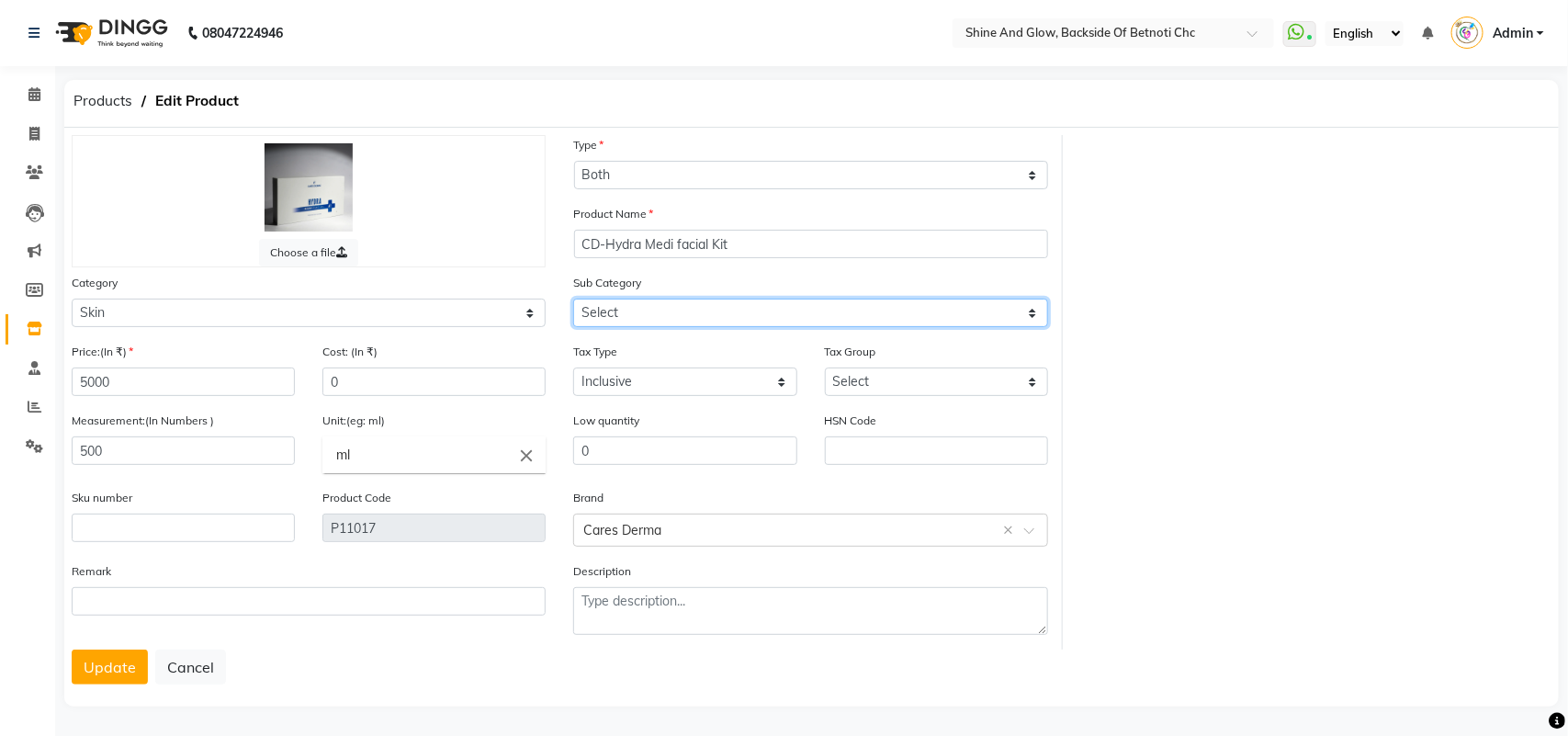
click at [613, 309] on select "Select Cleanser Facial Moisturiser Serum Toner Sun Care Masks Lip Care Eye Care…" at bounding box center [810, 313] width 474 height 29
click at [573, 299] on select "Select Cleanser Facial Moisturiser Serum Toner Sun Care Masks Lip Care Eye Care…" at bounding box center [810, 313] width 474 height 29
click at [117, 668] on button "Update" at bounding box center [109, 667] width 76 height 35
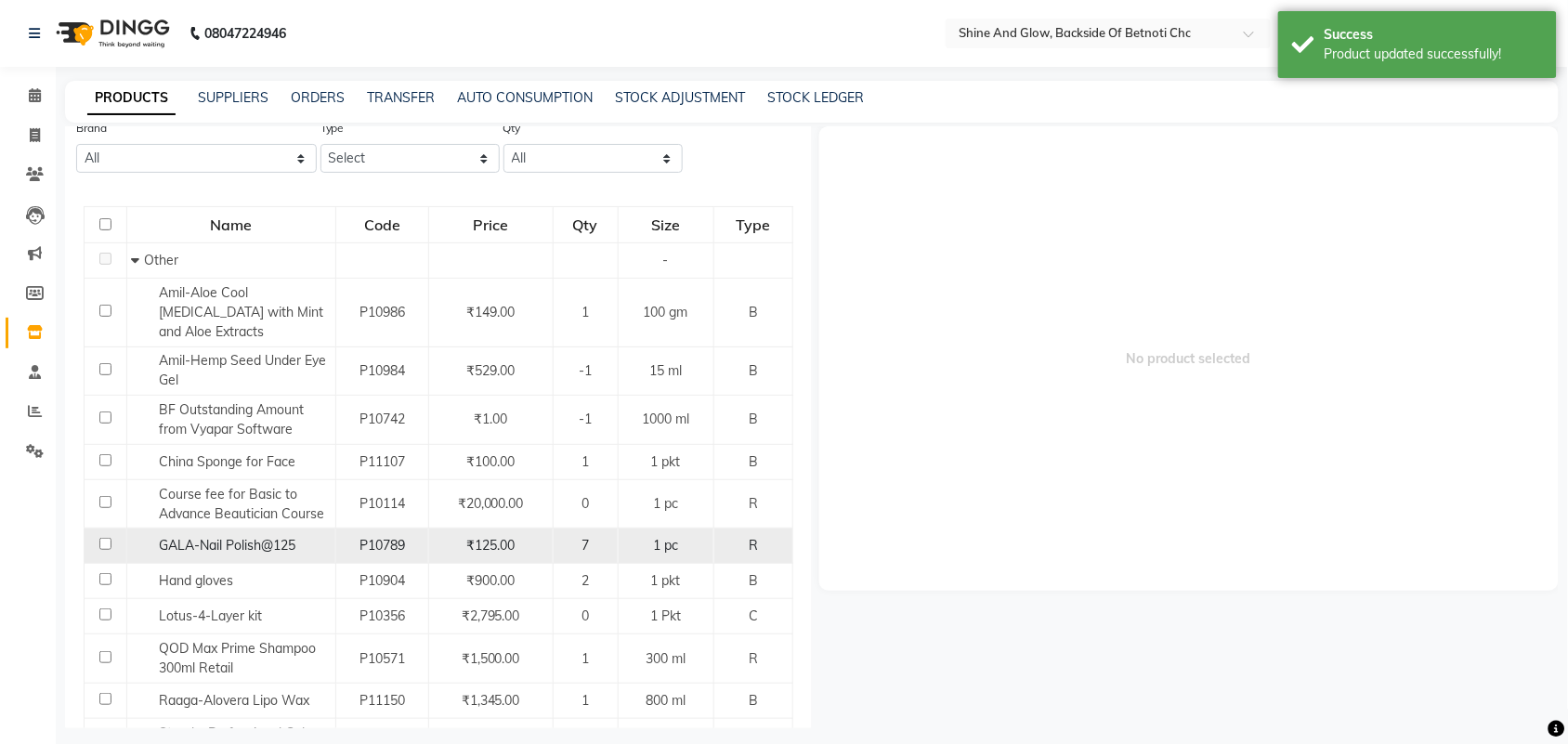
scroll to position [232, 0]
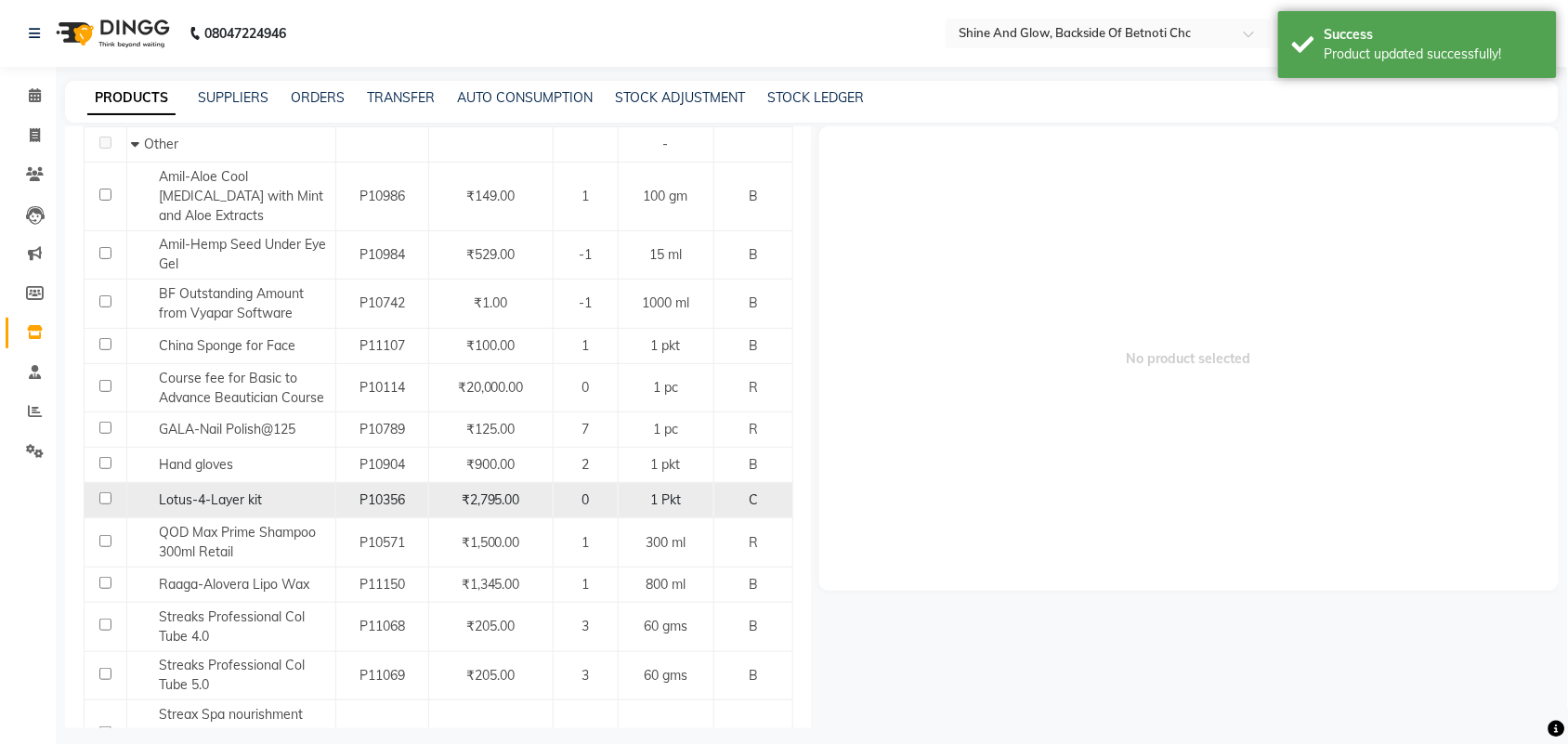
click at [99, 497] on input "checkbox" at bounding box center [105, 498] width 12 height 12
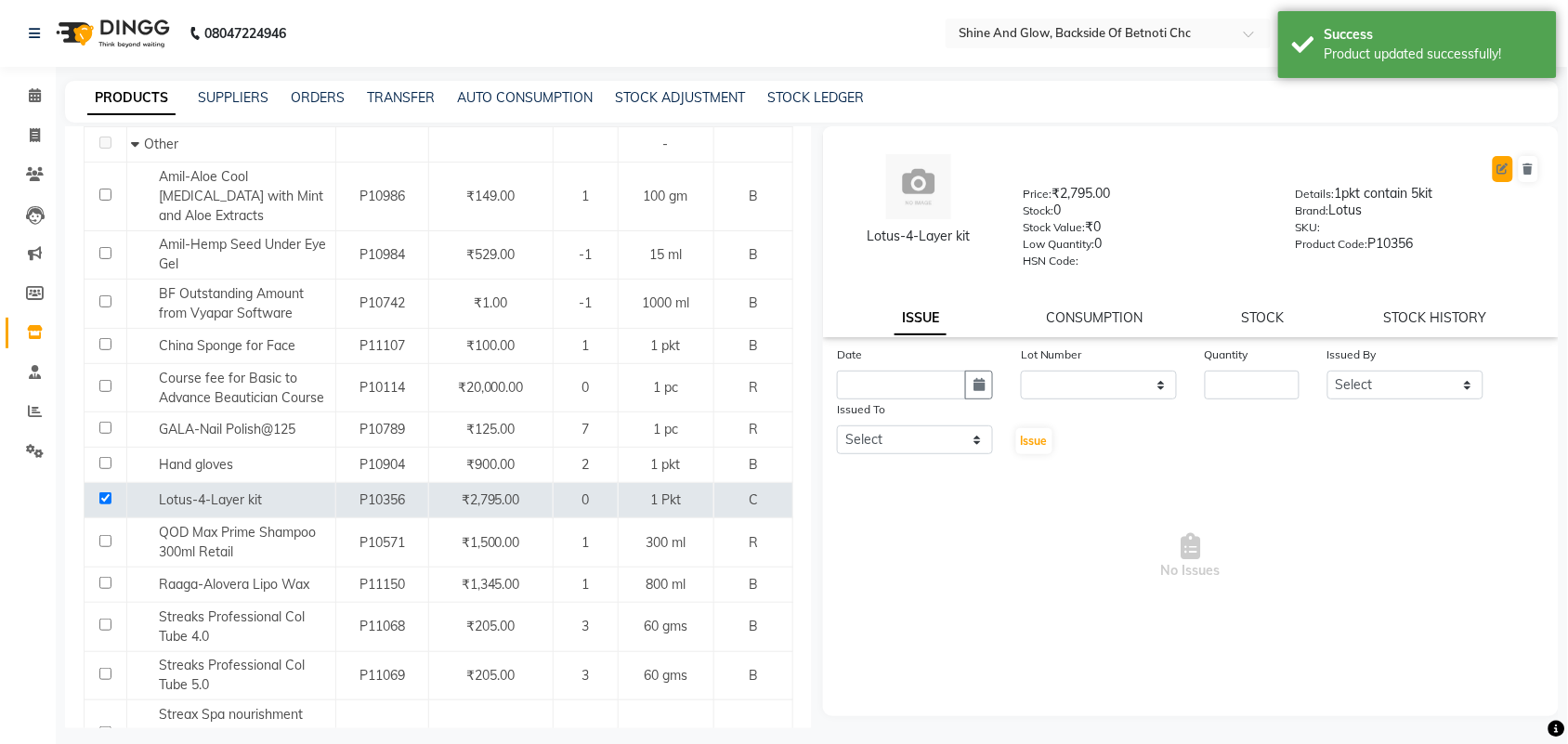
click at [1498, 168] on icon at bounding box center [1503, 169] width 11 height 11
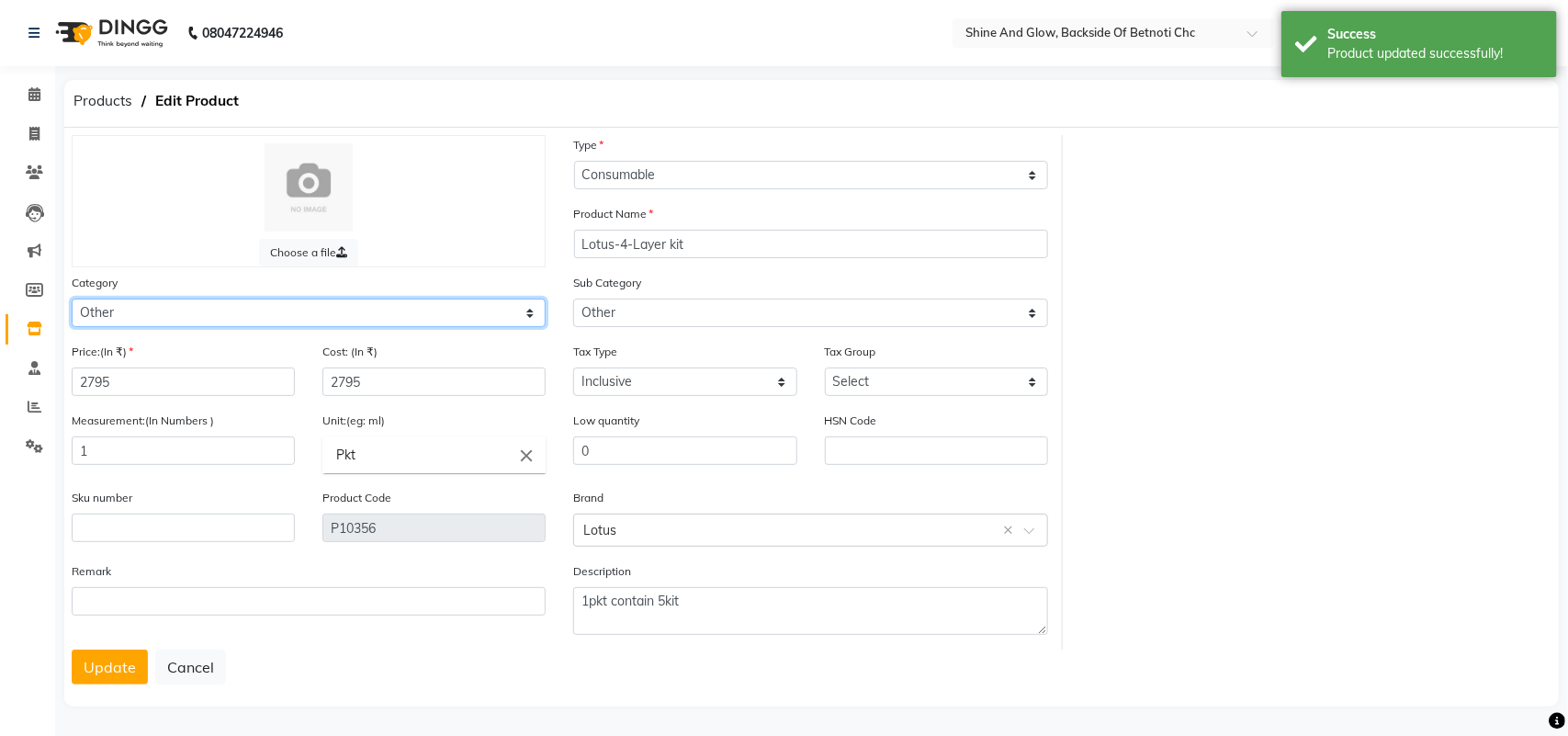
click at [239, 304] on select "Select Hair Skin Makeup Personal Care Appliances [PERSON_NAME] Waxing Disposabl…" at bounding box center [309, 313] width 474 height 29
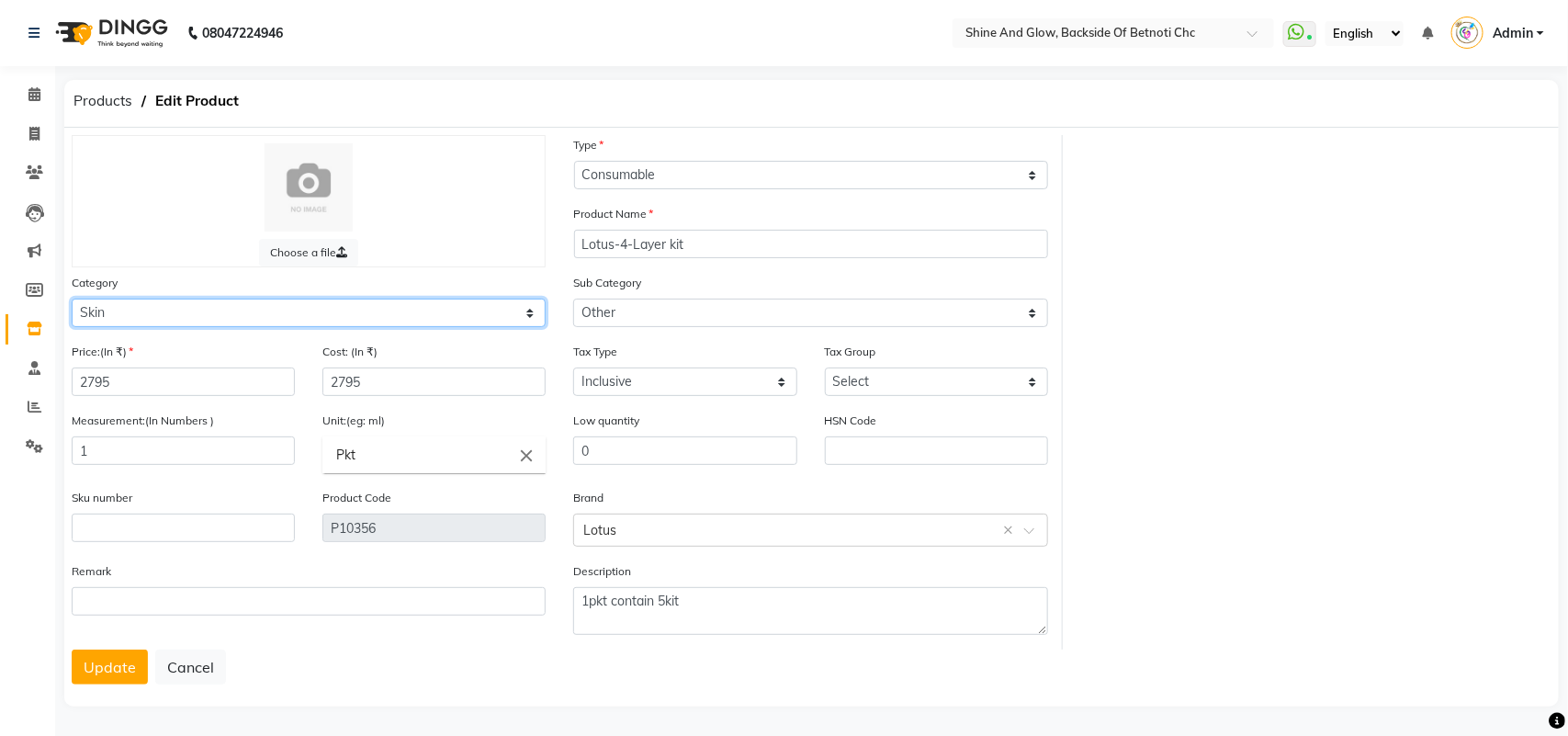
click at [71, 299] on select "Select Hair Skin Makeup Personal Care Appliances [PERSON_NAME] Waxing Disposabl…" at bounding box center [309, 313] width 474 height 29
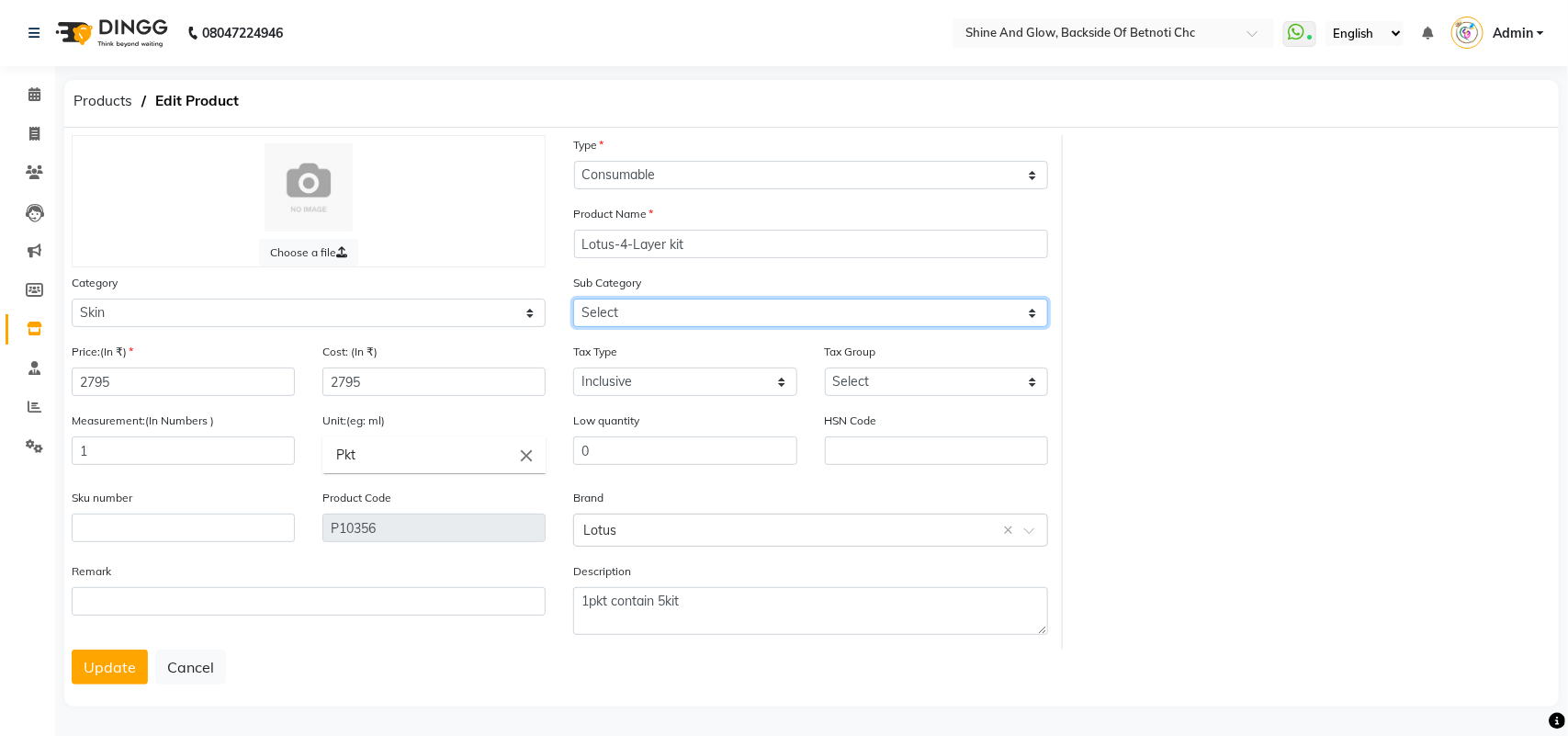
click at [623, 304] on select "Select Cleanser Facial Moisturiser Serum Toner Sun Care Masks Lip Care Eye Care…" at bounding box center [810, 313] width 474 height 29
click at [573, 299] on select "Select Cleanser Facial Moisturiser Serum Toner Sun Care Masks Lip Care Eye Care…" at bounding box center [810, 313] width 474 height 29
click at [126, 659] on button "Update" at bounding box center [109, 667] width 76 height 35
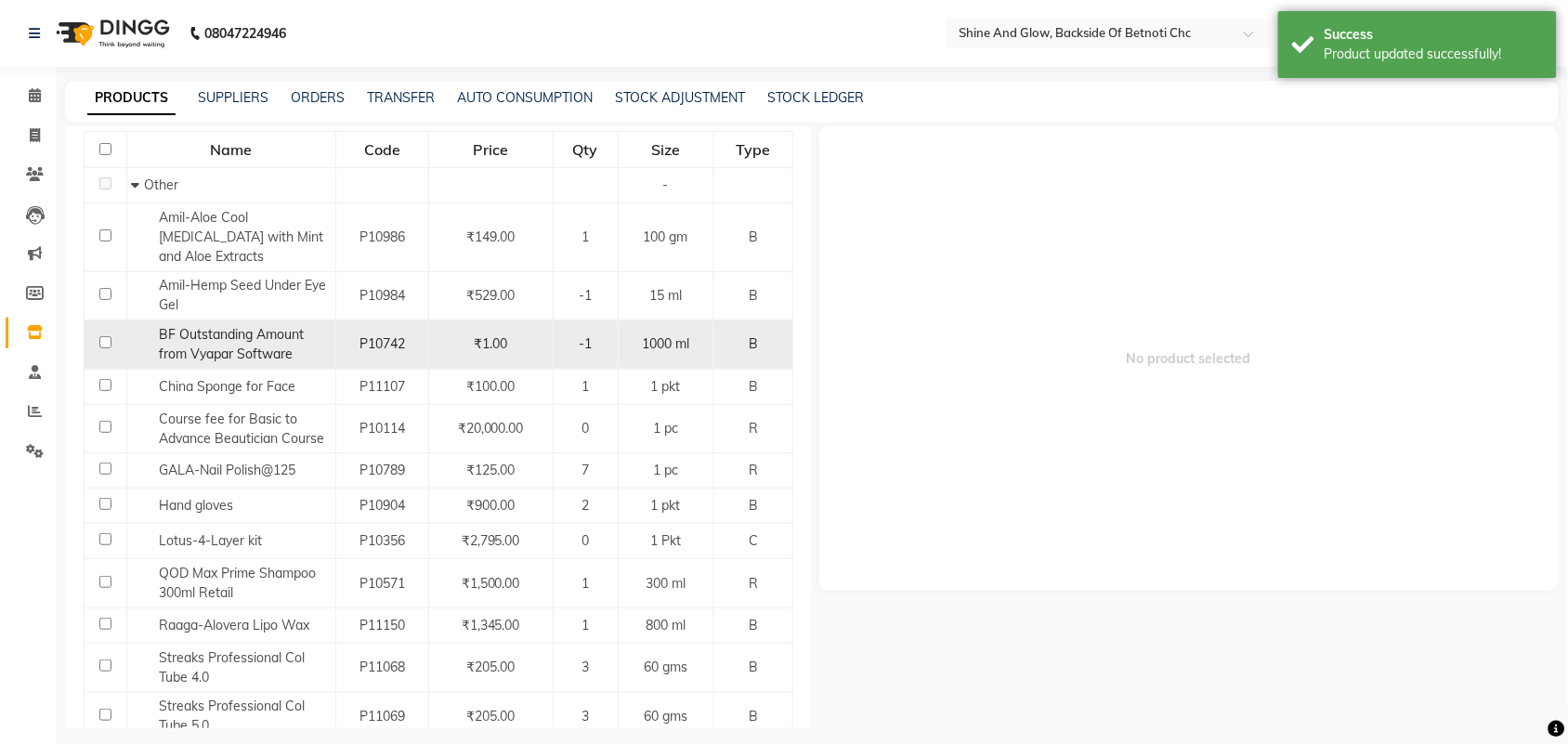
scroll to position [232, 0]
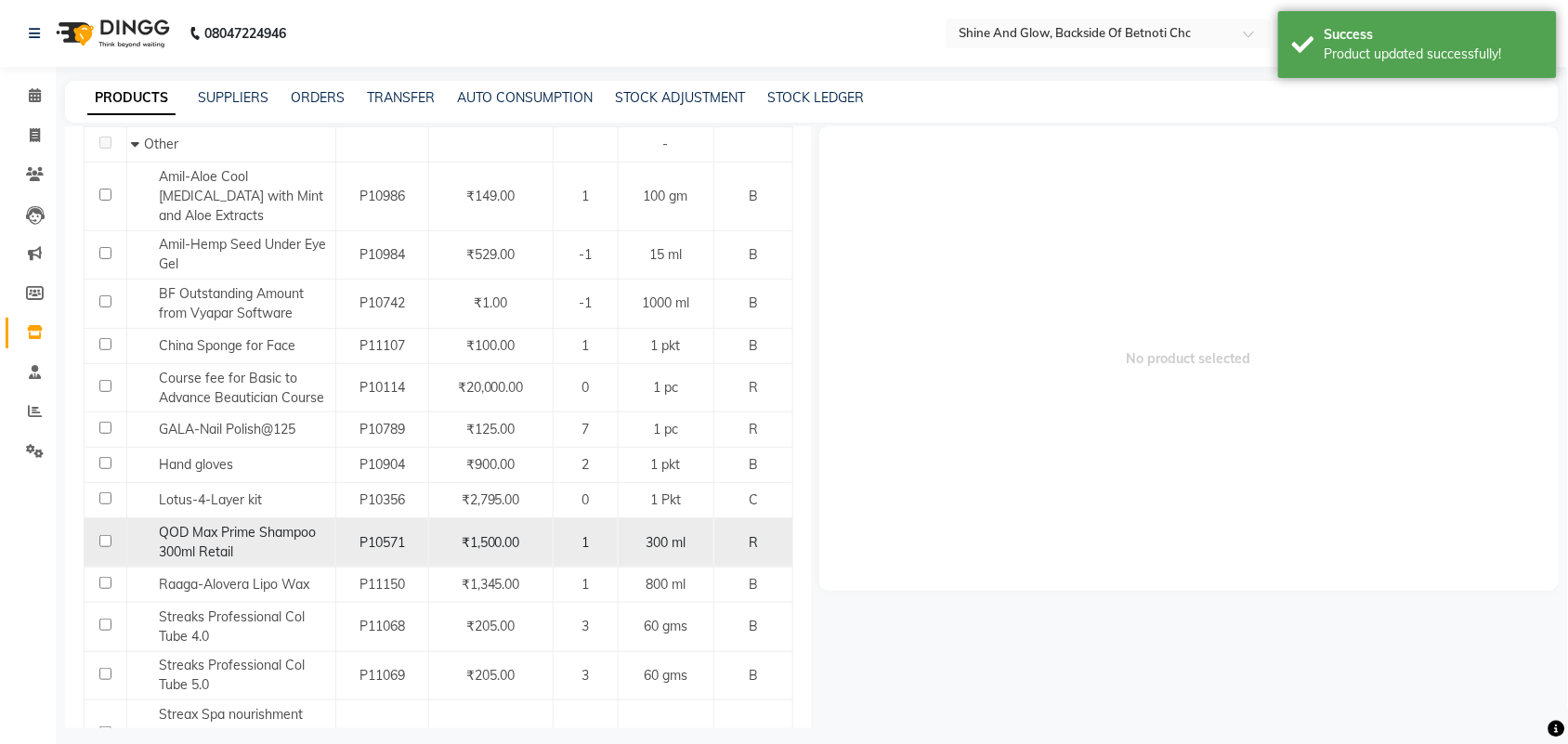
click at [99, 539] on input "checkbox" at bounding box center [105, 541] width 12 height 12
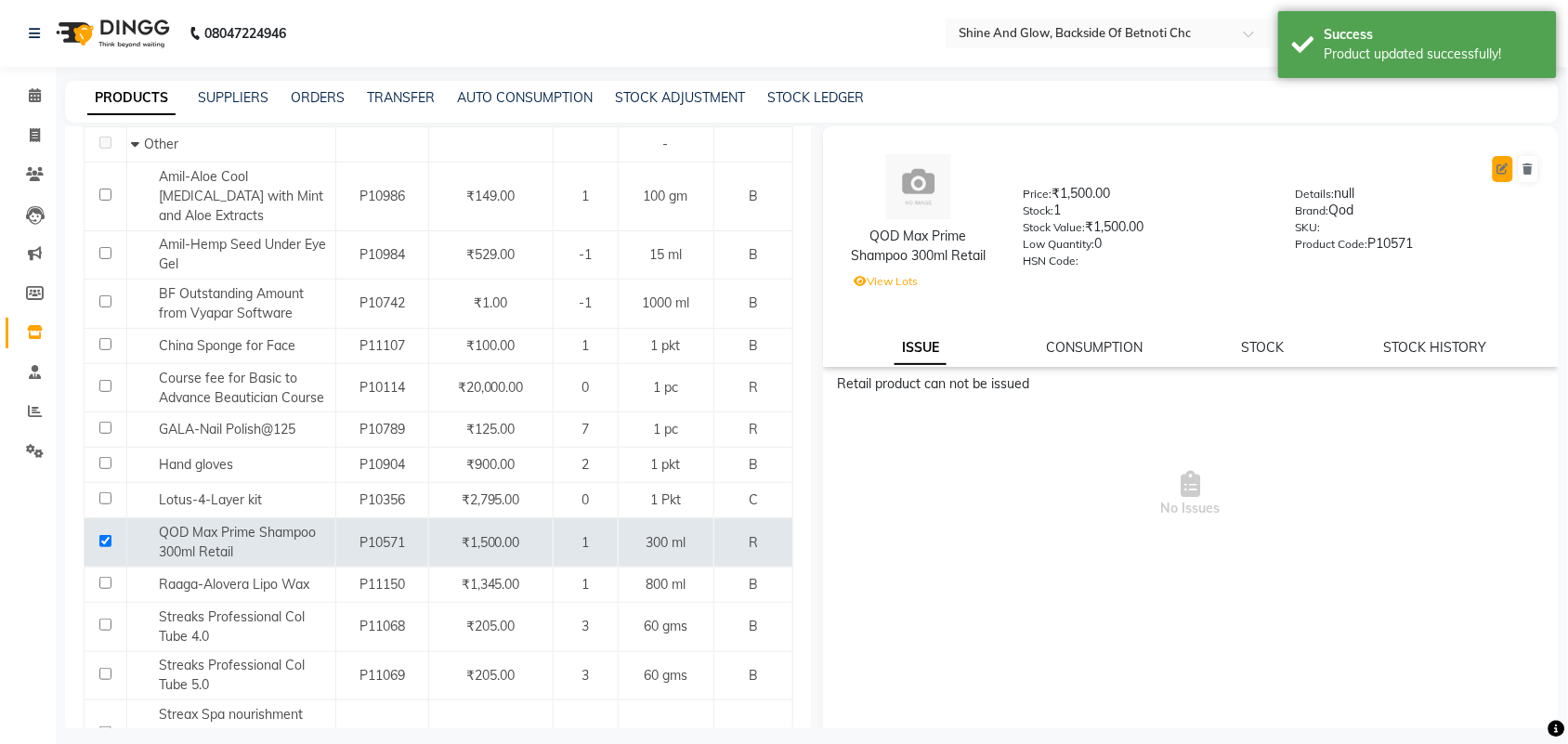
click at [1498, 168] on icon at bounding box center [1503, 169] width 11 height 11
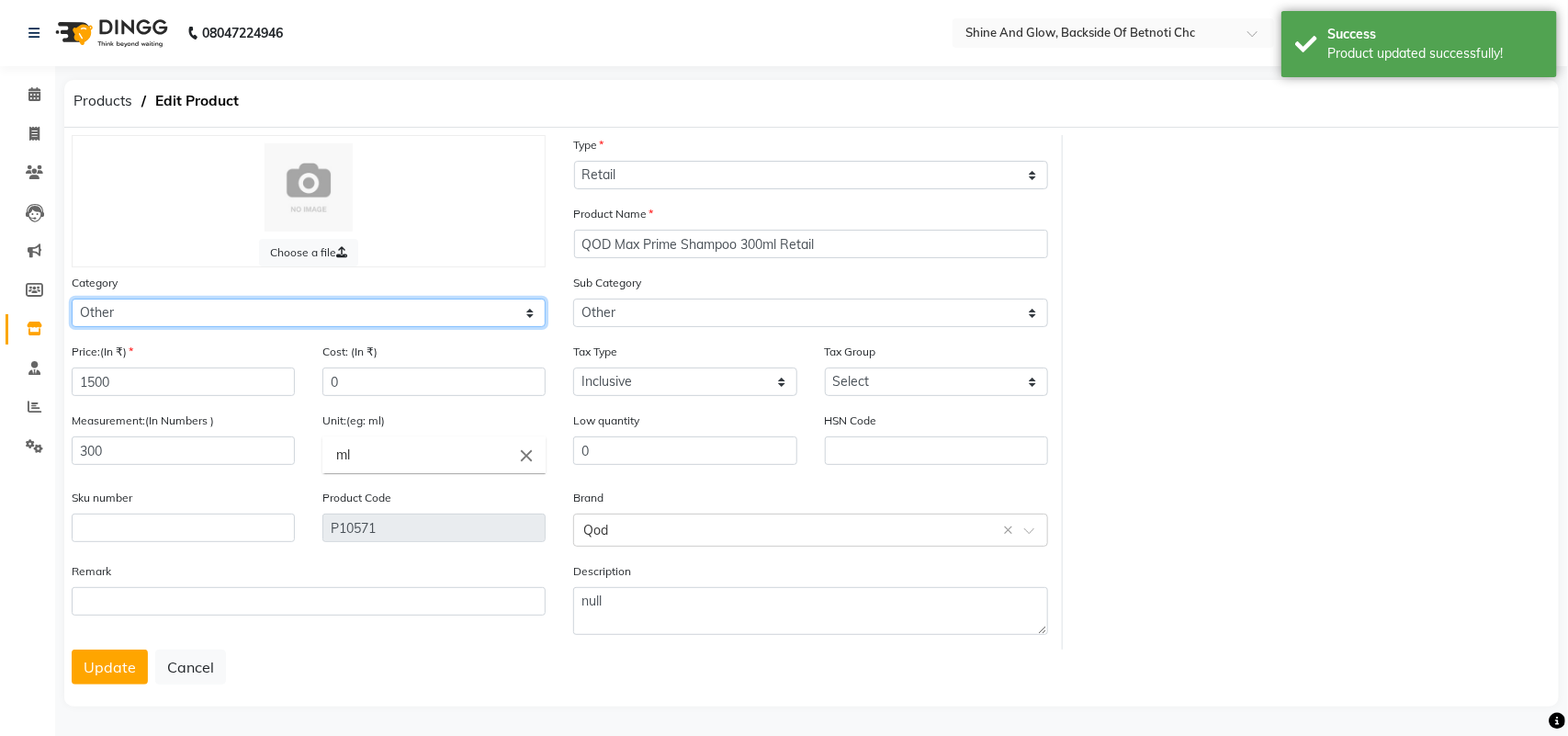
click at [175, 313] on select "Select Hair Skin Makeup Personal Care Appliances [PERSON_NAME] Waxing Disposabl…" at bounding box center [309, 313] width 474 height 29
click at [71, 299] on select "Select Hair Skin Makeup Personal Care Appliances [PERSON_NAME] Waxing Disposabl…" at bounding box center [309, 313] width 474 height 29
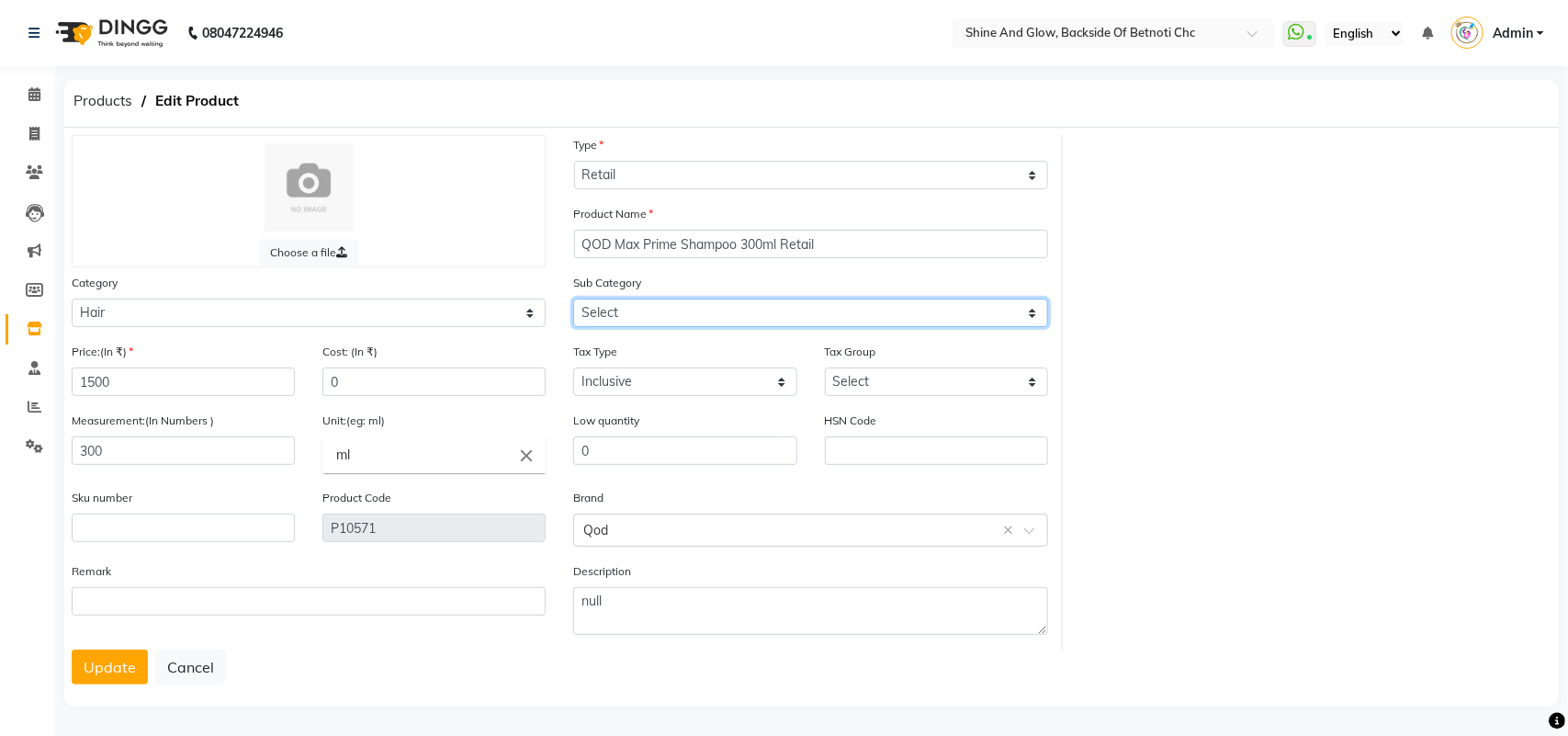
click at [714, 314] on select "Select Shampoo Conditioner Cream Mask Oil Serum Color Appliances Treatment Styl…" at bounding box center [810, 313] width 474 height 29
click at [573, 299] on select "Select Shampoo Conditioner Cream Mask Oil Serum Color Appliances Treatment Styl…" at bounding box center [810, 313] width 474 height 29
click at [122, 657] on button "Update" at bounding box center [109, 667] width 76 height 35
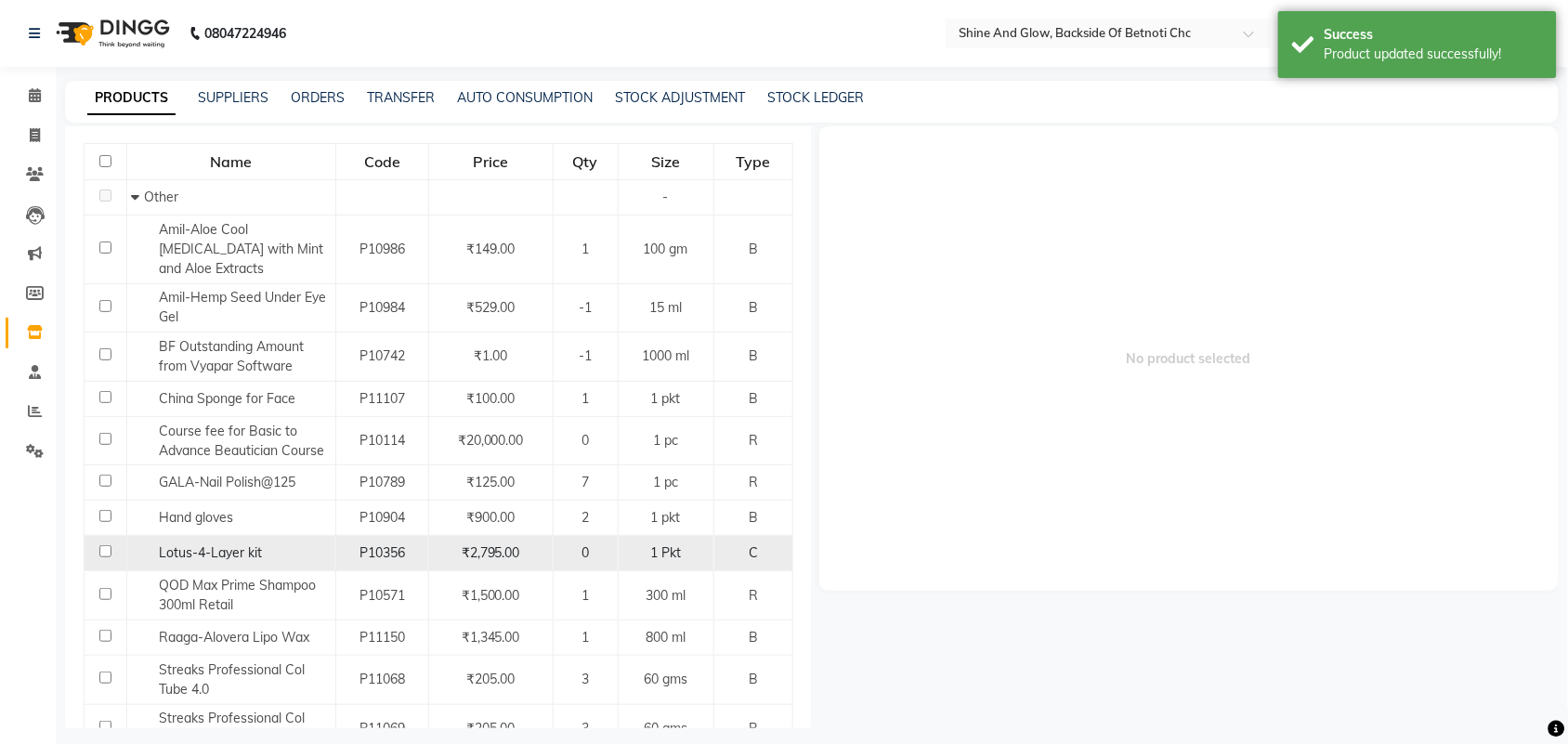
scroll to position [232, 0]
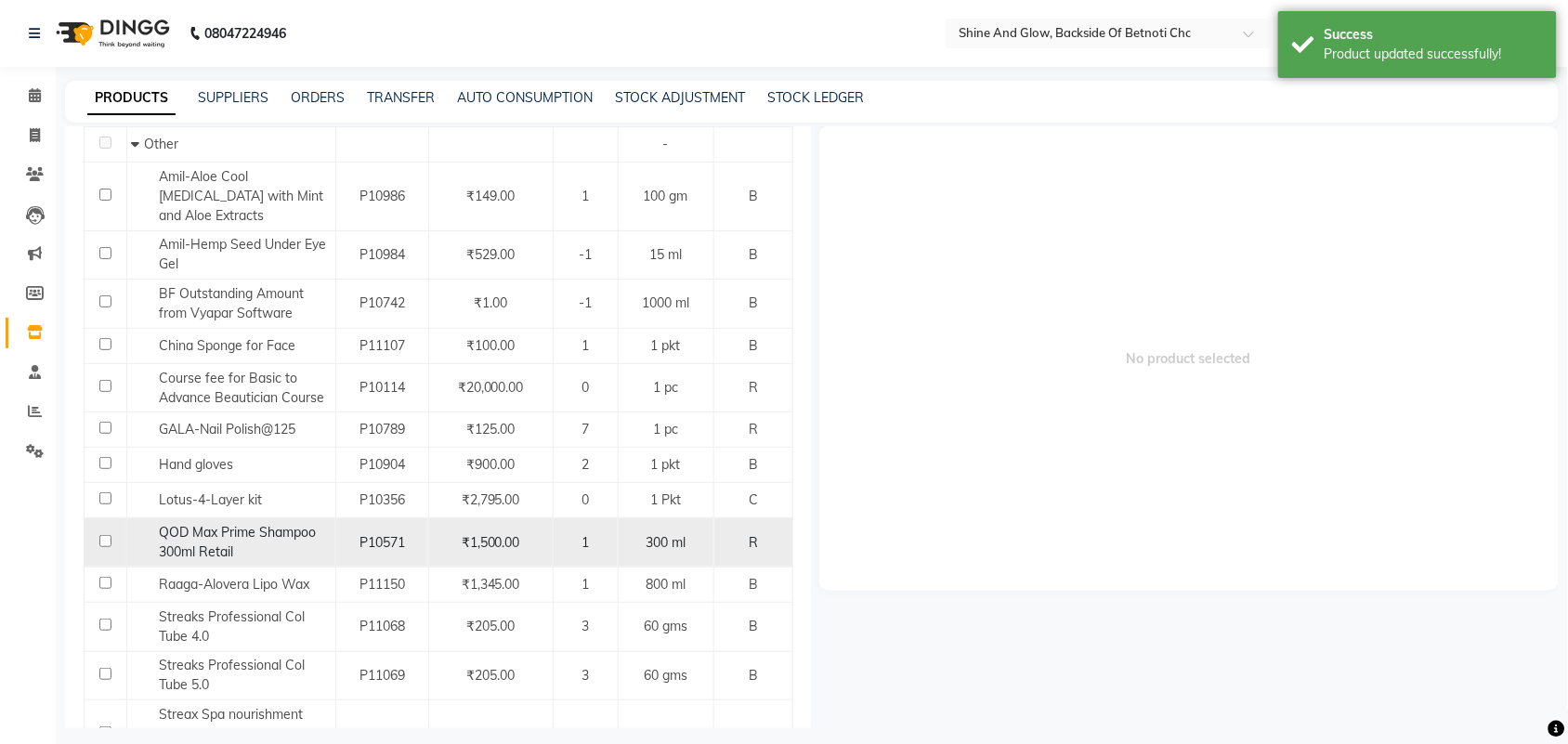
click at [105, 538] on input "checkbox" at bounding box center [105, 541] width 12 height 12
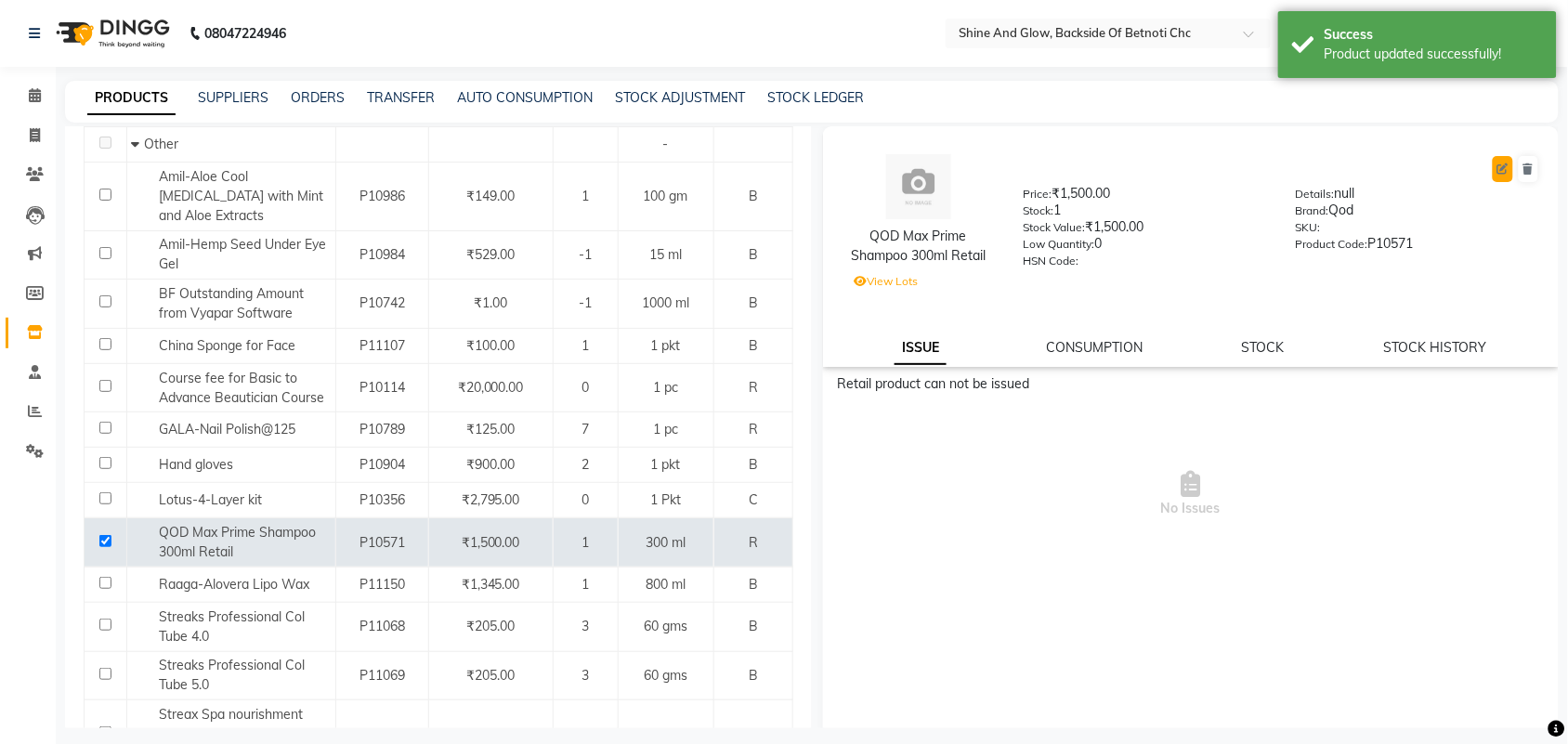
click at [1498, 166] on icon at bounding box center [1503, 169] width 11 height 11
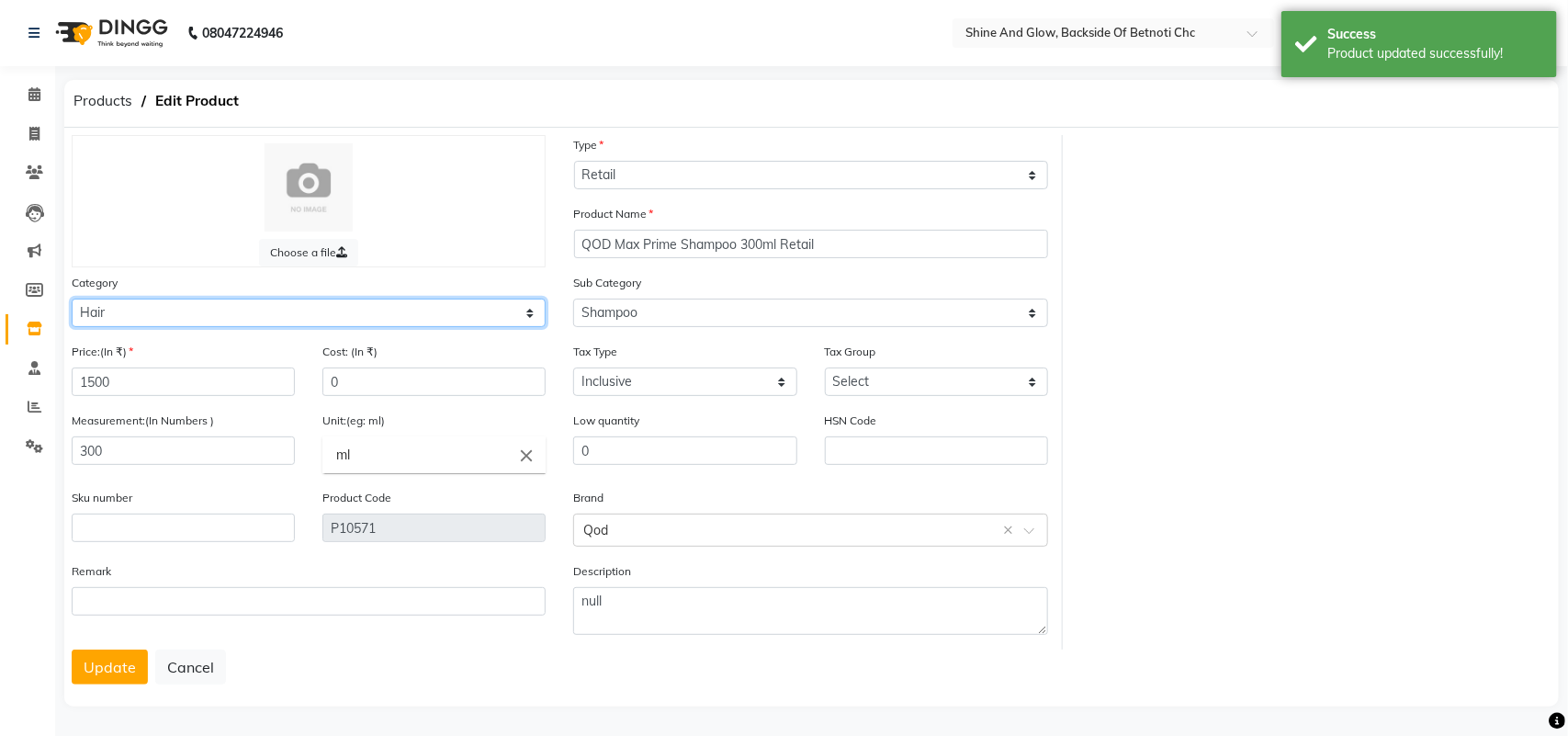
click at [190, 309] on select "Select Hair Skin Makeup Personal Care Appliances [PERSON_NAME] Waxing Disposabl…" at bounding box center [309, 313] width 474 height 29
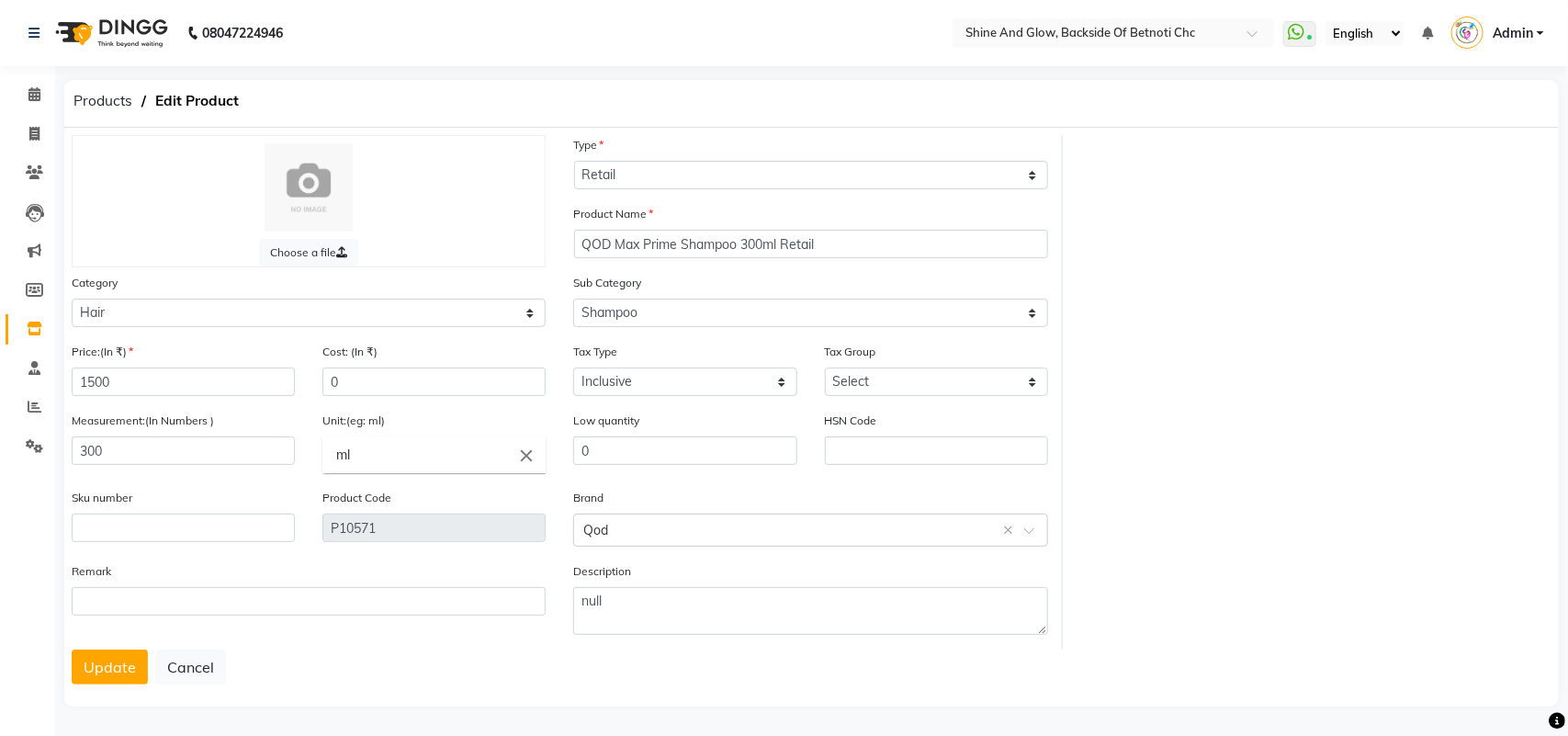
click at [112, 655] on button "Update" at bounding box center [109, 667] width 76 height 35
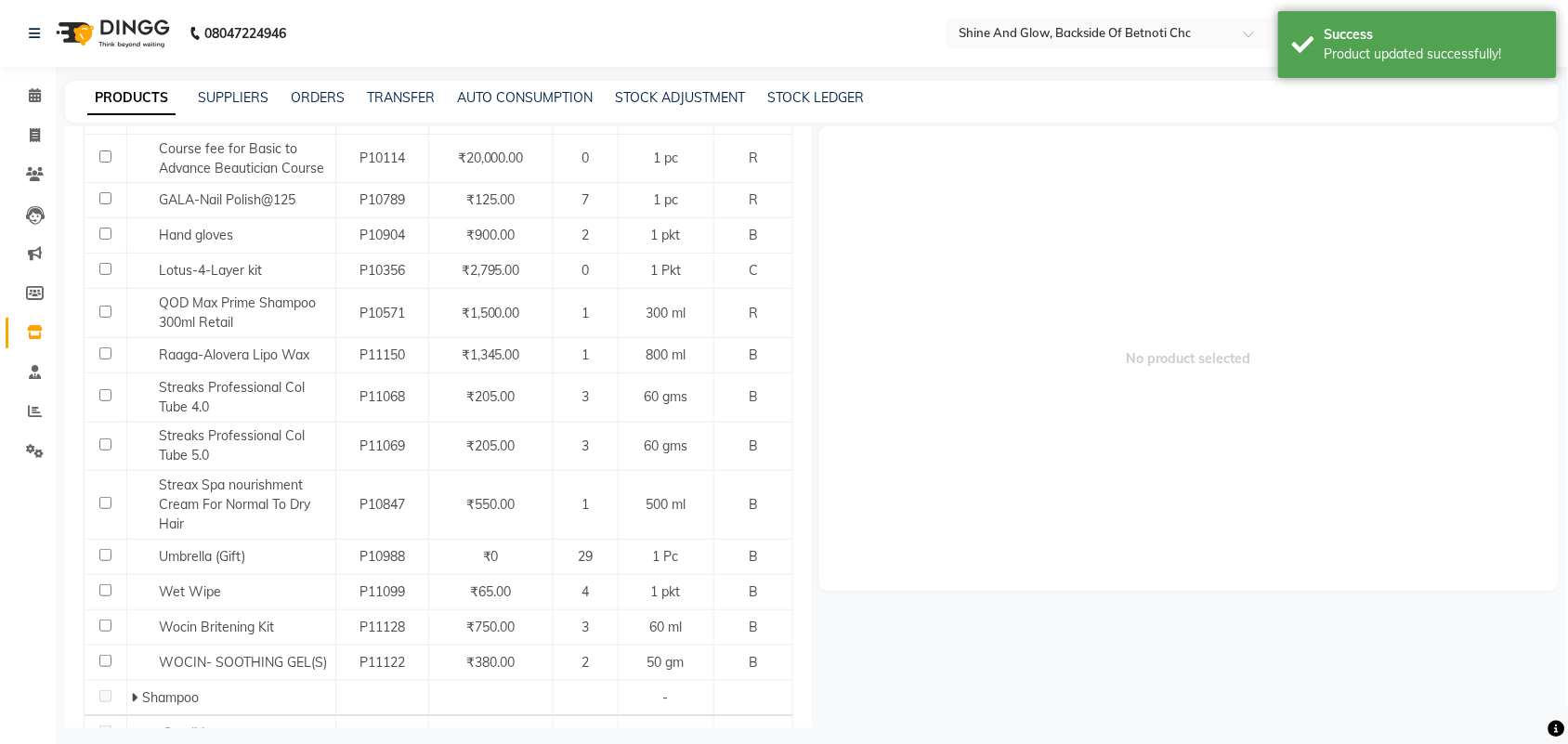
scroll to position [464, 0]
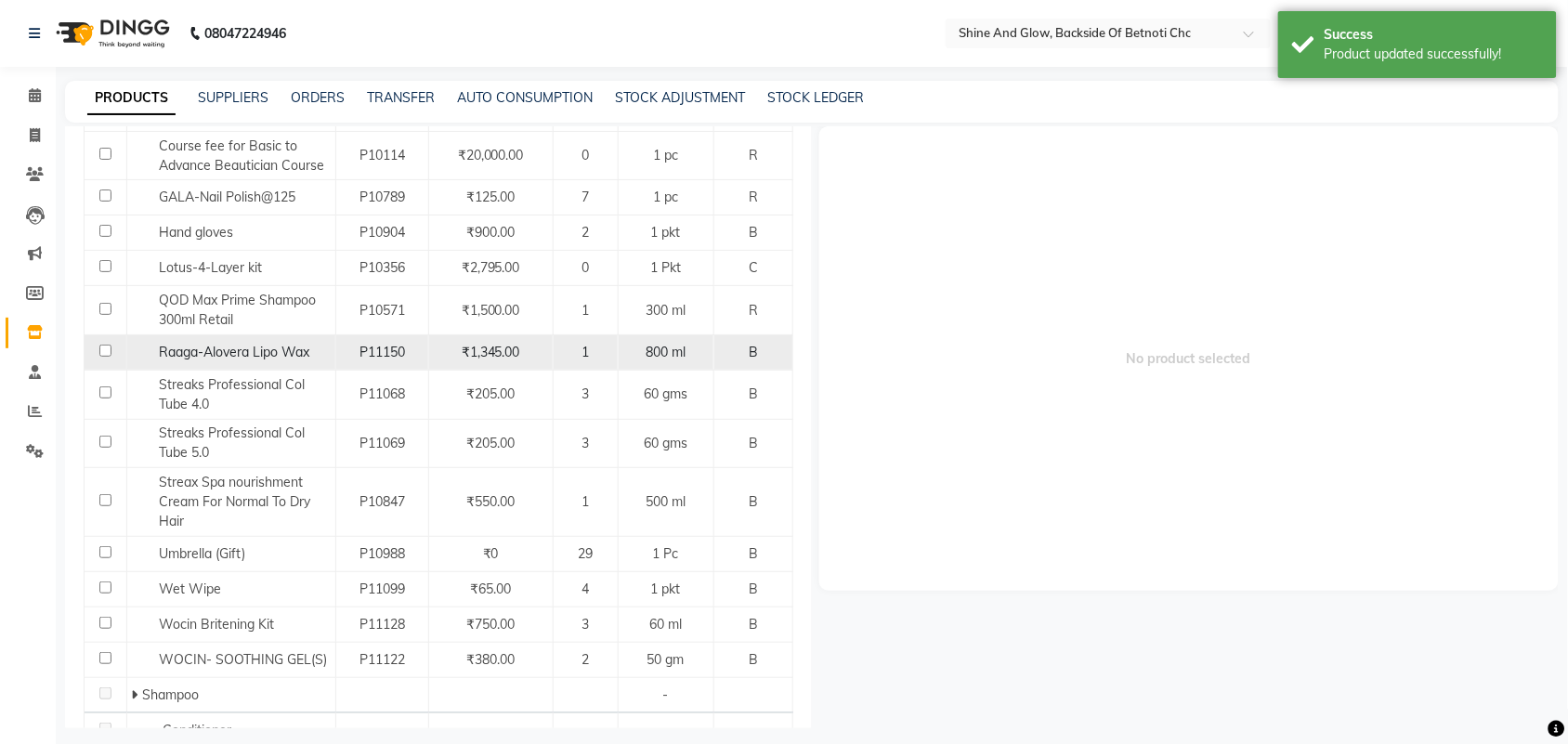
click at [104, 354] on input "checkbox" at bounding box center [105, 350] width 12 height 12
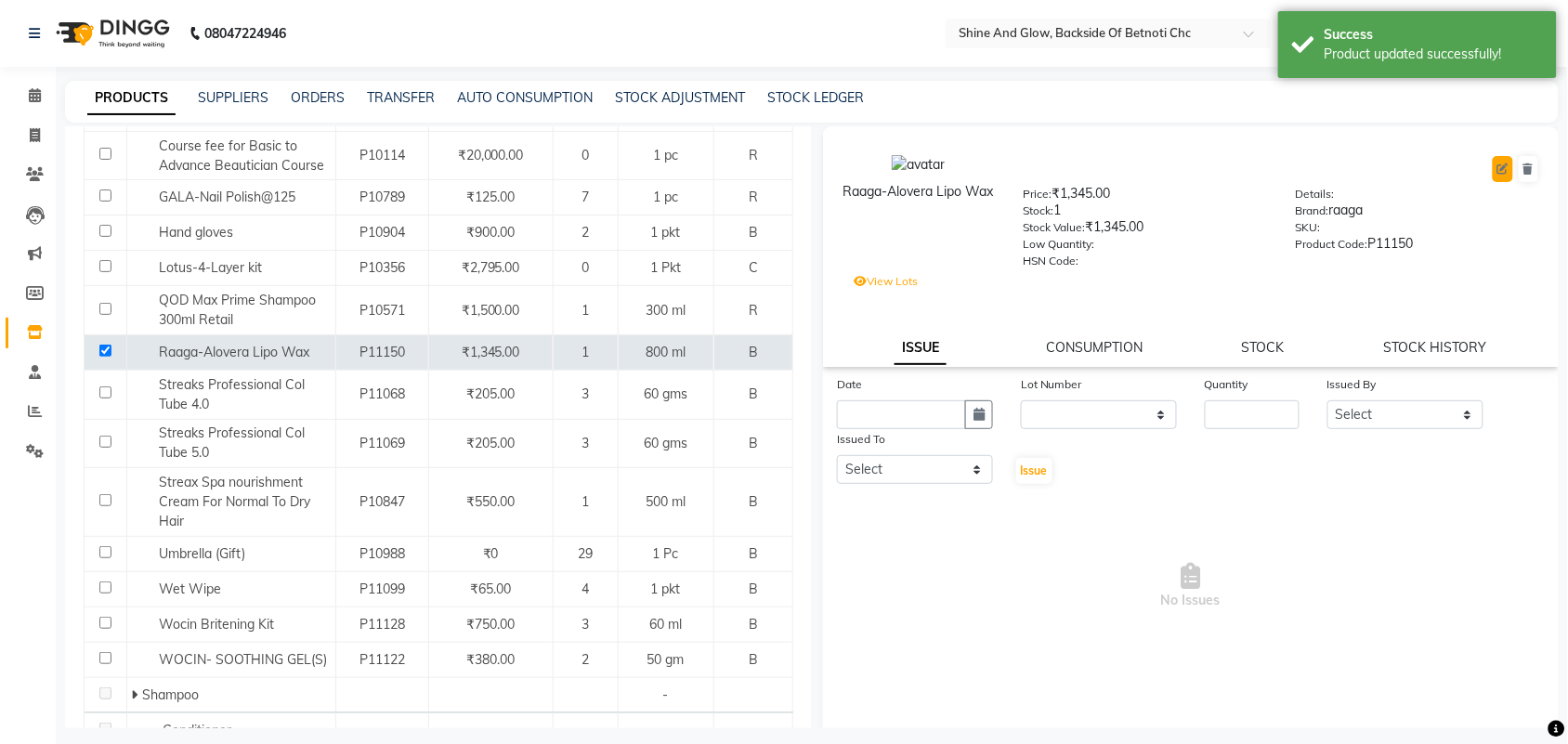
click at [1498, 168] on icon at bounding box center [1503, 169] width 11 height 11
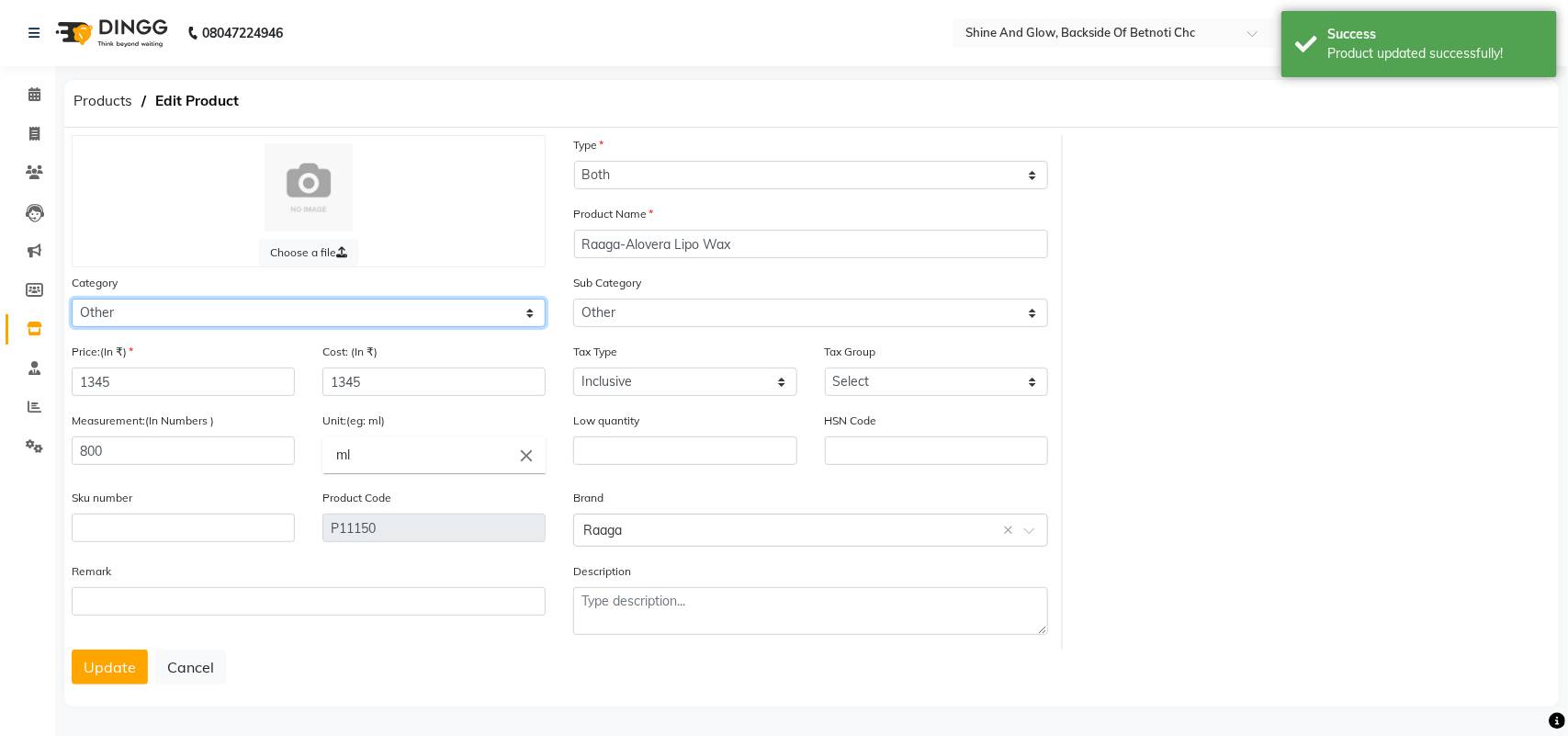
click at [339, 306] on select "Select Hair Skin Makeup Personal Care Appliances [PERSON_NAME] Waxing Disposabl…" at bounding box center [309, 313] width 474 height 29
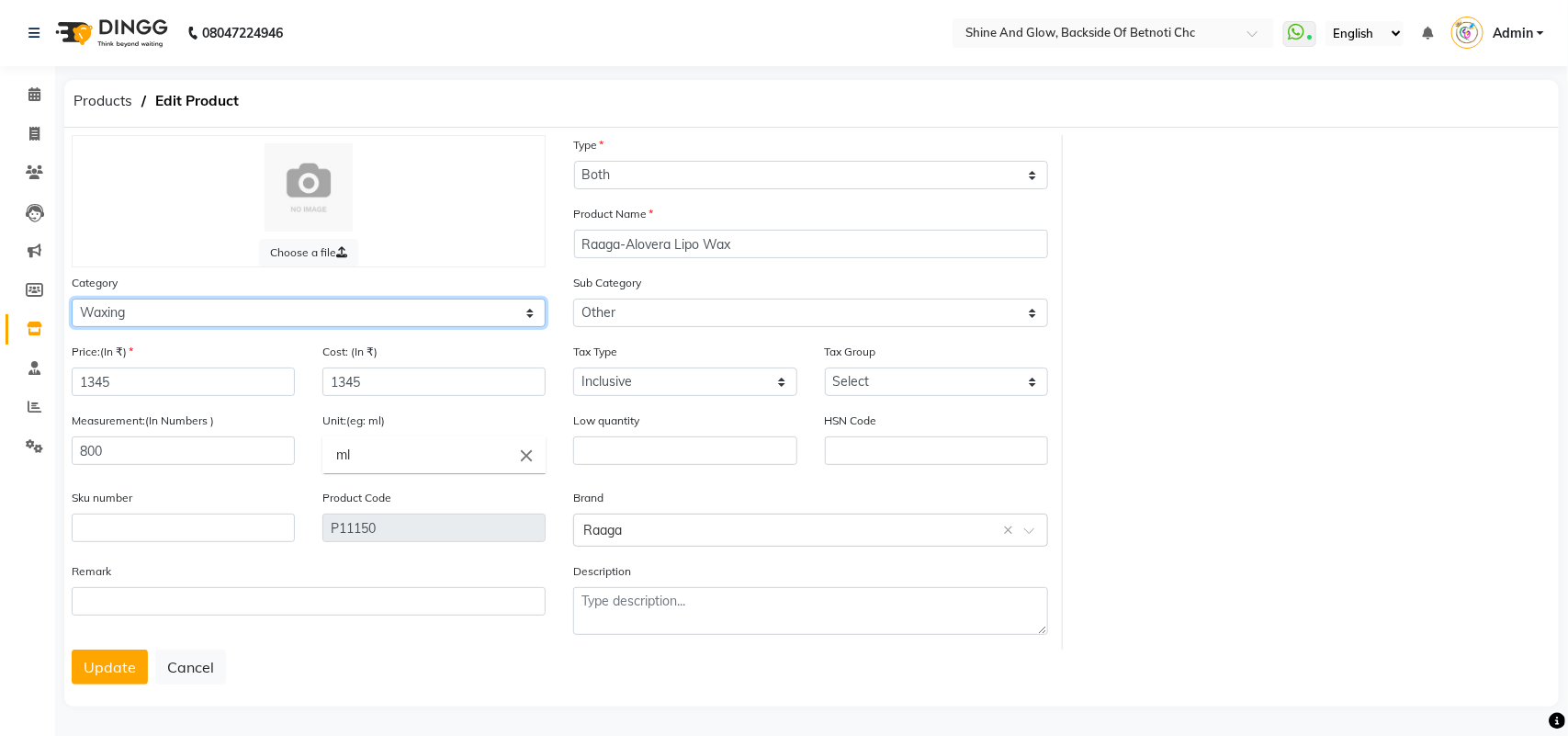
click at [71, 299] on select "Select Hair Skin Makeup Personal Care Appliances [PERSON_NAME] Waxing Disposabl…" at bounding box center [309, 313] width 474 height 29
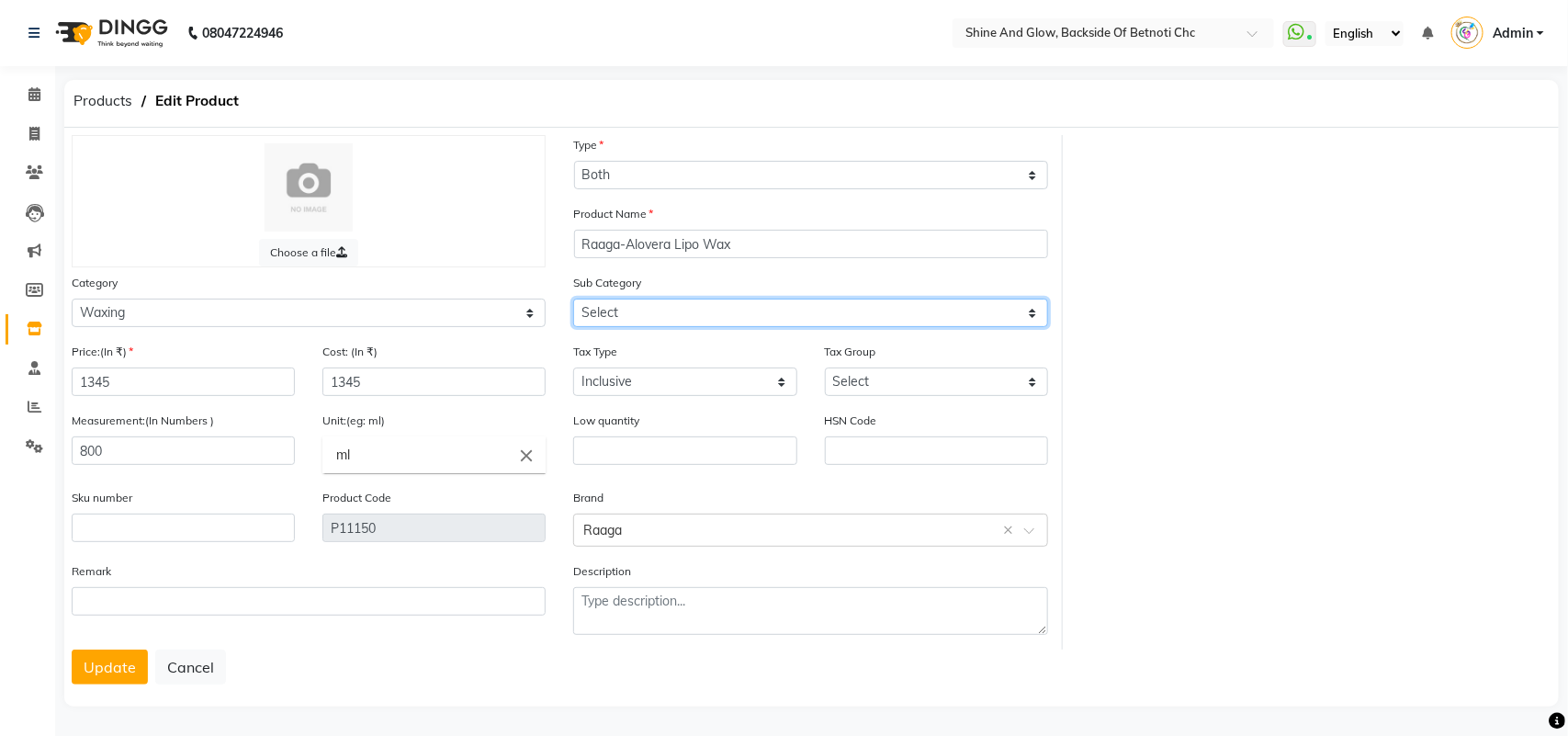
click at [608, 314] on select "Select Honey Liposoulable Brazilian Pre Post Massage Cream Strips Appliances Br…" at bounding box center [810, 313] width 474 height 29
click at [573, 299] on select "Select Honey Liposoulable Brazilian Pre Post Massage Cream Strips Appliances Br…" at bounding box center [810, 313] width 474 height 29
click at [102, 655] on button "Update" at bounding box center [109, 667] width 76 height 35
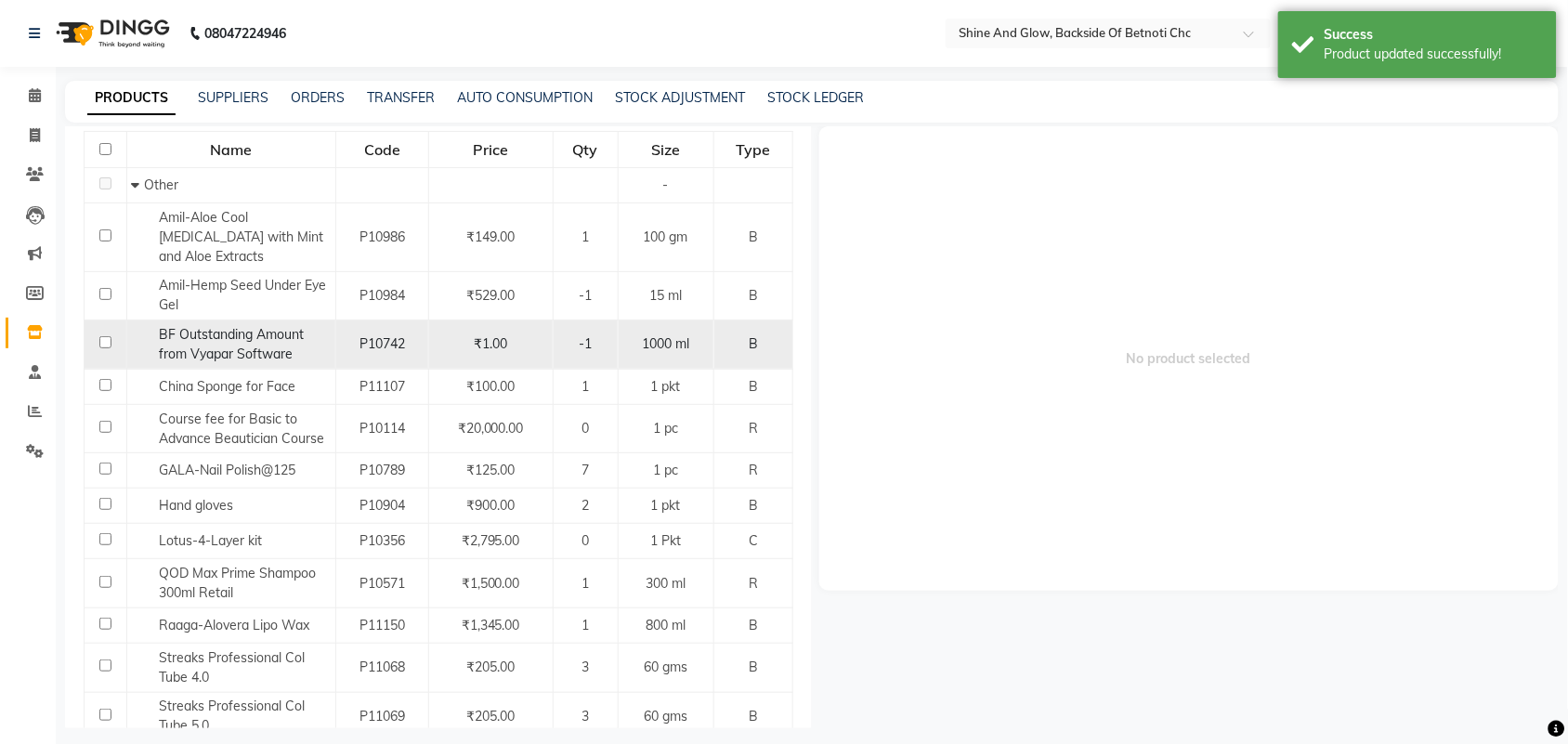
scroll to position [232, 0]
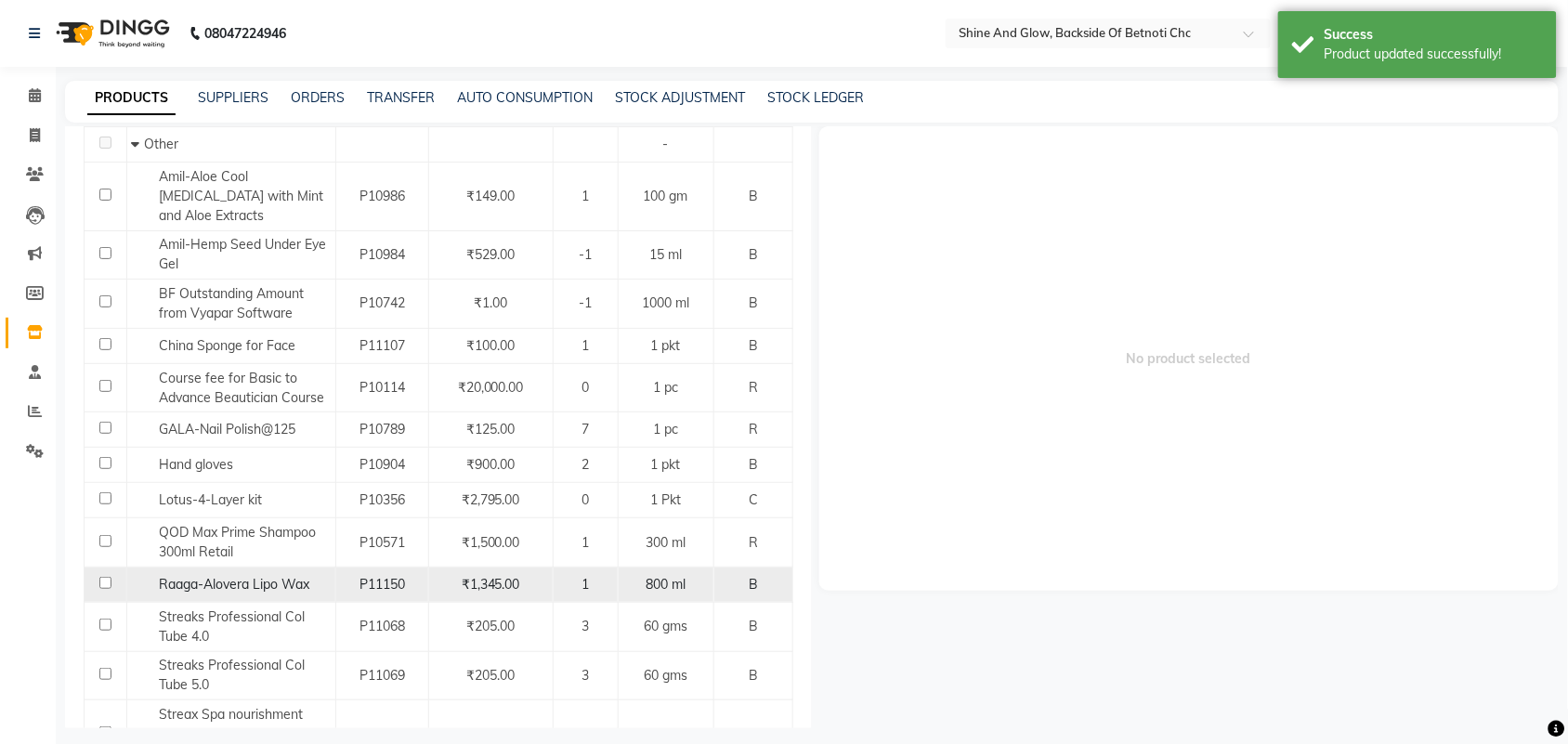
click at [107, 581] on input "checkbox" at bounding box center [105, 583] width 12 height 12
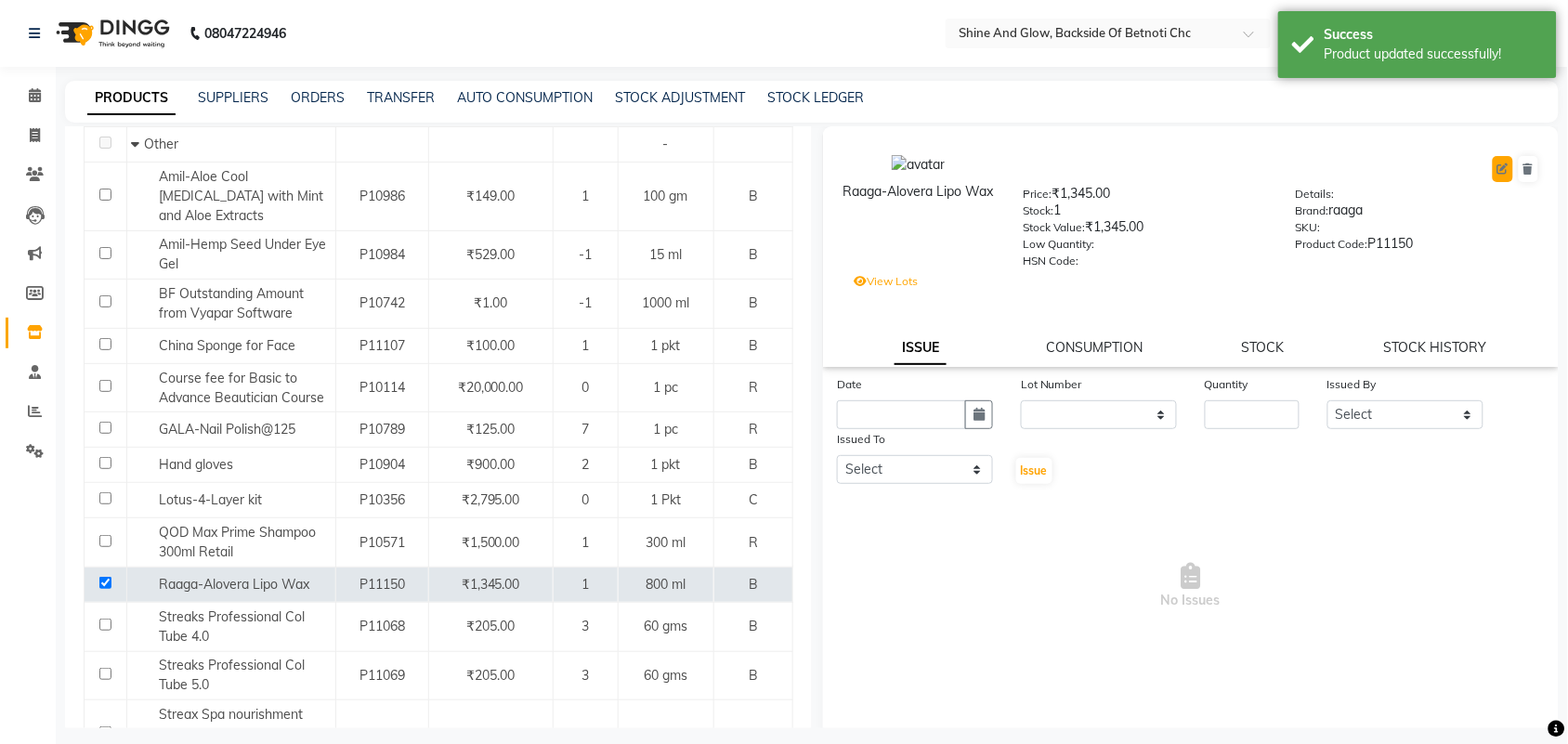
click at [1498, 168] on icon at bounding box center [1503, 169] width 11 height 11
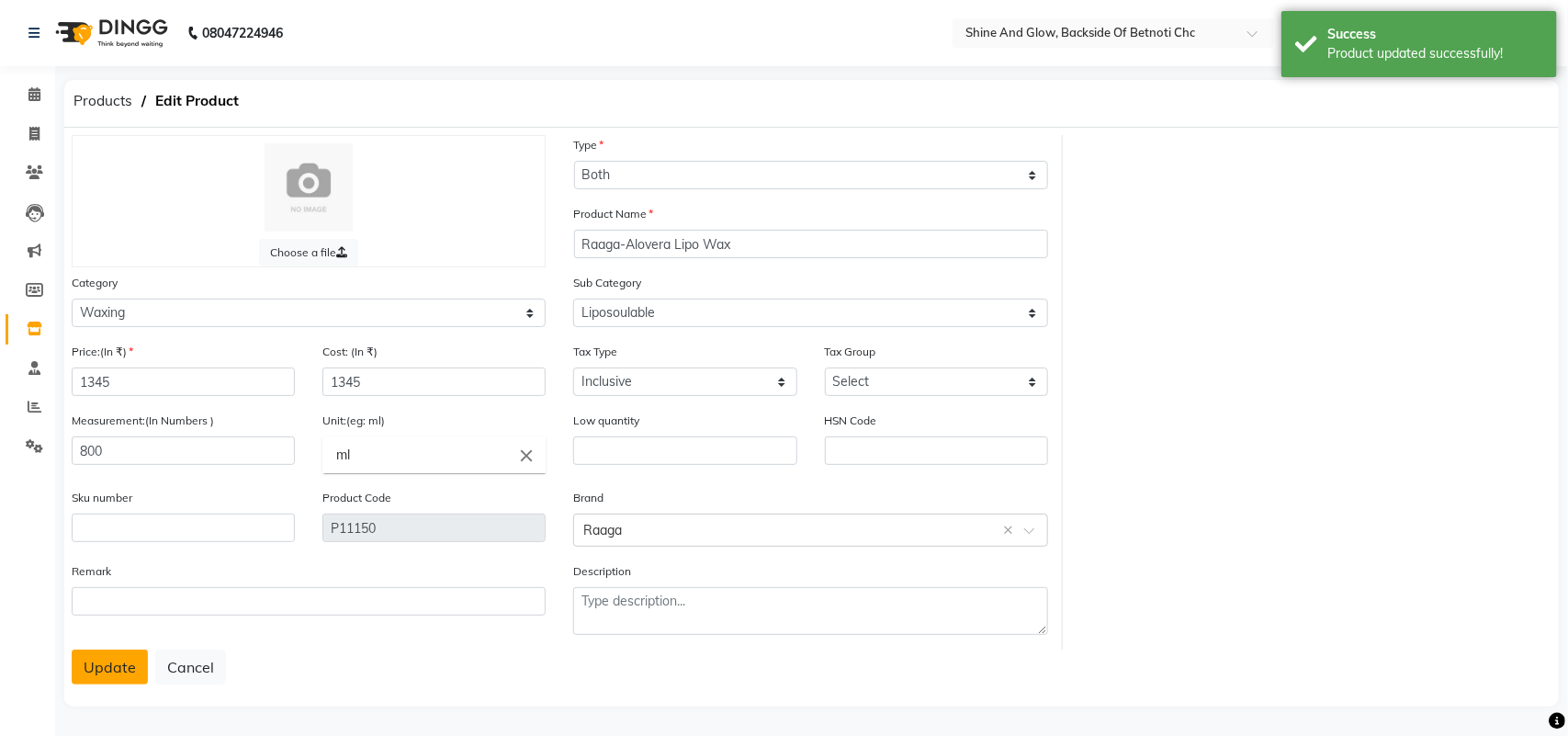
click at [92, 665] on button "Update" at bounding box center [109, 667] width 76 height 35
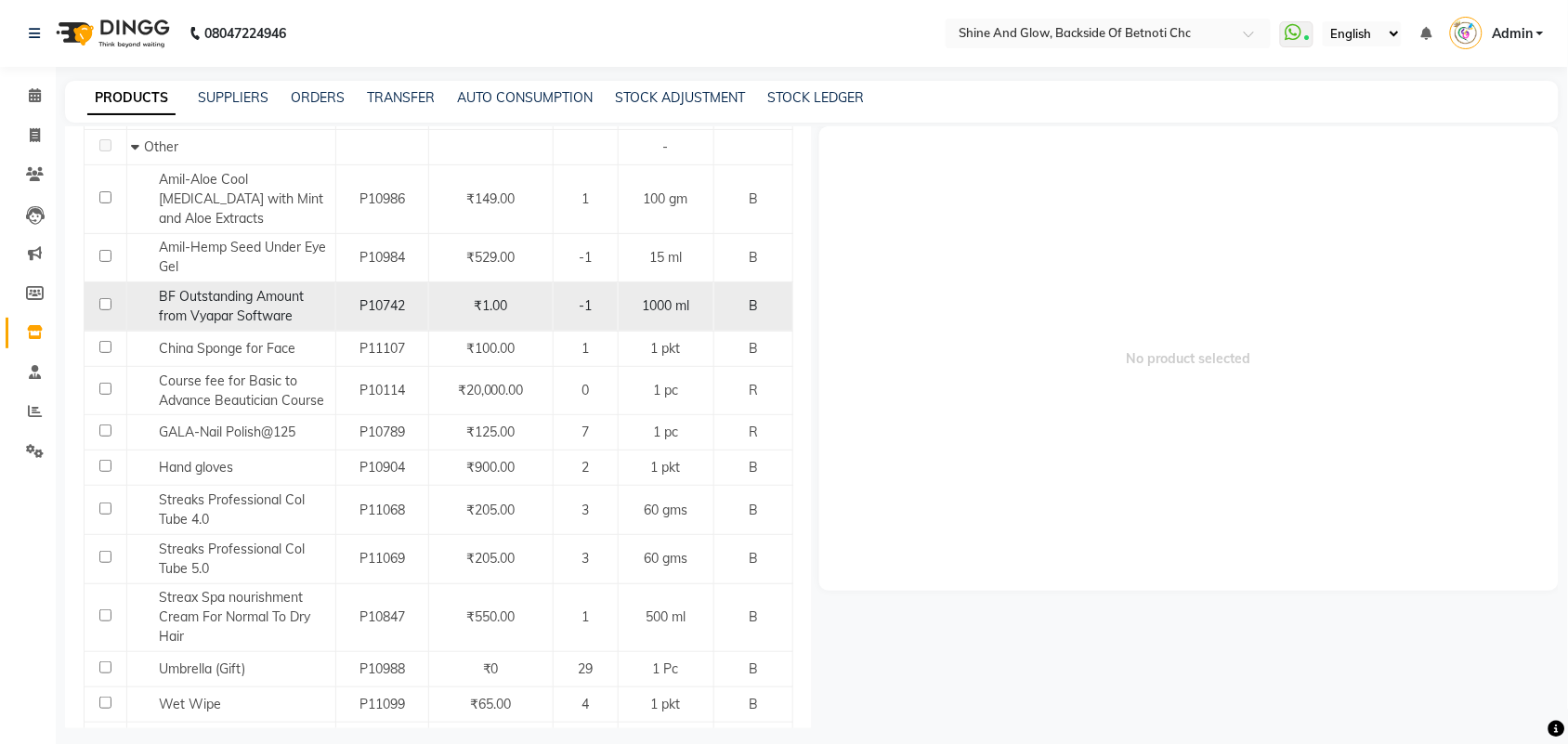
scroll to position [232, 0]
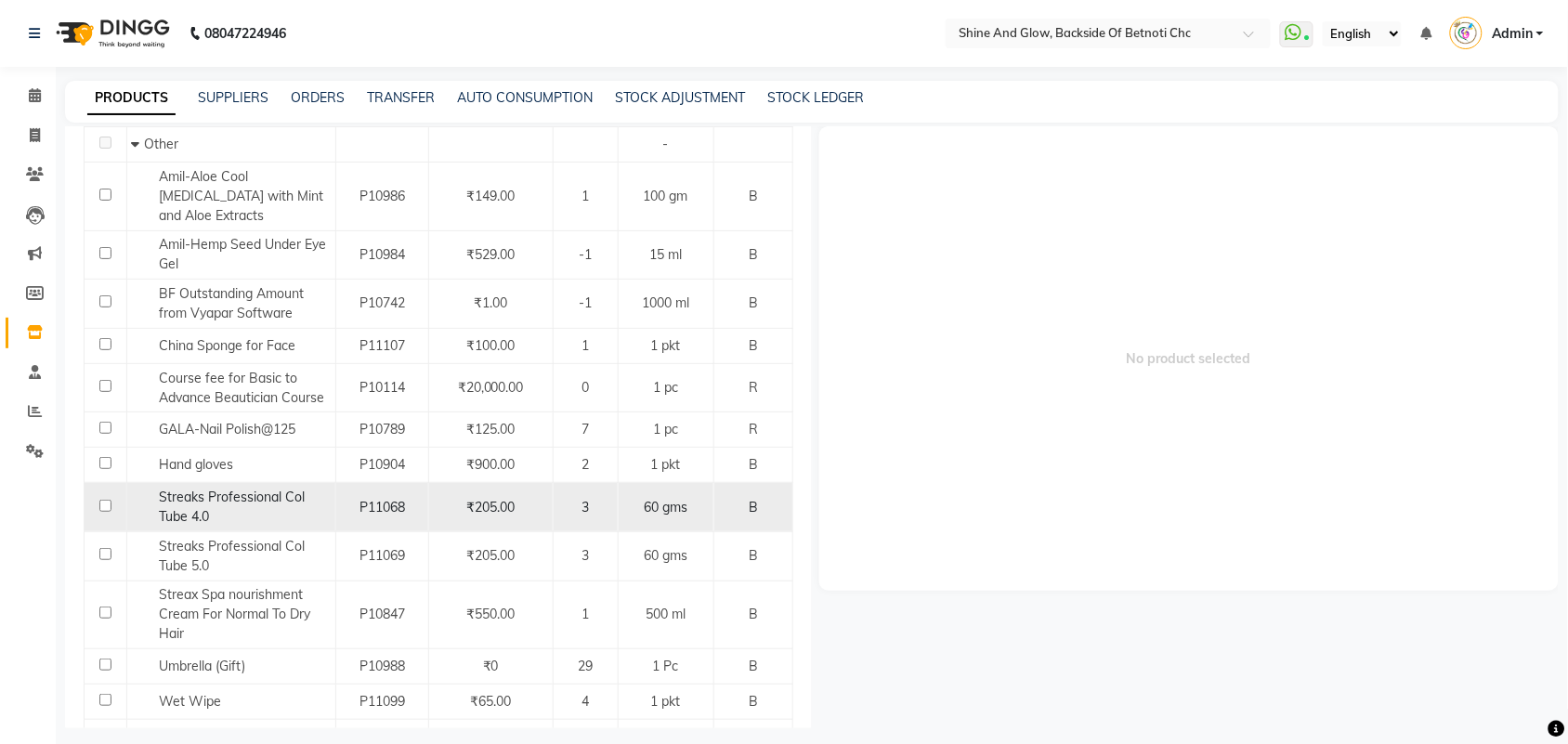
click at [104, 504] on input "checkbox" at bounding box center [105, 505] width 12 height 12
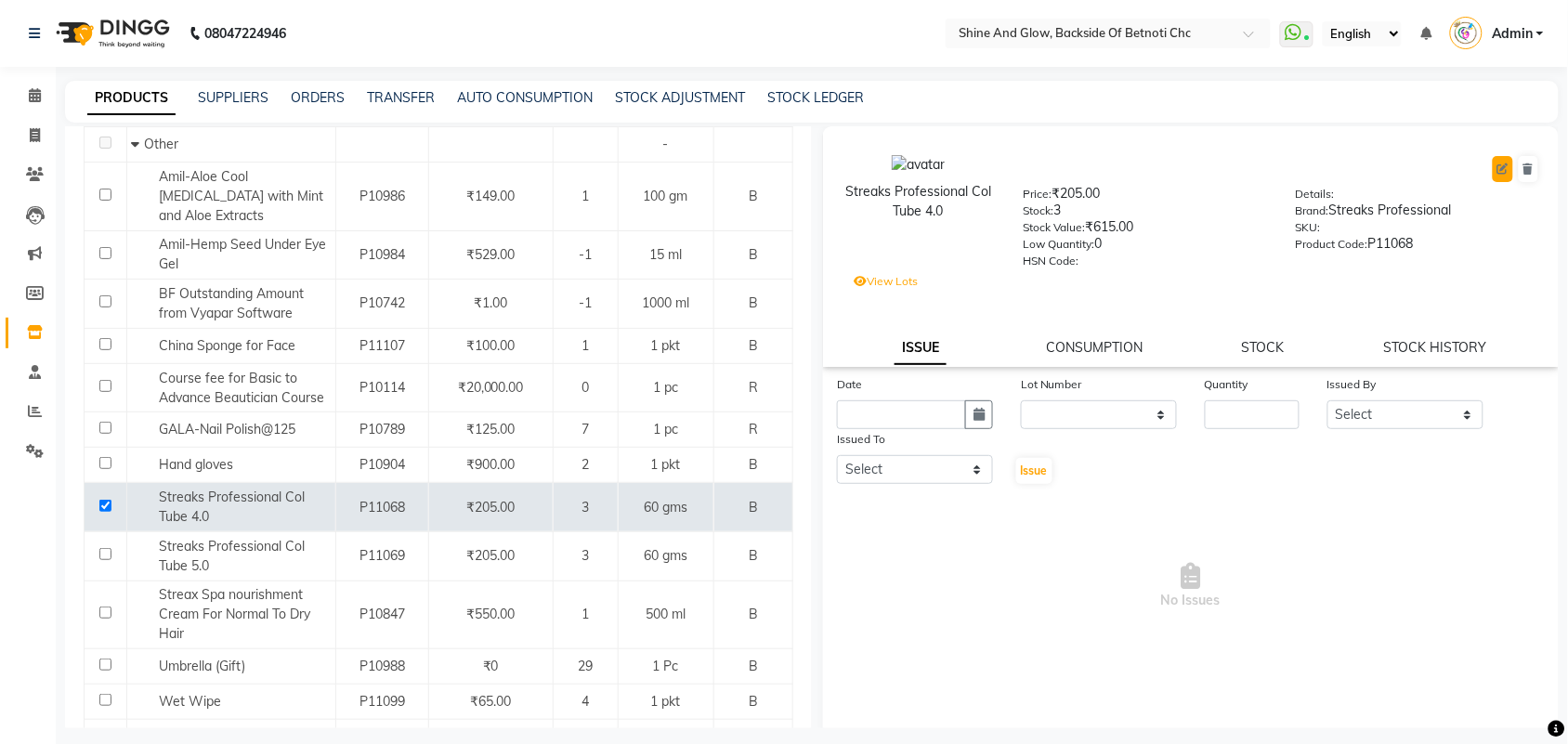
click at [1498, 169] on icon at bounding box center [1503, 169] width 11 height 11
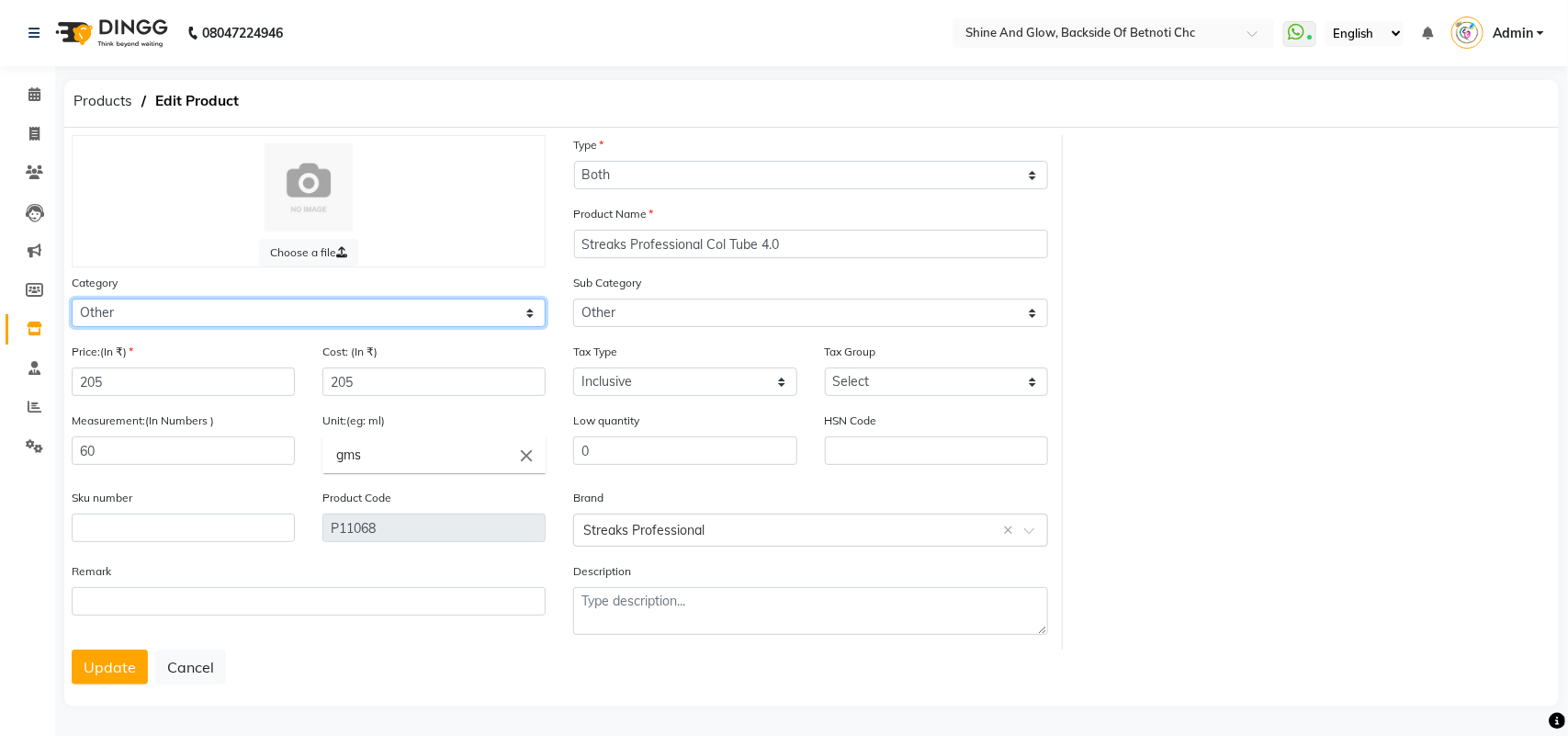
click at [281, 311] on select "Select Hair Skin Makeup Personal Care Appliances [PERSON_NAME] Waxing Disposabl…" at bounding box center [309, 313] width 474 height 29
click at [71, 299] on select "Select Hair Skin Makeup Personal Care Appliances [PERSON_NAME] Waxing Disposabl…" at bounding box center [309, 313] width 474 height 29
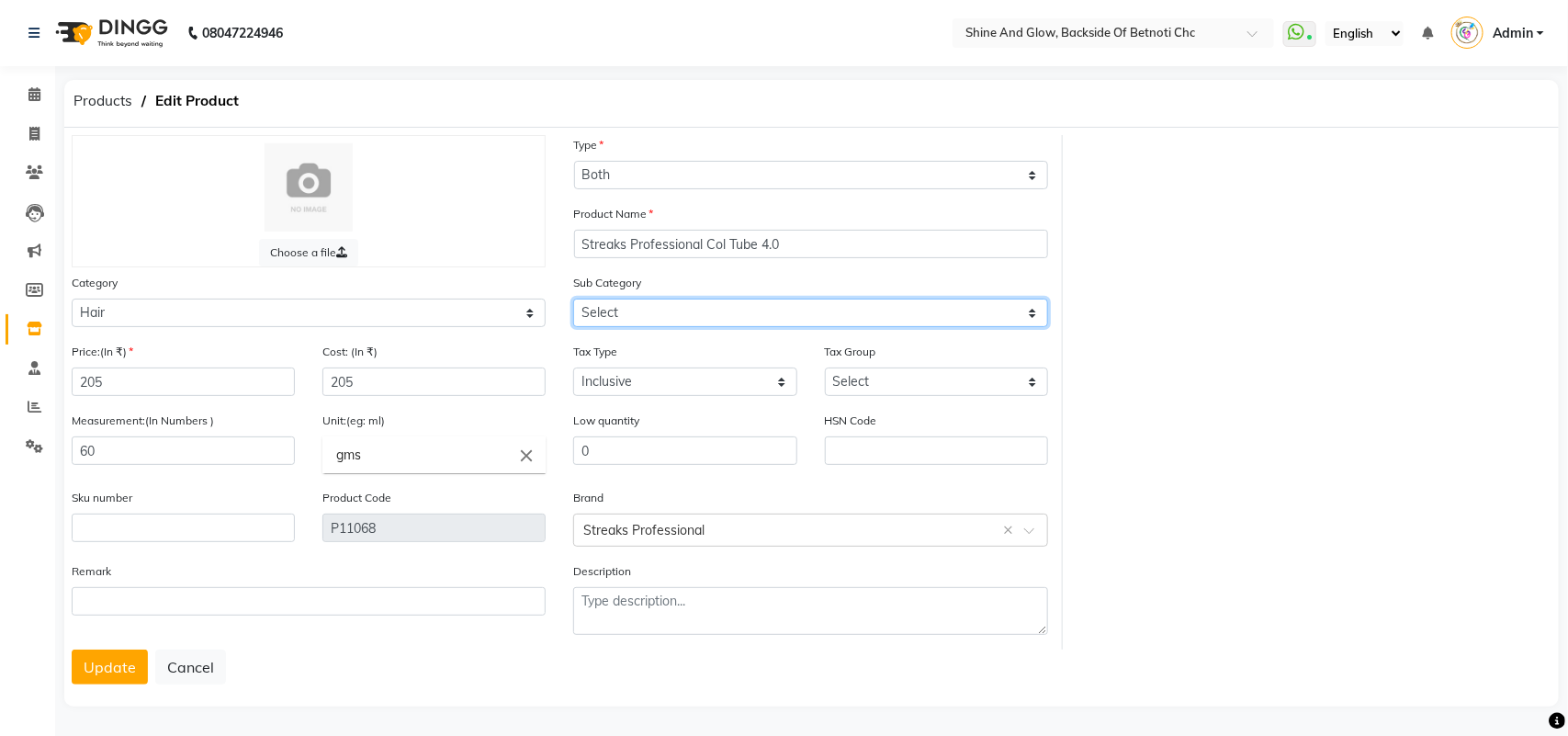
click at [694, 310] on select "Select Shampoo Conditioner Cream Mask Oil Serum Color Appliances Treatment Styl…" at bounding box center [810, 313] width 474 height 29
click at [573, 299] on select "Select Shampoo Conditioner Cream Mask Oil Serum Color Appliances Treatment Styl…" at bounding box center [810, 313] width 474 height 29
click at [106, 657] on button "Update" at bounding box center [109, 667] width 76 height 35
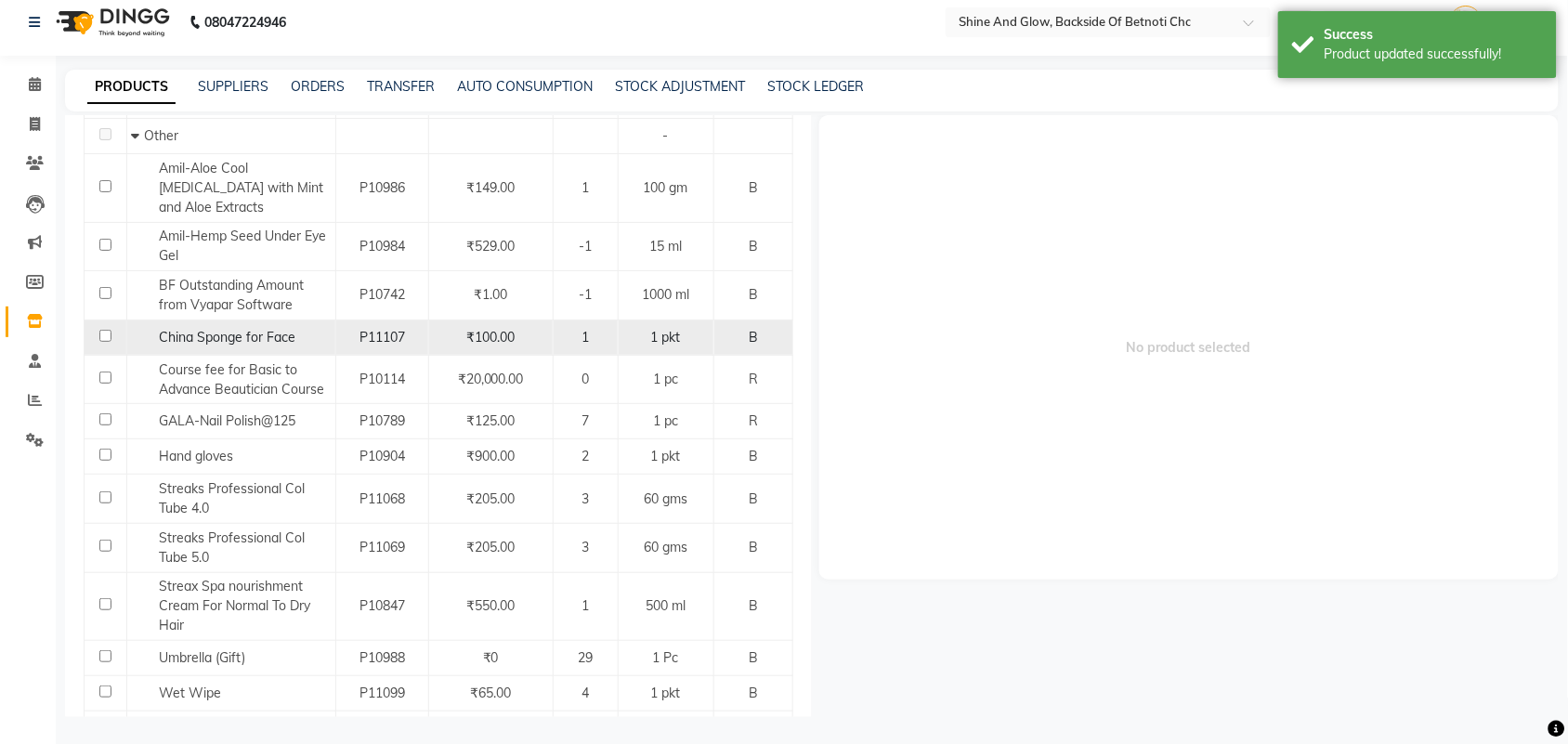
scroll to position [232, 0]
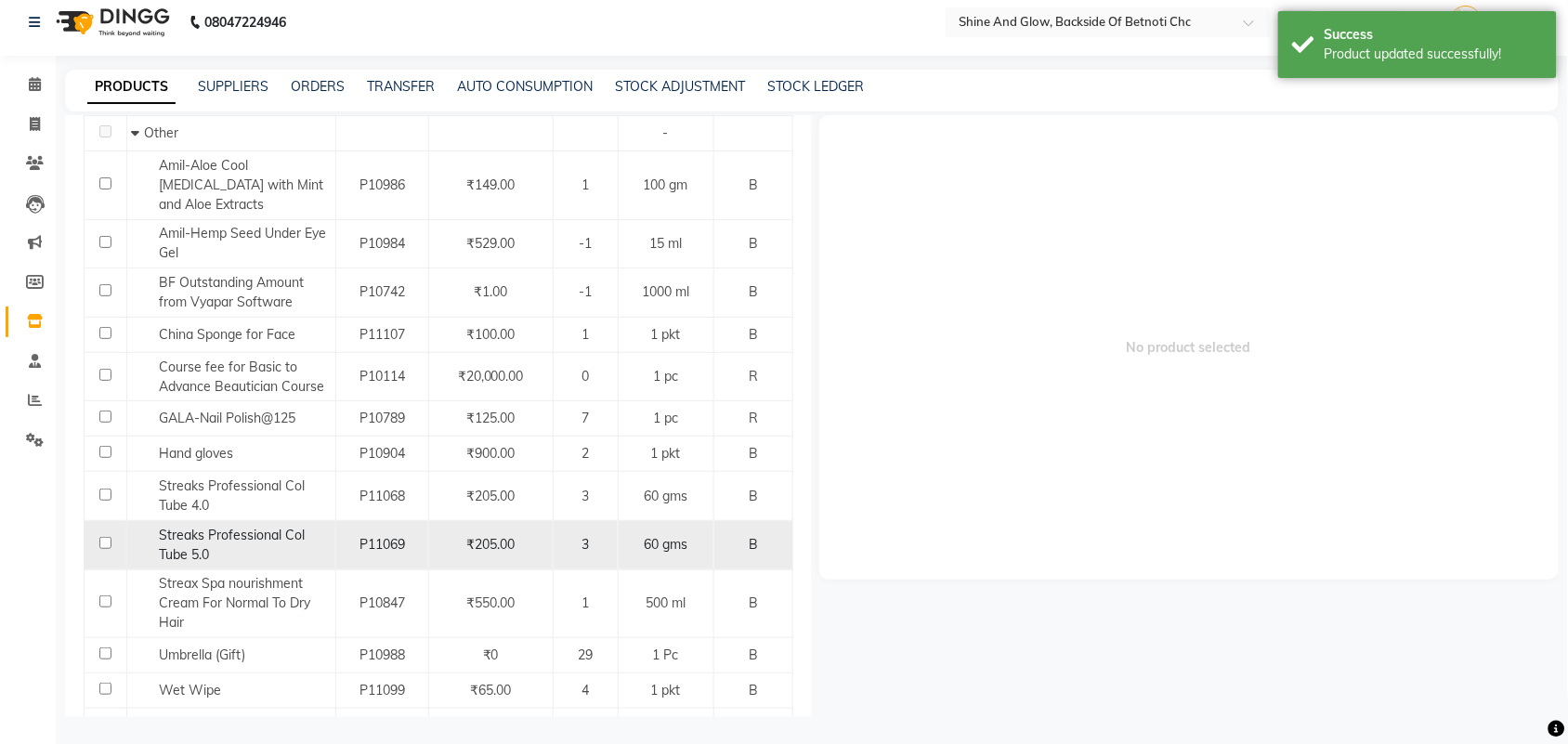
click at [105, 544] on input "checkbox" at bounding box center [105, 543] width 12 height 12
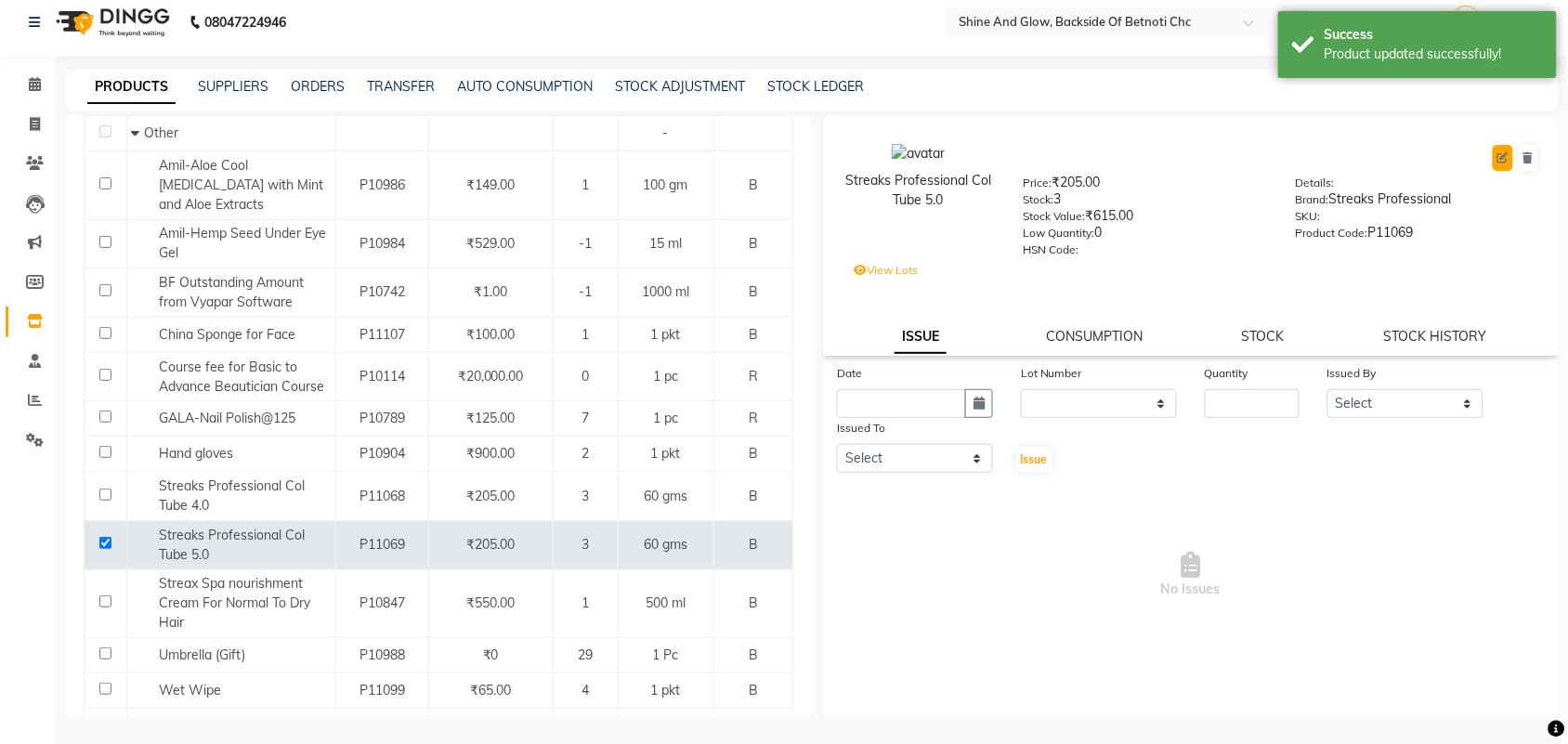
click at [1493, 148] on button at bounding box center [1503, 158] width 20 height 26
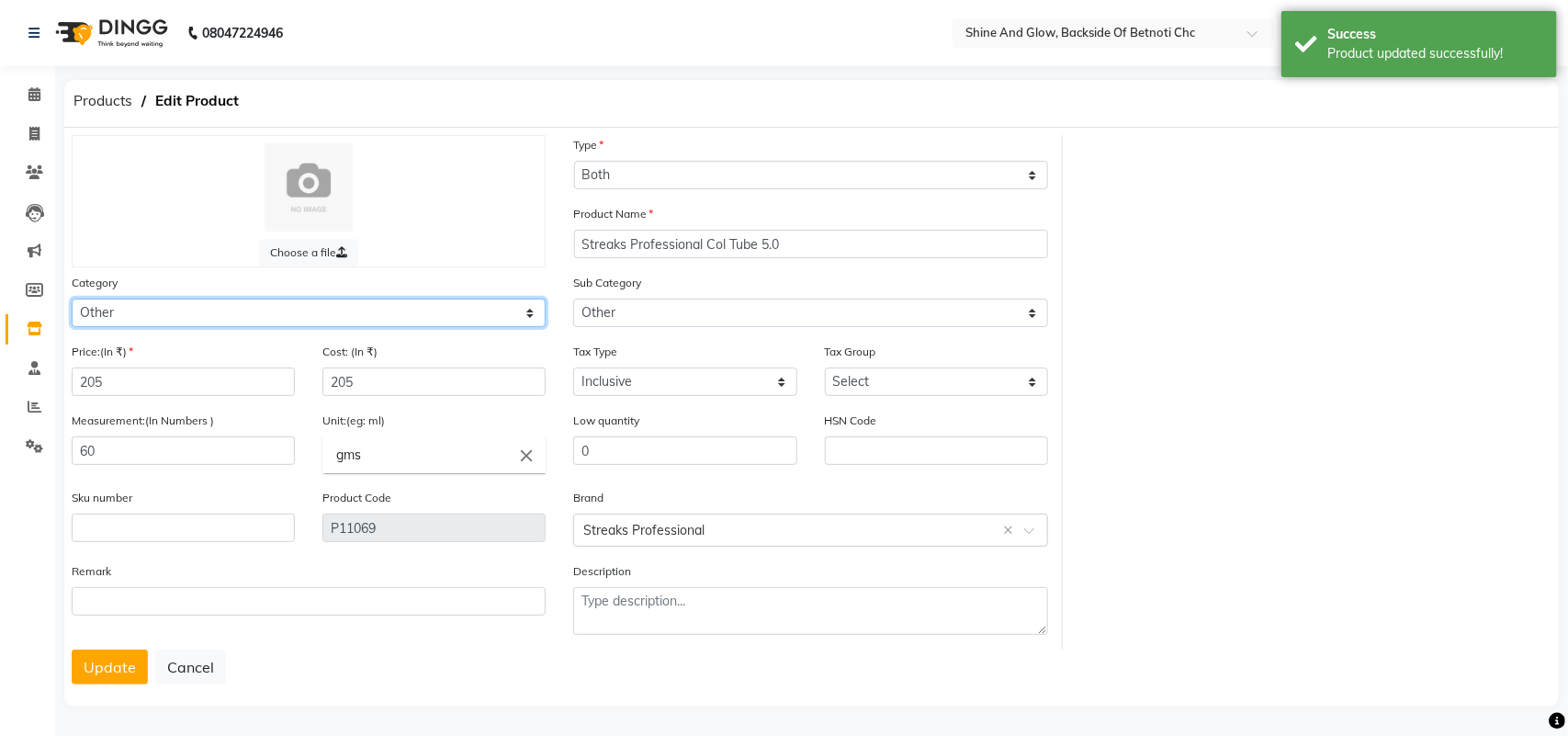
click at [297, 310] on select "Select Hair Skin Makeup Personal Care Appliances [PERSON_NAME] Waxing Disposabl…" at bounding box center [309, 313] width 474 height 29
click at [71, 299] on select "Select Hair Skin Makeup Personal Care Appliances [PERSON_NAME] Waxing Disposabl…" at bounding box center [309, 313] width 474 height 29
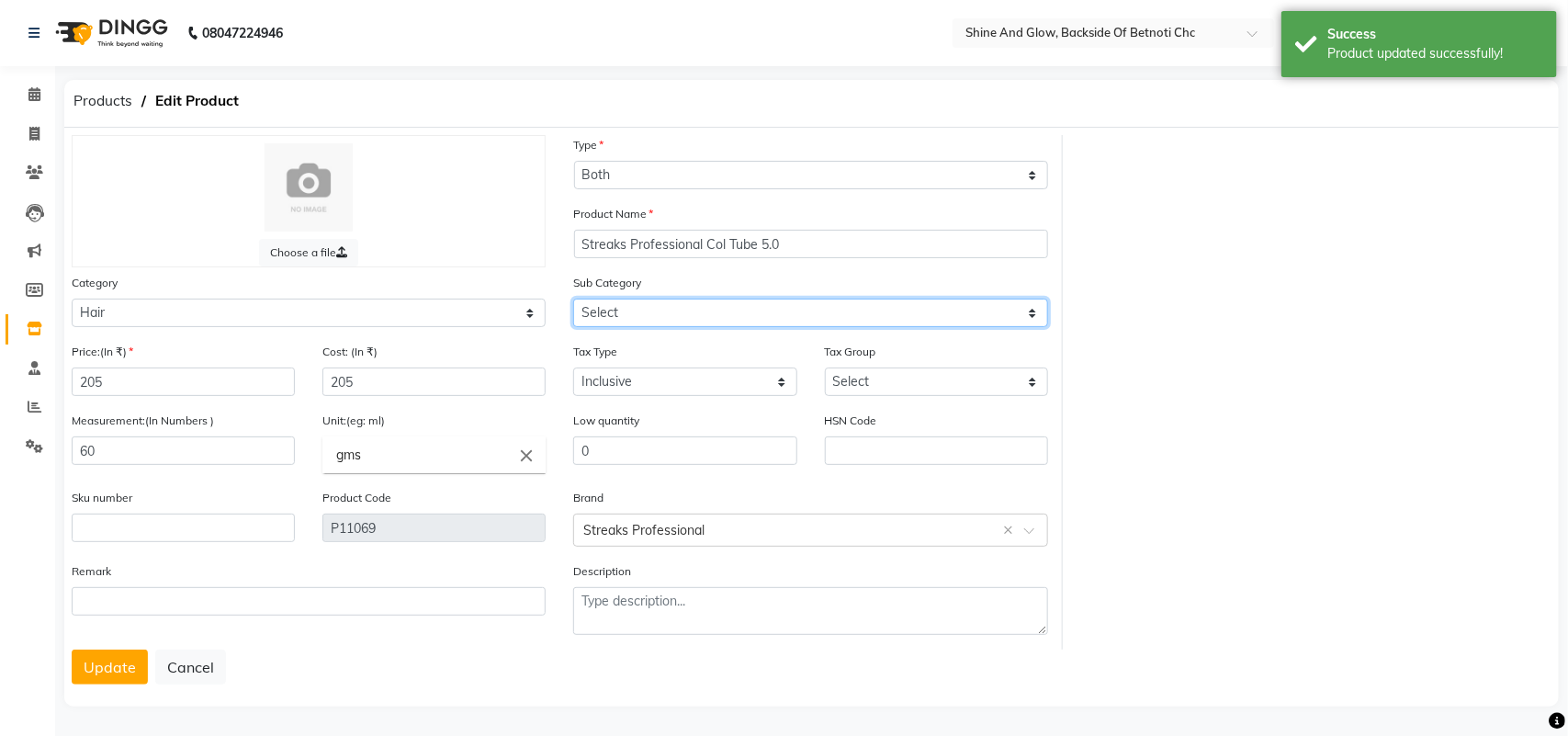
click at [621, 304] on select "Select Shampoo Conditioner Cream Mask Oil Serum Color Appliances Treatment Styl…" at bounding box center [810, 313] width 474 height 29
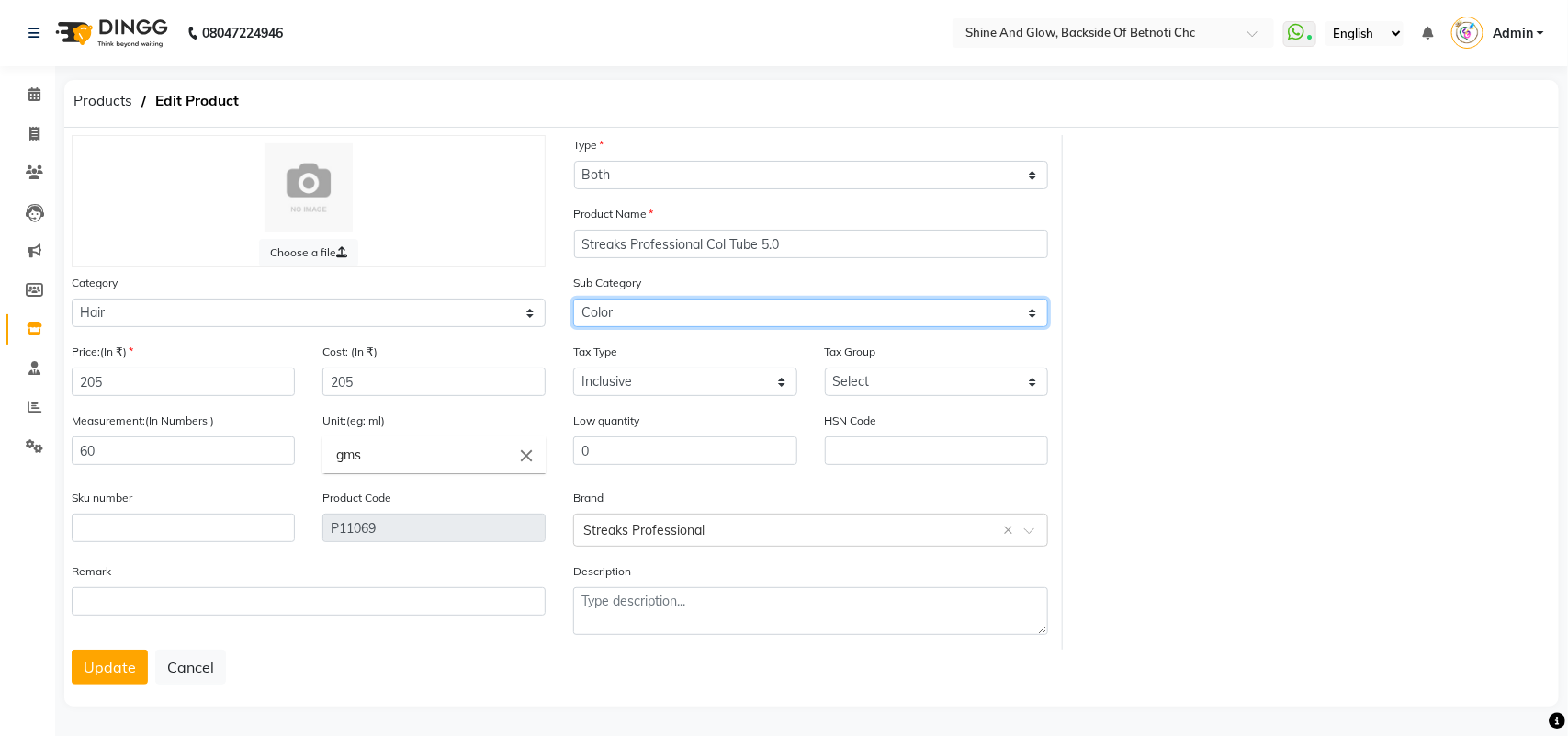
click at [573, 299] on select "Select Shampoo Conditioner Cream Mask Oil Serum Color Appliances Treatment Styl…" at bounding box center [810, 313] width 474 height 29
click at [115, 659] on button "Update" at bounding box center [109, 667] width 76 height 35
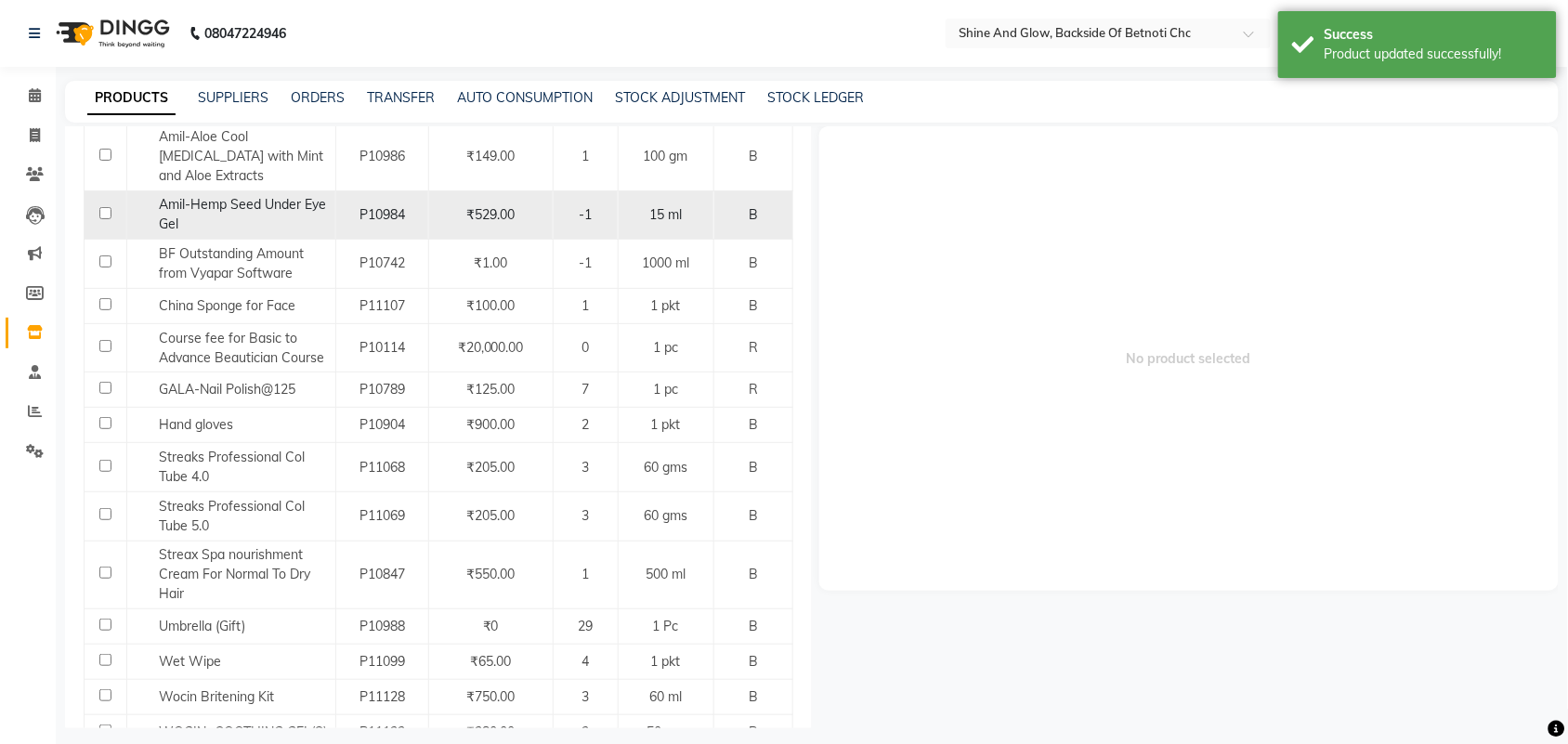
scroll to position [348, 0]
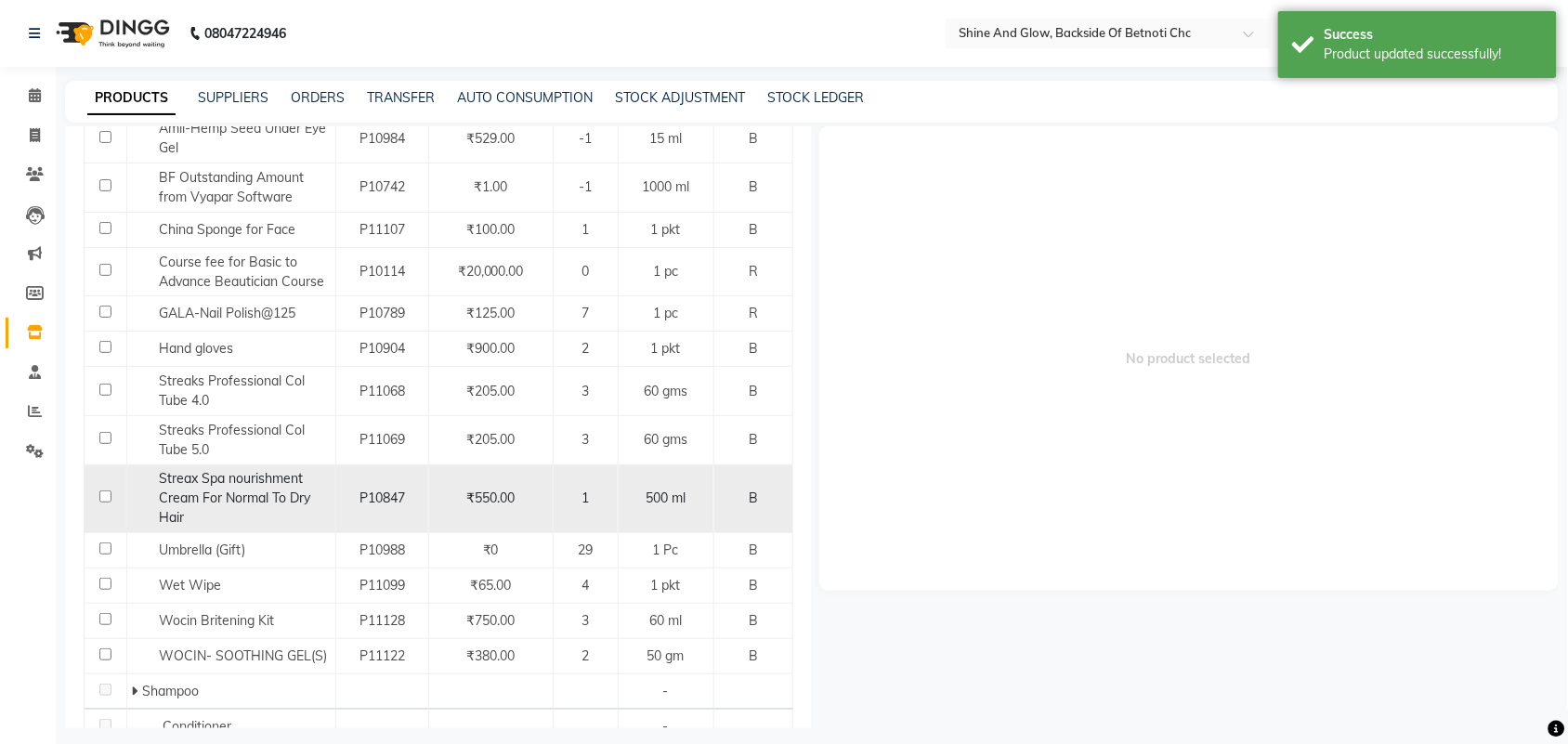
click at [100, 497] on input "checkbox" at bounding box center [105, 496] width 12 height 12
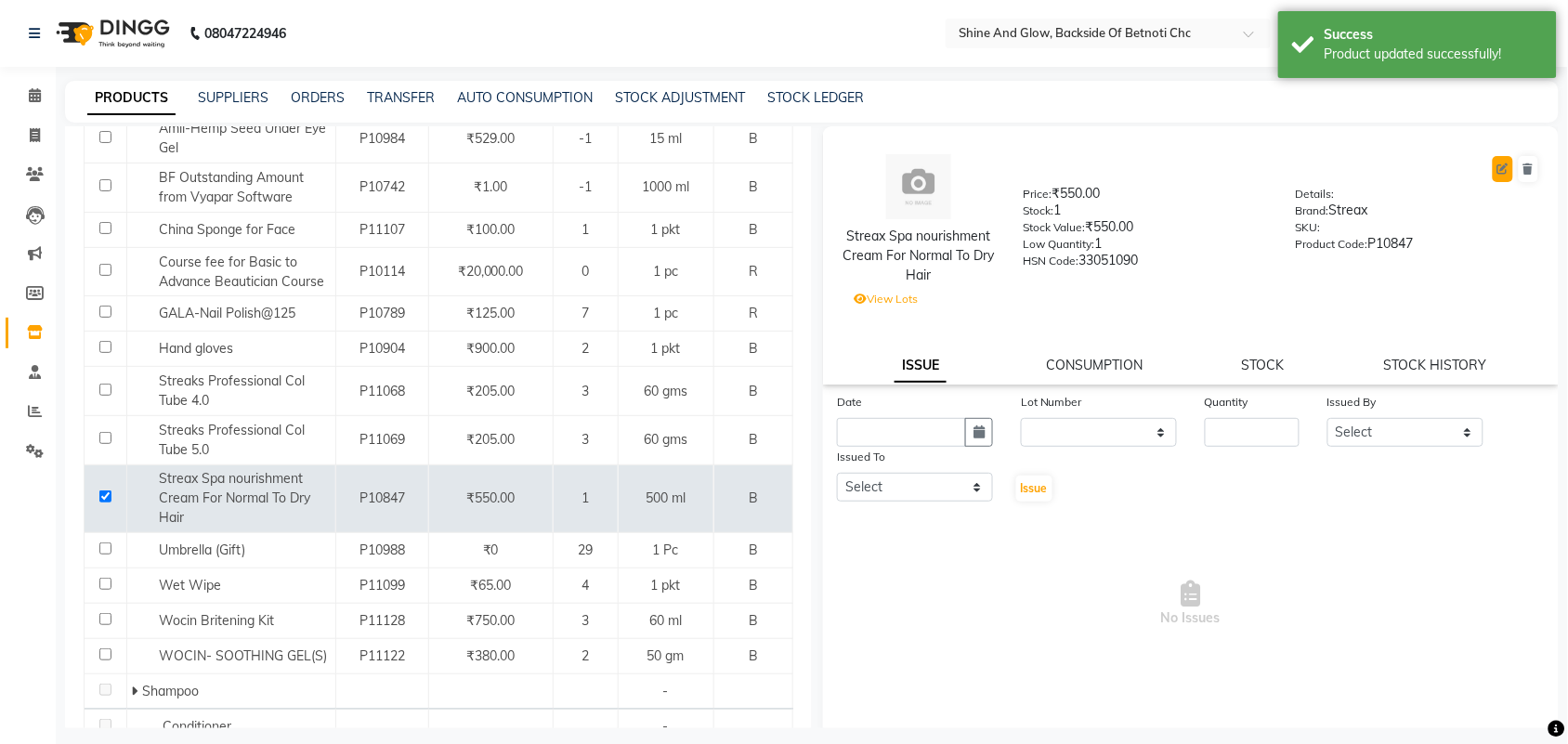
click at [1498, 167] on icon at bounding box center [1503, 169] width 11 height 11
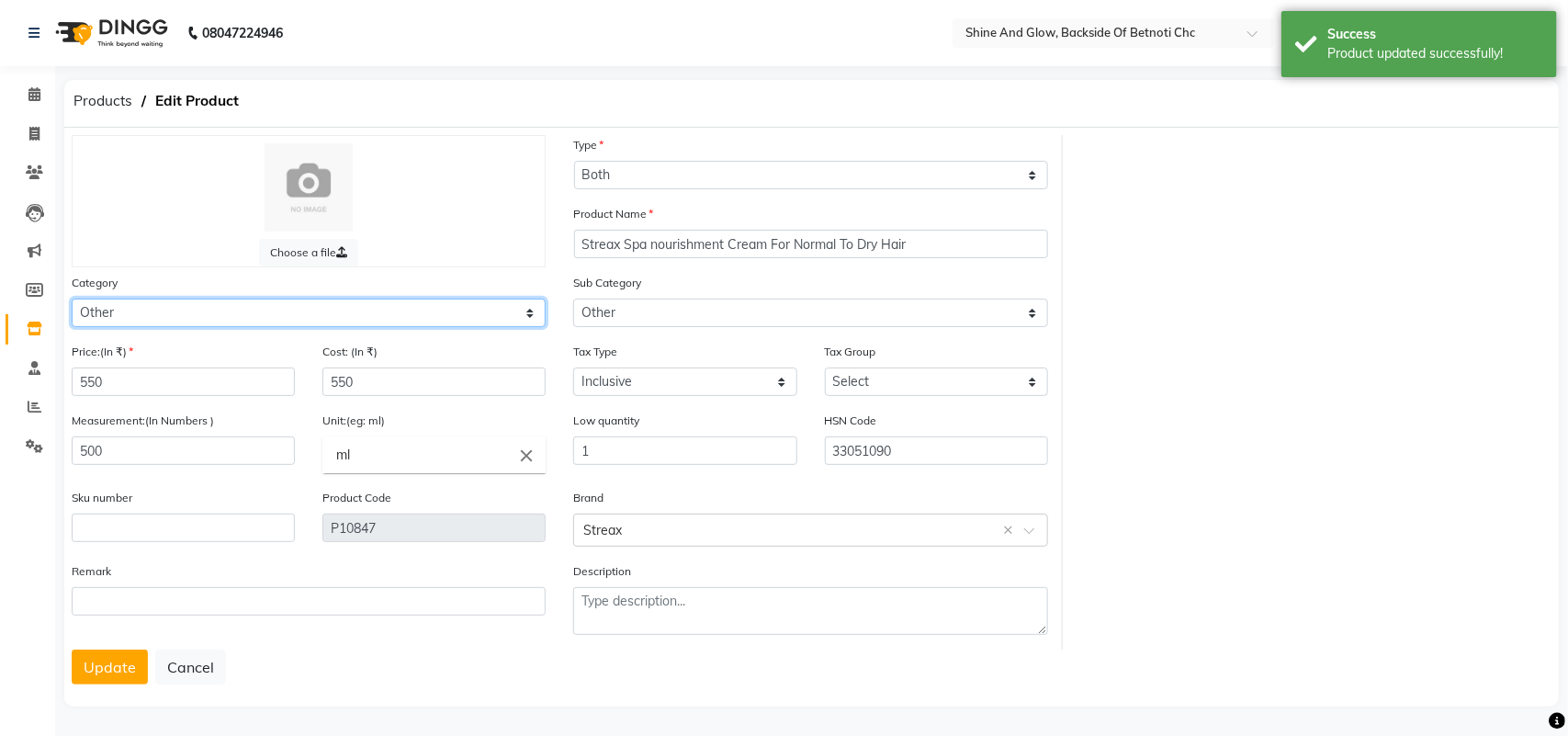
click at [286, 304] on select "Select Hair Skin Makeup Personal Care Appliances [PERSON_NAME] Waxing Disposabl…" at bounding box center [309, 313] width 474 height 29
click at [71, 299] on select "Select Hair Skin Makeup Personal Care Appliances [PERSON_NAME] Waxing Disposabl…" at bounding box center [309, 313] width 474 height 29
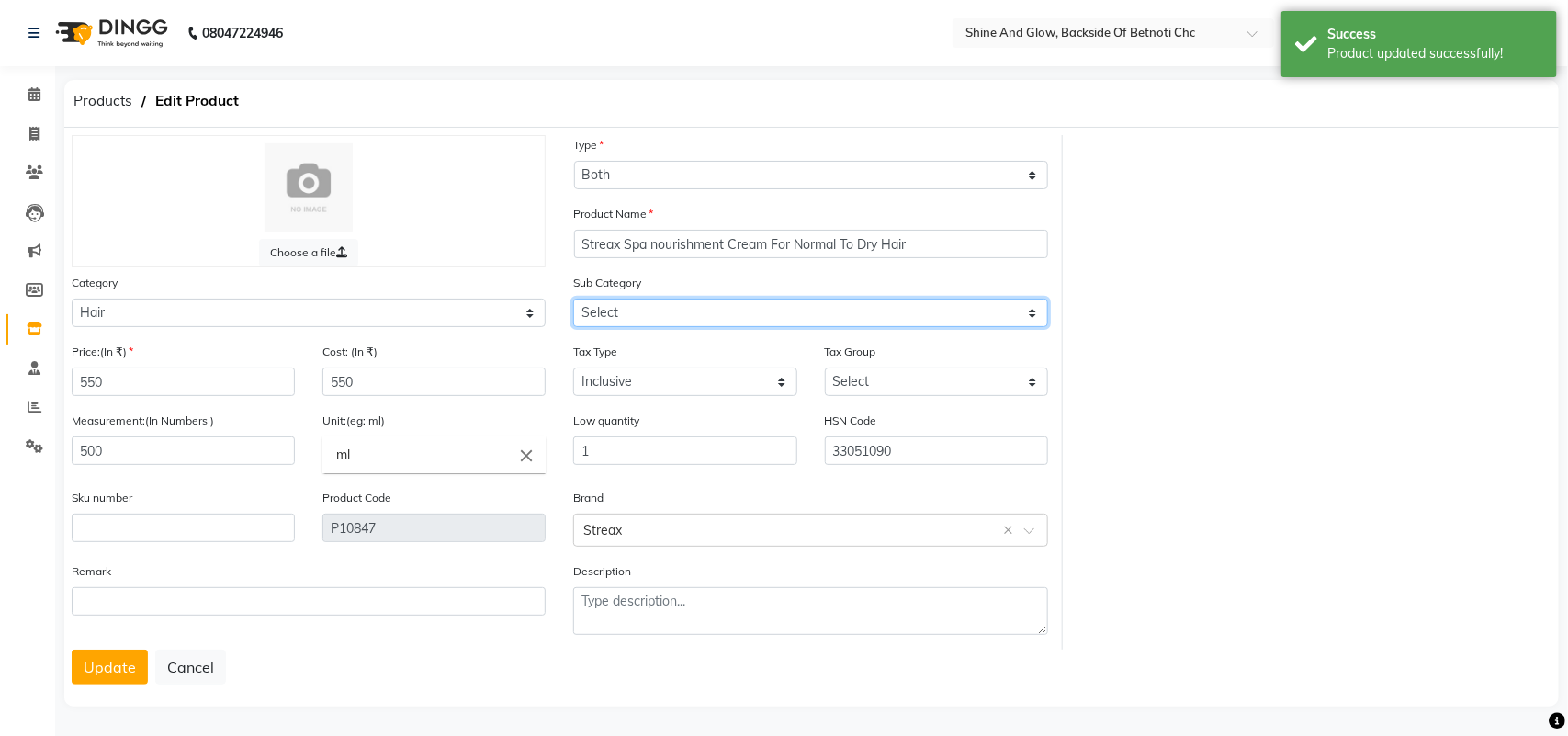
click at [630, 319] on select "Select Shampoo Conditioner Cream Mask Oil Serum Color Appliances Treatment Styl…" at bounding box center [810, 313] width 474 height 29
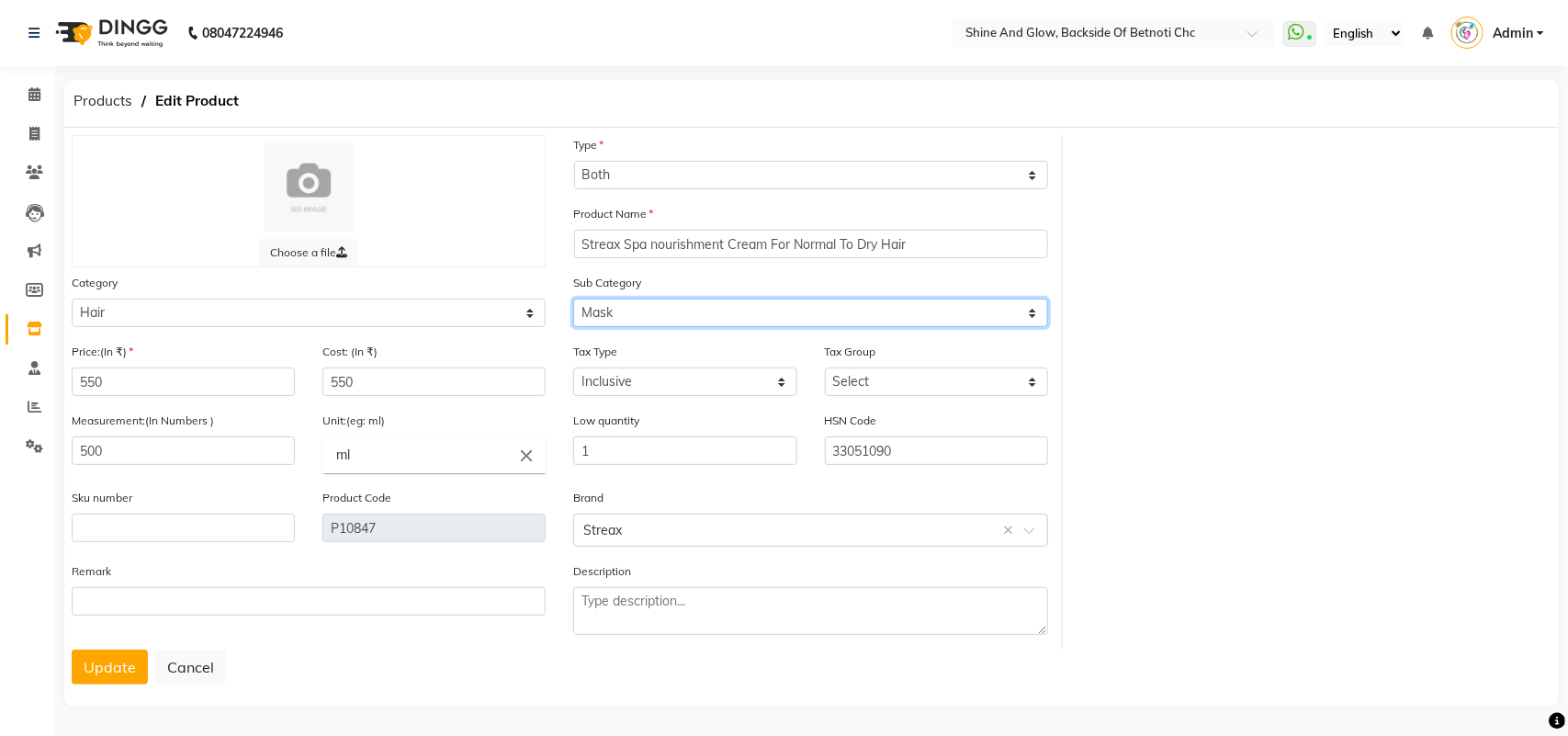
click at [573, 299] on select "Select Shampoo Conditioner Cream Mask Oil Serum Color Appliances Treatment Styl…" at bounding box center [810, 313] width 474 height 29
click at [126, 667] on button "Update" at bounding box center [109, 667] width 76 height 35
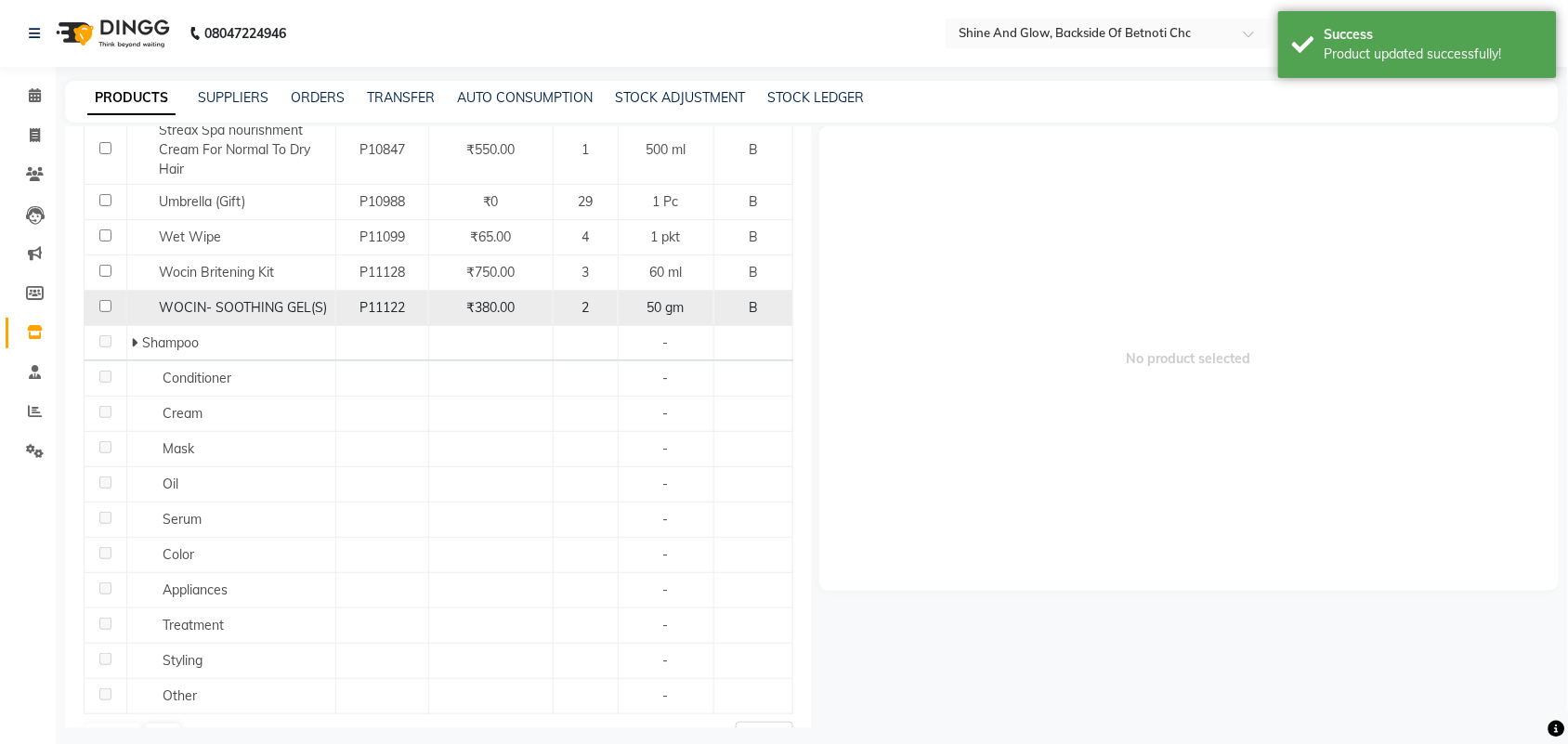
scroll to position [743, 0]
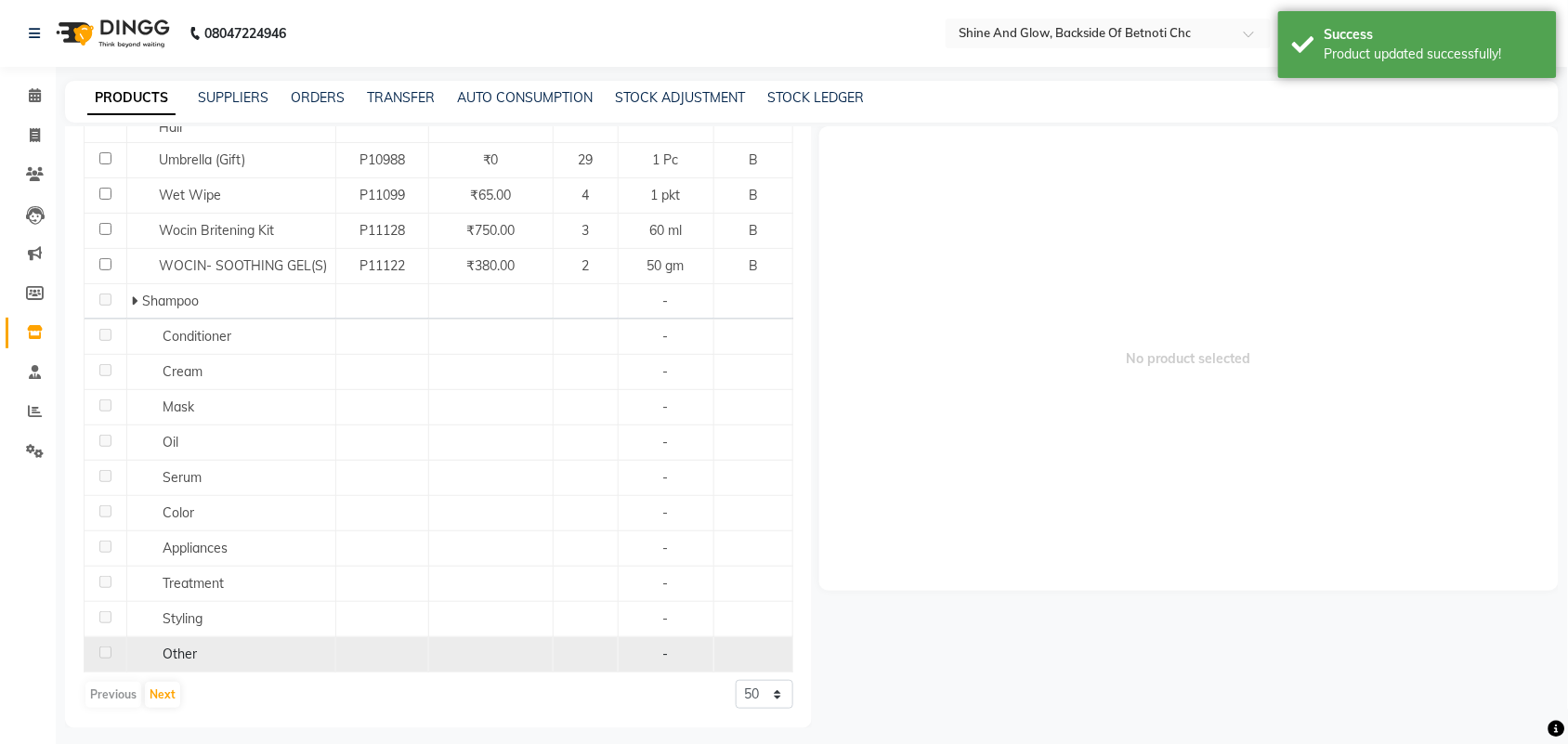
click at [257, 653] on div "Other" at bounding box center [230, 654] width 199 height 20
click at [170, 646] on span "Other" at bounding box center [179, 653] width 34 height 17
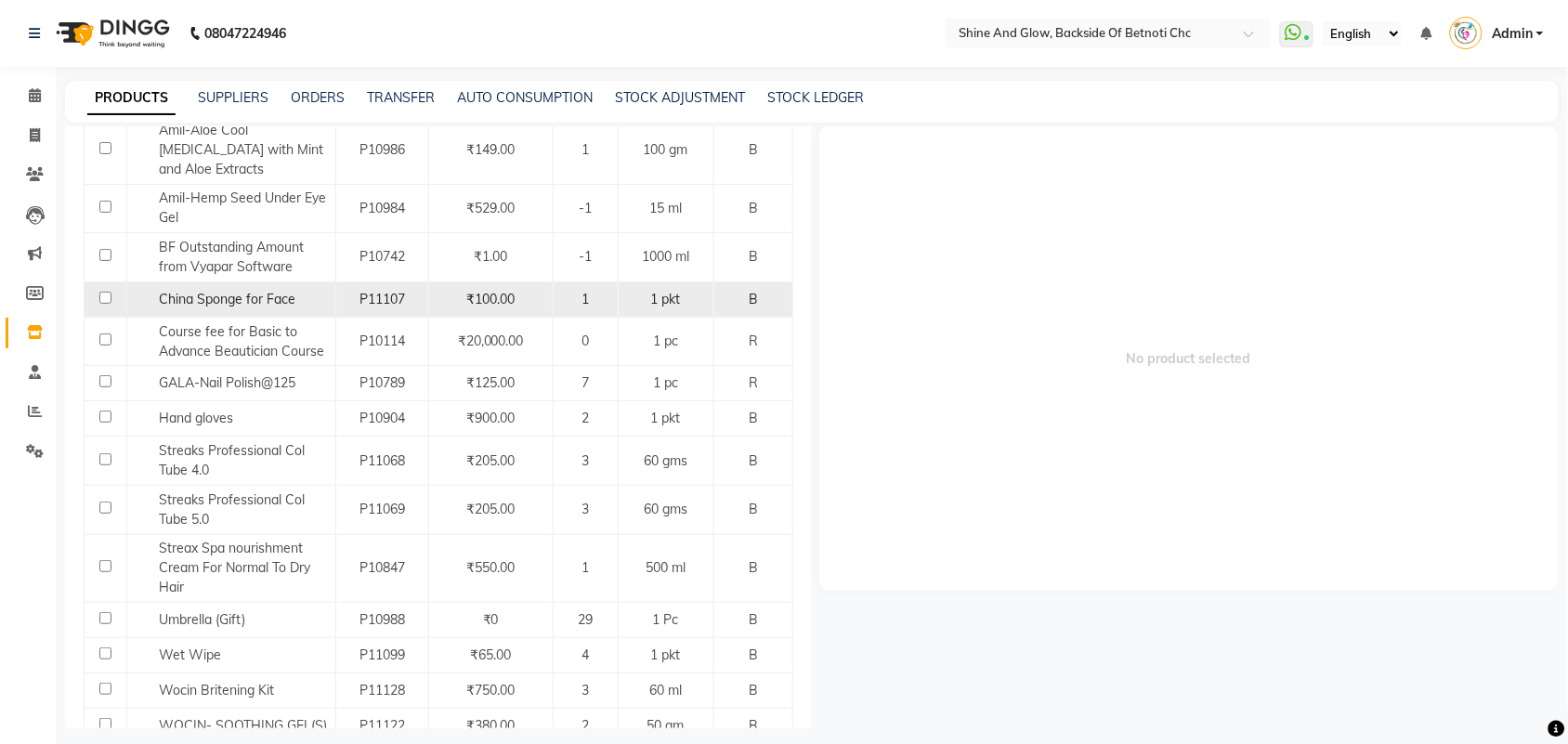
scroll to position [0, 0]
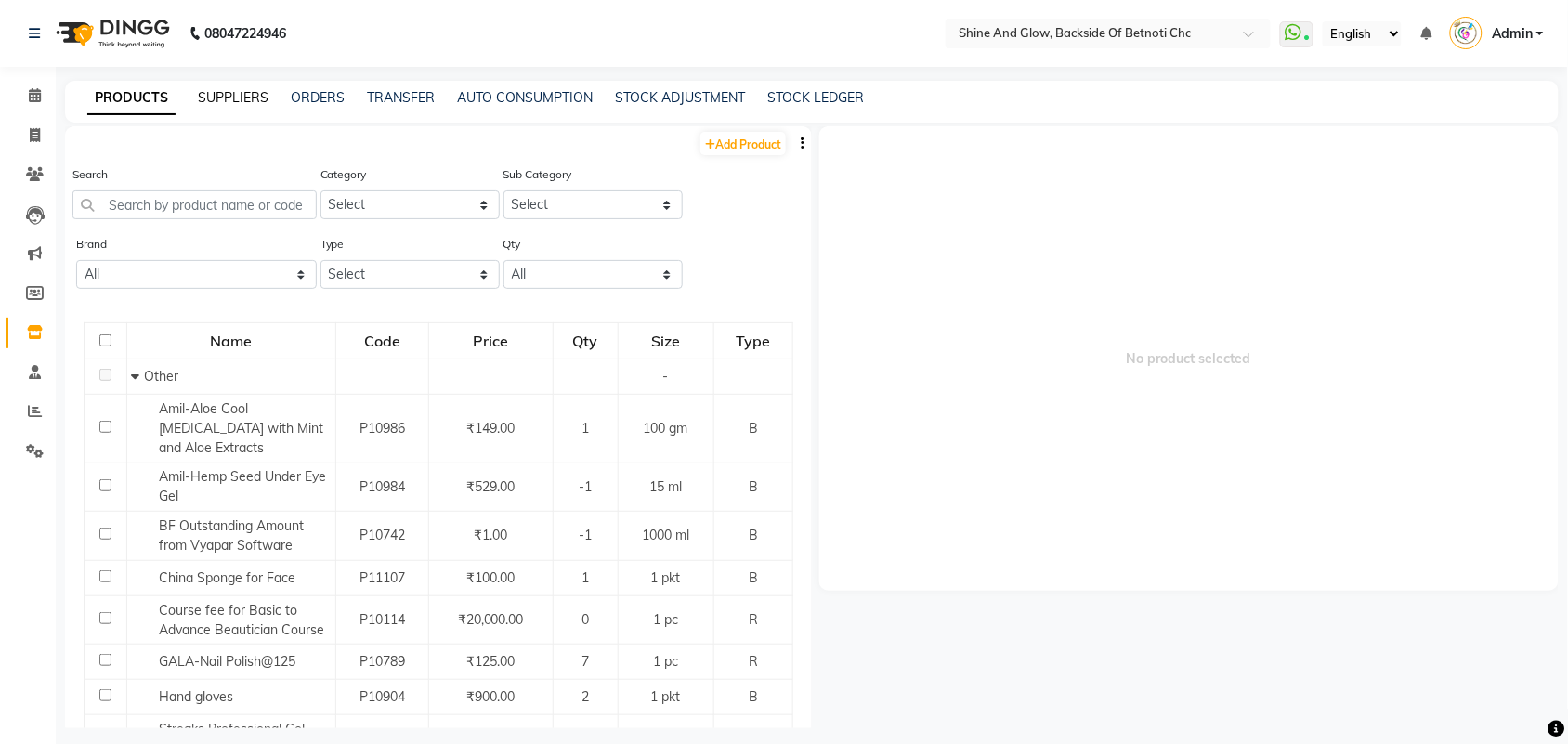
click at [214, 90] on link "SUPPLIERS" at bounding box center [233, 97] width 70 height 17
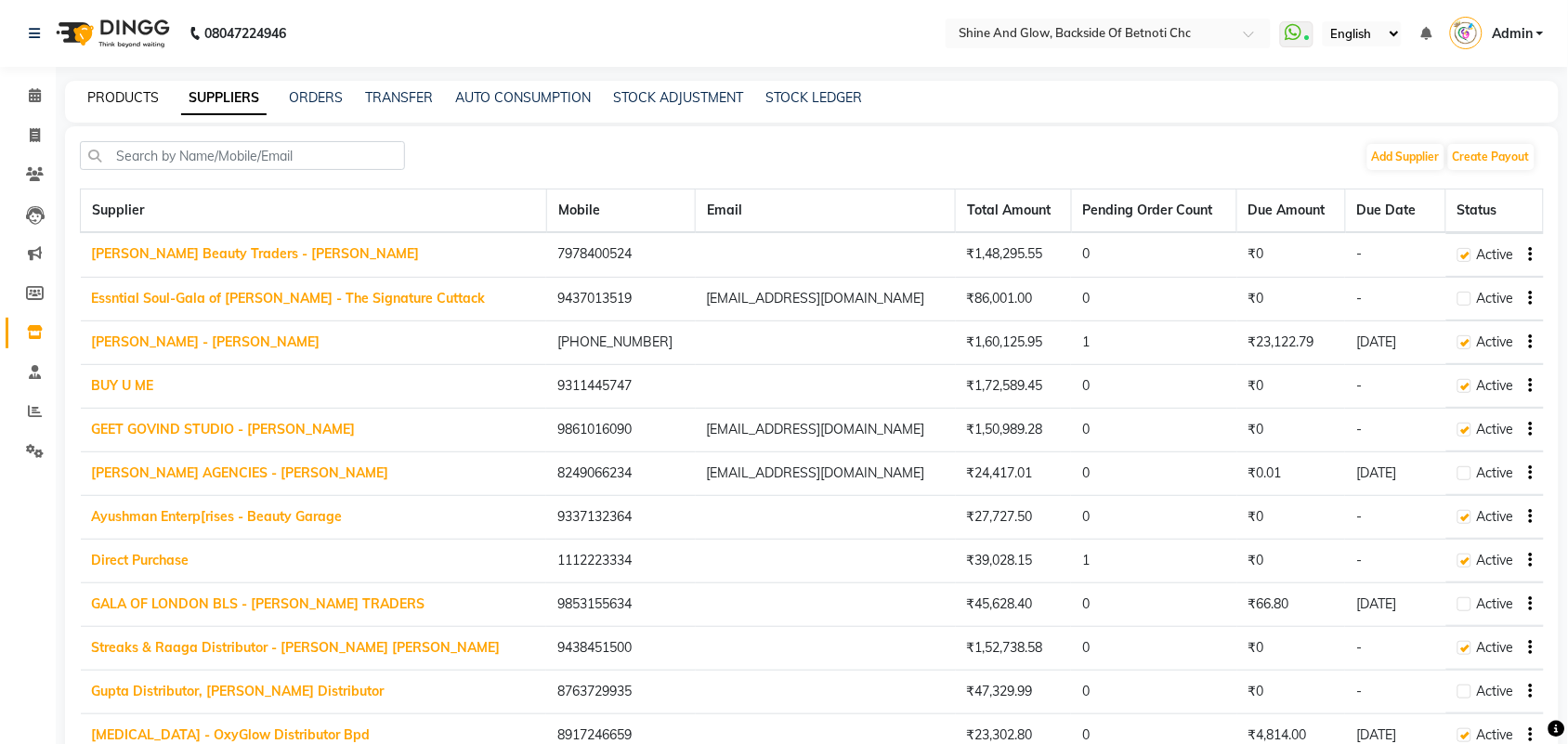
click at [124, 98] on link "PRODUCTS" at bounding box center [123, 97] width 71 height 17
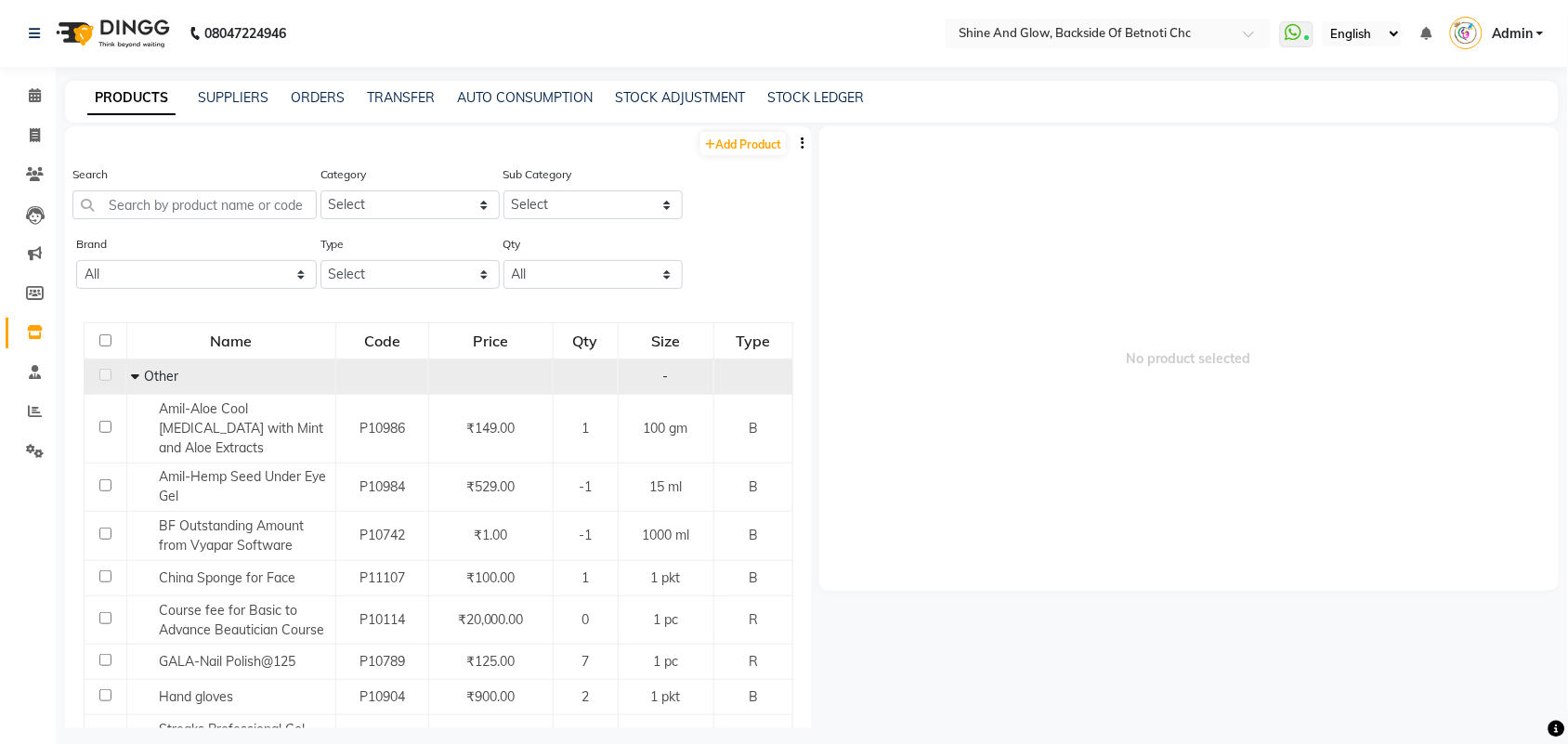
click at [131, 373] on icon at bounding box center [135, 375] width 9 height 13
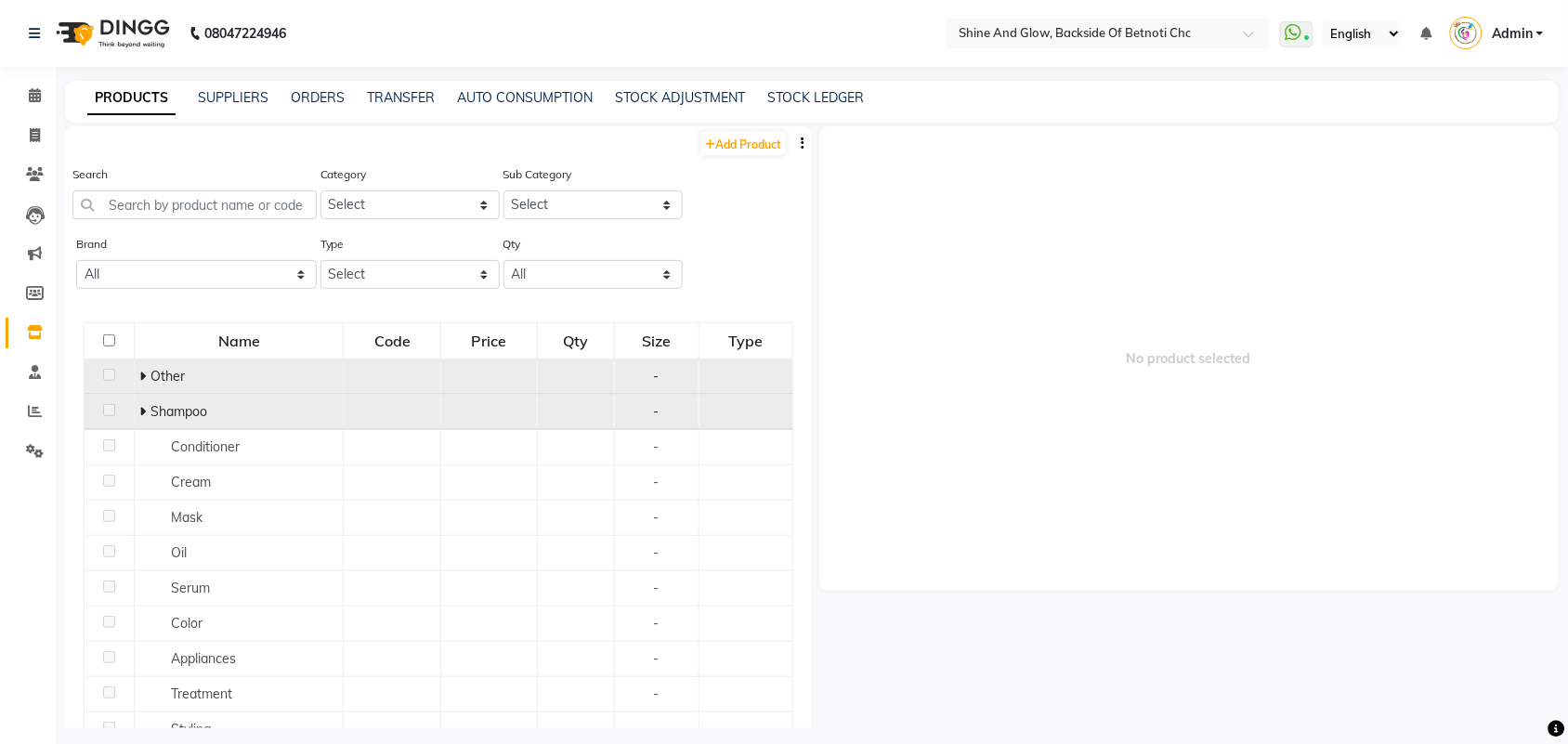
click at [142, 402] on div "Shampoo" at bounding box center [239, 411] width 199 height 20
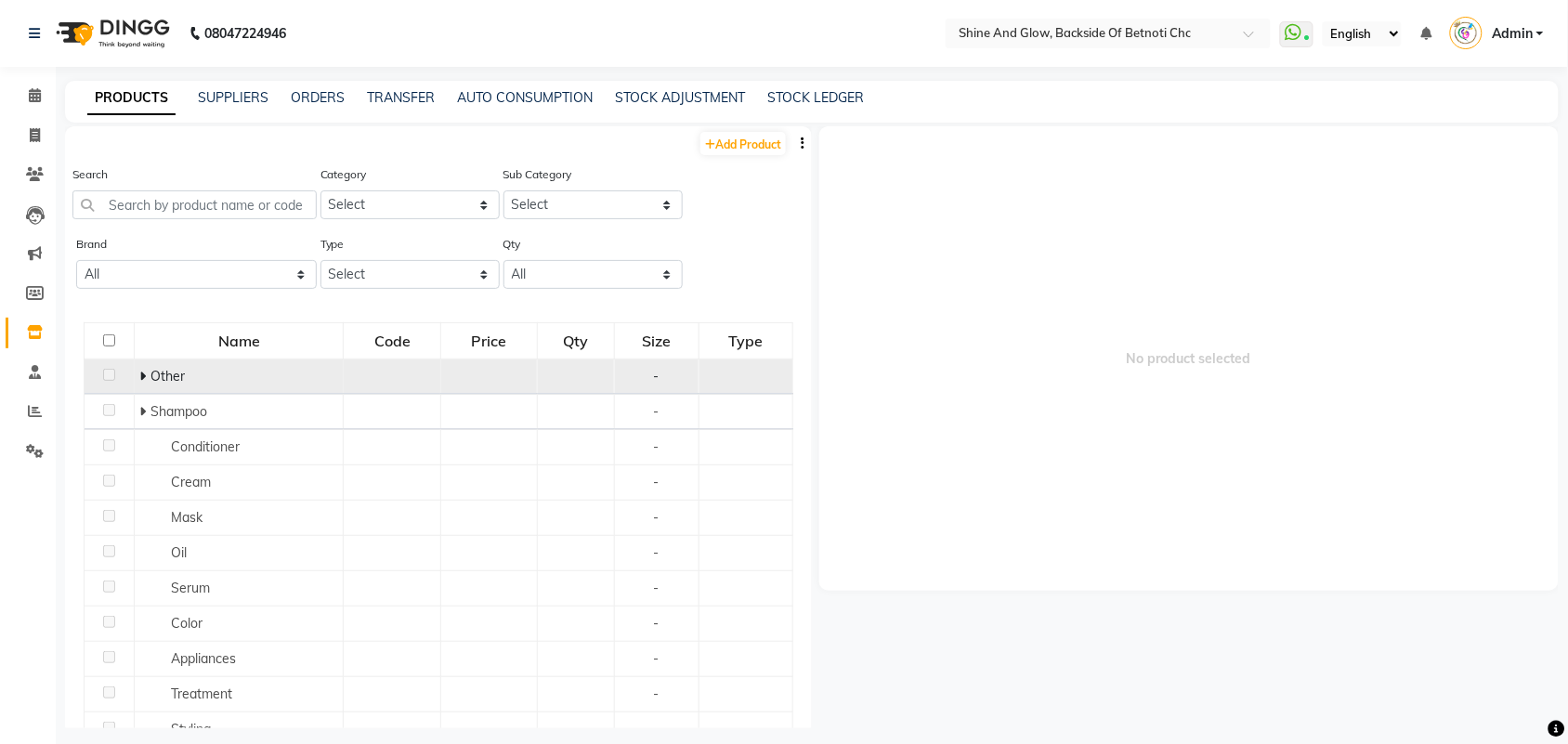
click at [145, 378] on span at bounding box center [144, 375] width 11 height 17
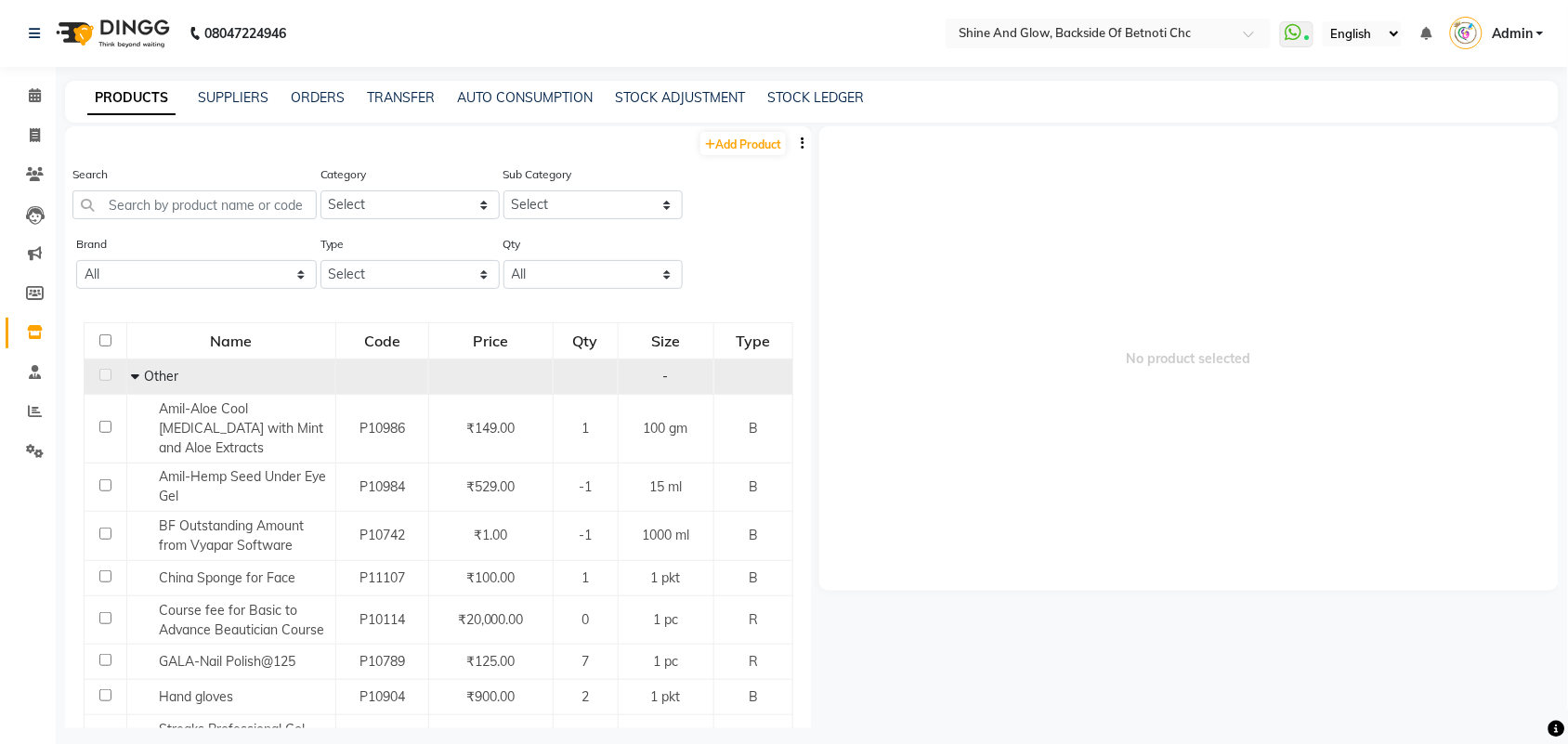
click at [131, 374] on icon at bounding box center [135, 375] width 9 height 13
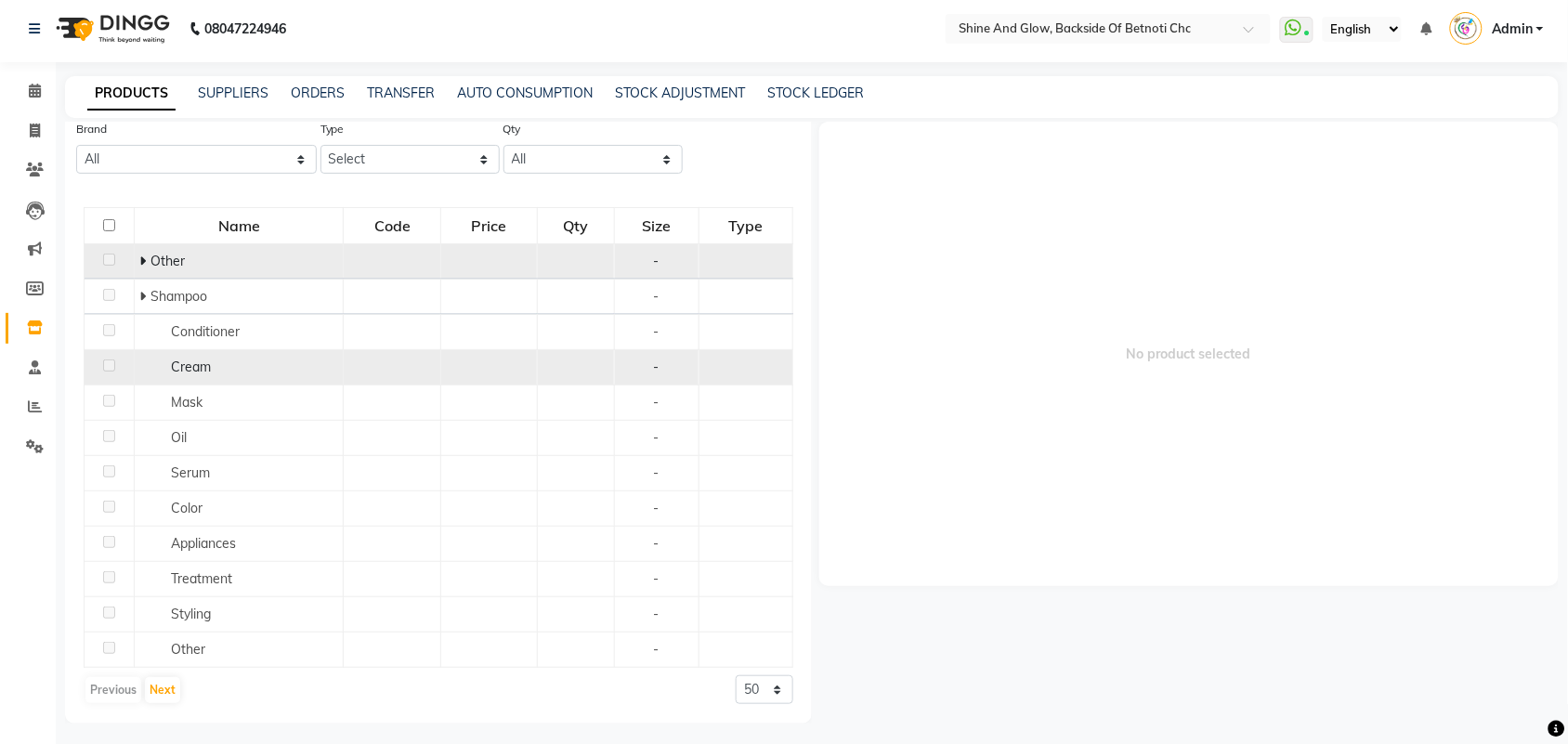
scroll to position [11, 0]
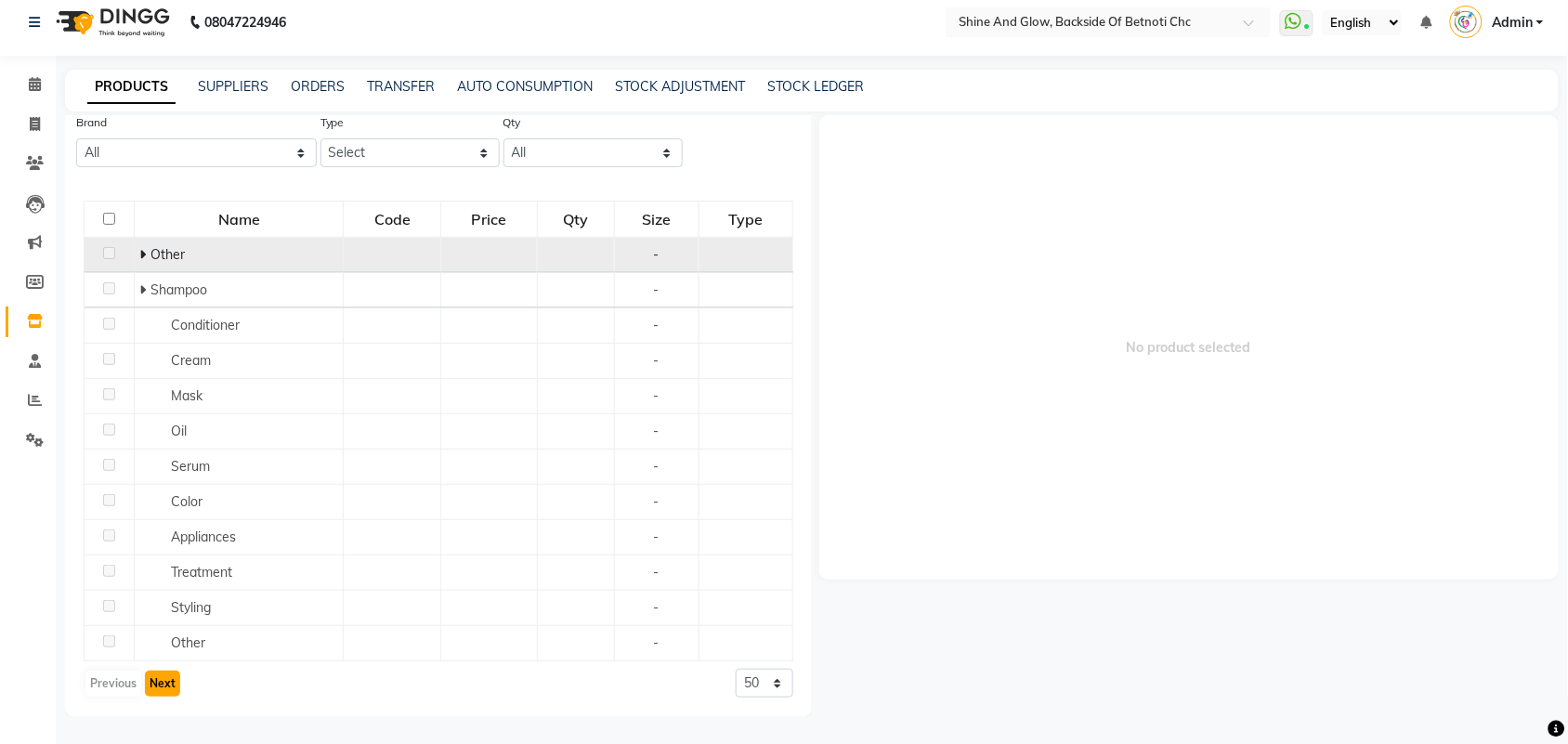
click at [156, 679] on button "Next" at bounding box center [163, 684] width 35 height 26
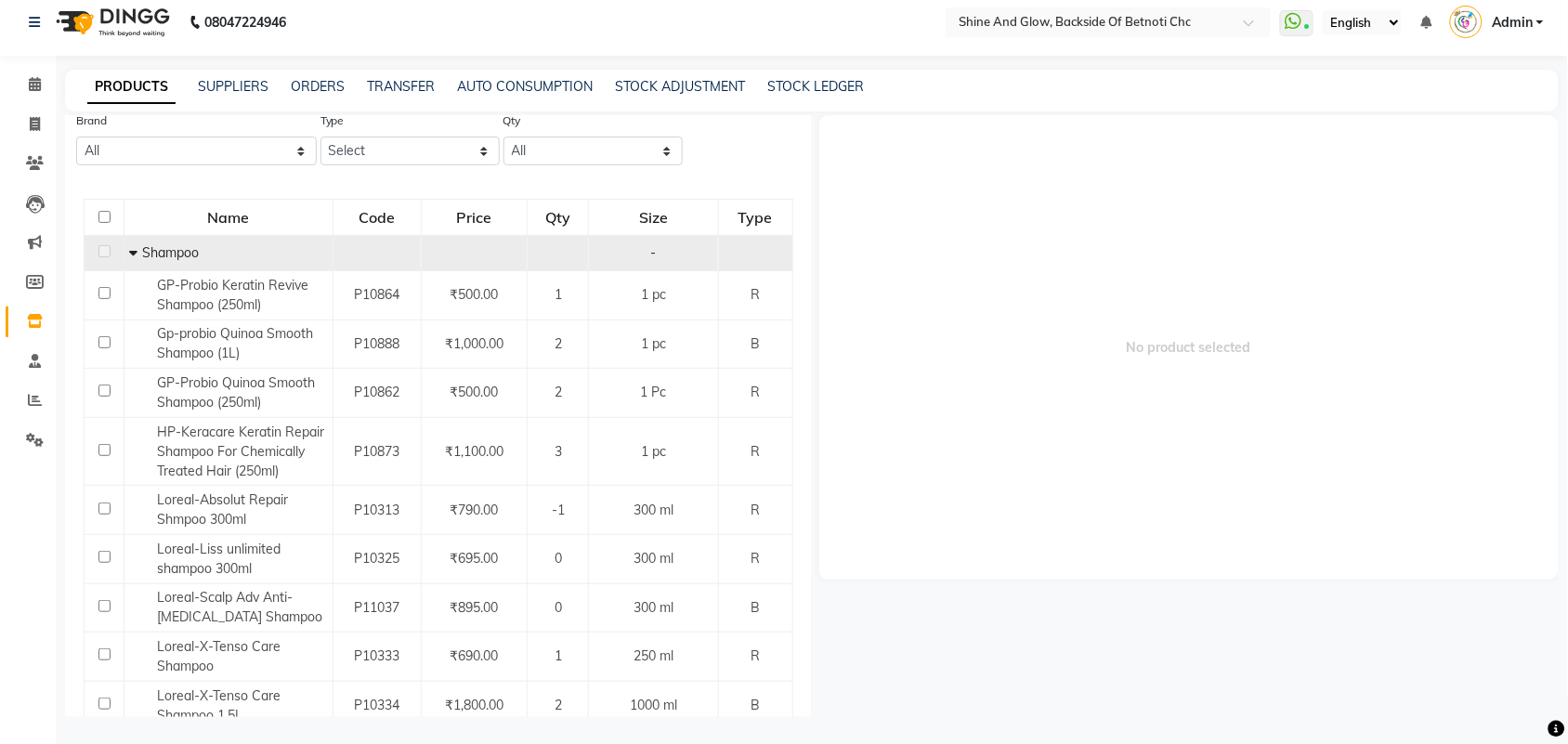
click at [129, 252] on icon at bounding box center [133, 252] width 9 height 13
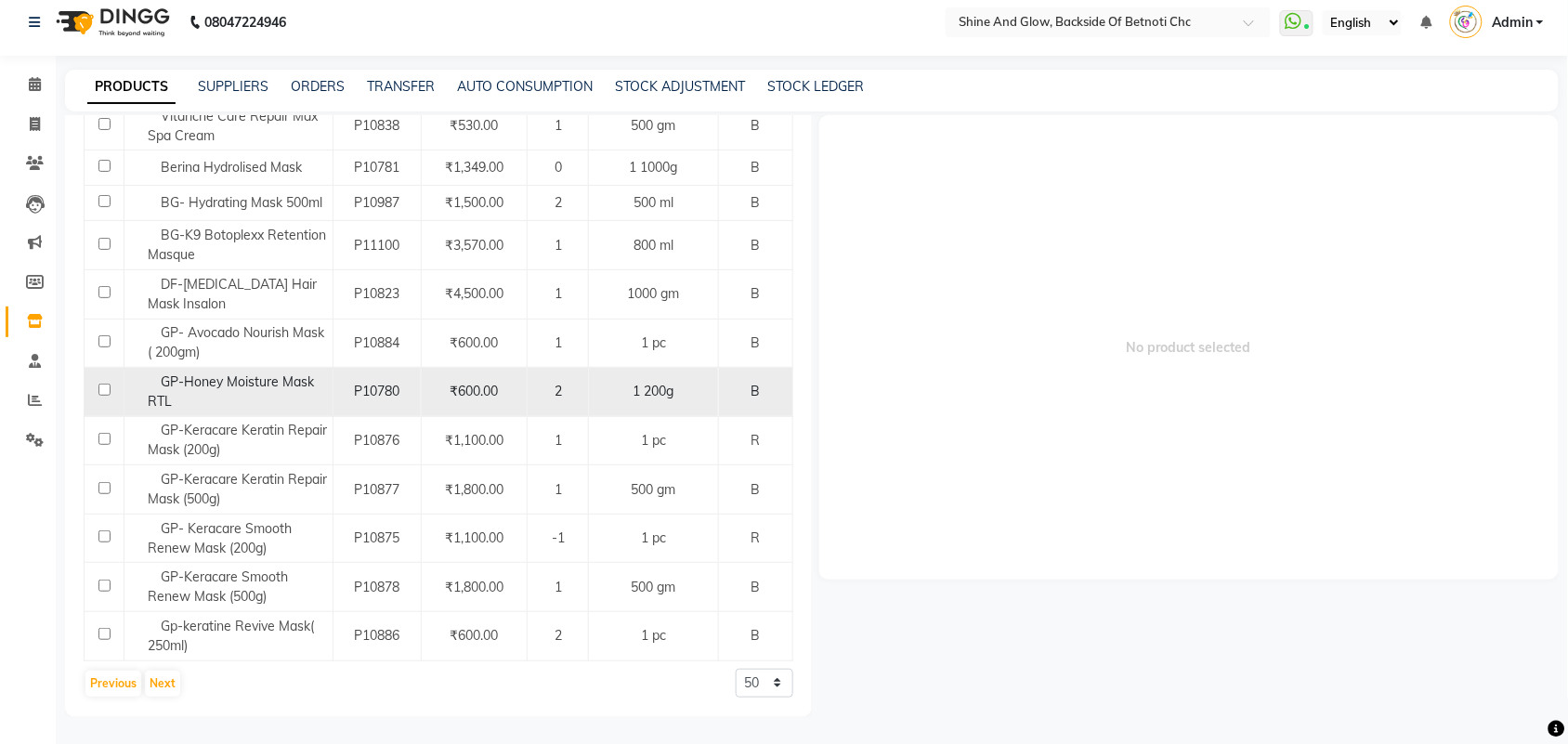
scroll to position [1047, 0]
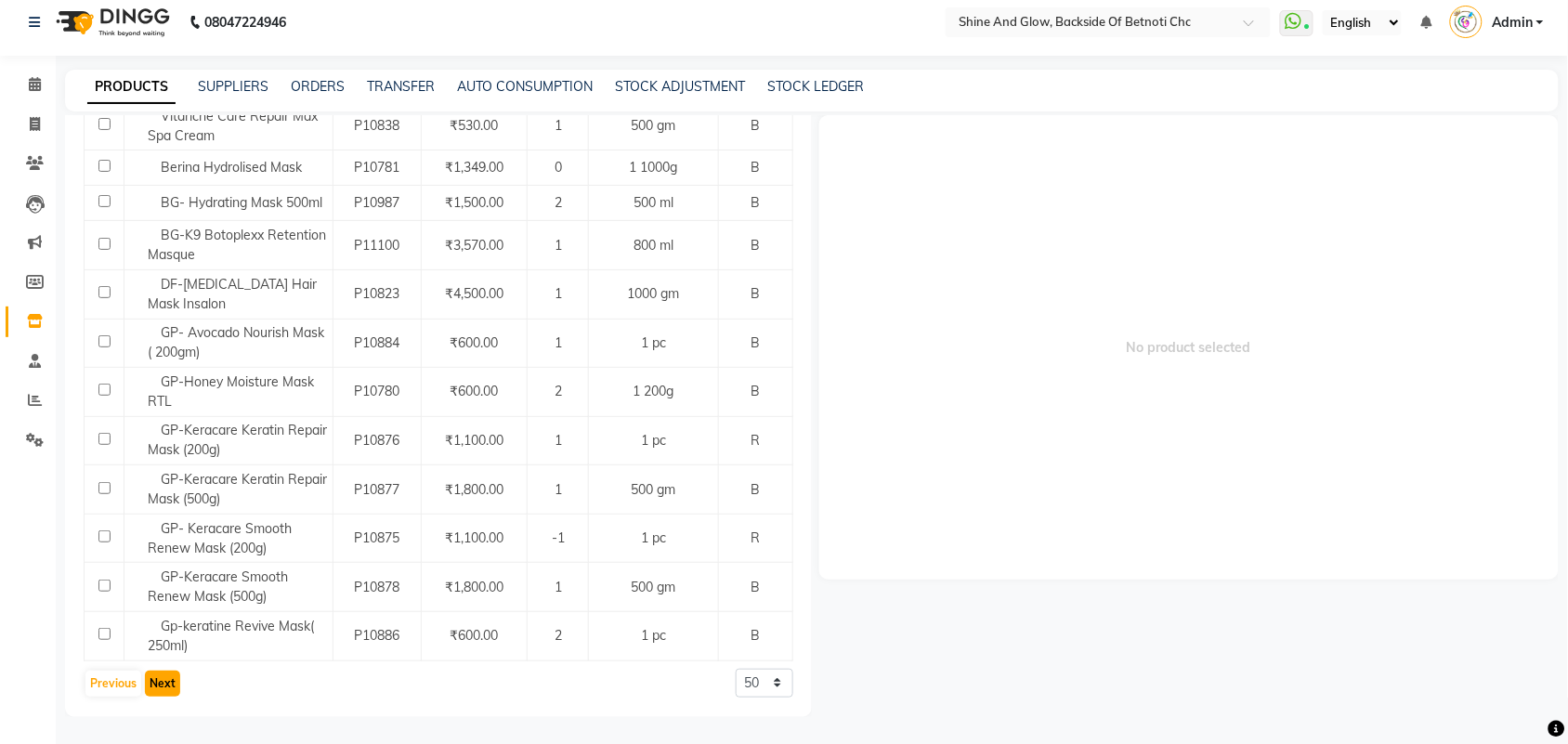
click at [166, 683] on button "Next" at bounding box center [163, 684] width 35 height 26
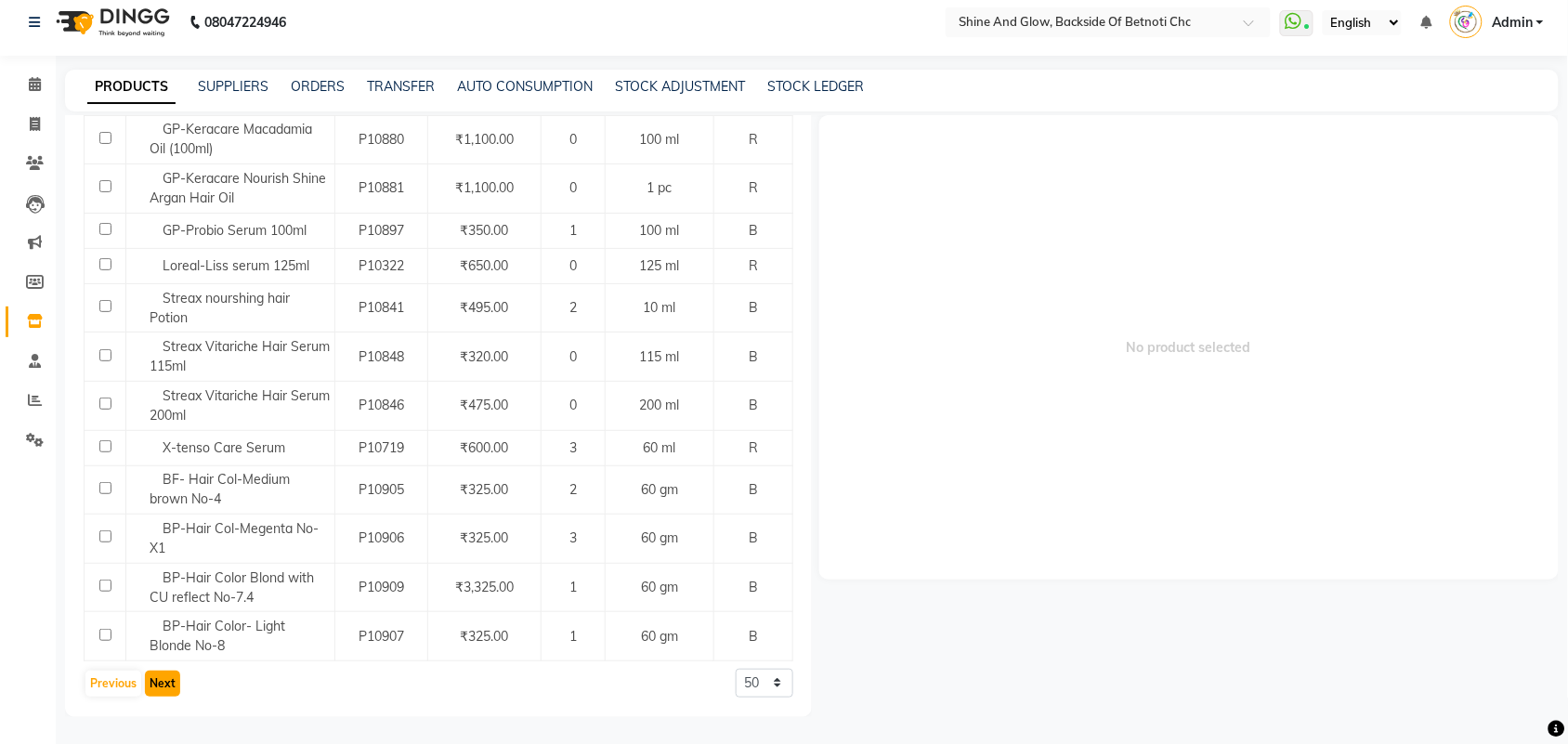
click at [163, 683] on button "Next" at bounding box center [163, 684] width 35 height 26
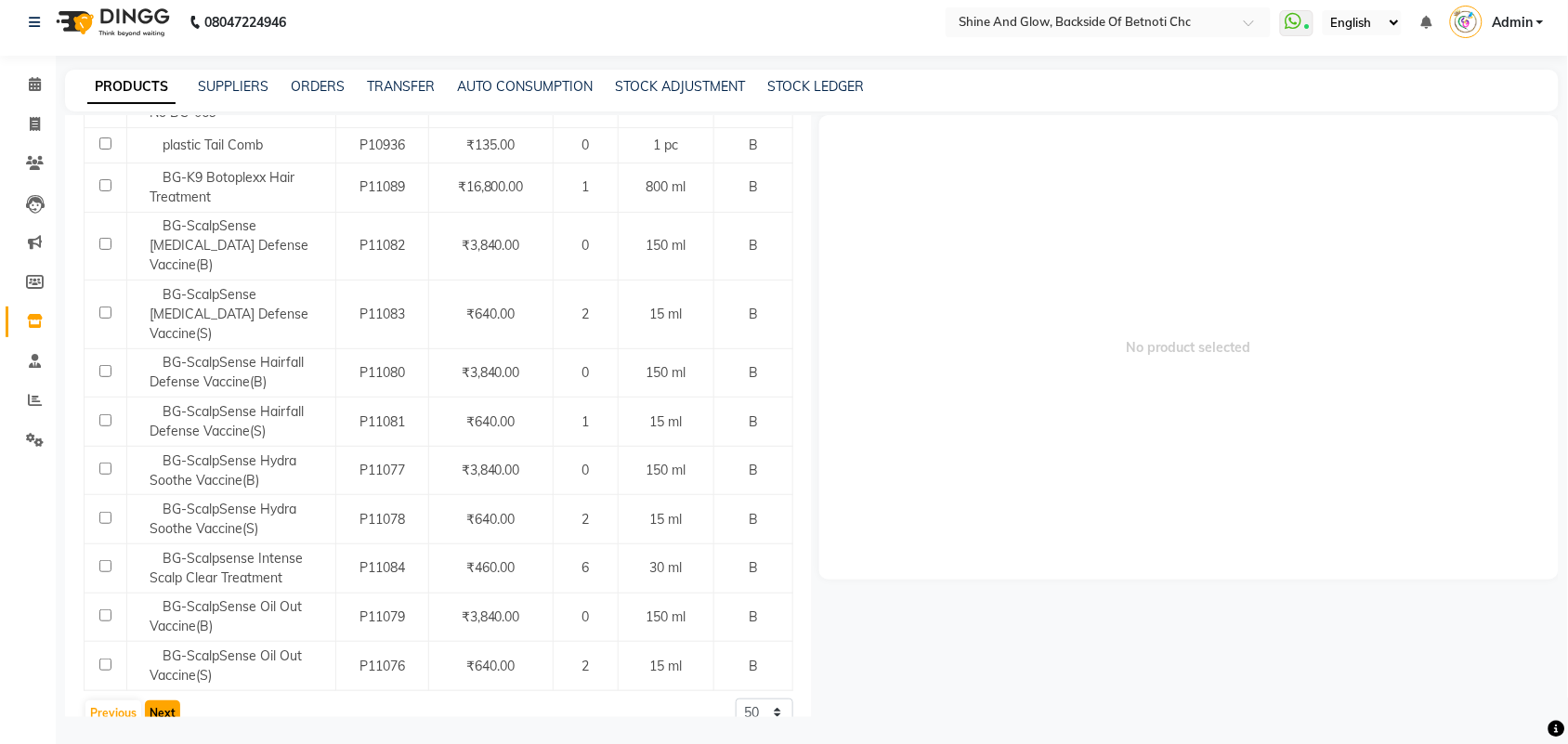
click at [163, 700] on button "Next" at bounding box center [163, 713] width 35 height 26
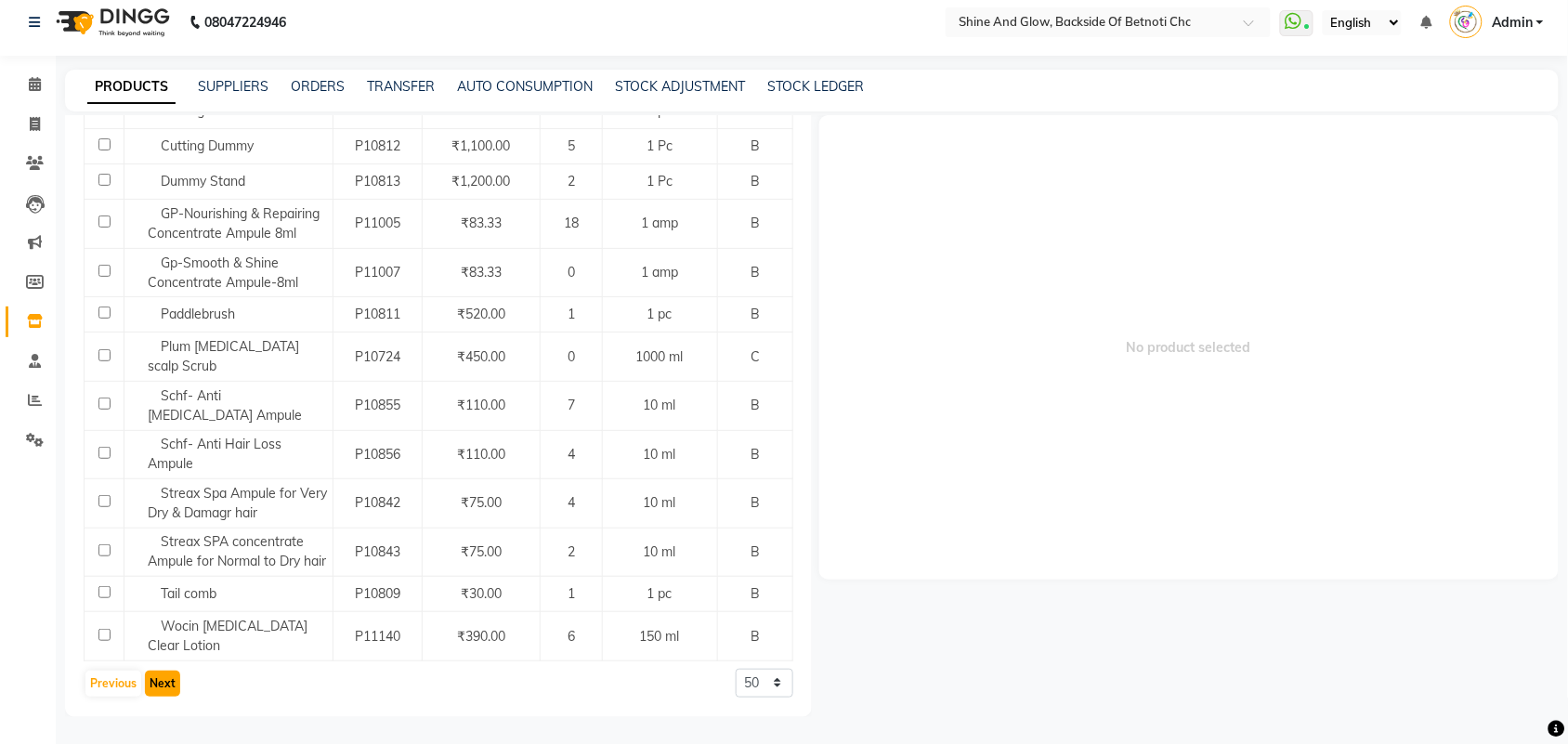
click at [163, 683] on button "Next" at bounding box center [163, 684] width 35 height 26
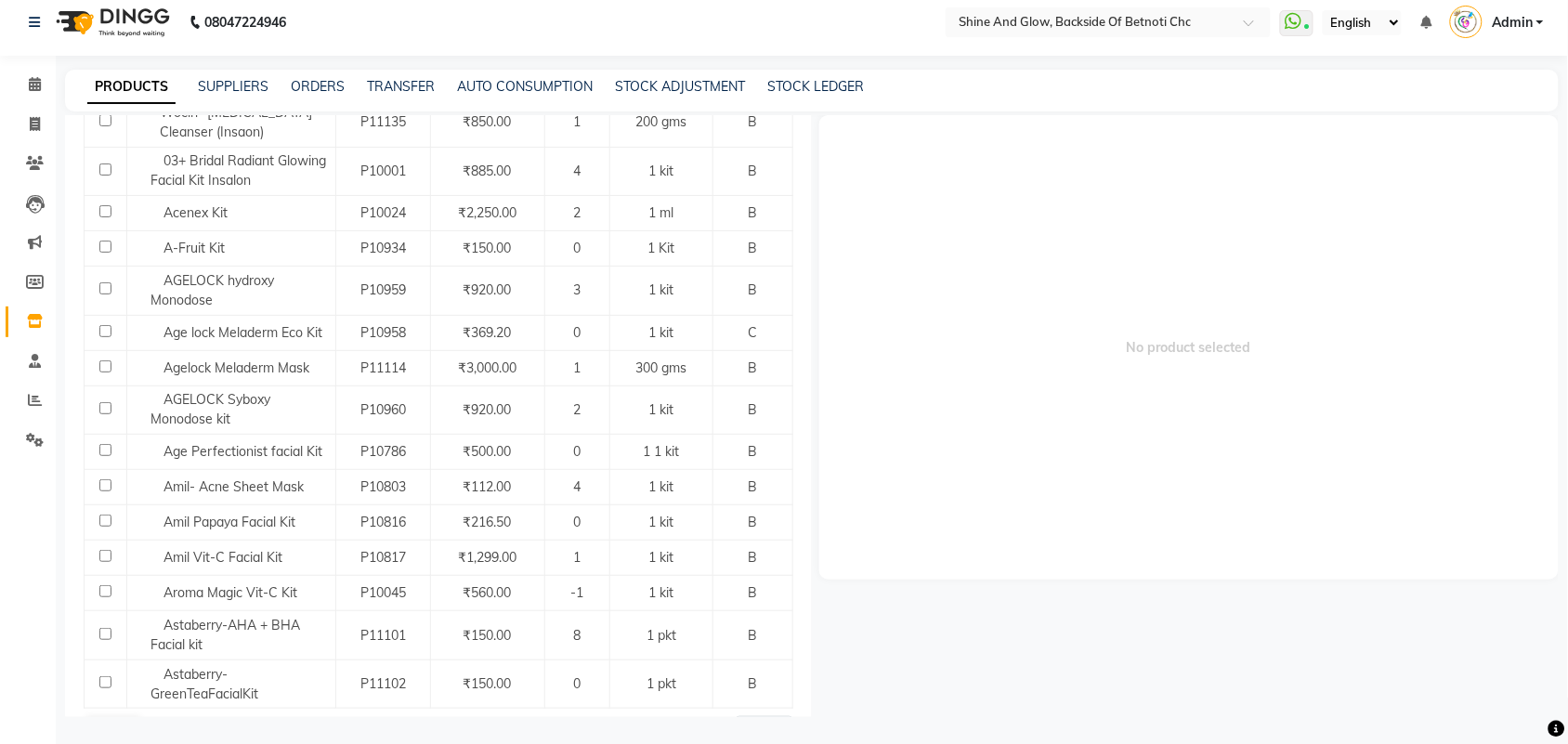
scroll to position [1800, 0]
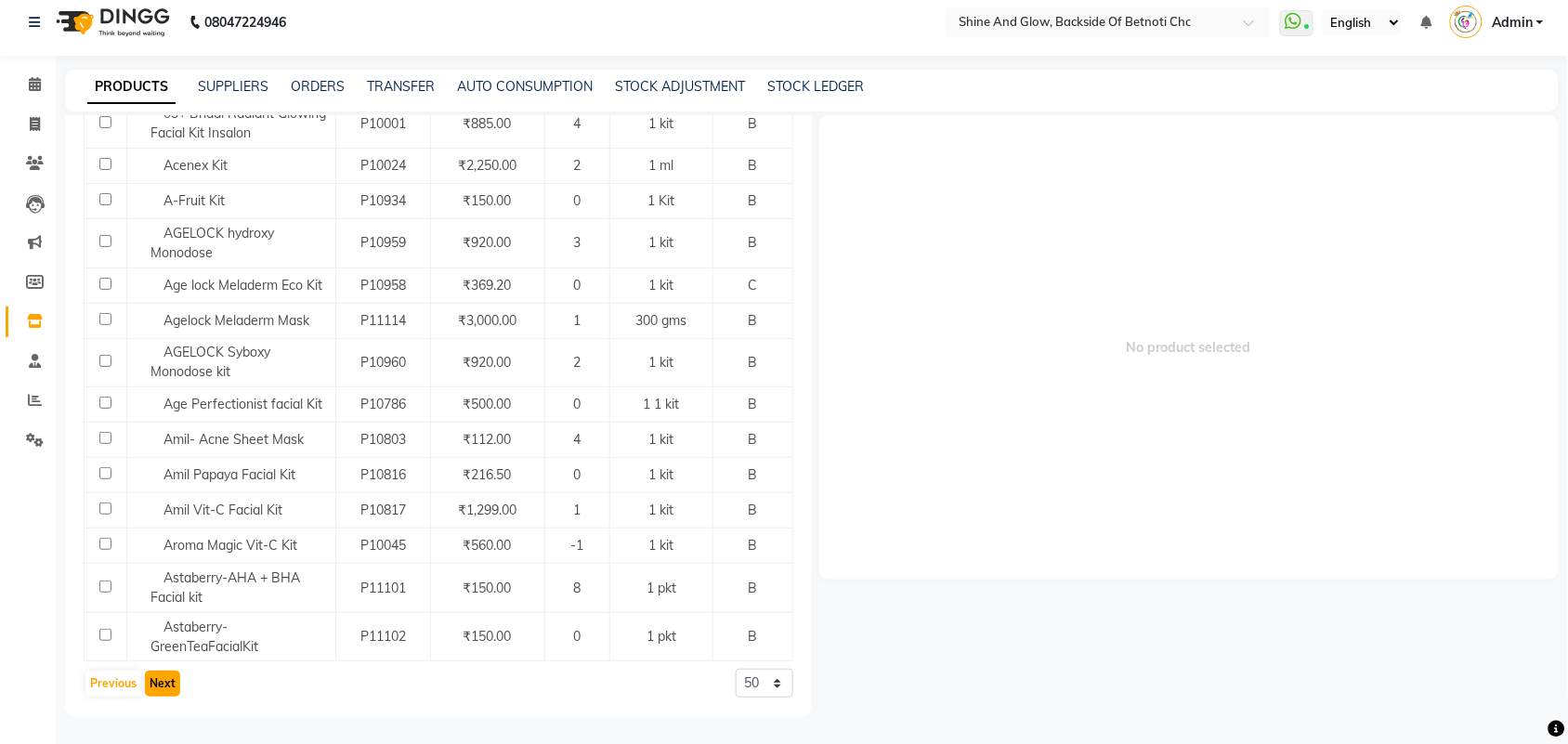
click at [163, 683] on button "Next" at bounding box center [163, 684] width 35 height 26
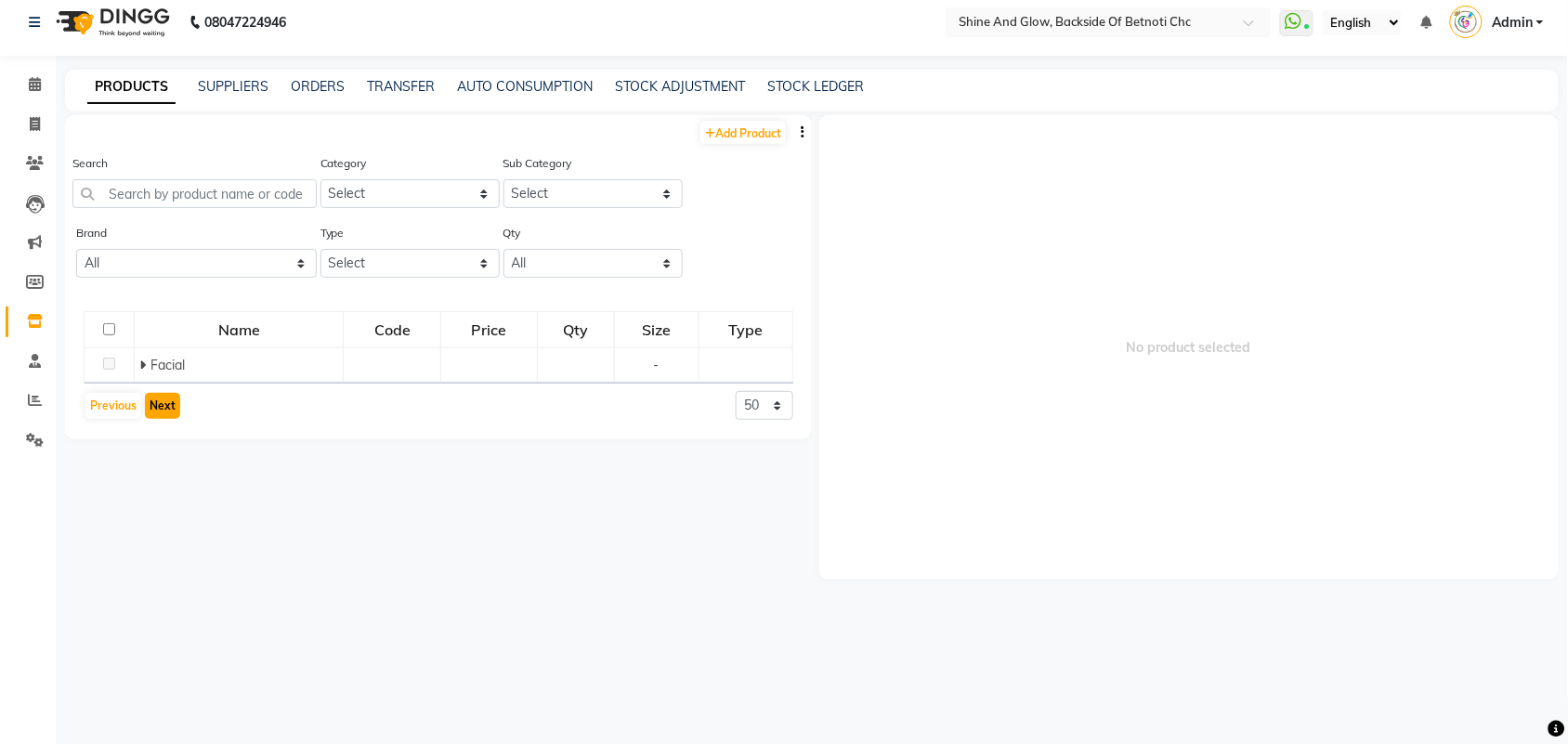
scroll to position [0, 0]
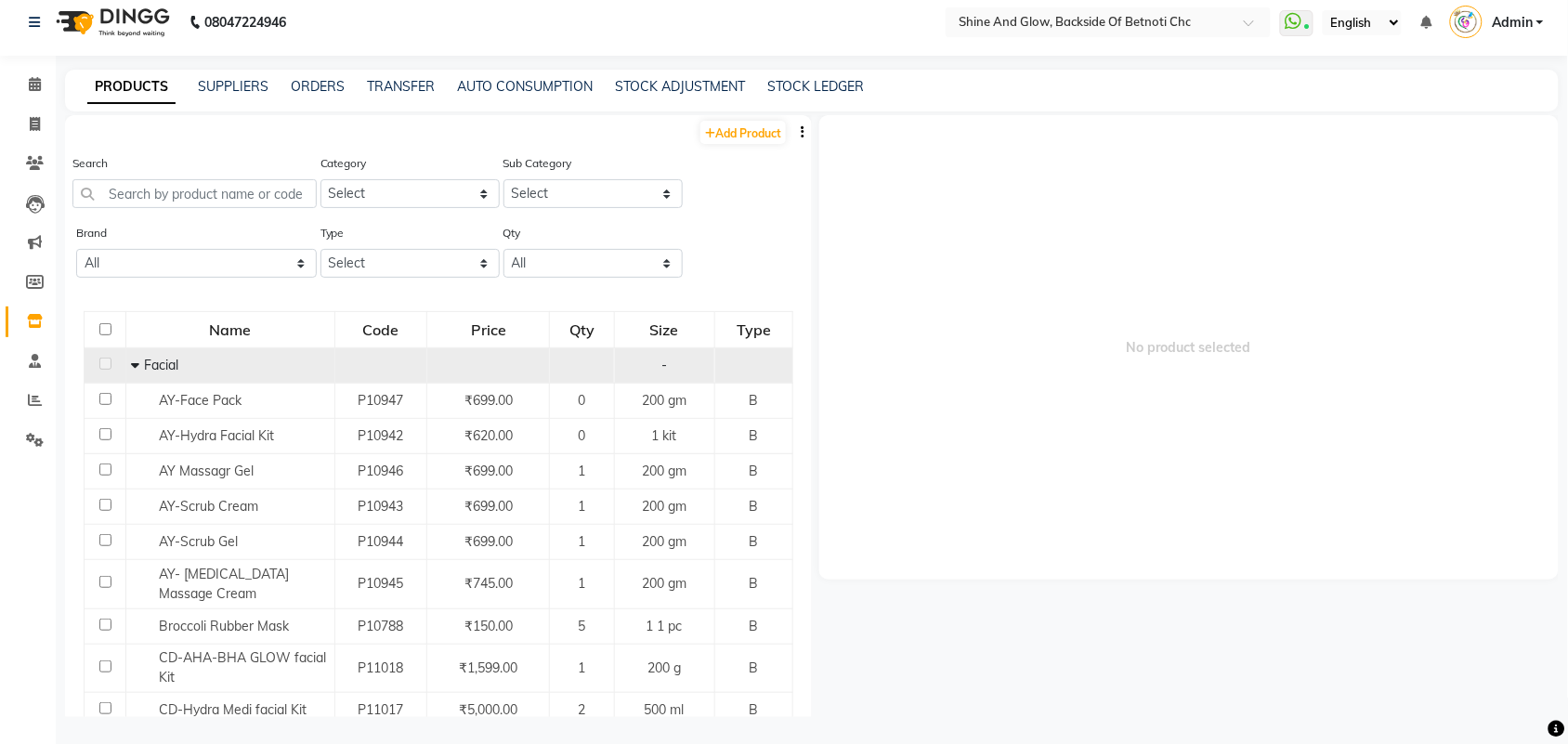
click at [131, 364] on icon at bounding box center [135, 365] width 9 height 13
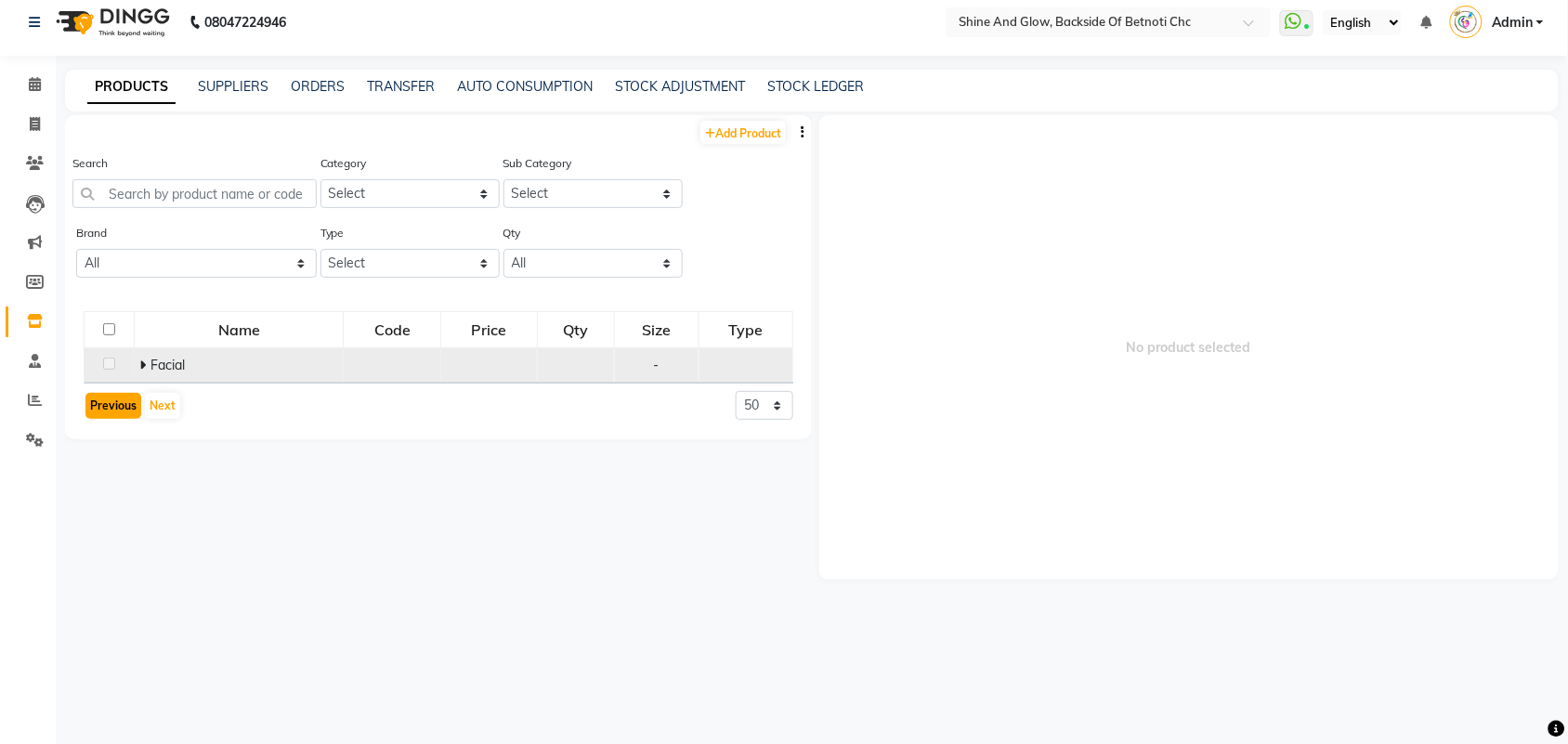
click at [118, 398] on button "Previous" at bounding box center [113, 406] width 56 height 26
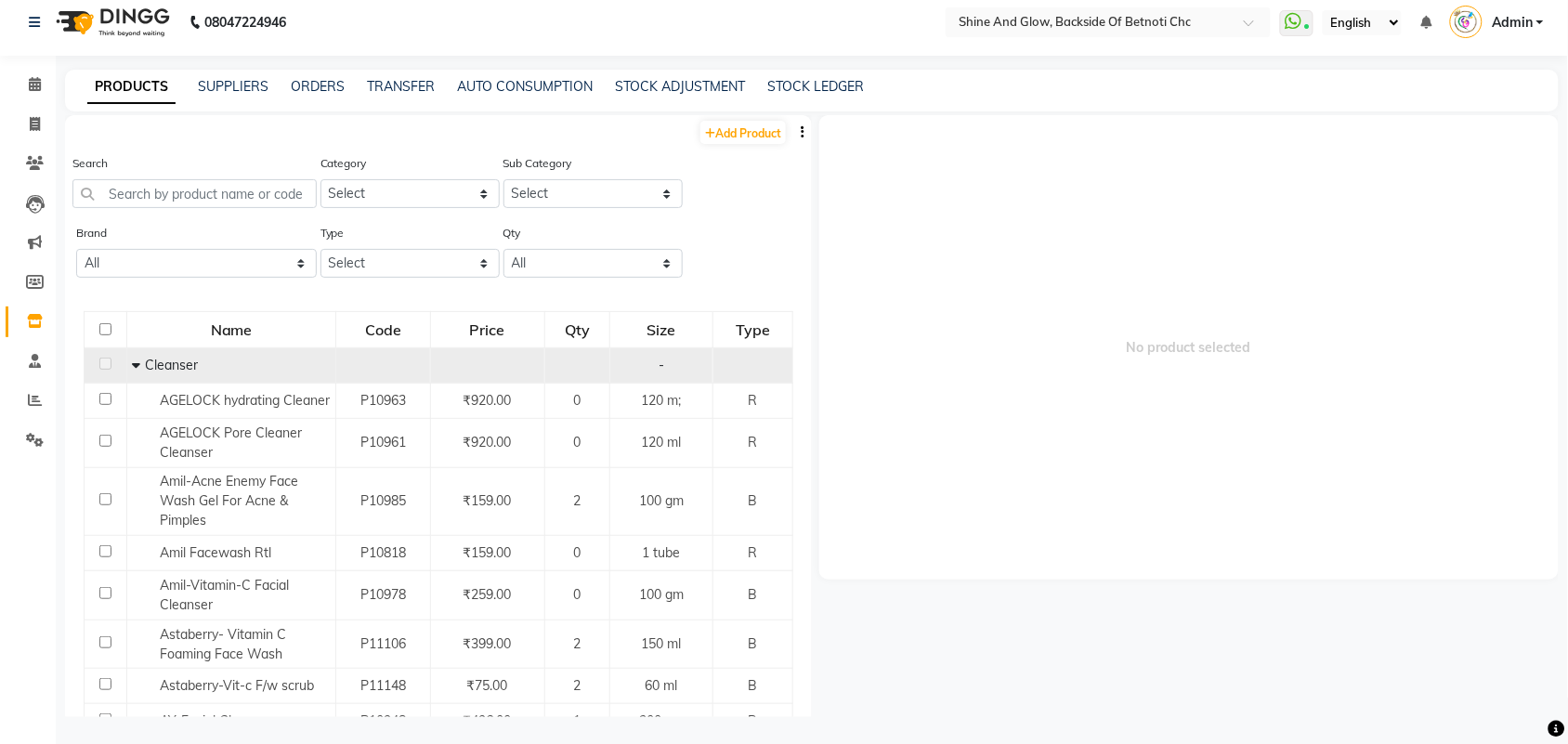
click at [136, 360] on icon at bounding box center [136, 365] width 9 height 13
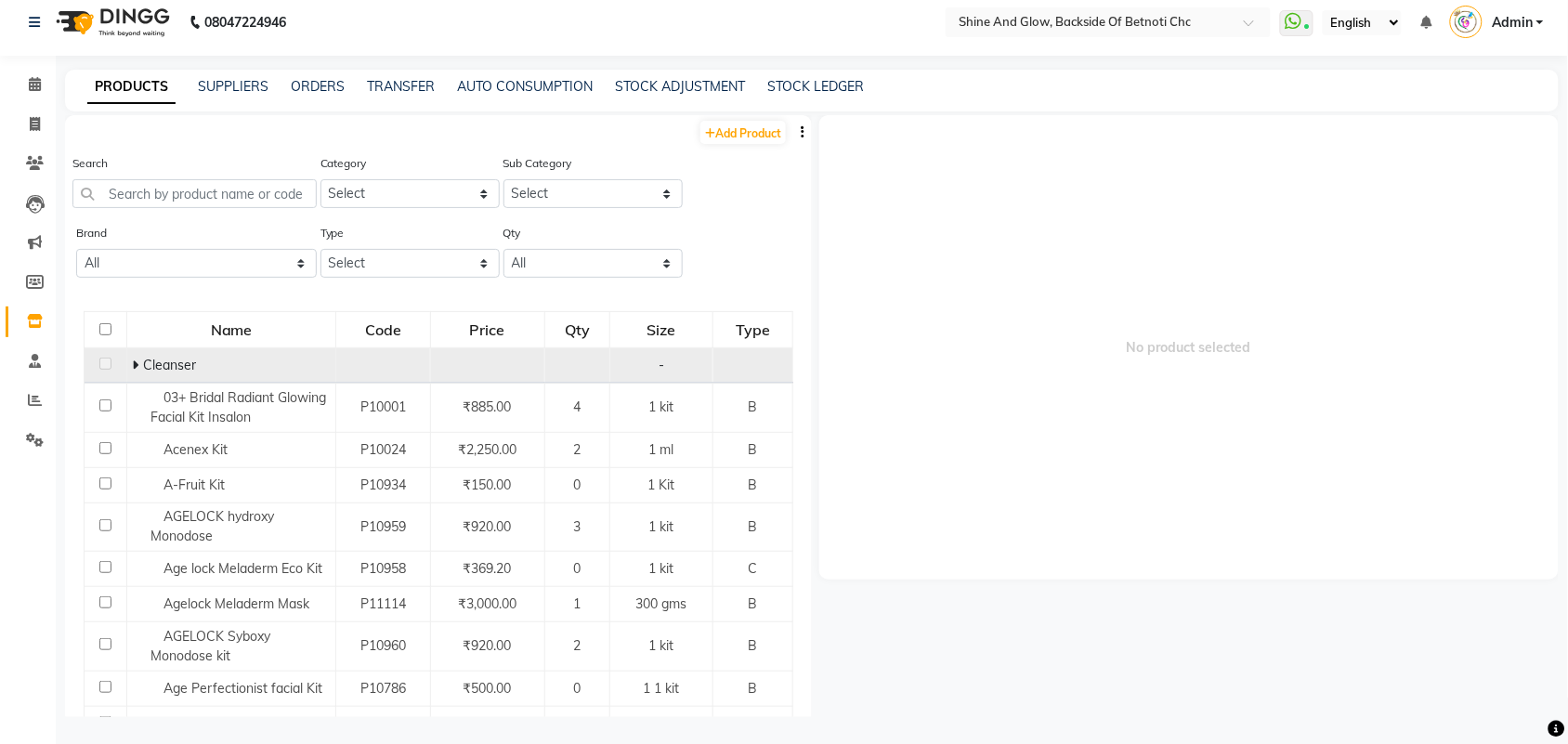
click at [132, 361] on icon at bounding box center [135, 365] width 7 height 13
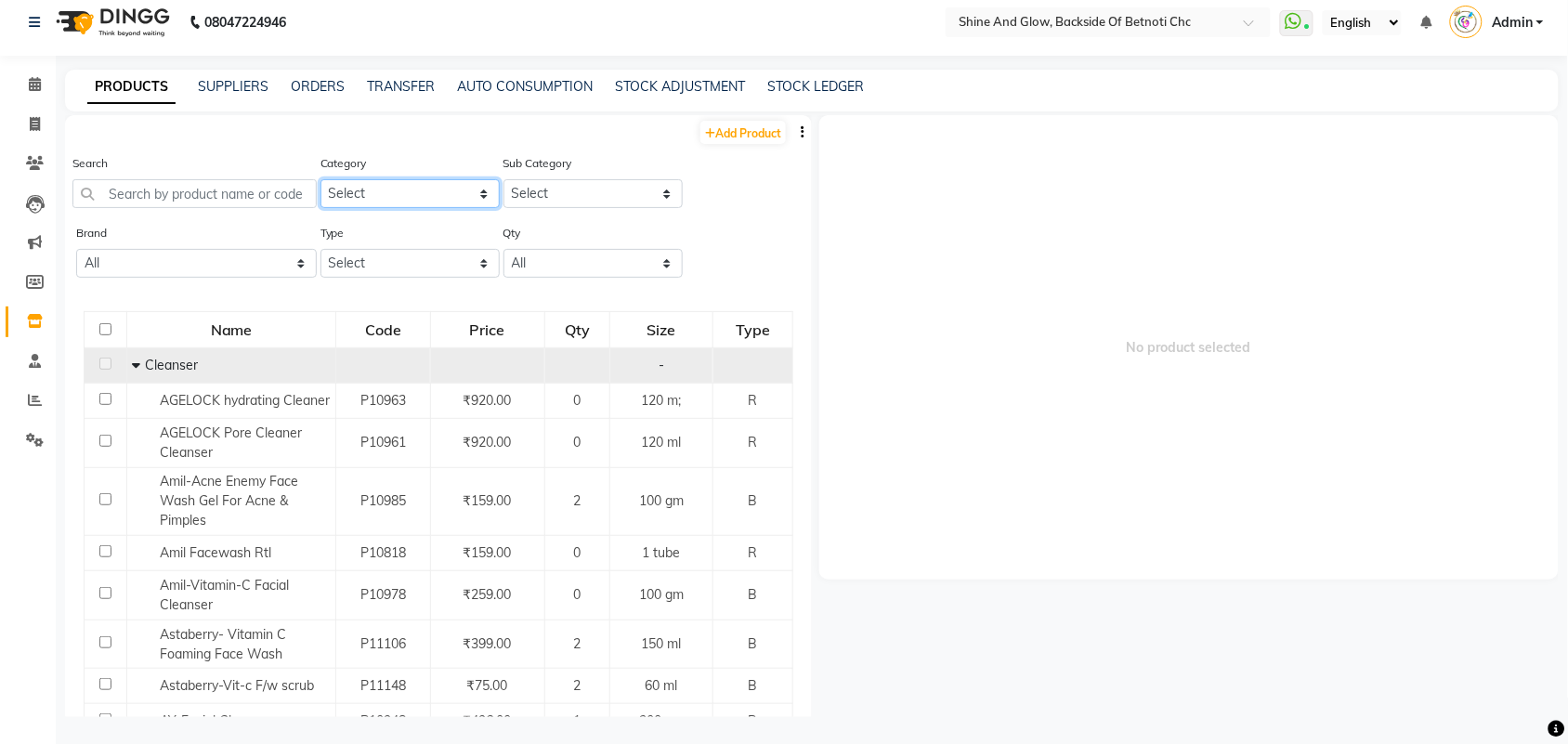
click at [458, 186] on select "Select Hair Skin Makeup Personal Care Appliances [PERSON_NAME] Waxing Disposabl…" at bounding box center [411, 194] width 179 height 29
click at [321, 179] on select "Select Hair Skin Makeup Personal Care Appliances [PERSON_NAME] Waxing Disposabl…" at bounding box center [411, 194] width 179 height 29
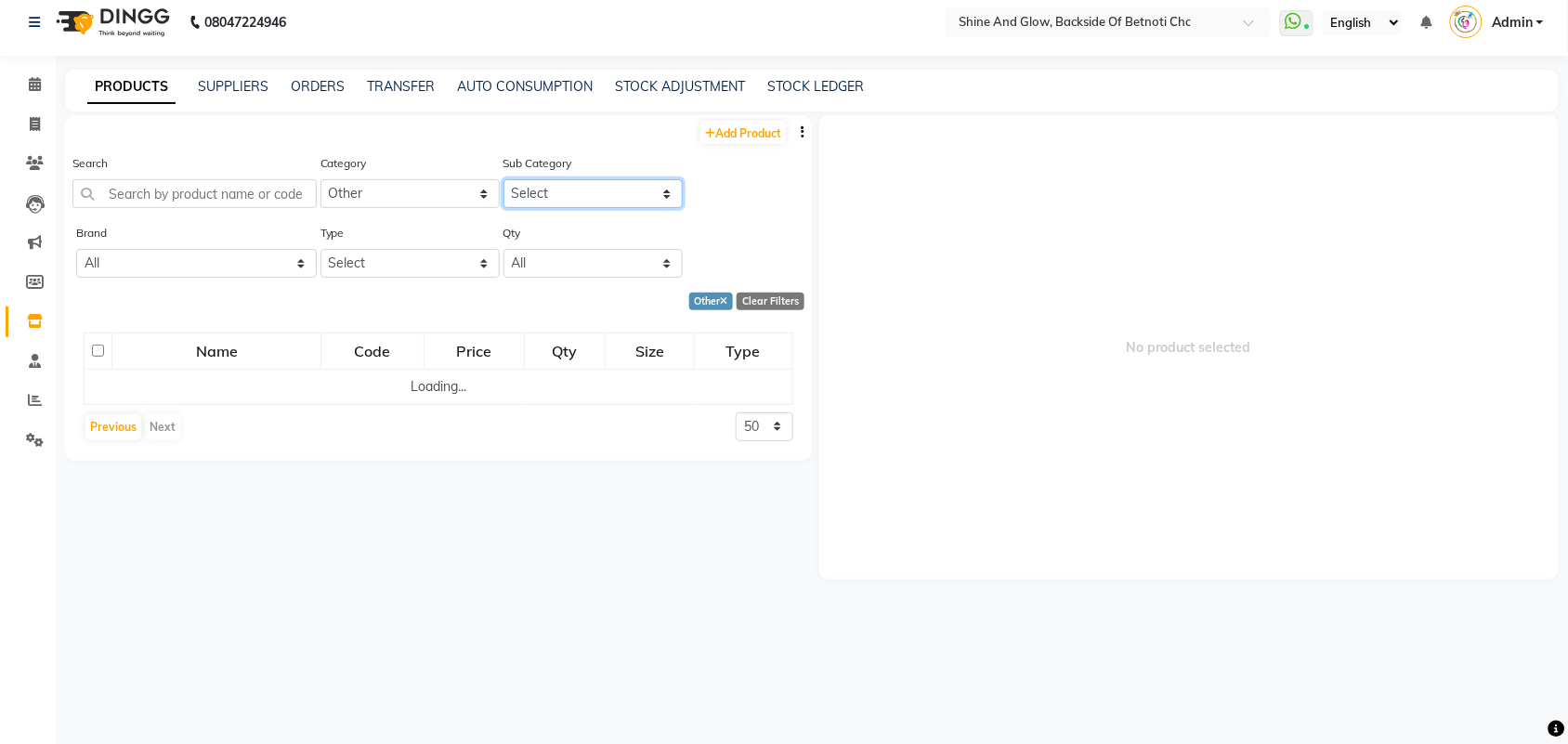
click at [646, 186] on select "Select Houskeeping Other" at bounding box center [593, 194] width 179 height 29
click at [503, 179] on select "Select Houskeeping Other" at bounding box center [593, 194] width 179 height 29
click at [214, 85] on link "SUPPLIERS" at bounding box center [233, 86] width 70 height 17
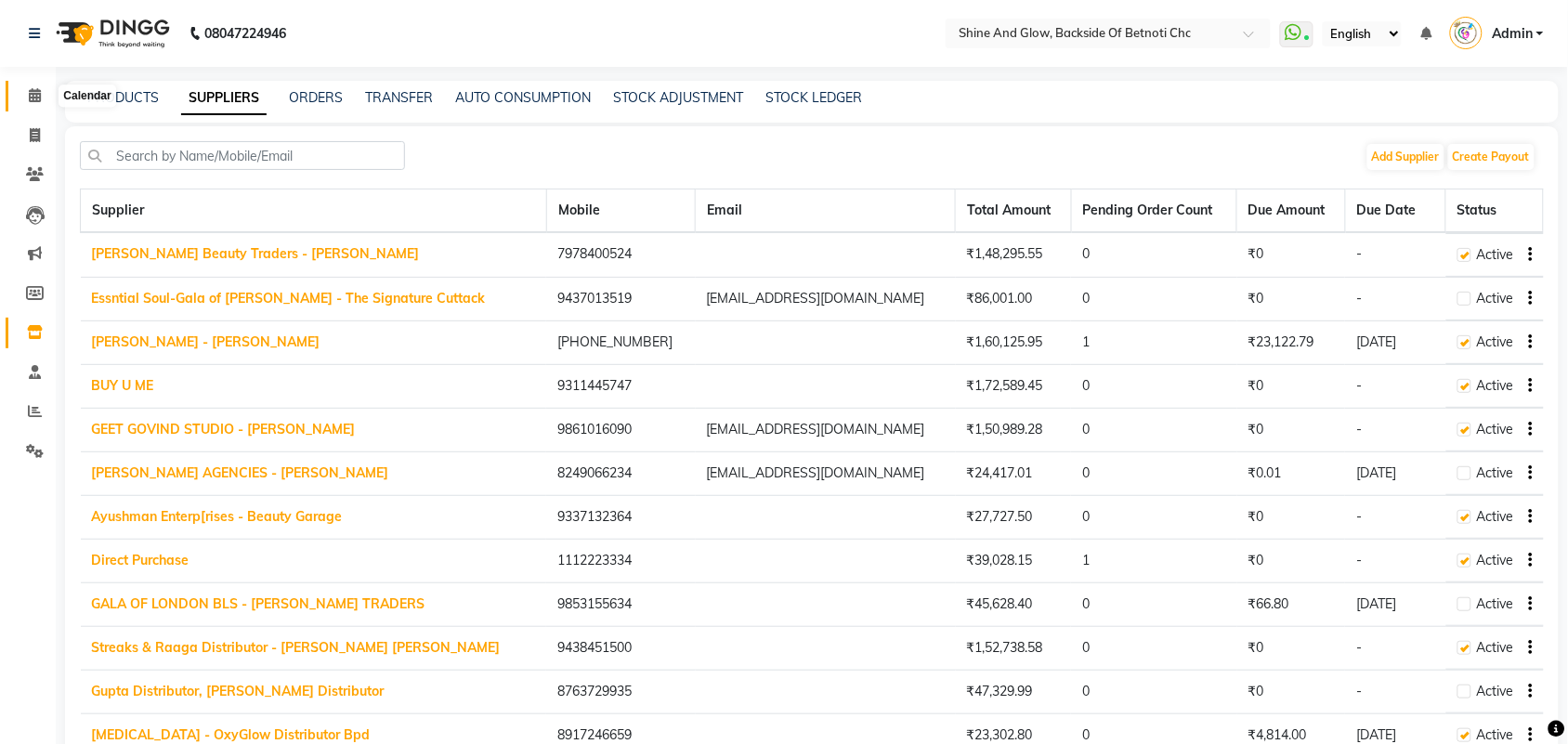
click at [29, 93] on icon at bounding box center [35, 95] width 12 height 14
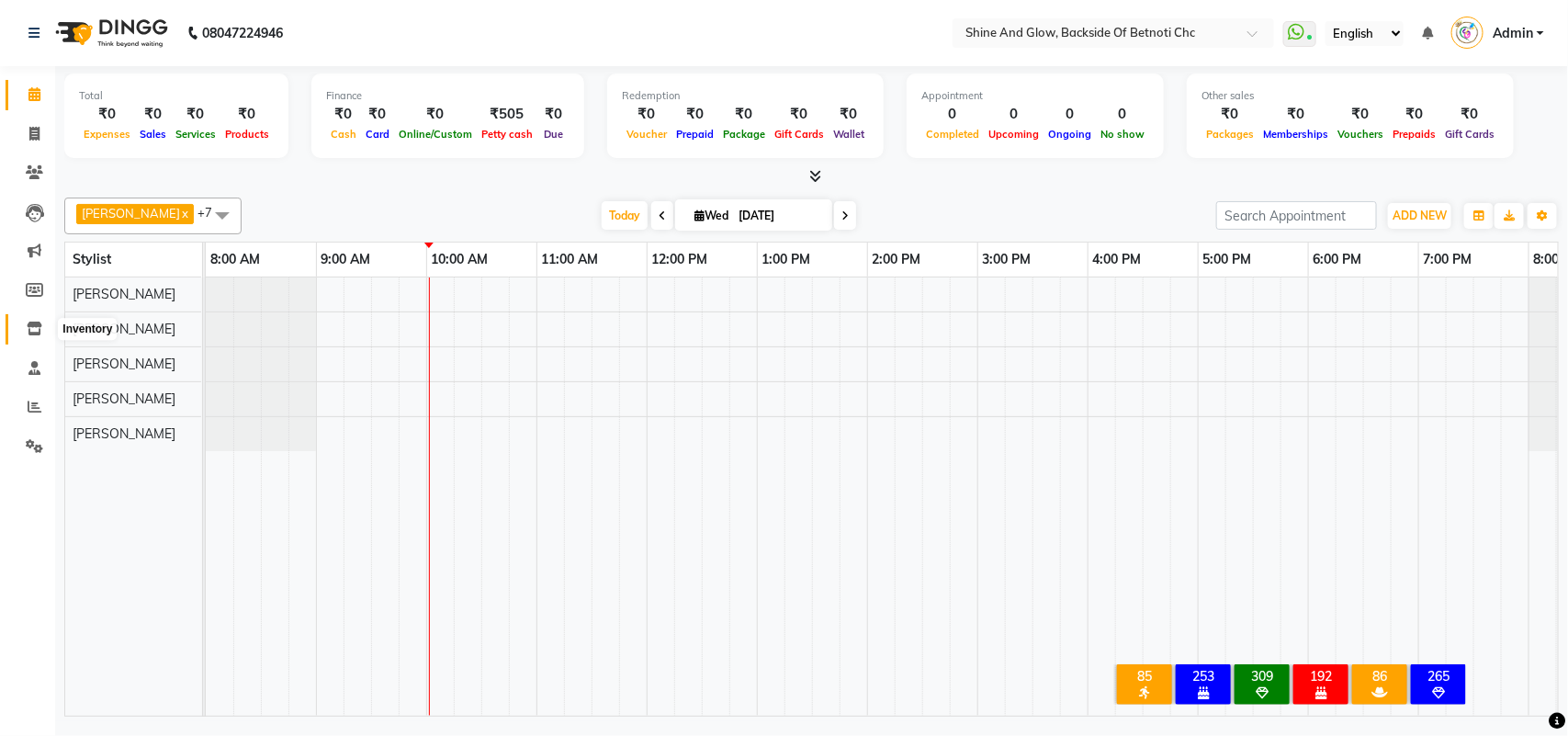
click at [29, 327] on icon at bounding box center [35, 328] width 15 height 14
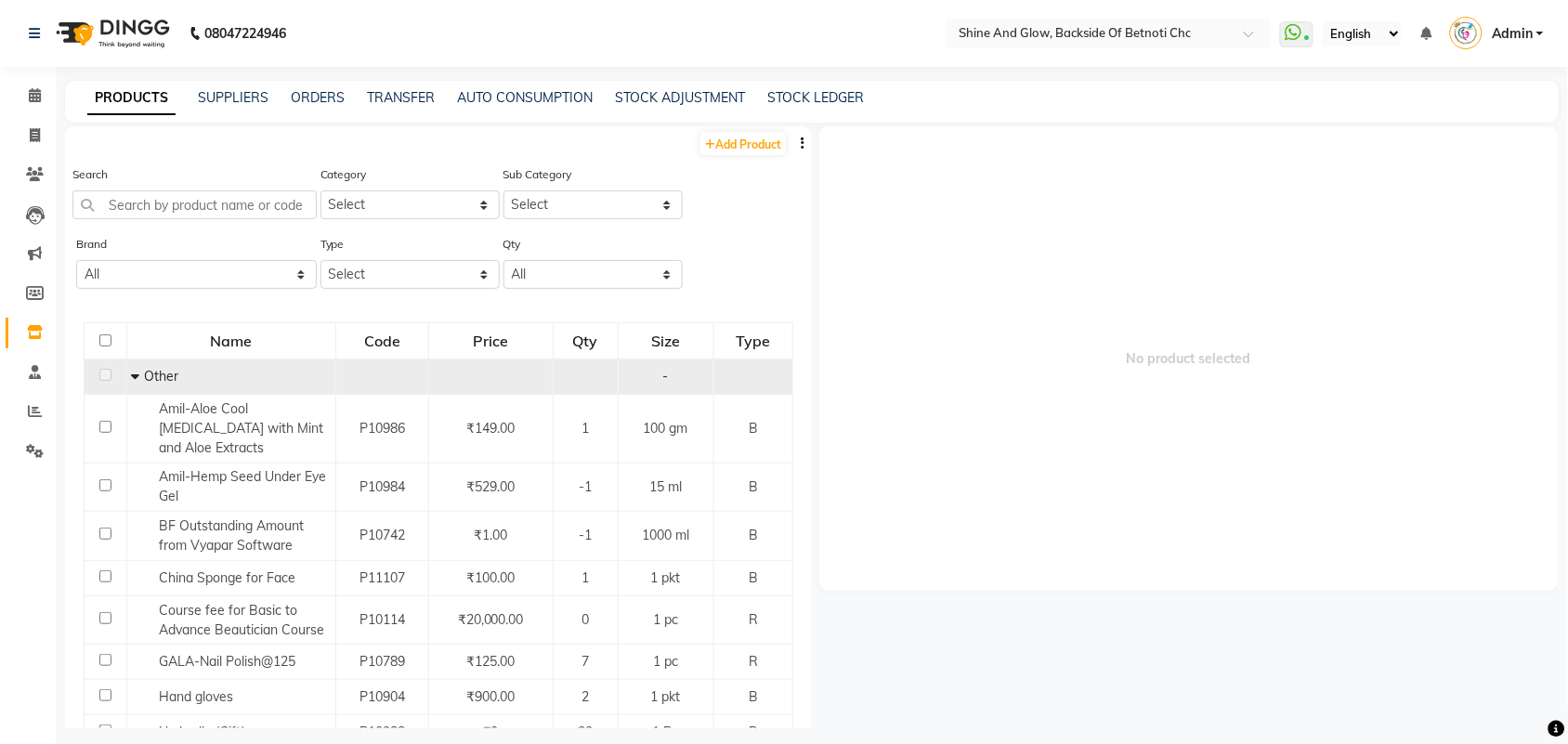
click at [137, 370] on icon at bounding box center [135, 375] width 9 height 13
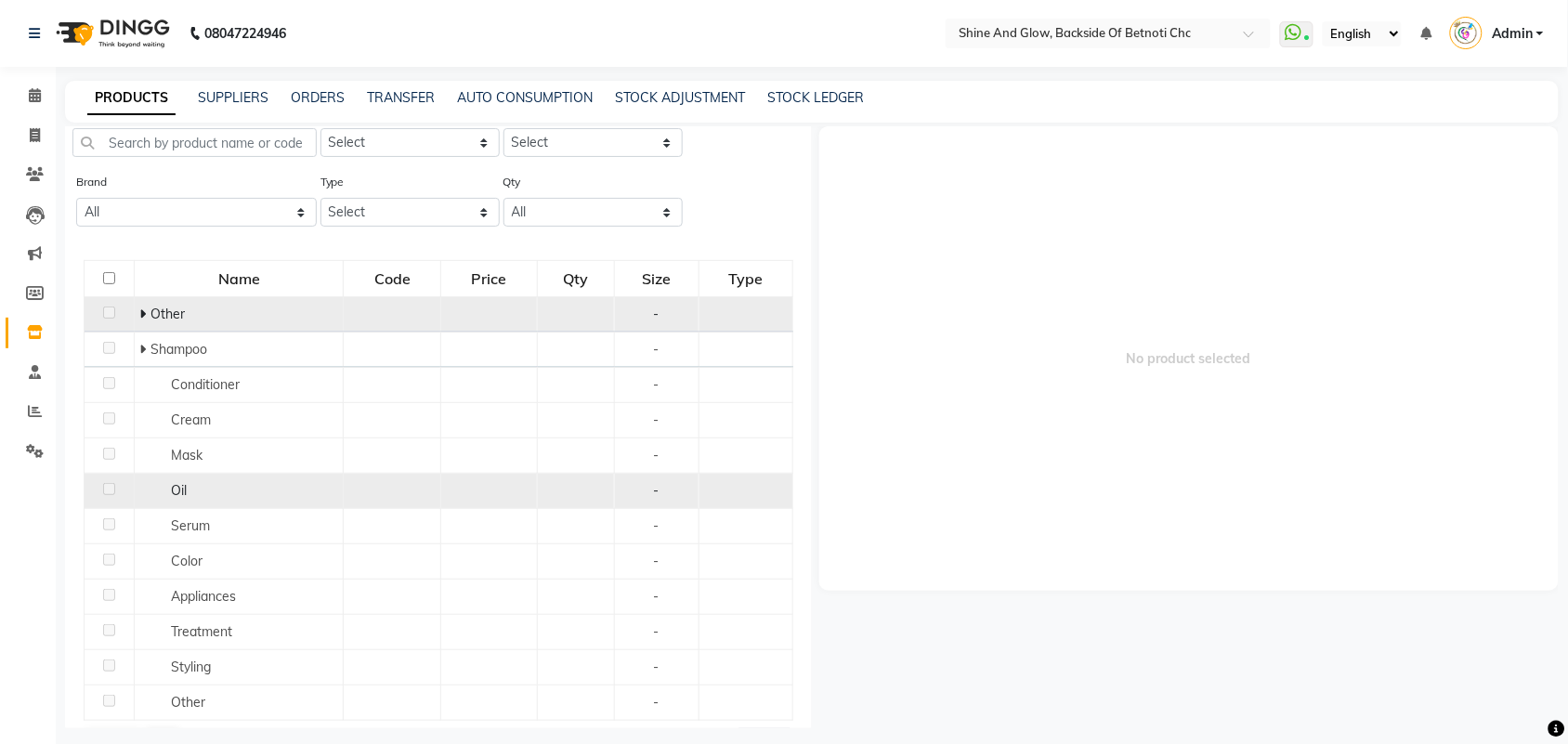
scroll to position [112, 0]
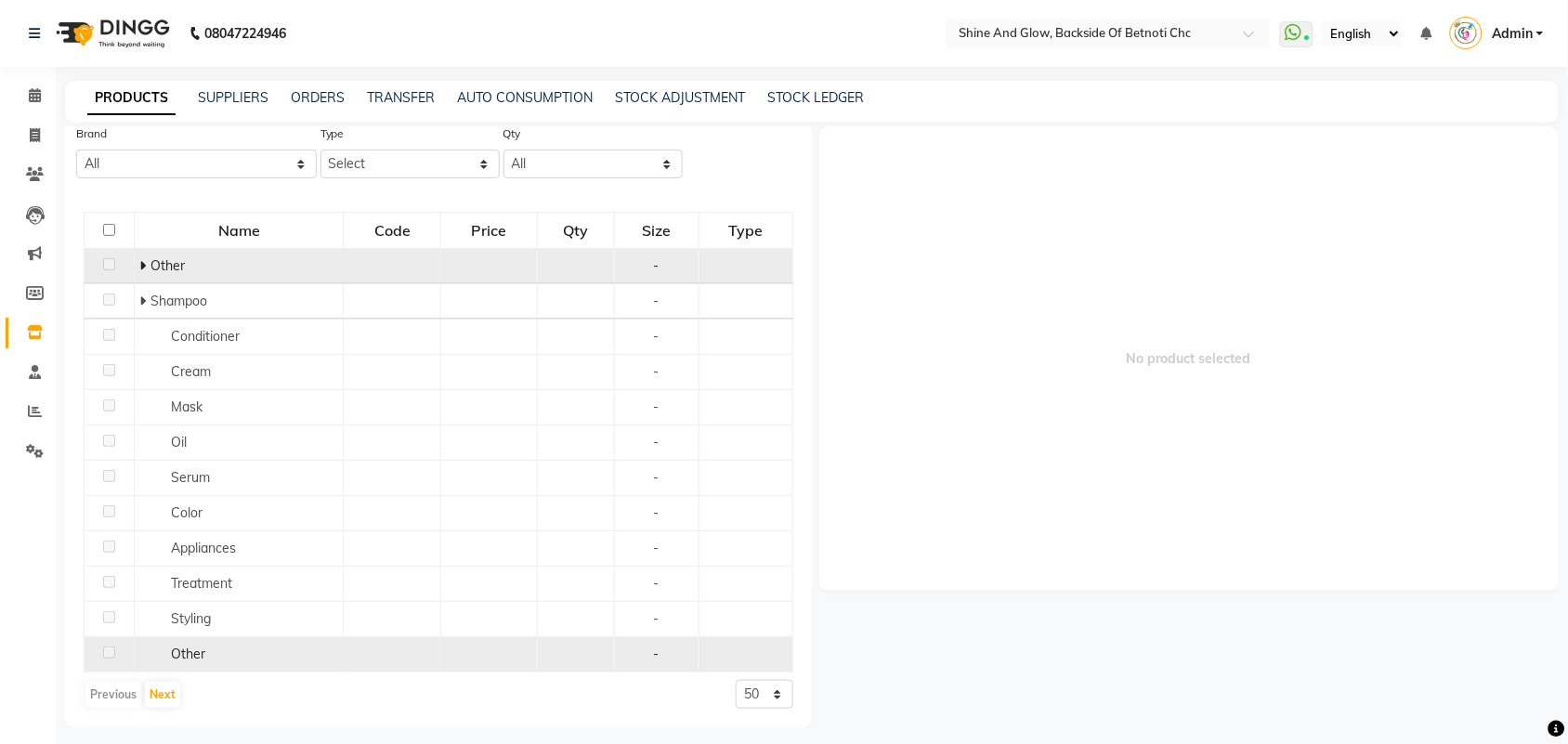
click at [212, 646] on div "Other" at bounding box center [239, 654] width 199 height 20
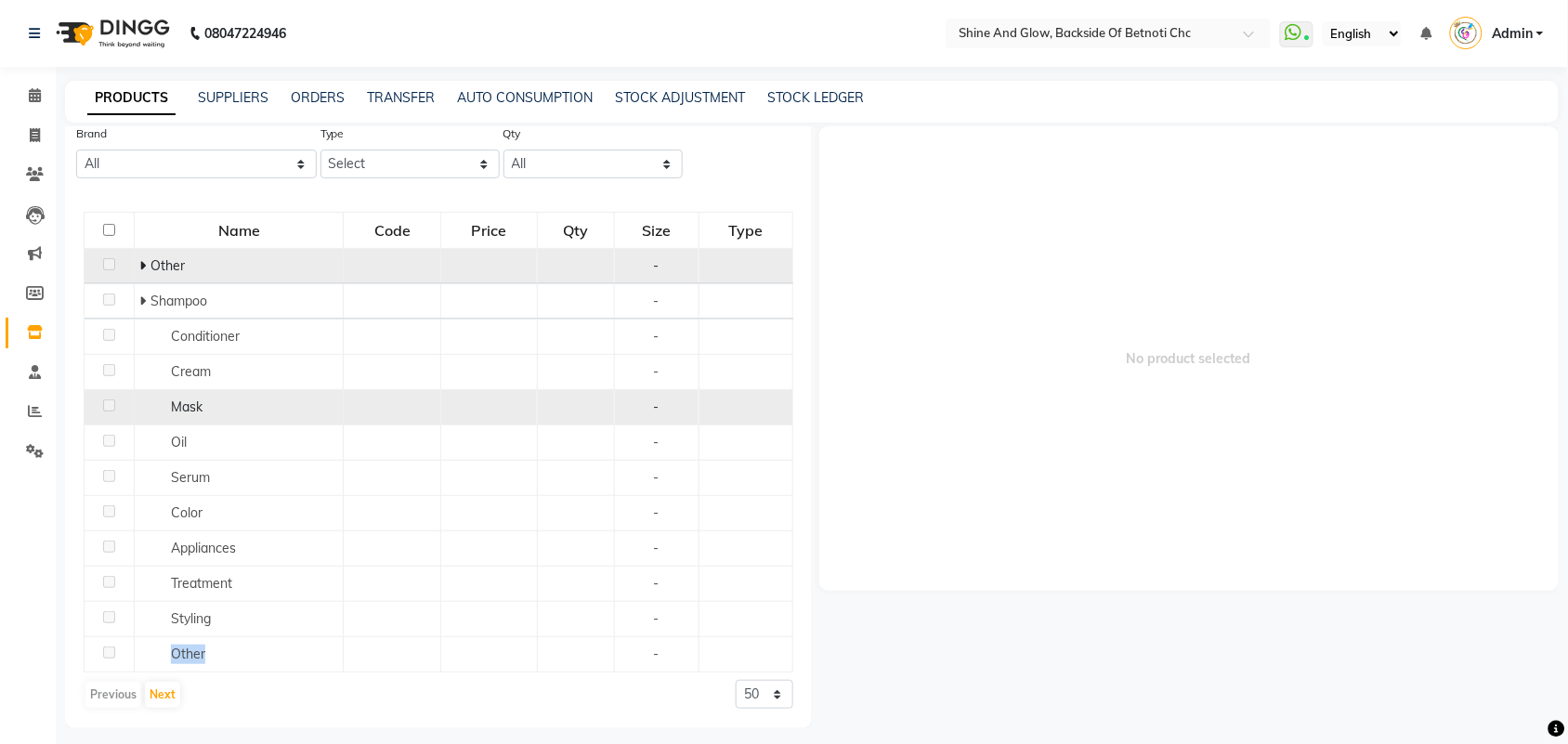
scroll to position [0, 0]
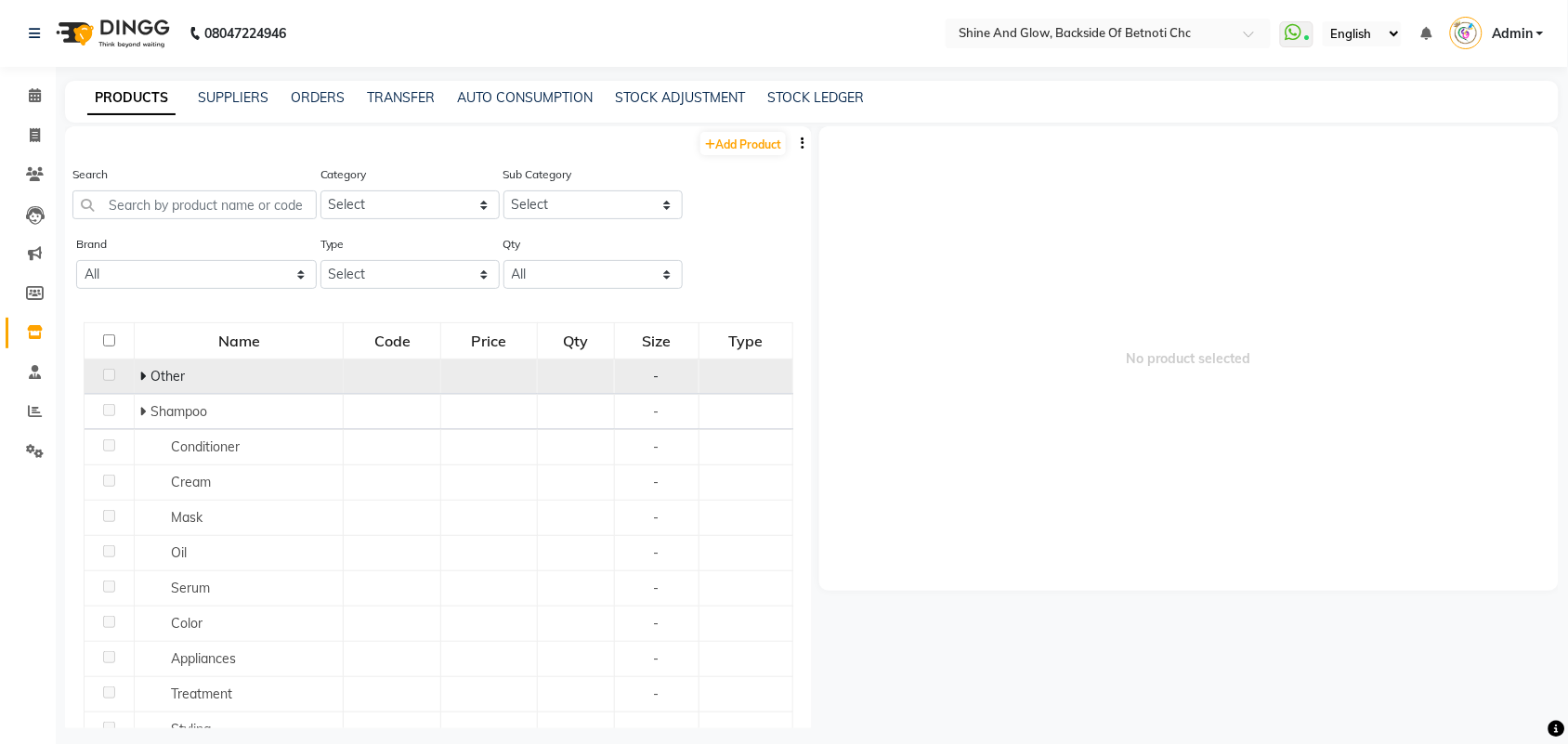
click at [141, 370] on icon at bounding box center [142, 375] width 7 height 13
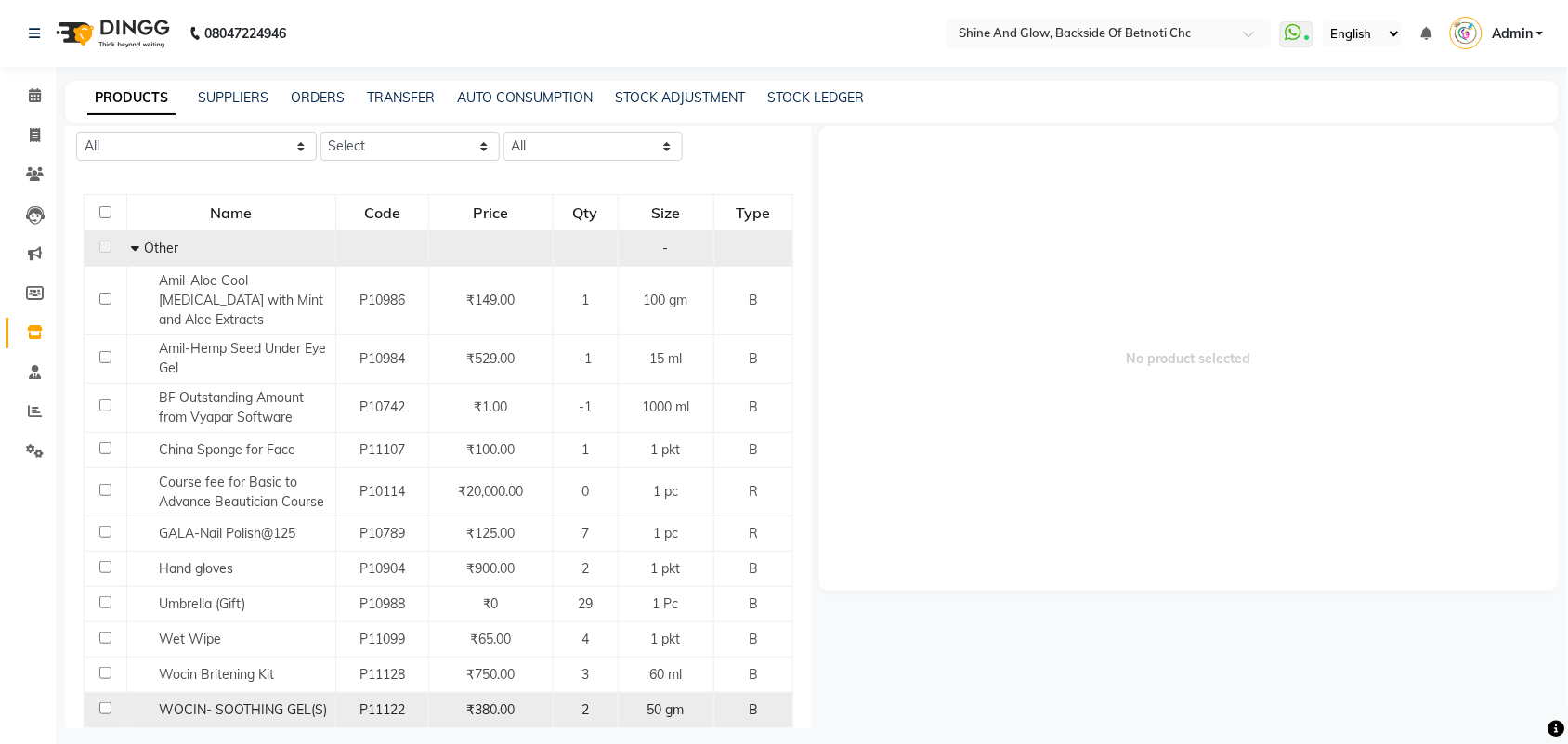
scroll to position [348, 0]
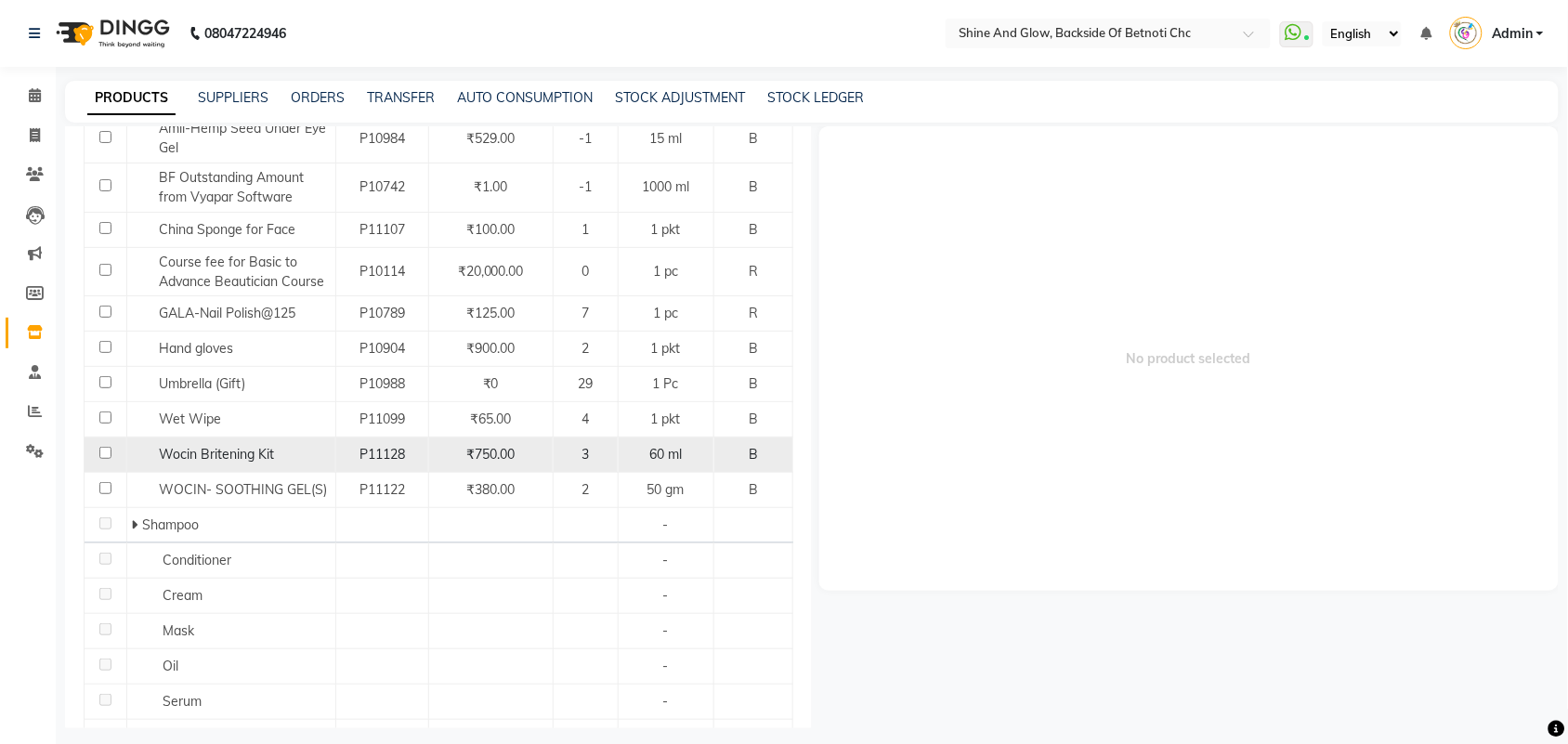
click at [224, 455] on span "Wocin Britening Kit" at bounding box center [216, 453] width 115 height 17
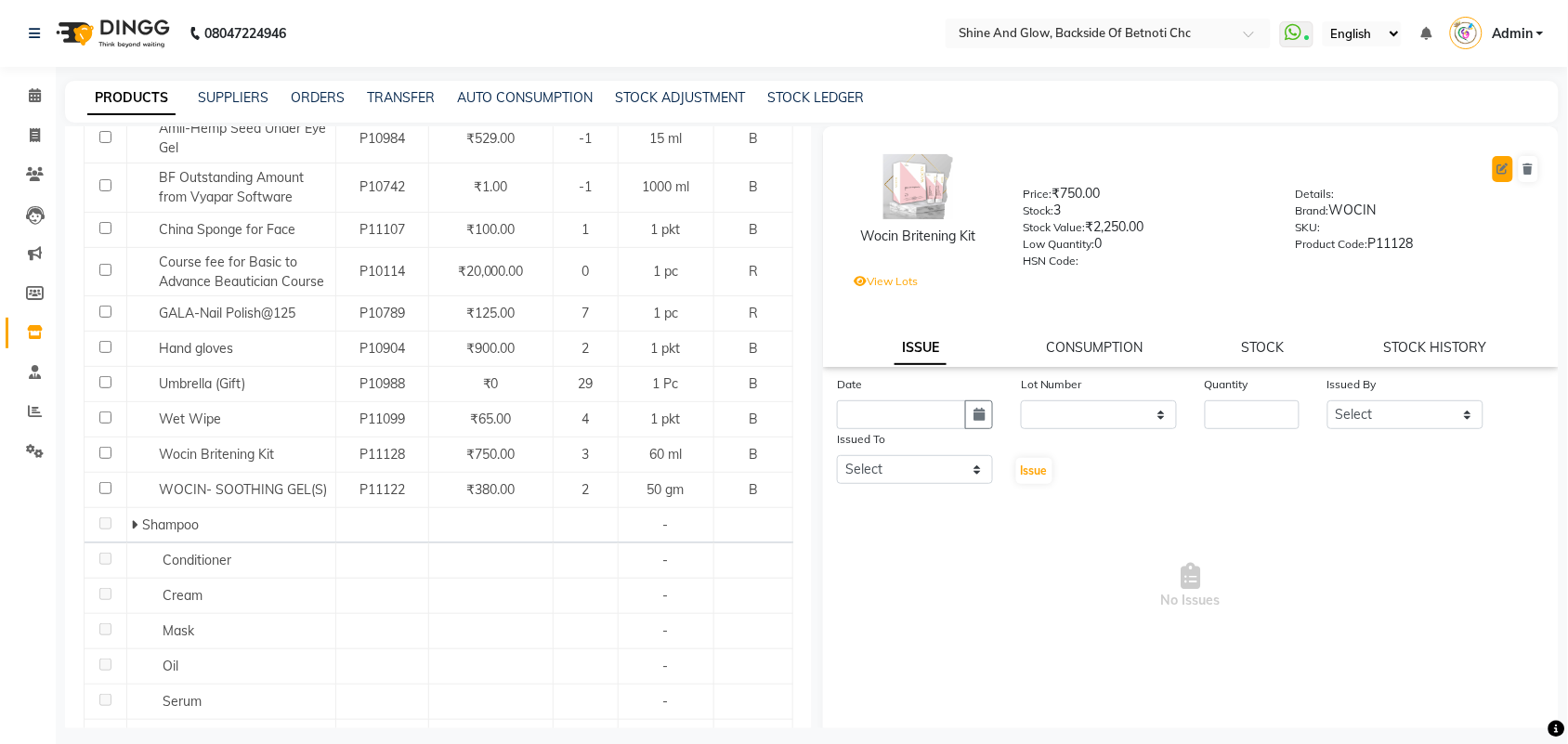
click at [1498, 164] on icon at bounding box center [1503, 169] width 11 height 11
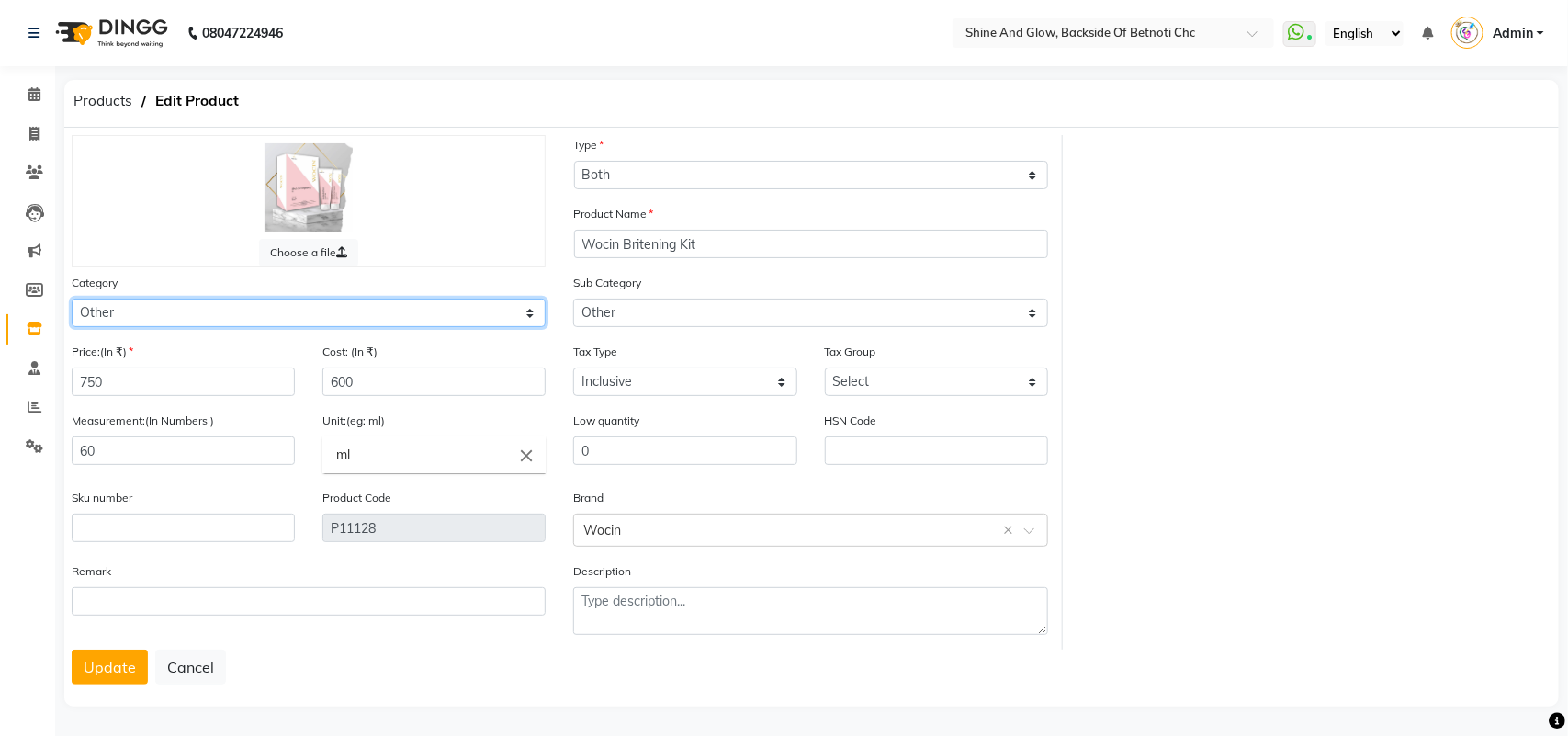
click at [520, 301] on select "Select Hair Skin Makeup Personal Care Appliances [PERSON_NAME] Waxing Disposabl…" at bounding box center [309, 313] width 474 height 29
click at [71, 299] on select "Select Hair Skin Makeup Personal Care Appliances [PERSON_NAME] Waxing Disposabl…" at bounding box center [309, 313] width 474 height 29
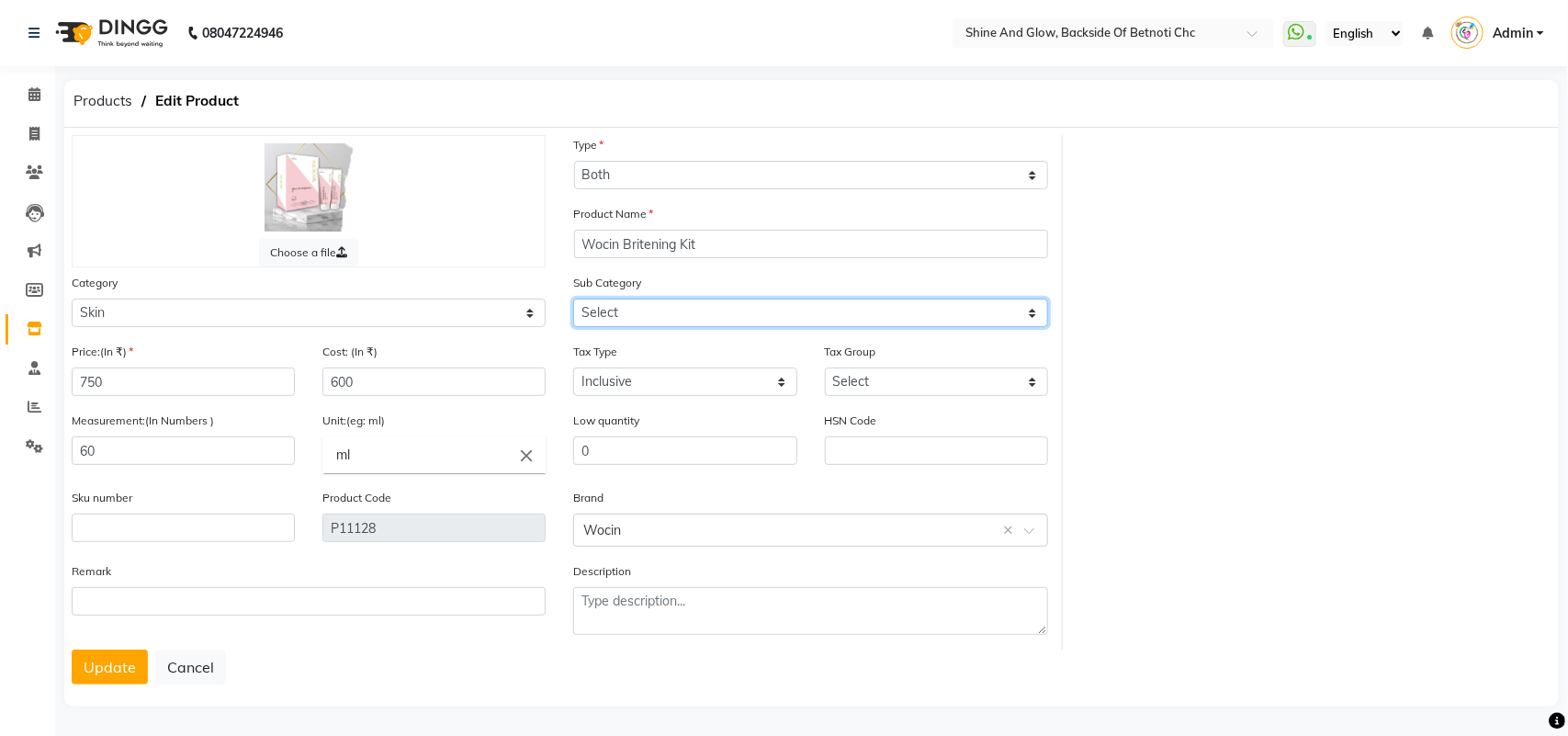
click at [675, 308] on select "Select Cleanser Facial Moisturiser Serum Toner Sun Care Masks Lip Care Eye Care…" at bounding box center [810, 313] width 474 height 29
click at [573, 299] on select "Select Cleanser Facial Moisturiser Serum Toner Sun Care Masks Lip Care Eye Care…" at bounding box center [810, 313] width 474 height 29
click at [120, 655] on button "Update" at bounding box center [109, 667] width 76 height 35
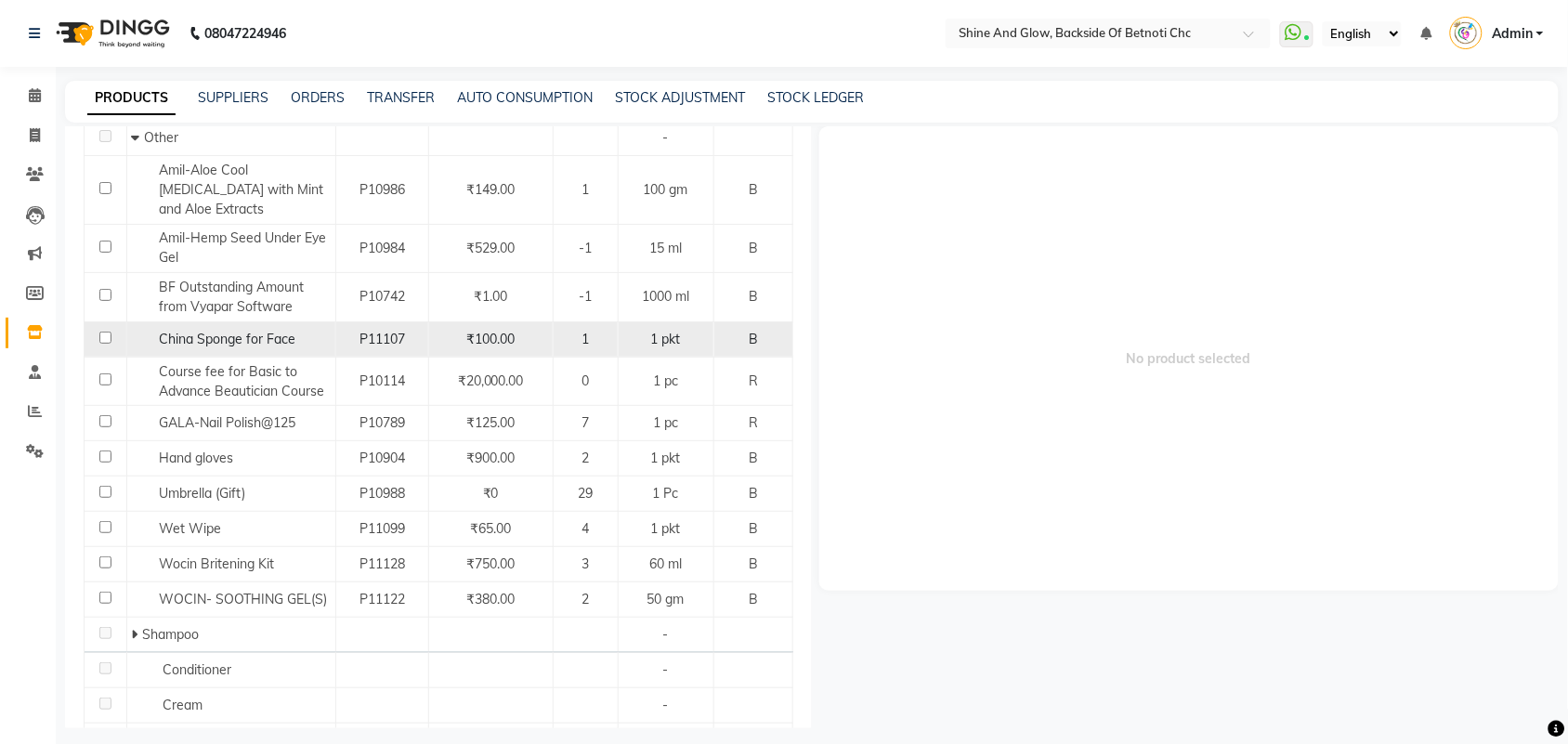
scroll to position [464, 0]
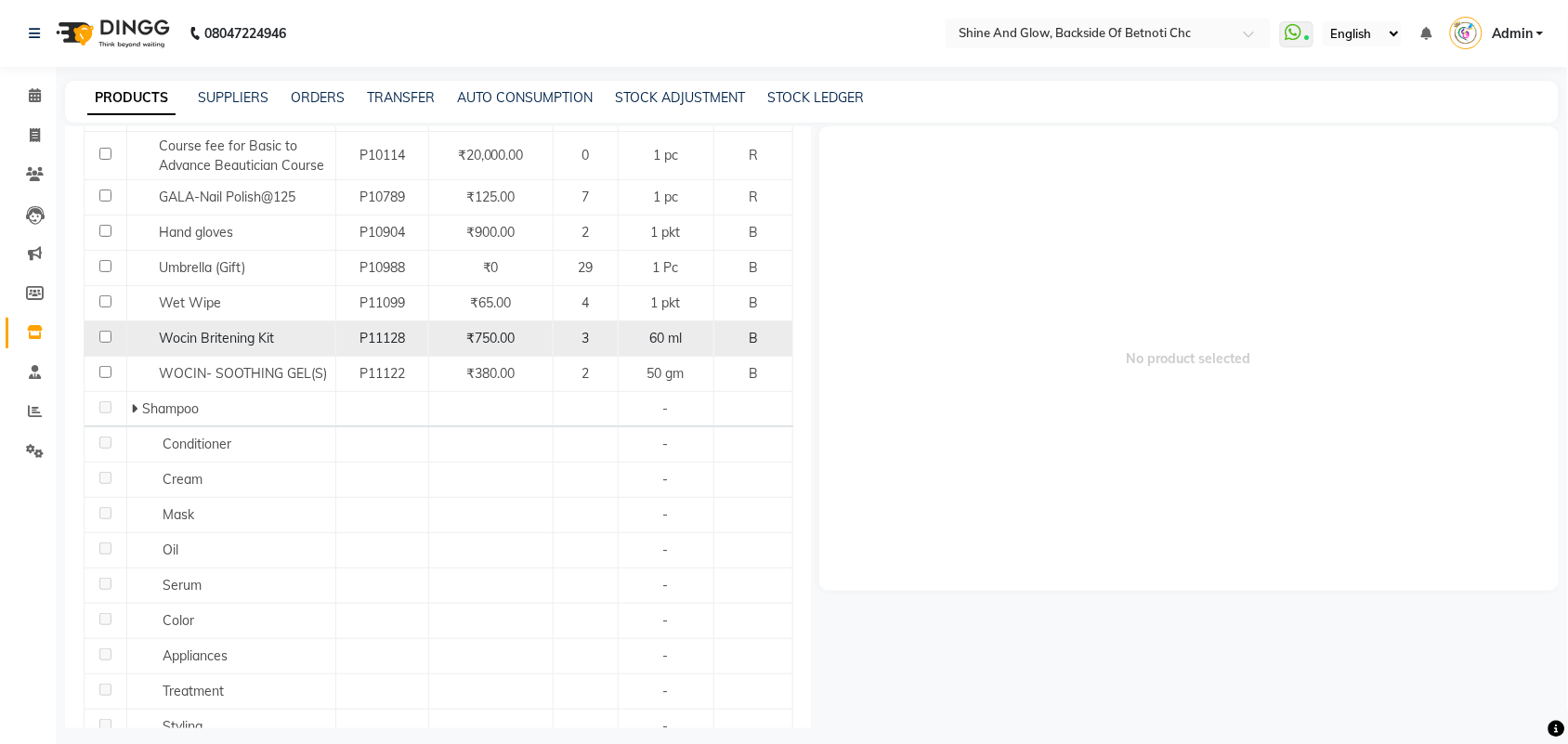
click at [249, 345] on span "Wocin Britening Kit" at bounding box center [216, 337] width 115 height 17
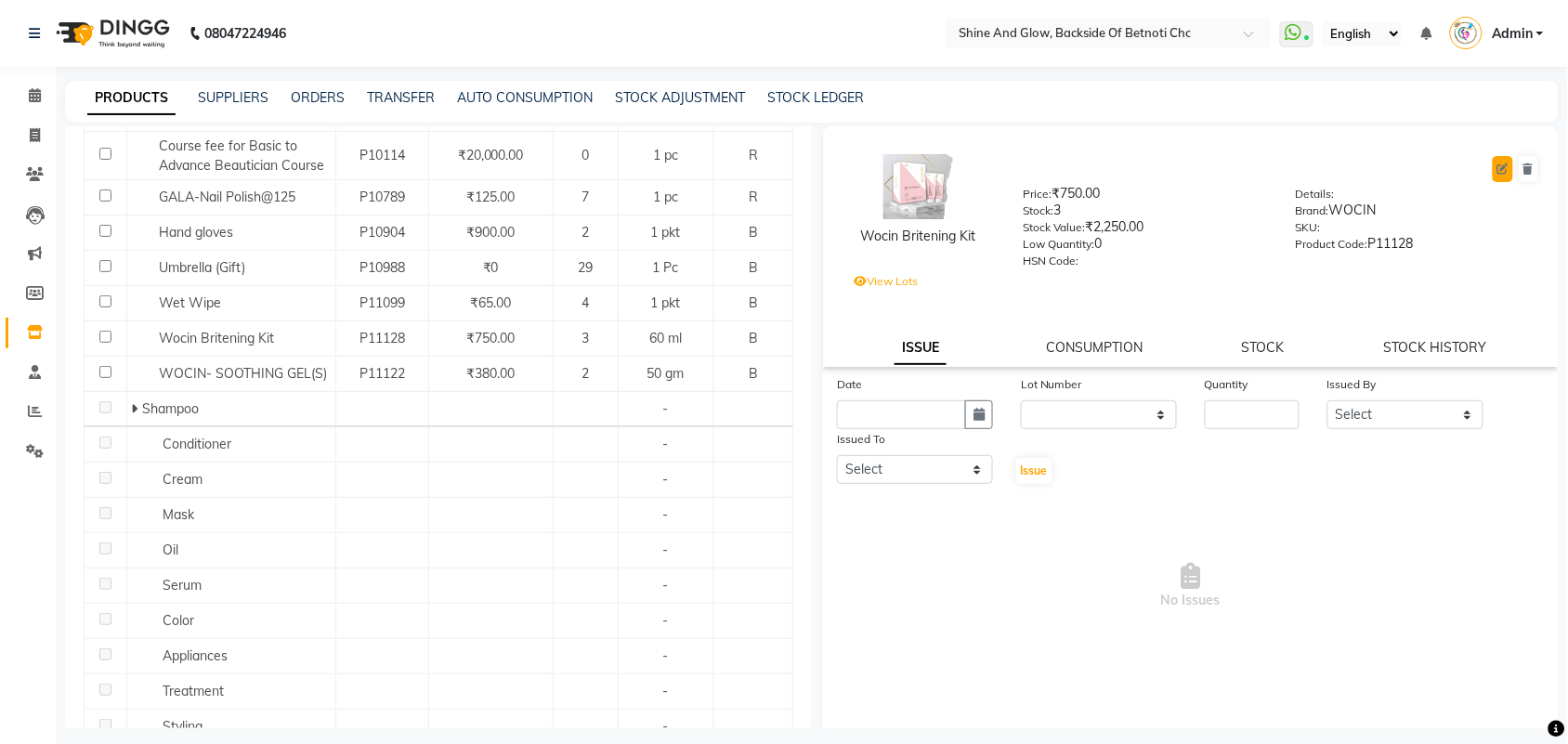
click at [1498, 165] on icon at bounding box center [1503, 169] width 11 height 11
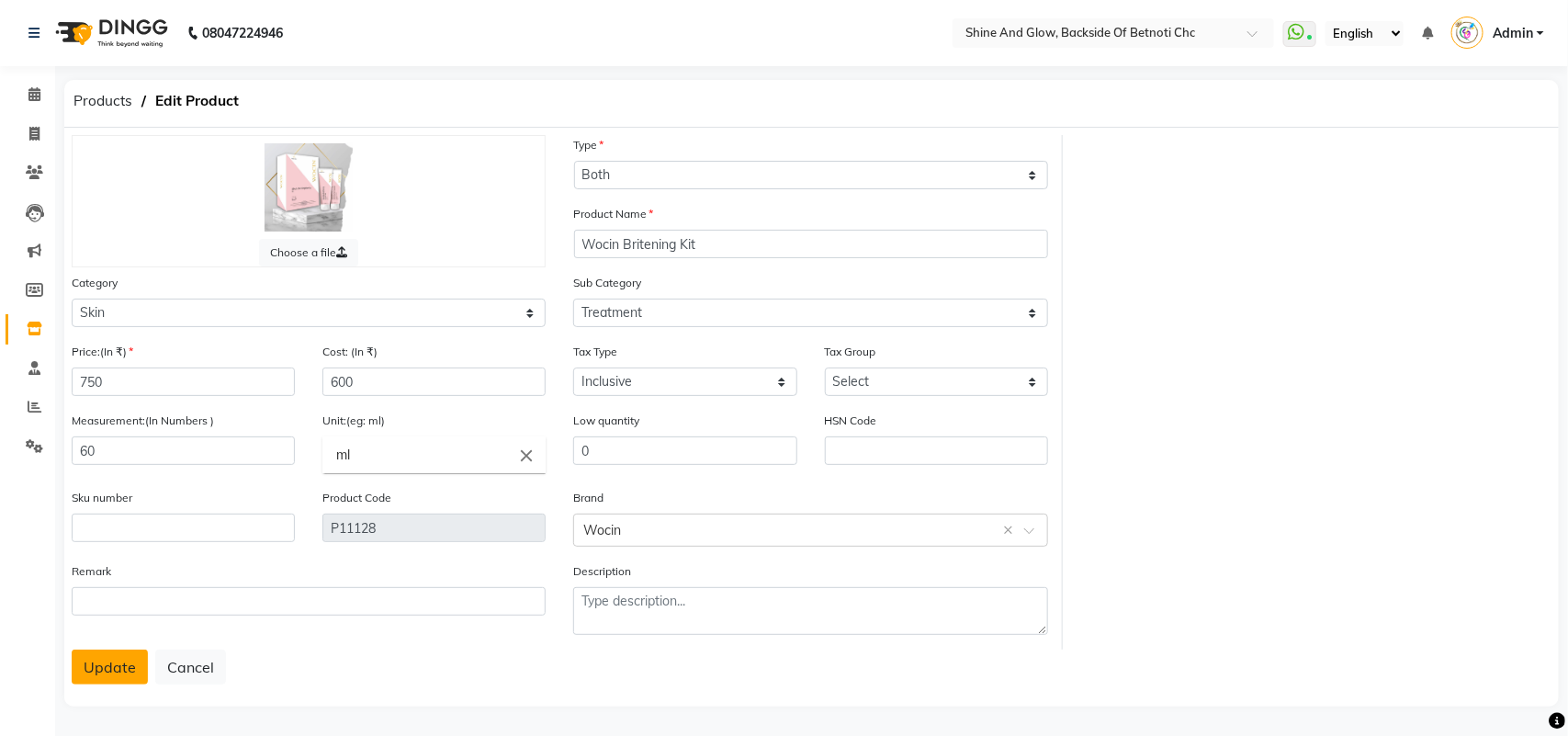
click at [129, 654] on button "Update" at bounding box center [109, 667] width 76 height 35
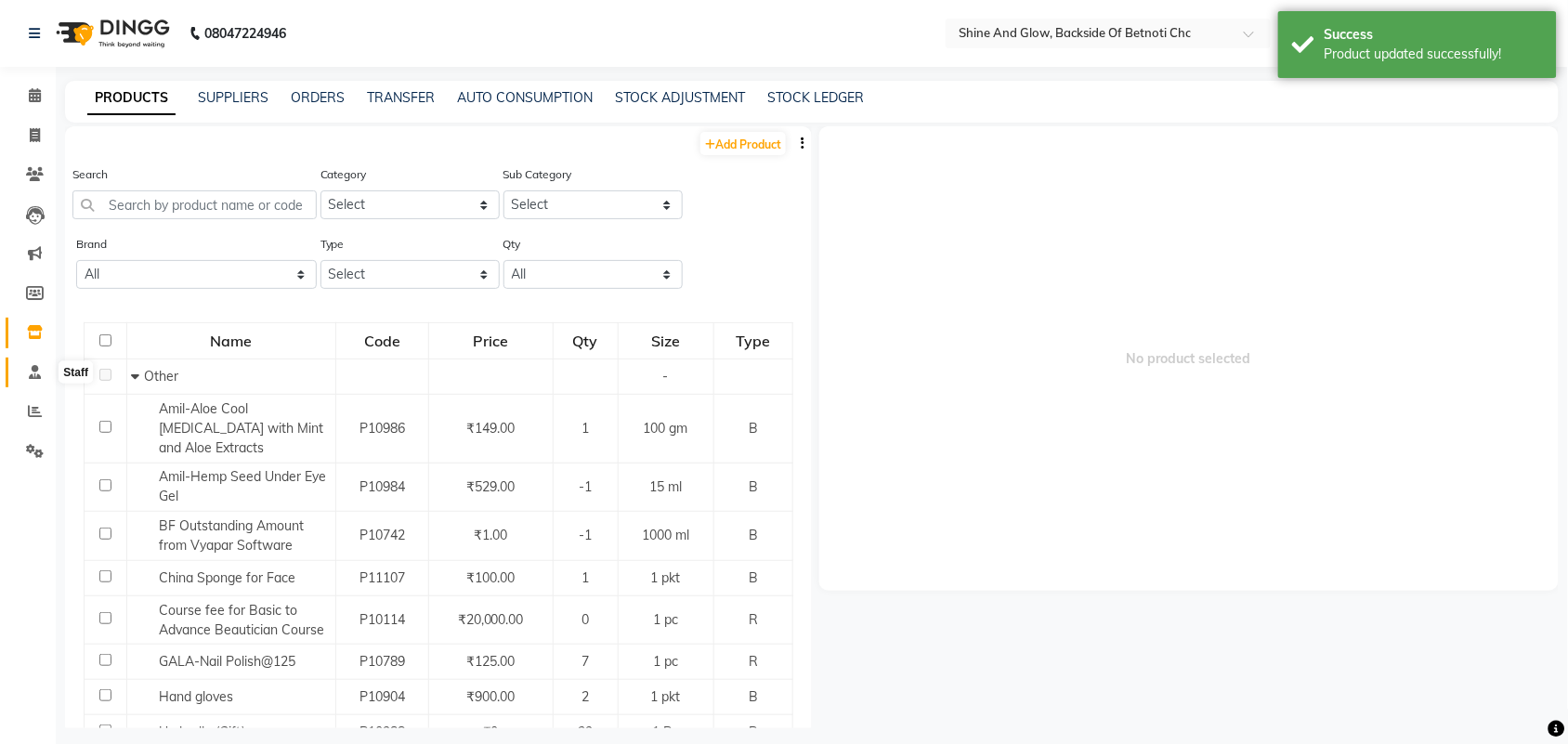
click at [32, 378] on icon at bounding box center [35, 372] width 12 height 14
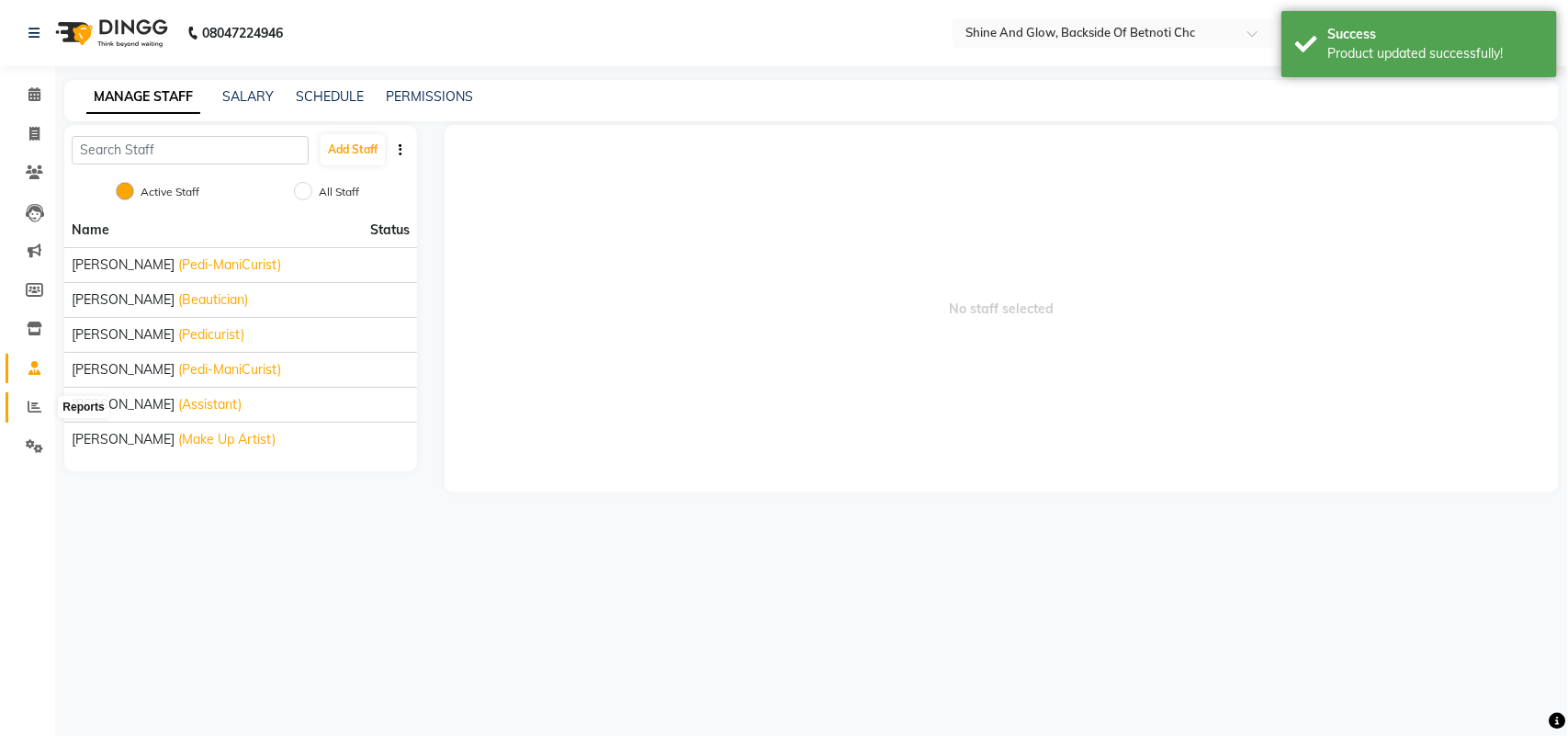
click at [29, 402] on icon at bounding box center [35, 406] width 14 height 14
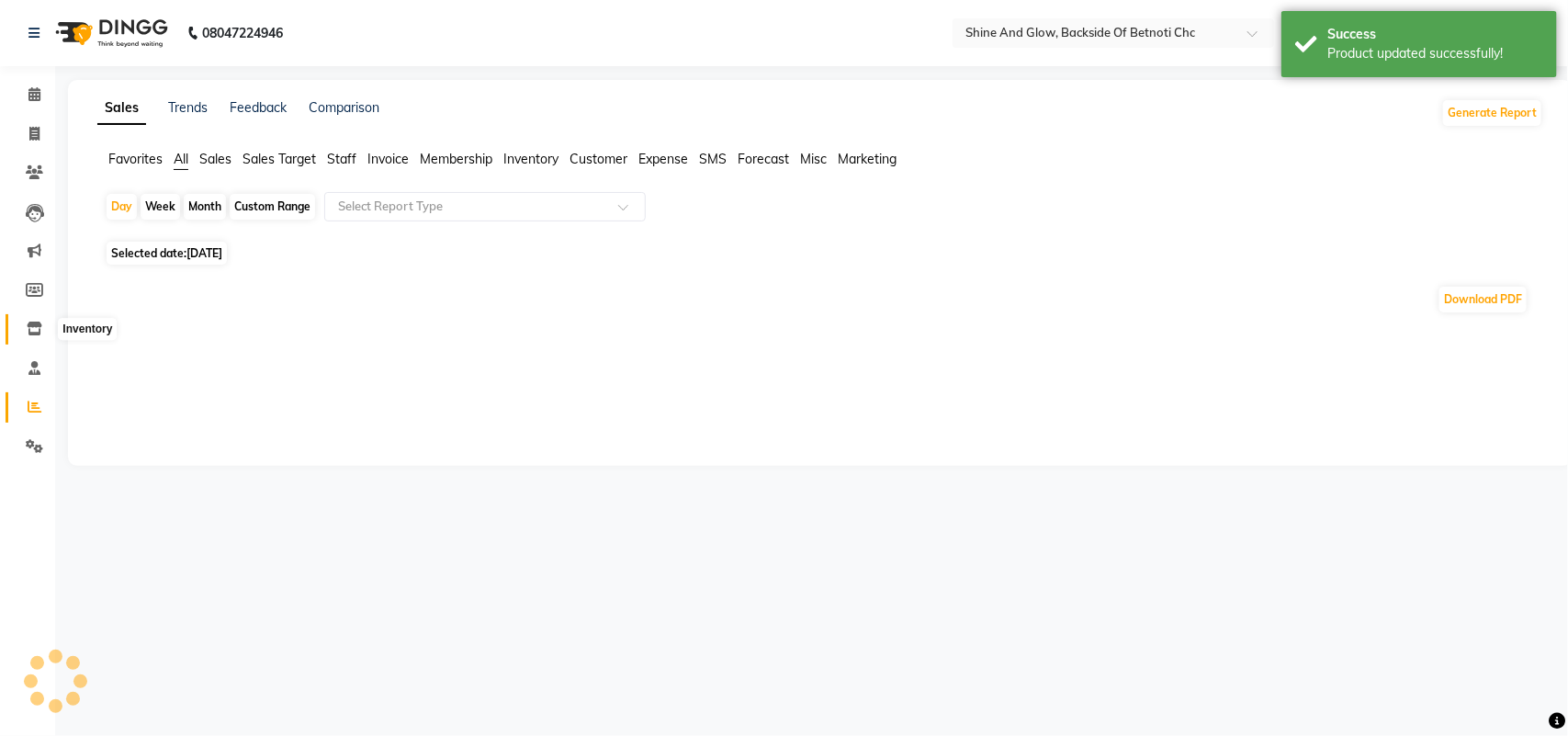
click at [32, 328] on icon at bounding box center [35, 328] width 15 height 14
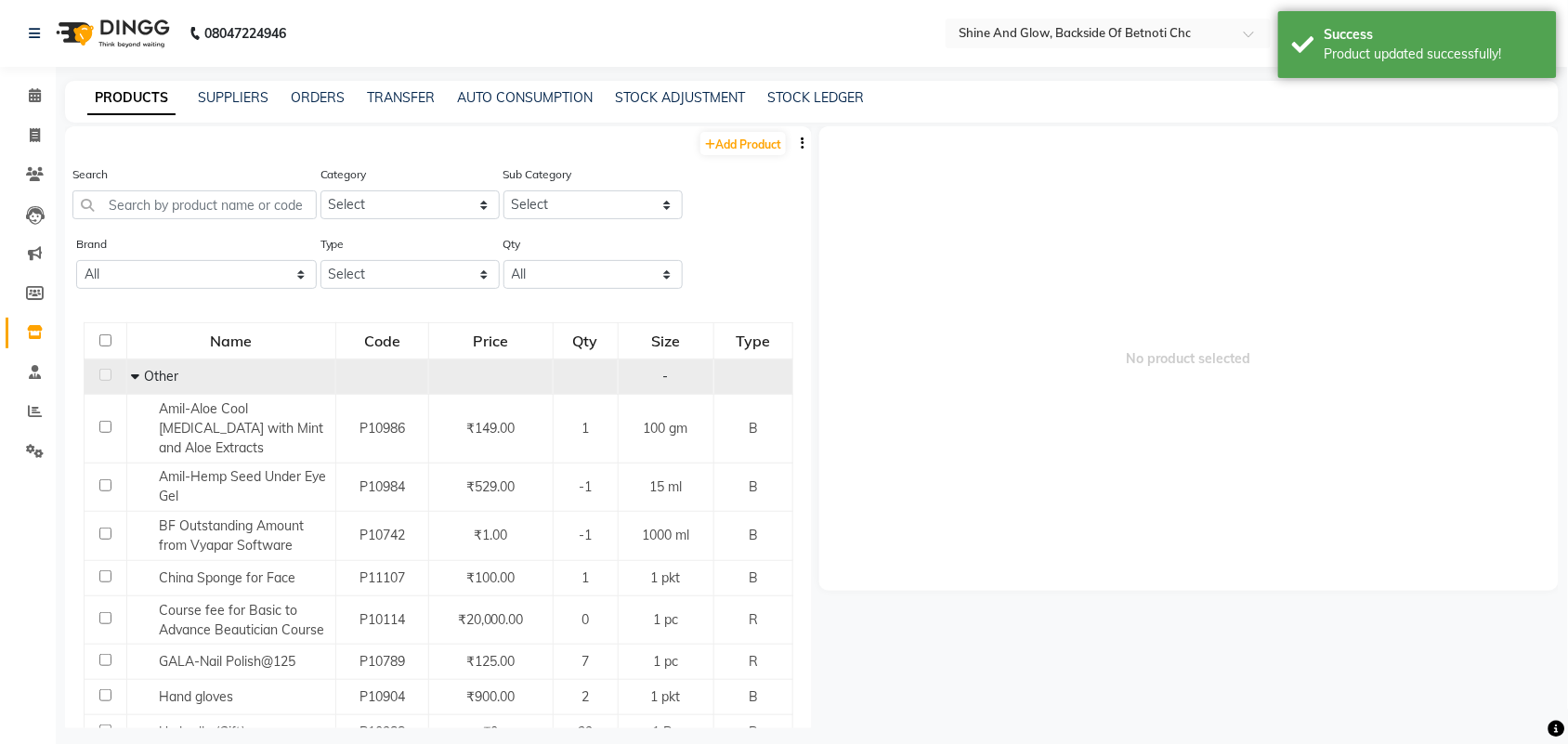
click at [137, 372] on icon at bounding box center [135, 375] width 9 height 13
